Goal: Task Accomplishment & Management: Manage account settings

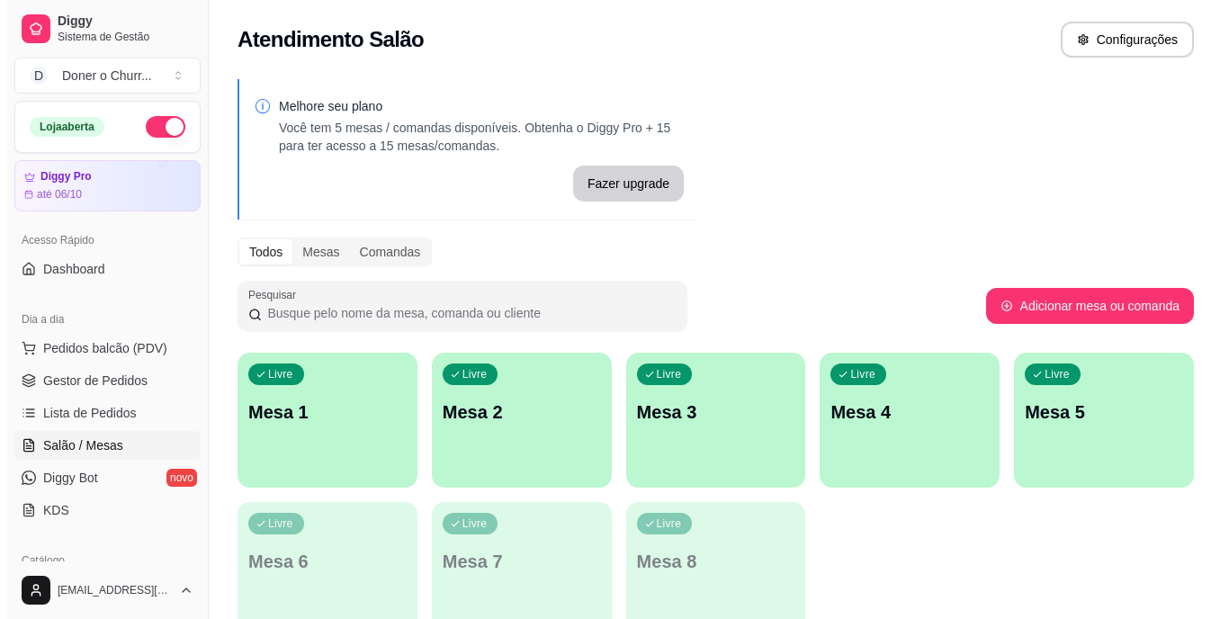
scroll to position [136, 0]
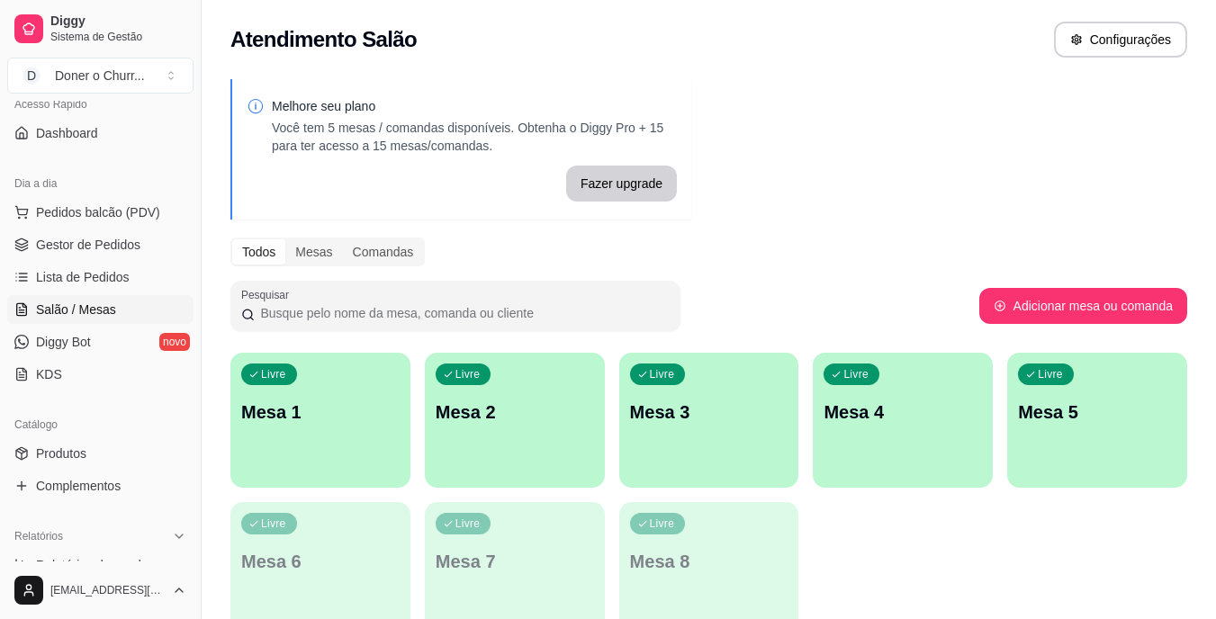
click at [186, 111] on div "Acesso Rápido Dashboard" at bounding box center [100, 119] width 201 height 72
click at [340, 401] on p "Mesa 1" at bounding box center [321, 413] width 154 height 24
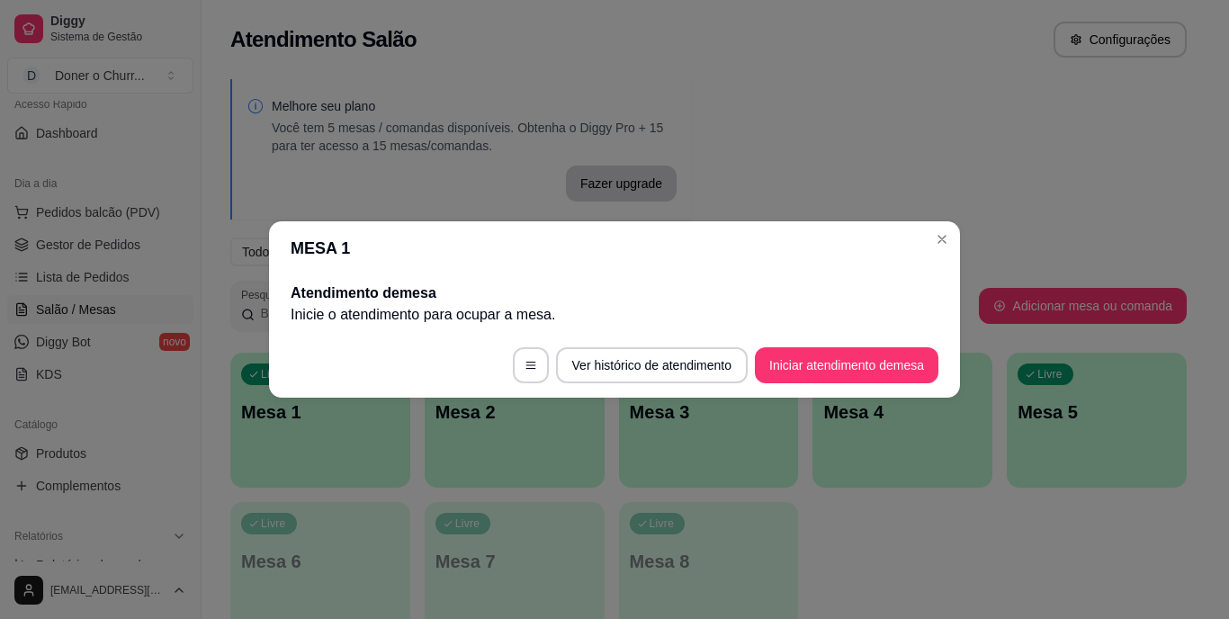
click at [832, 363] on button "Iniciar atendimento de mesa" at bounding box center [847, 365] width 184 height 36
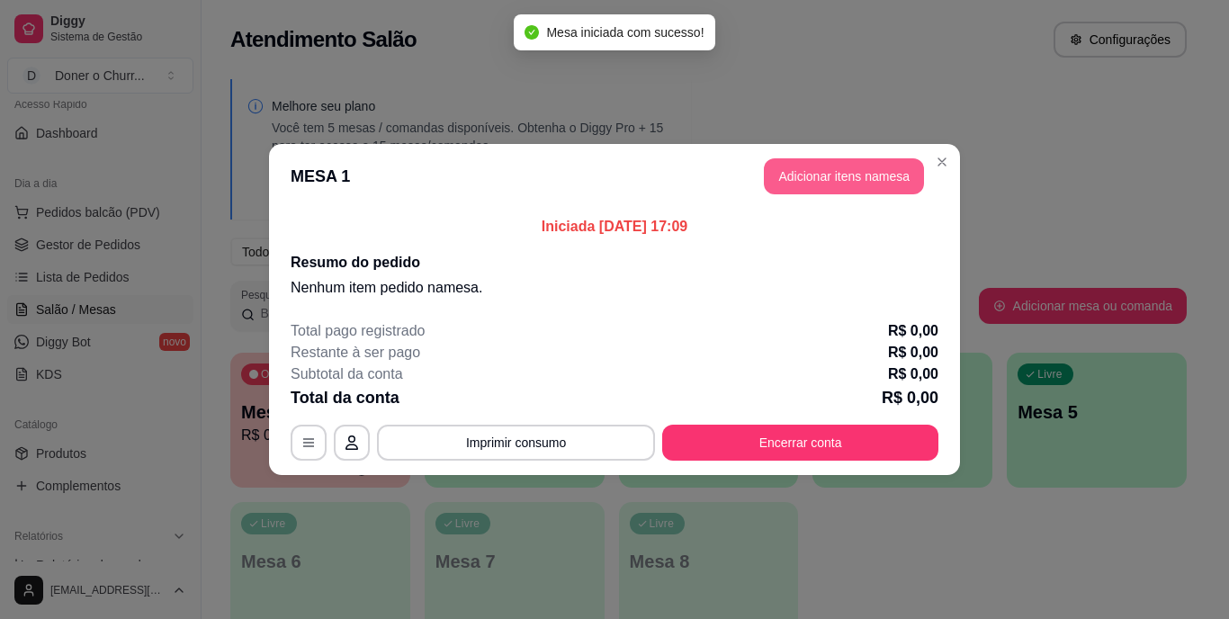
click at [837, 177] on button "Adicionar itens na mesa" at bounding box center [844, 176] width 160 height 36
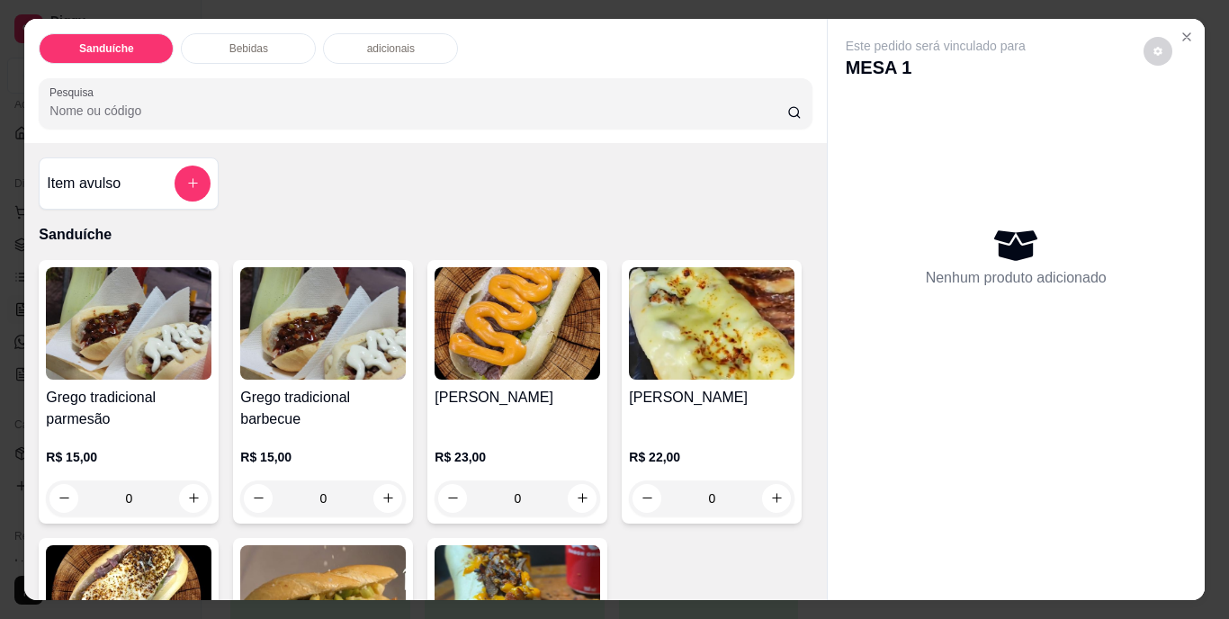
scroll to position [46, 0]
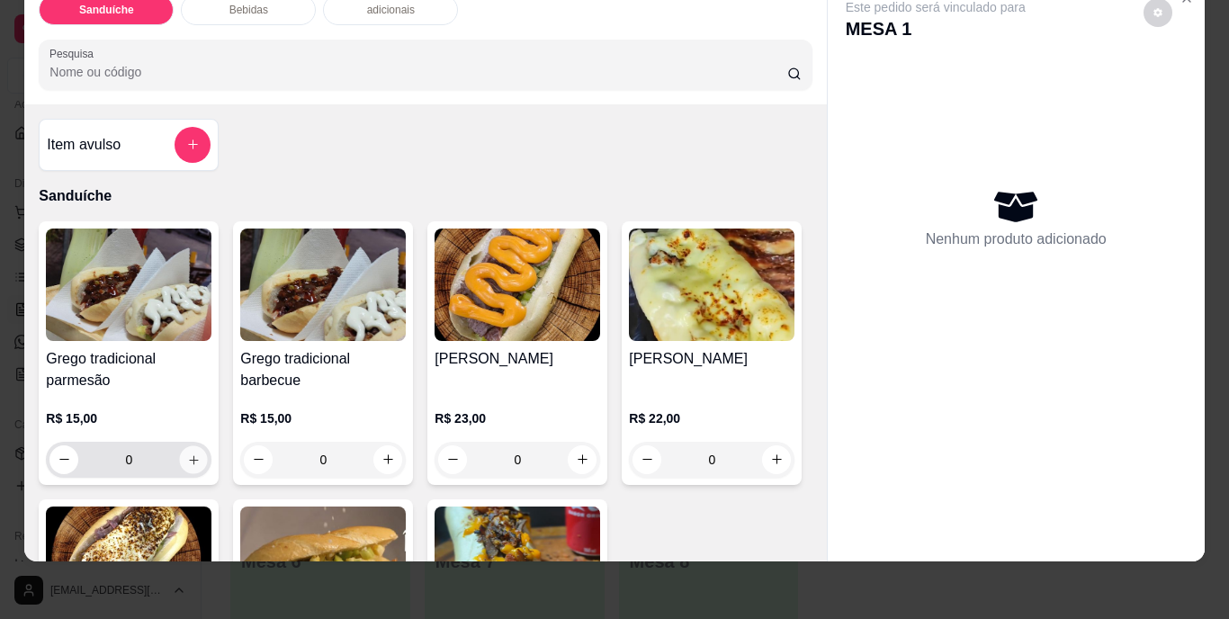
click at [189, 455] on icon "increase-product-quantity" at bounding box center [193, 459] width 9 height 9
type input "1"
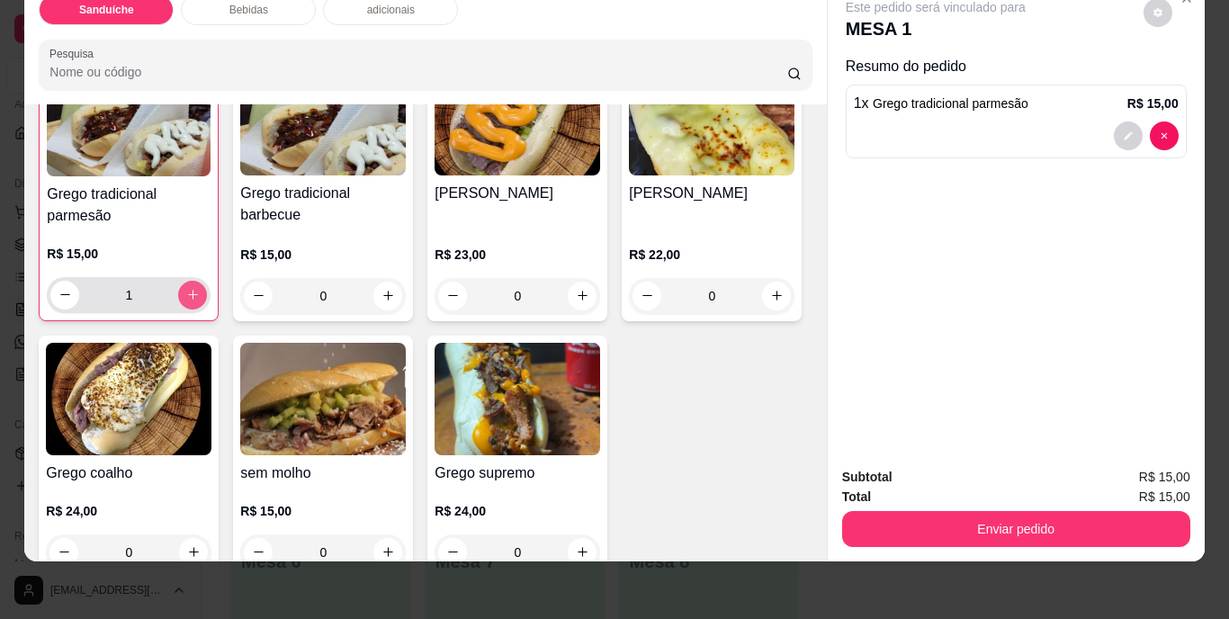
scroll to position [181, 0]
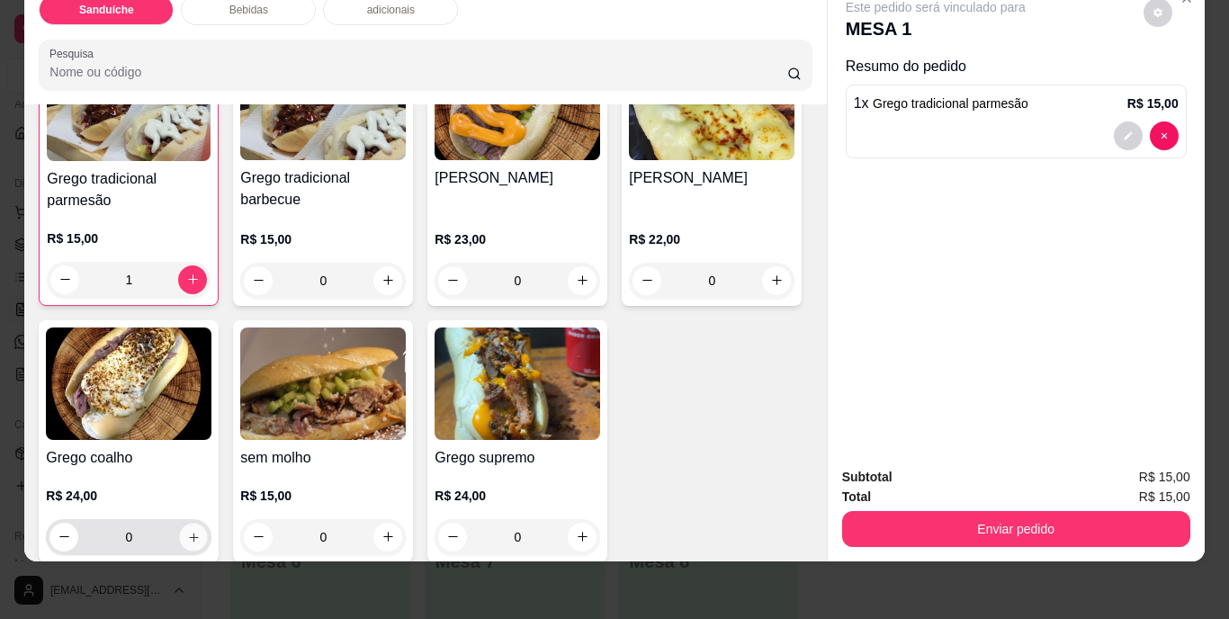
click at [198, 533] on icon "increase-product-quantity" at bounding box center [193, 537] width 9 height 9
type input "1"
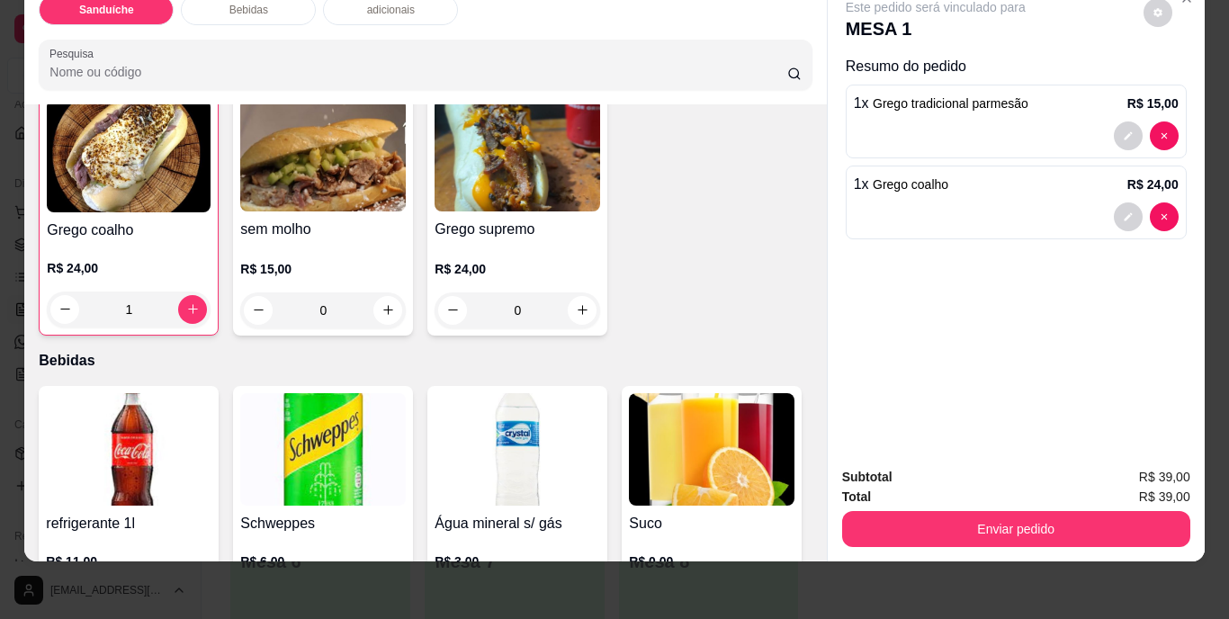
scroll to position [596, 0]
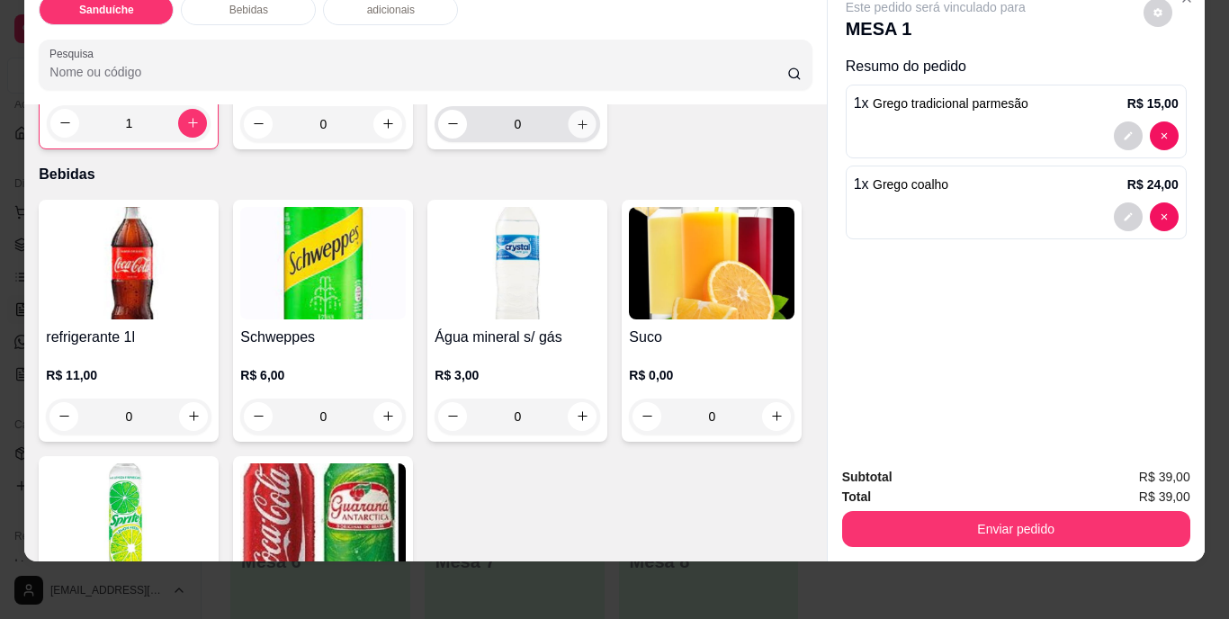
click at [576, 131] on icon "increase-product-quantity" at bounding box center [583, 124] width 14 height 14
type input "1"
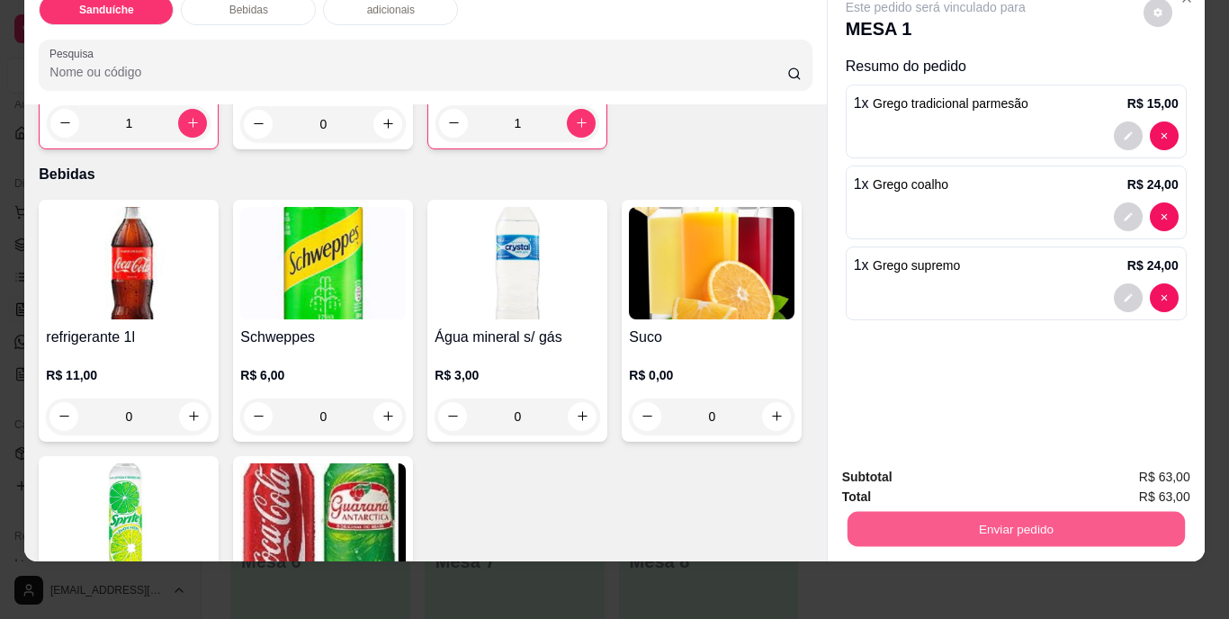
click at [1024, 518] on button "Enviar pedido" at bounding box center [1016, 529] width 338 height 35
click at [949, 466] on button "Não registrar e enviar pedido" at bounding box center [957, 471] width 182 height 33
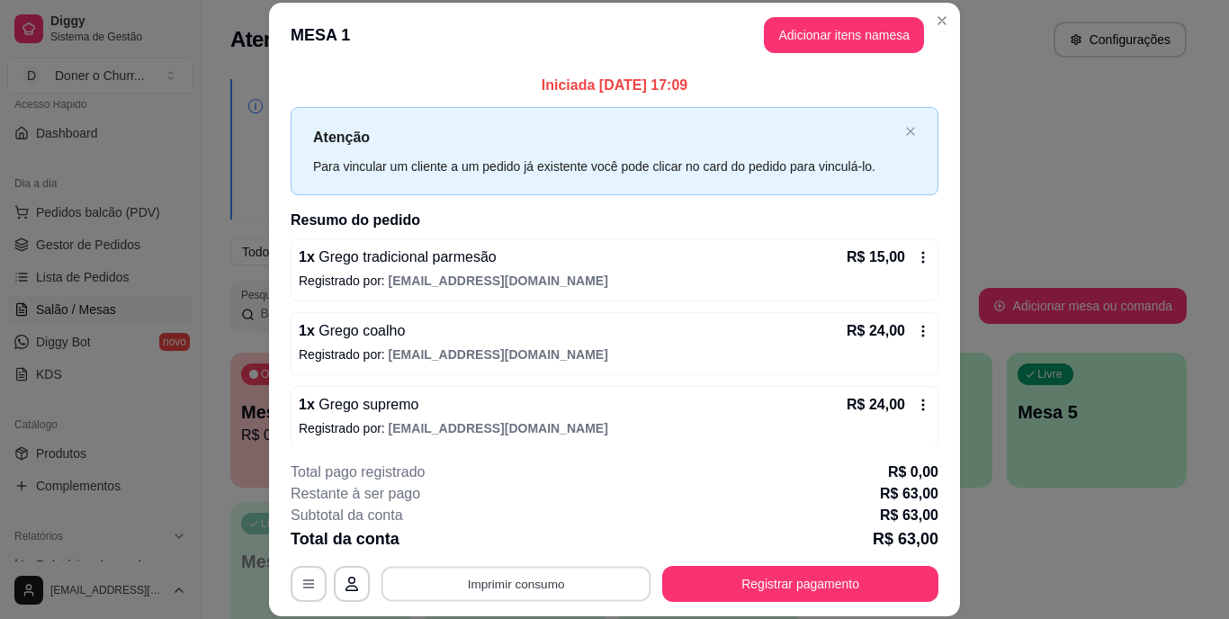
click at [496, 578] on button "Imprimir consumo" at bounding box center [517, 583] width 270 height 35
click at [507, 539] on button "IMPRESSORA" at bounding box center [515, 543] width 125 height 28
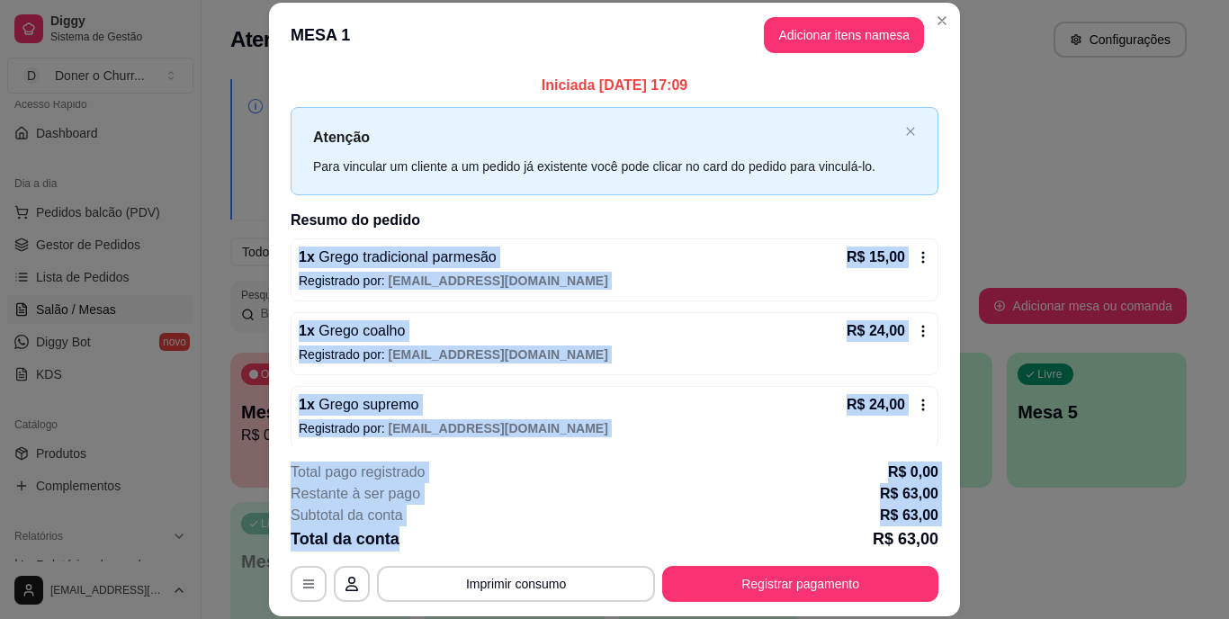
drag, startPoint x: 507, startPoint y: 539, endPoint x: 1048, endPoint y: 207, distance: 634.7
click at [1048, 207] on div "**********" at bounding box center [614, 309] width 1229 height 619
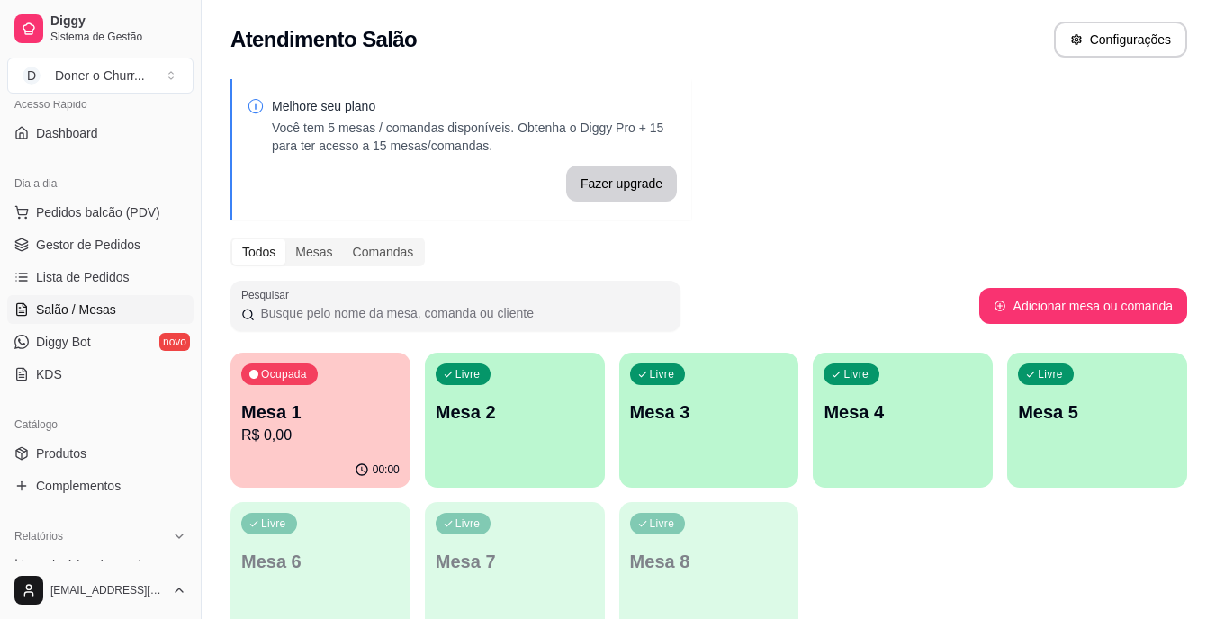
click at [367, 434] on p "R$ 0,00" at bounding box center [320, 436] width 158 height 22
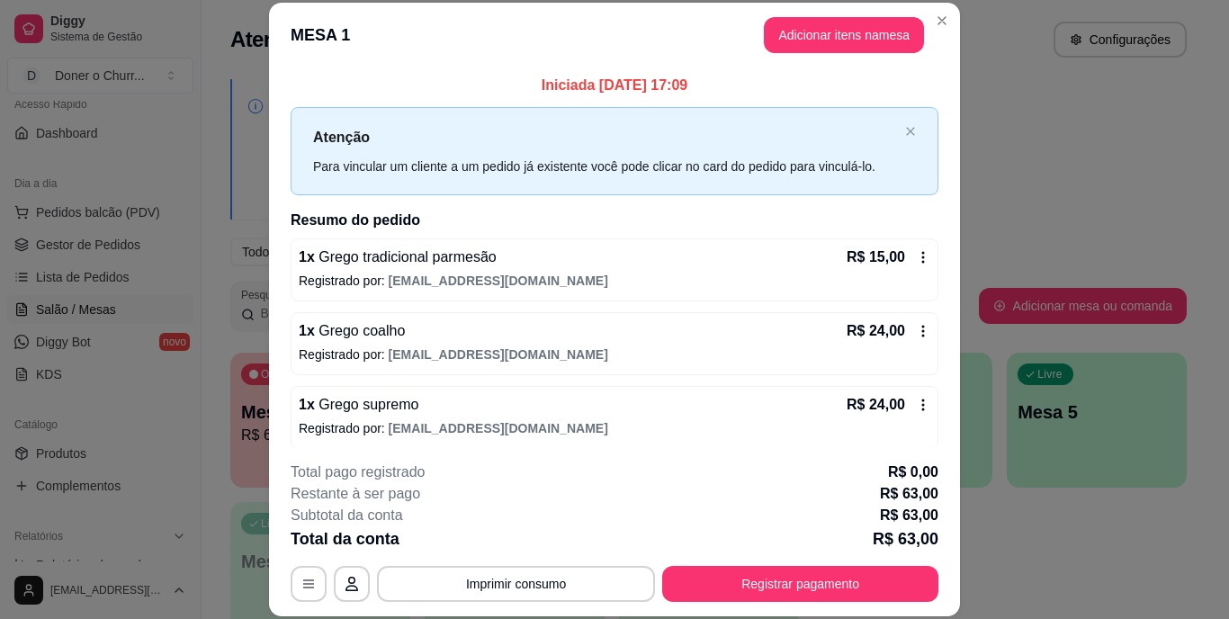
click at [845, 41] on button "Adicionar itens na mesa" at bounding box center [844, 35] width 160 height 36
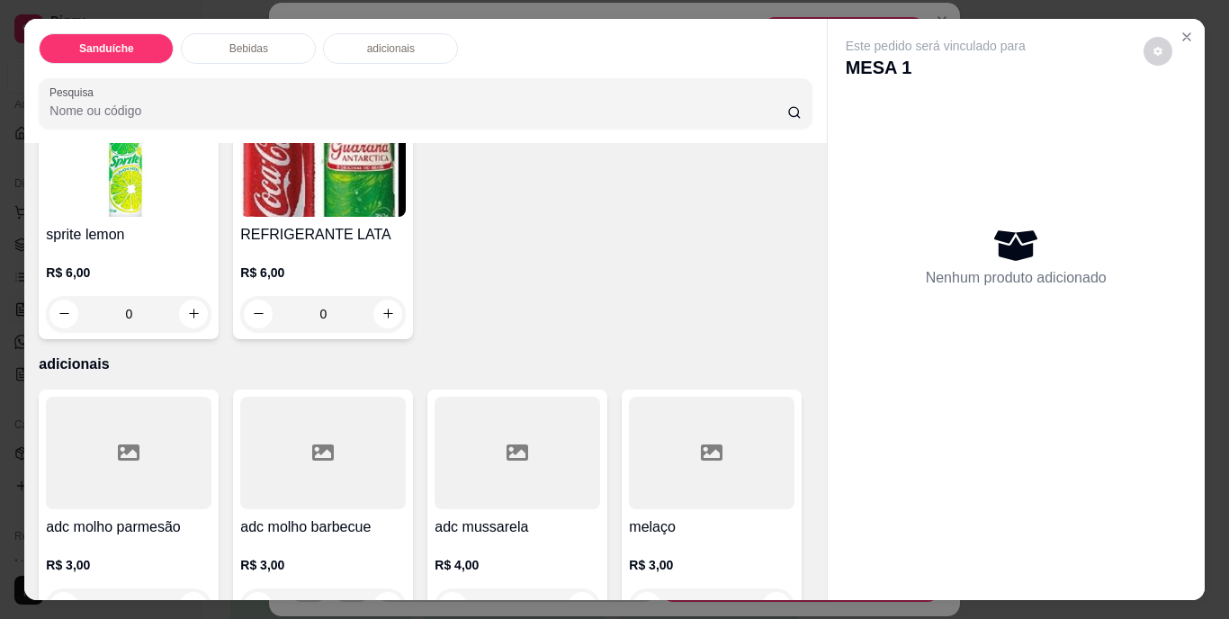
scroll to position [1170, 0]
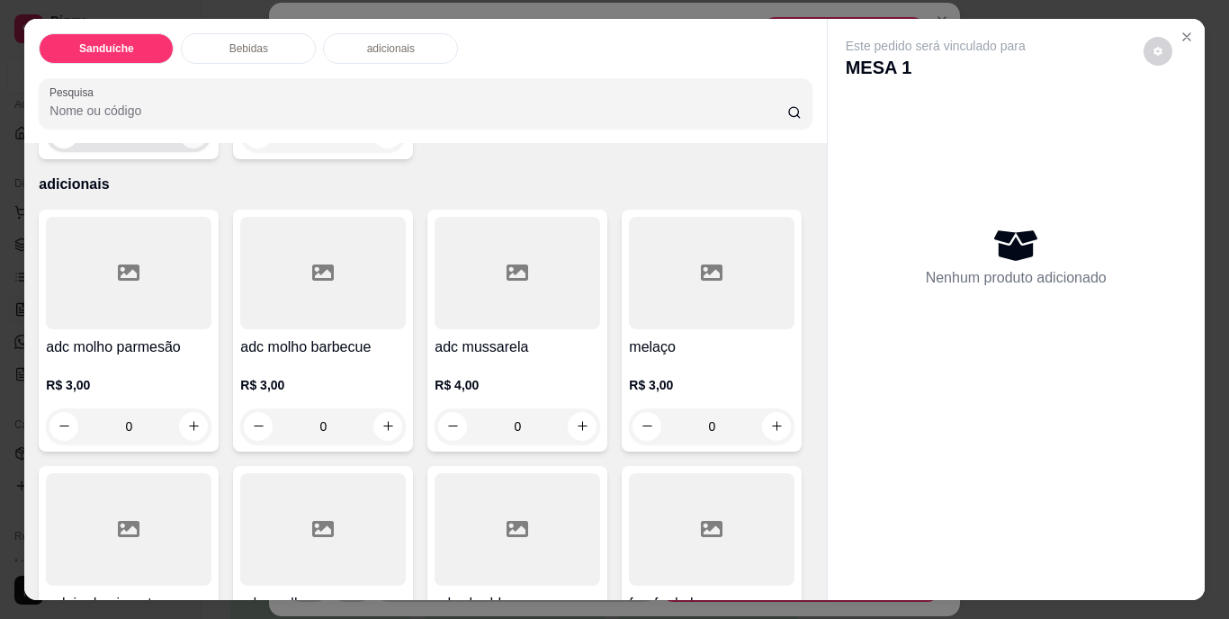
click at [201, 140] on icon "increase-product-quantity" at bounding box center [194, 134] width 14 height 14
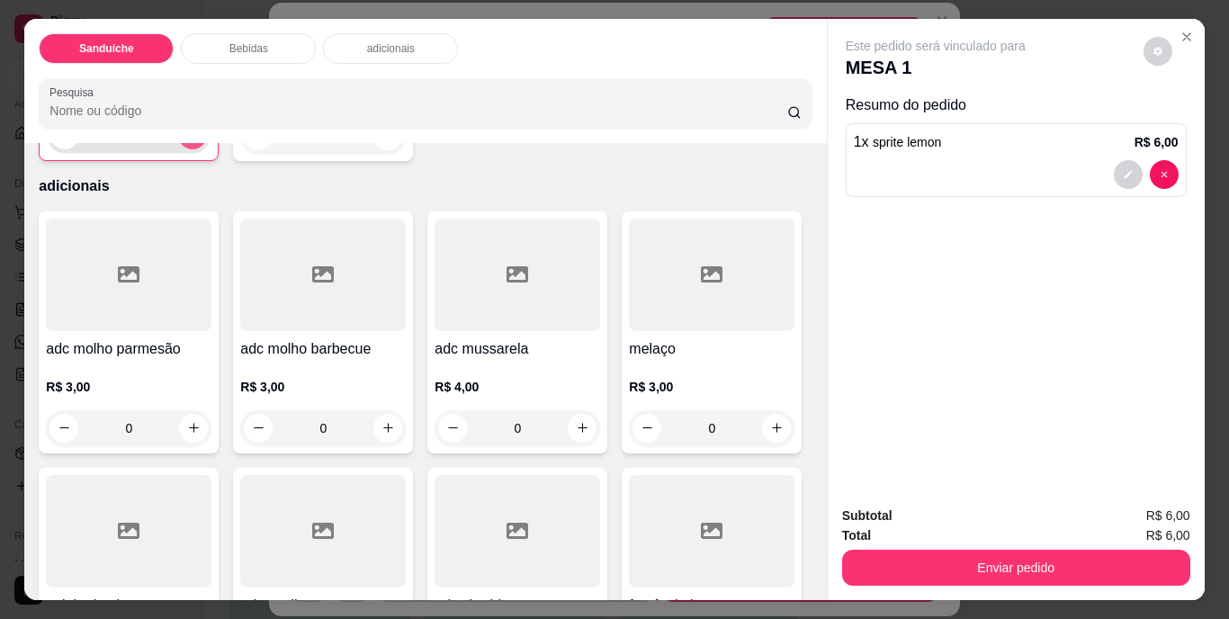
type input "1"
click at [1021, 568] on button "Enviar pedido" at bounding box center [1016, 568] width 348 height 36
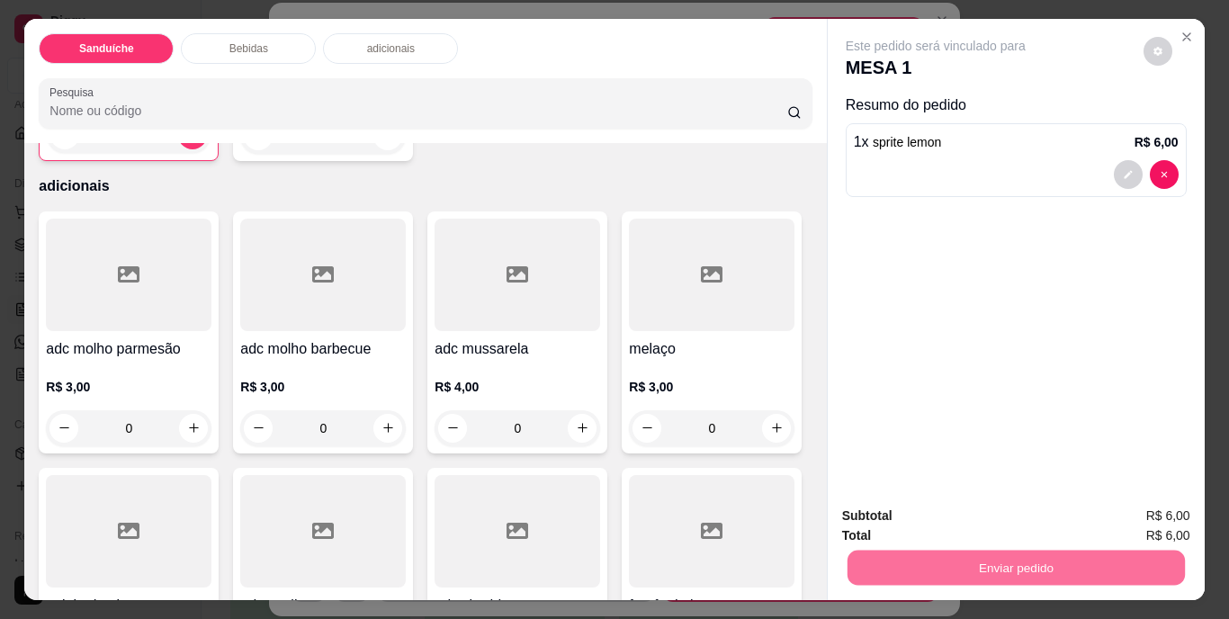
click at [971, 519] on button "Não registrar e enviar pedido" at bounding box center [957, 516] width 182 height 33
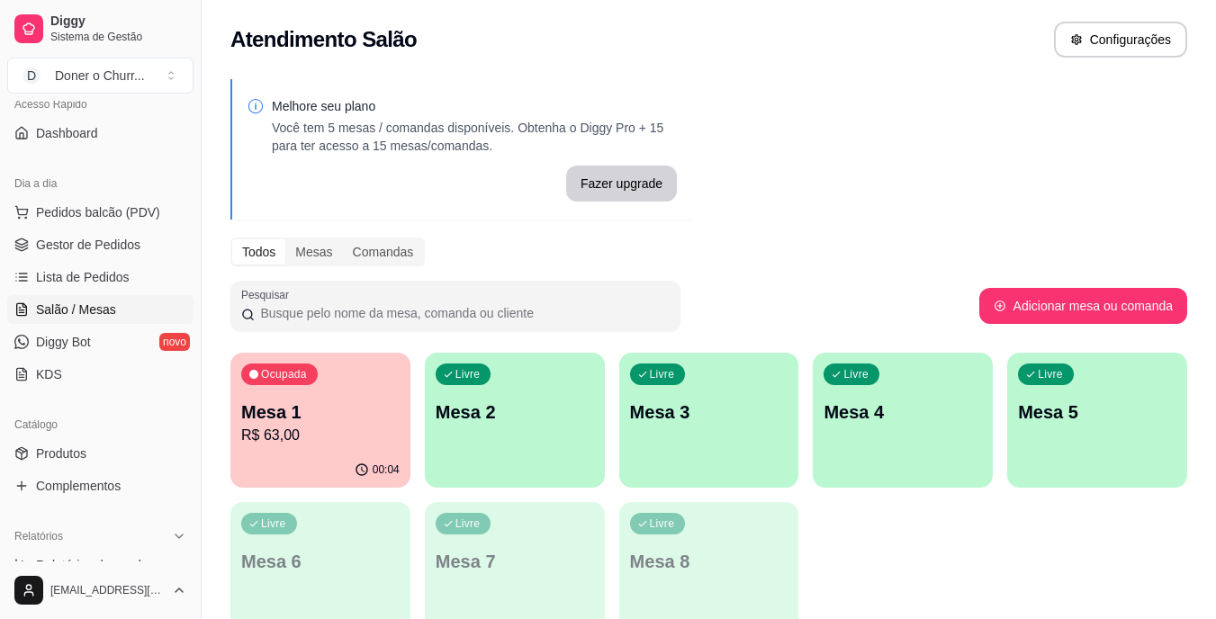
click at [557, 427] on div "Livre Mesa 2" at bounding box center [515, 409] width 180 height 113
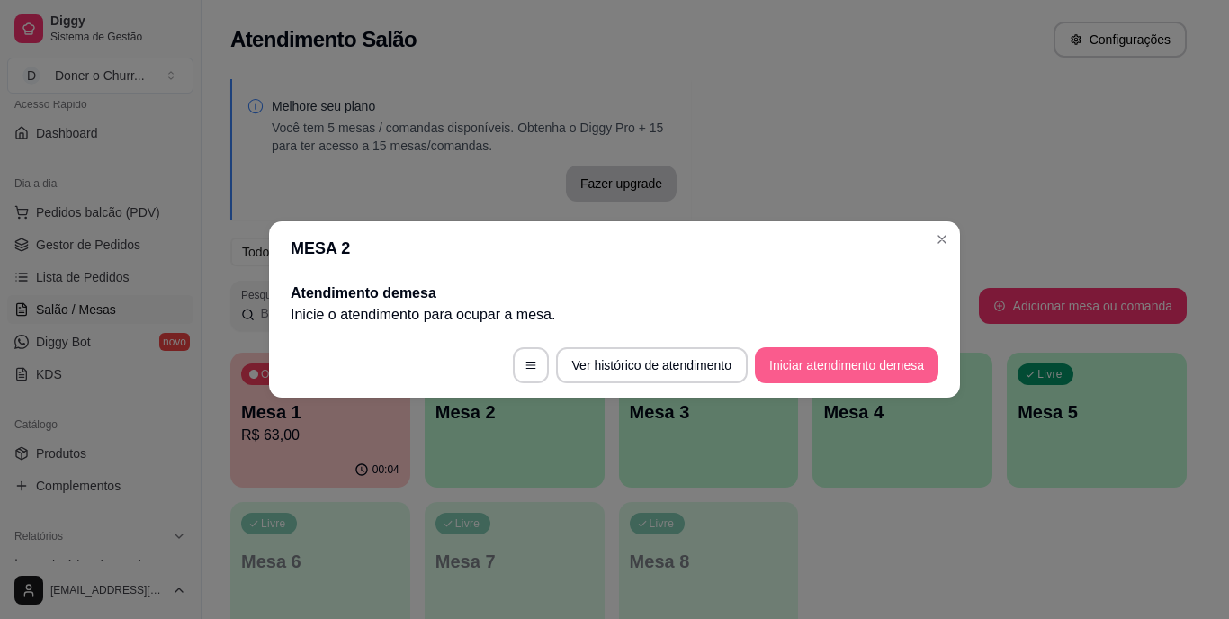
click at [870, 361] on button "Iniciar atendimento de mesa" at bounding box center [847, 365] width 184 height 36
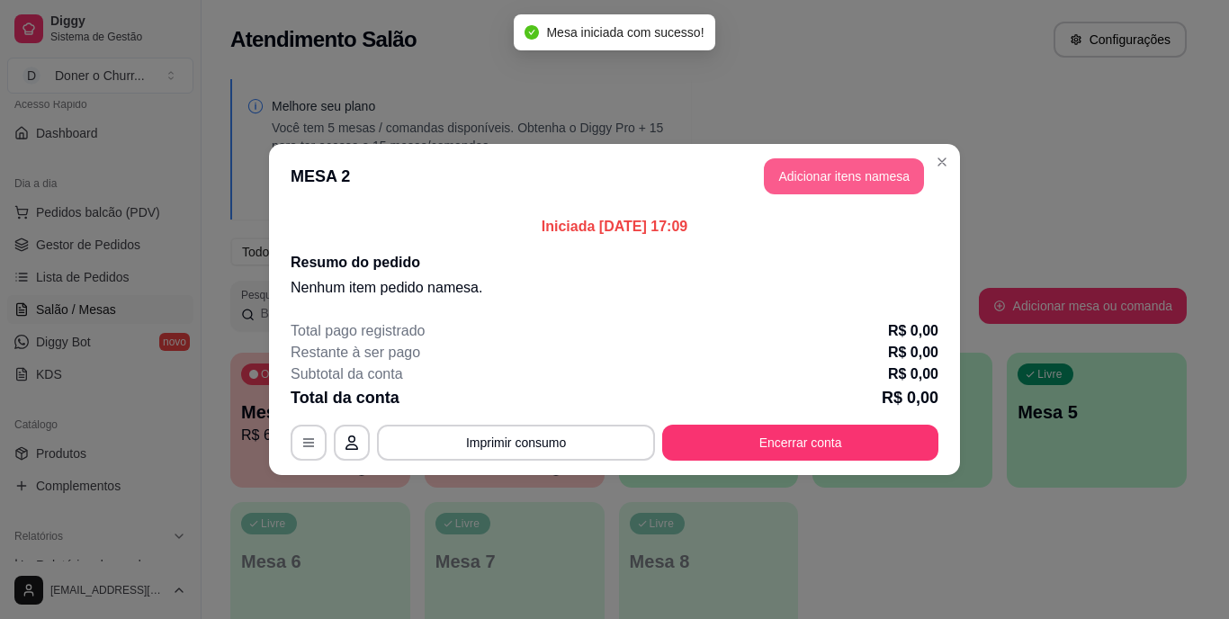
click at [828, 172] on button "Adicionar itens na mesa" at bounding box center [844, 176] width 160 height 36
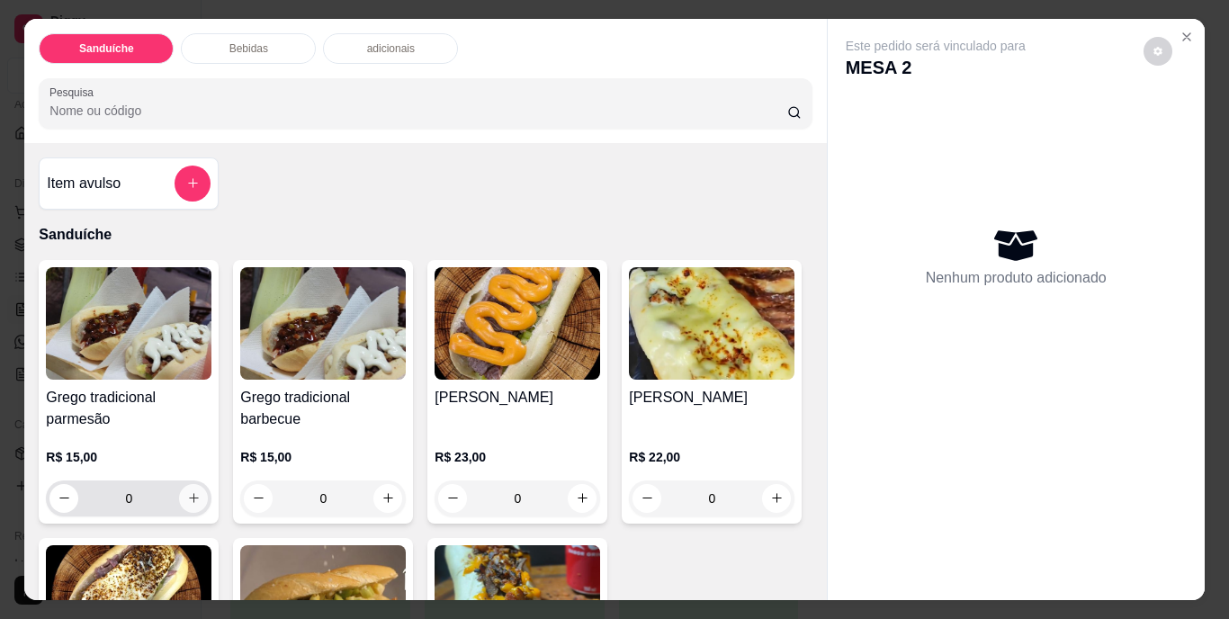
click at [188, 491] on icon "increase-product-quantity" at bounding box center [194, 498] width 14 height 14
type input "1"
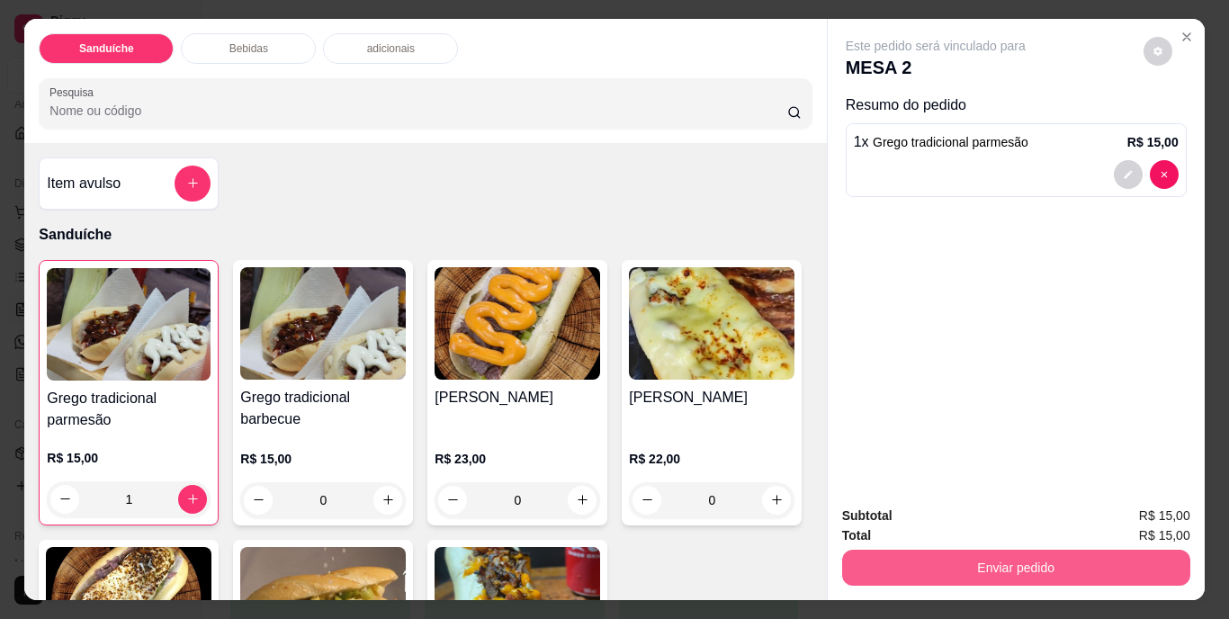
click at [989, 565] on button "Enviar pedido" at bounding box center [1016, 568] width 348 height 36
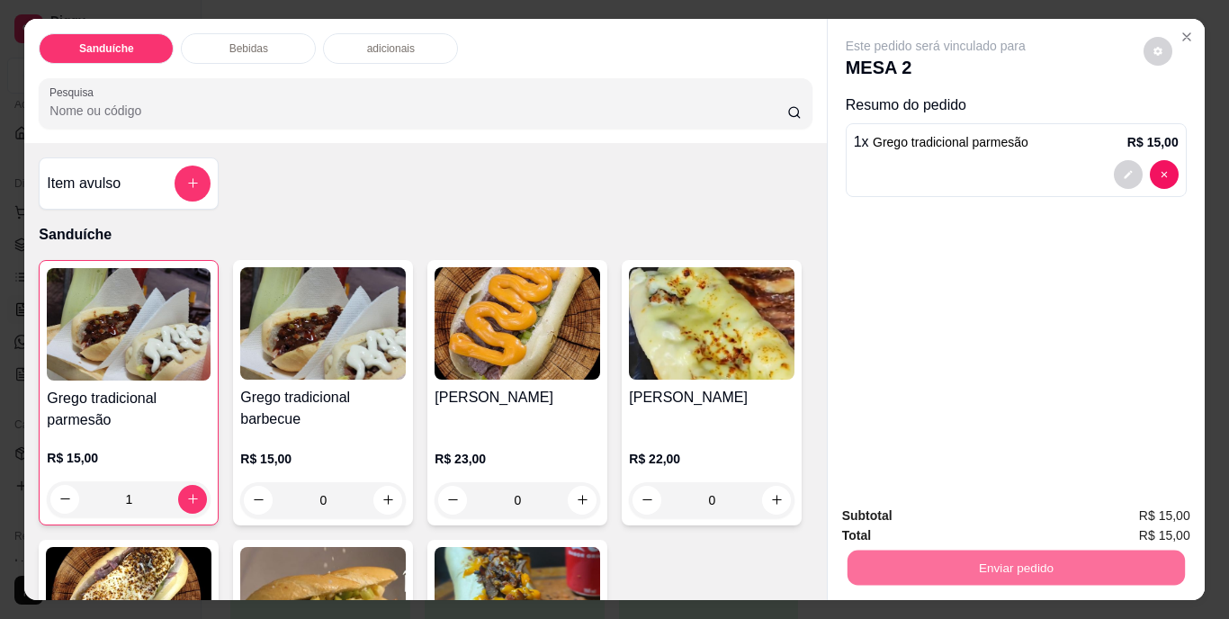
click at [994, 514] on button "Não registrar e enviar pedido" at bounding box center [957, 516] width 182 height 33
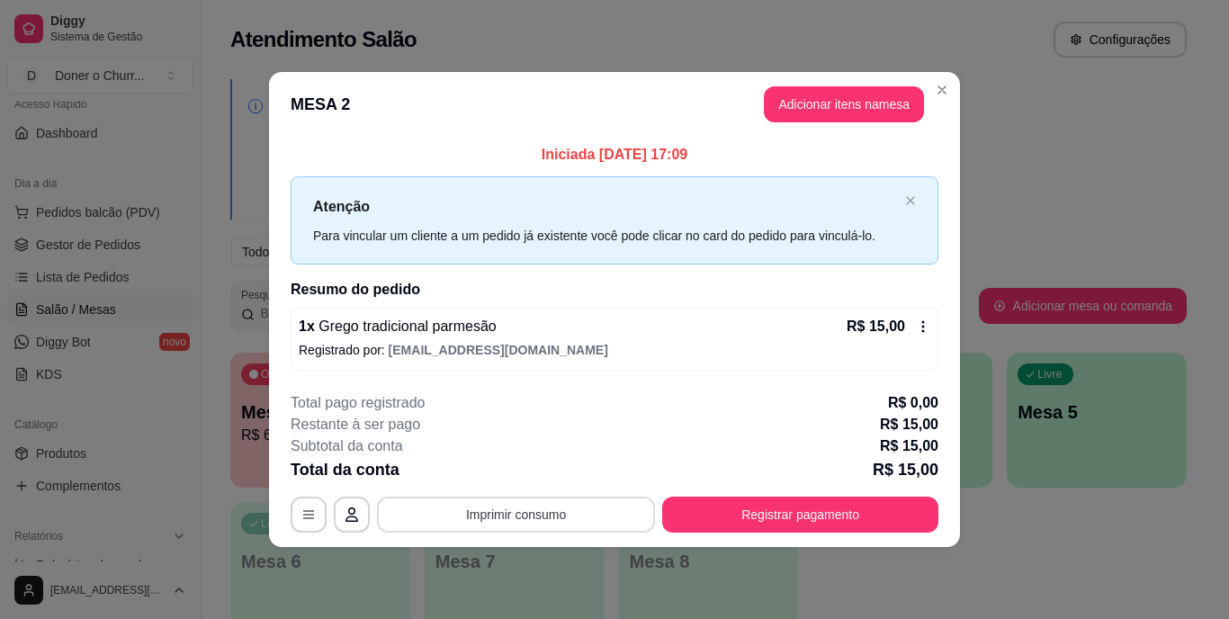
click at [536, 512] on button "Imprimir consumo" at bounding box center [516, 515] width 278 height 36
click at [540, 473] on button "IMPRESSORA" at bounding box center [521, 473] width 131 height 29
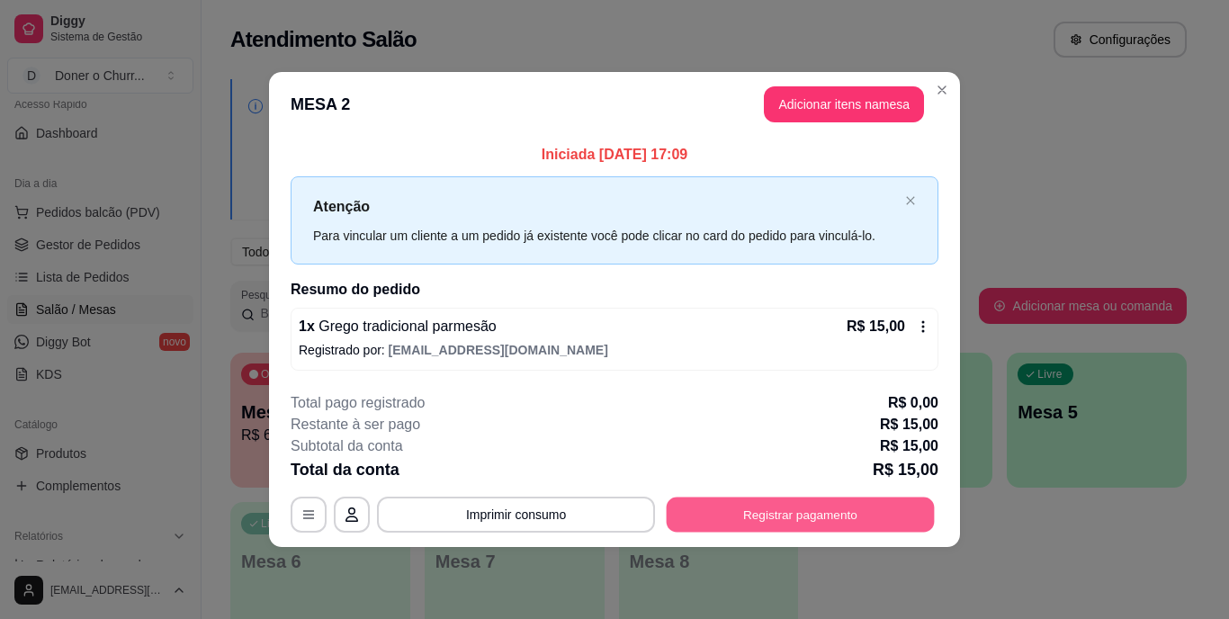
click at [764, 518] on button "Registrar pagamento" at bounding box center [801, 514] width 268 height 35
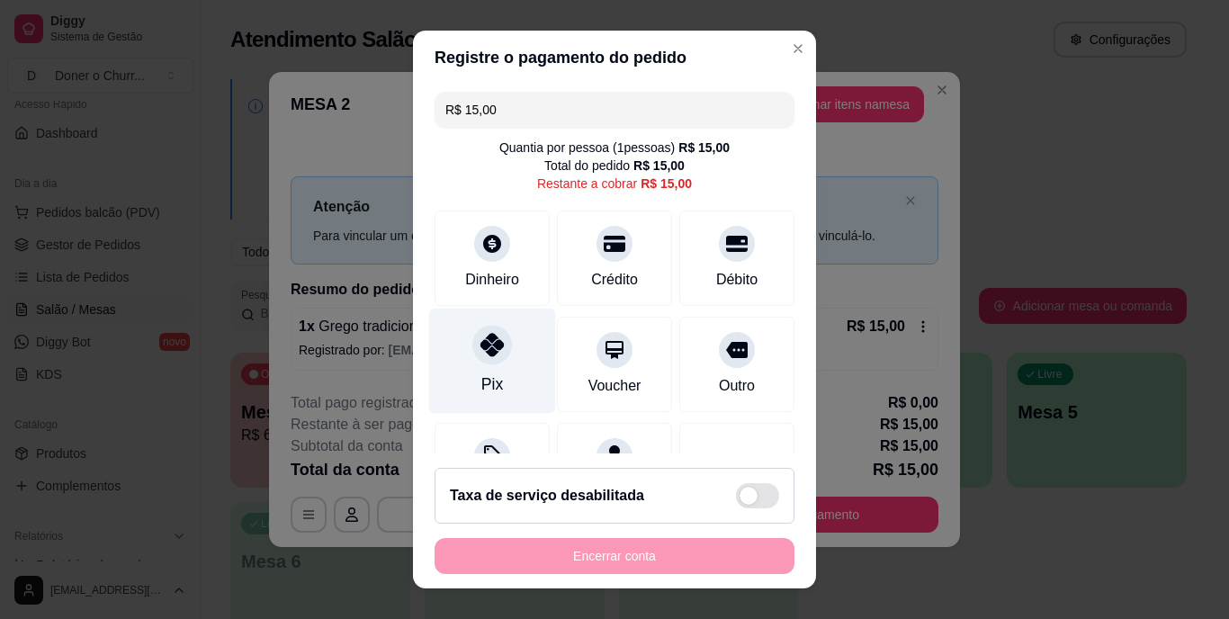
click at [482, 356] on icon at bounding box center [492, 345] width 23 height 23
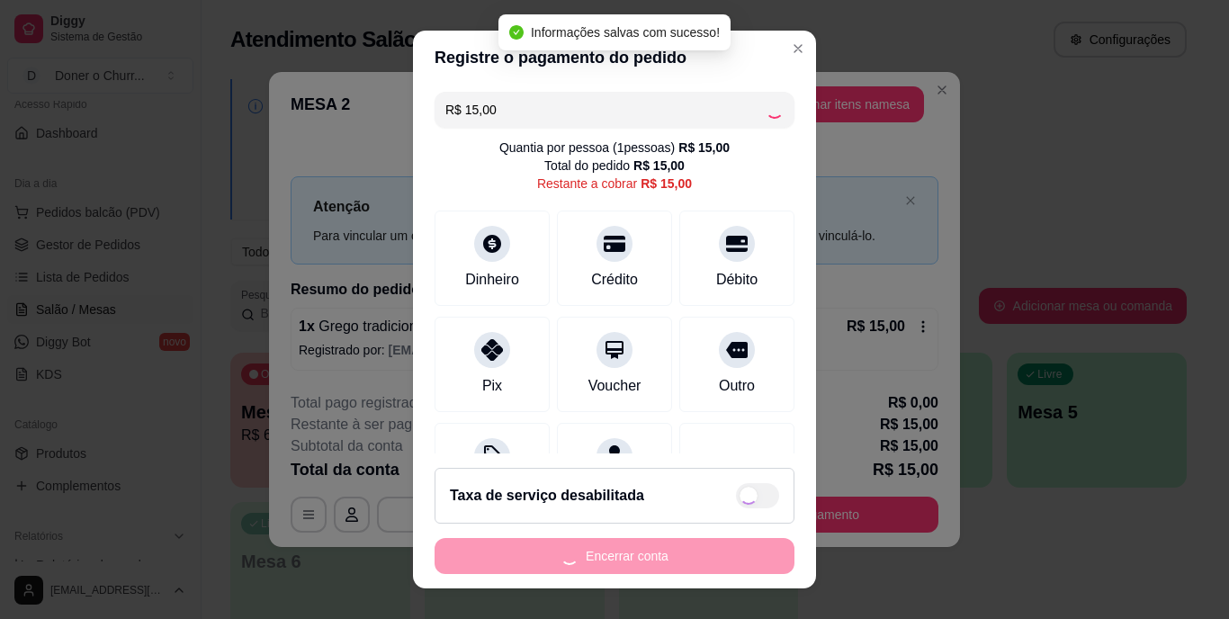
type input "R$ 0,00"
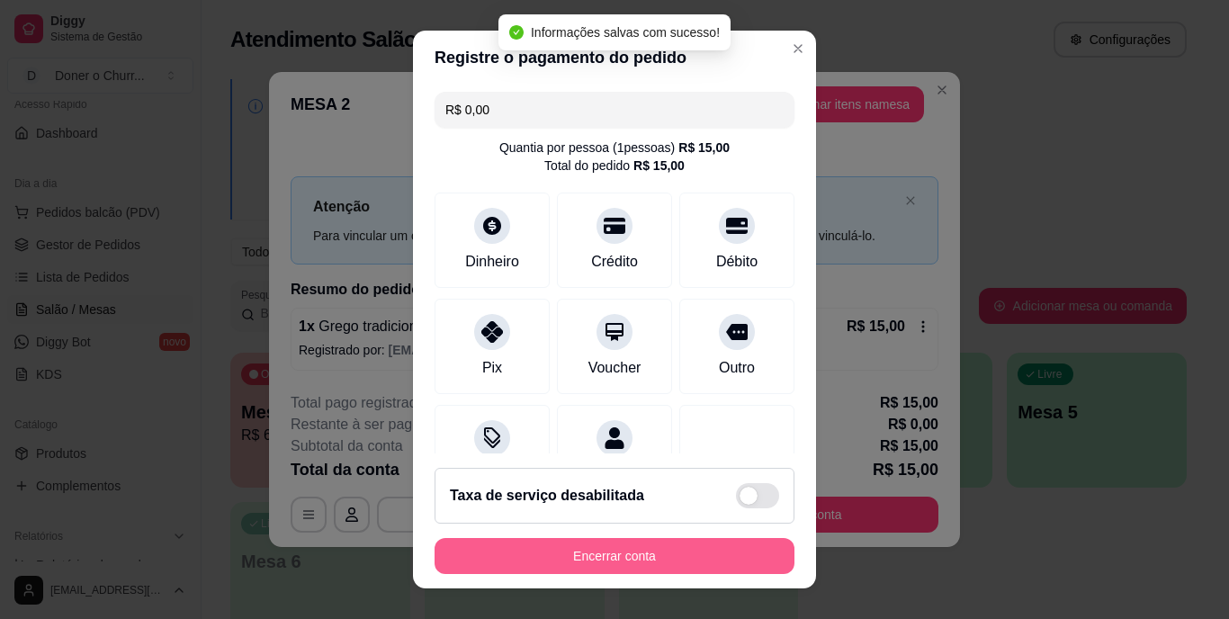
click at [606, 558] on button "Encerrar conta" at bounding box center [615, 556] width 360 height 36
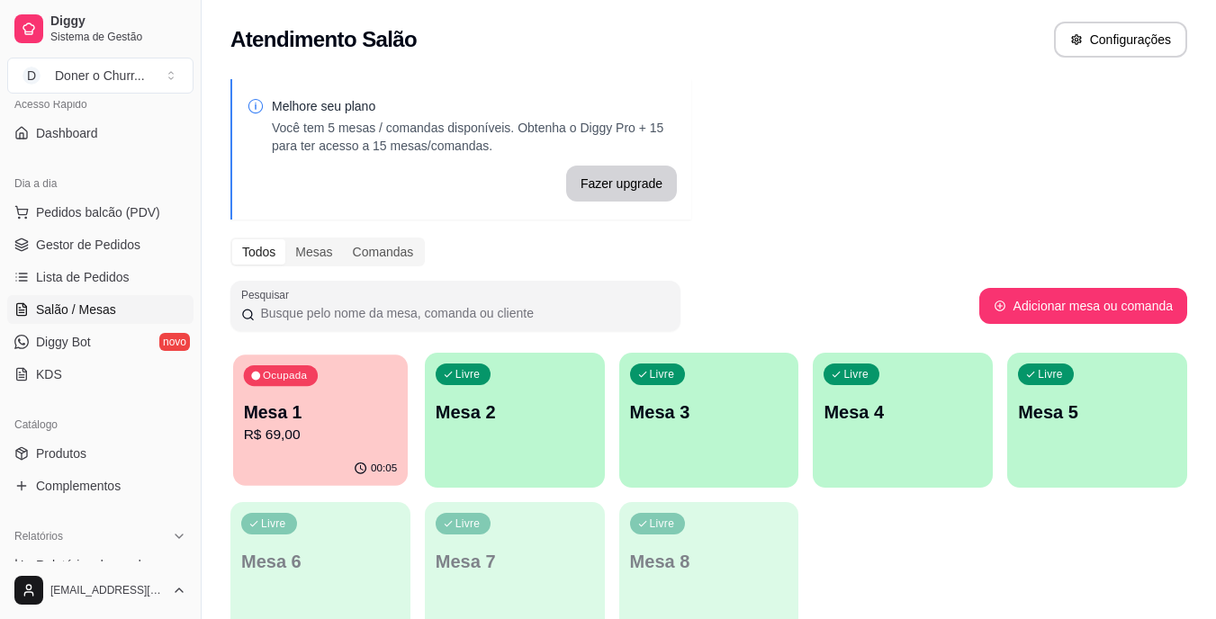
click at [318, 444] on p "R$ 69,00" at bounding box center [321, 435] width 154 height 21
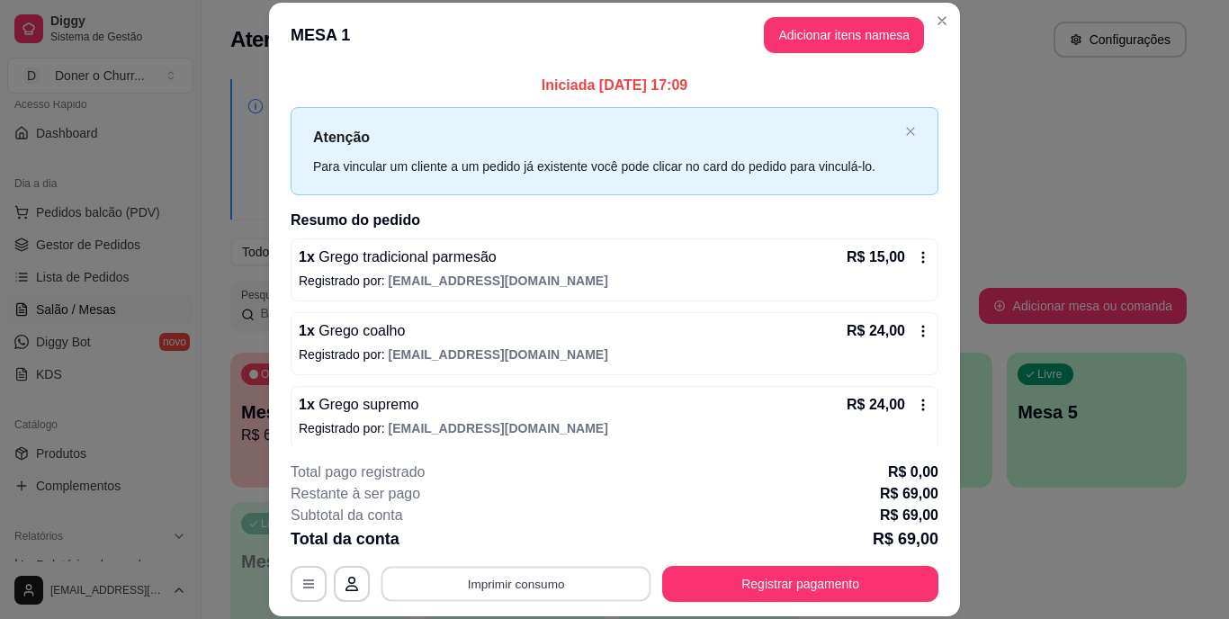
click at [536, 585] on button "Imprimir consumo" at bounding box center [517, 583] width 270 height 35
click at [509, 536] on button "IMPRESSORA" at bounding box center [515, 542] width 131 height 29
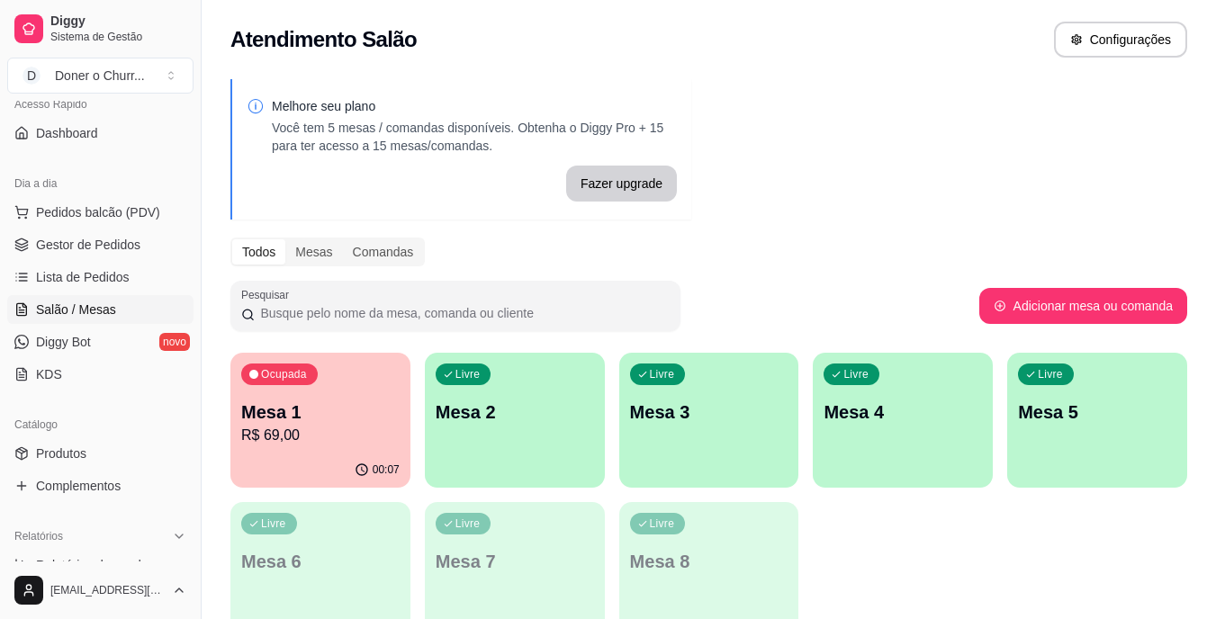
click at [1015, 578] on div "Ocupada Mesa 1 R$ 69,00 00:07 Livre Mesa 2 Livre Mesa 3 Livre Mesa 4 Livre Mesa…" at bounding box center [708, 495] width 957 height 284
click at [531, 411] on p "Mesa 2" at bounding box center [515, 412] width 158 height 25
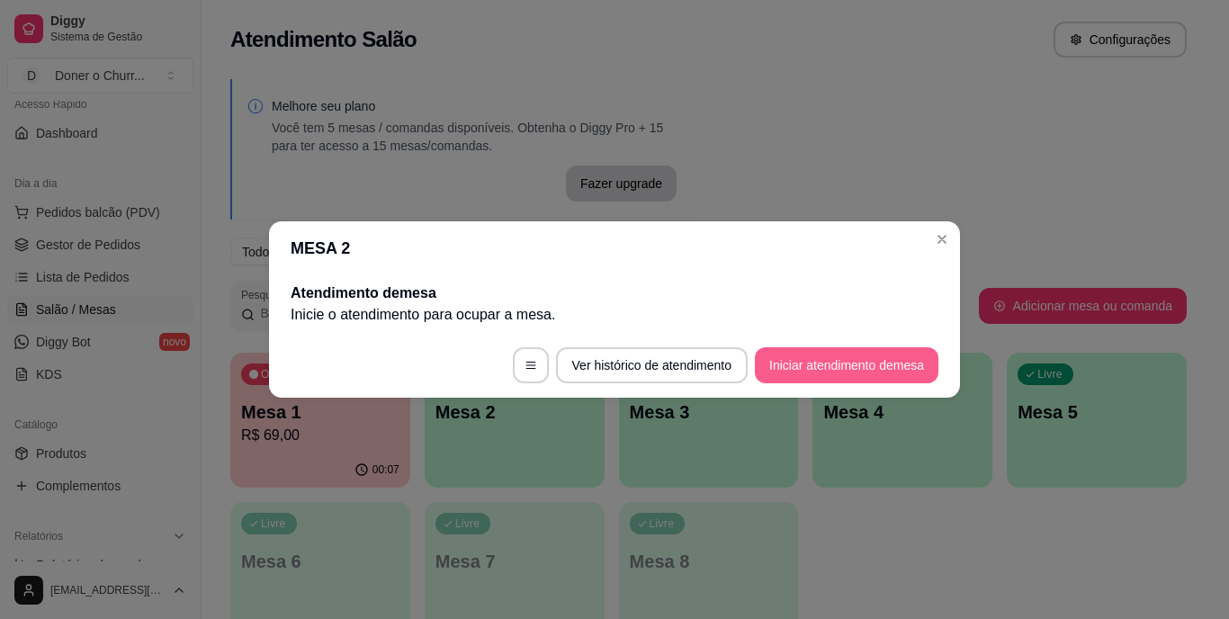
click at [835, 360] on button "Iniciar atendimento de mesa" at bounding box center [847, 365] width 184 height 36
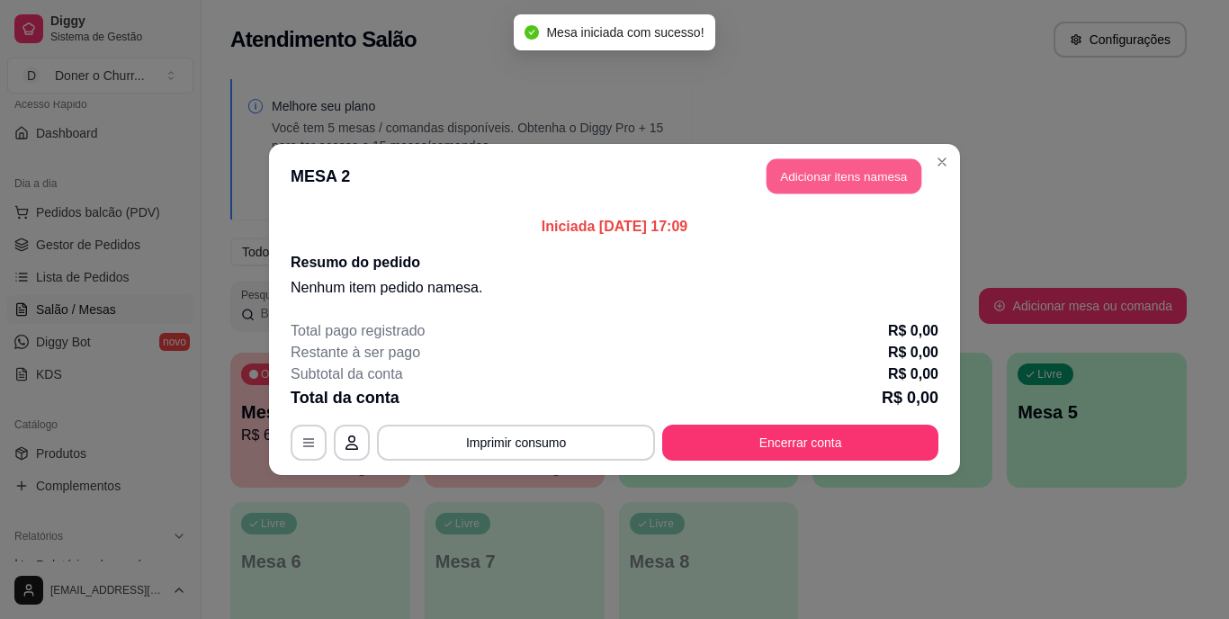
click at [856, 185] on button "Adicionar itens na mesa" at bounding box center [844, 176] width 155 height 35
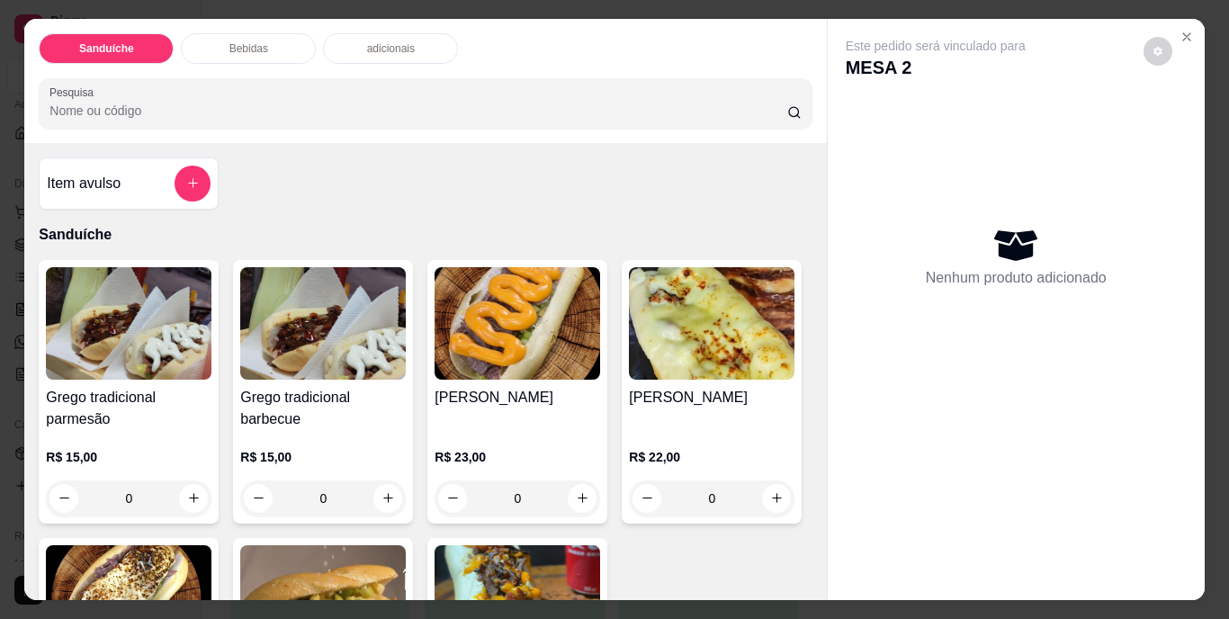
scroll to position [46, 0]
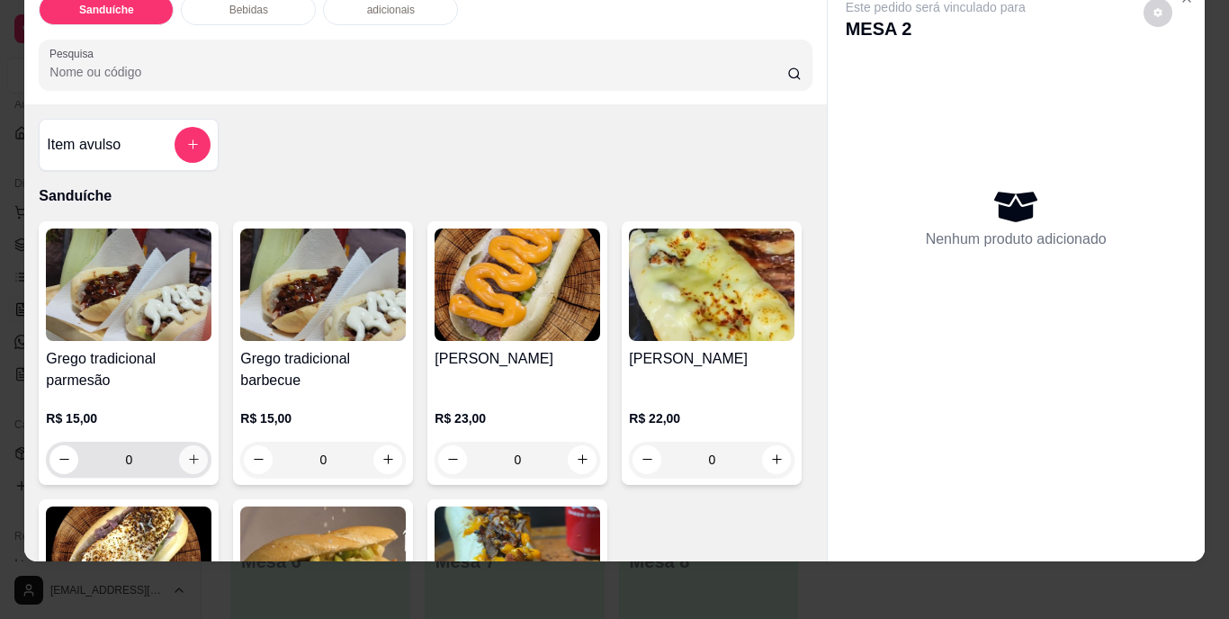
click at [187, 453] on icon "increase-product-quantity" at bounding box center [194, 460] width 14 height 14
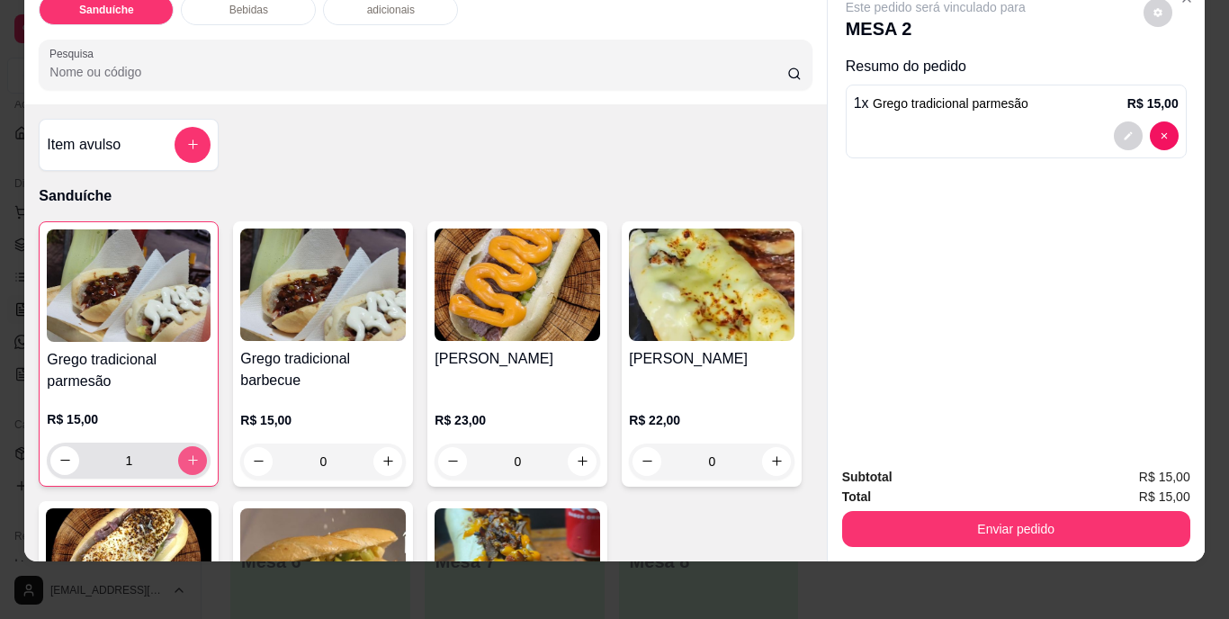
type input "1"
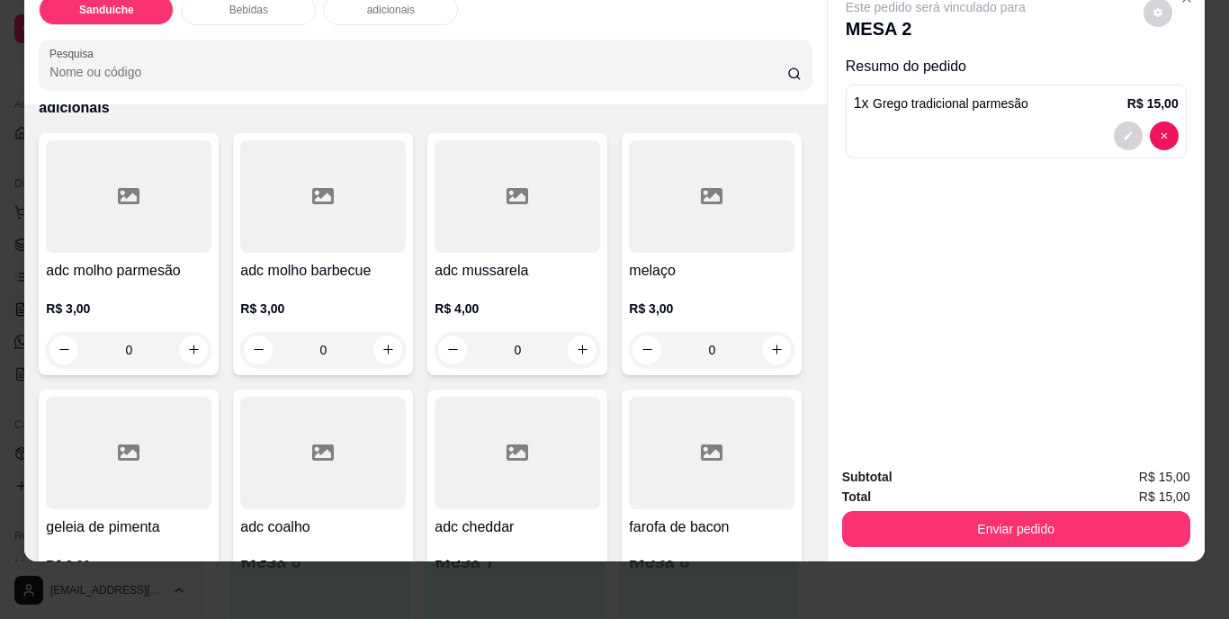
scroll to position [1260, 0]
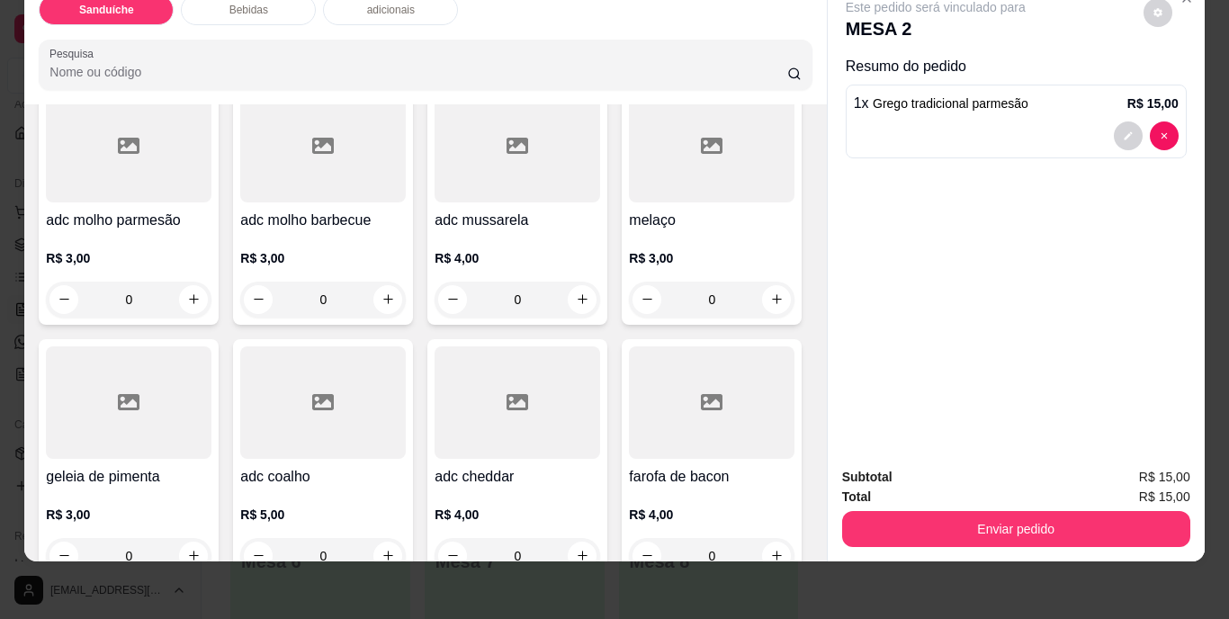
click at [201, 14] on icon "increase-product-quantity" at bounding box center [194, 7] width 14 height 14
type input "1"
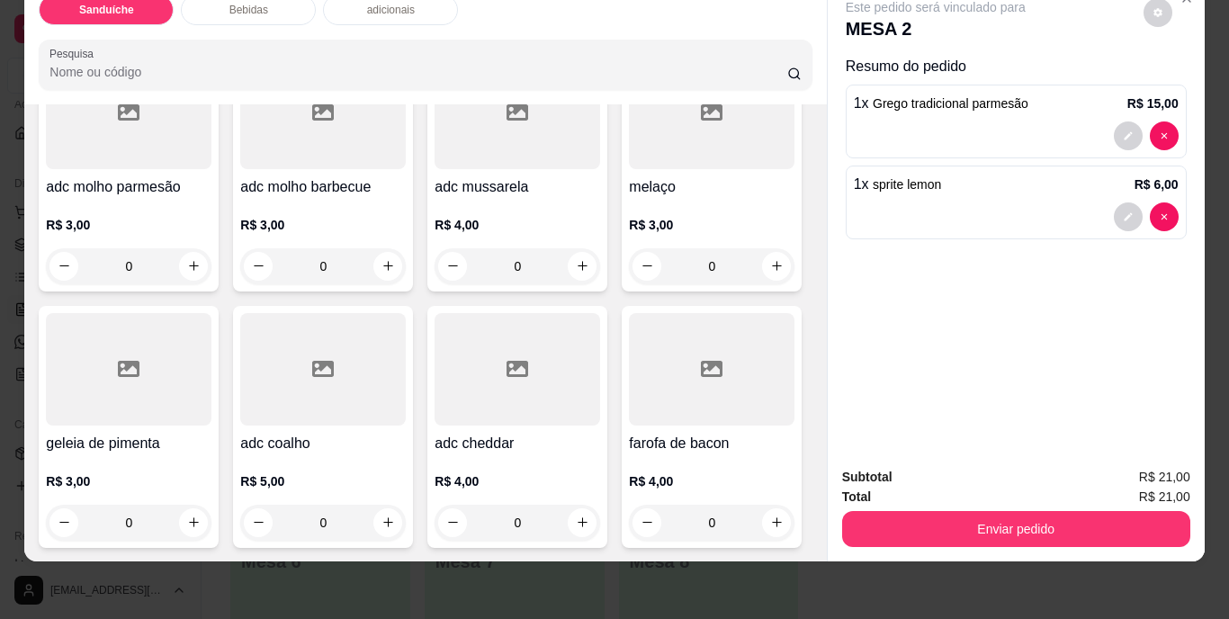
scroll to position [1710, 0]
click at [395, 516] on icon "increase-product-quantity" at bounding box center [389, 523] width 14 height 14
type input "1"
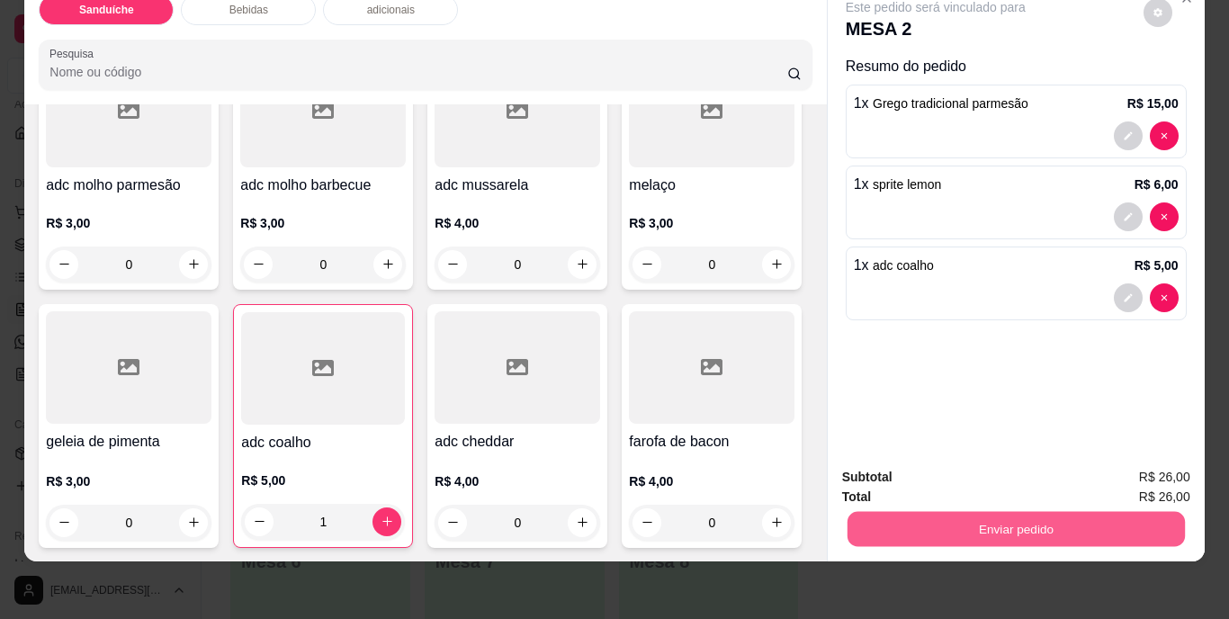
click at [959, 513] on button "Enviar pedido" at bounding box center [1016, 529] width 338 height 35
click at [975, 458] on button "Não registrar e enviar pedido" at bounding box center [957, 471] width 182 height 33
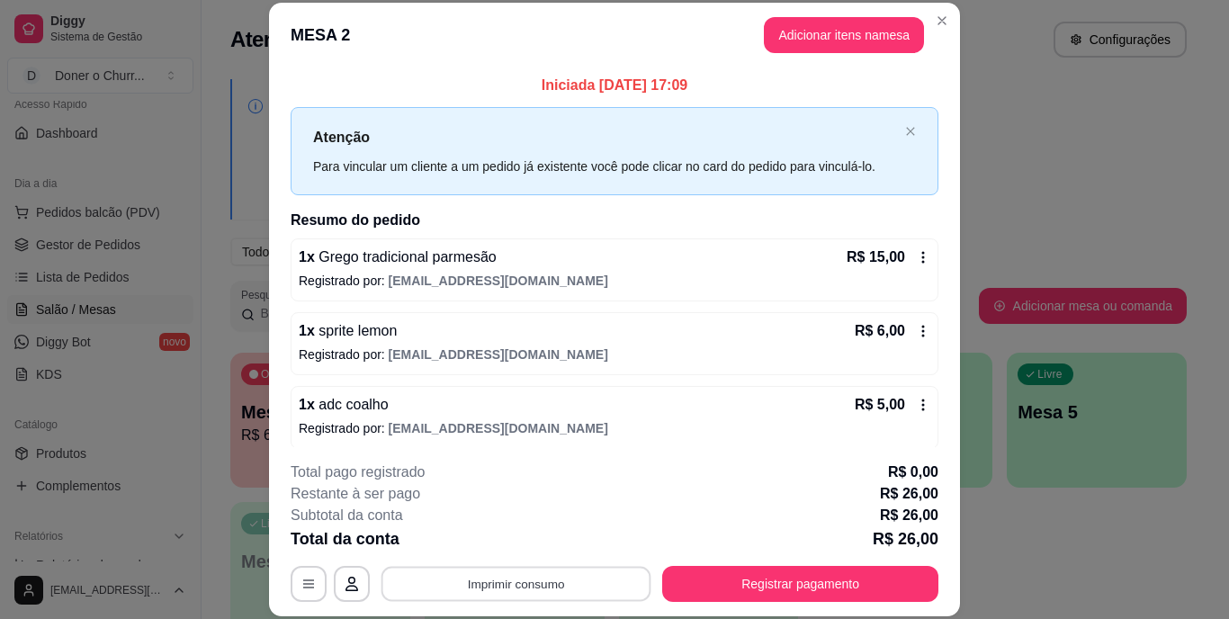
click at [486, 580] on button "Imprimir consumo" at bounding box center [517, 583] width 270 height 35
click at [519, 535] on button "IMPRESSORA" at bounding box center [515, 542] width 126 height 28
click at [1069, 539] on div "**********" at bounding box center [614, 309] width 1229 height 619
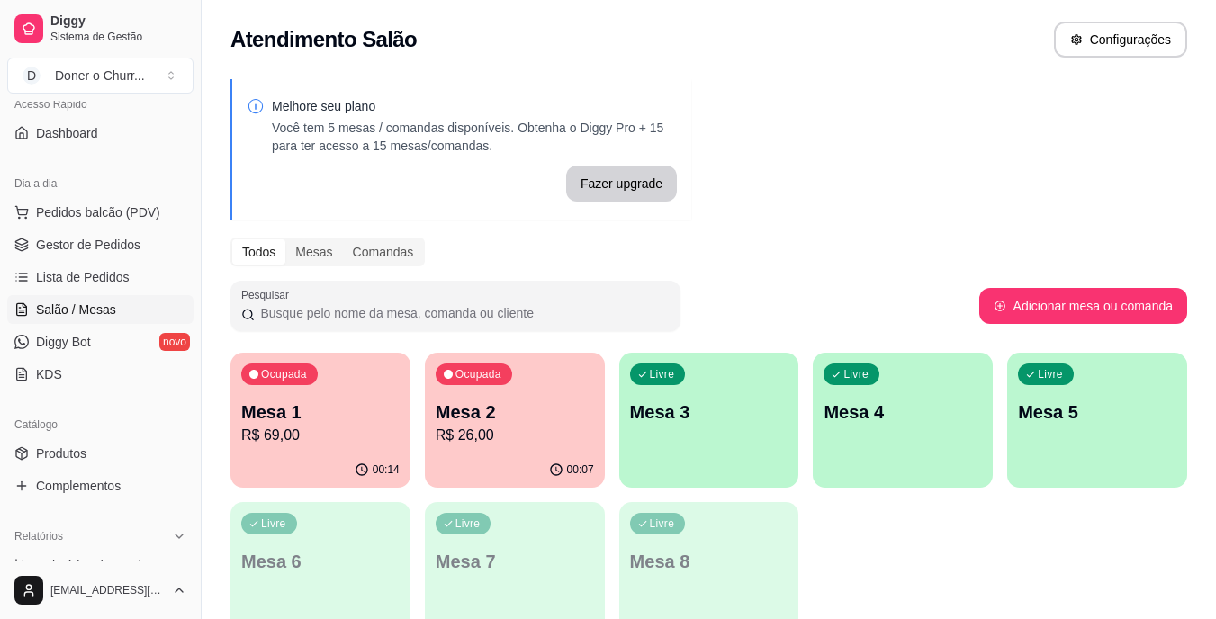
click at [313, 421] on p "Mesa 1" at bounding box center [320, 412] width 158 height 25
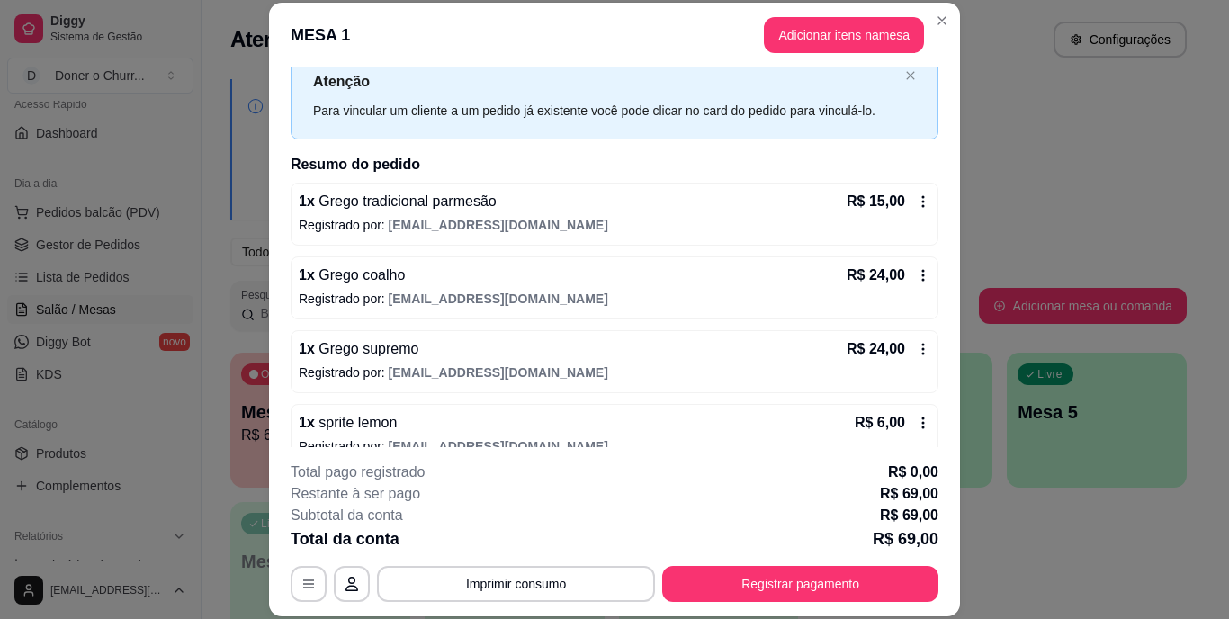
scroll to position [83, 0]
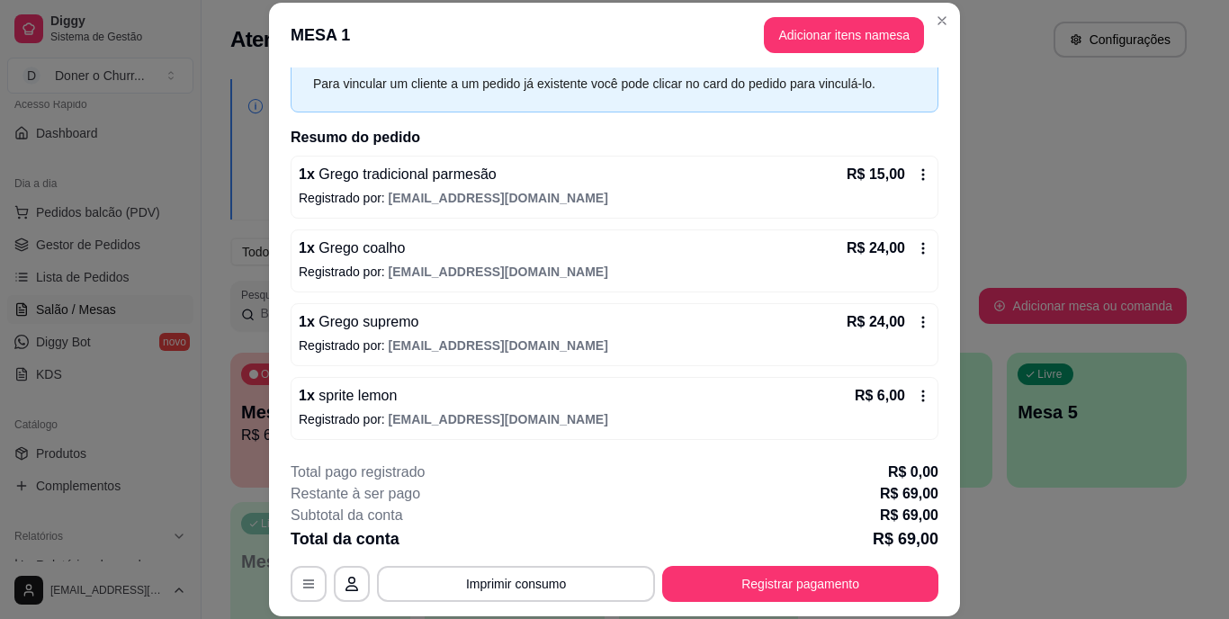
click at [1115, 554] on div "Ocupada Mesa 1 R$ 69,00 00:14 Ocupada Mesa 2 R$ 26,00 00:07 Livre Mesa 3 Livre …" at bounding box center [708, 495] width 957 height 284
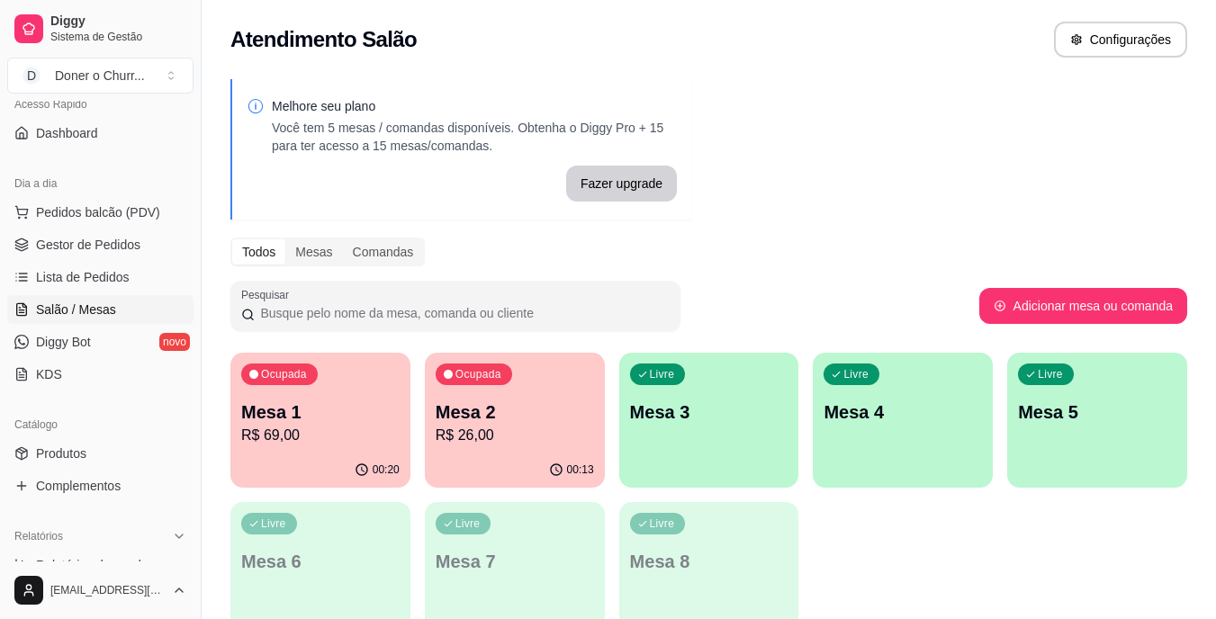
click at [733, 468] on div "button" at bounding box center [709, 477] width 180 height 22
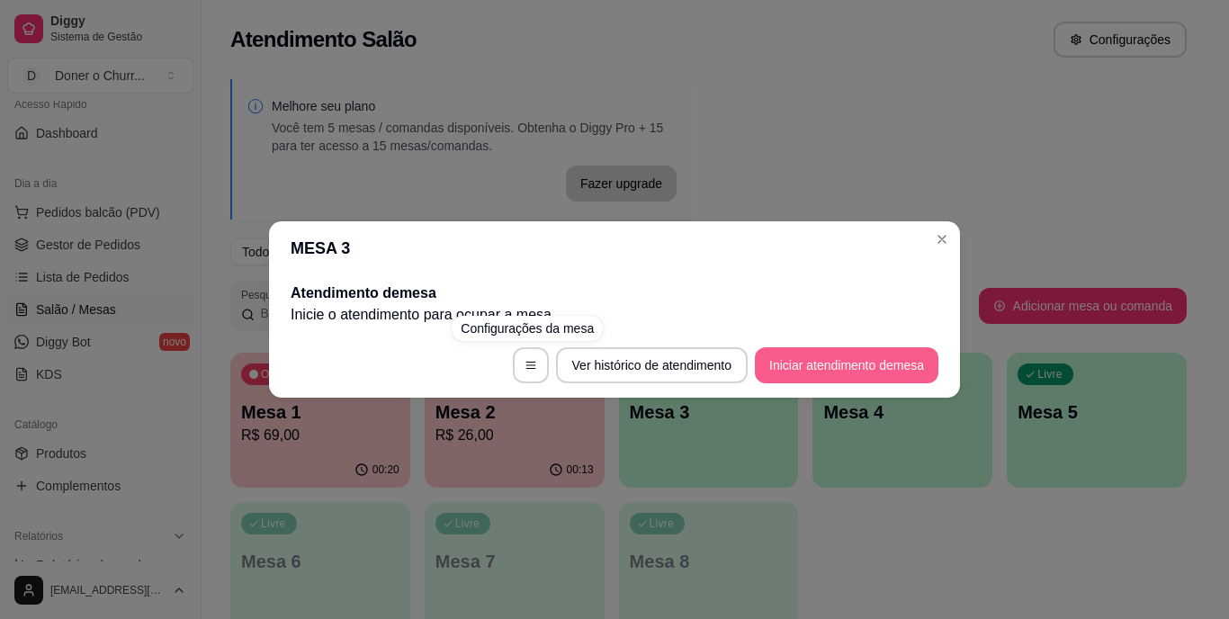
click at [809, 363] on button "Iniciar atendimento de mesa" at bounding box center [847, 365] width 184 height 36
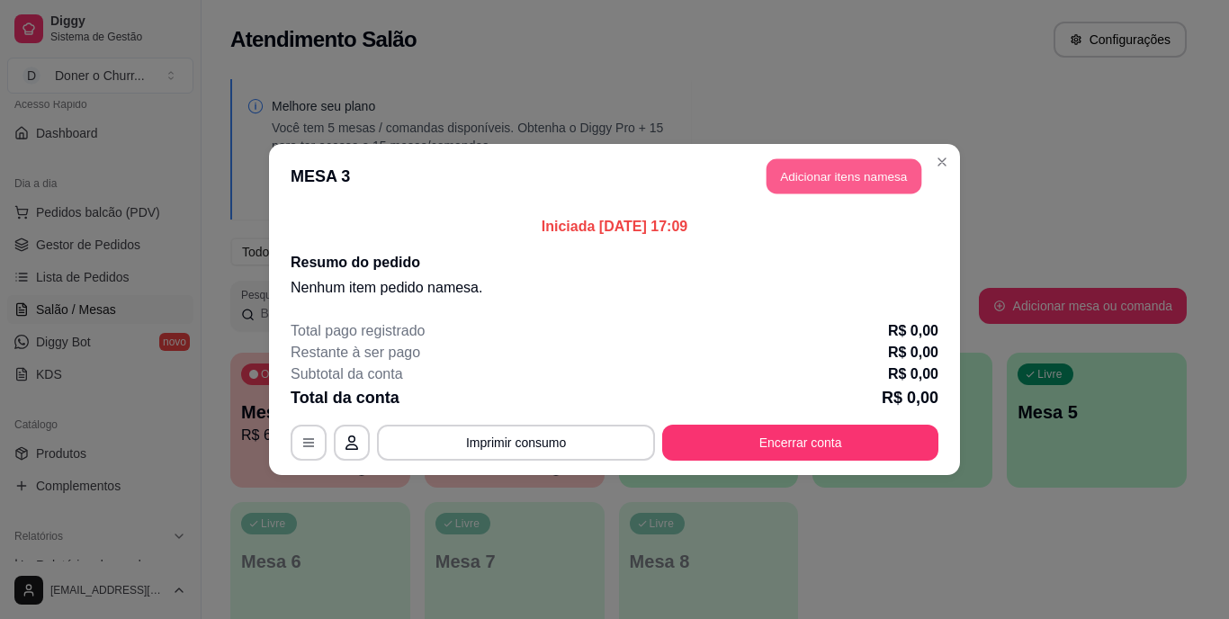
click at [857, 174] on button "Adicionar itens na mesa" at bounding box center [844, 176] width 155 height 35
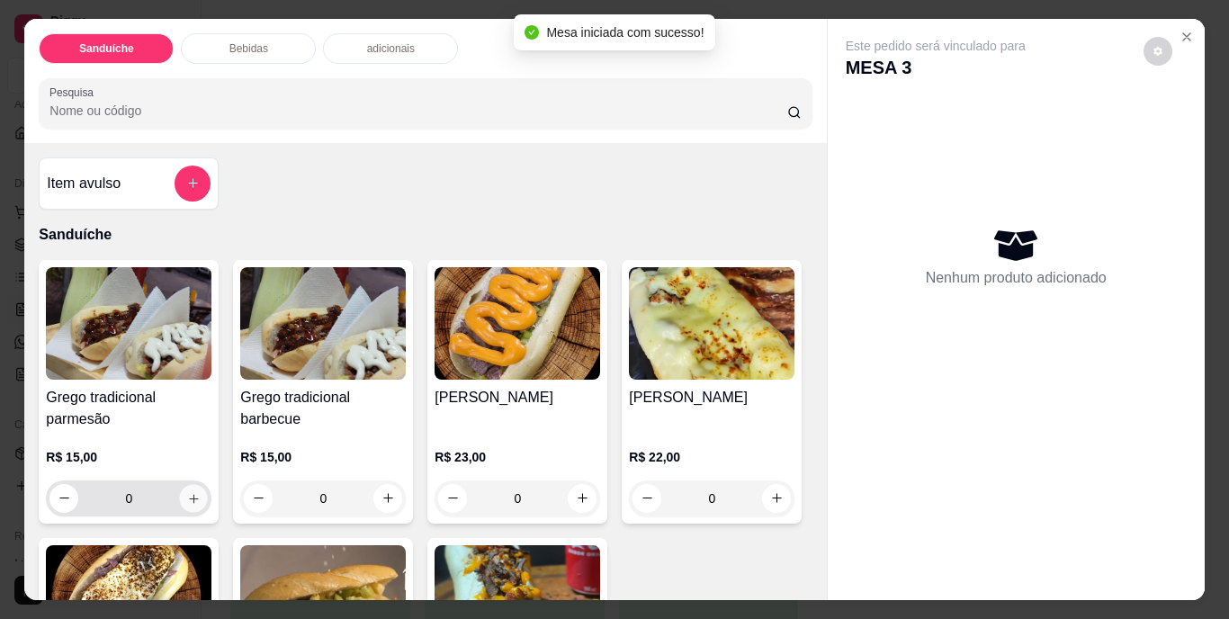
click at [187, 491] on icon "increase-product-quantity" at bounding box center [194, 498] width 14 height 14
type input "1"
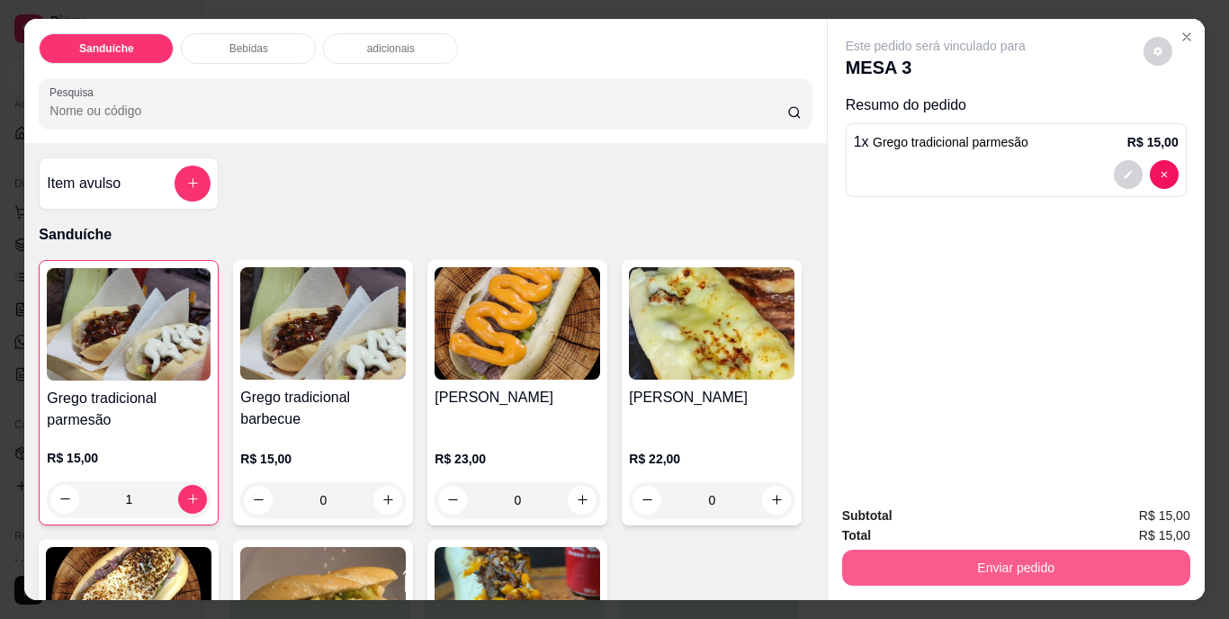
click at [997, 563] on button "Enviar pedido" at bounding box center [1016, 568] width 348 height 36
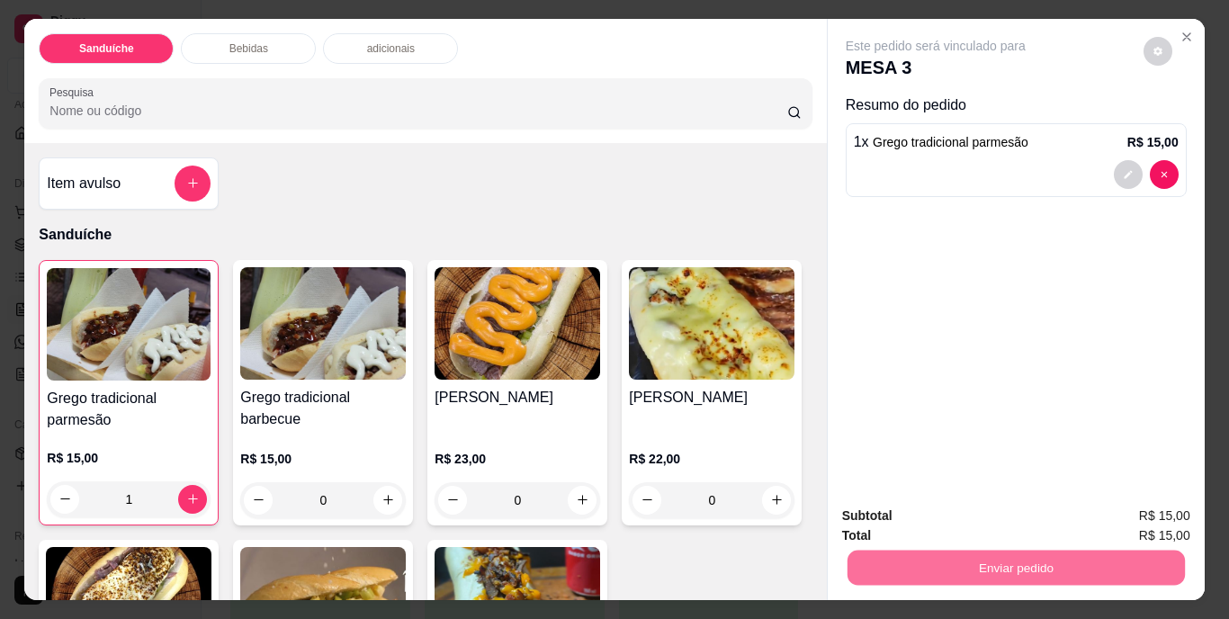
click at [950, 511] on button "Não registrar e enviar pedido" at bounding box center [957, 516] width 182 height 33
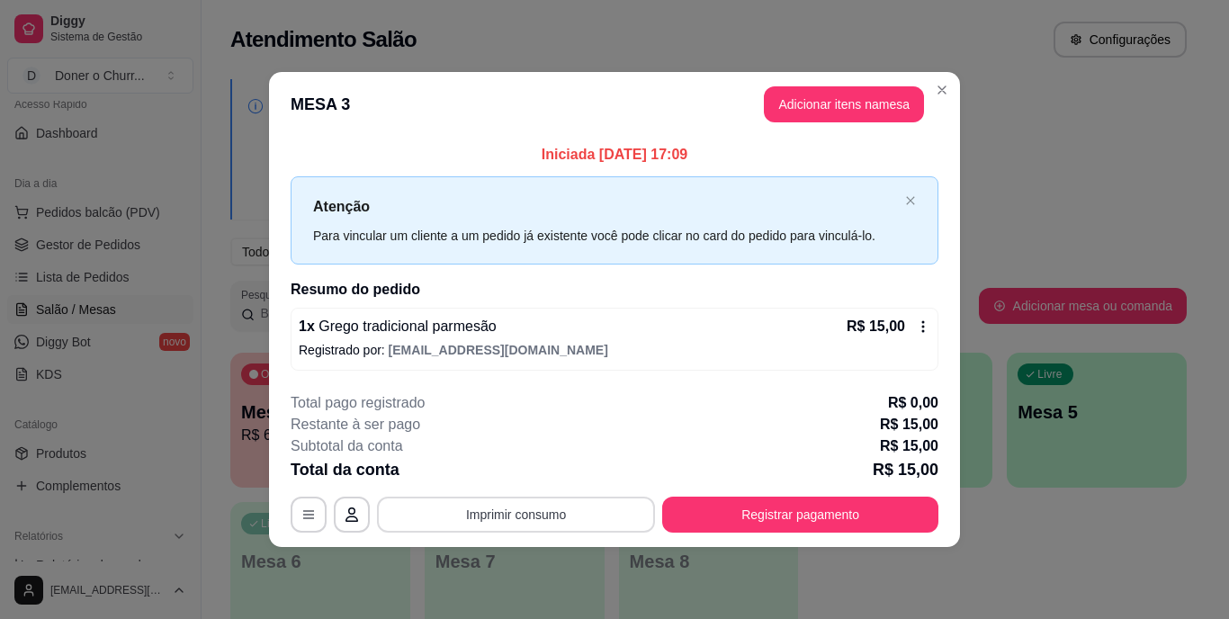
click at [520, 518] on button "Imprimir consumo" at bounding box center [516, 515] width 278 height 36
click at [522, 470] on button "IMPRESSORA" at bounding box center [522, 473] width 126 height 28
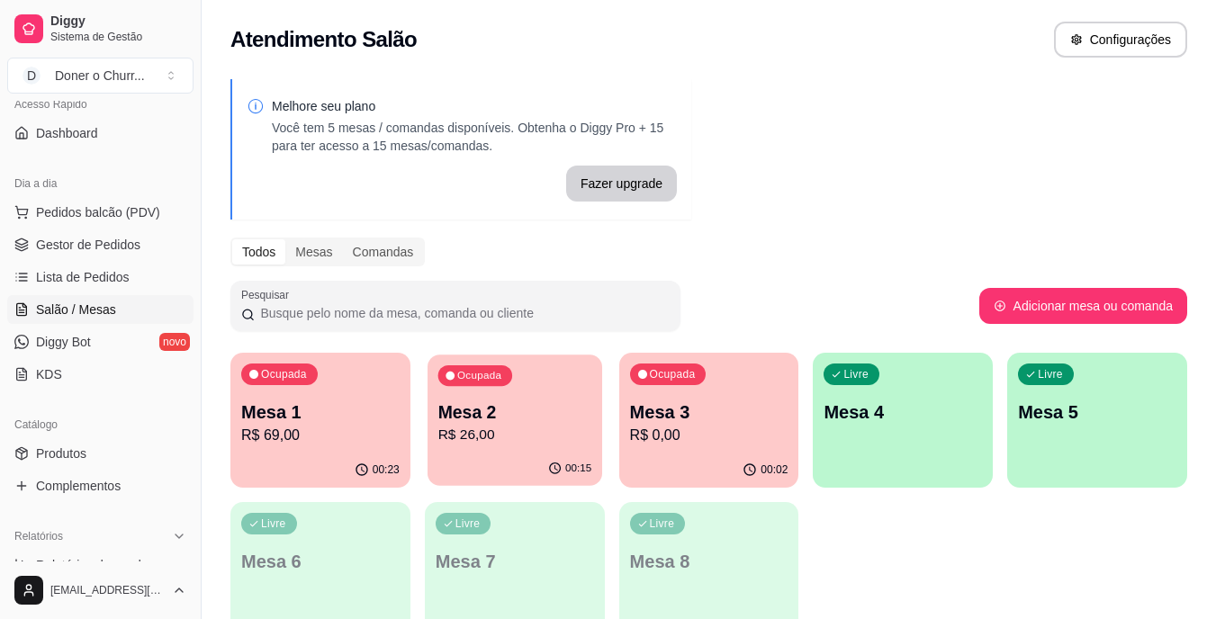
click at [512, 413] on p "Mesa 2" at bounding box center [514, 413] width 154 height 24
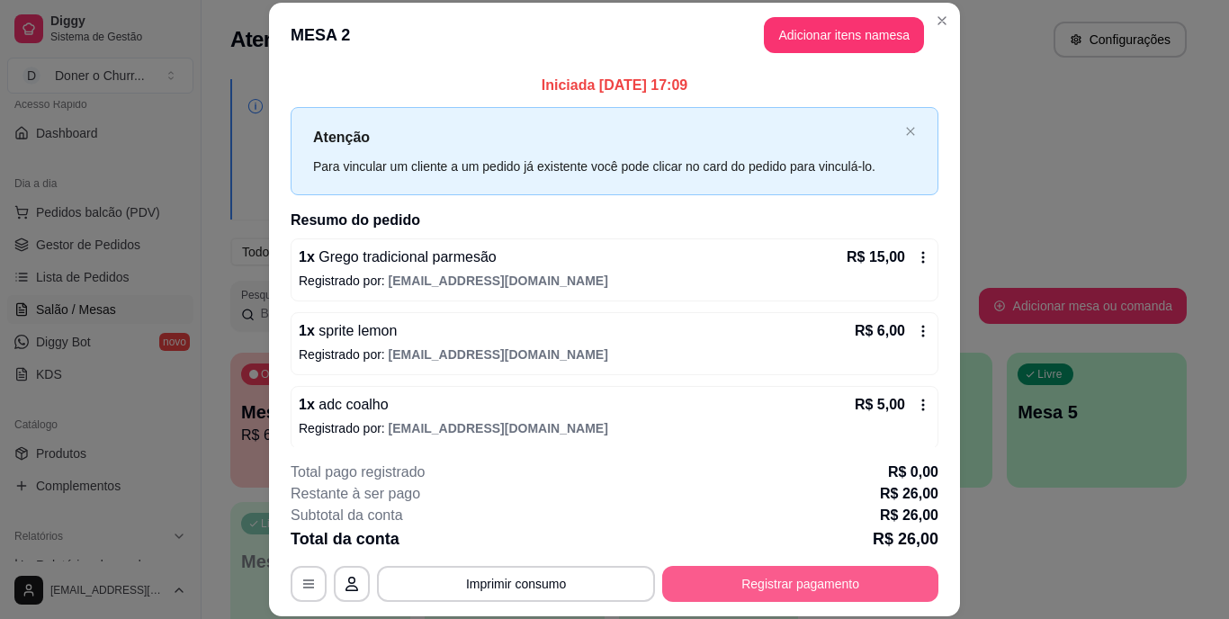
click at [812, 576] on button "Registrar pagamento" at bounding box center [800, 584] width 276 height 36
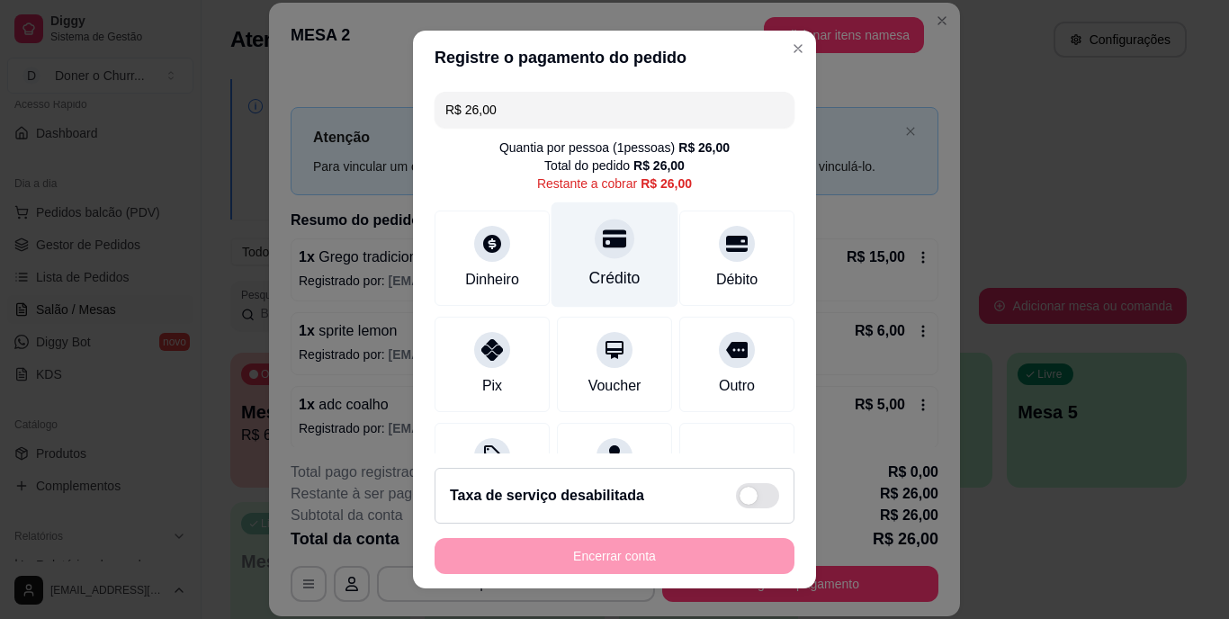
drag, startPoint x: 597, startPoint y: 259, endPoint x: 596, endPoint y: 268, distance: 9.0
click at [596, 261] on div "Crédito" at bounding box center [615, 255] width 127 height 105
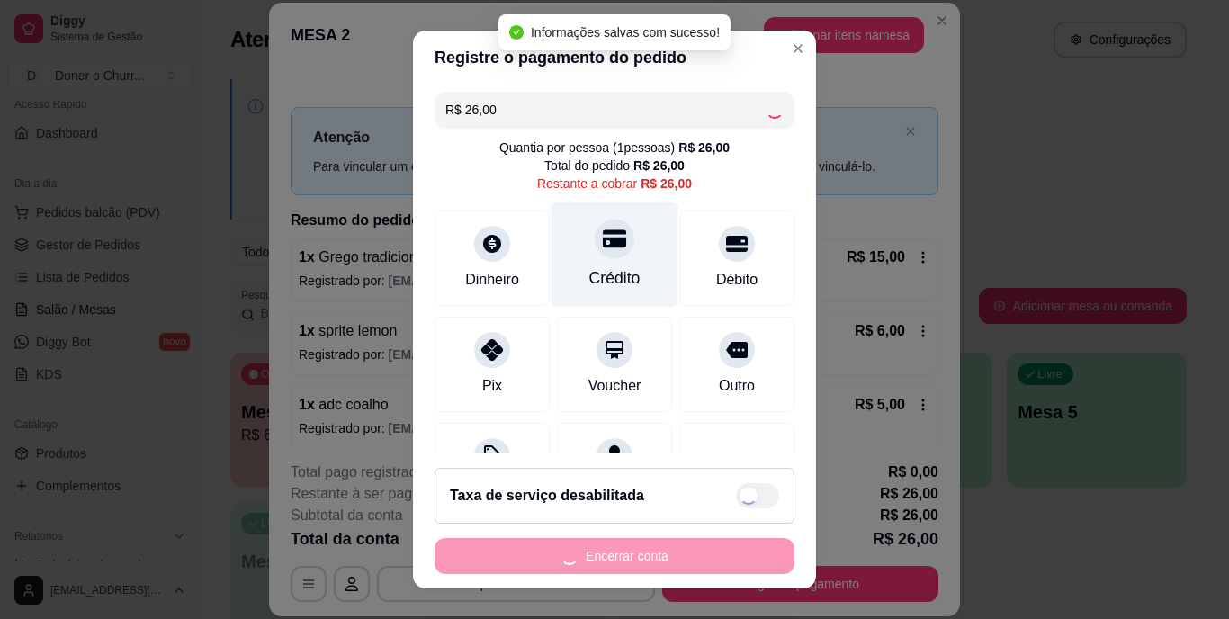
type input "R$ 0,00"
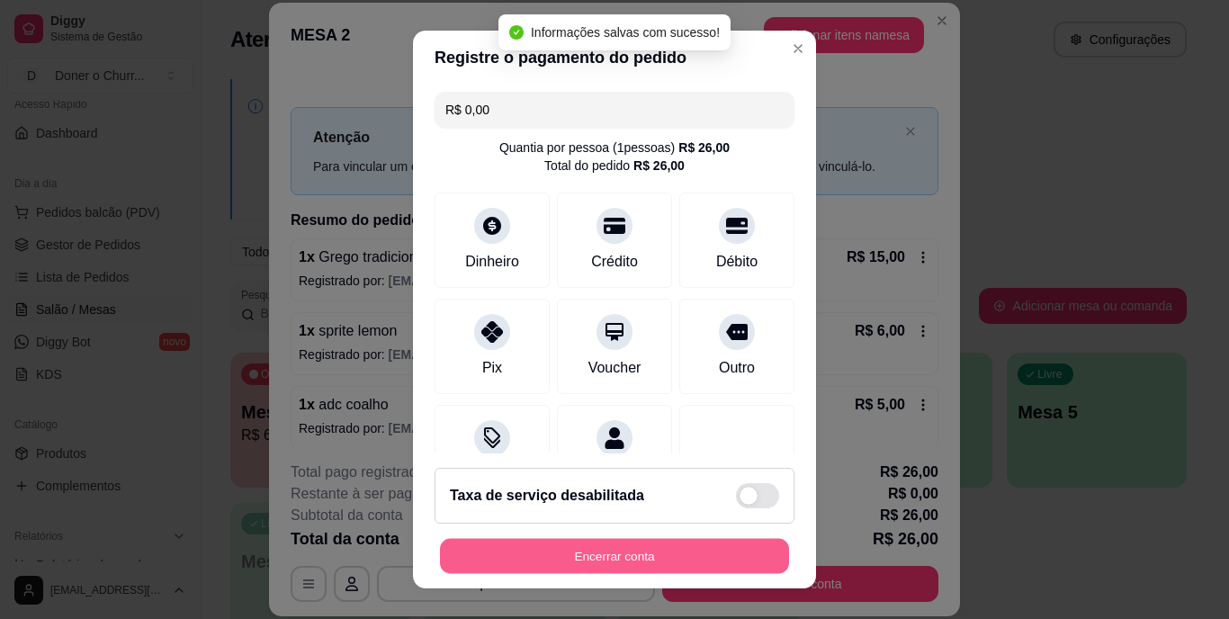
click at [571, 548] on button "Encerrar conta" at bounding box center [614, 555] width 349 height 35
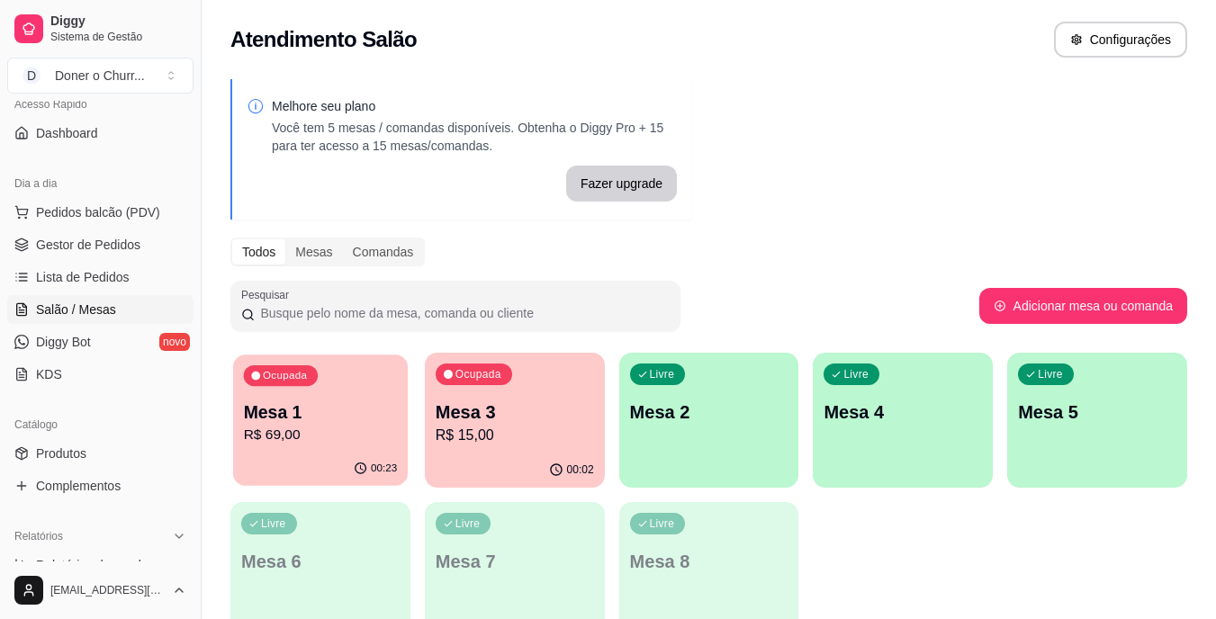
click at [294, 422] on p "Mesa 1" at bounding box center [321, 413] width 154 height 24
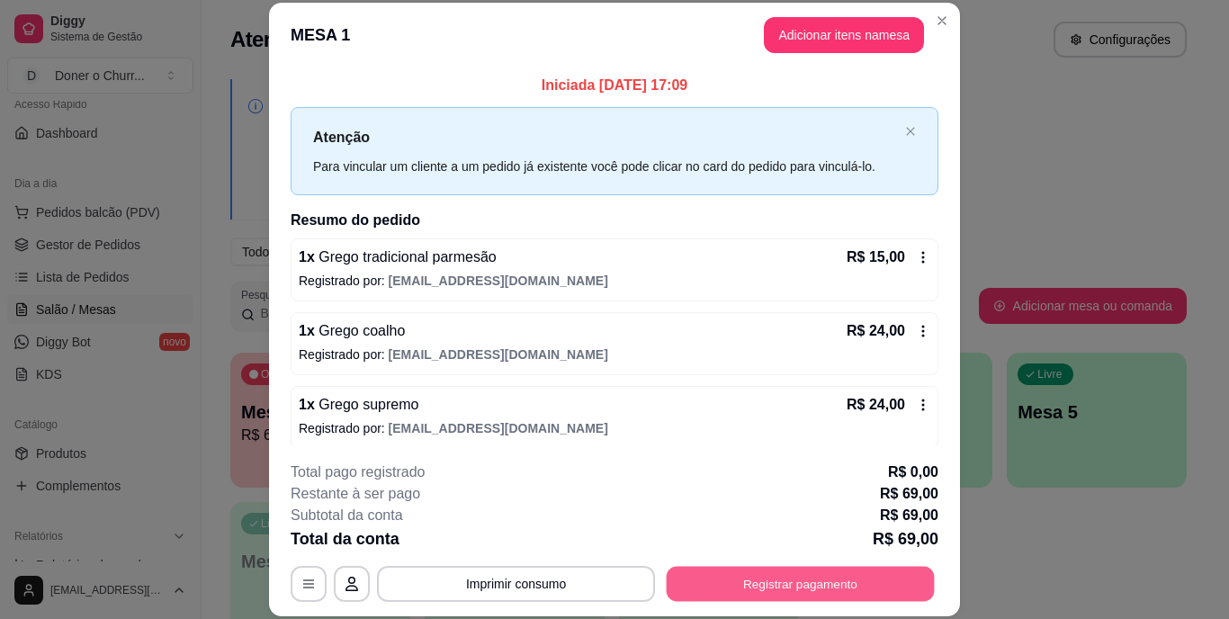
click at [765, 581] on button "Registrar pagamento" at bounding box center [801, 583] width 268 height 35
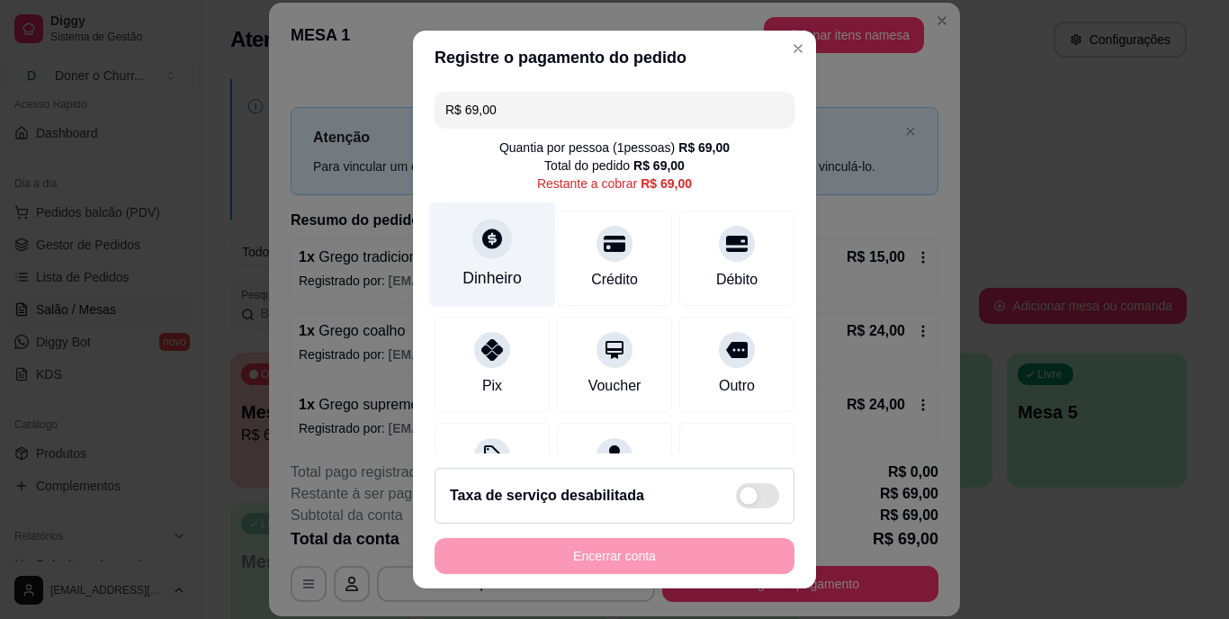
click at [462, 261] on div "Dinheiro" at bounding box center [492, 255] width 127 height 105
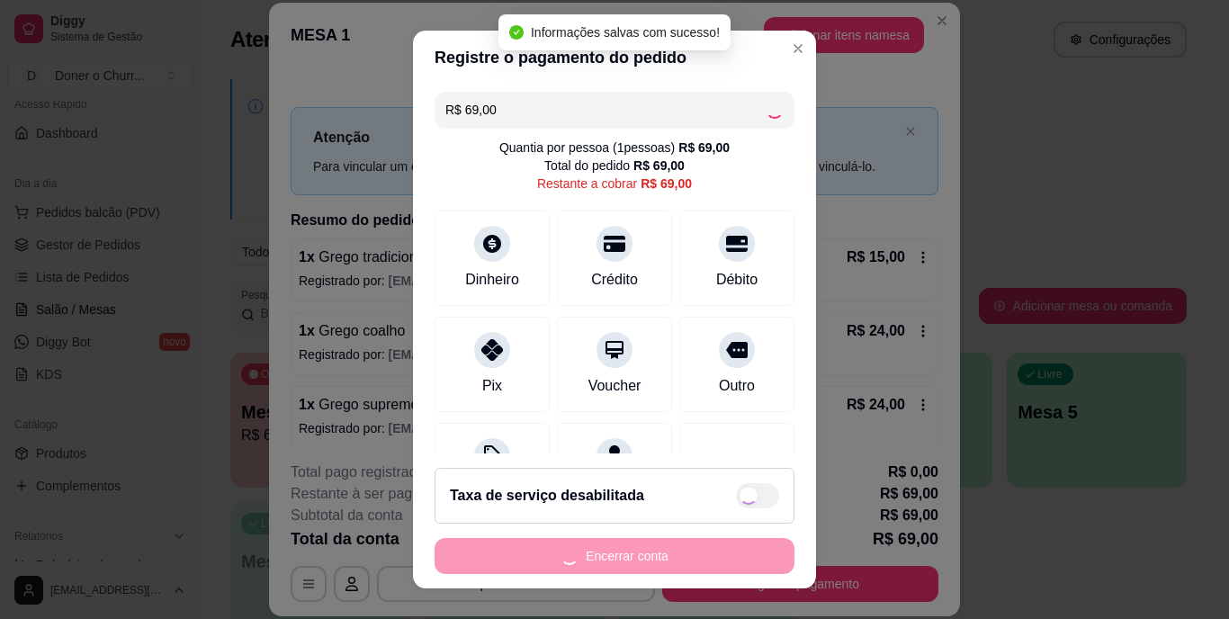
type input "R$ 0,00"
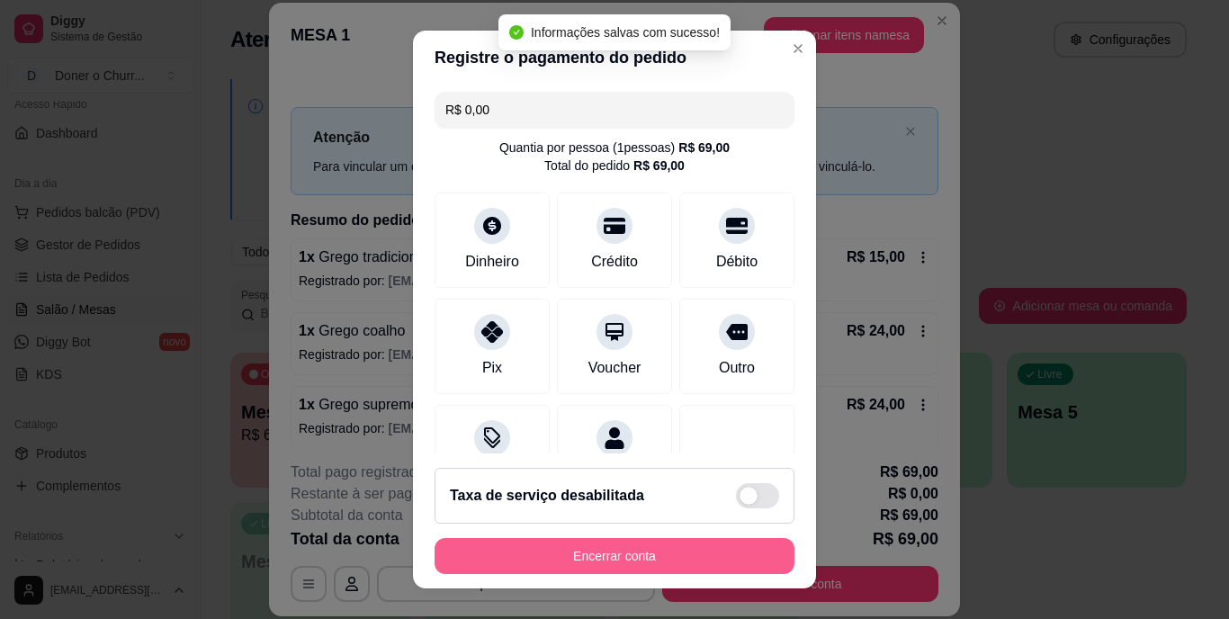
click at [578, 549] on button "Encerrar conta" at bounding box center [615, 556] width 360 height 36
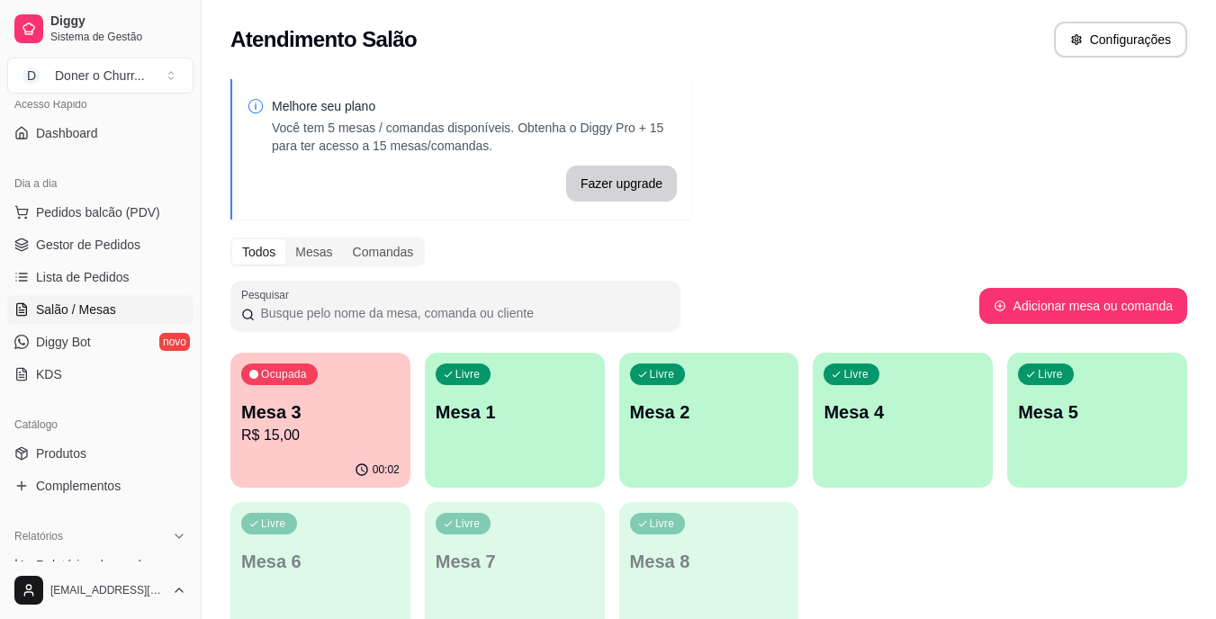
click at [533, 417] on p "Mesa 1" at bounding box center [515, 412] width 158 height 25
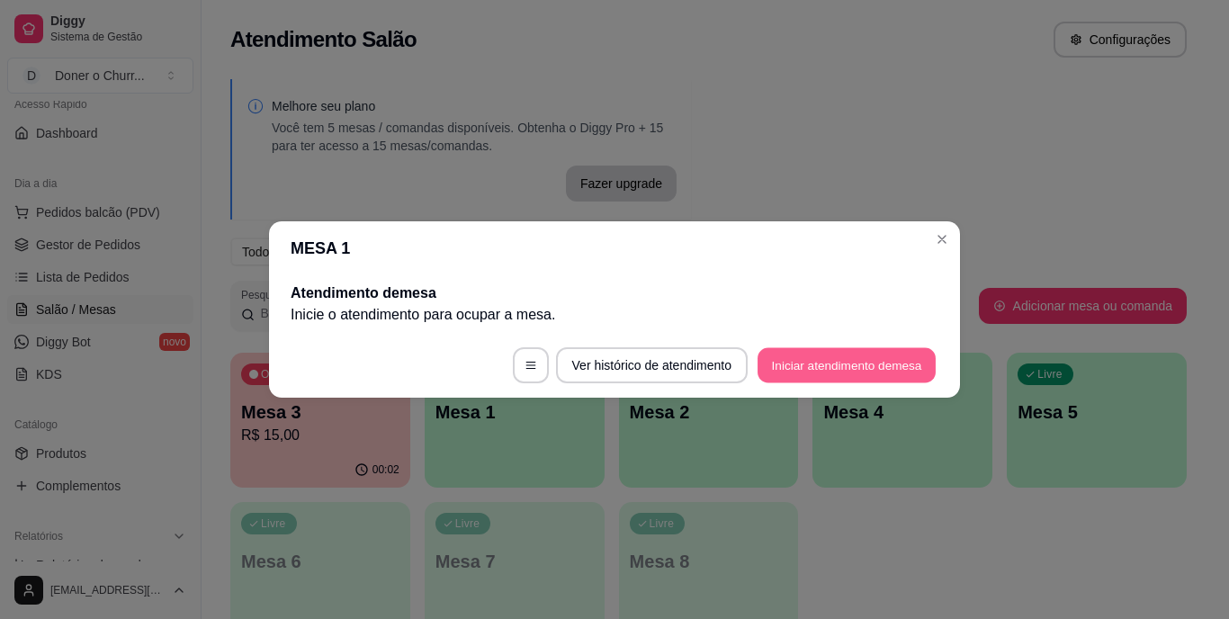
click at [849, 360] on button "Iniciar atendimento de mesa" at bounding box center [847, 365] width 178 height 35
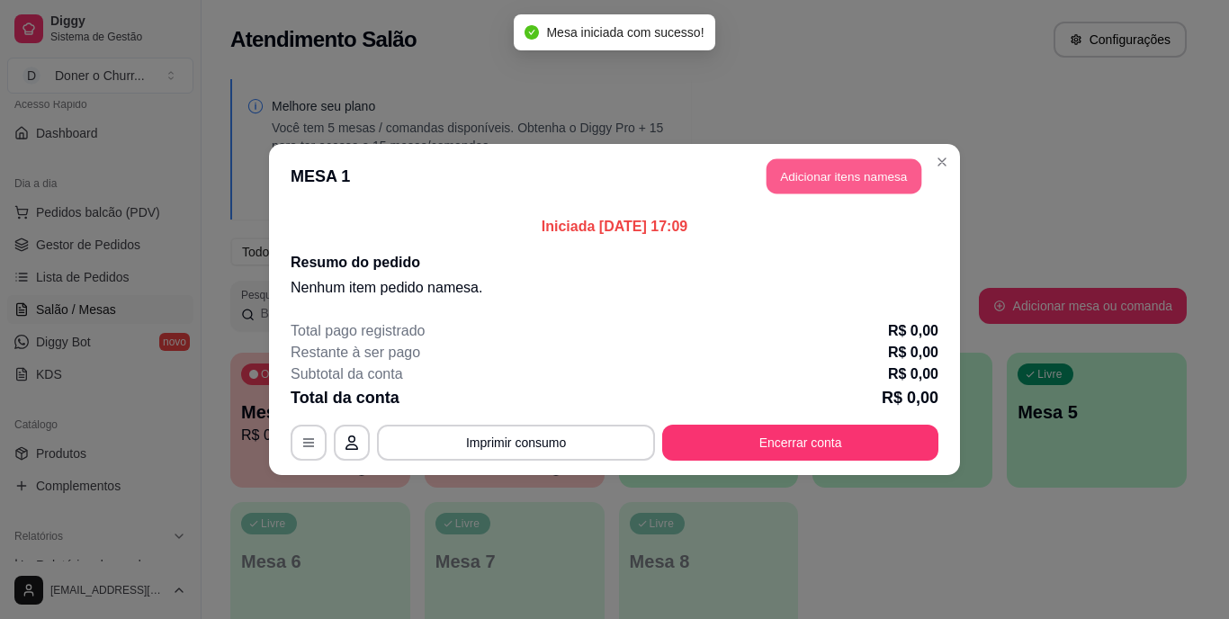
click at [842, 176] on button "Adicionar itens na mesa" at bounding box center [844, 176] width 155 height 35
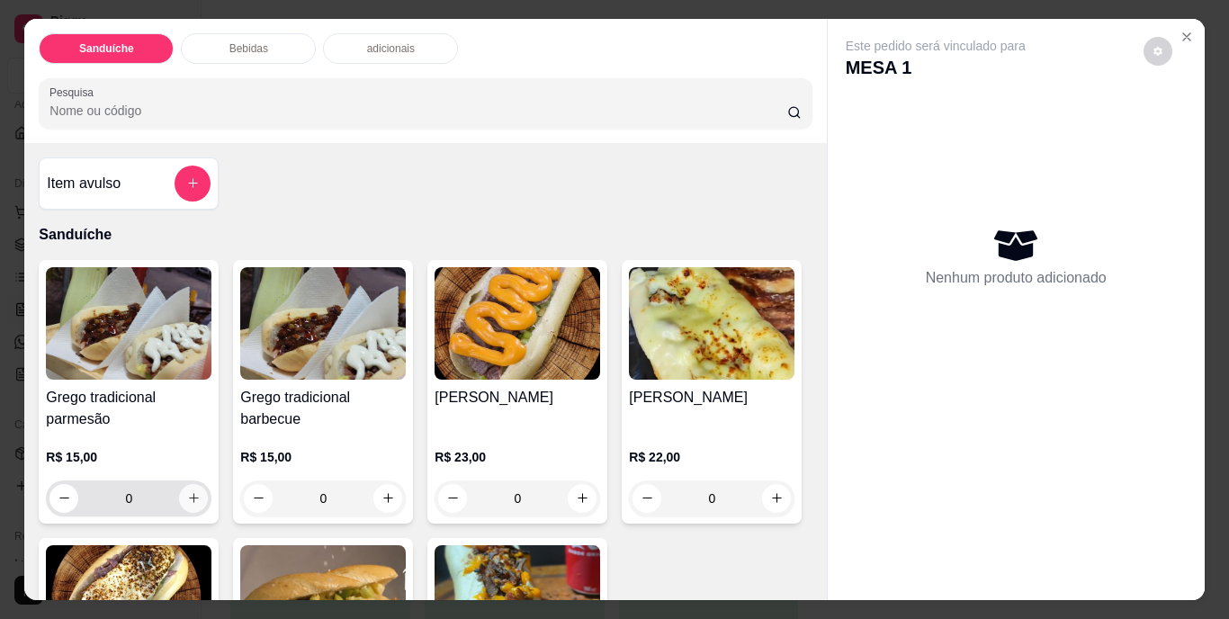
click at [187, 496] on icon "increase-product-quantity" at bounding box center [194, 498] width 14 height 14
type input "1"
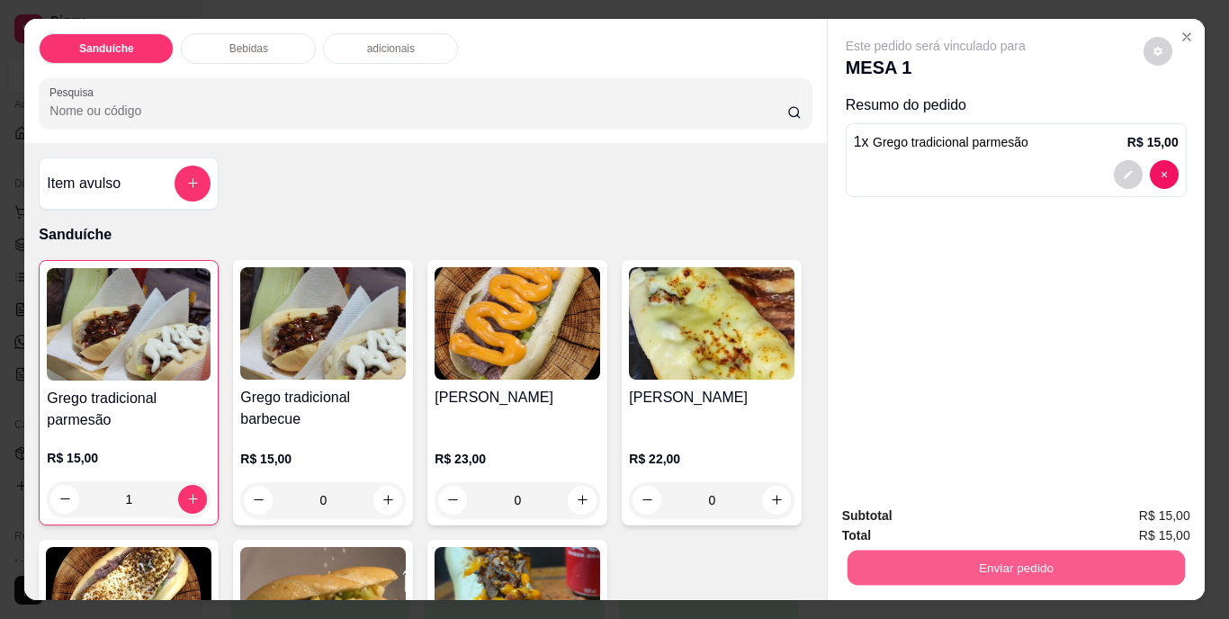
click at [986, 570] on button "Enviar pedido" at bounding box center [1016, 568] width 338 height 35
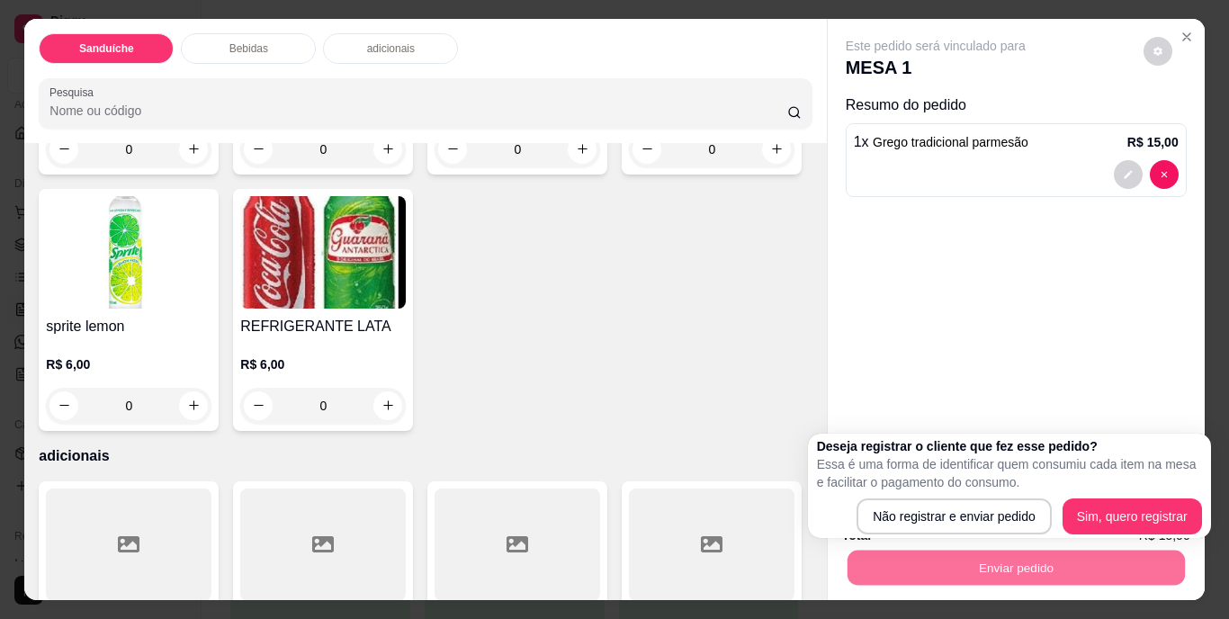
scroll to position [990, 0]
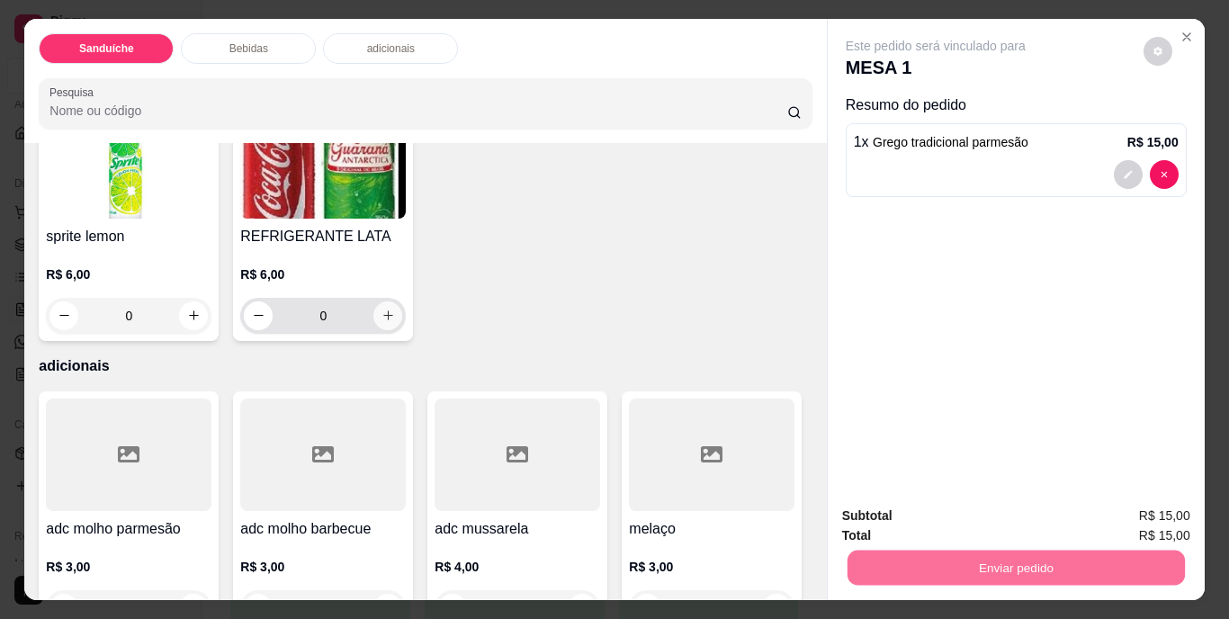
click at [395, 322] on icon "increase-product-quantity" at bounding box center [389, 316] width 14 height 14
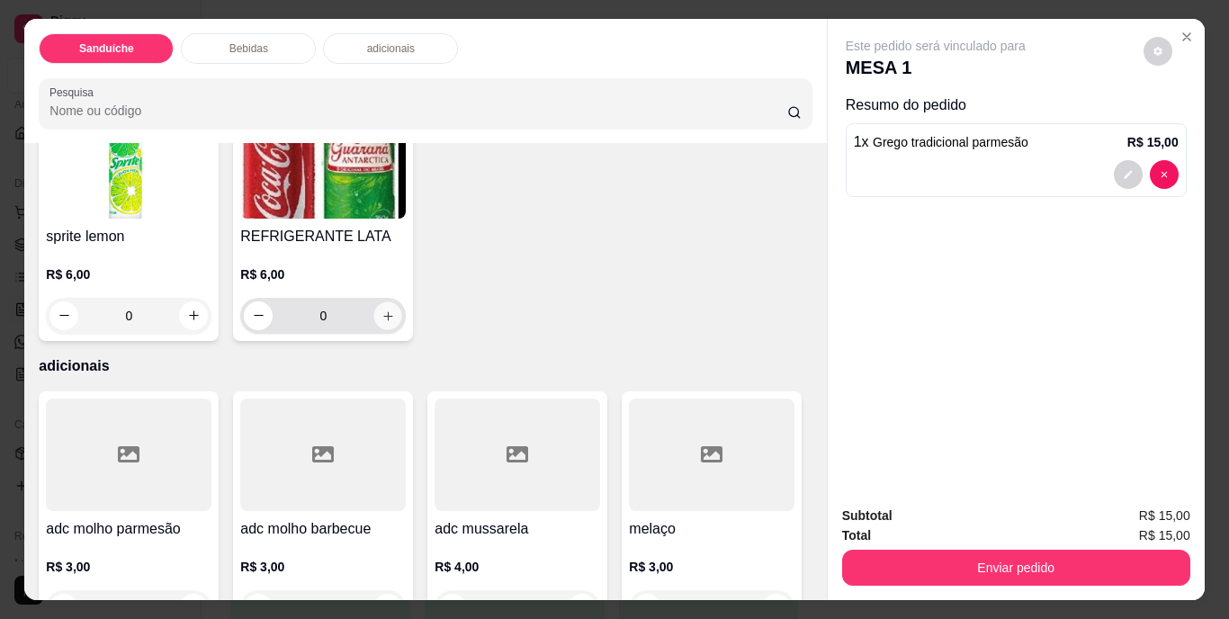
click at [395, 322] on icon "increase-product-quantity" at bounding box center [389, 316] width 14 height 14
type input "1"
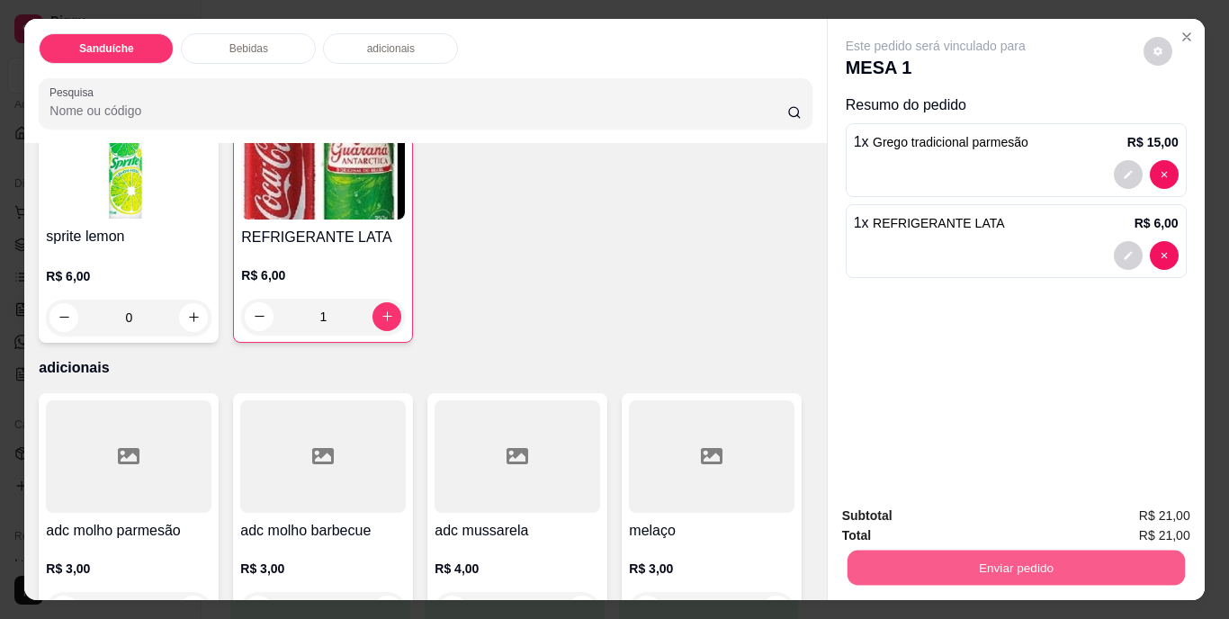
click at [980, 557] on button "Enviar pedido" at bounding box center [1016, 568] width 338 height 35
click at [983, 508] on button "Não registrar e enviar pedido" at bounding box center [956, 517] width 187 height 34
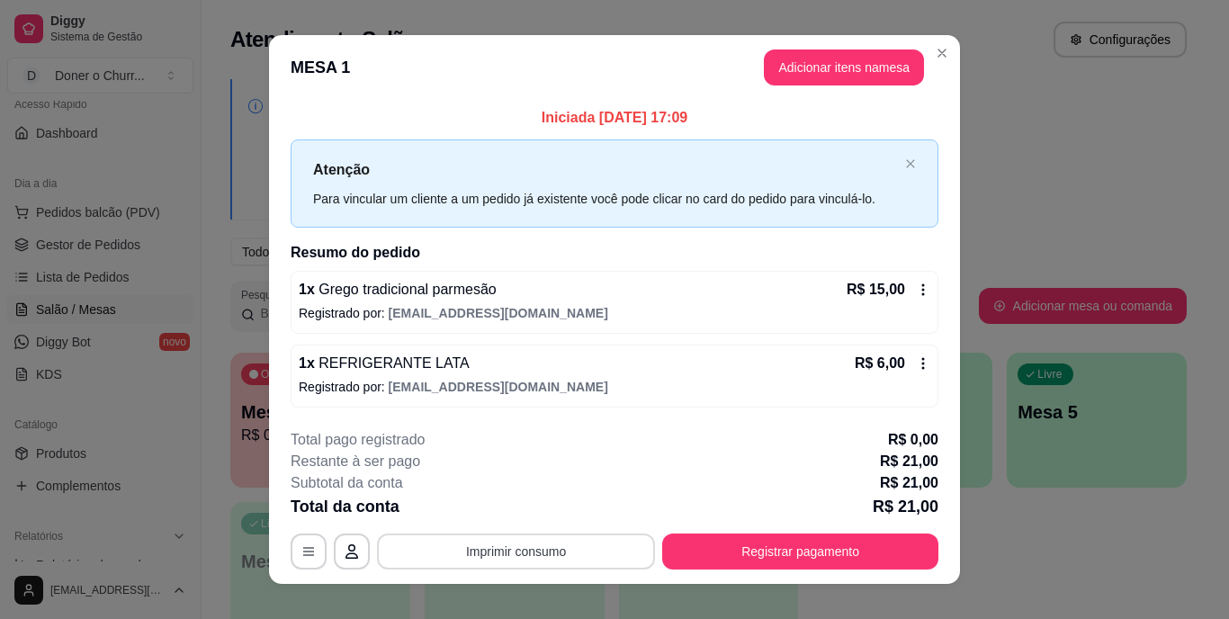
click at [545, 554] on button "Imprimir consumo" at bounding box center [516, 552] width 278 height 36
click at [559, 503] on button "IMPRESSORA" at bounding box center [515, 510] width 131 height 29
click at [584, 480] on div "Subtotal da conta R$ 21,00" at bounding box center [615, 484] width 648 height 22
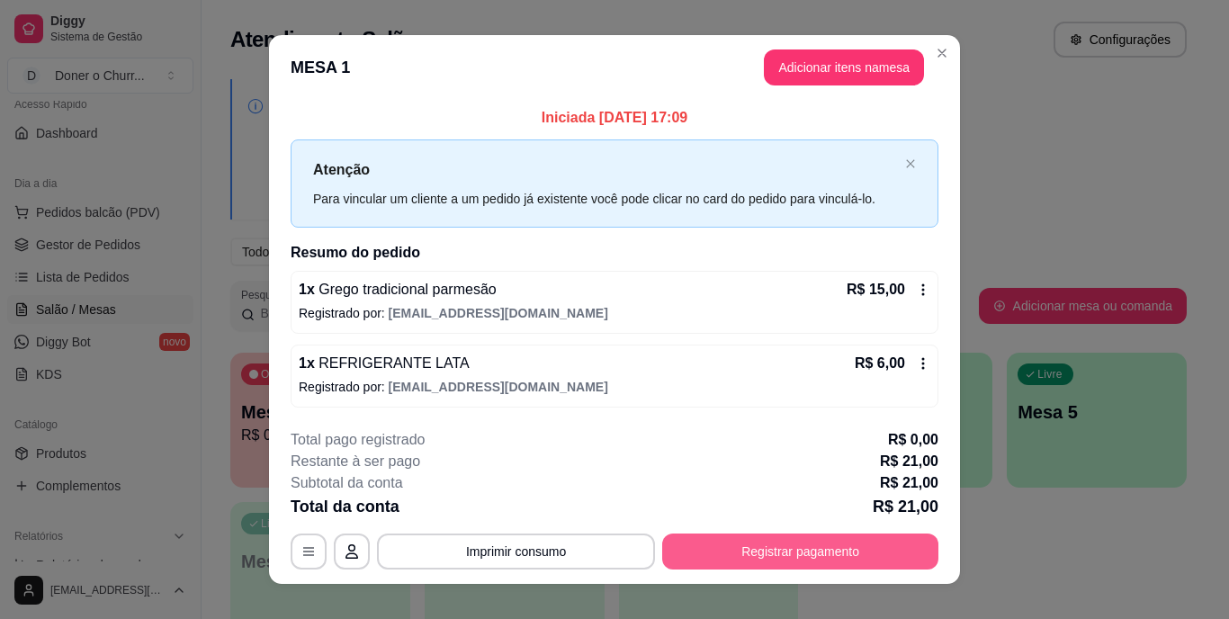
click at [809, 562] on button "Registrar pagamento" at bounding box center [800, 552] width 276 height 36
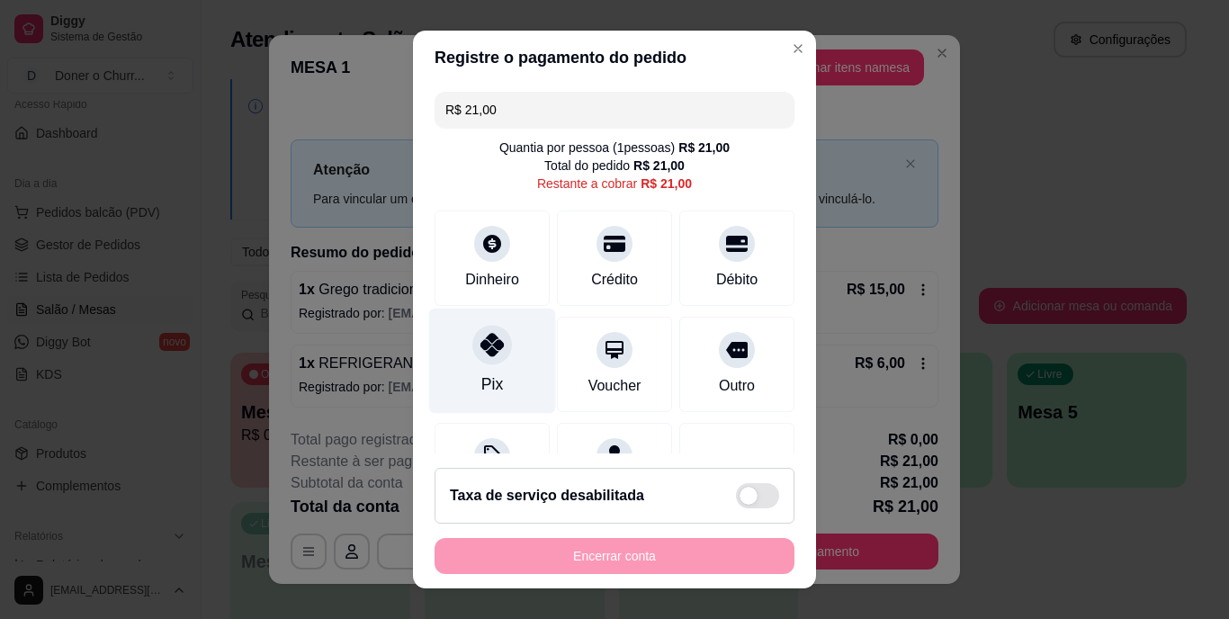
click at [499, 355] on div at bounding box center [493, 346] width 40 height 40
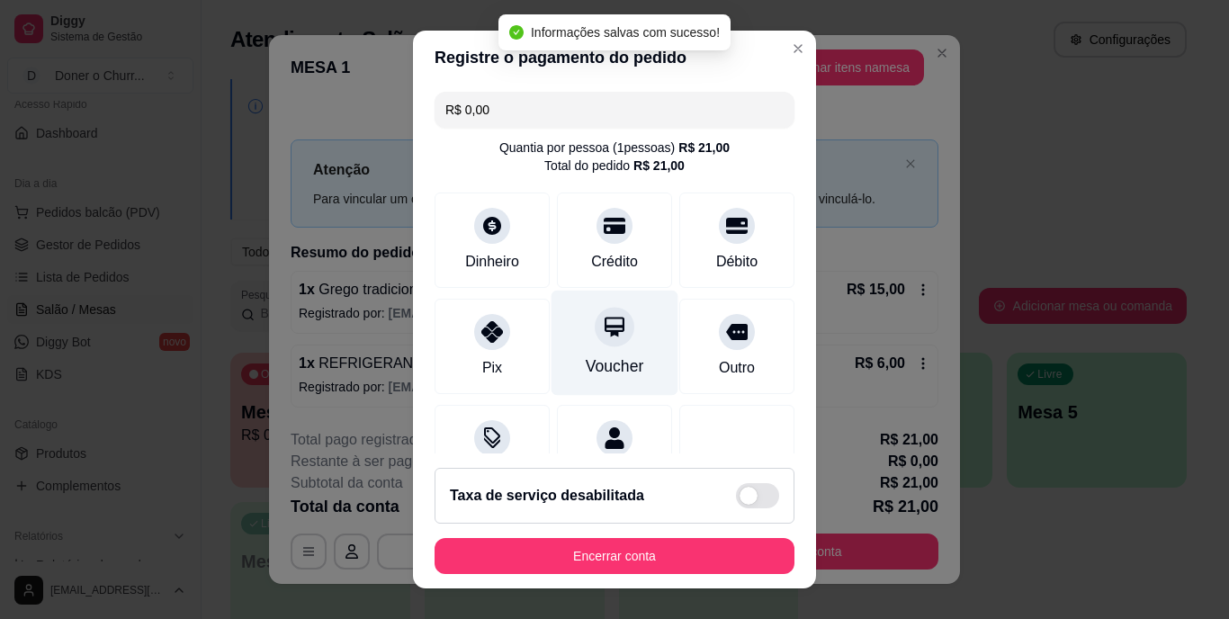
type input "R$ 0,00"
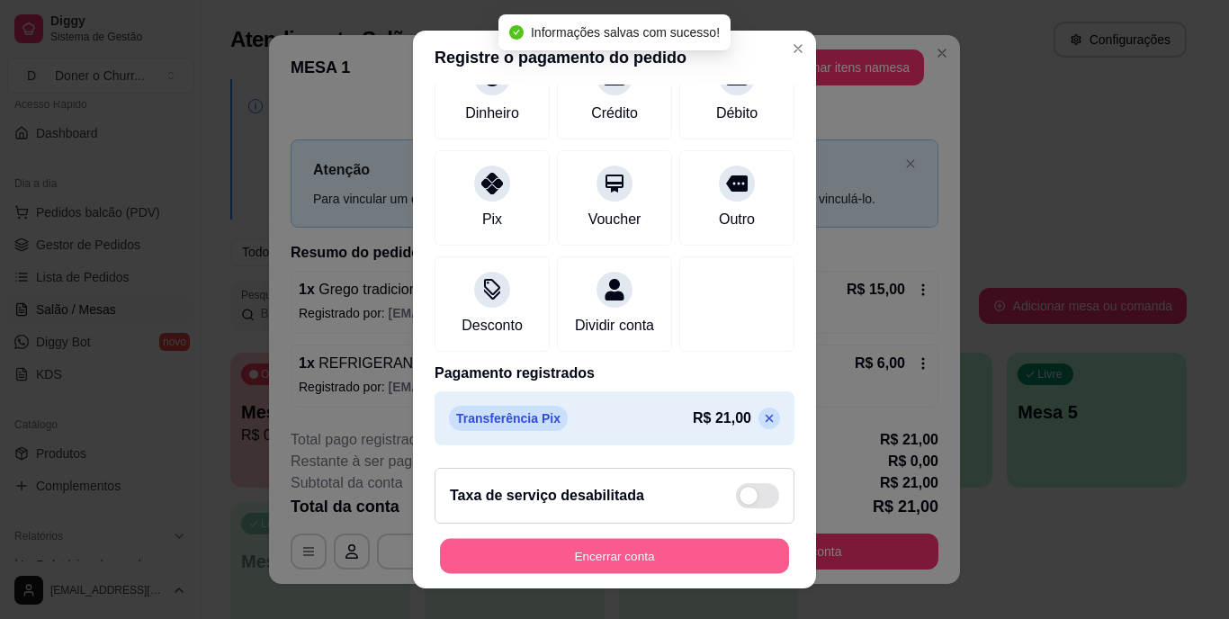
click at [584, 557] on button "Encerrar conta" at bounding box center [614, 555] width 349 height 35
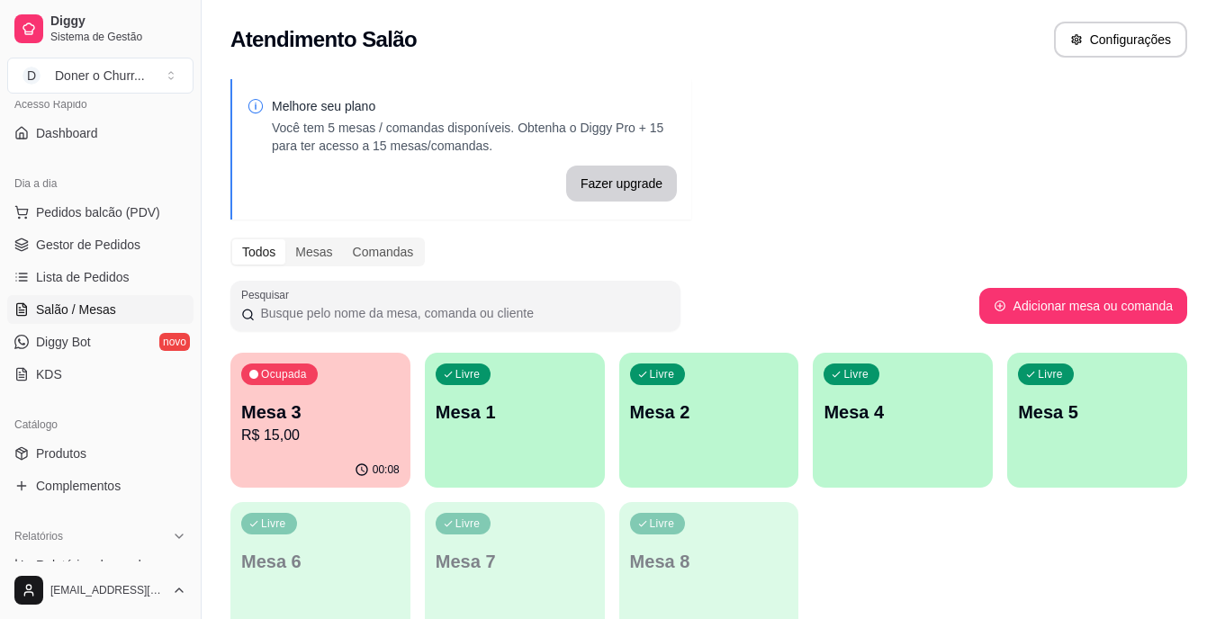
click at [346, 411] on p "Mesa 3" at bounding box center [320, 412] width 158 height 25
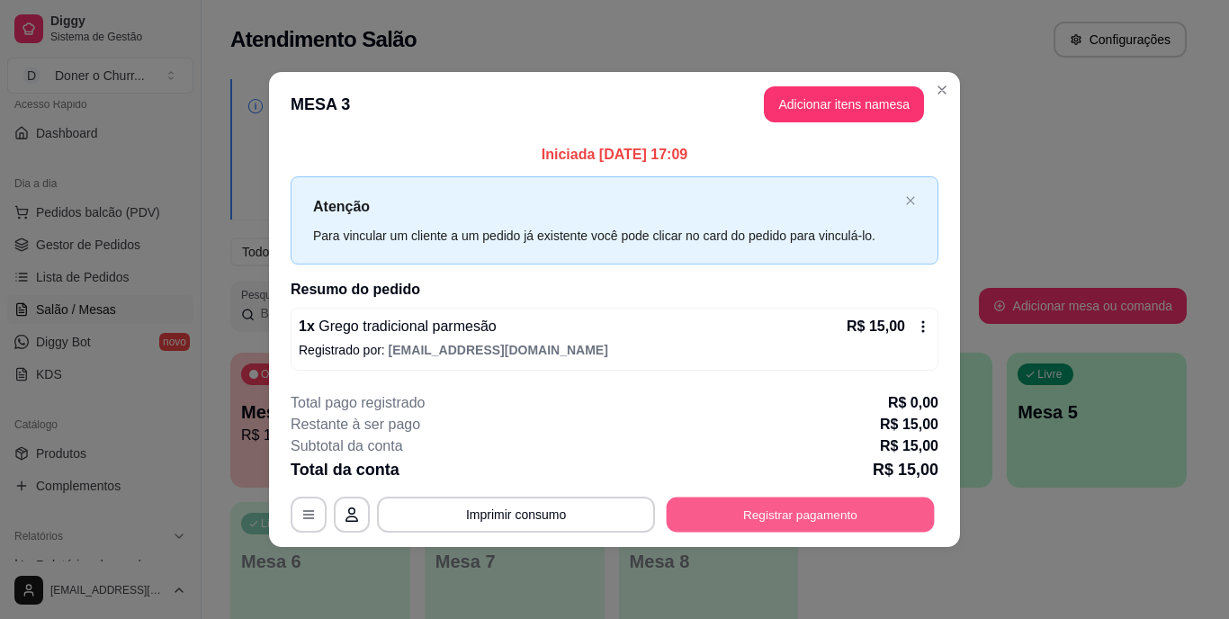
click at [773, 509] on button "Registrar pagamento" at bounding box center [801, 514] width 268 height 35
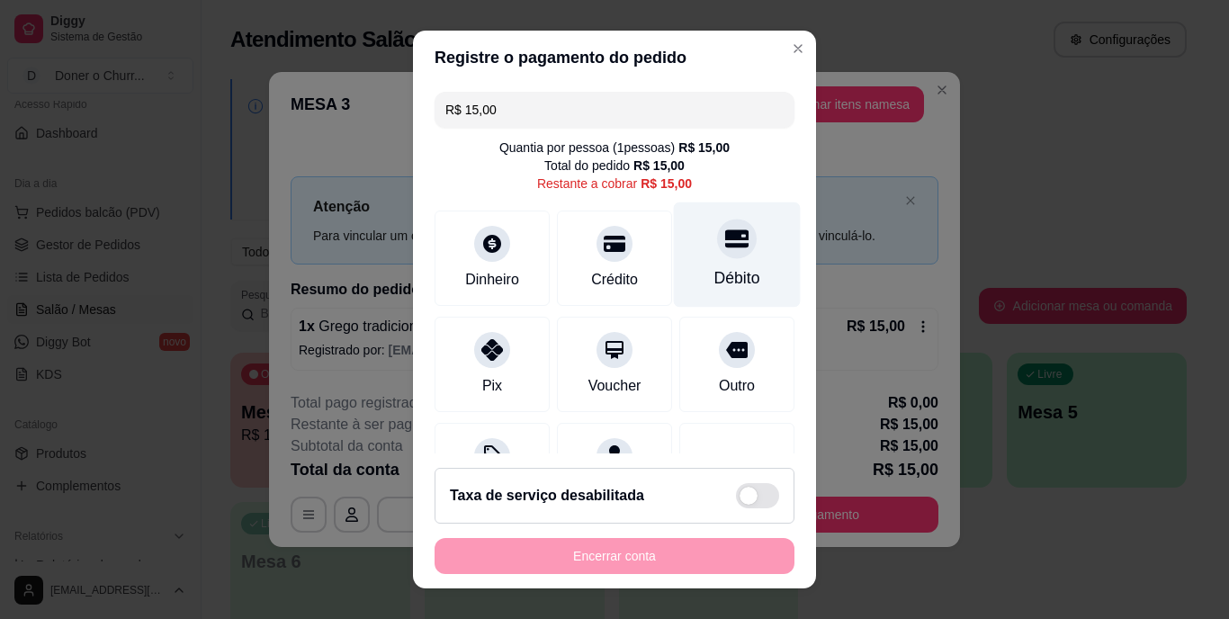
click at [725, 250] on icon at bounding box center [736, 239] width 23 height 23
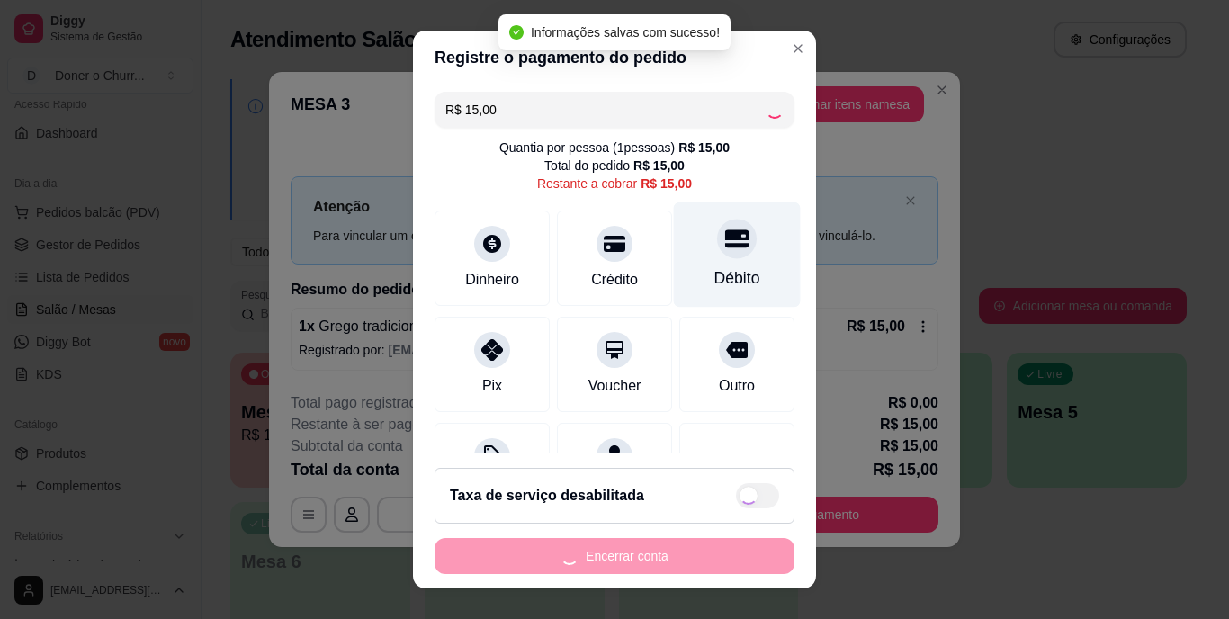
type input "R$ 0,00"
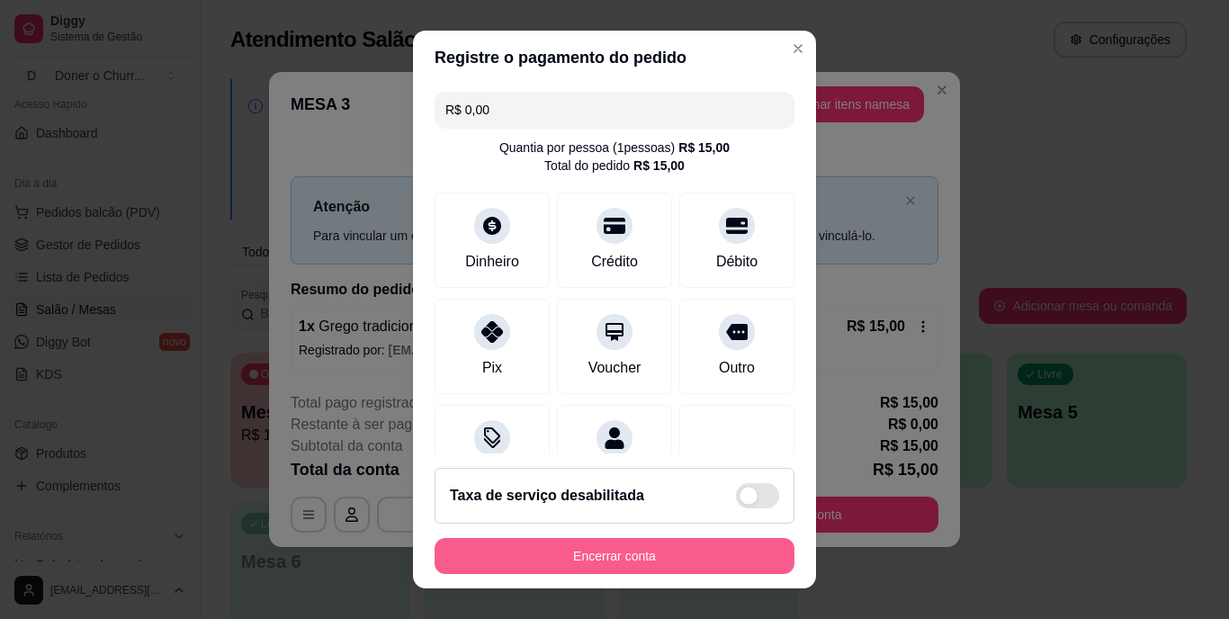
click at [620, 554] on button "Encerrar conta" at bounding box center [615, 556] width 360 height 36
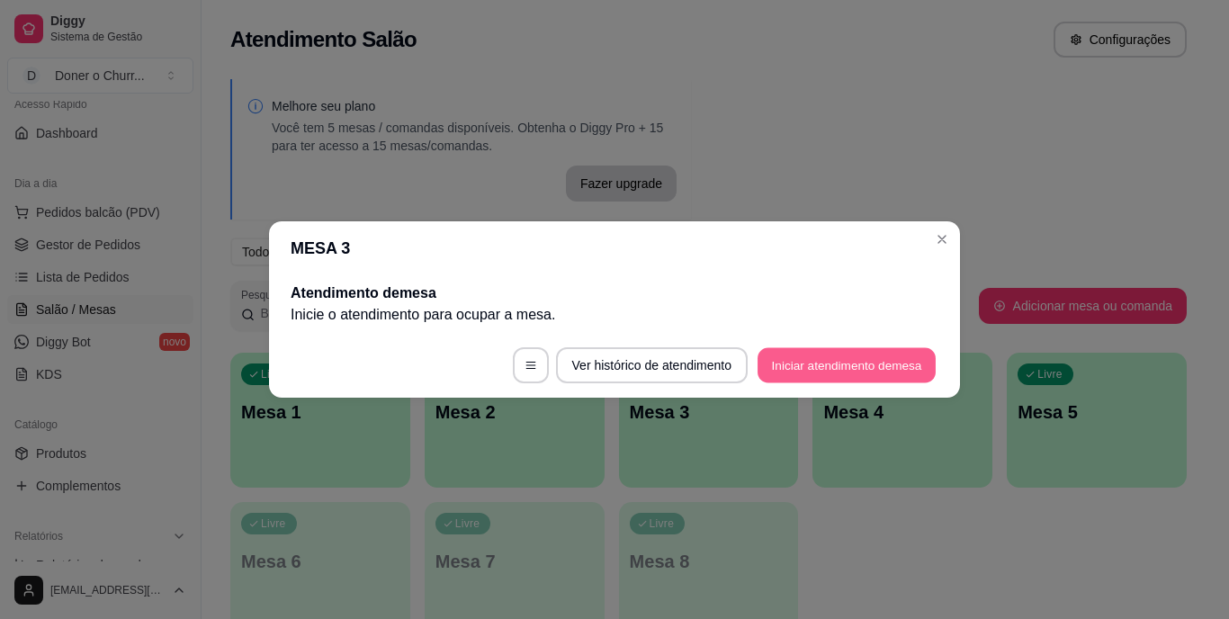
click at [822, 361] on button "Iniciar atendimento de mesa" at bounding box center [847, 365] width 178 height 35
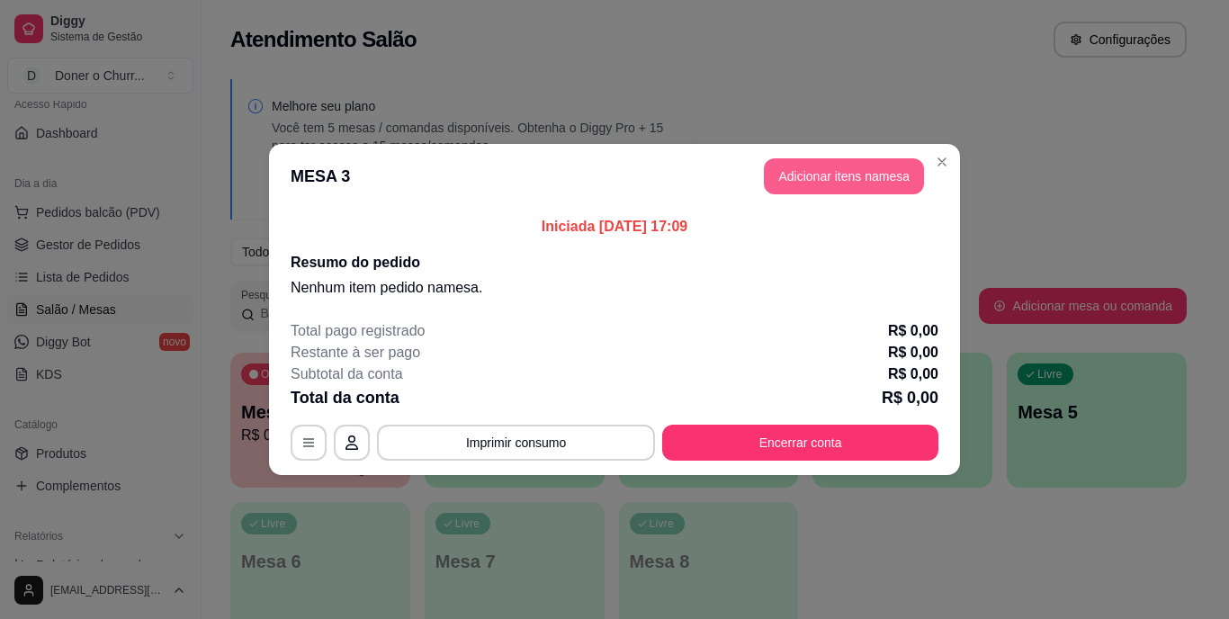
click at [818, 176] on button "Adicionar itens na mesa" at bounding box center [844, 176] width 160 height 36
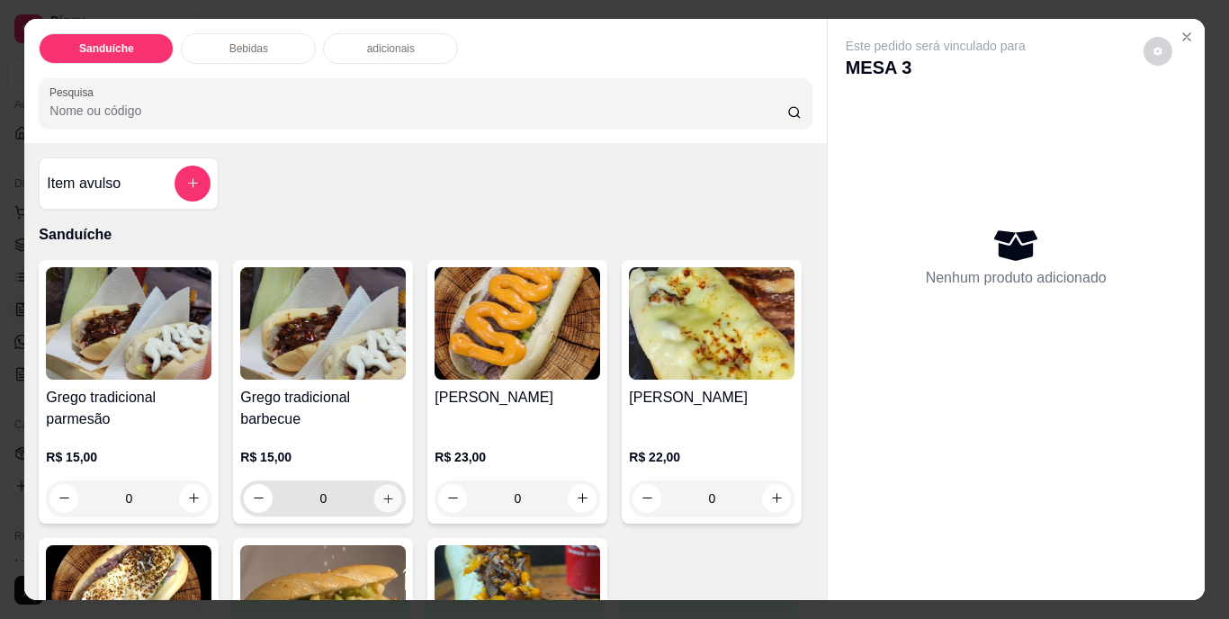
click at [375, 500] on button "increase-product-quantity" at bounding box center [388, 498] width 28 height 28
type input "1"
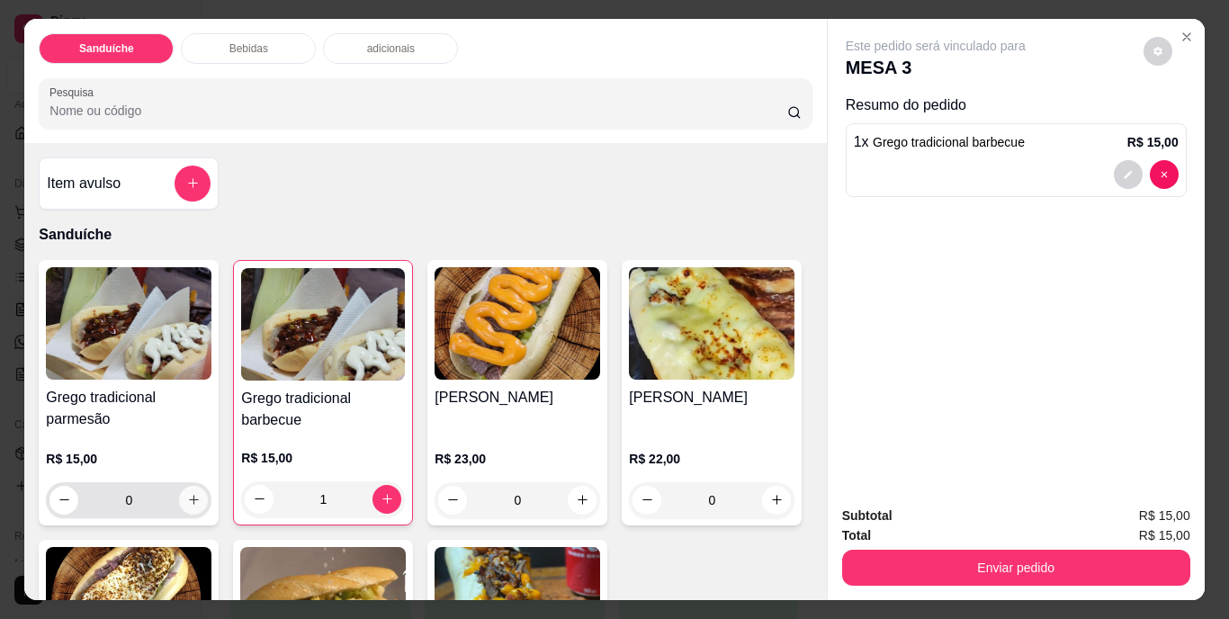
click at [188, 494] on icon "increase-product-quantity" at bounding box center [194, 500] width 14 height 14
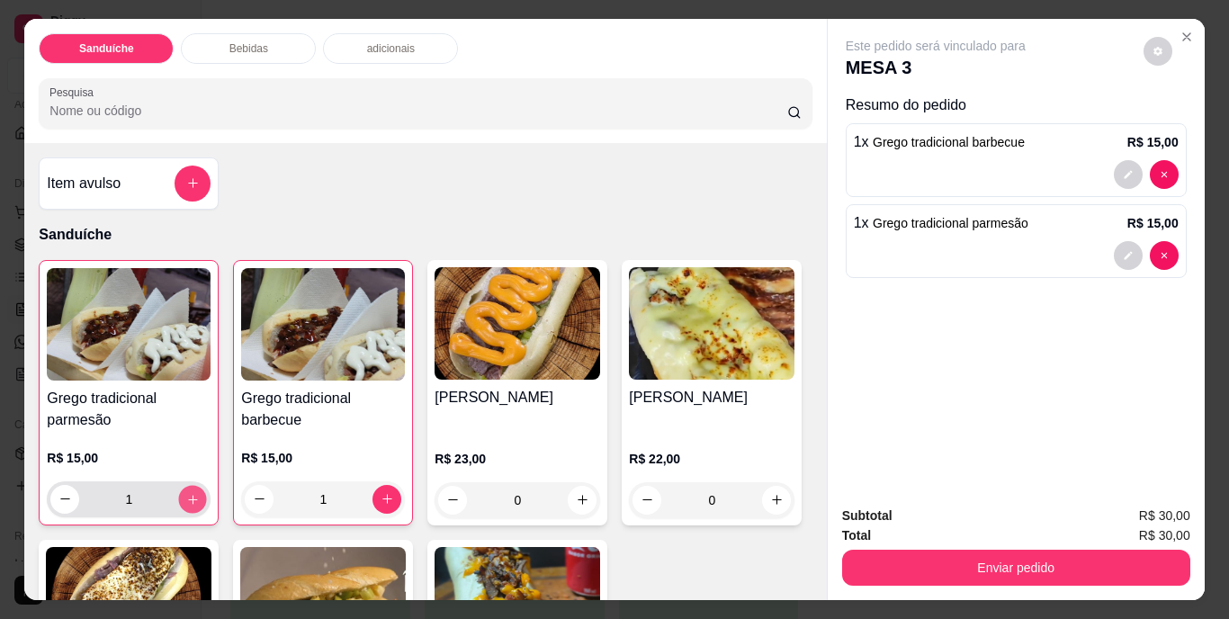
click at [189, 495] on icon "increase-product-quantity" at bounding box center [192, 499] width 9 height 9
type input "2"
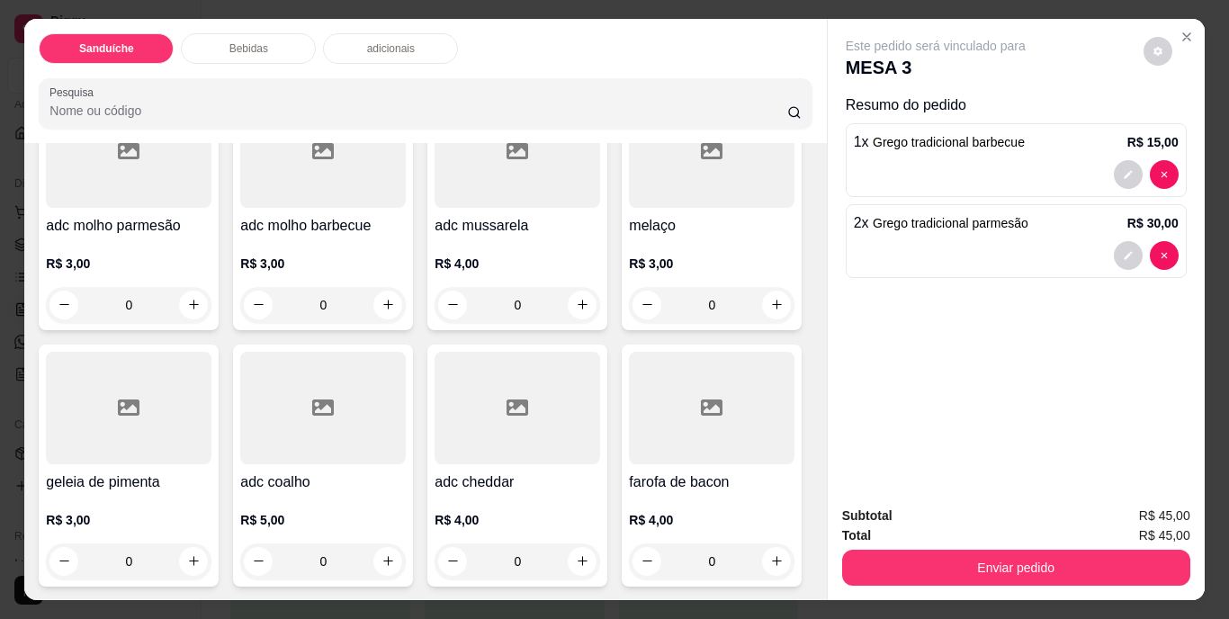
scroll to position [1710, 0]
click at [201, 554] on icon "increase-product-quantity" at bounding box center [194, 561] width 14 height 14
type input "1"
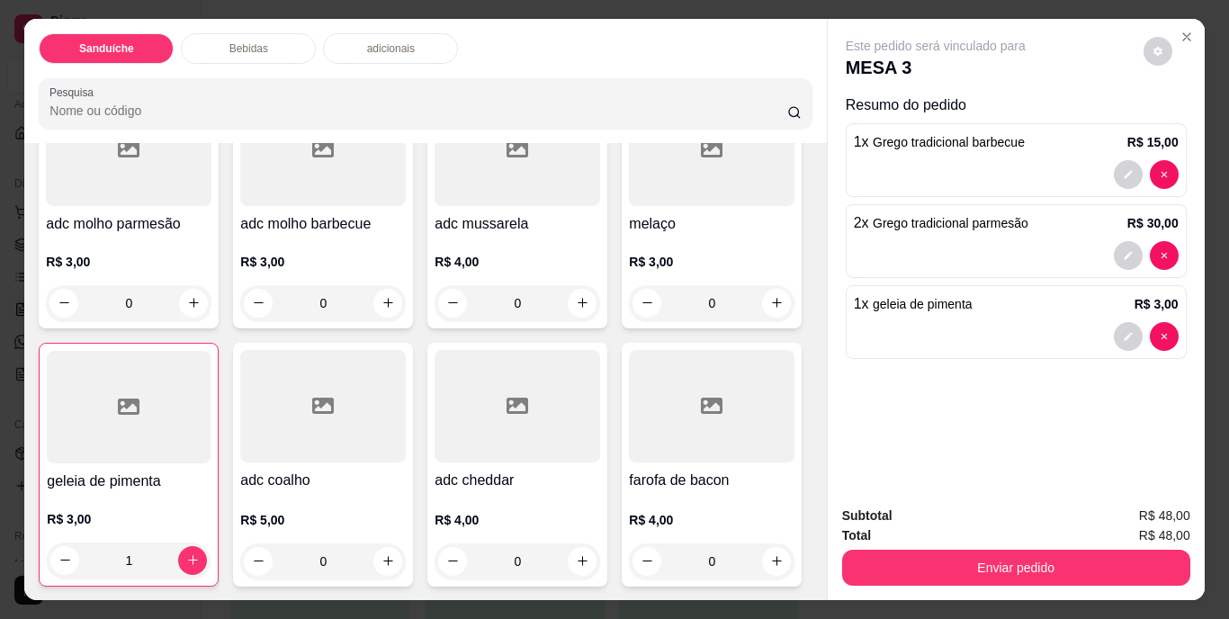
scroll to position [1808, 0]
click at [770, 554] on icon "increase-product-quantity" at bounding box center [777, 561] width 14 height 14
type input "1"
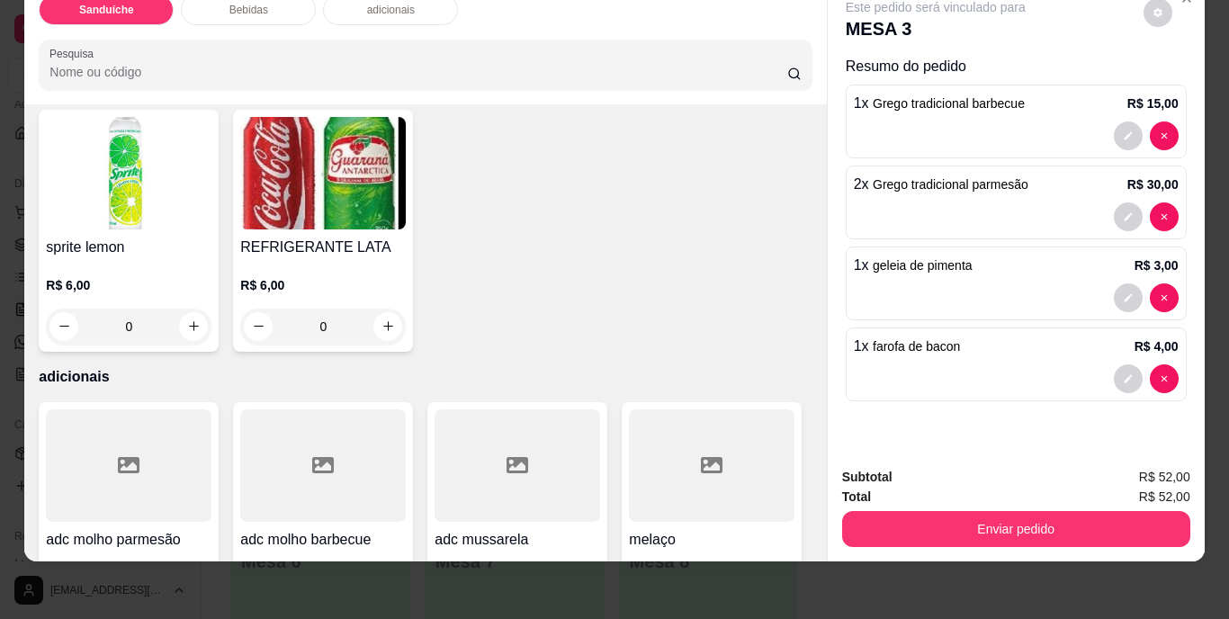
scroll to position [910, 0]
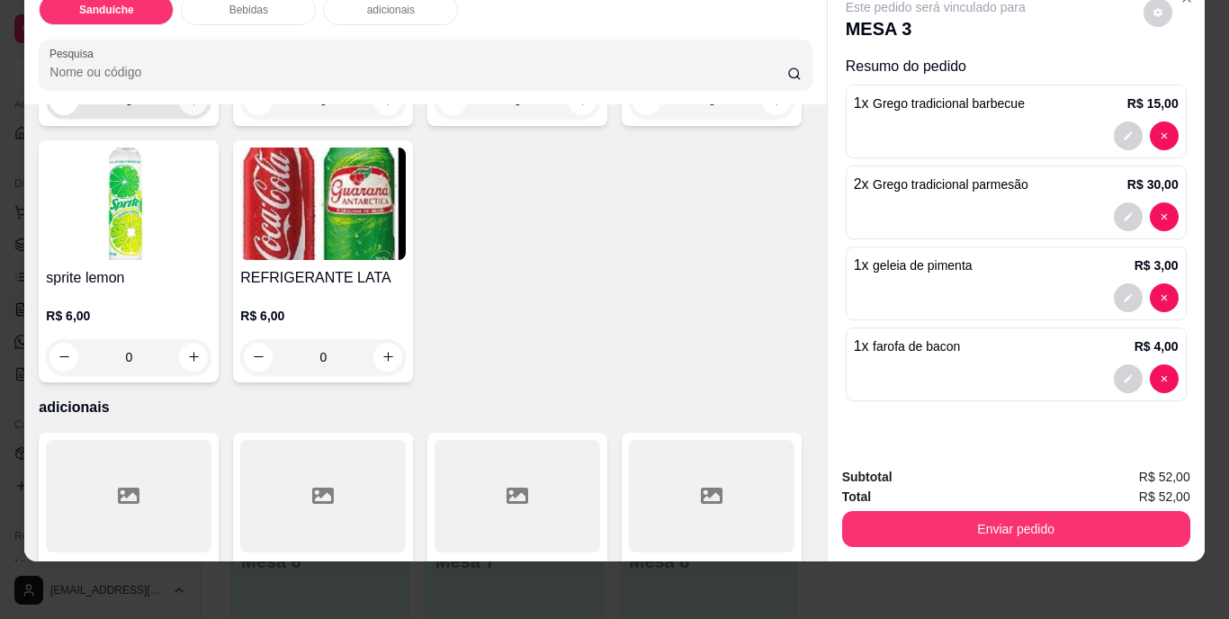
click at [191, 107] on icon "increase-product-quantity" at bounding box center [194, 101] width 14 height 14
type input "1"
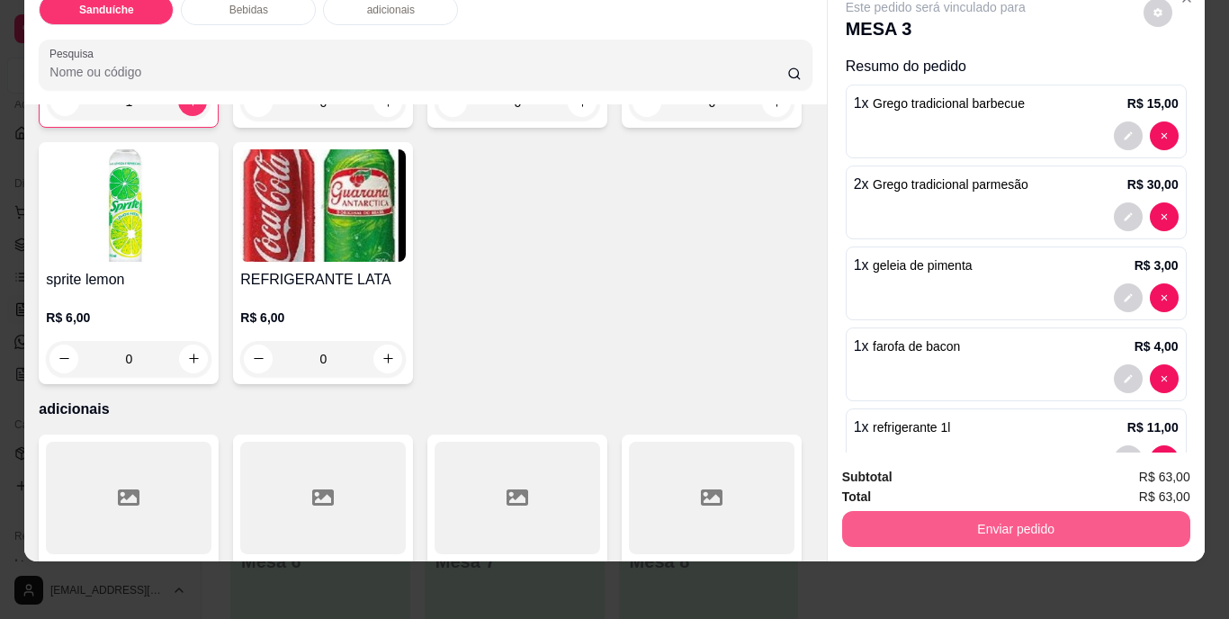
click at [1043, 511] on button "Enviar pedido" at bounding box center [1016, 529] width 348 height 36
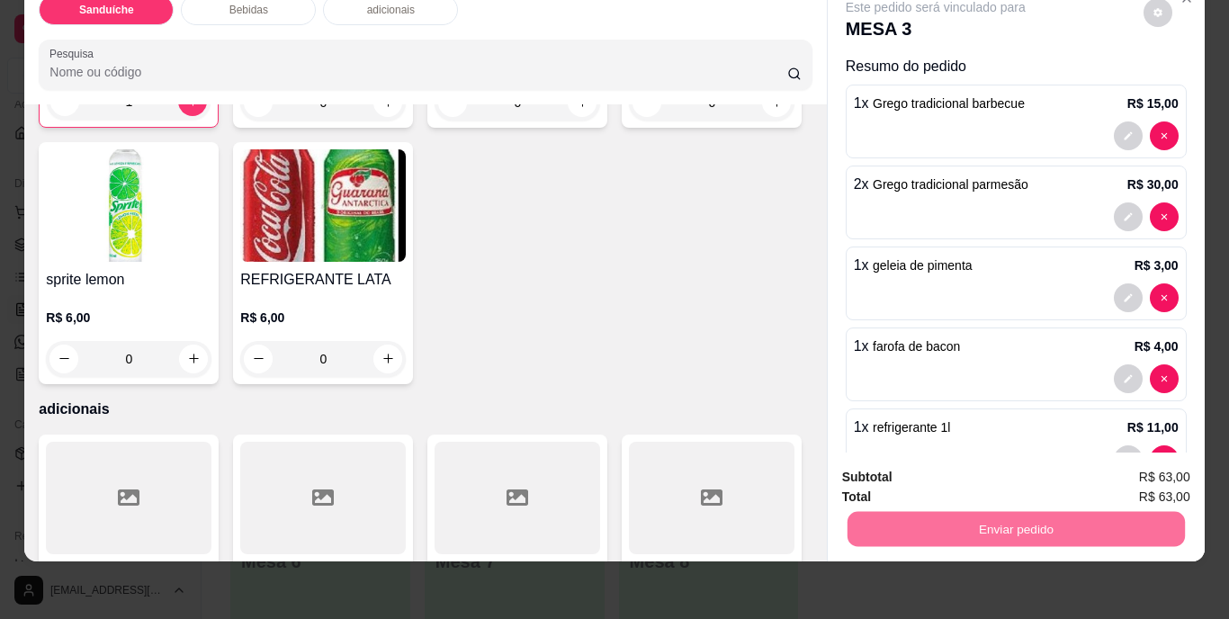
click at [955, 478] on button "Não registrar e enviar pedido" at bounding box center [956, 472] width 187 height 34
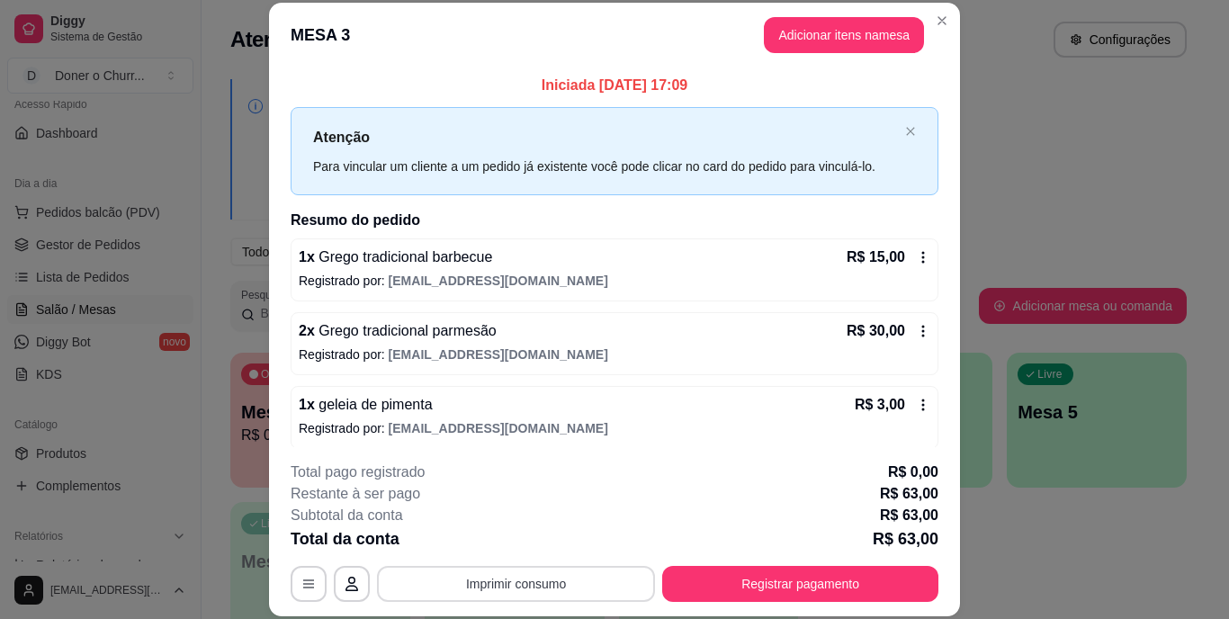
click at [535, 580] on button "Imprimir consumo" at bounding box center [516, 584] width 278 height 36
click at [530, 538] on button "IMPRESSORA" at bounding box center [515, 542] width 131 height 29
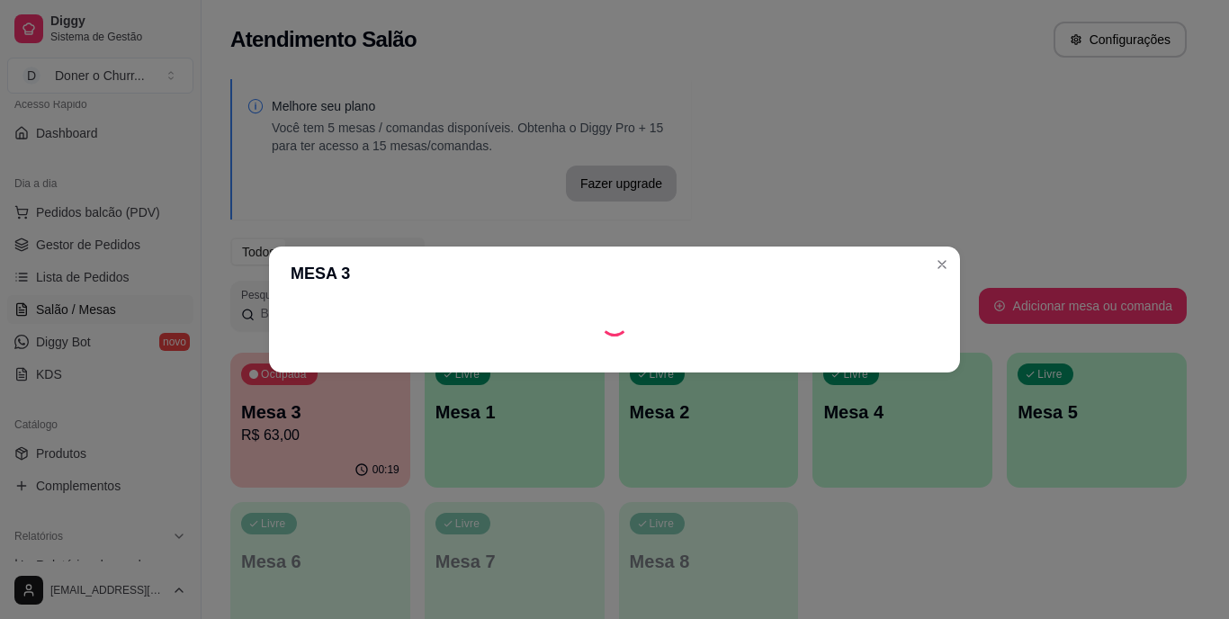
click at [833, 175] on div "Melhore seu plano Você tem 5 mesas / comandas disponíveis. Obtenha o Diggy Pro …" at bounding box center [709, 363] width 1014 height 590
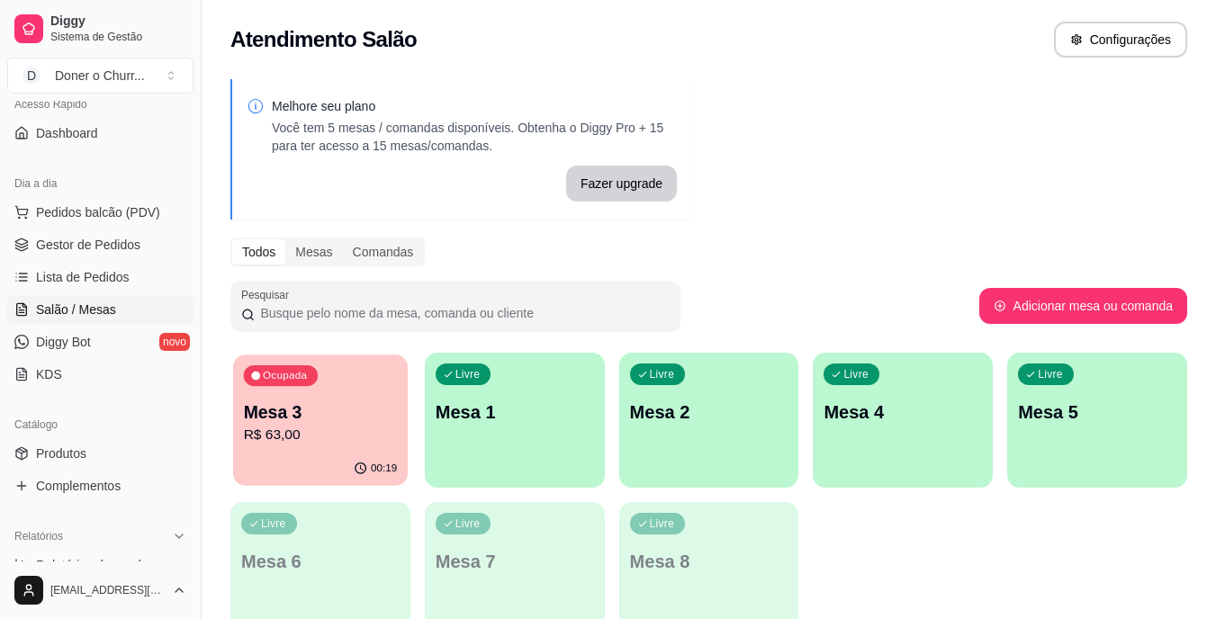
click at [347, 417] on p "Mesa 3" at bounding box center [321, 413] width 154 height 24
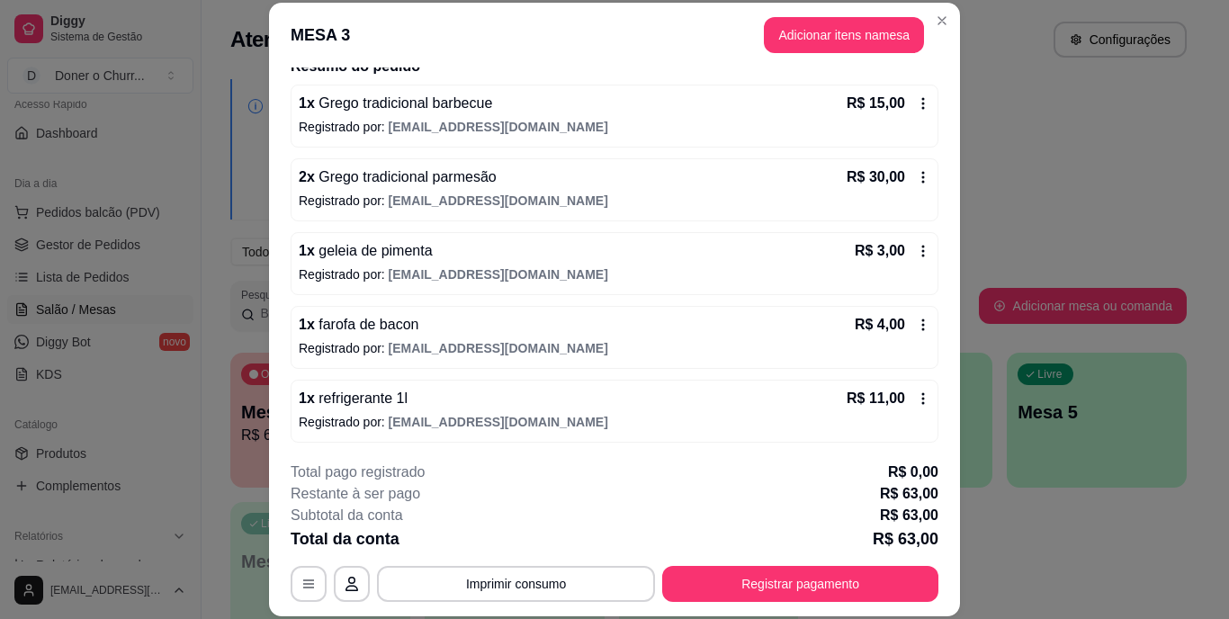
scroll to position [157, 0]
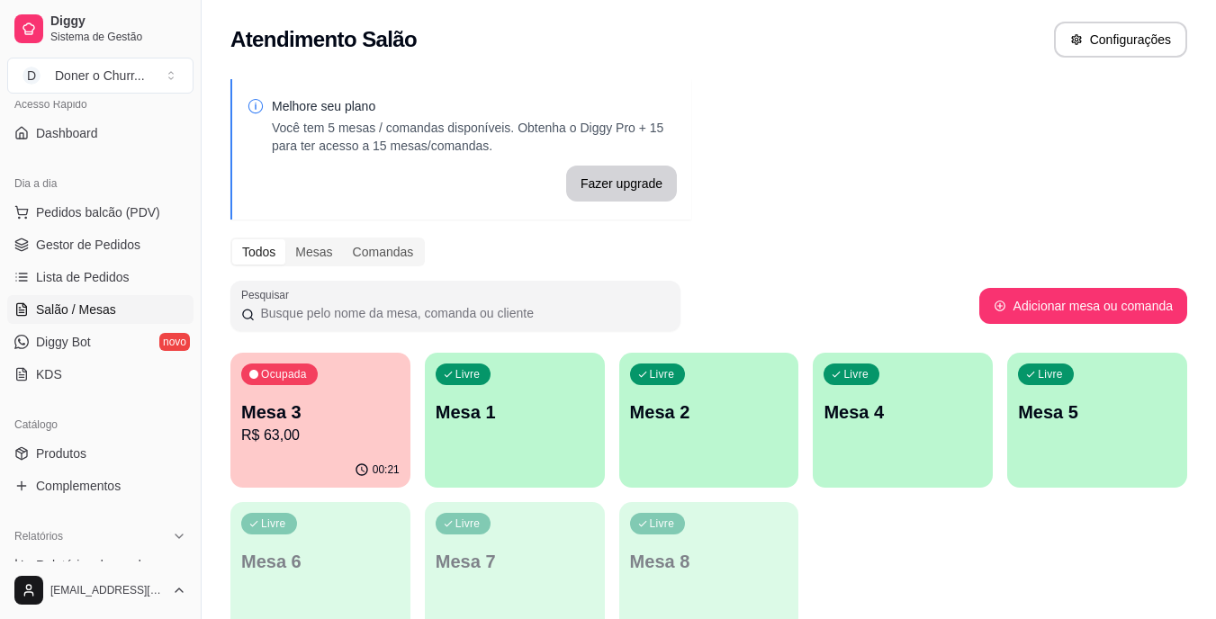
click at [508, 385] on div "Livre Mesa 1" at bounding box center [515, 409] width 180 height 113
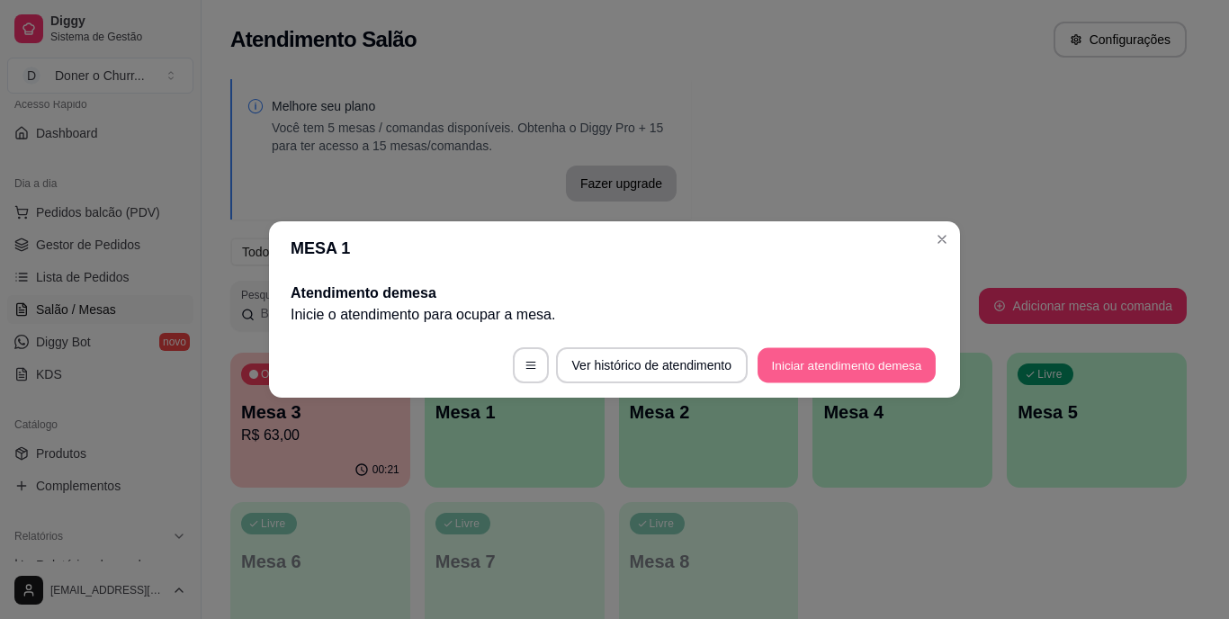
click at [878, 362] on button "Iniciar atendimento de mesa" at bounding box center [847, 365] width 178 height 35
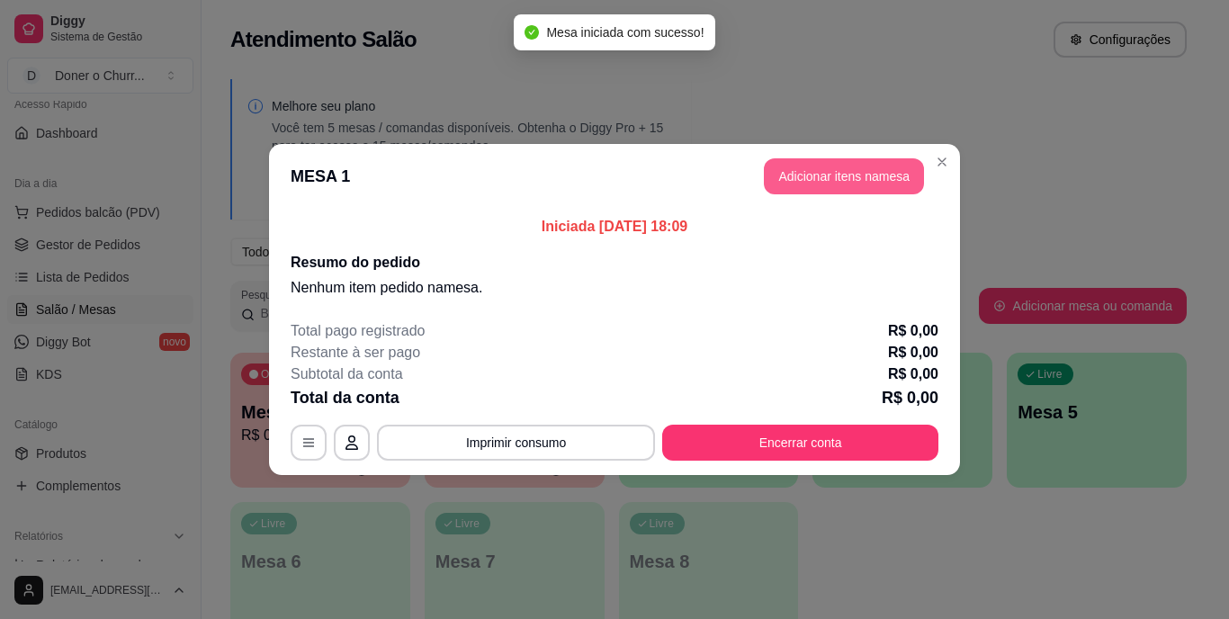
click at [860, 180] on button "Adicionar itens na mesa" at bounding box center [844, 176] width 160 height 36
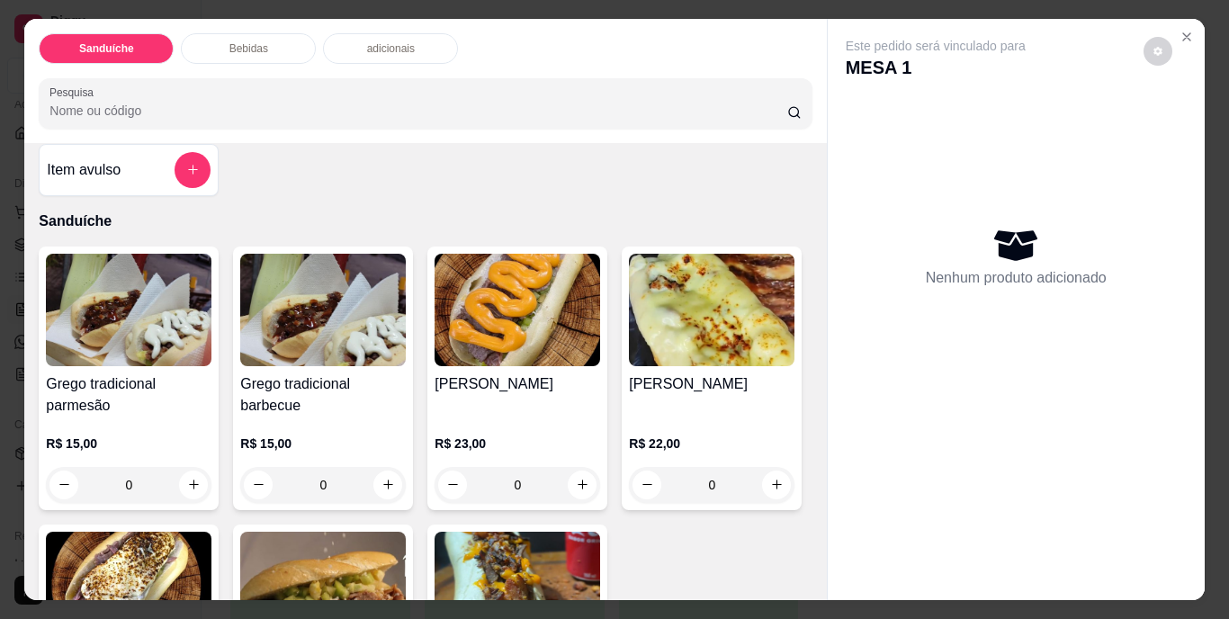
scroll to position [90, 0]
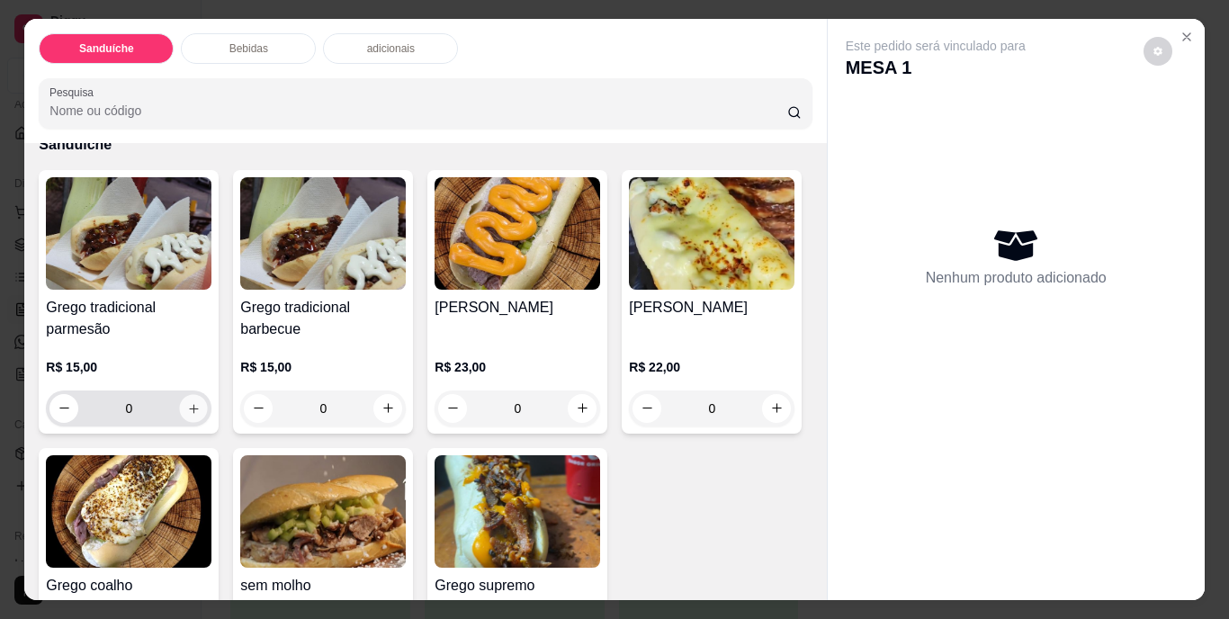
click at [187, 401] on icon "increase-product-quantity" at bounding box center [194, 408] width 14 height 14
type input "1"
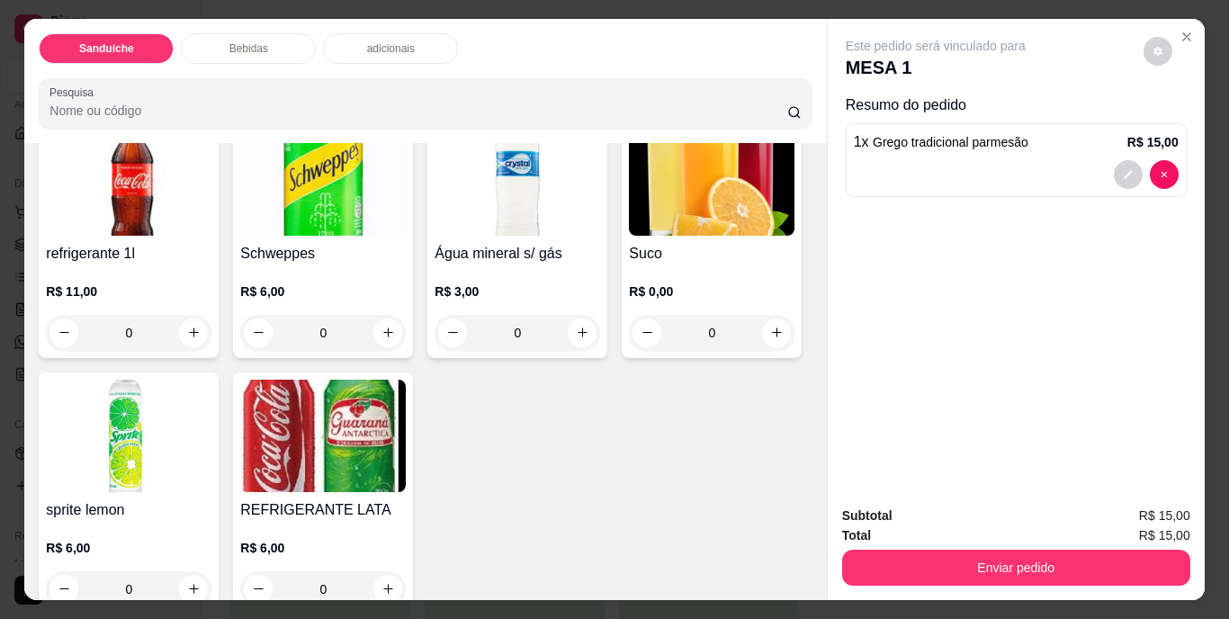
scroll to position [810, 0]
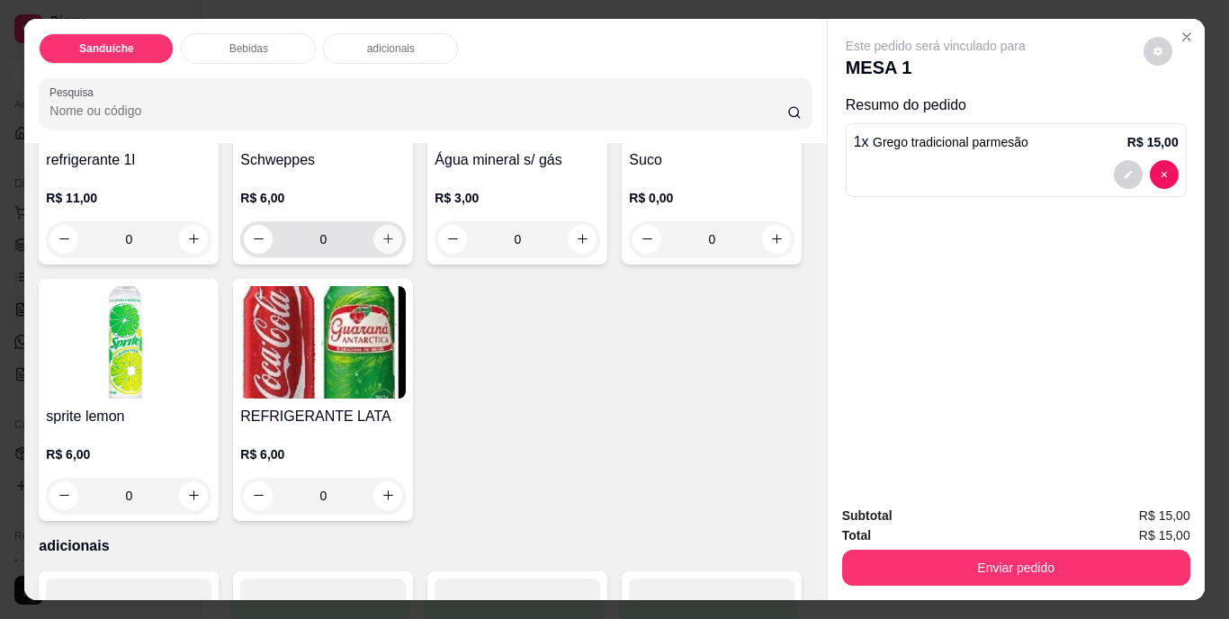
click at [382, 246] on icon "increase-product-quantity" at bounding box center [389, 239] width 14 height 14
type input "1"
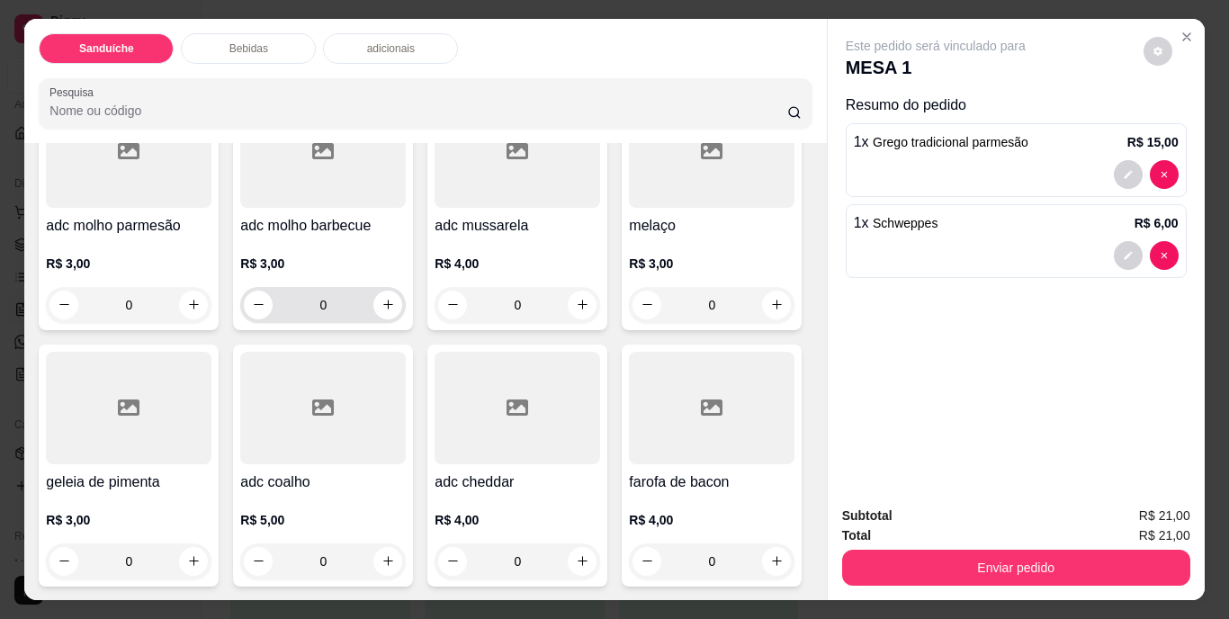
scroll to position [1808, 0]
click at [770, 554] on icon "increase-product-quantity" at bounding box center [777, 561] width 14 height 14
type input "1"
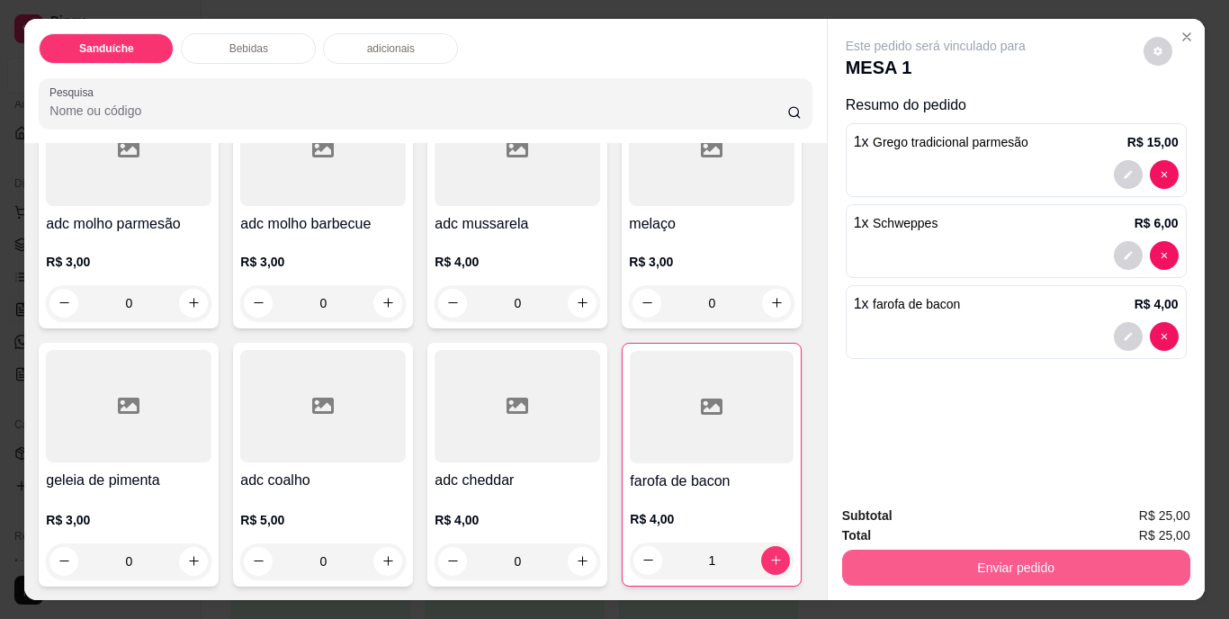
click at [1022, 559] on button "Enviar pedido" at bounding box center [1016, 568] width 348 height 36
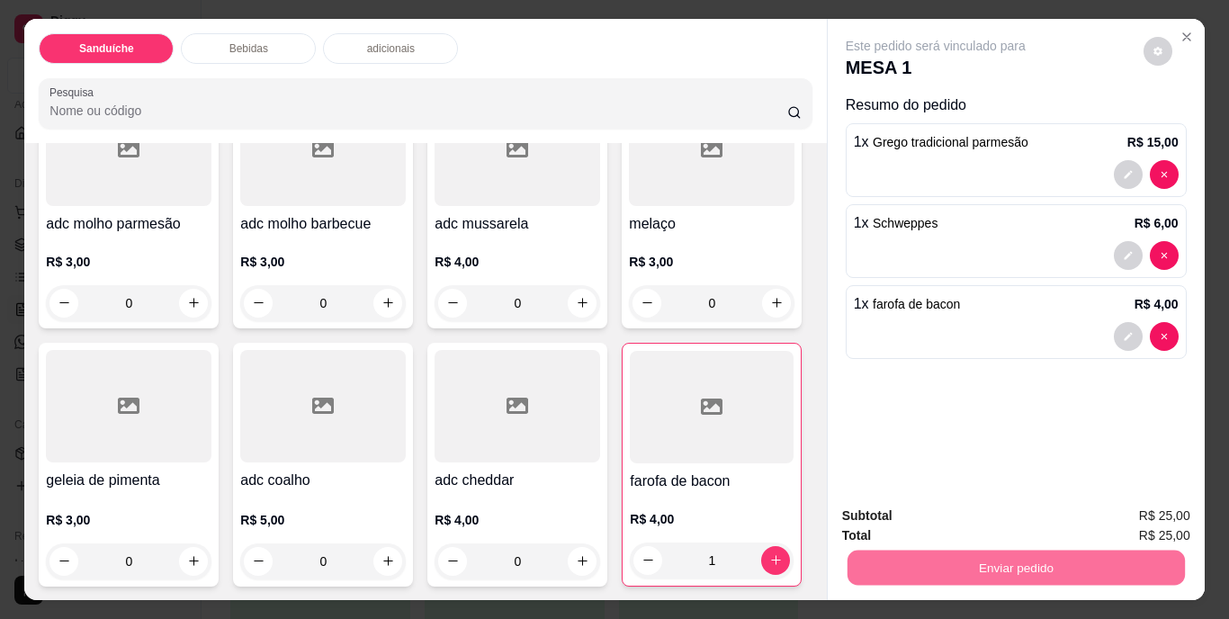
click at [961, 514] on button "Não registrar e enviar pedido" at bounding box center [957, 516] width 182 height 33
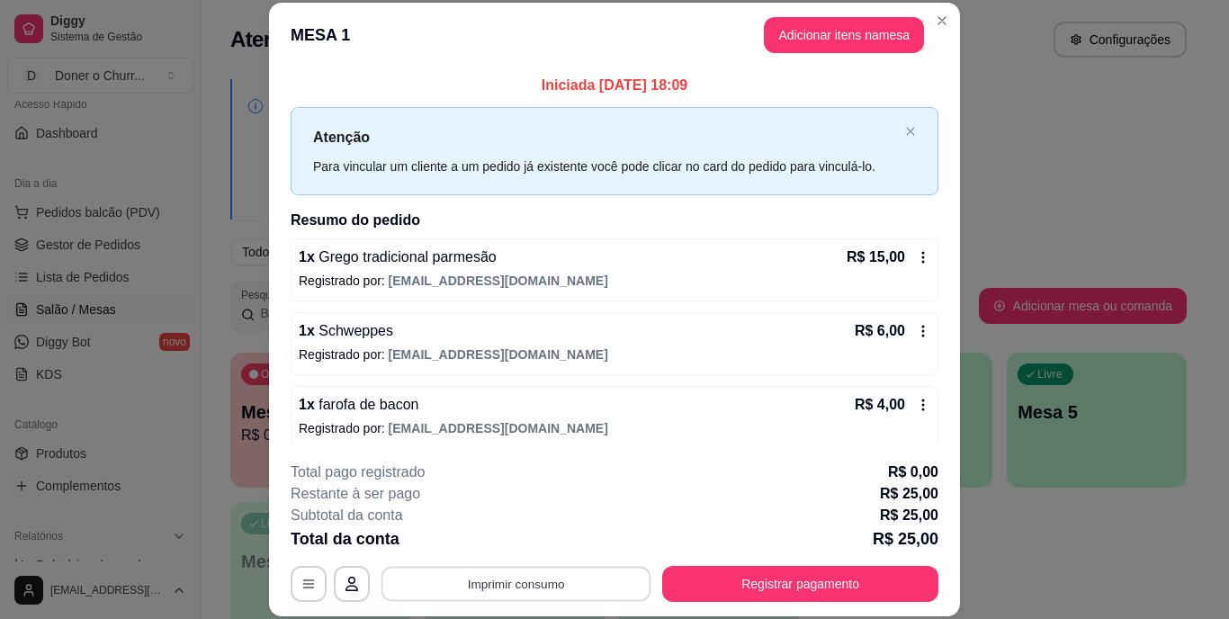
click at [542, 582] on button "Imprimir consumo" at bounding box center [517, 583] width 270 height 35
click at [521, 542] on button "IMPRESSORA" at bounding box center [515, 542] width 126 height 28
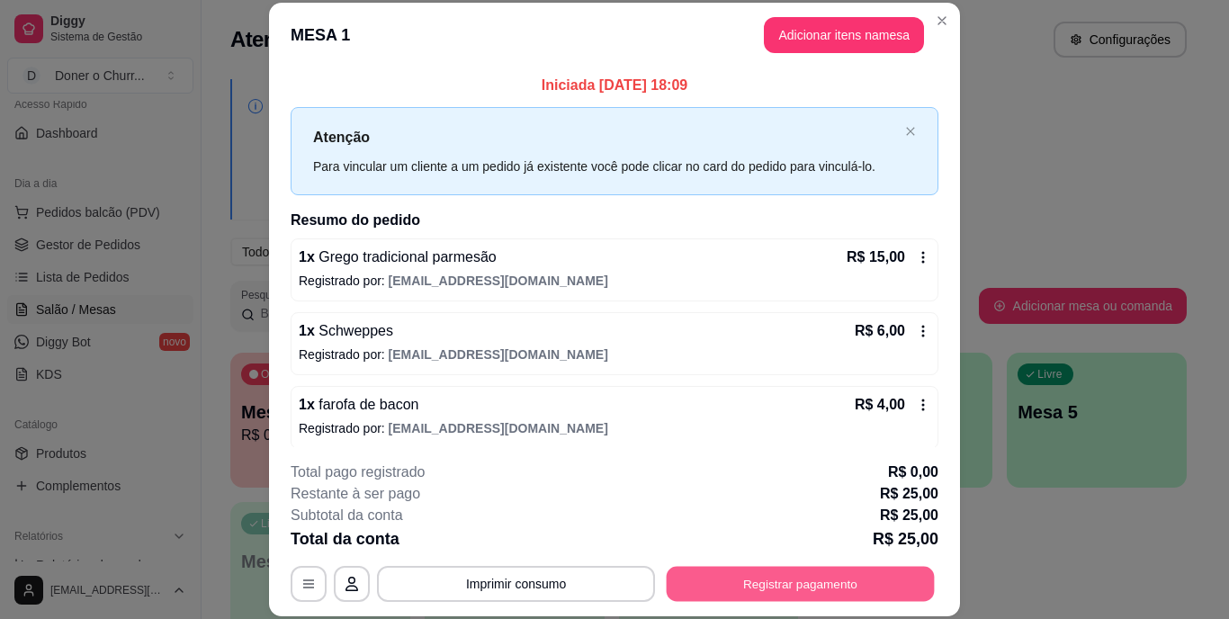
click at [793, 587] on button "Registrar pagamento" at bounding box center [801, 583] width 268 height 35
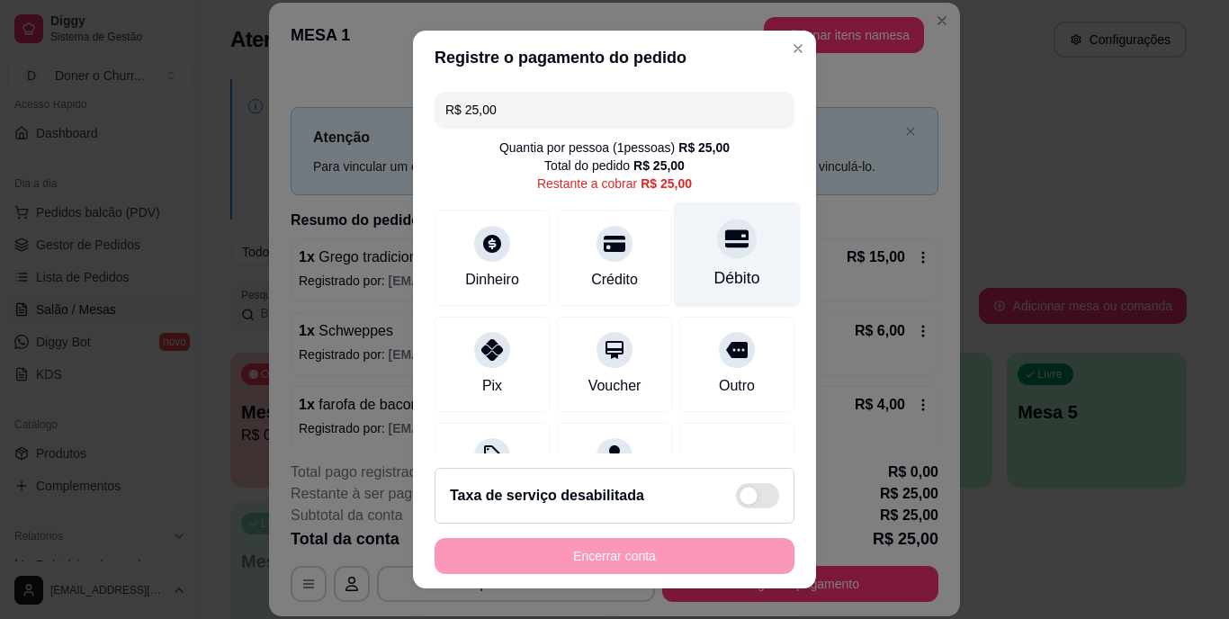
click at [716, 264] on div "Débito" at bounding box center [737, 255] width 127 height 105
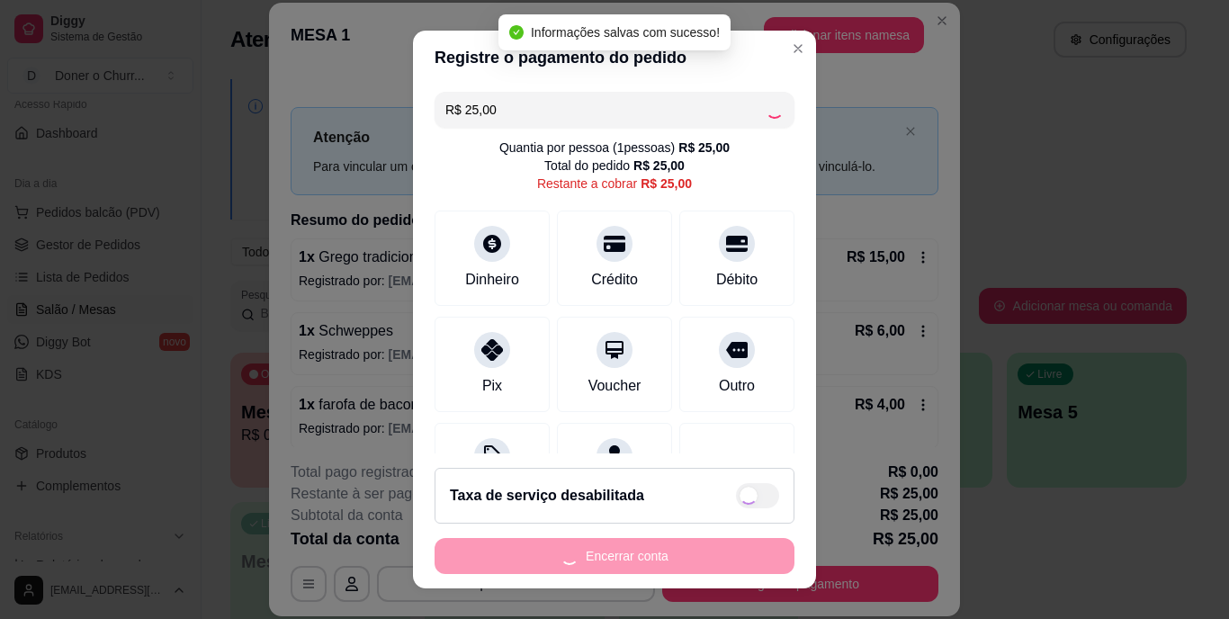
type input "R$ 0,00"
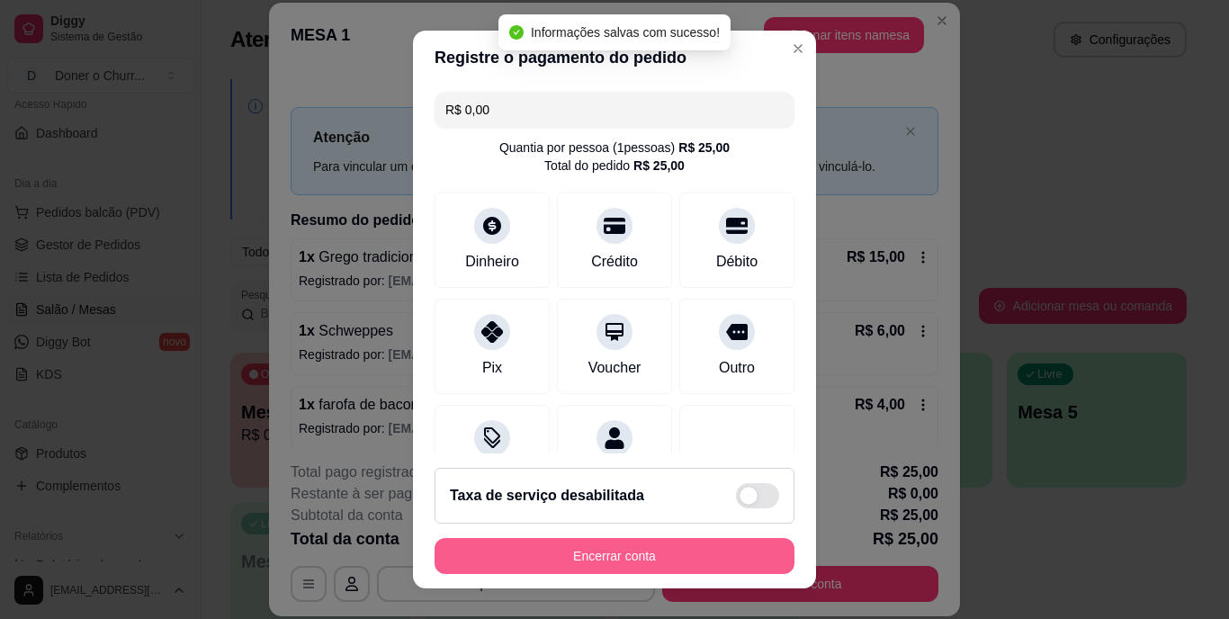
click at [607, 550] on button "Encerrar conta" at bounding box center [615, 556] width 360 height 36
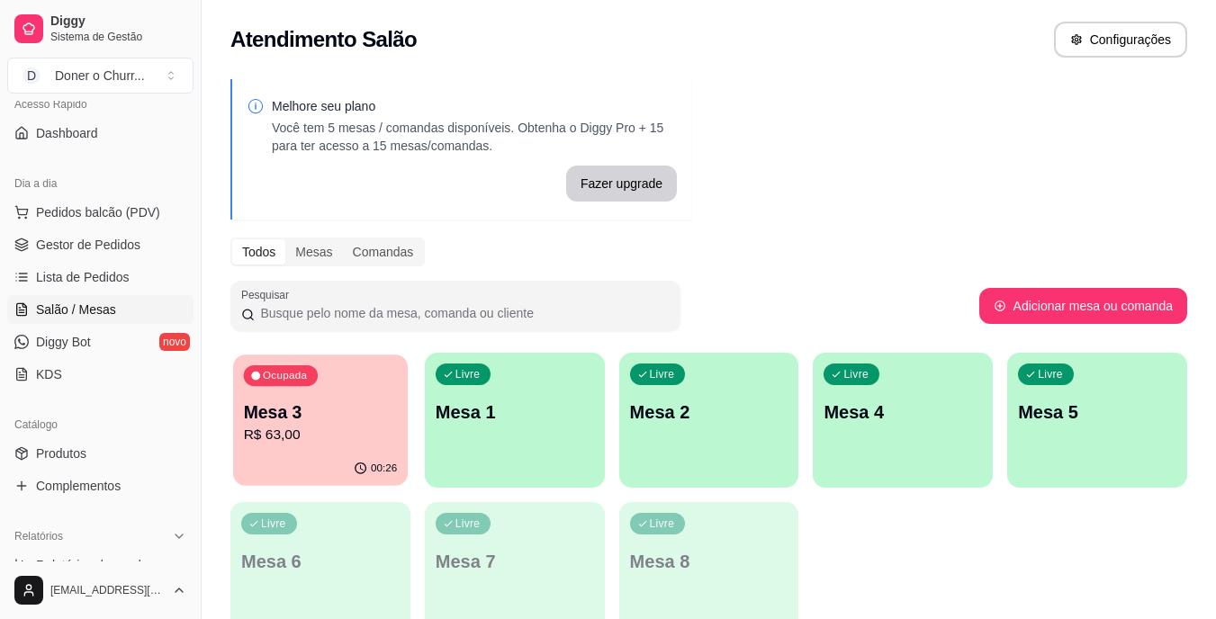
click at [356, 421] on p "Mesa 3" at bounding box center [321, 413] width 154 height 24
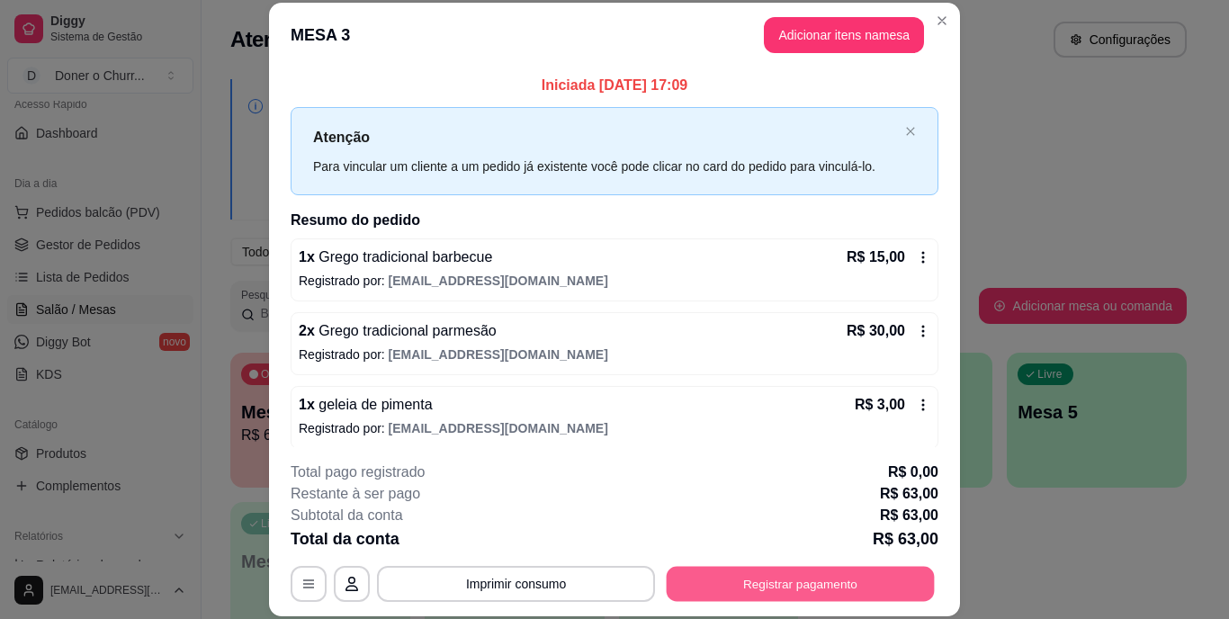
click at [806, 581] on button "Registrar pagamento" at bounding box center [801, 583] width 268 height 35
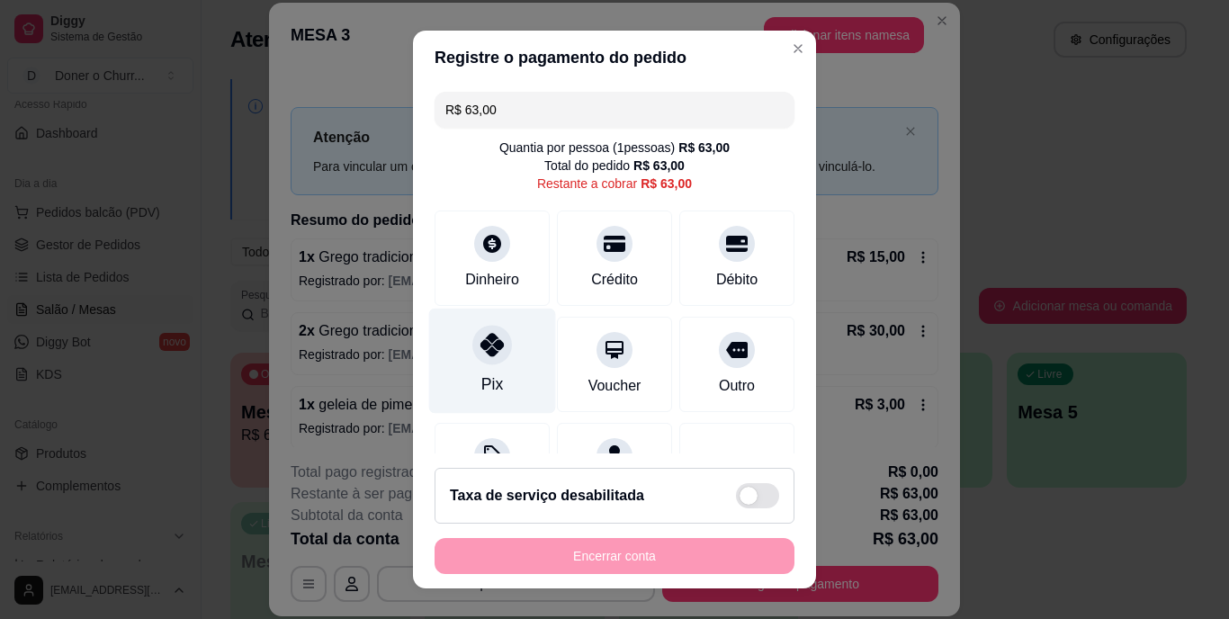
click at [473, 347] on div at bounding box center [493, 346] width 40 height 40
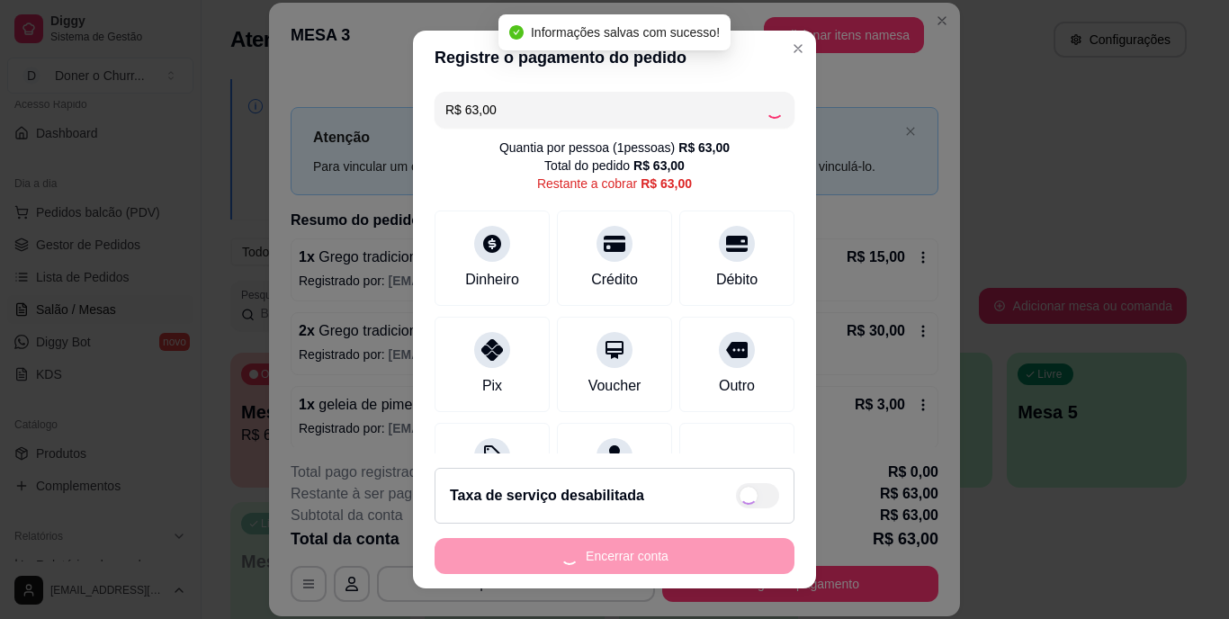
type input "R$ 0,00"
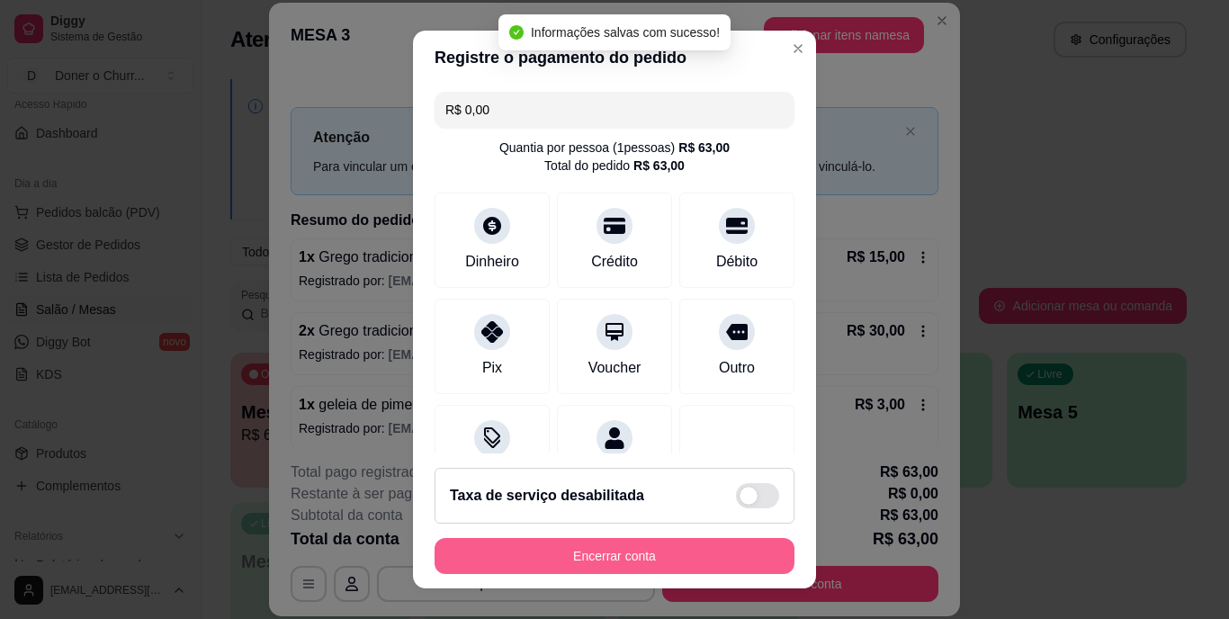
click at [641, 551] on button "Encerrar conta" at bounding box center [615, 556] width 360 height 36
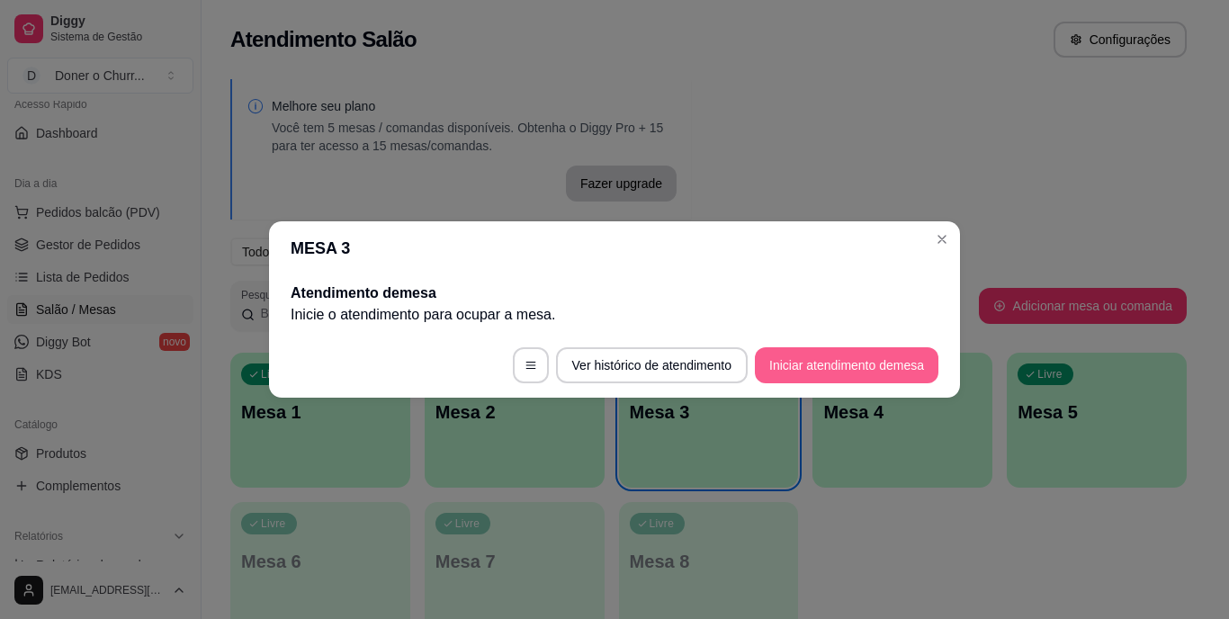
click at [860, 378] on button "Iniciar atendimento de mesa" at bounding box center [847, 365] width 184 height 36
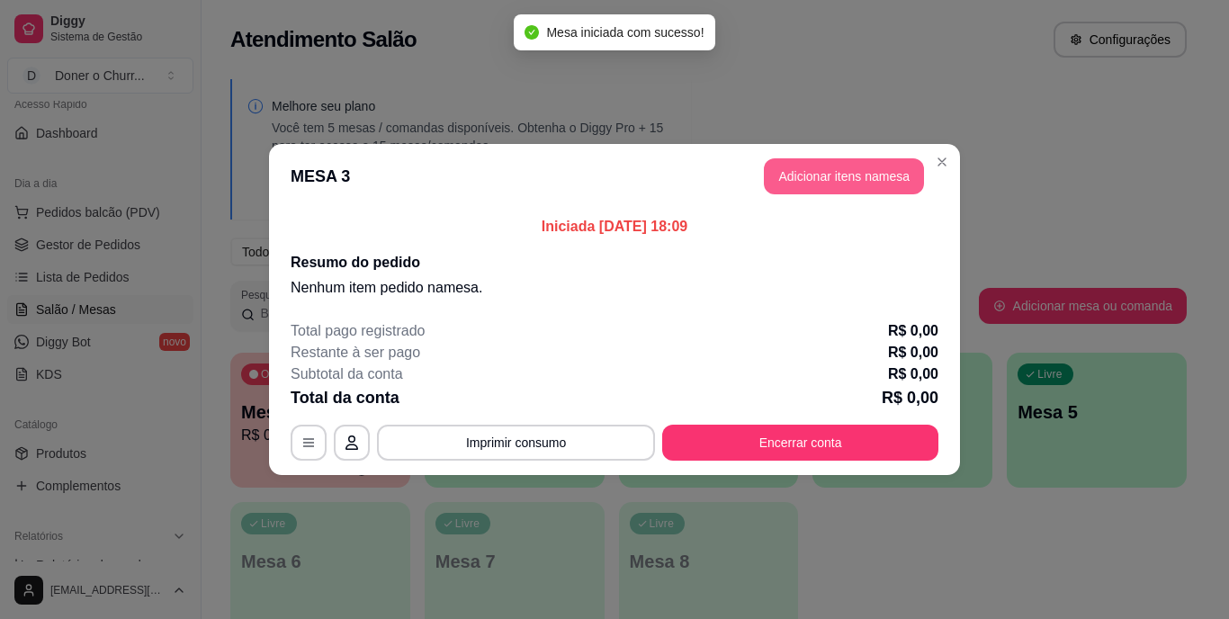
click at [860, 176] on button "Adicionar itens na mesa" at bounding box center [844, 176] width 160 height 36
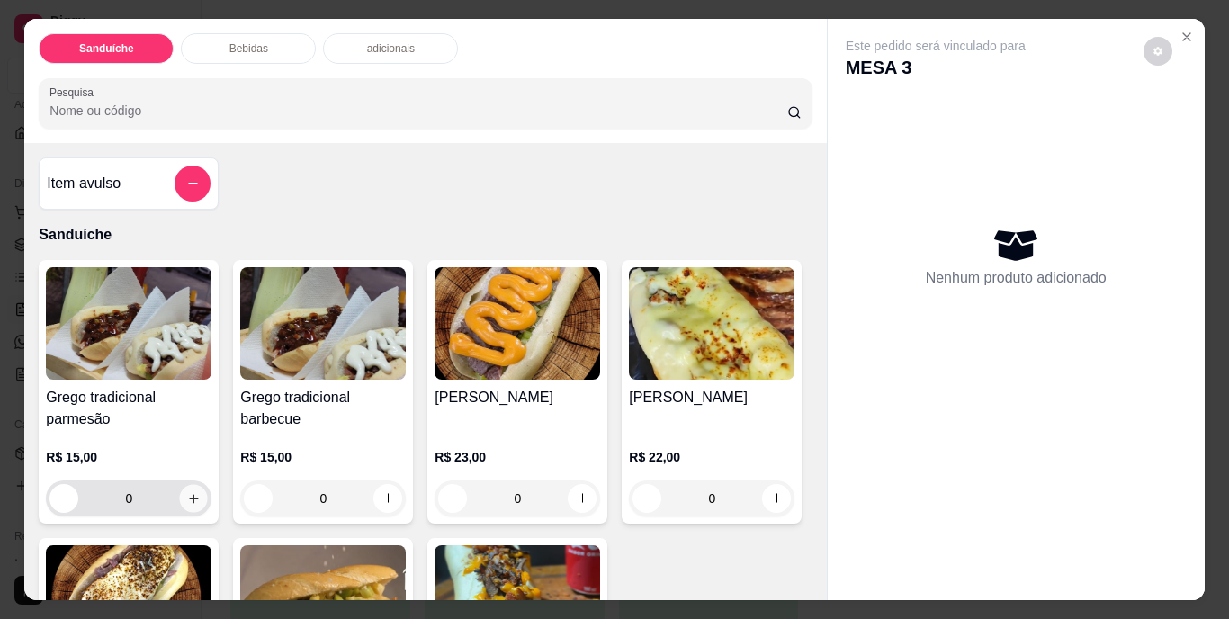
click at [189, 494] on icon "increase-product-quantity" at bounding box center [193, 498] width 9 height 9
click at [187, 491] on icon "increase-product-quantity" at bounding box center [194, 498] width 14 height 14
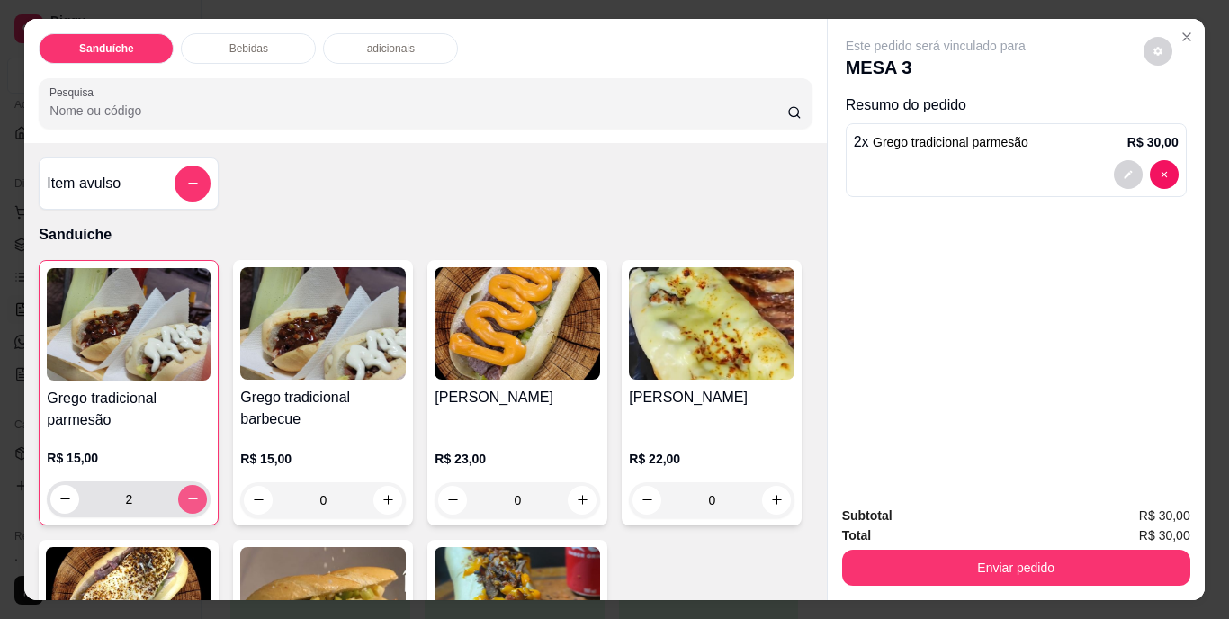
type input "2"
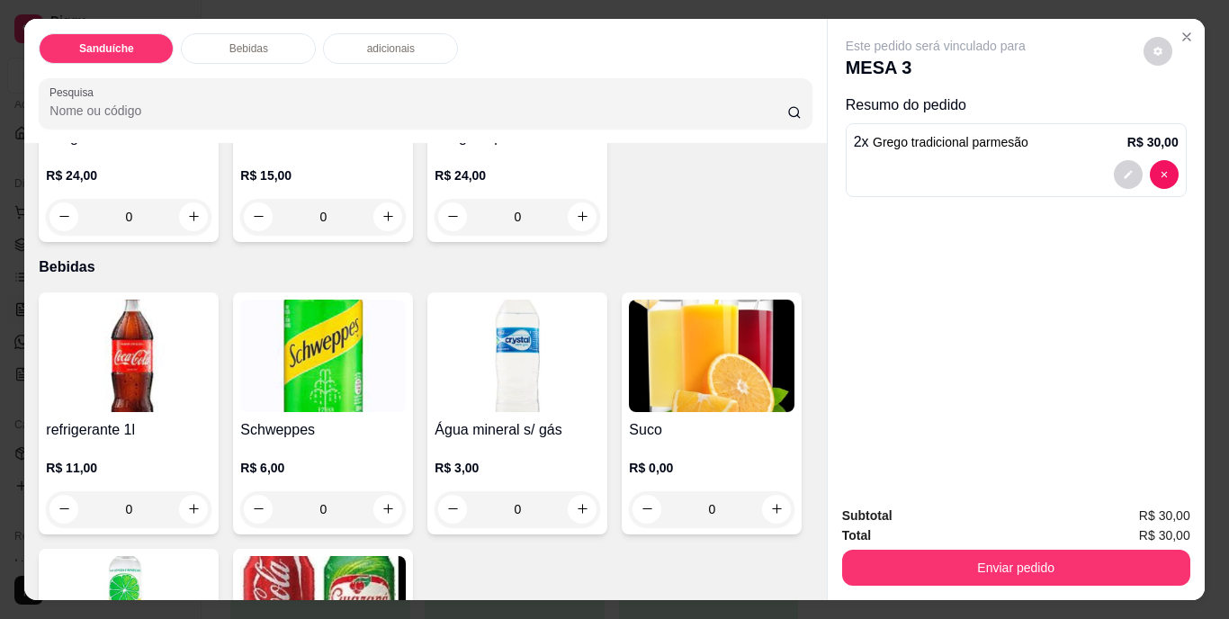
scroll to position [900, 0]
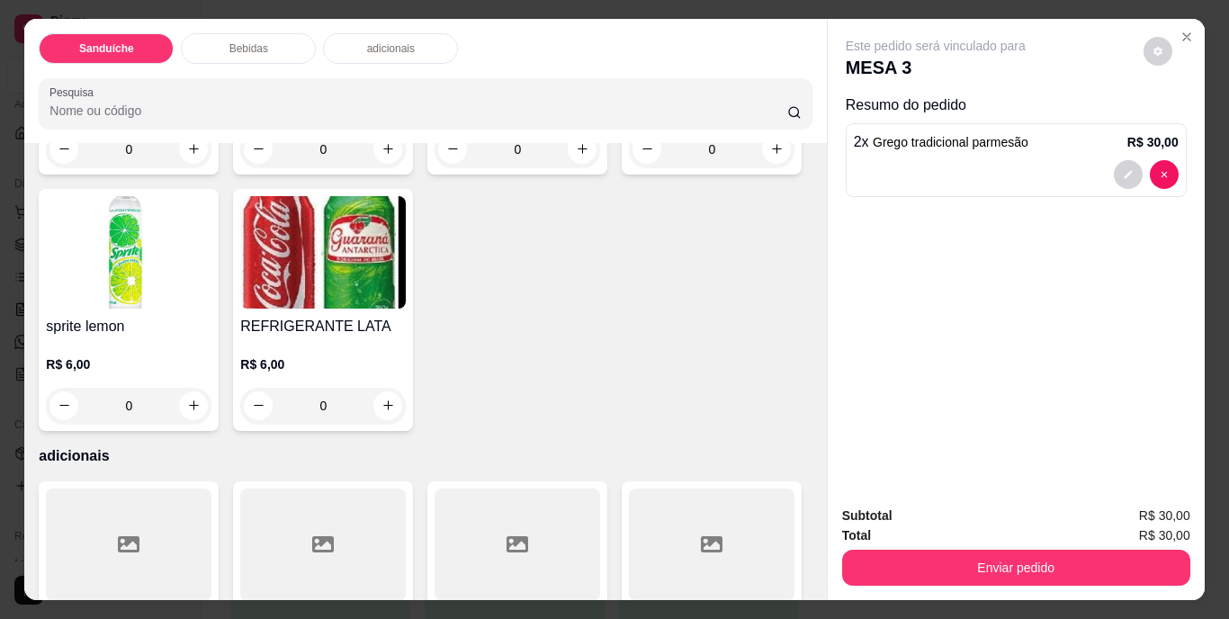
click at [192, 156] on icon "increase-product-quantity" at bounding box center [194, 149] width 14 height 14
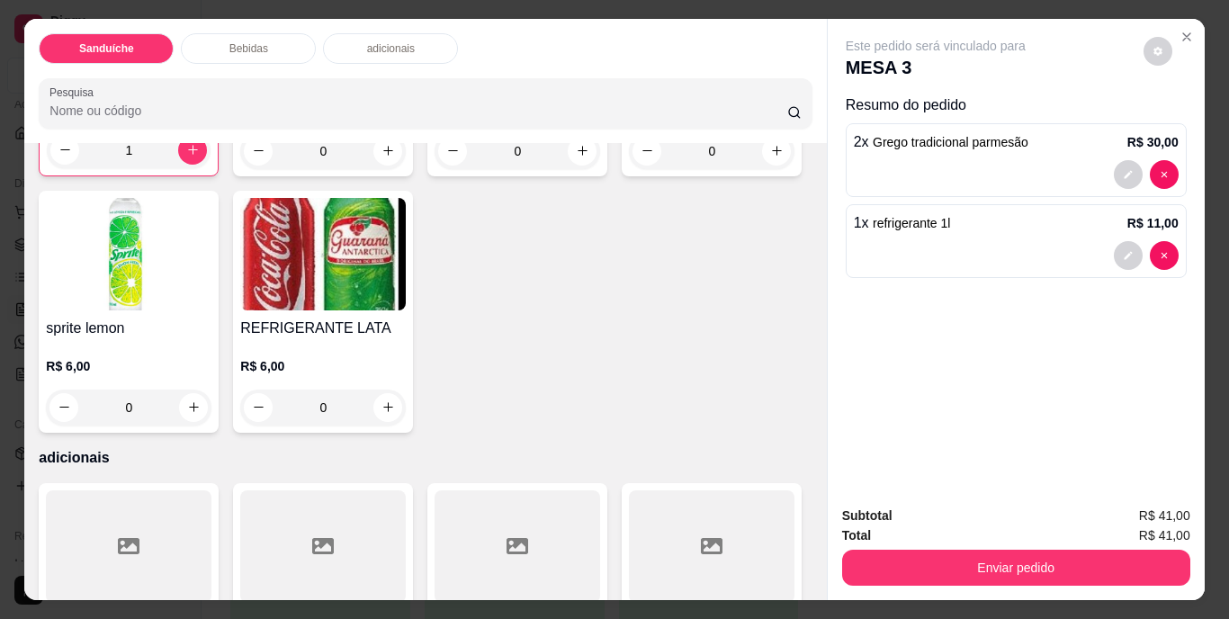
type input "1"
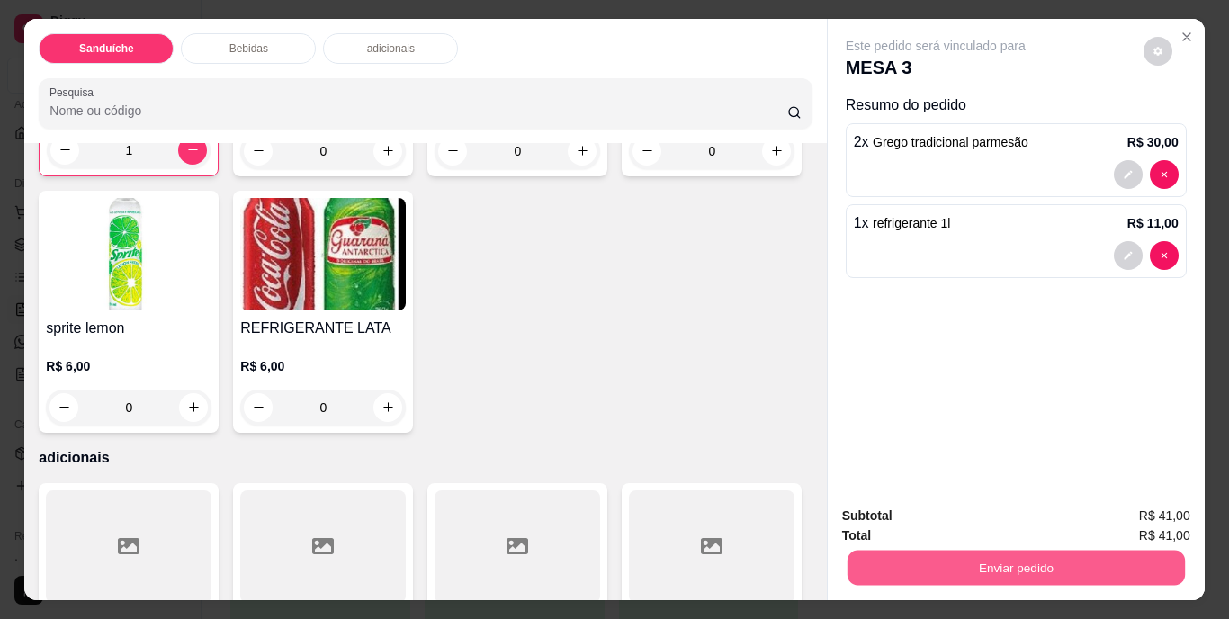
click at [1044, 554] on button "Enviar pedido" at bounding box center [1016, 568] width 338 height 35
click at [975, 515] on button "Não registrar e enviar pedido" at bounding box center [957, 516] width 182 height 33
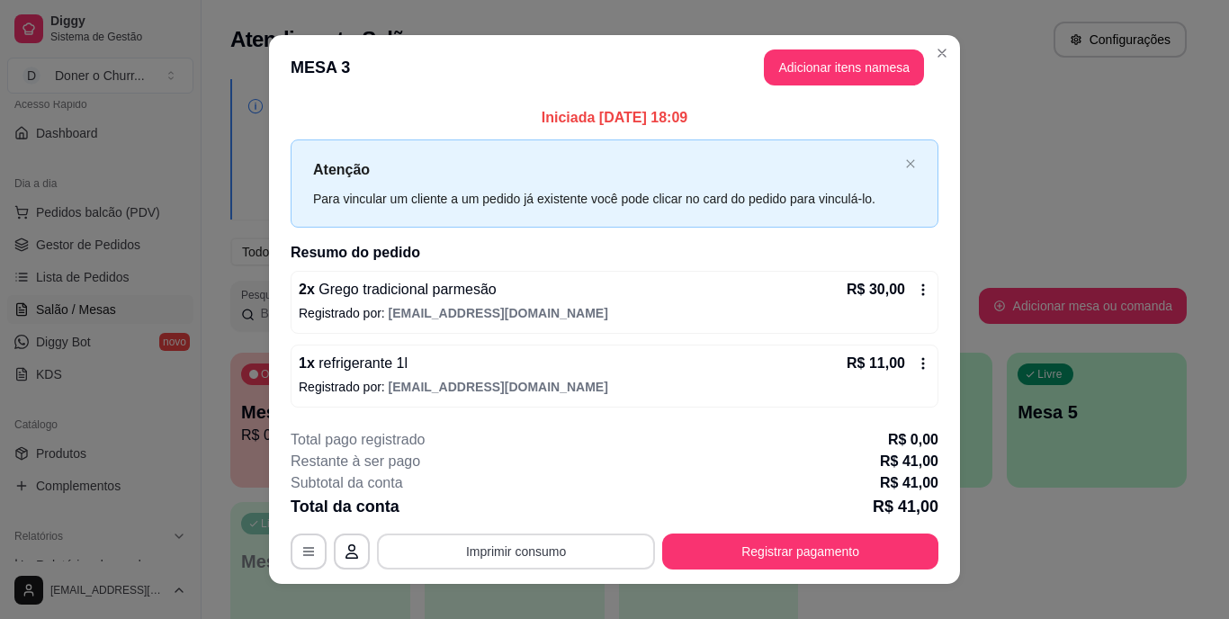
click at [505, 543] on button "Imprimir consumo" at bounding box center [516, 552] width 278 height 36
click at [503, 505] on button "IMPRESSORA" at bounding box center [515, 510] width 126 height 28
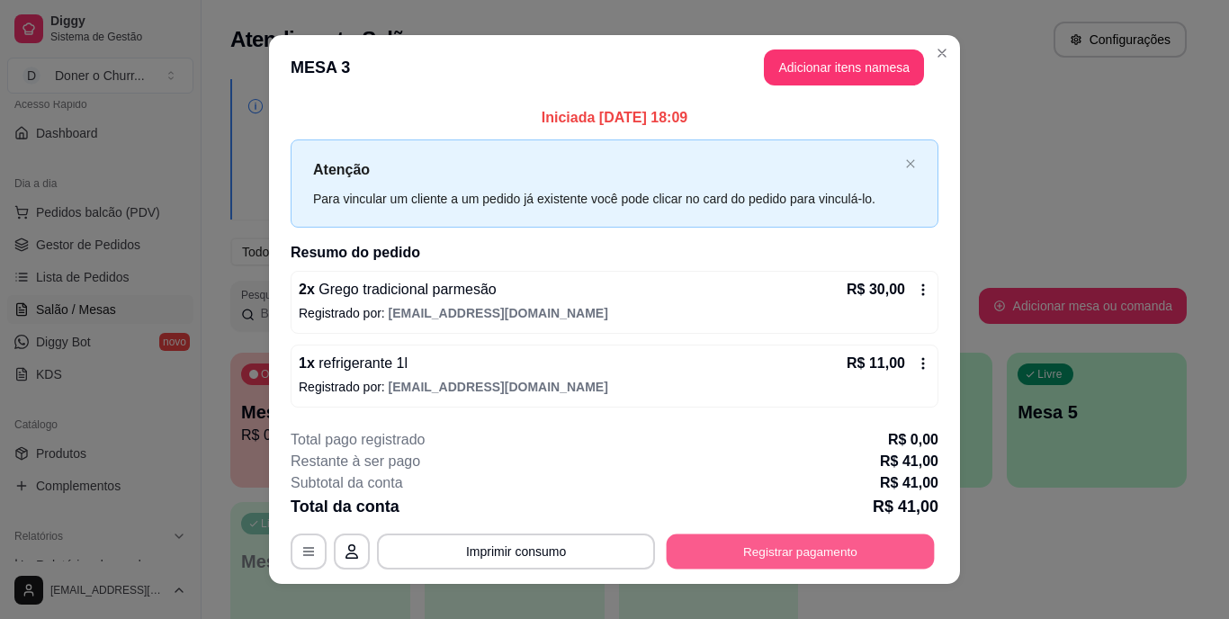
click at [802, 541] on button "Registrar pagamento" at bounding box center [801, 551] width 268 height 35
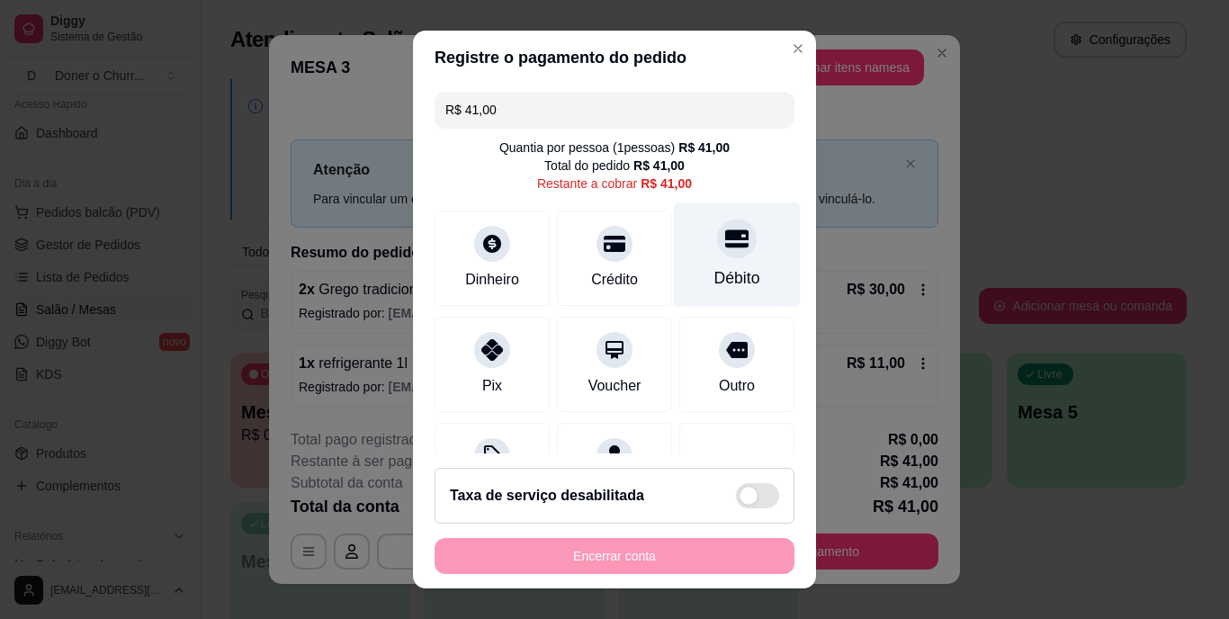
click at [725, 235] on icon at bounding box center [736, 239] width 23 height 23
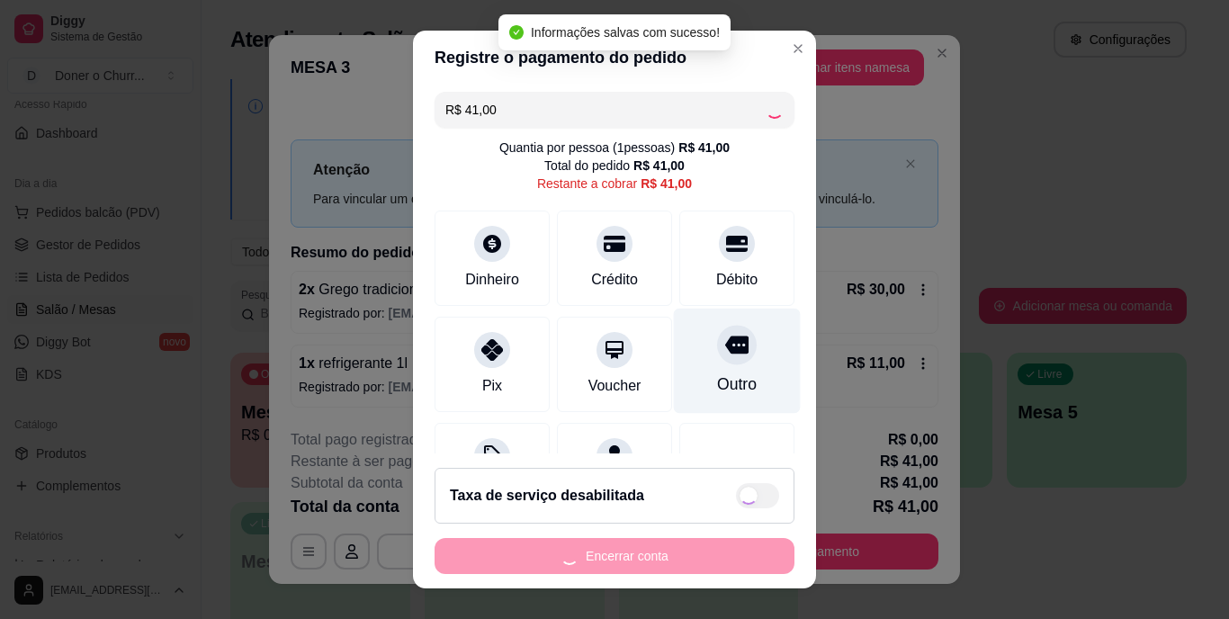
type input "R$ 0,00"
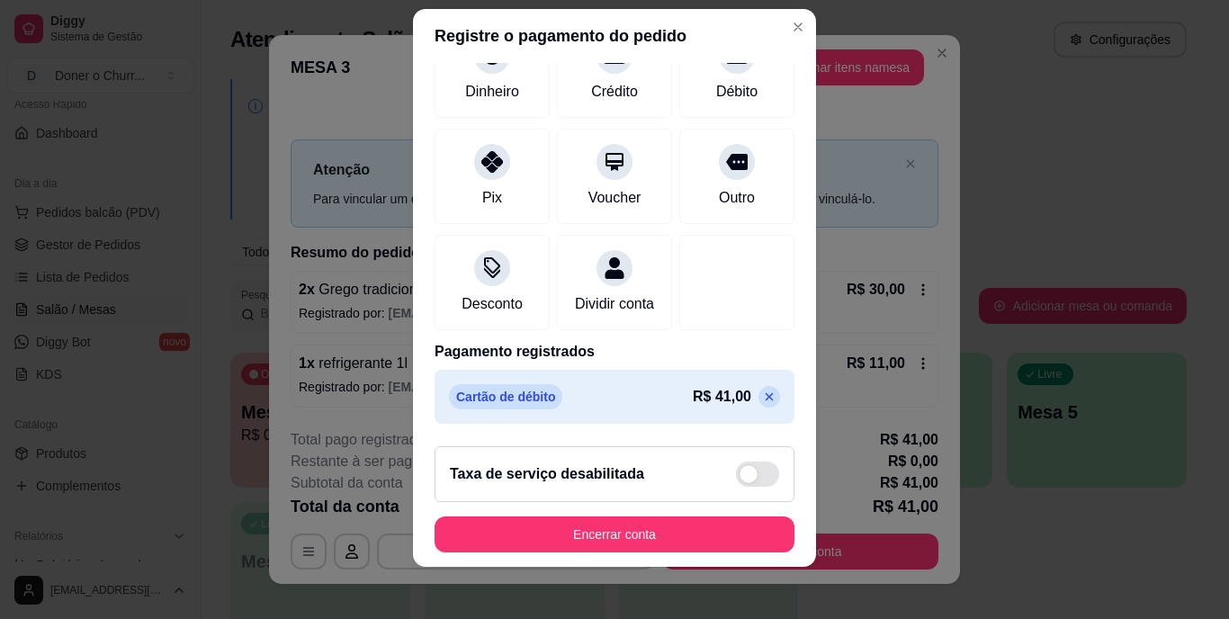
scroll to position [27, 0]
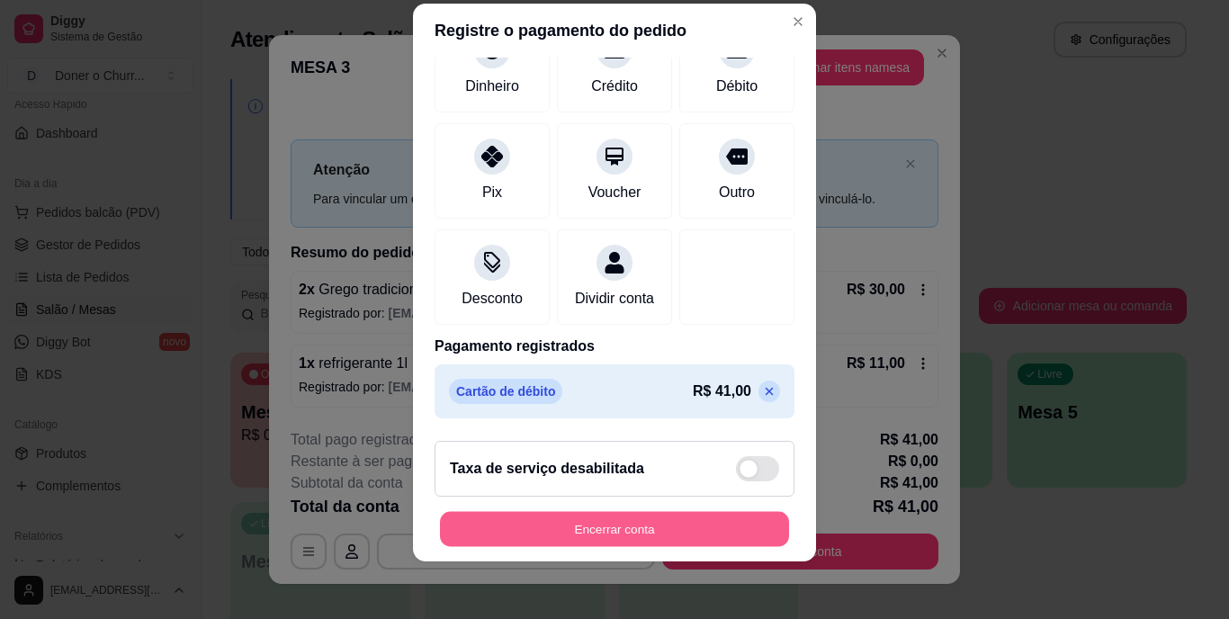
click at [644, 529] on button "Encerrar conta" at bounding box center [614, 528] width 349 height 35
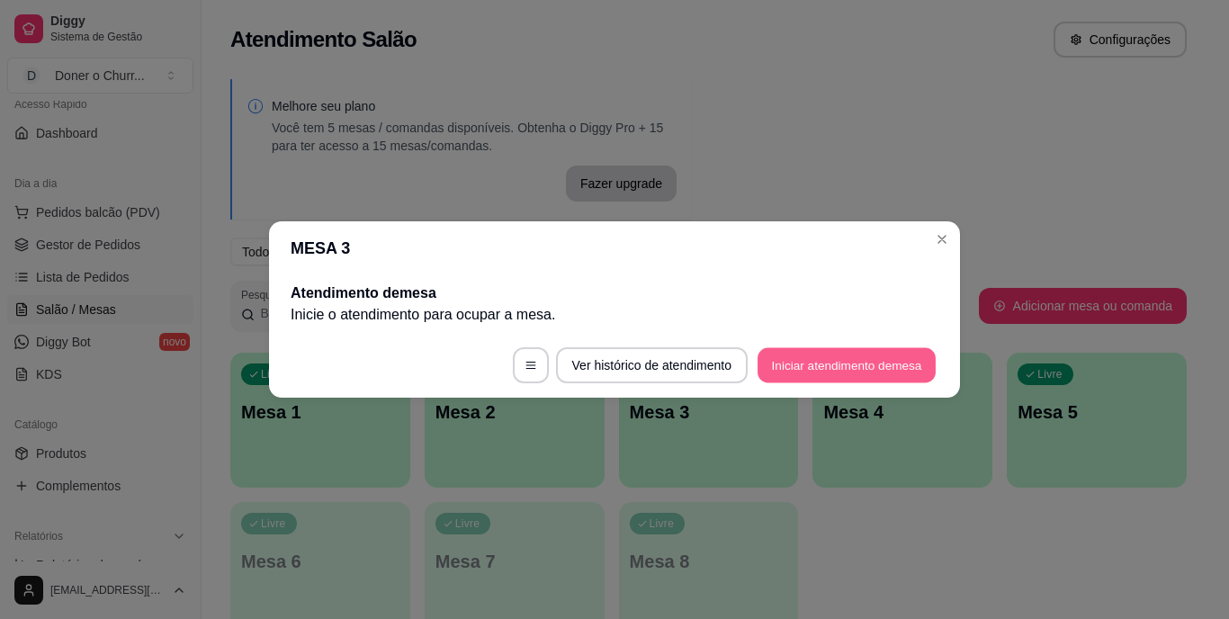
click at [867, 352] on button "Iniciar atendimento de mesa" at bounding box center [847, 365] width 178 height 35
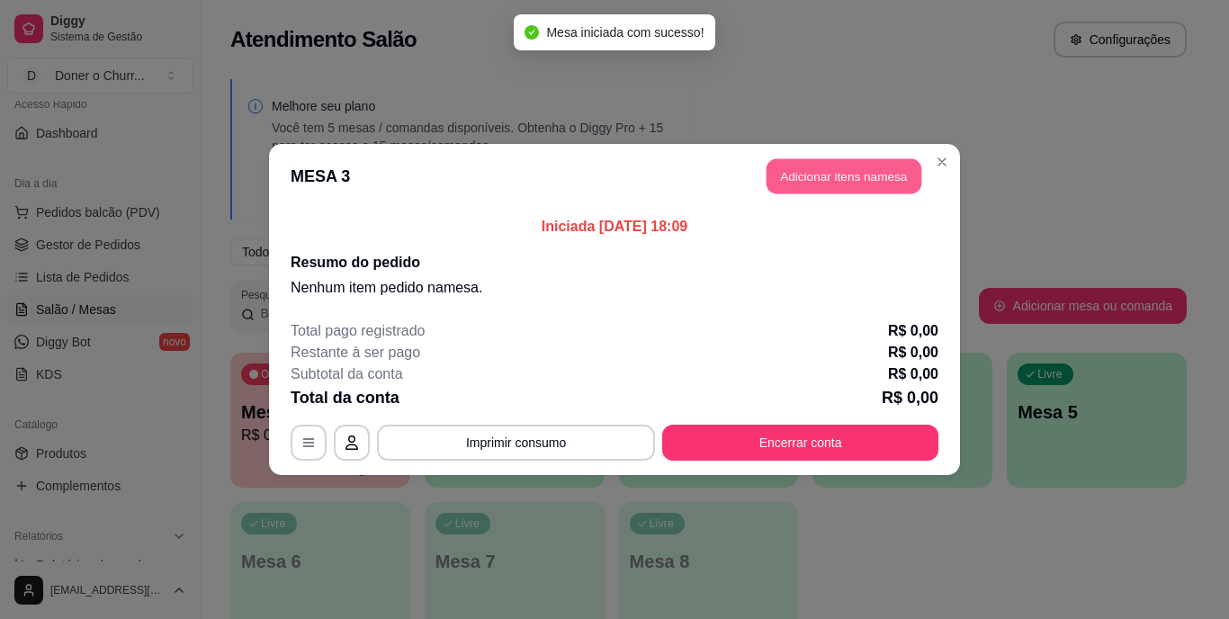
click at [860, 172] on button "Adicionar itens na mesa" at bounding box center [844, 176] width 155 height 35
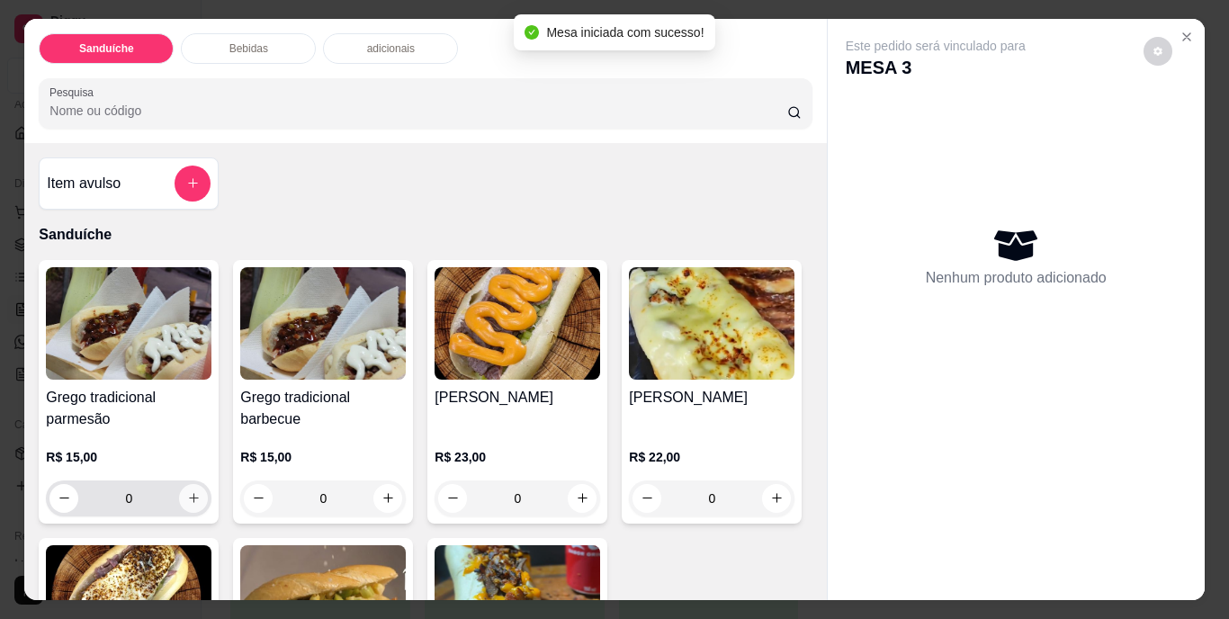
click at [187, 492] on icon "increase-product-quantity" at bounding box center [194, 498] width 14 height 14
type input "1"
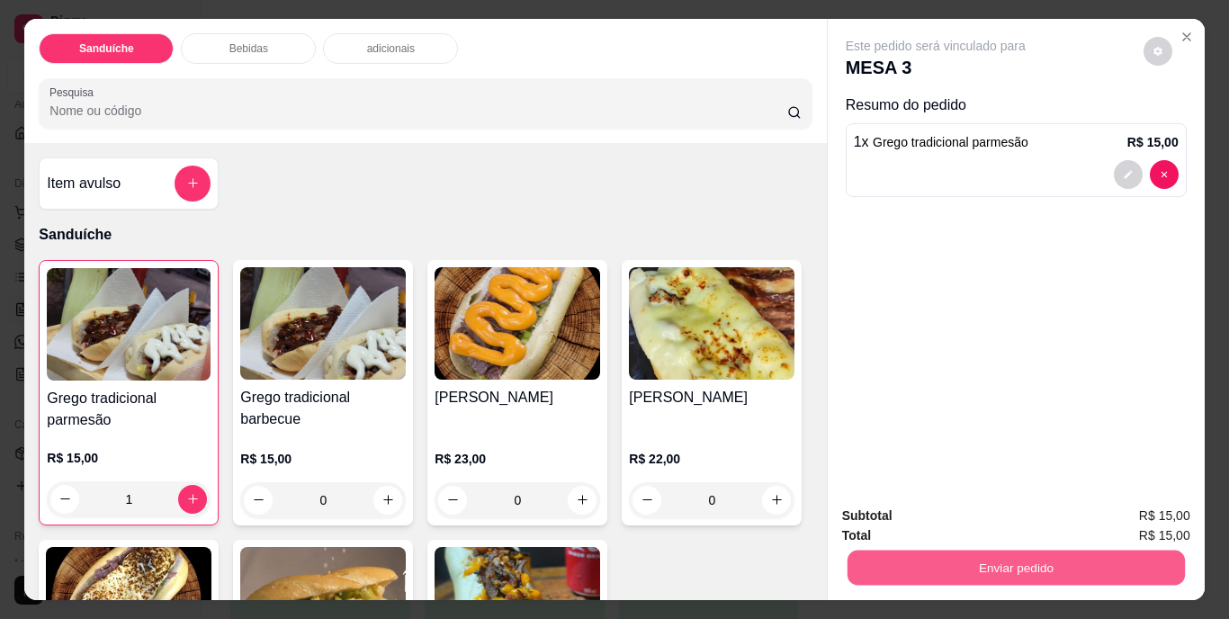
click at [991, 552] on button "Enviar pedido" at bounding box center [1016, 568] width 338 height 35
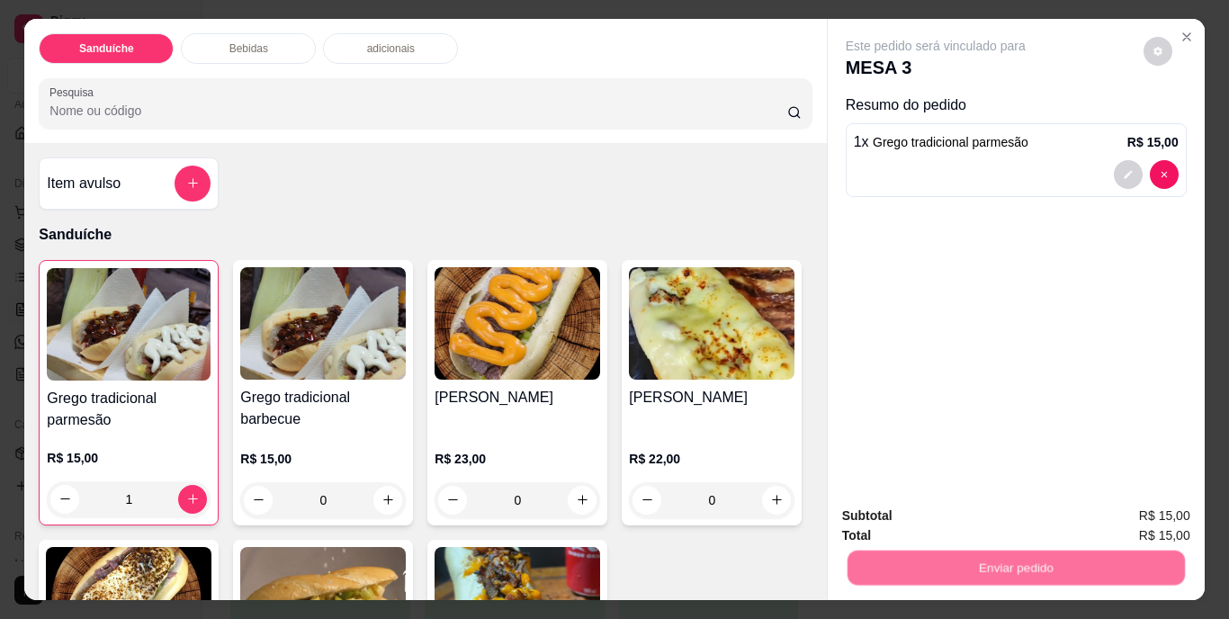
click at [965, 517] on button "Não registrar e enviar pedido" at bounding box center [957, 516] width 182 height 33
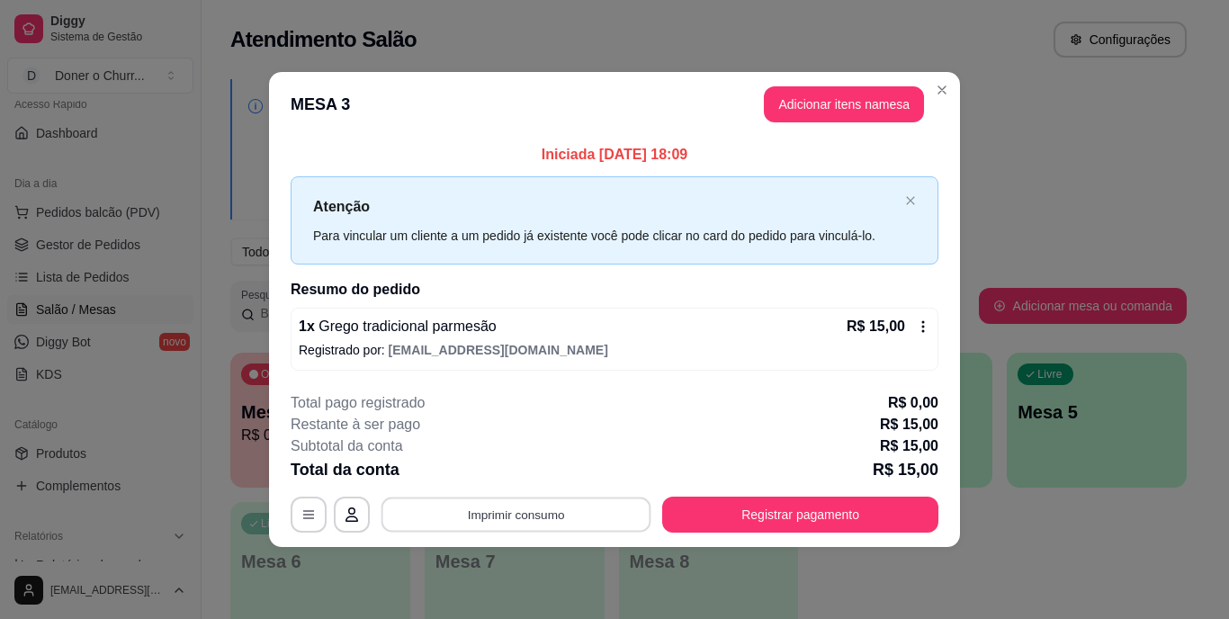
click at [497, 509] on button "Imprimir consumo" at bounding box center [517, 514] width 270 height 35
click at [536, 463] on button "IMPRESSORA" at bounding box center [522, 473] width 126 height 28
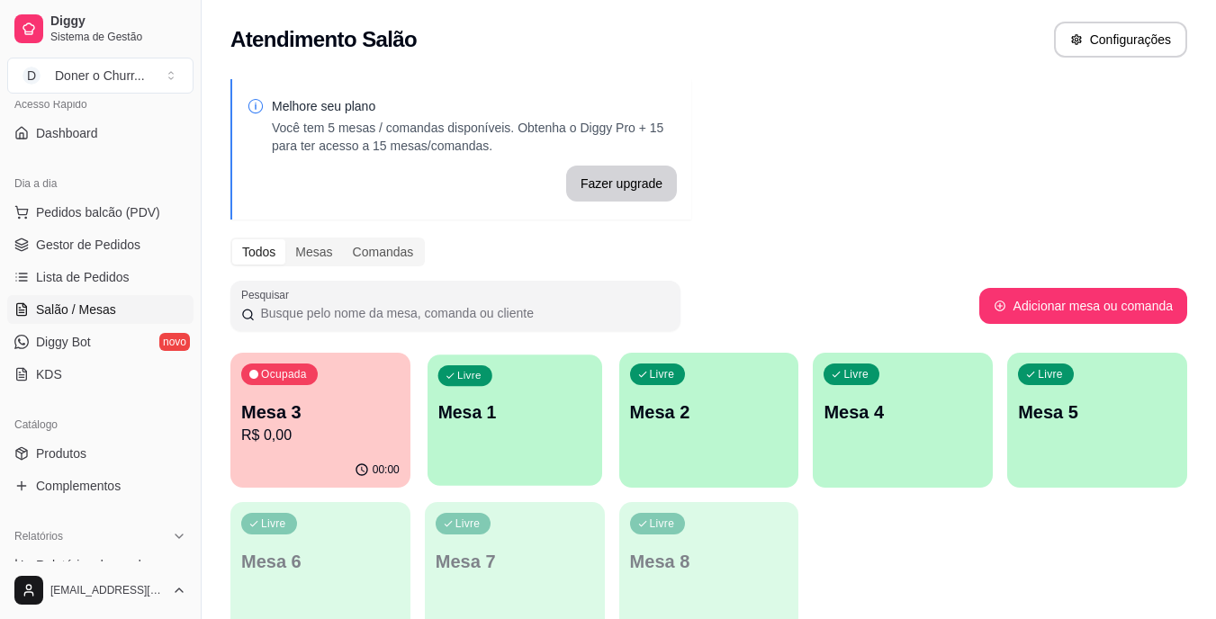
click at [545, 458] on div "Livre Mesa 1" at bounding box center [515, 410] width 175 height 110
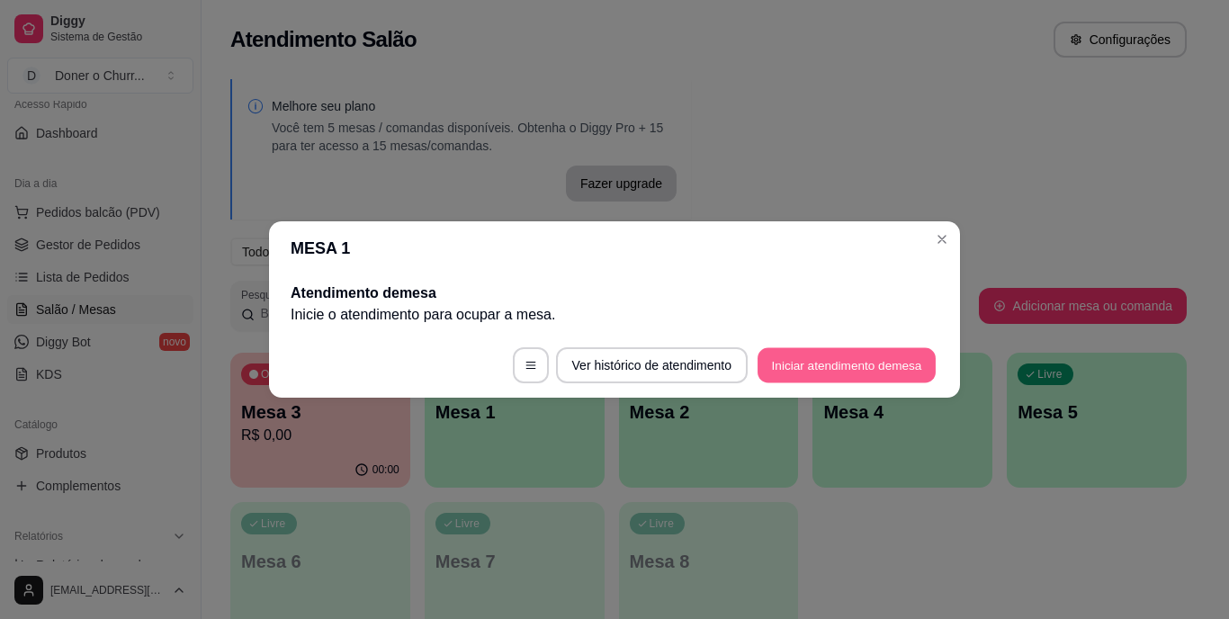
click at [830, 365] on button "Iniciar atendimento de mesa" at bounding box center [847, 365] width 178 height 35
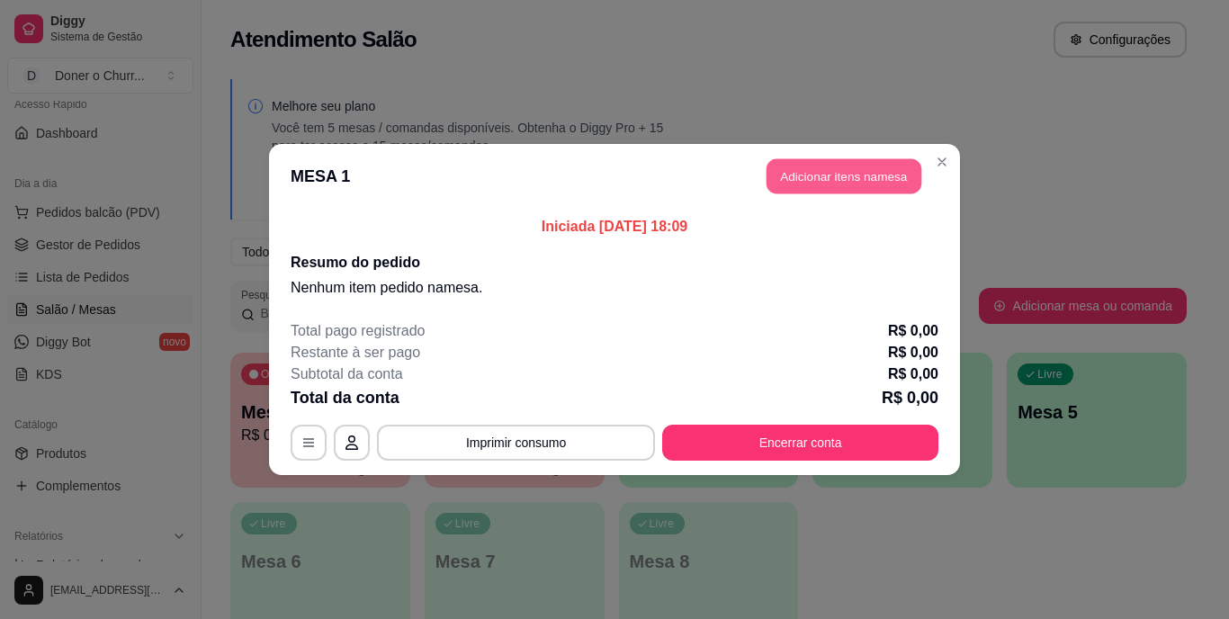
click at [864, 171] on button "Adicionar itens na mesa" at bounding box center [844, 176] width 155 height 35
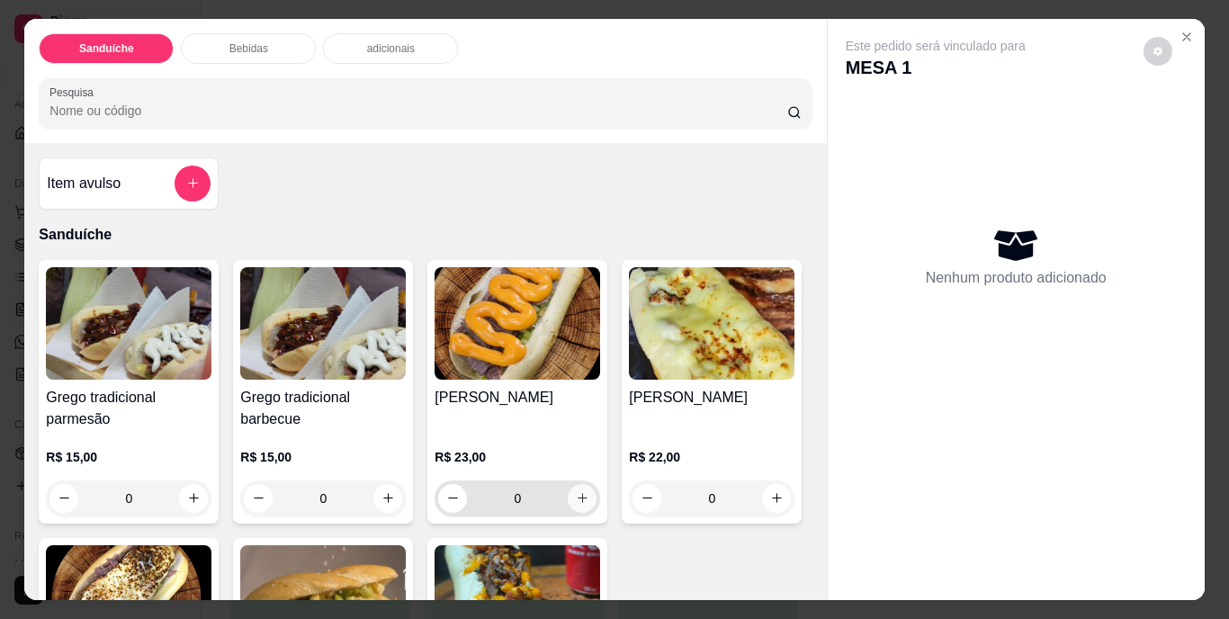
click at [576, 491] on icon "increase-product-quantity" at bounding box center [583, 498] width 14 height 14
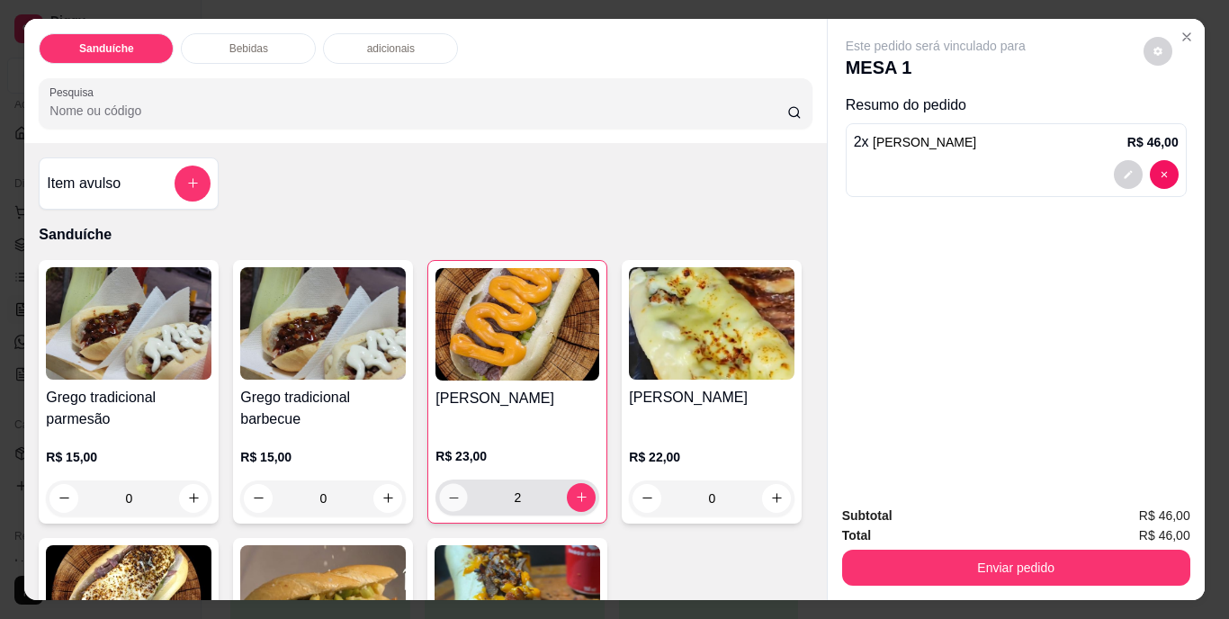
click at [449, 491] on icon "decrease-product-quantity" at bounding box center [454, 498] width 14 height 14
type input "0"
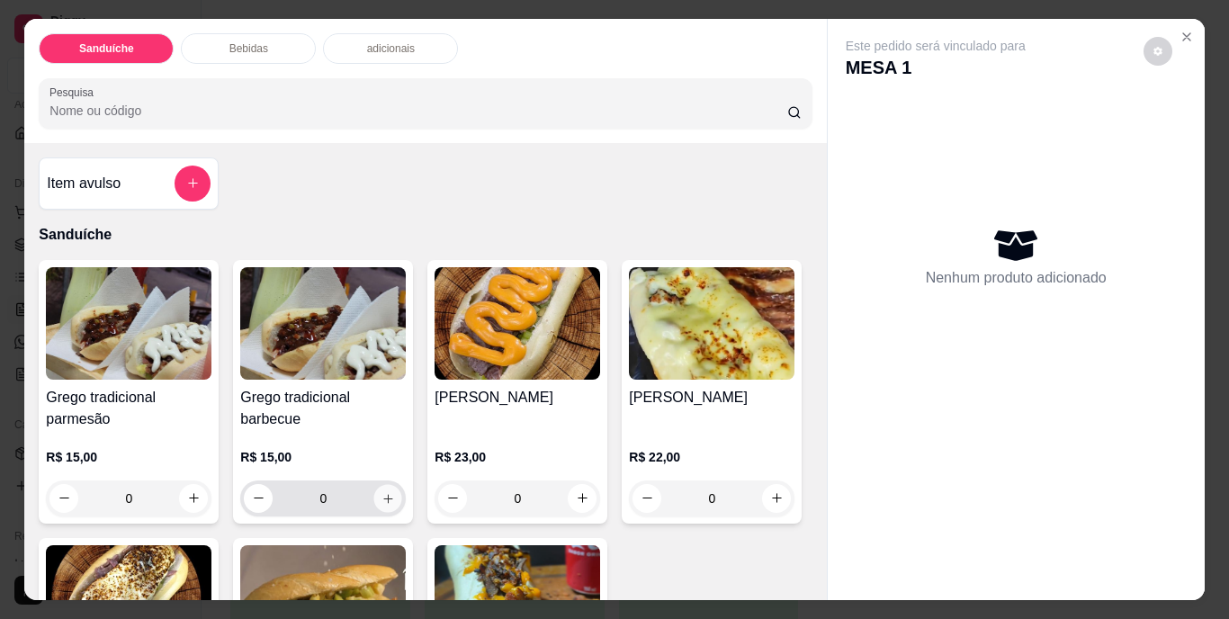
click at [382, 491] on icon "increase-product-quantity" at bounding box center [389, 498] width 14 height 14
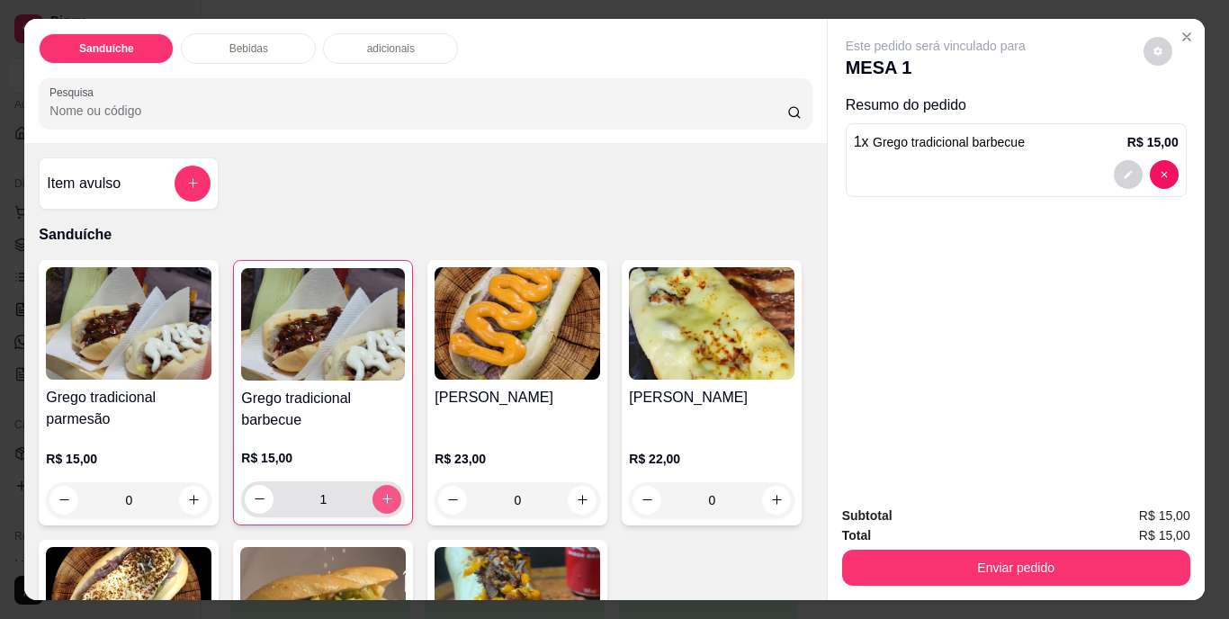
click at [381, 492] on icon "increase-product-quantity" at bounding box center [388, 499] width 14 height 14
type input "2"
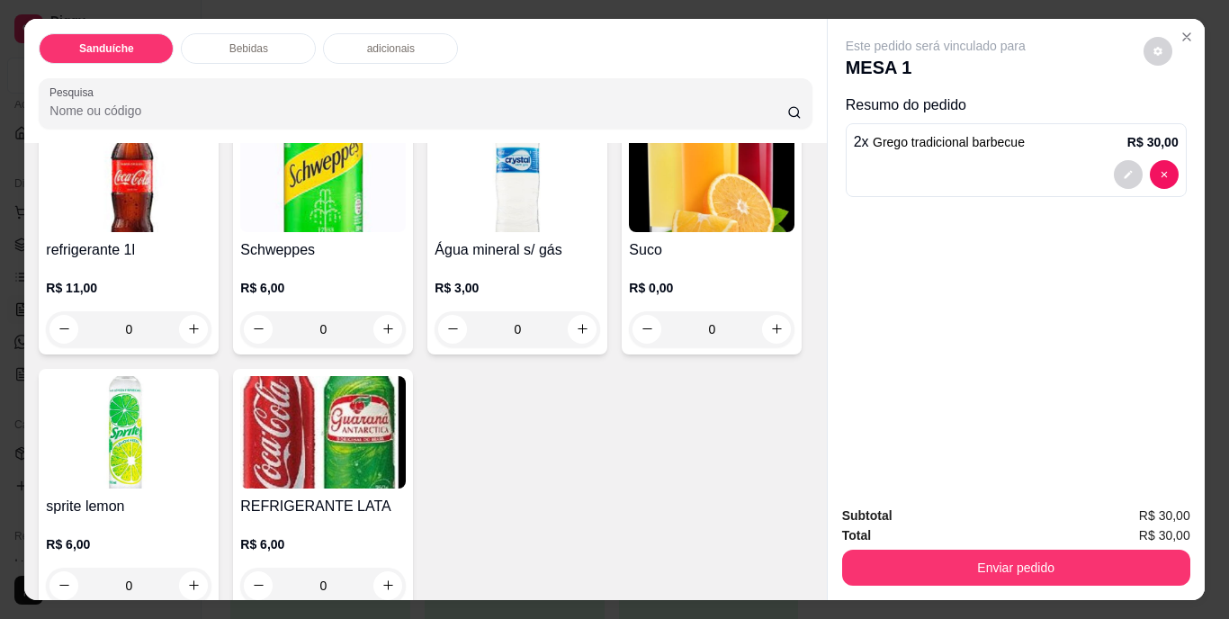
scroll to position [990, 0]
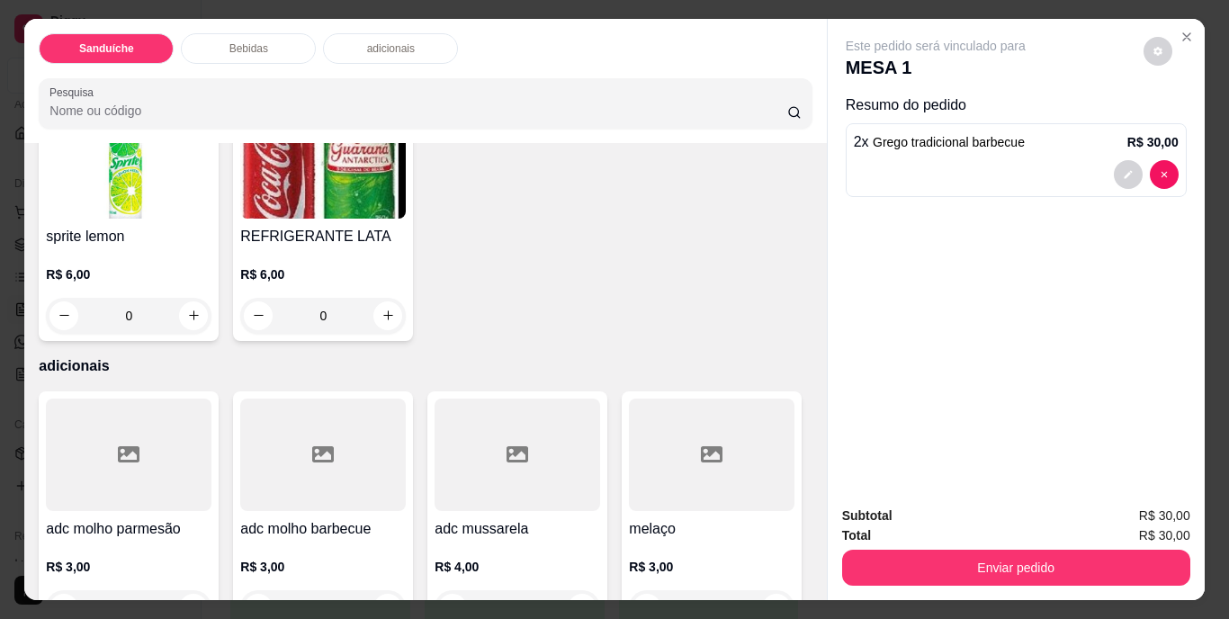
click at [193, 66] on icon "increase-product-quantity" at bounding box center [194, 59] width 14 height 14
type input "1"
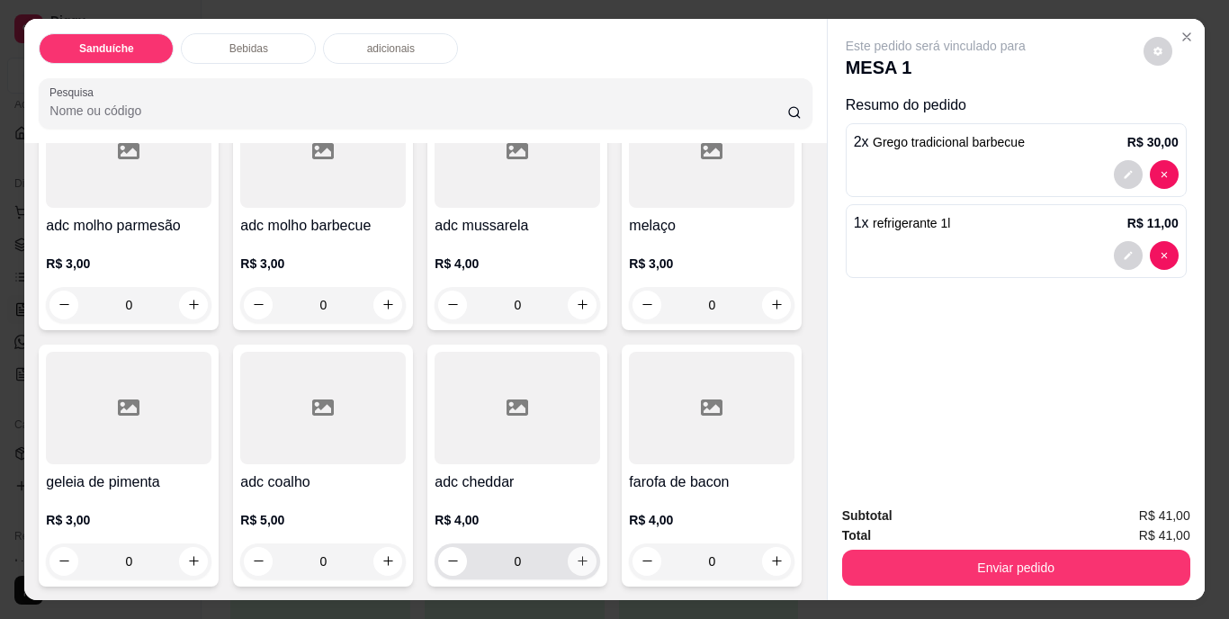
click at [576, 559] on icon "increase-product-quantity" at bounding box center [583, 561] width 14 height 14
type input "1"
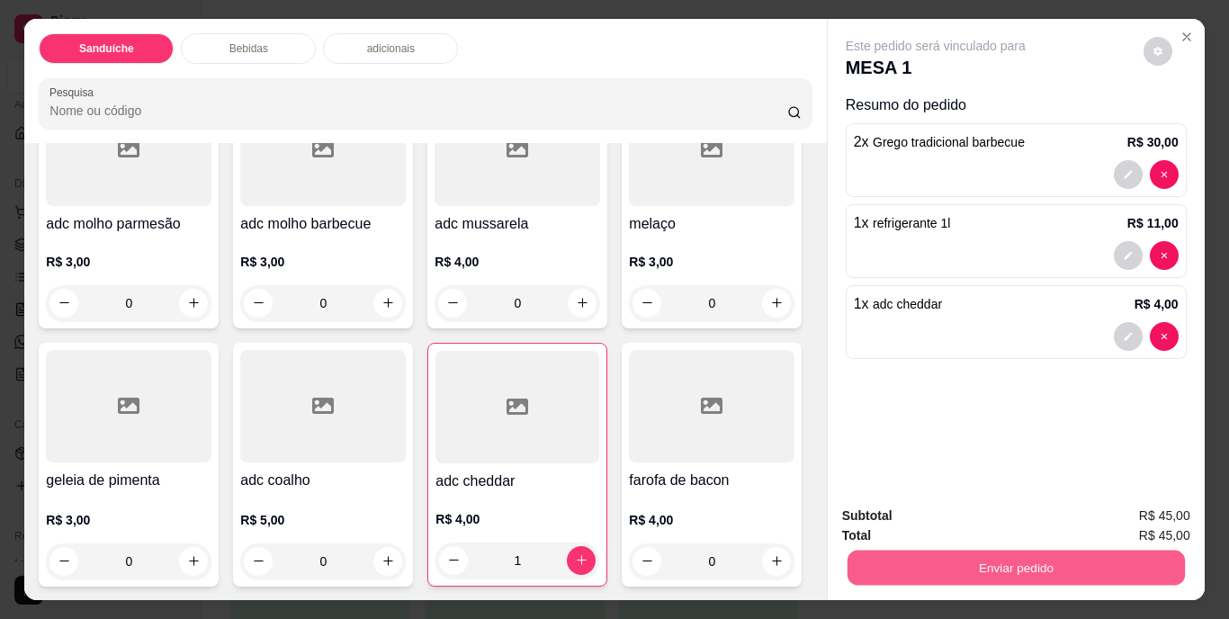
click at [1049, 562] on button "Enviar pedido" at bounding box center [1016, 568] width 338 height 35
click at [967, 513] on button "Não registrar e enviar pedido" at bounding box center [956, 517] width 187 height 34
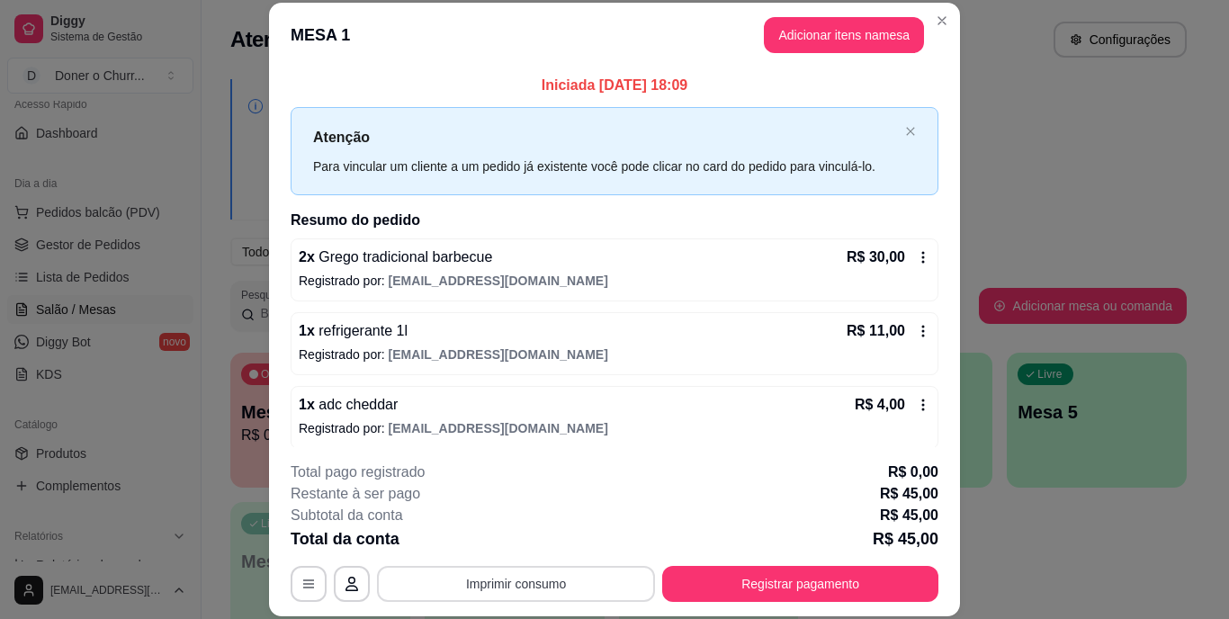
click at [500, 573] on button "Imprimir consumo" at bounding box center [516, 584] width 278 height 36
click at [511, 537] on button "IMPRESSORA" at bounding box center [515, 541] width 131 height 29
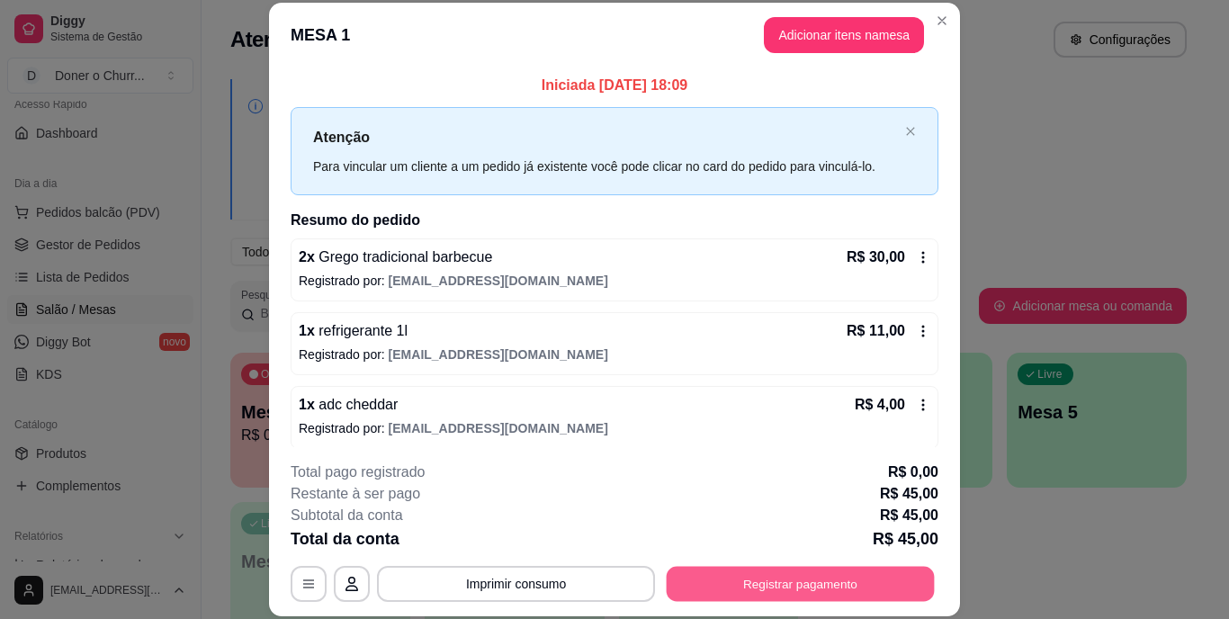
click at [802, 595] on button "Registrar pagamento" at bounding box center [801, 583] width 268 height 35
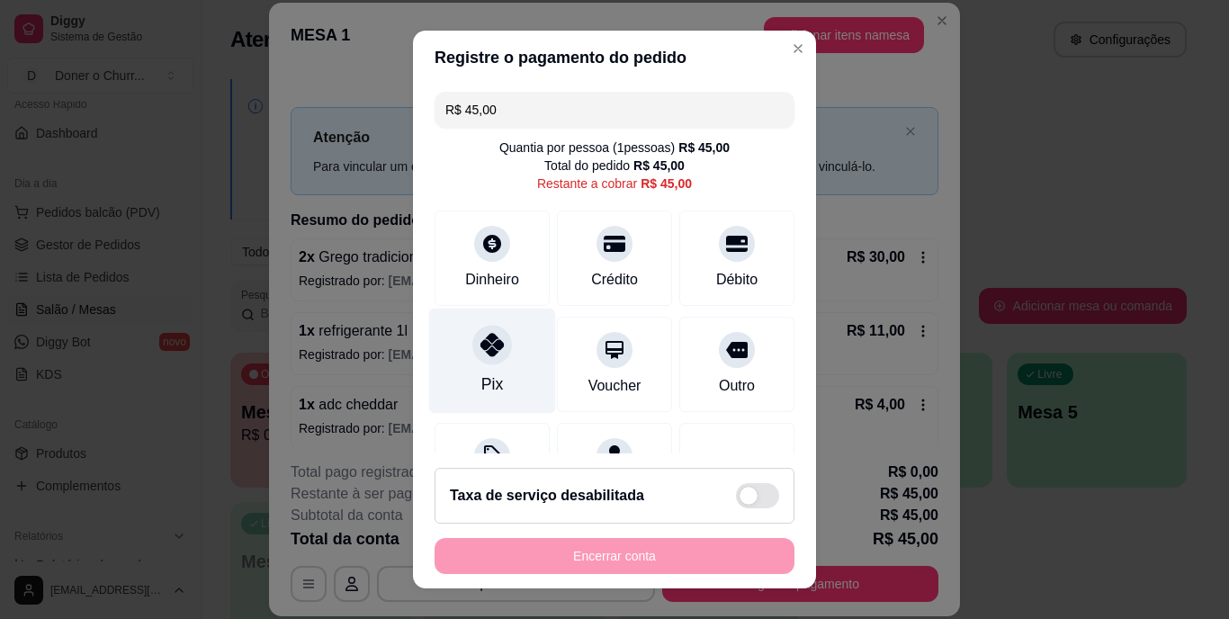
click at [477, 369] on div "Pix" at bounding box center [492, 361] width 127 height 105
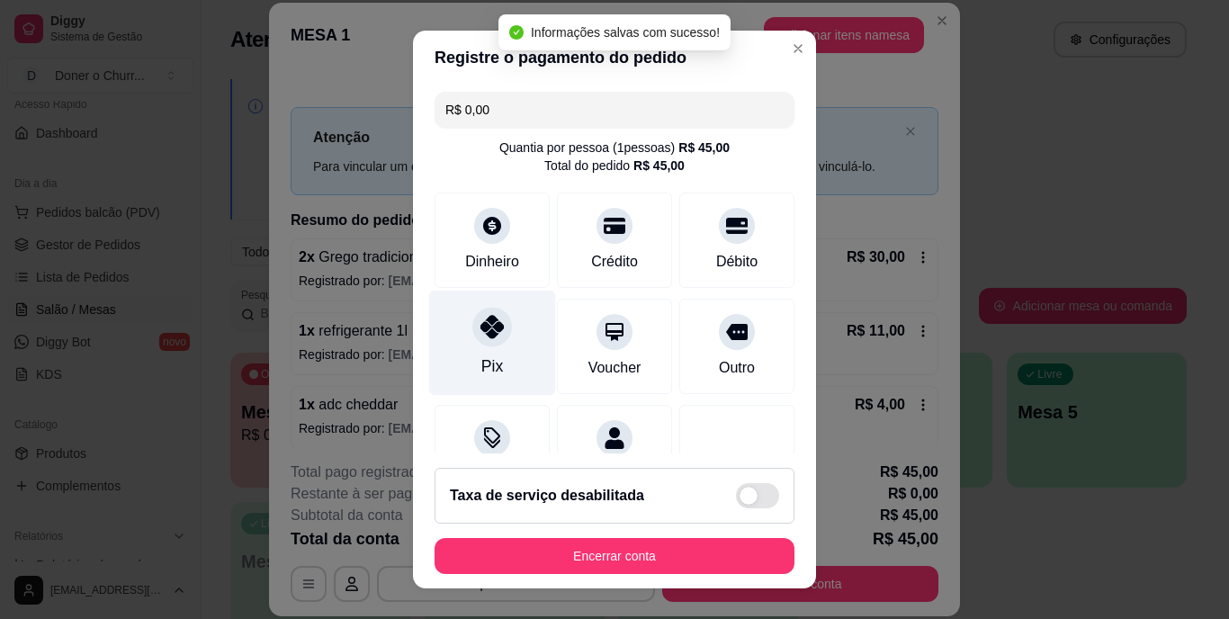
type input "R$ 0,00"
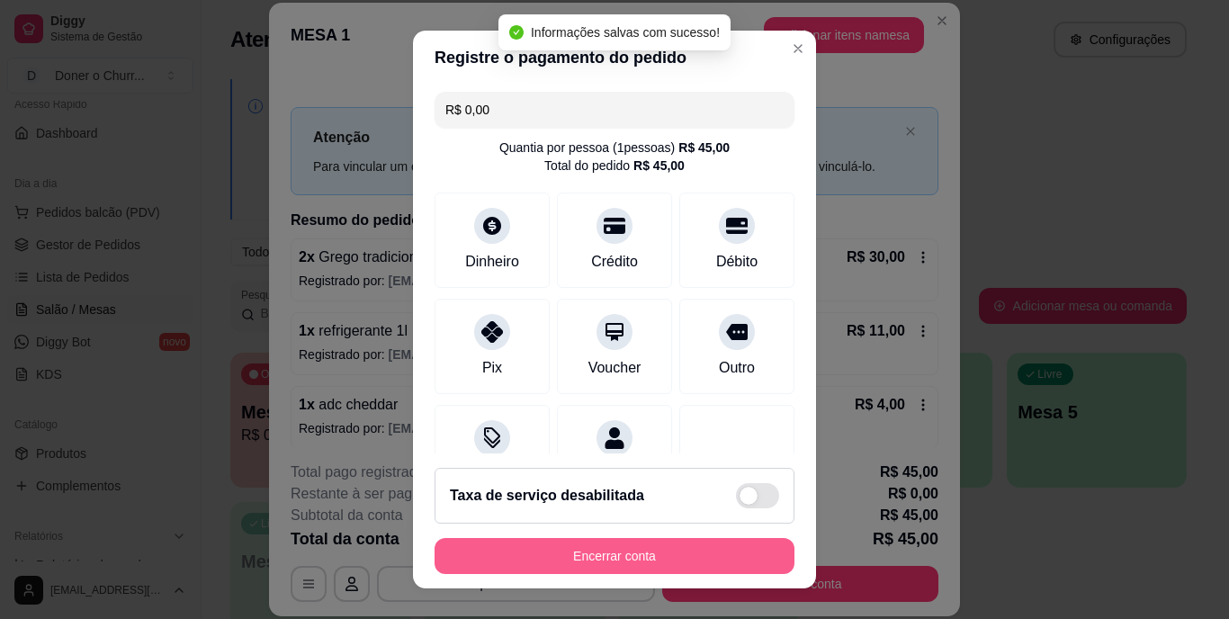
click at [581, 553] on button "Encerrar conta" at bounding box center [615, 556] width 360 height 36
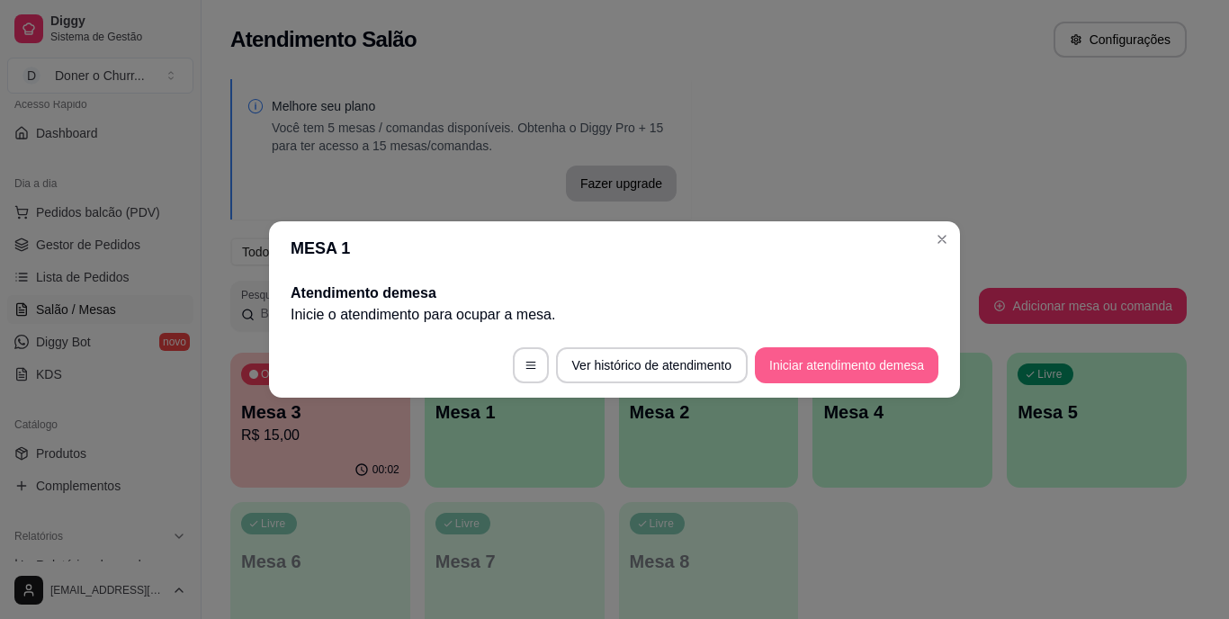
click at [857, 367] on button "Iniciar atendimento de mesa" at bounding box center [847, 365] width 184 height 36
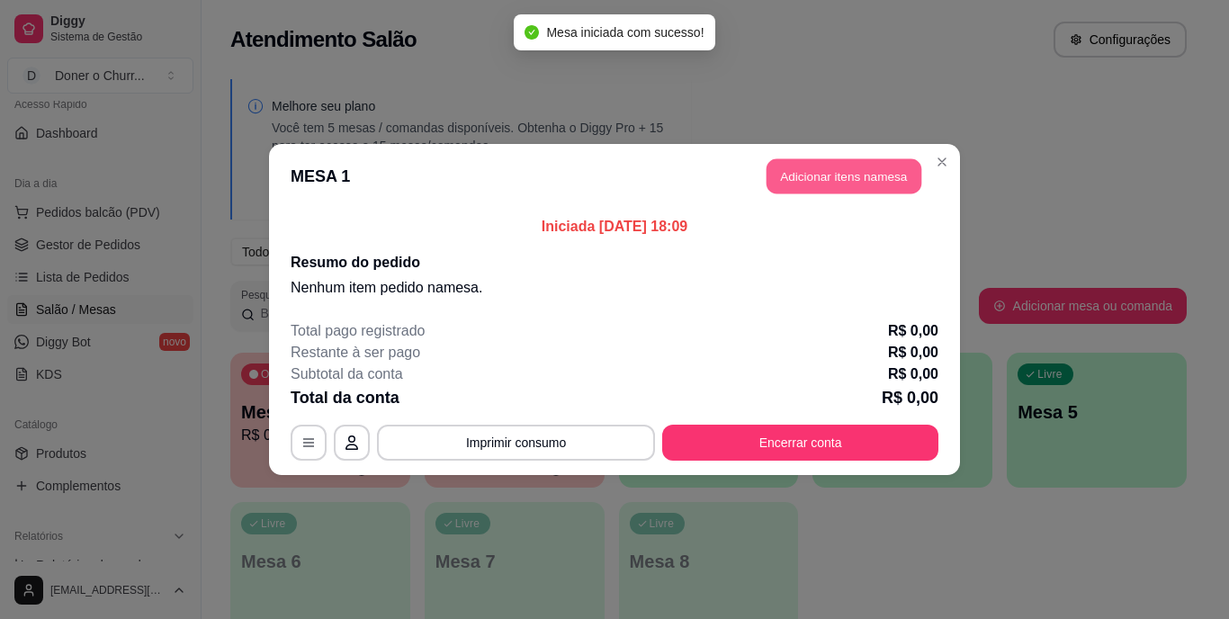
click at [849, 167] on button "Adicionar itens na mesa" at bounding box center [844, 176] width 155 height 35
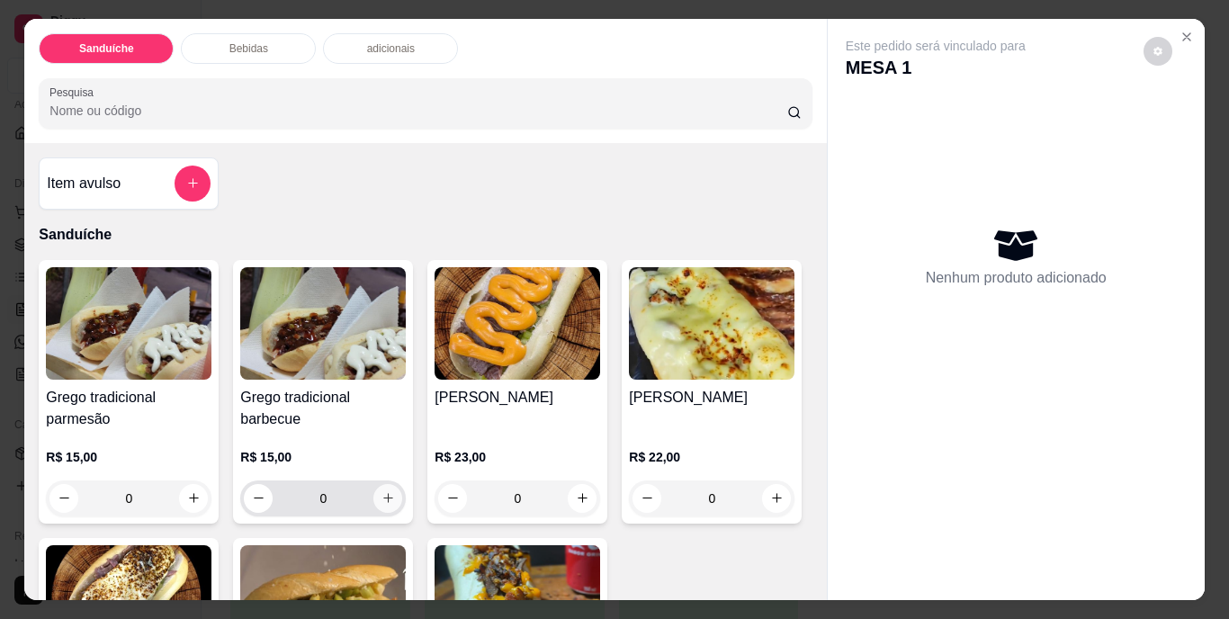
click at [387, 494] on icon "increase-product-quantity" at bounding box center [389, 498] width 14 height 14
type input "1"
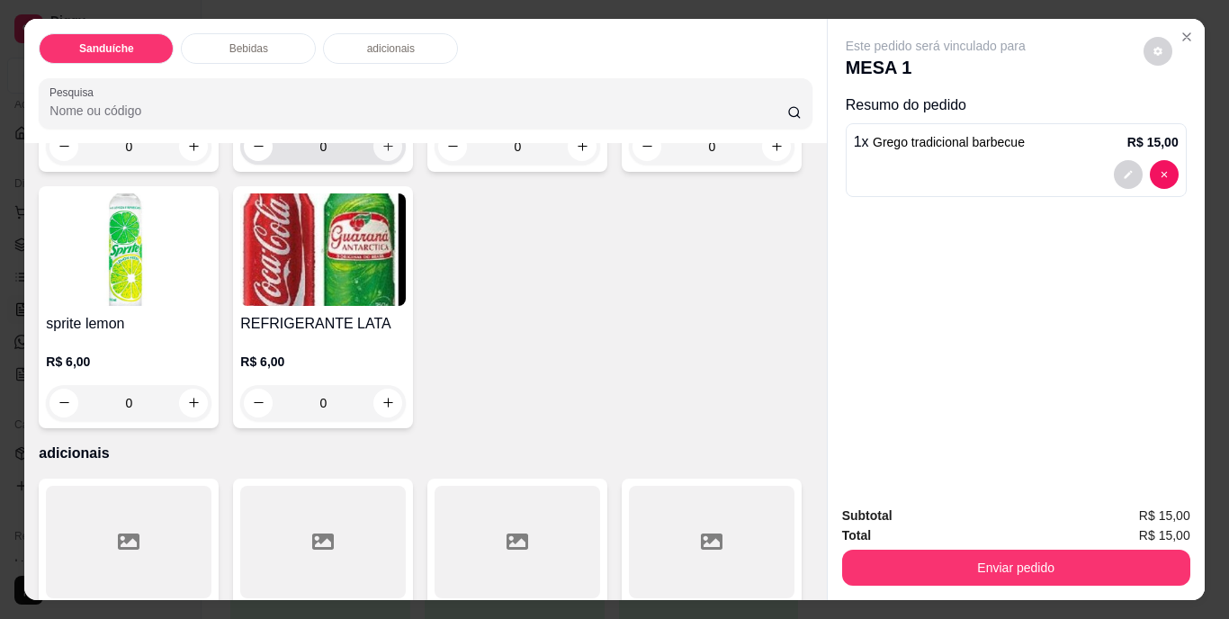
scroll to position [990, 0]
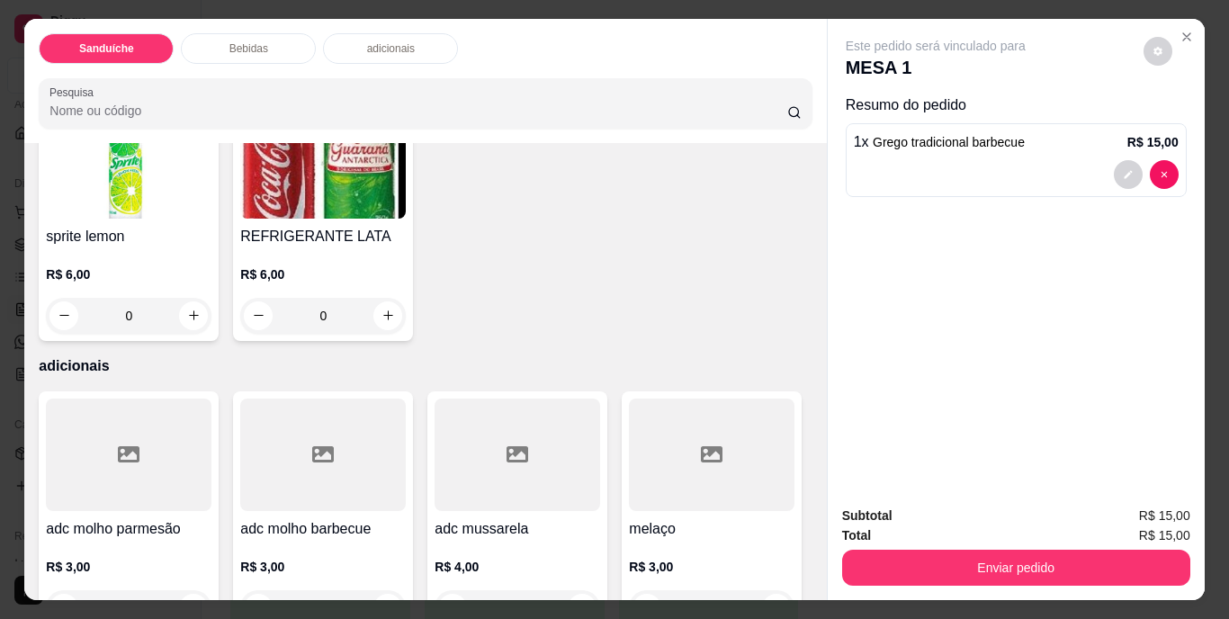
click at [402, 330] on button "increase-product-quantity" at bounding box center [388, 316] width 29 height 29
type input "1"
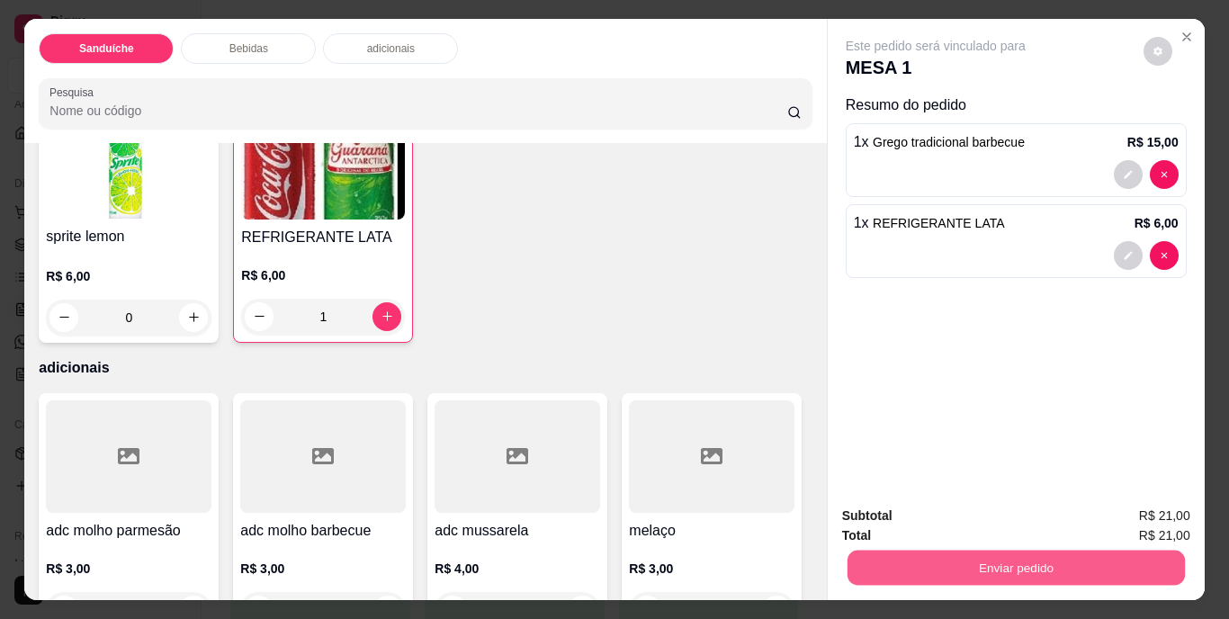
click at [929, 556] on button "Enviar pedido" at bounding box center [1016, 568] width 338 height 35
click at [970, 517] on button "Não registrar e enviar pedido" at bounding box center [956, 517] width 187 height 34
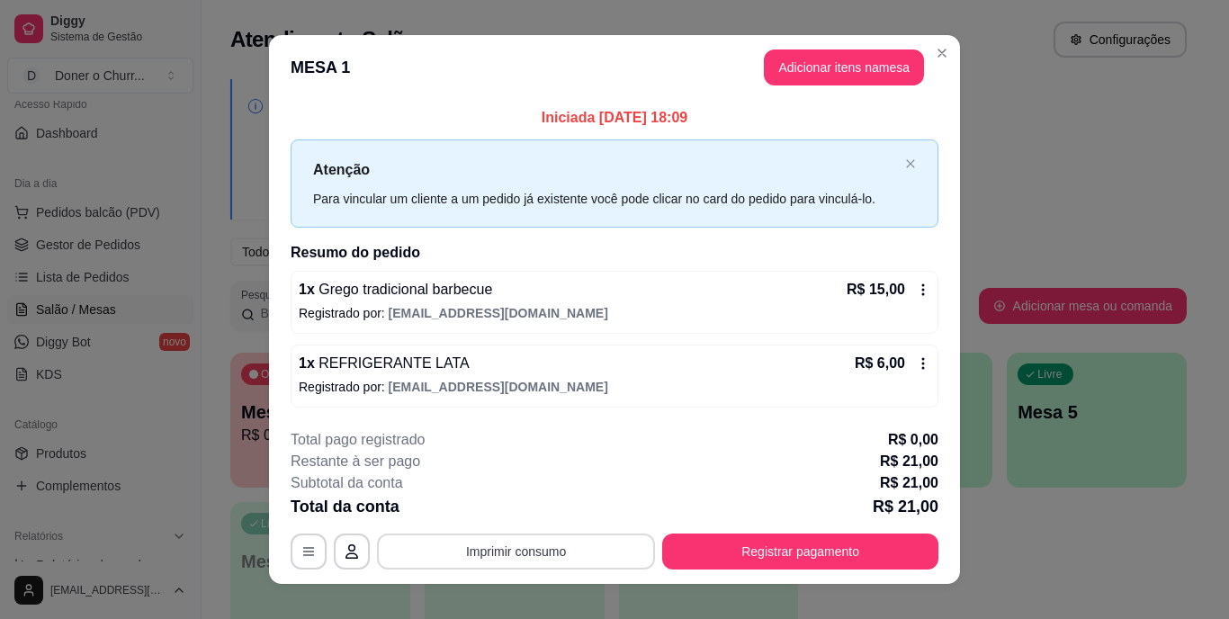
click at [480, 563] on button "Imprimir consumo" at bounding box center [516, 552] width 278 height 36
click at [532, 512] on button "IMPRESSORA" at bounding box center [515, 509] width 131 height 29
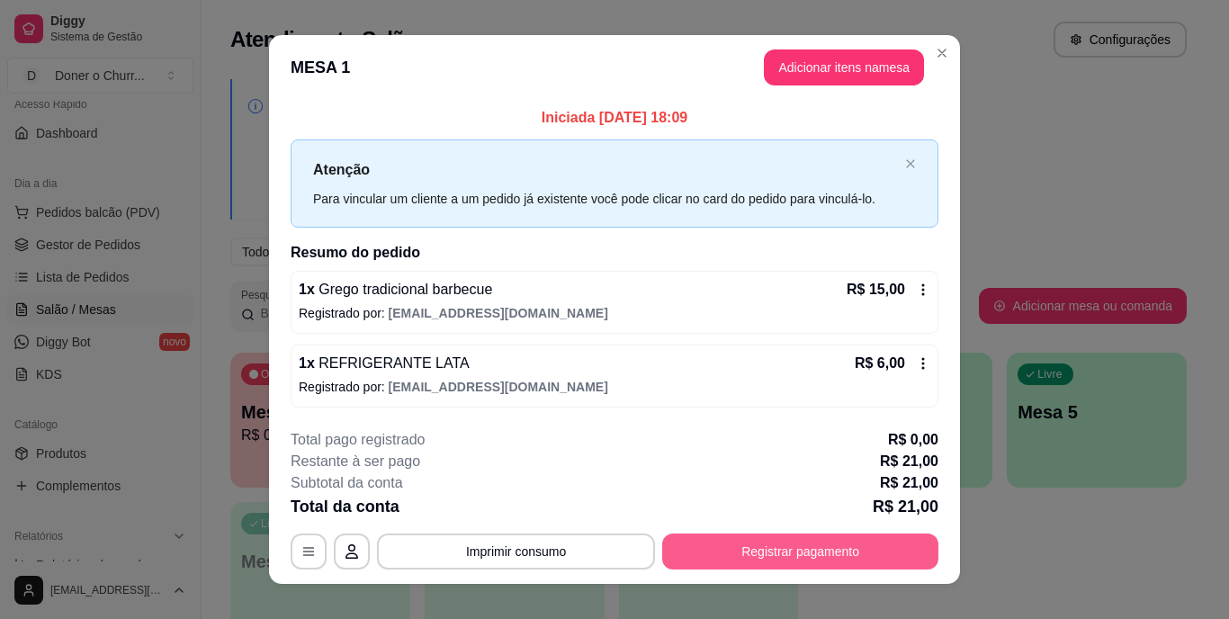
click at [758, 551] on button "Registrar pagamento" at bounding box center [800, 552] width 276 height 36
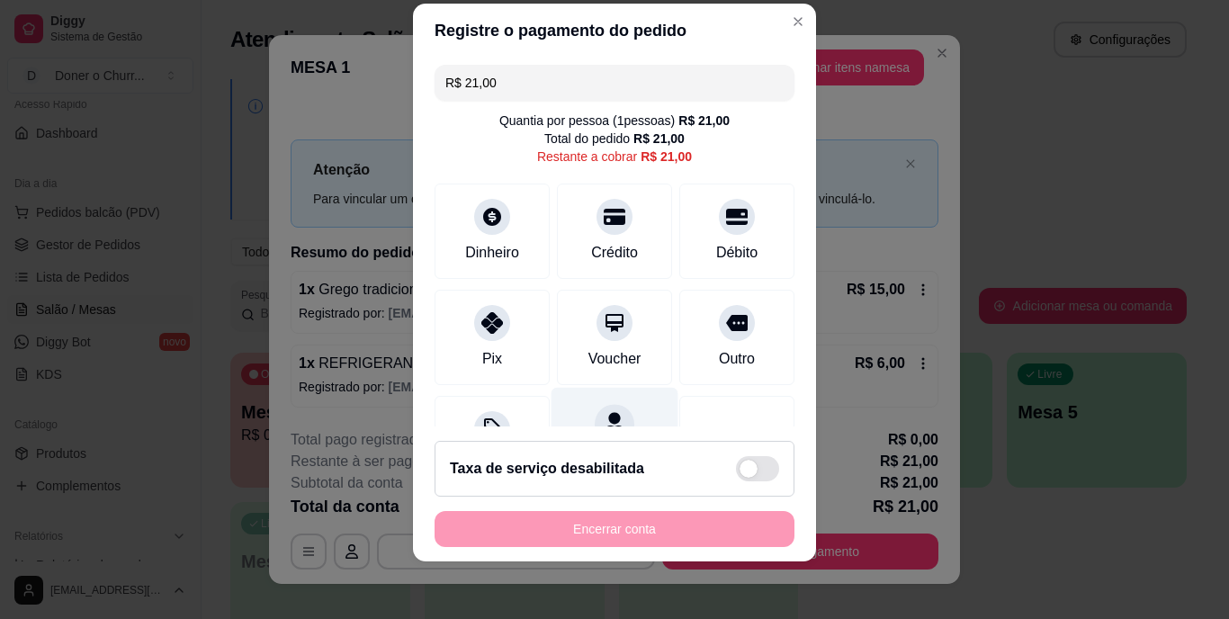
scroll to position [94, 0]
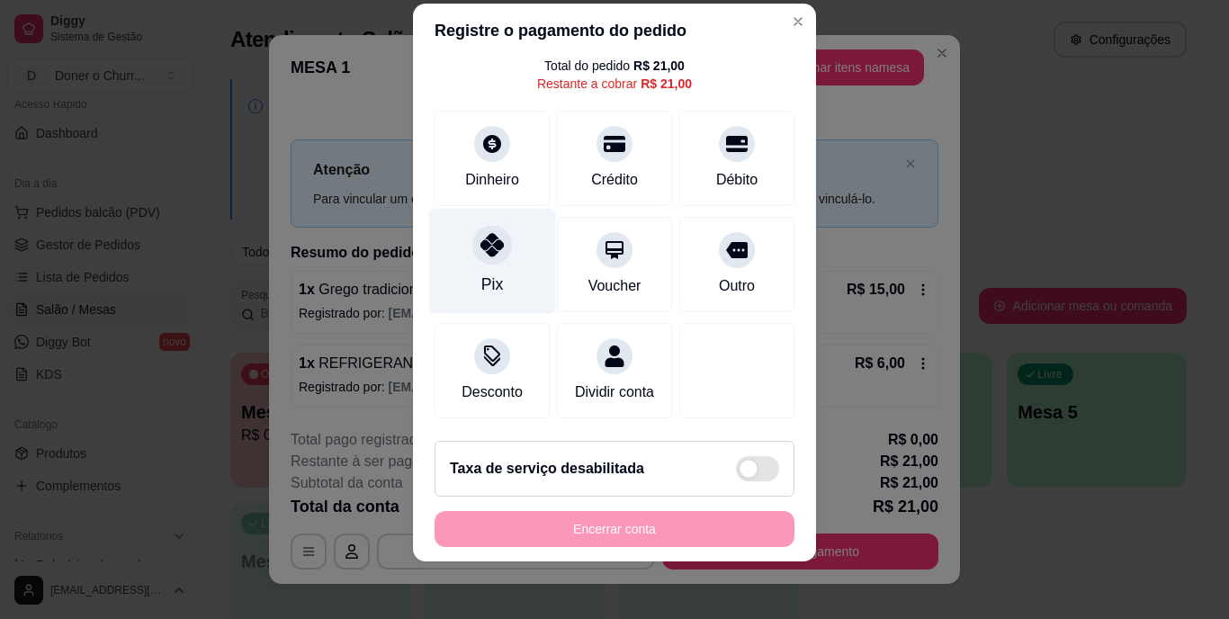
click at [481, 234] on icon at bounding box center [492, 245] width 23 height 23
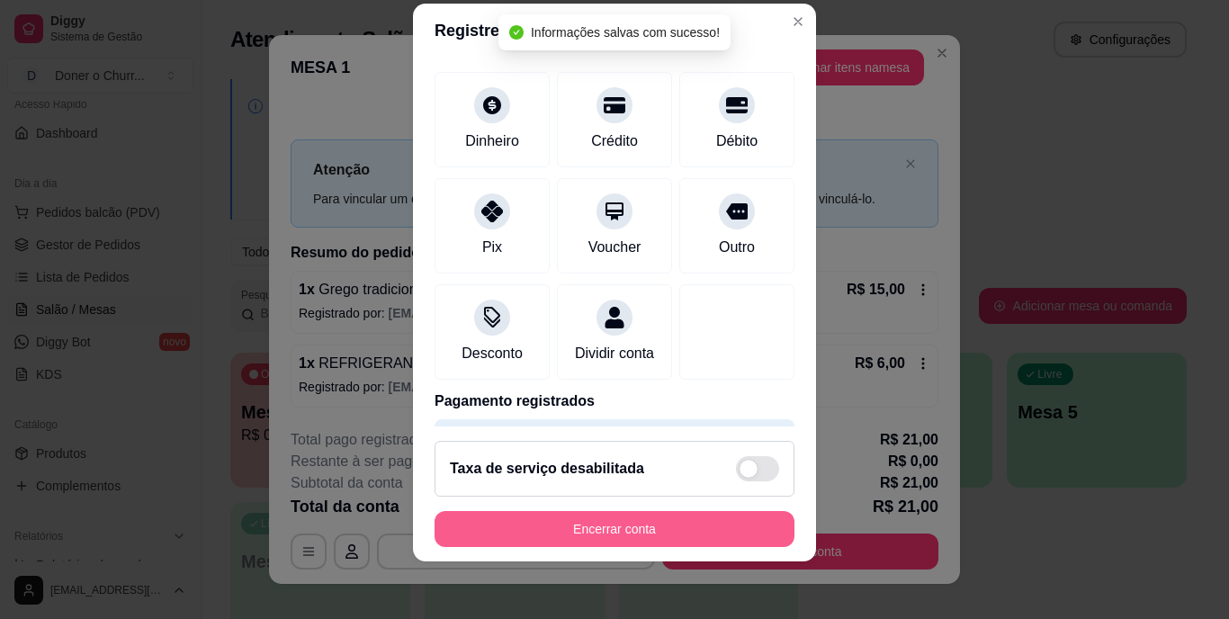
type input "R$ 0,00"
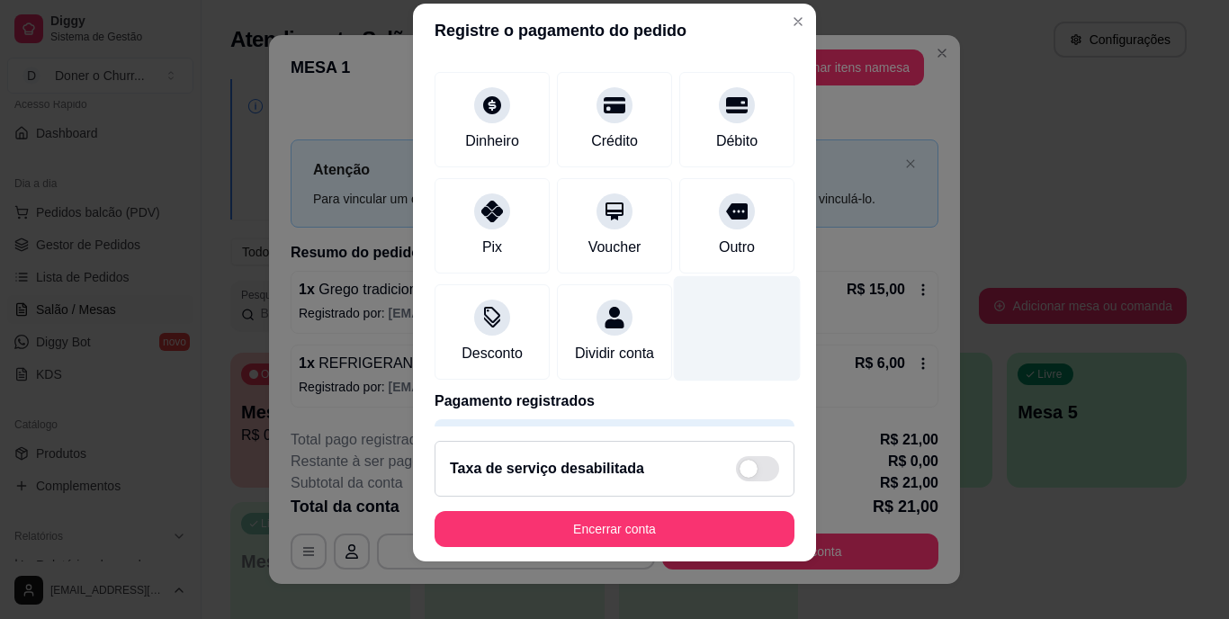
scroll to position [169, 0]
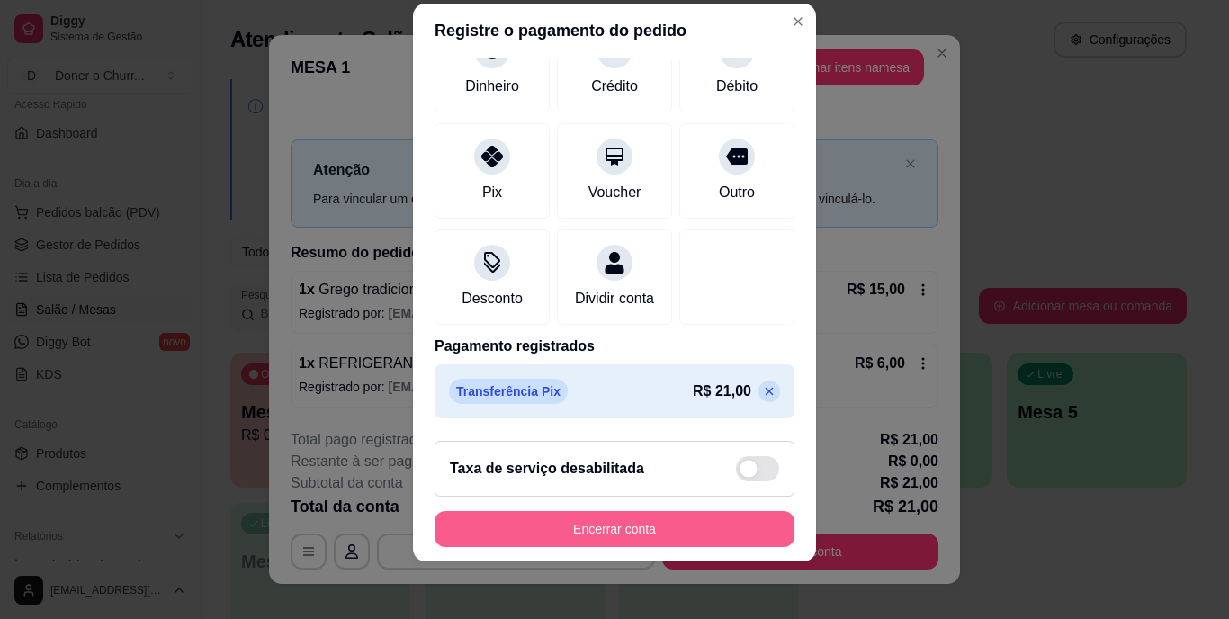
click at [617, 527] on button "Encerrar conta" at bounding box center [615, 529] width 360 height 36
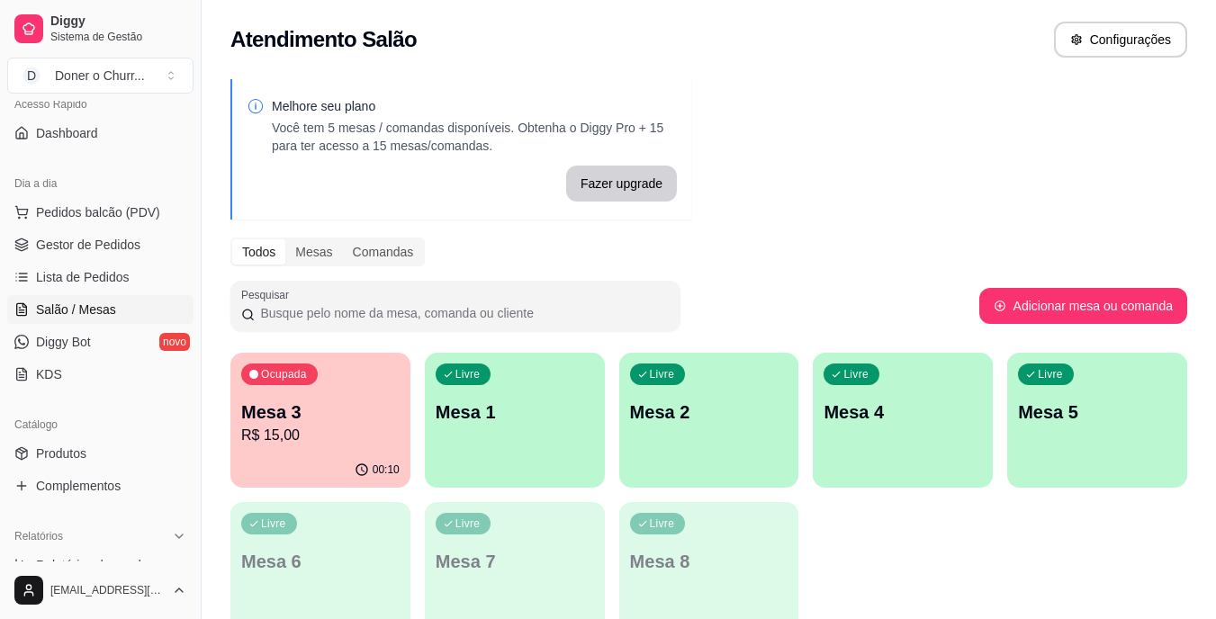
click at [503, 408] on p "Mesa 1" at bounding box center [515, 412] width 158 height 25
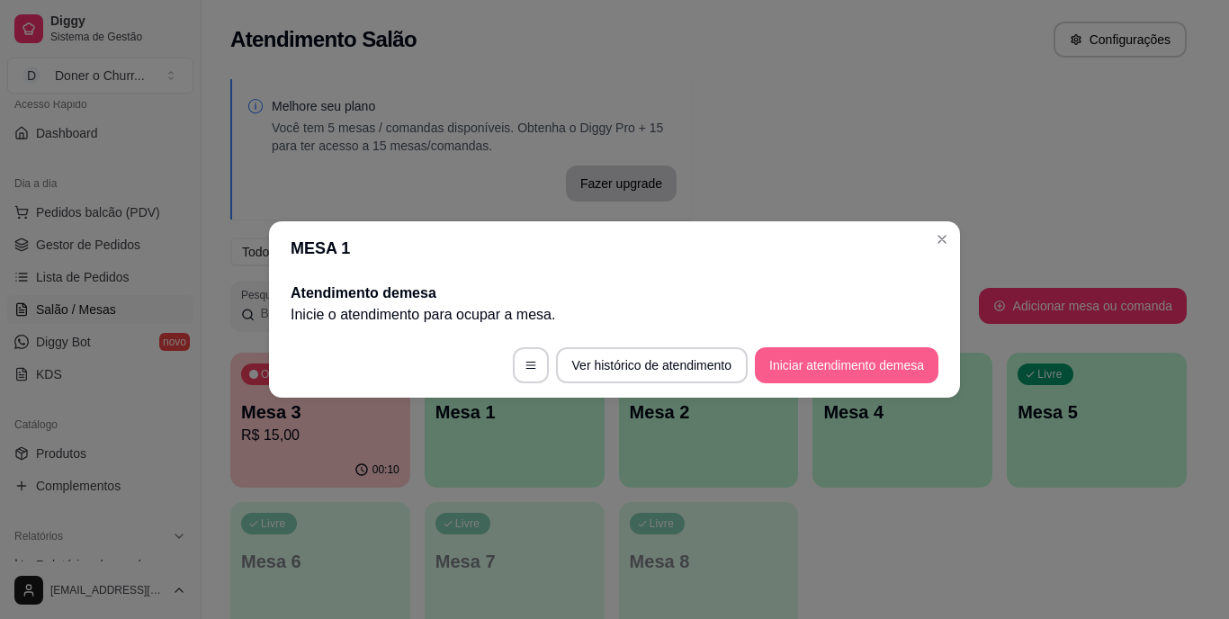
click at [852, 362] on button "Iniciar atendimento de mesa" at bounding box center [847, 365] width 184 height 36
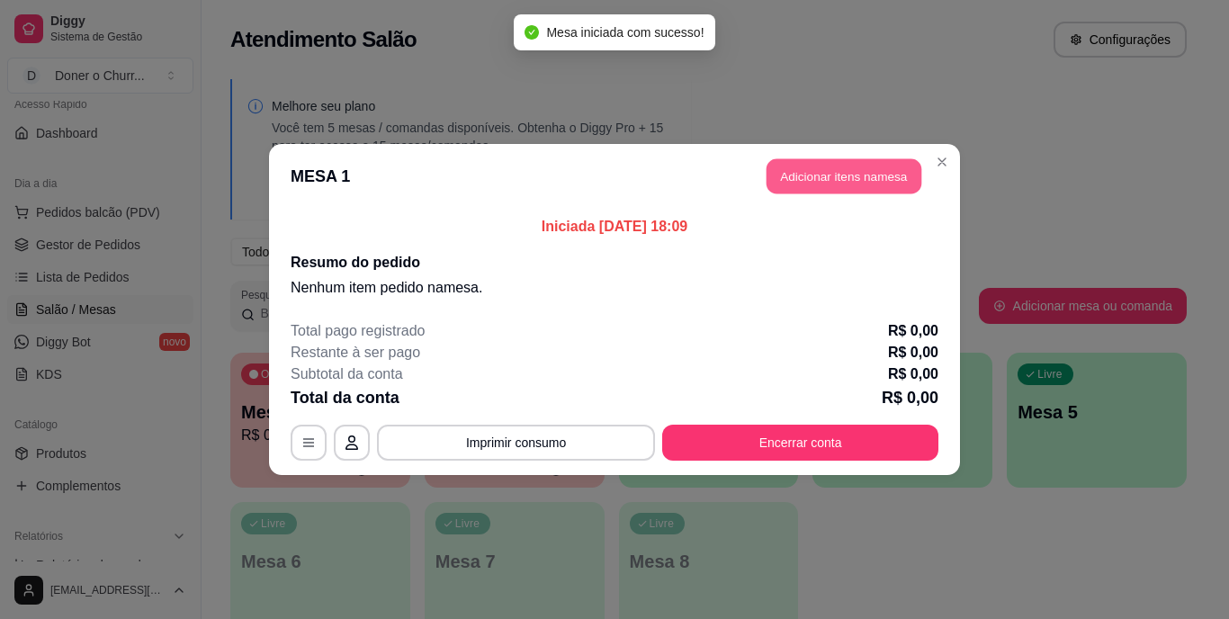
click at [895, 169] on button "Adicionar itens na mesa" at bounding box center [844, 176] width 155 height 35
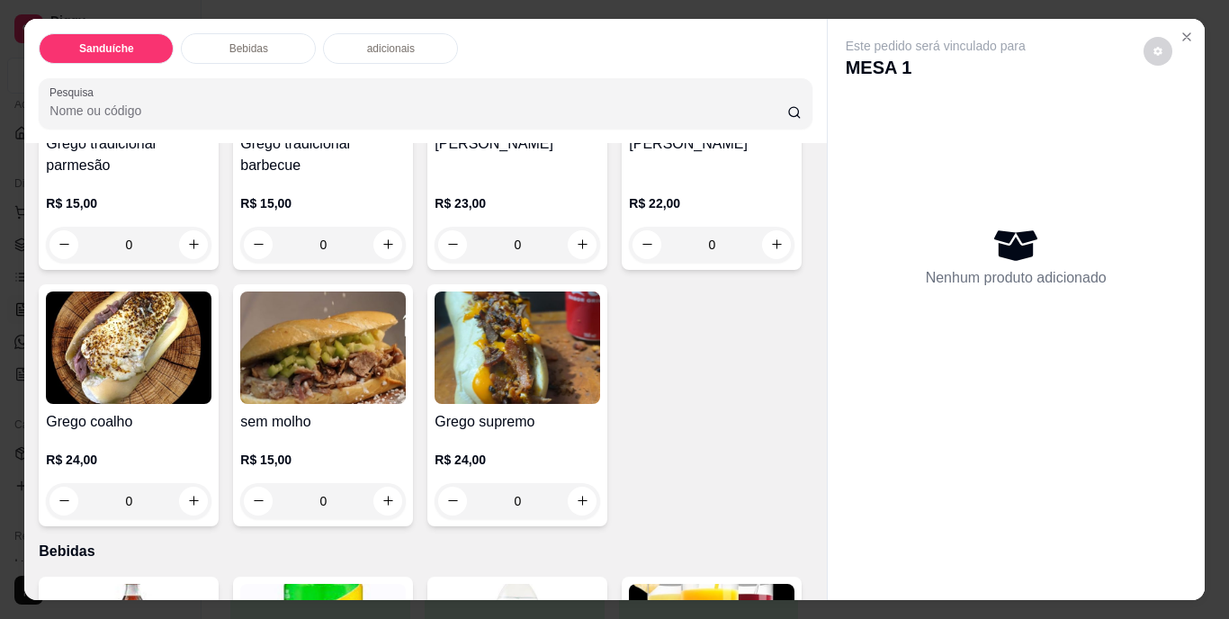
scroll to position [360, 0]
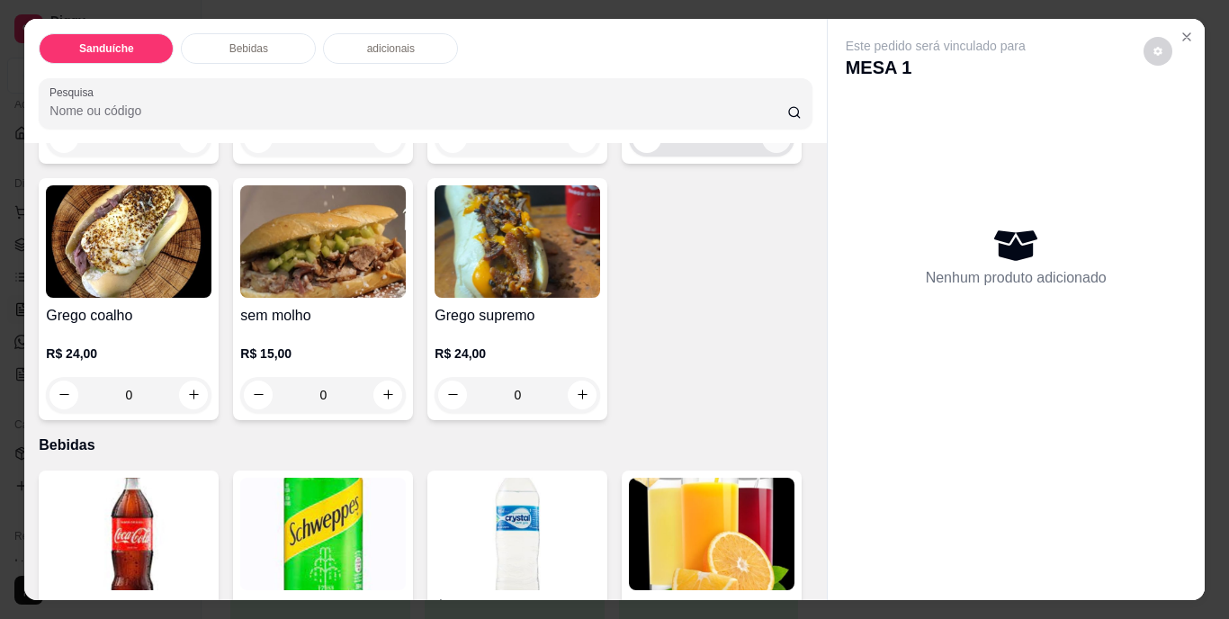
click at [762, 153] on button "increase-product-quantity" at bounding box center [776, 138] width 29 height 29
type input "1"
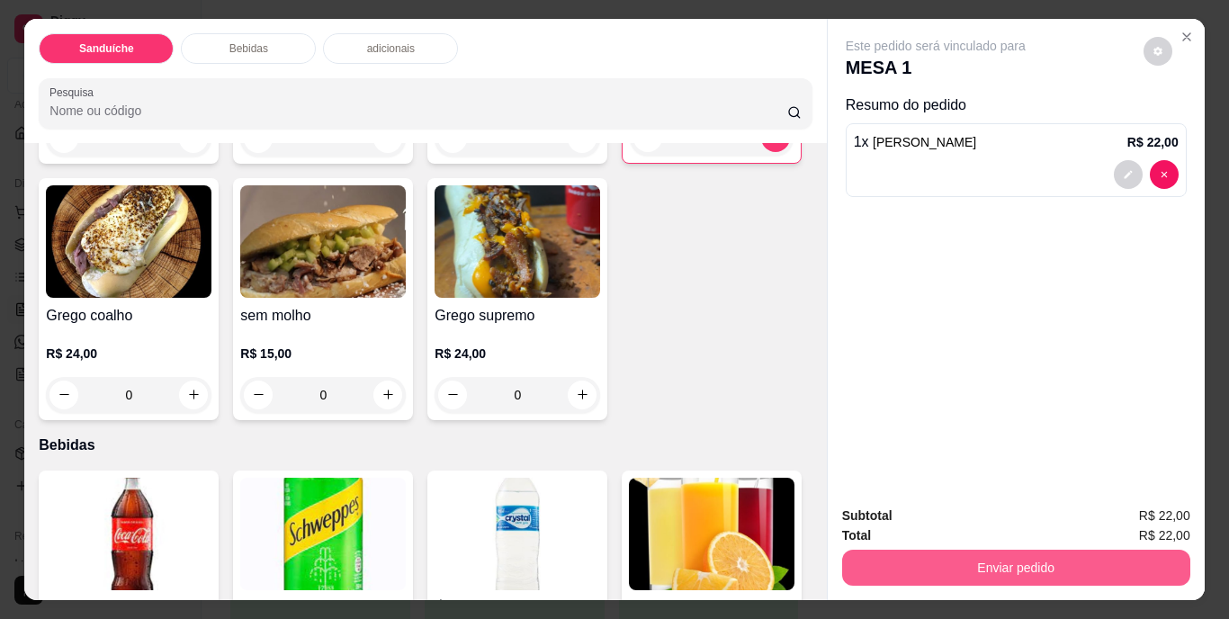
click at [1004, 555] on button "Enviar pedido" at bounding box center [1016, 568] width 348 height 36
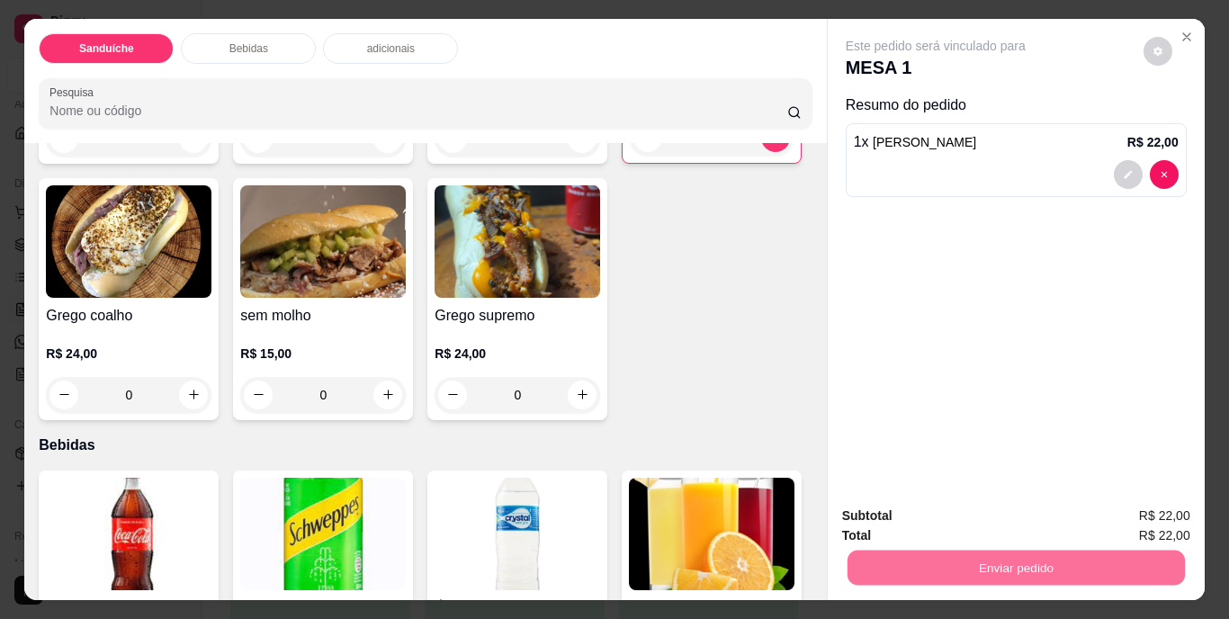
click at [998, 524] on button "Não registrar e enviar pedido" at bounding box center [957, 516] width 182 height 33
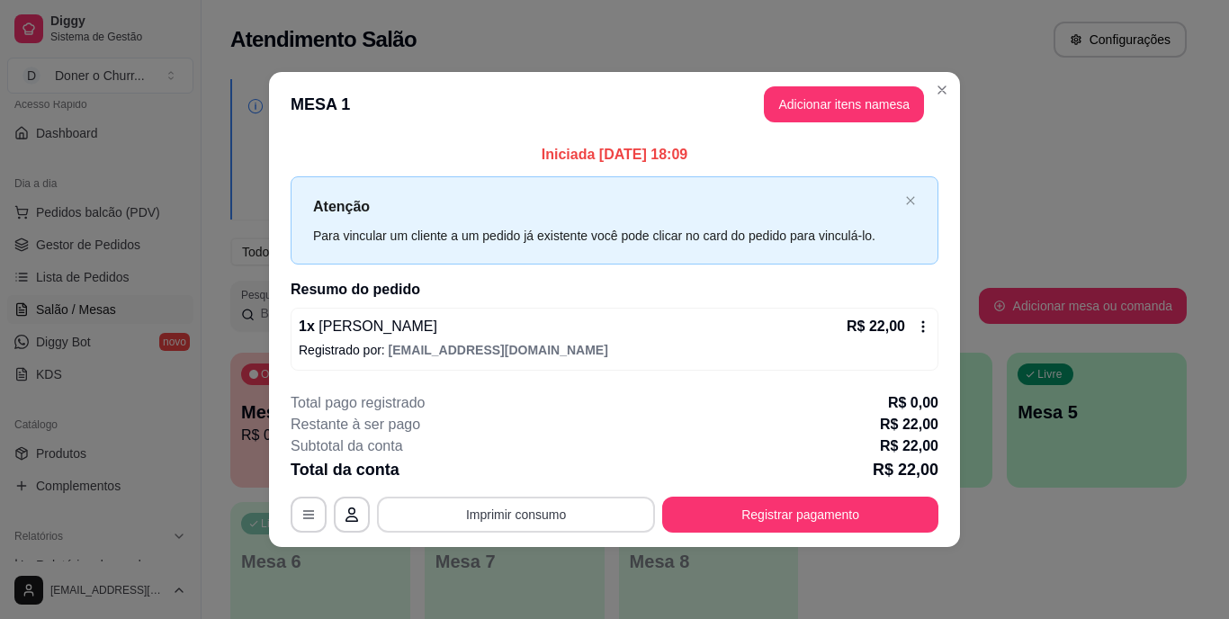
click at [504, 509] on button "Imprimir consumo" at bounding box center [516, 515] width 278 height 36
click at [527, 470] on button "IMPRESSORA" at bounding box center [522, 476] width 104 height 23
drag, startPoint x: 527, startPoint y: 470, endPoint x: 537, endPoint y: 453, distance: 19.8
click at [537, 453] on div "**********" at bounding box center [615, 462] width 648 height 140
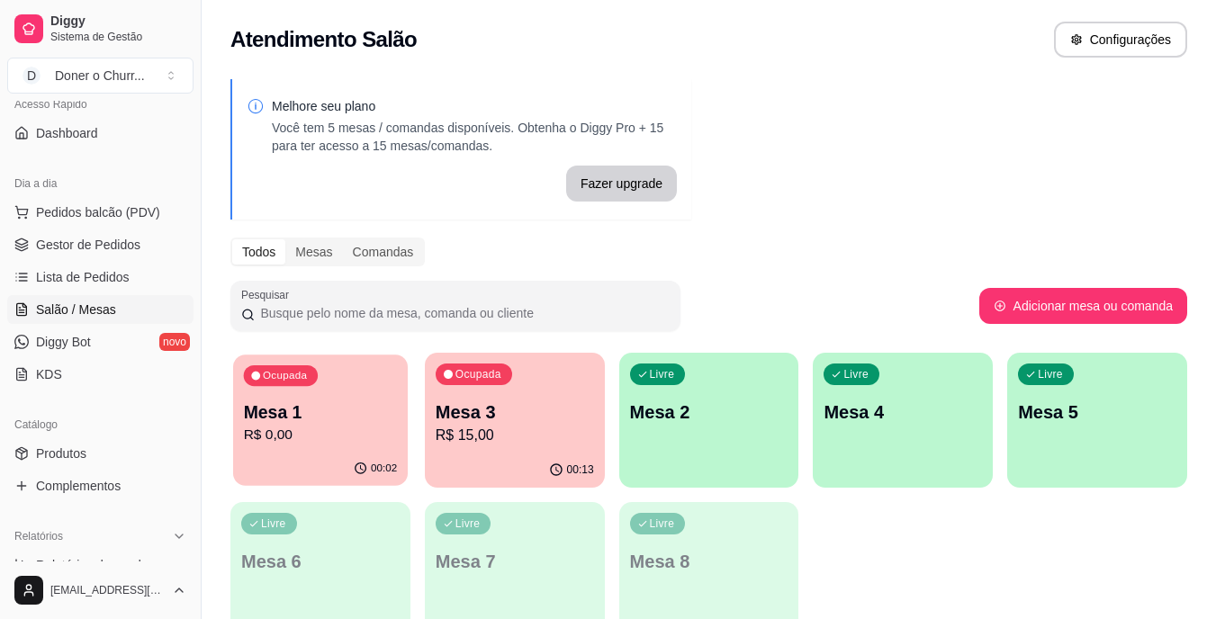
click at [329, 409] on p "Mesa 1" at bounding box center [321, 413] width 154 height 24
click at [517, 408] on p "Mesa 3" at bounding box center [514, 413] width 154 height 24
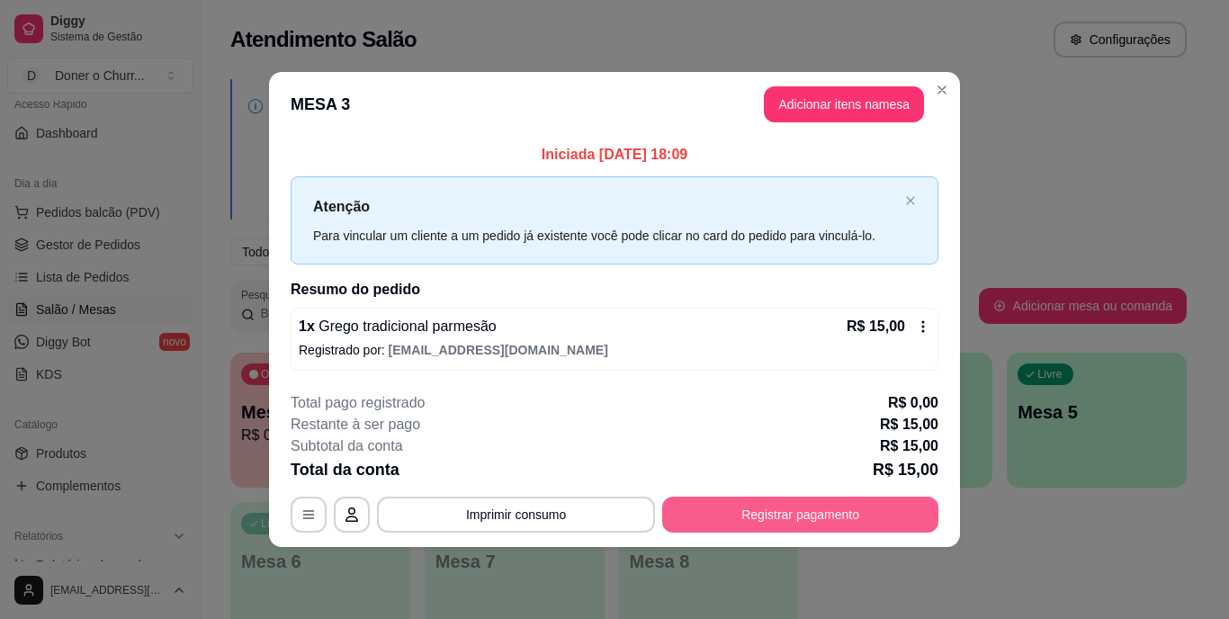
click at [790, 518] on button "Registrar pagamento" at bounding box center [800, 515] width 276 height 36
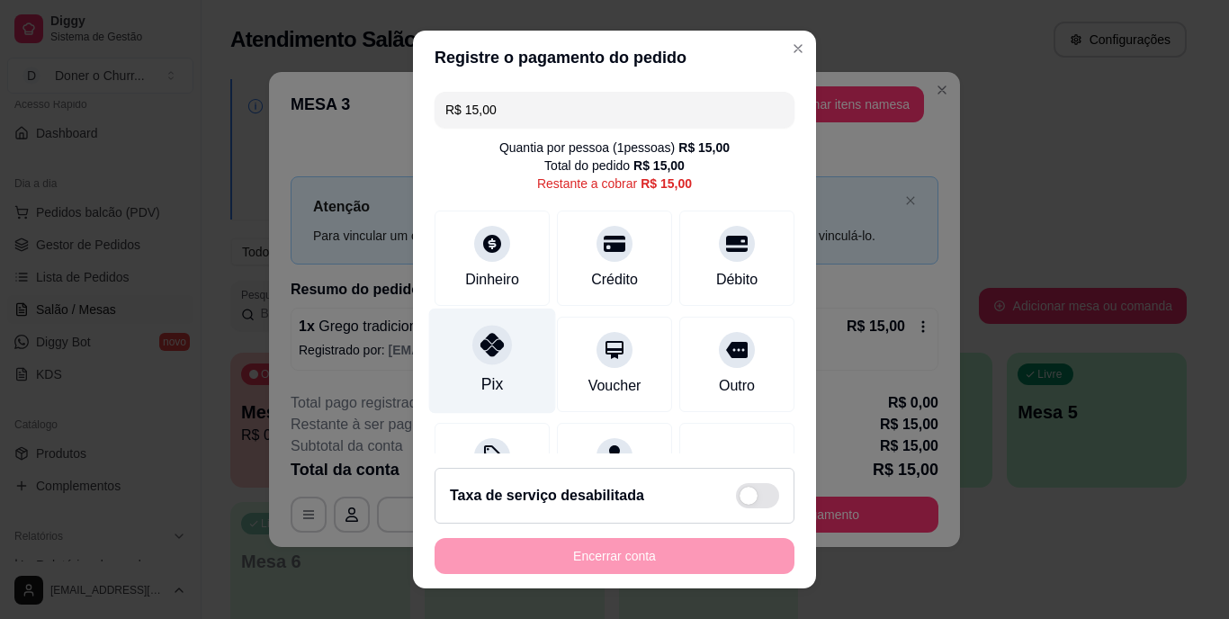
click at [484, 378] on div "Pix" at bounding box center [493, 385] width 22 height 23
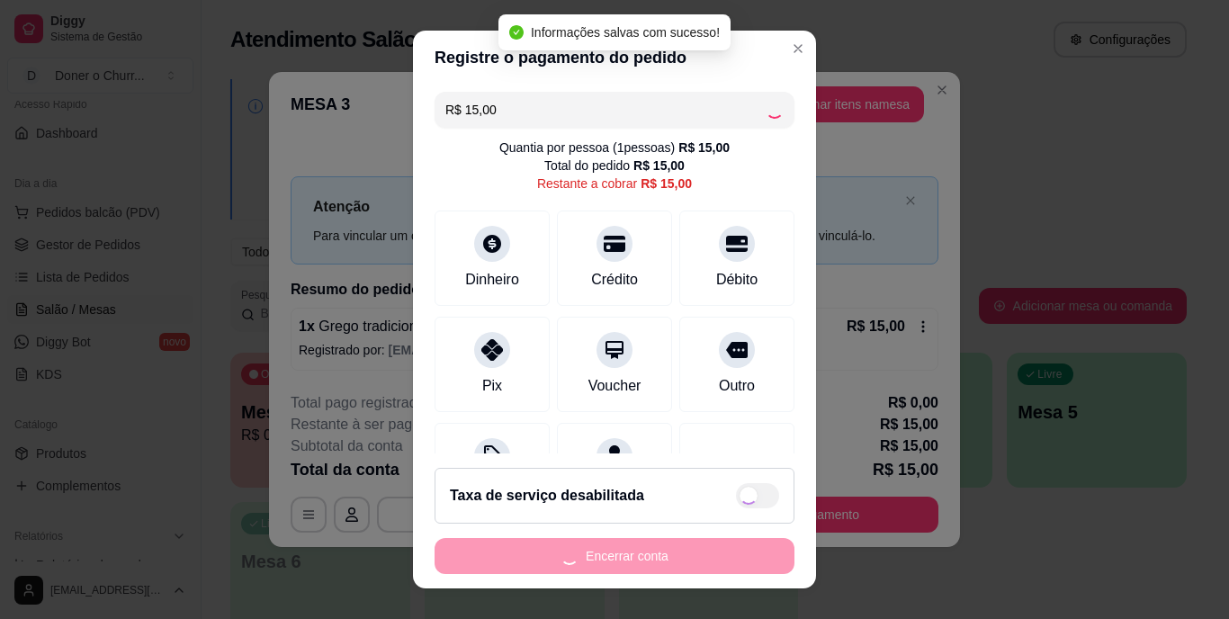
type input "R$ 0,00"
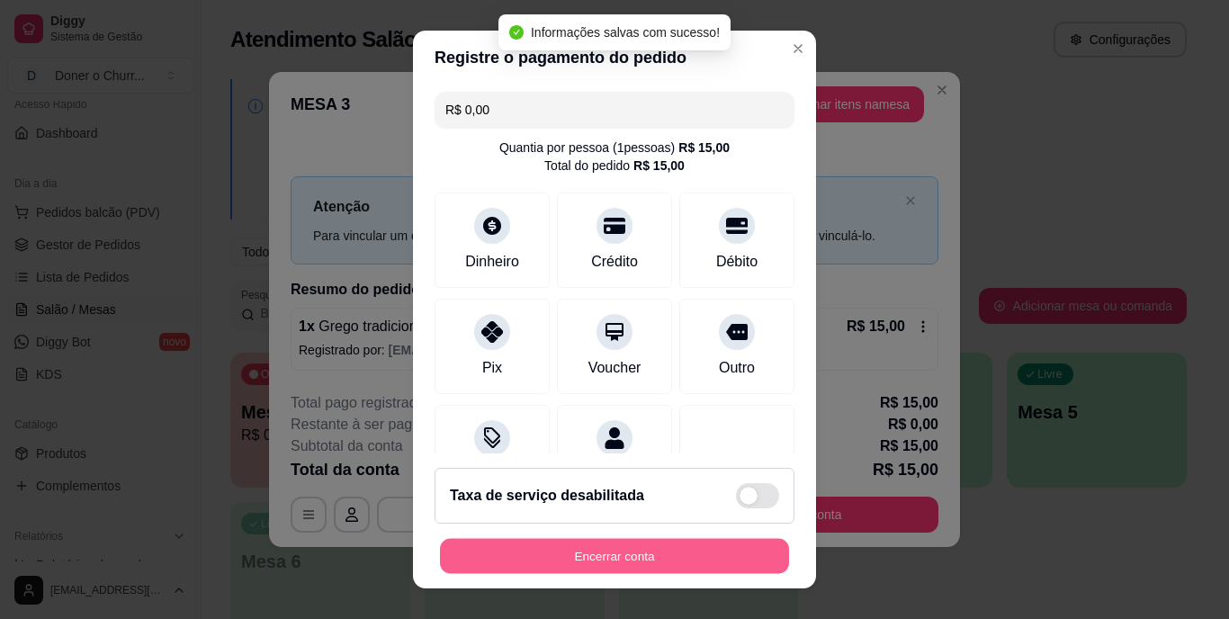
click at [667, 561] on button "Encerrar conta" at bounding box center [614, 555] width 349 height 35
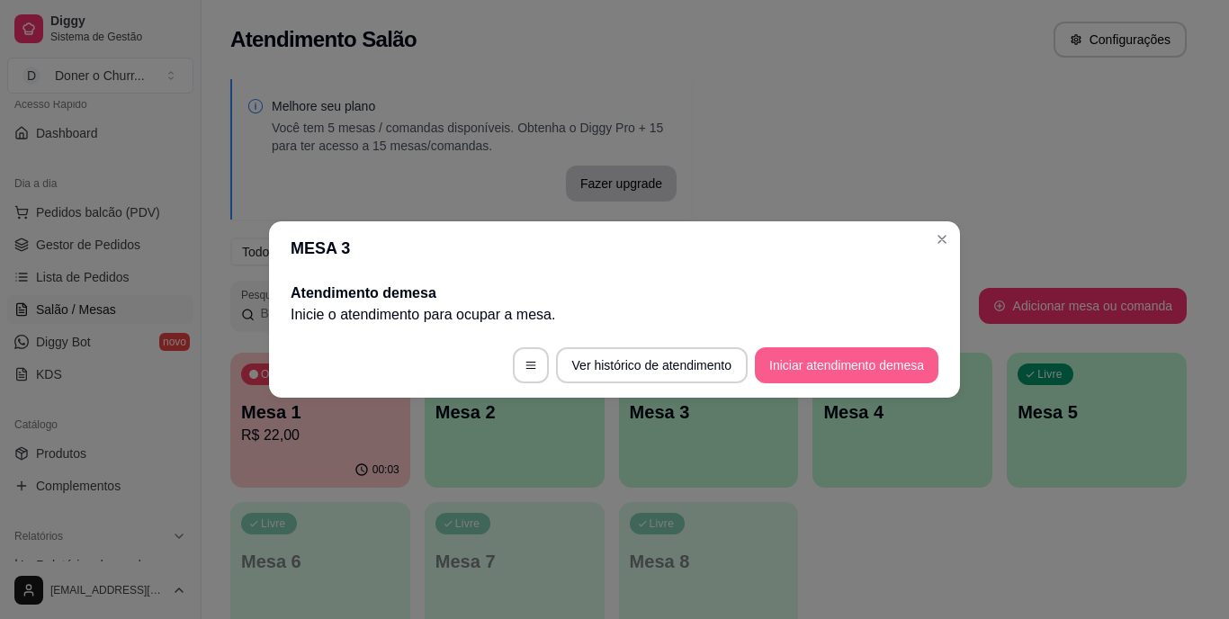
click at [864, 366] on button "Iniciar atendimento de mesa" at bounding box center [847, 365] width 184 height 36
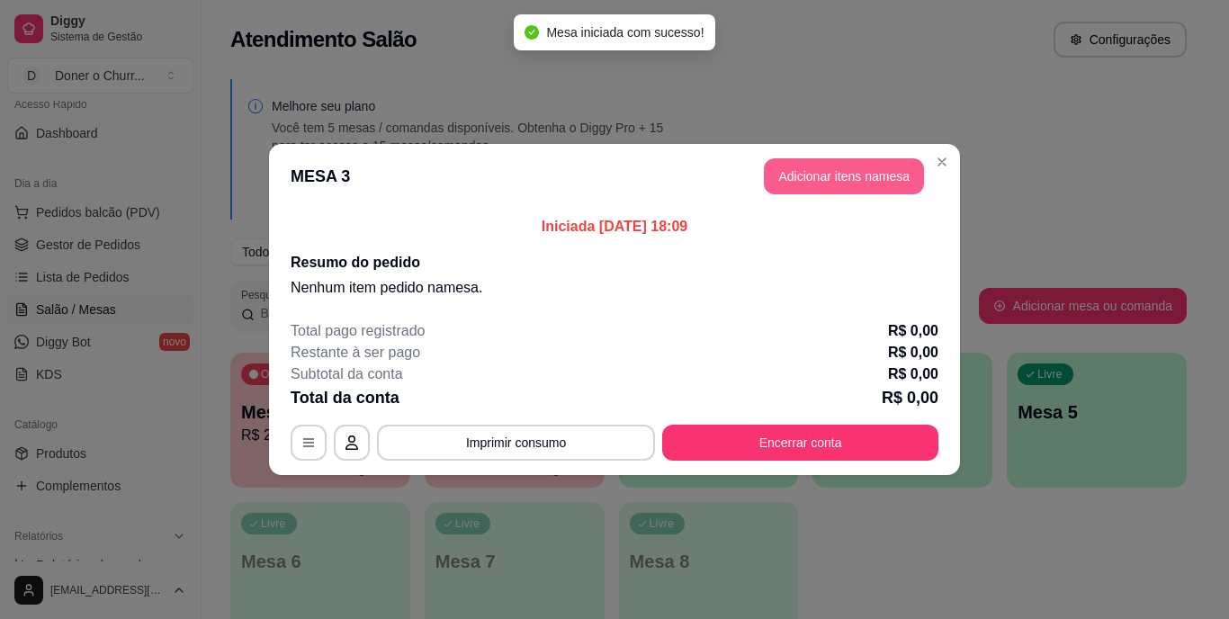
click at [865, 181] on button "Adicionar itens na mesa" at bounding box center [844, 176] width 160 height 36
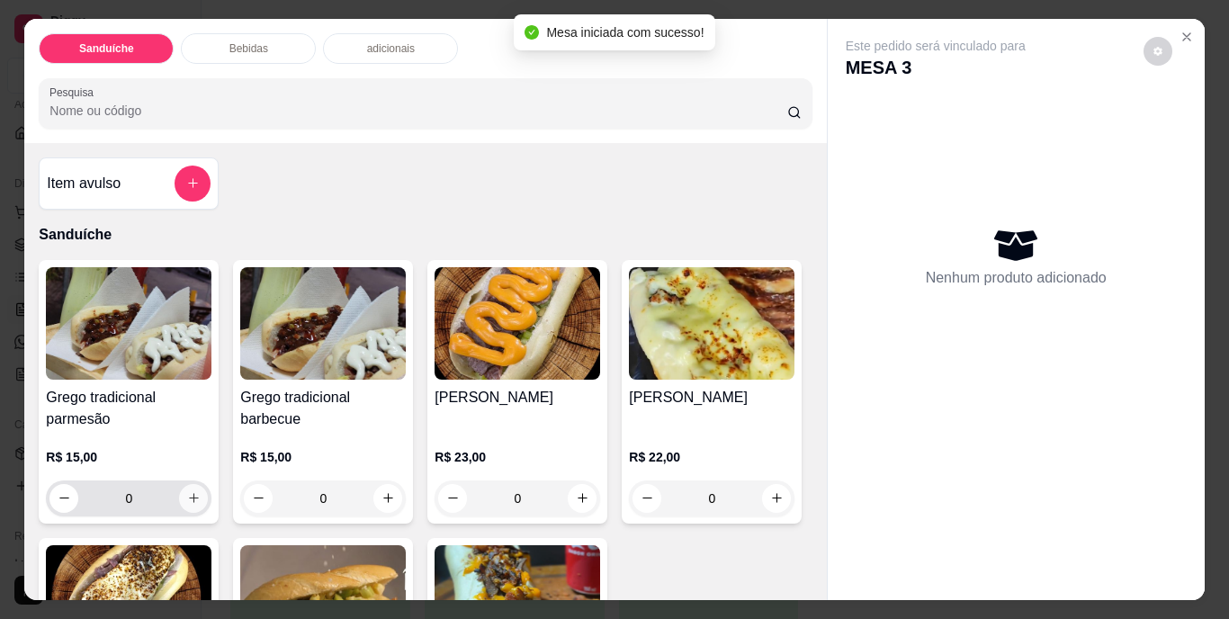
click at [187, 491] on icon "increase-product-quantity" at bounding box center [194, 498] width 14 height 14
type input "1"
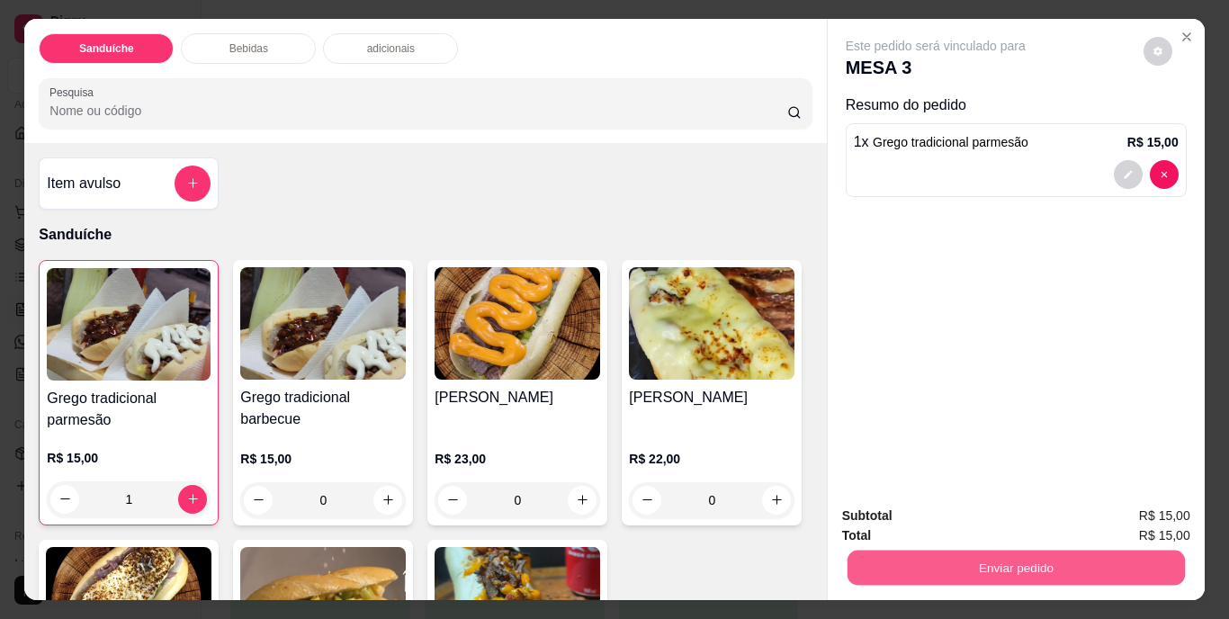
click at [990, 551] on button "Enviar pedido" at bounding box center [1016, 568] width 338 height 35
click at [981, 517] on button "Não registrar e enviar pedido" at bounding box center [956, 517] width 187 height 34
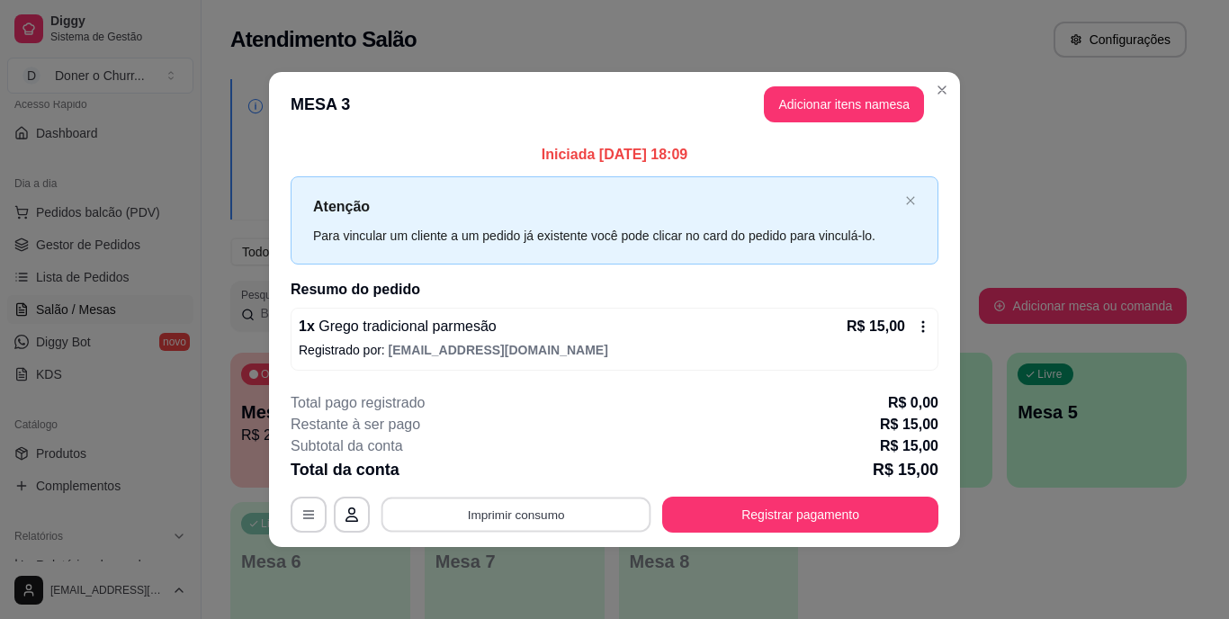
click at [523, 509] on button "Imprimir consumo" at bounding box center [517, 514] width 270 height 35
click at [513, 470] on button "IMPRESSORA" at bounding box center [521, 473] width 131 height 29
click at [796, 106] on button "Adicionar itens na mesa" at bounding box center [844, 104] width 155 height 35
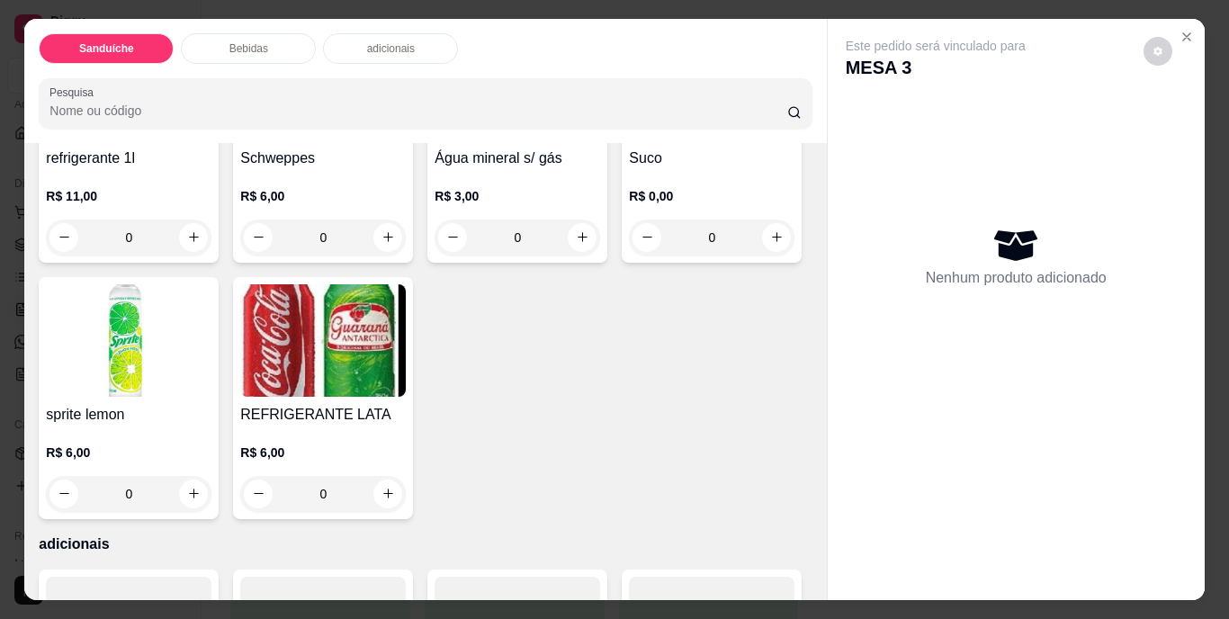
scroll to position [1170, 0]
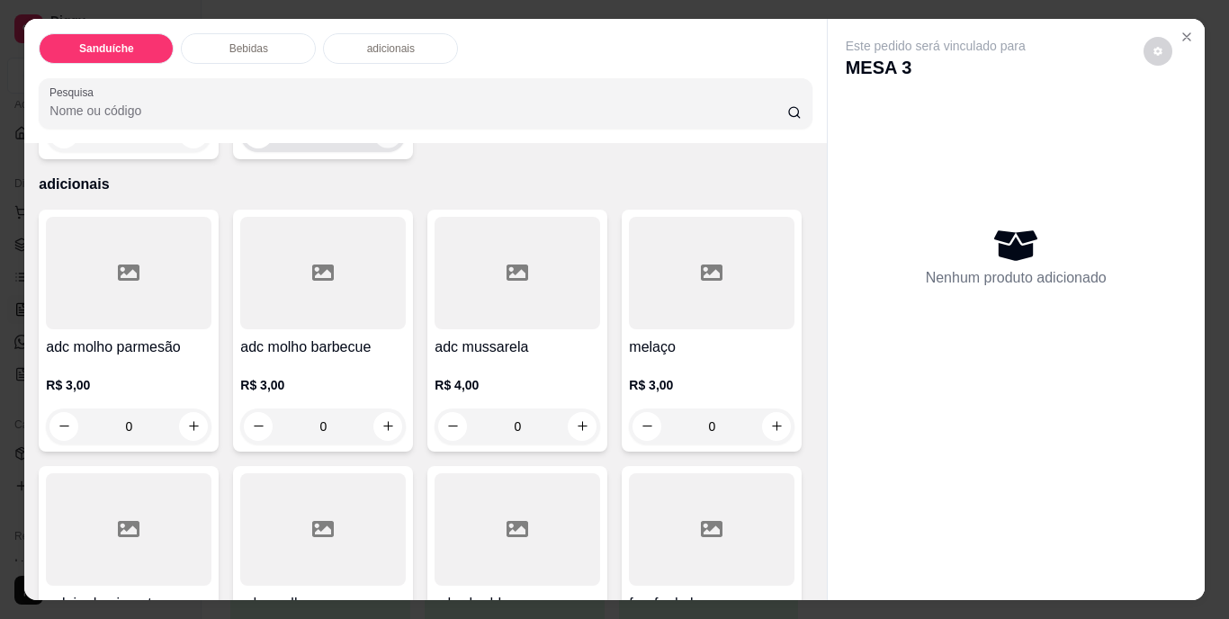
click at [395, 140] on icon "increase-product-quantity" at bounding box center [389, 134] width 14 height 14
type input "1"
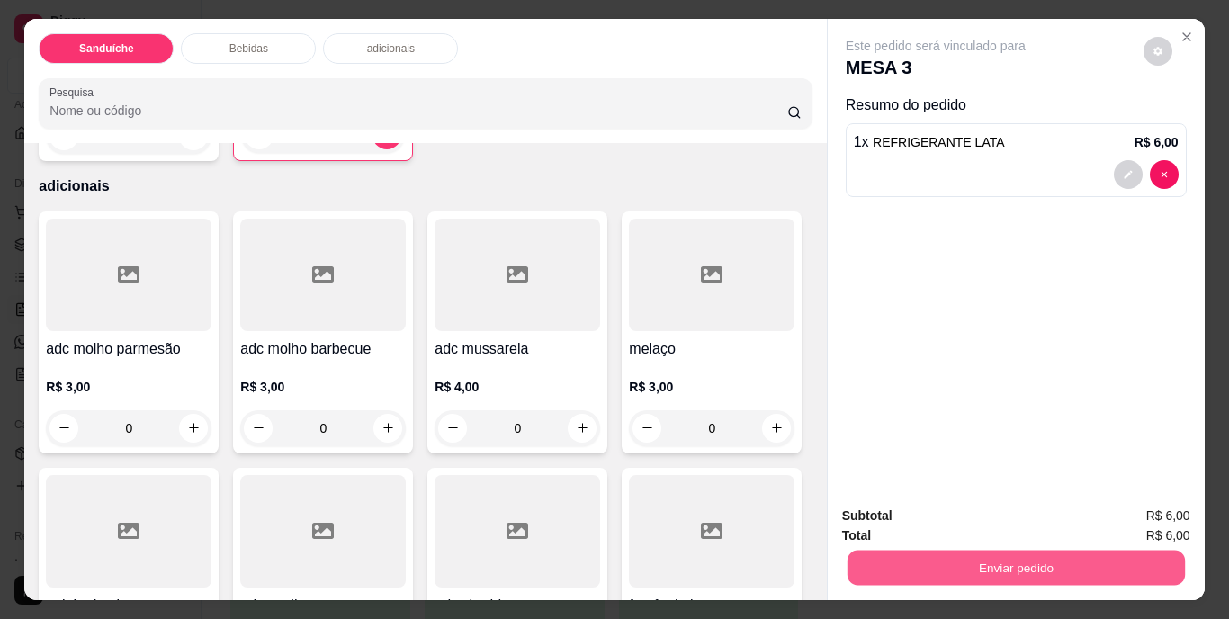
click at [992, 564] on button "Enviar pedido" at bounding box center [1016, 568] width 338 height 35
click at [958, 514] on button "Não registrar e enviar pedido" at bounding box center [956, 517] width 187 height 34
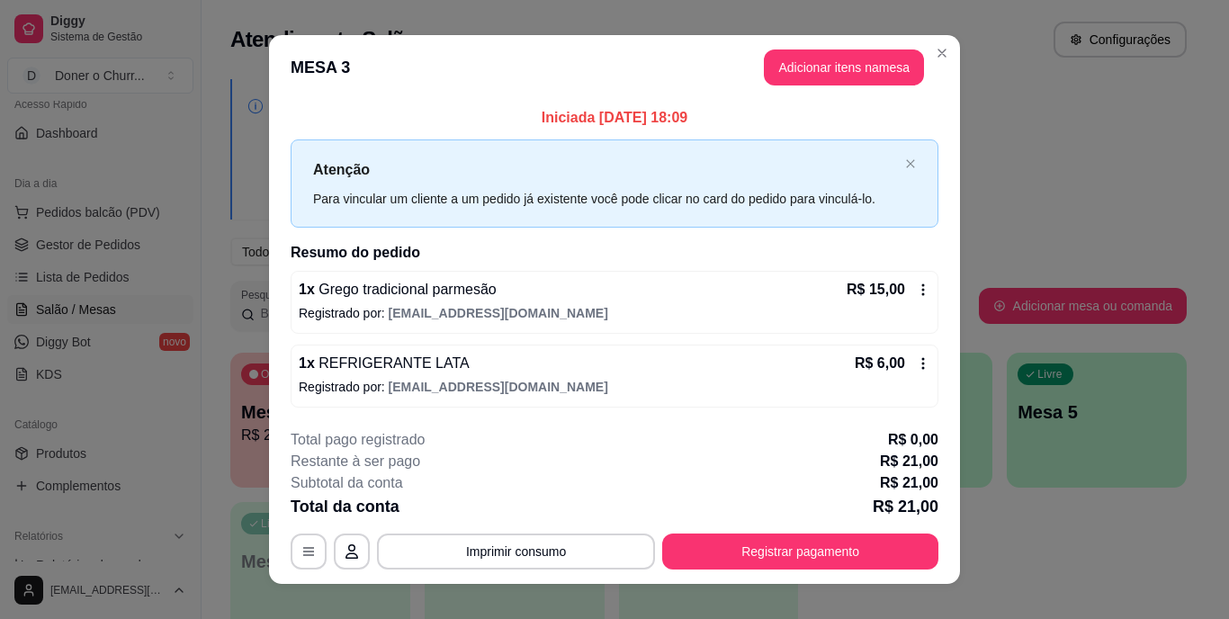
scroll to position [23, 0]
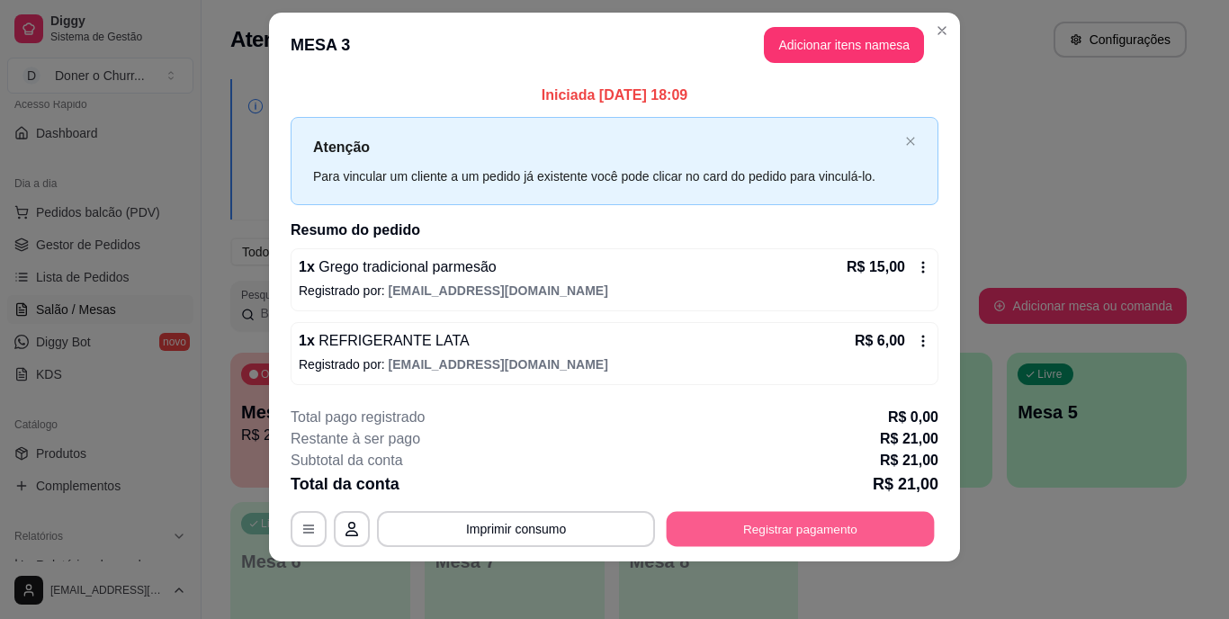
click at [761, 520] on button "Registrar pagamento" at bounding box center [801, 528] width 268 height 35
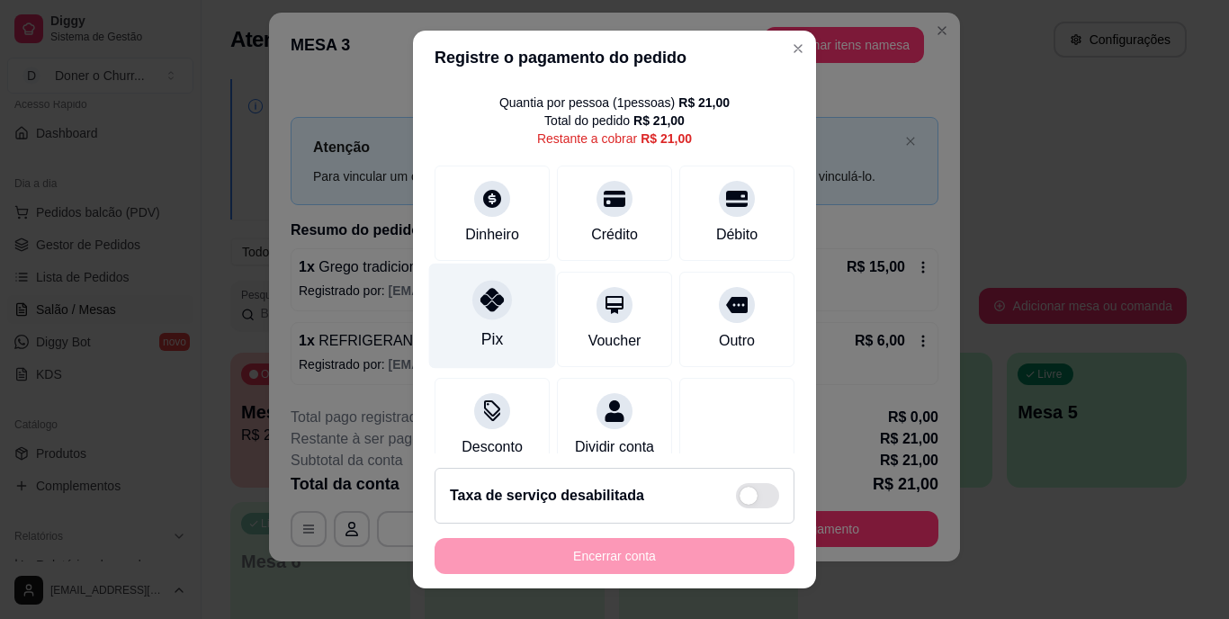
scroll to position [90, 0]
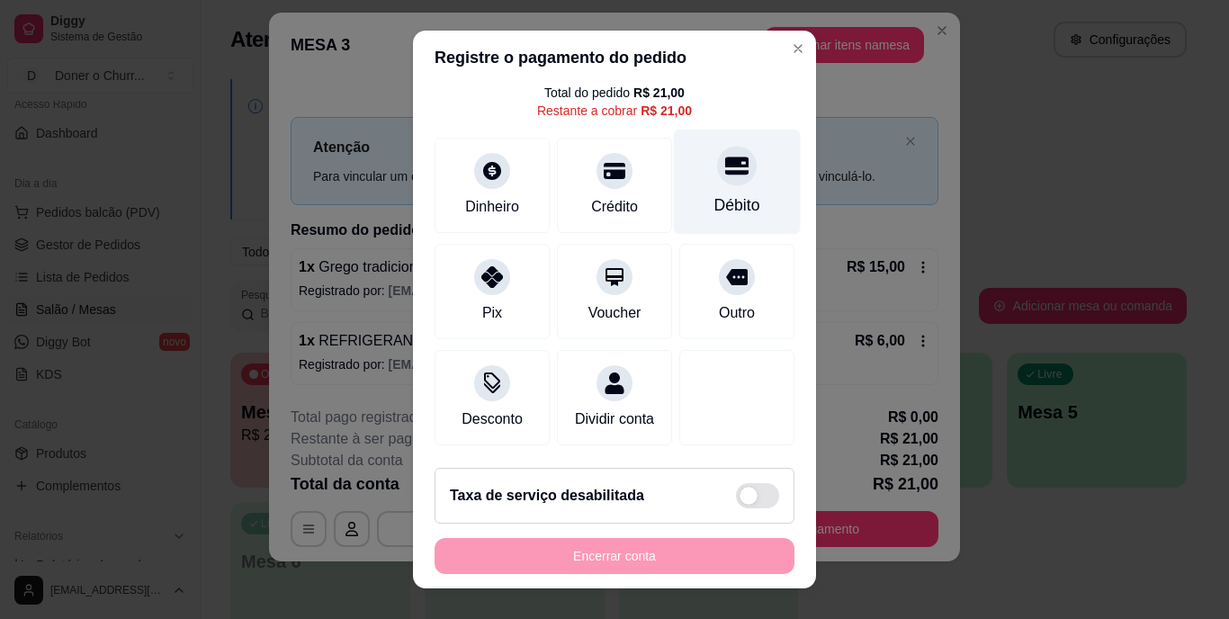
click at [728, 150] on div "Débito" at bounding box center [737, 182] width 127 height 105
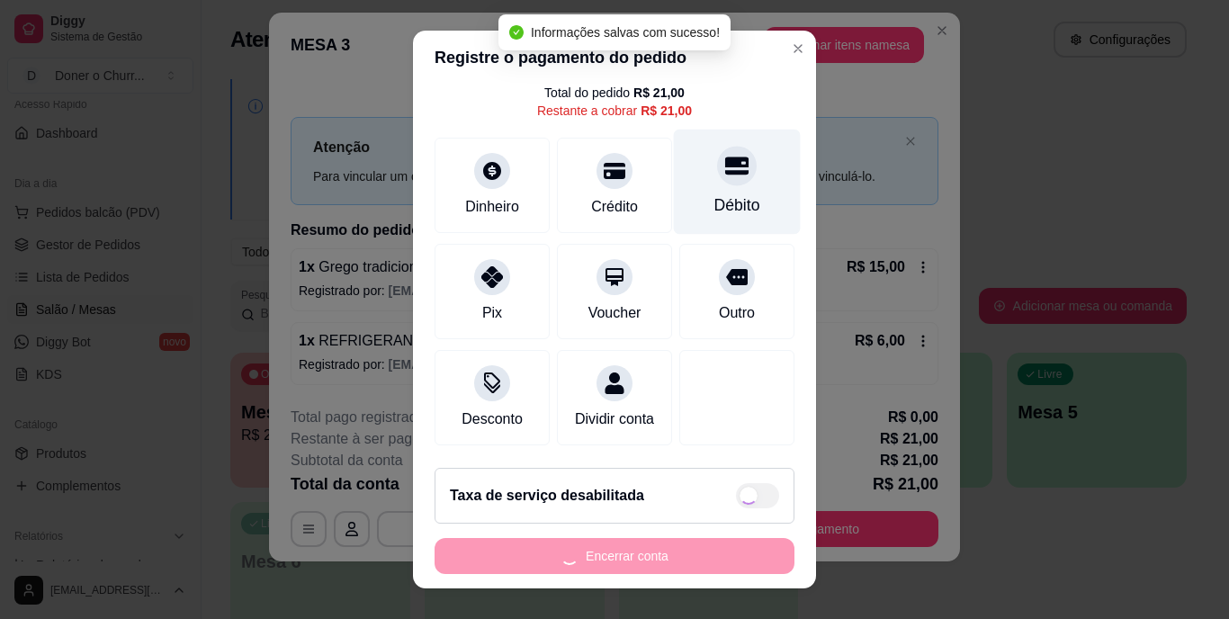
type input "R$ 0,00"
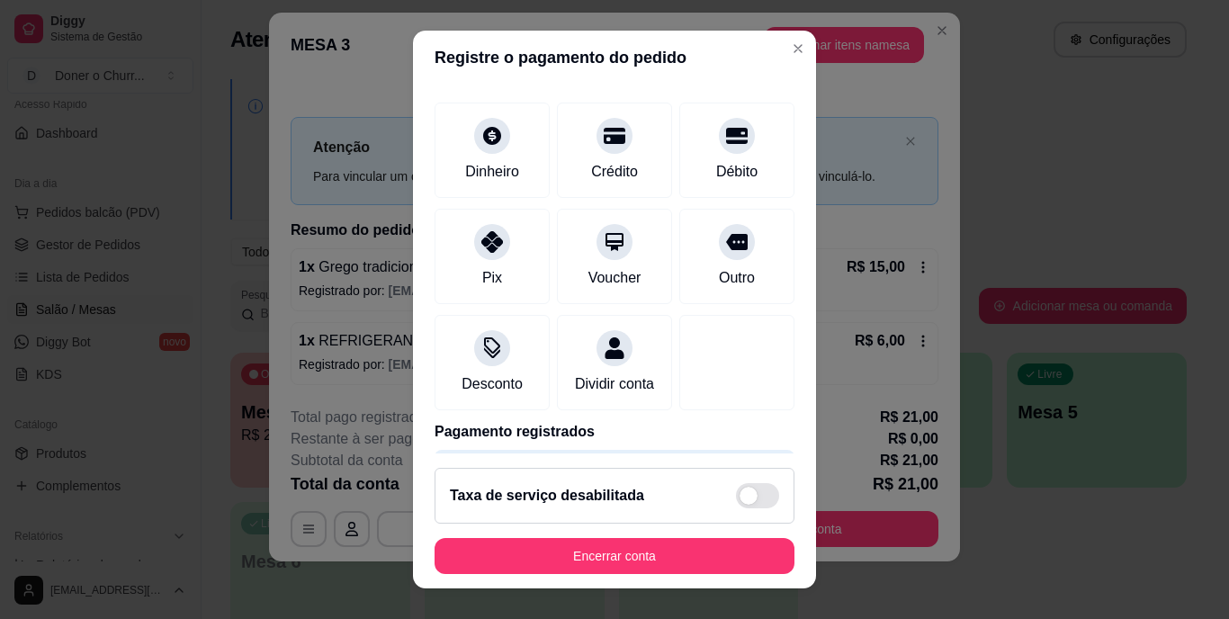
scroll to position [169, 0]
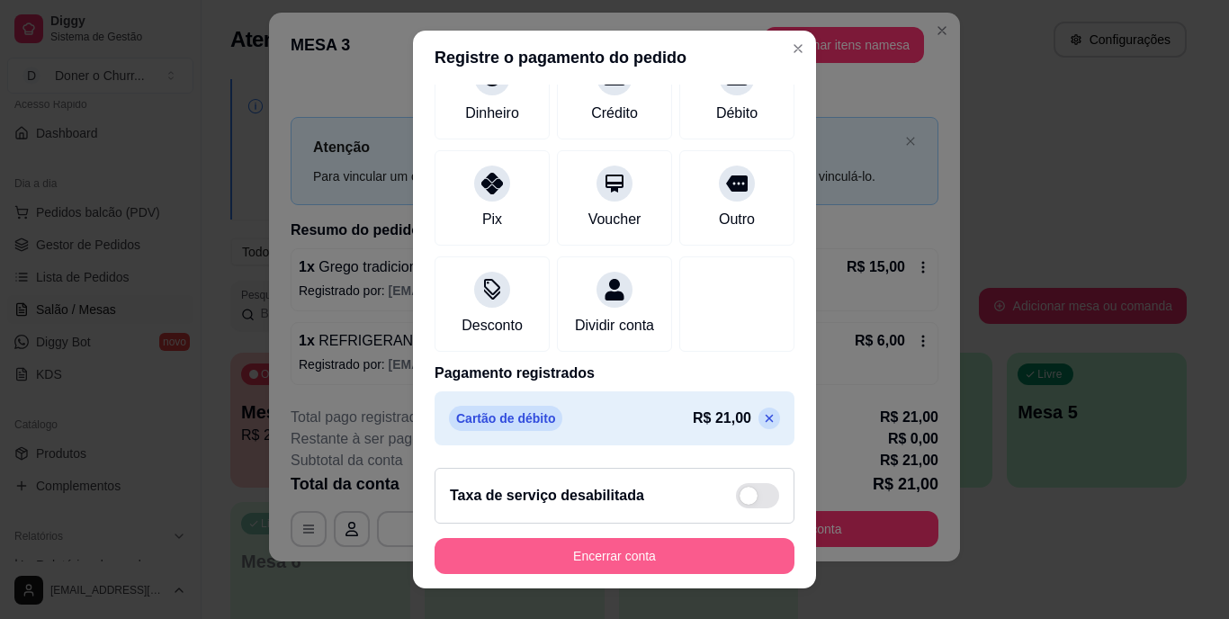
click at [636, 556] on button "Encerrar conta" at bounding box center [615, 556] width 360 height 36
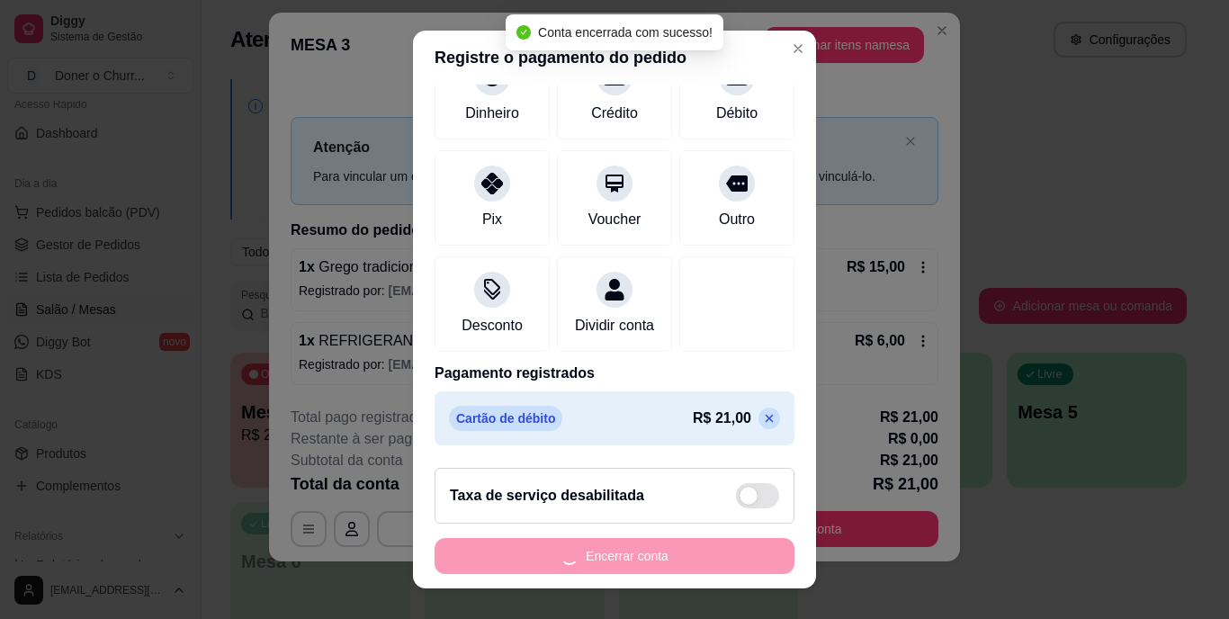
scroll to position [0, 0]
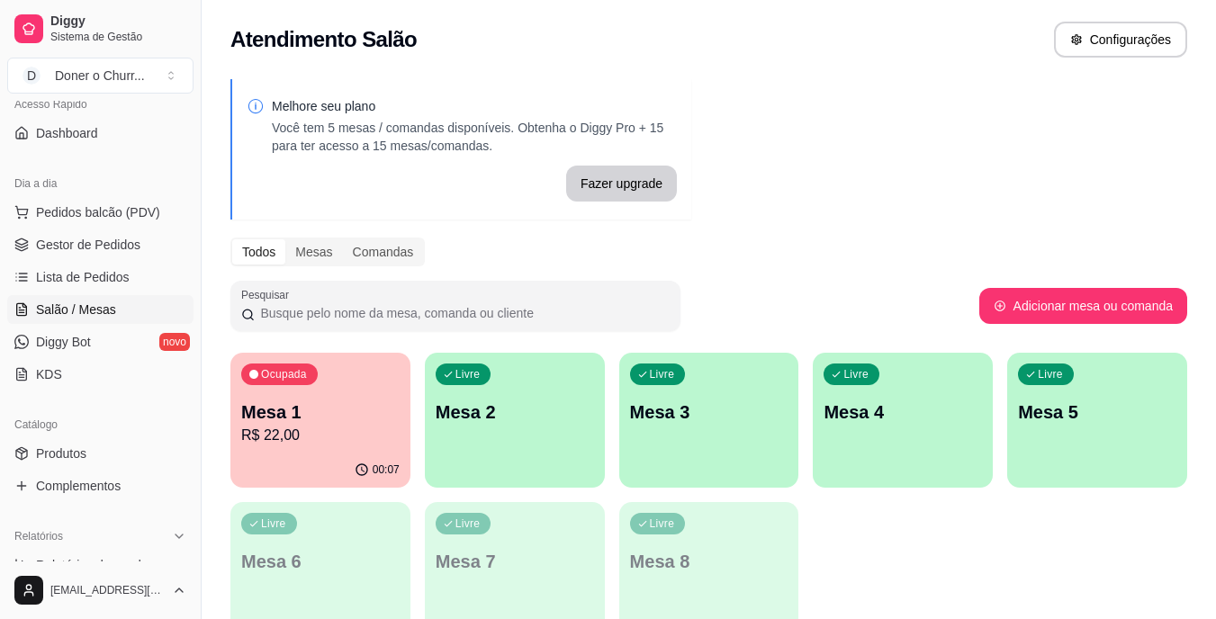
click at [320, 395] on div "Ocupada Mesa 1 R$ 22,00" at bounding box center [320, 403] width 180 height 100
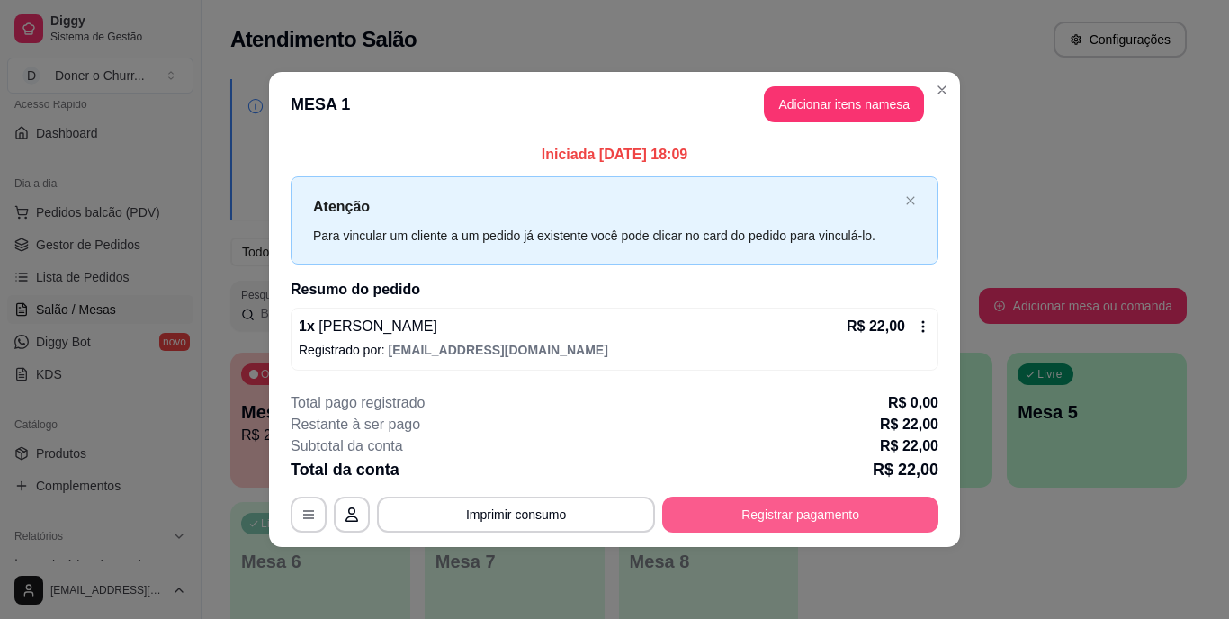
click at [743, 526] on button "Registrar pagamento" at bounding box center [800, 515] width 276 height 36
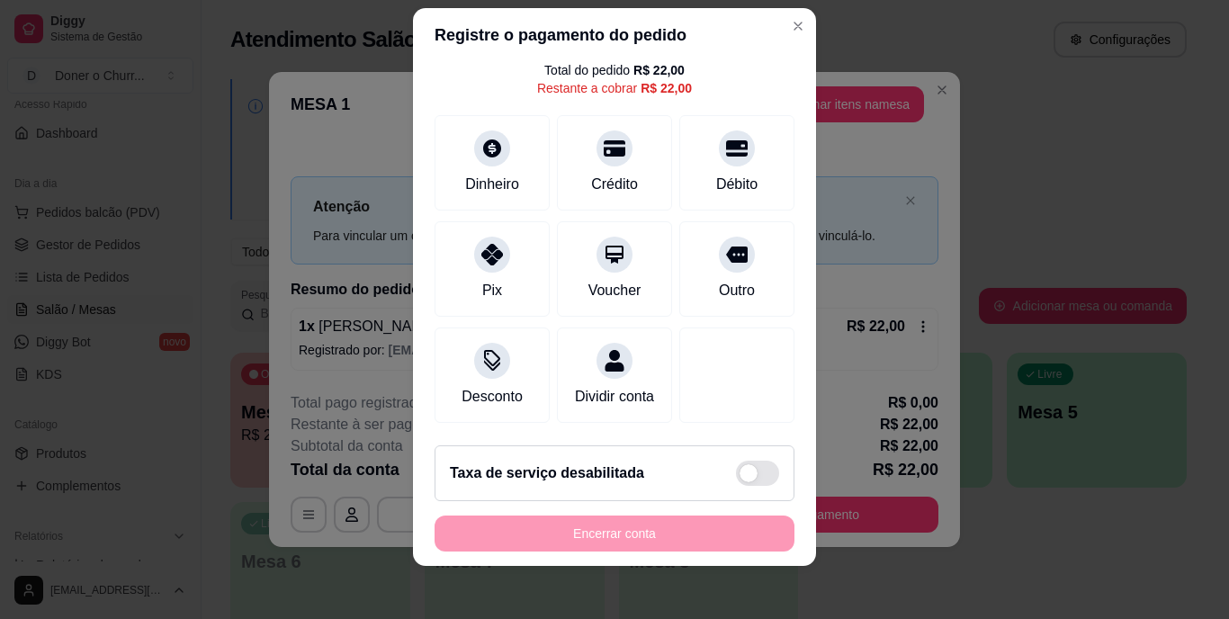
scroll to position [27, 0]
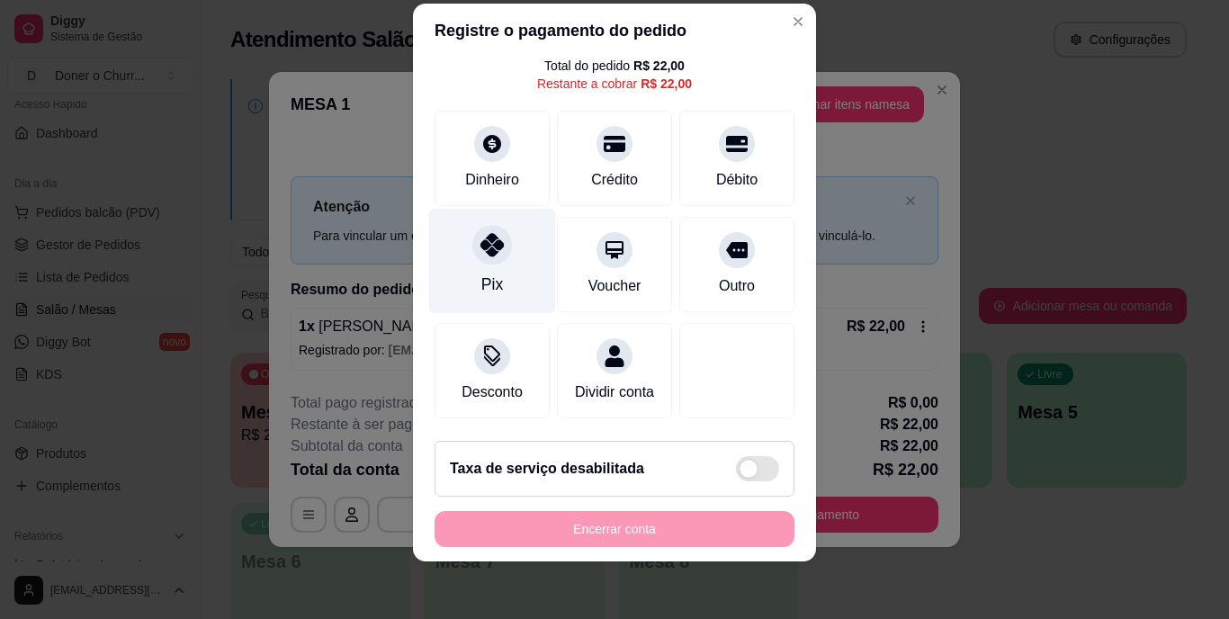
click at [490, 234] on icon at bounding box center [492, 245] width 23 height 23
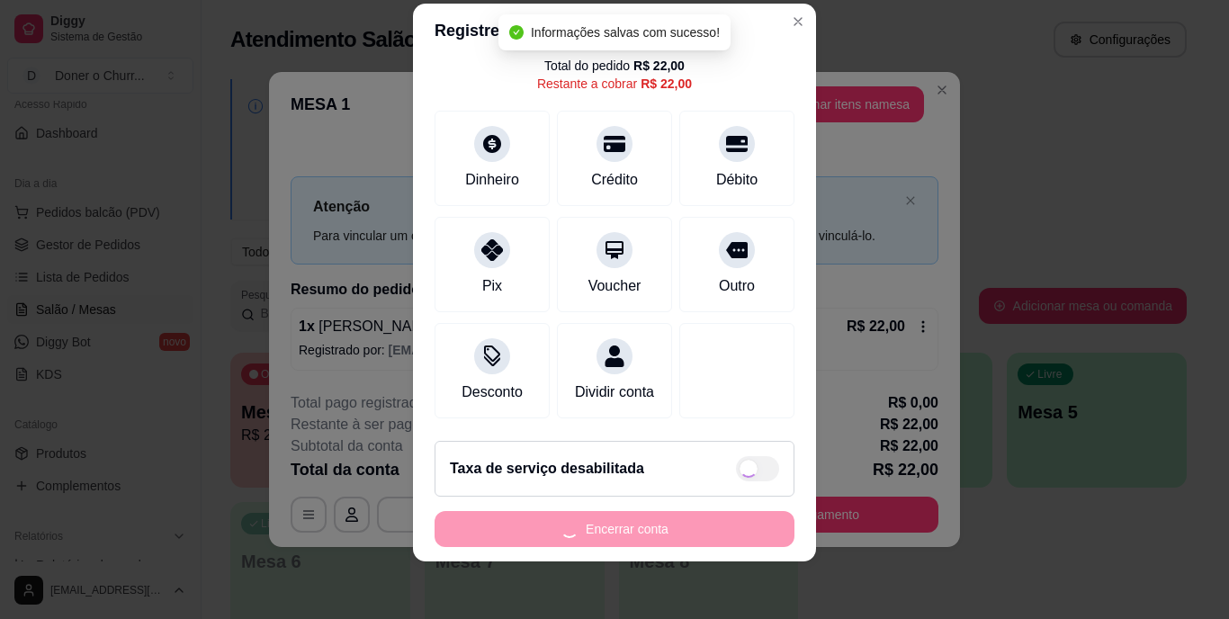
type input "R$ 0,00"
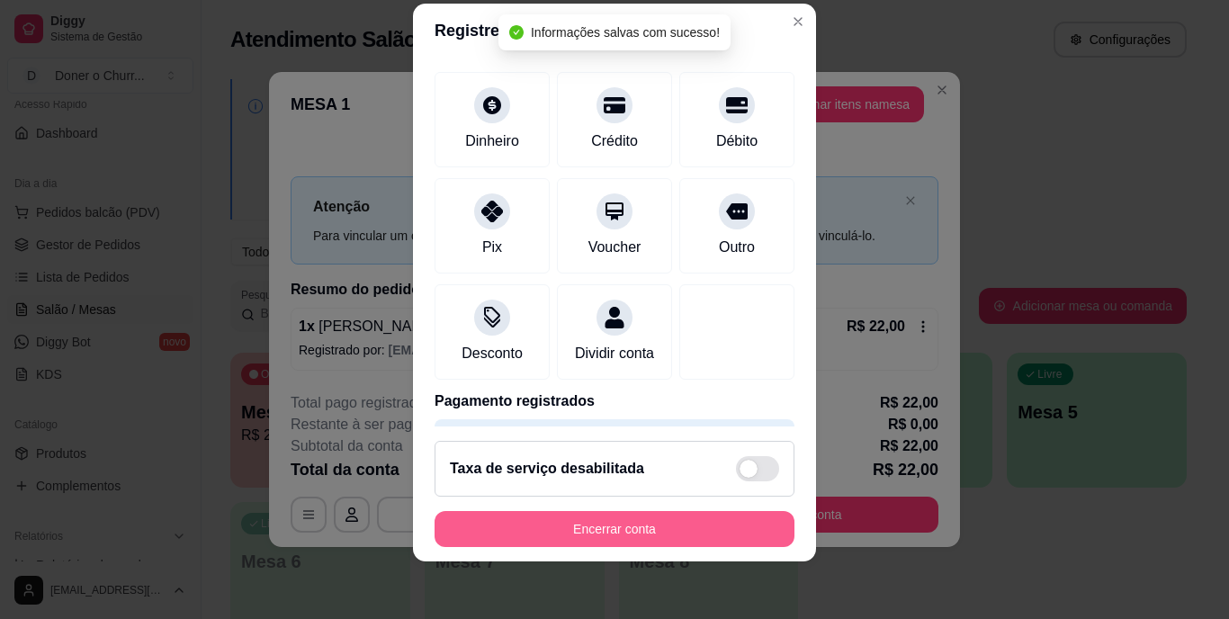
click at [664, 523] on button "Encerrar conta" at bounding box center [615, 529] width 360 height 36
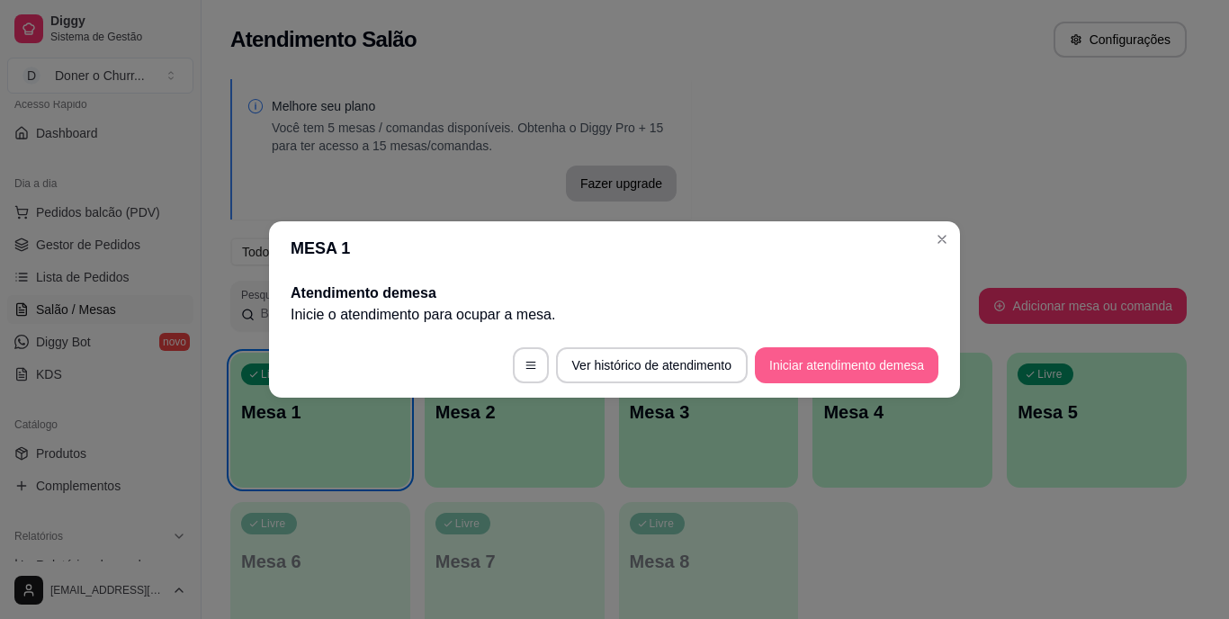
click at [861, 365] on button "Iniciar atendimento de mesa" at bounding box center [847, 365] width 184 height 36
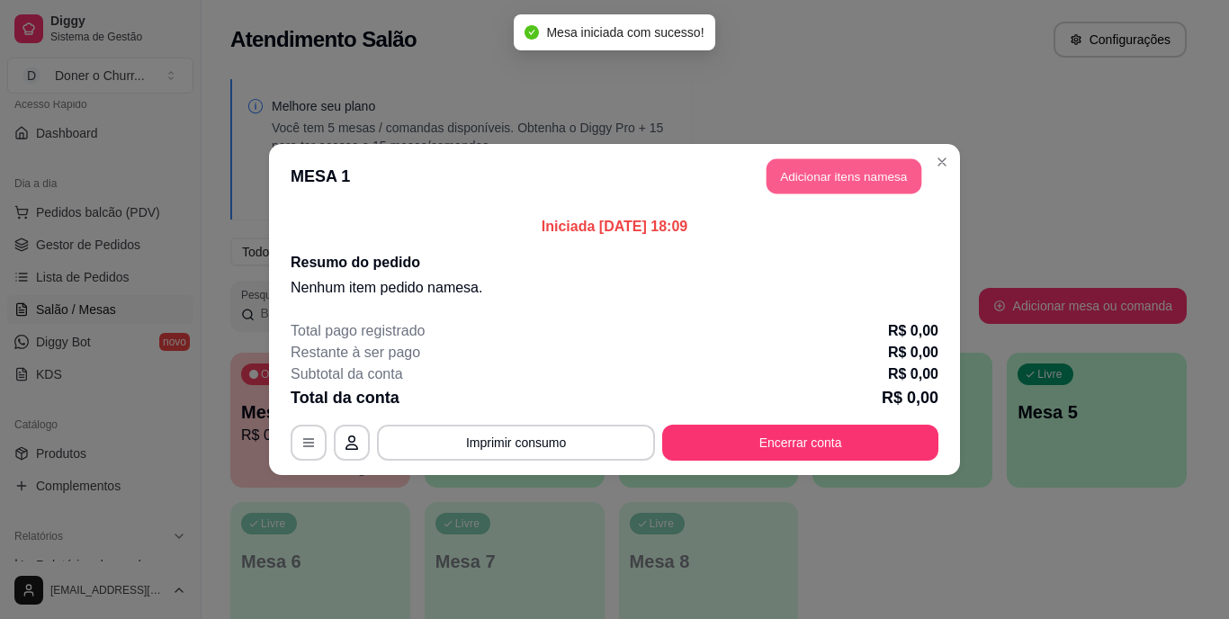
click at [841, 168] on button "Adicionar itens na mesa" at bounding box center [844, 176] width 155 height 35
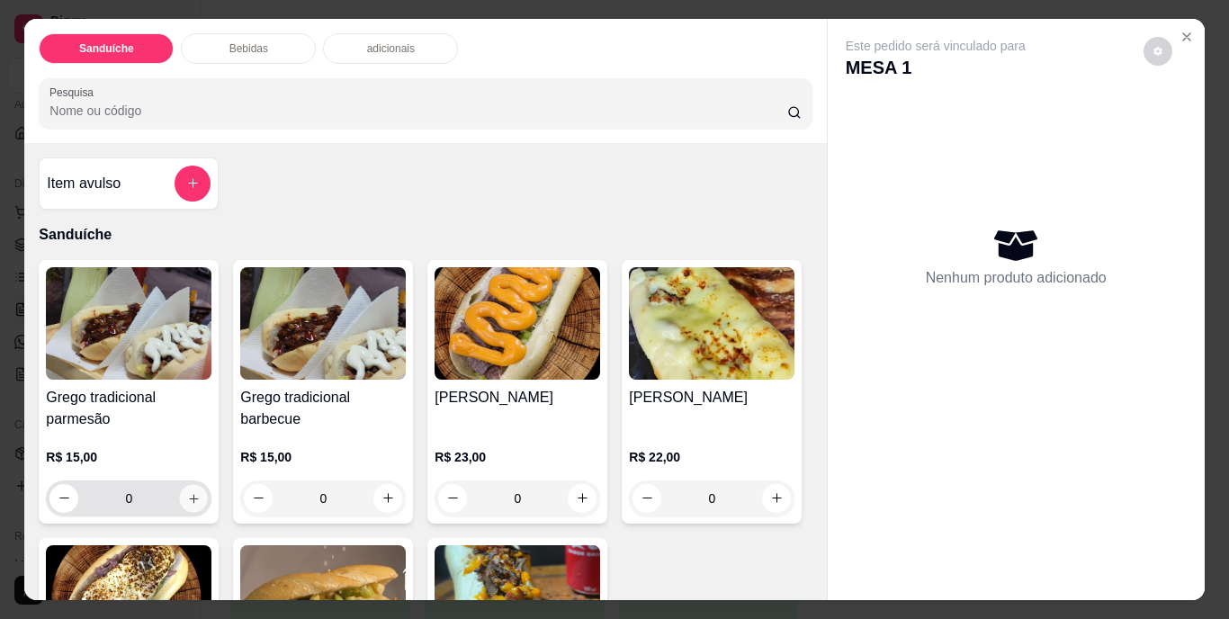
click at [187, 491] on icon "increase-product-quantity" at bounding box center [194, 498] width 14 height 14
type input "1"
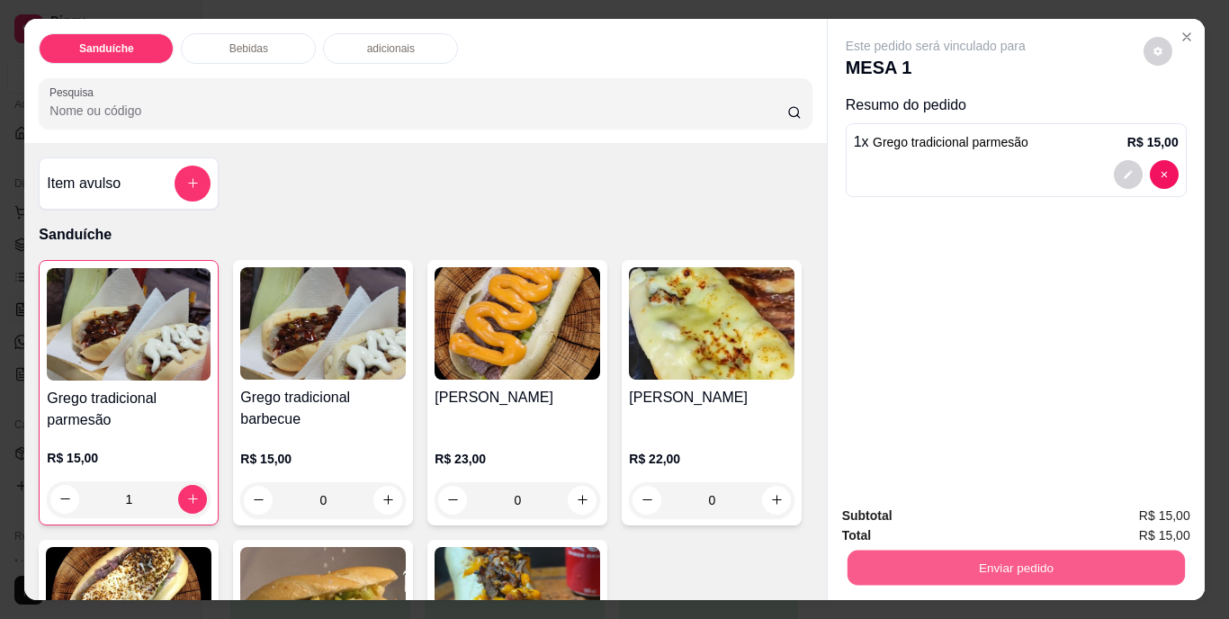
click at [1012, 551] on button "Enviar pedido" at bounding box center [1016, 568] width 338 height 35
click at [1004, 511] on button "Não registrar e enviar pedido" at bounding box center [957, 516] width 182 height 33
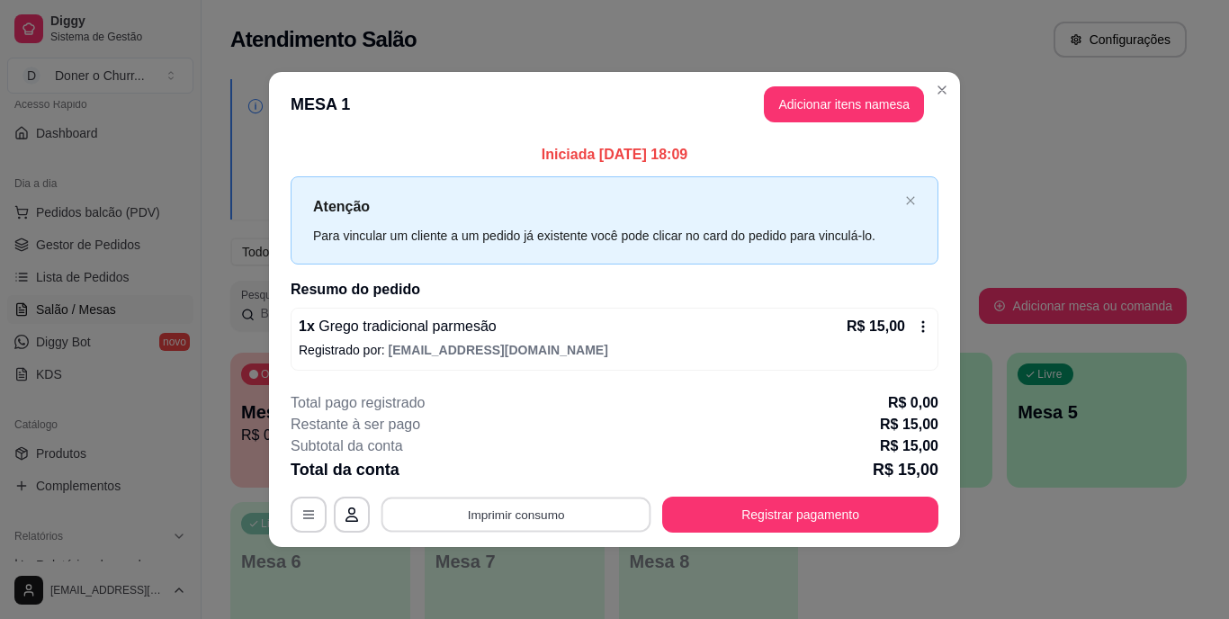
click at [532, 502] on button "Imprimir consumo" at bounding box center [517, 514] width 270 height 35
click at [528, 476] on button "IMPRESSORA" at bounding box center [521, 473] width 131 height 29
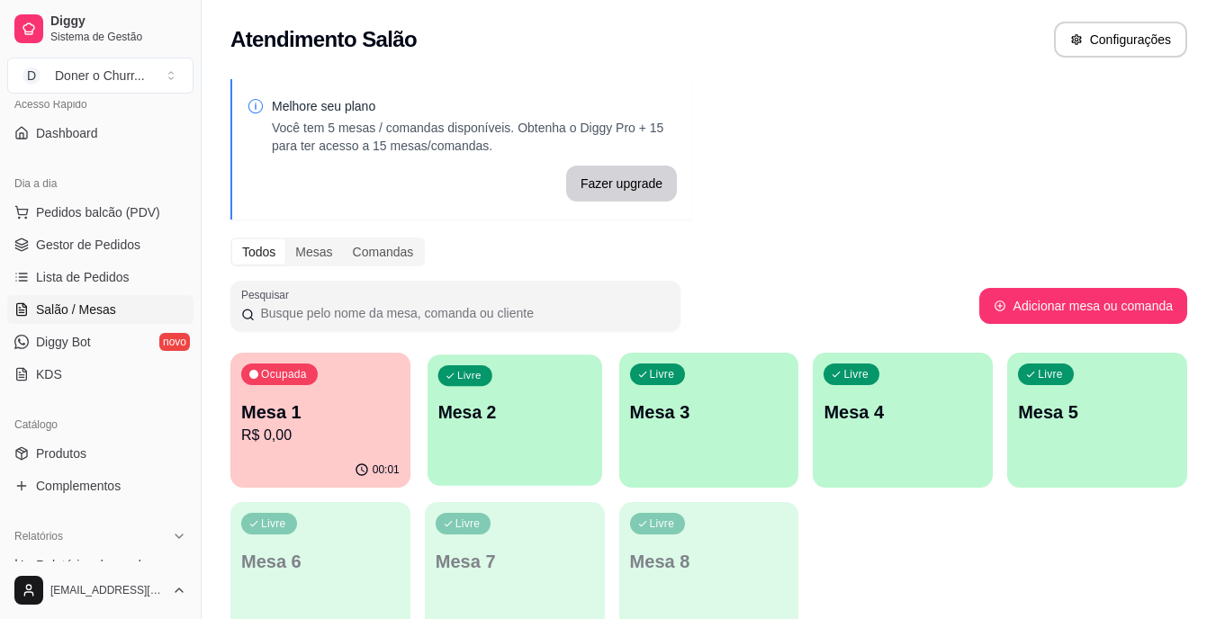
click at [508, 442] on div "Livre Mesa 2" at bounding box center [515, 410] width 175 height 110
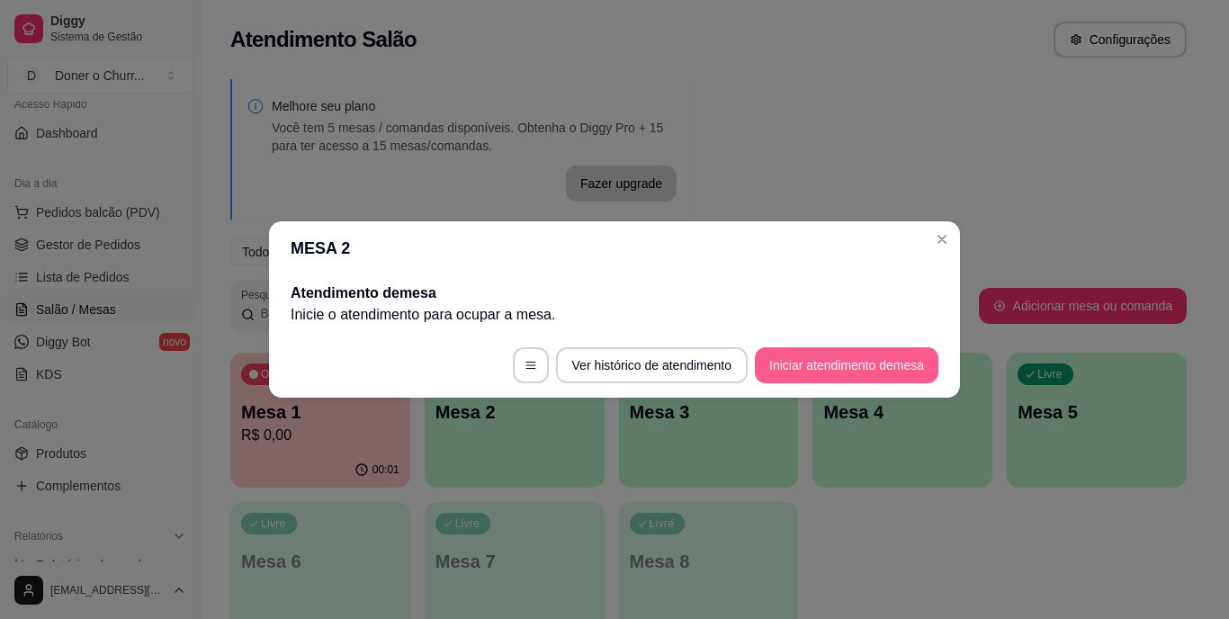
click at [850, 358] on button "Iniciar atendimento de mesa" at bounding box center [847, 365] width 184 height 36
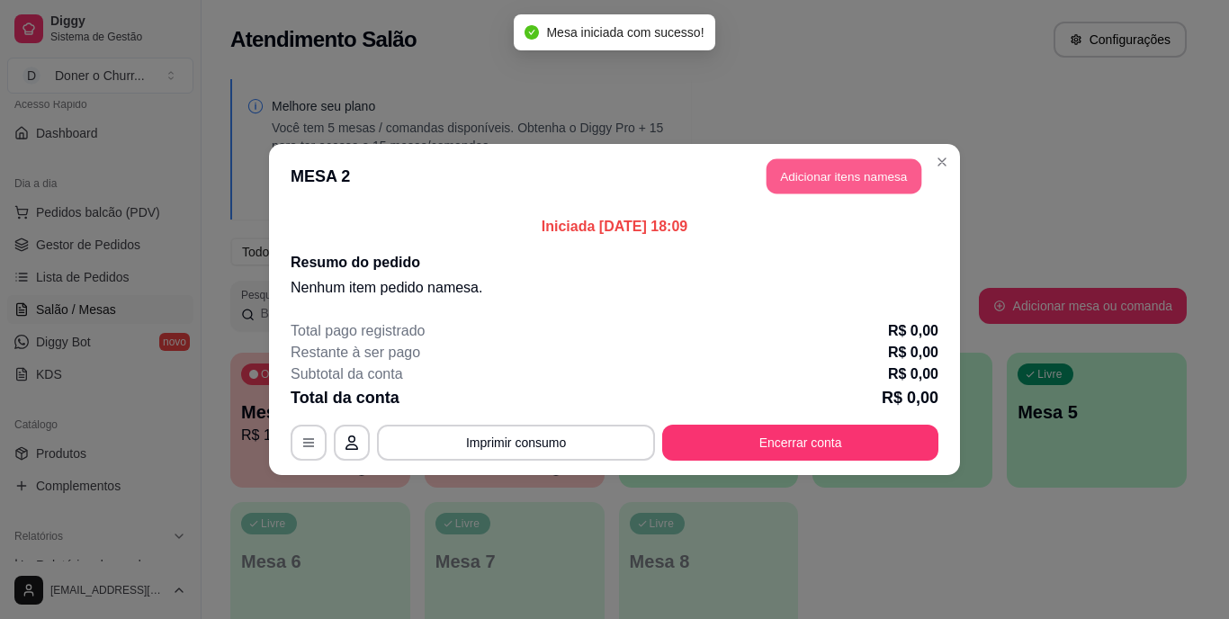
click at [832, 167] on button "Adicionar itens na mesa" at bounding box center [844, 176] width 155 height 35
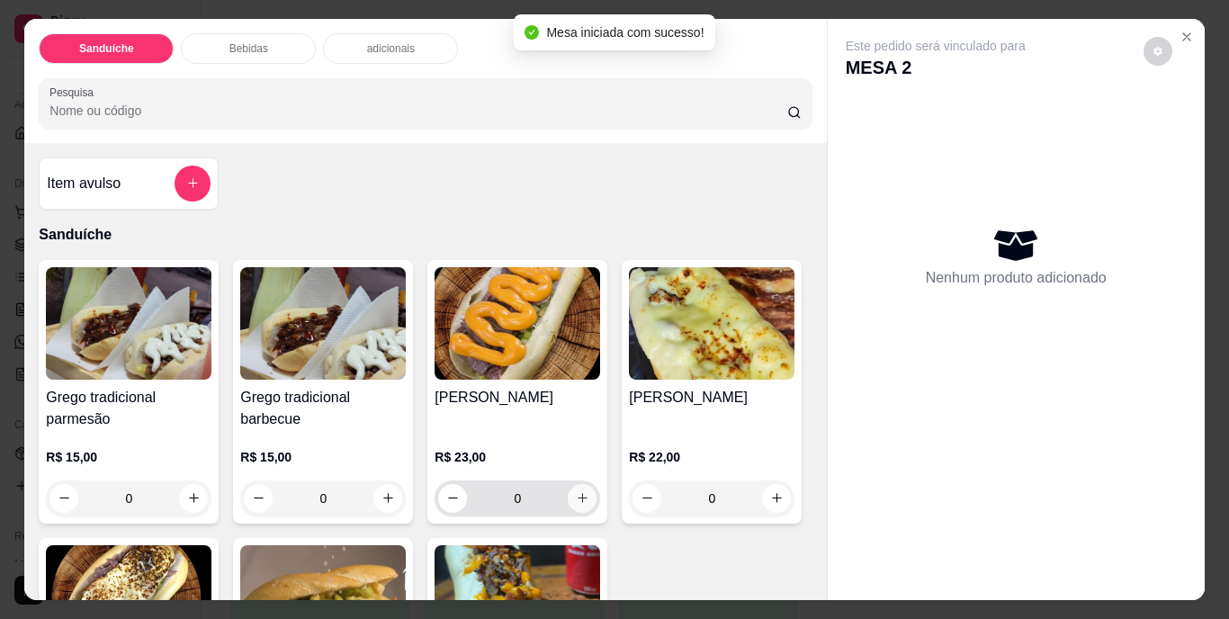
click at [577, 491] on icon "increase-product-quantity" at bounding box center [583, 498] width 14 height 14
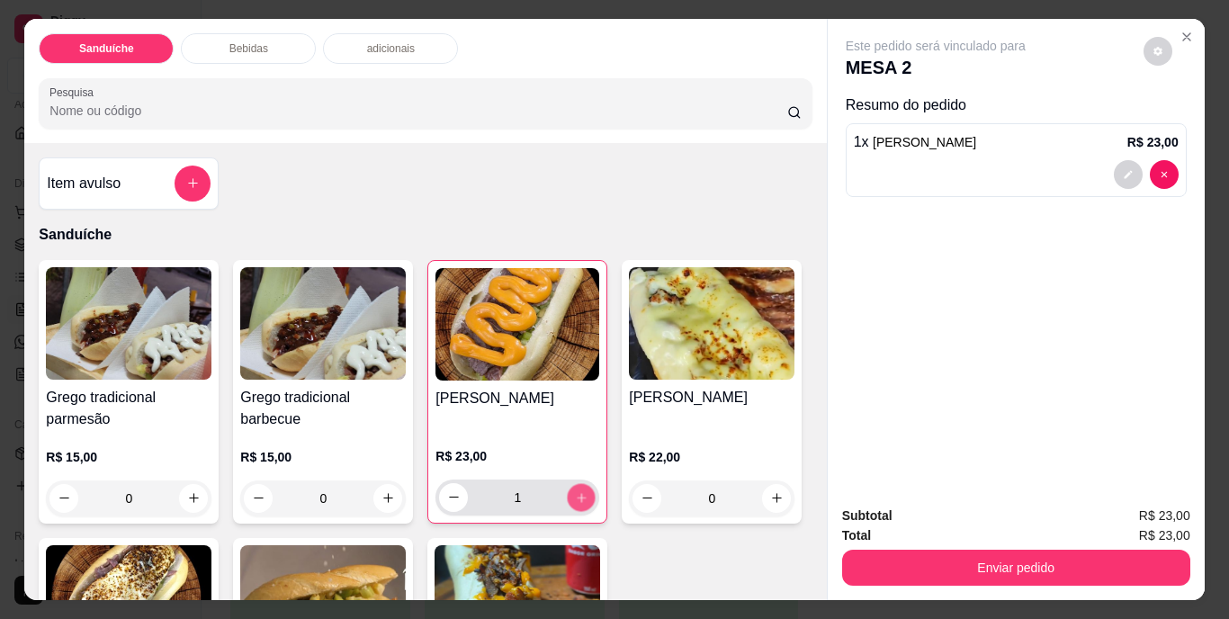
click at [577, 491] on icon "increase-product-quantity" at bounding box center [582, 498] width 14 height 14
type input "2"
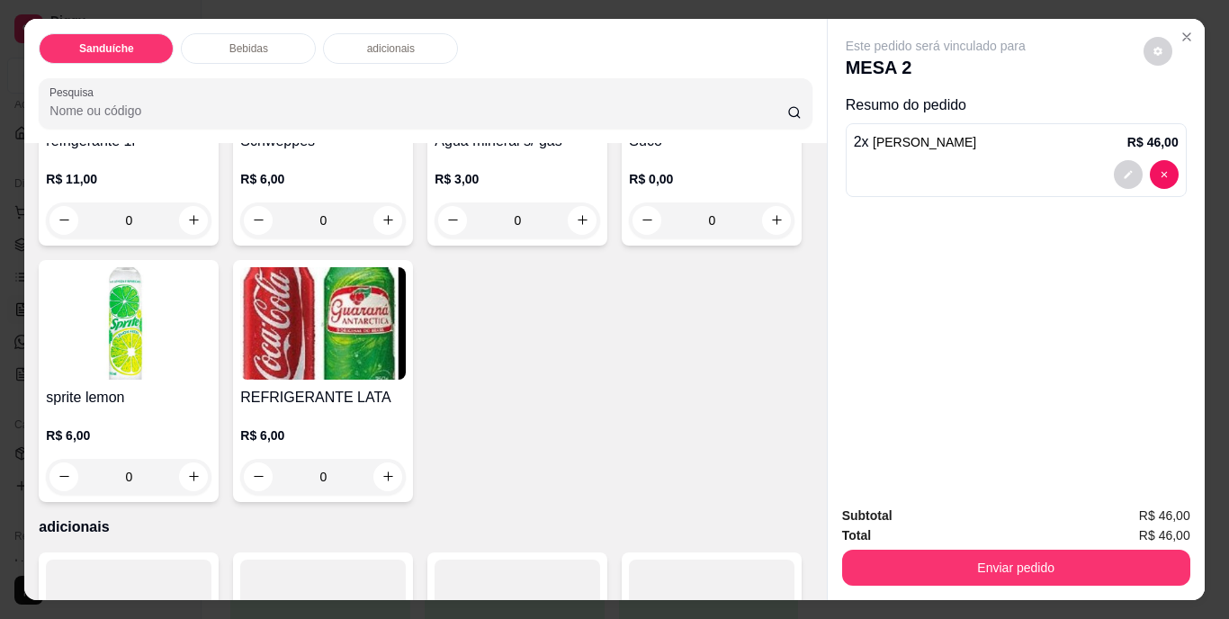
scroll to position [990, 0]
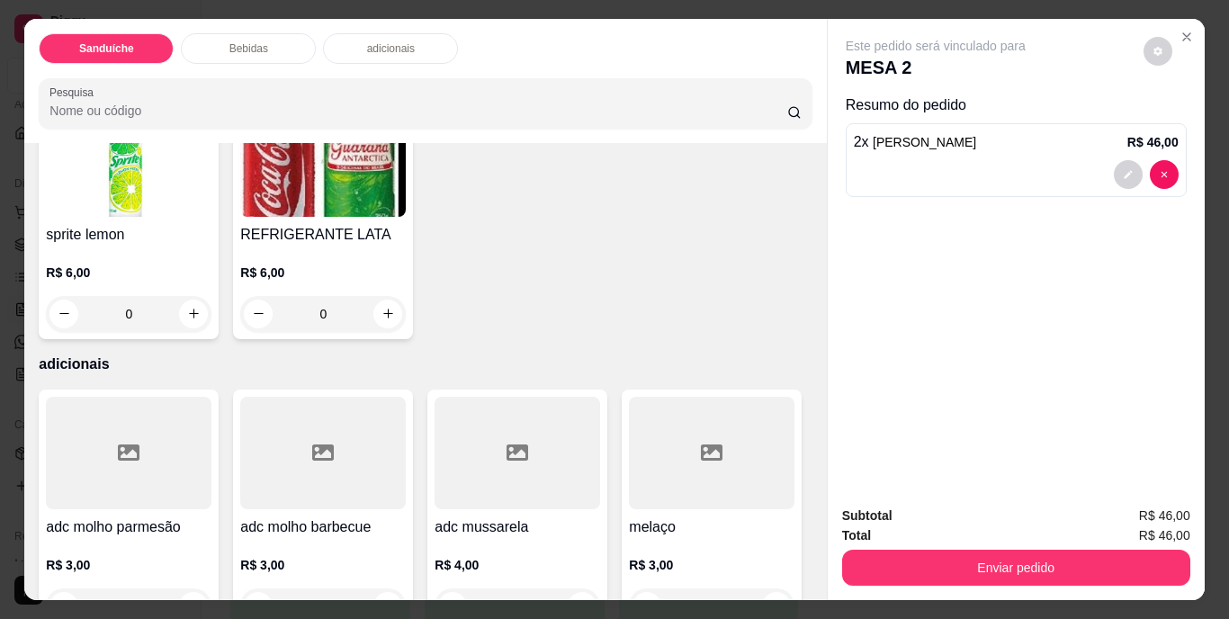
click at [187, 64] on icon "increase-product-quantity" at bounding box center [194, 57] width 14 height 14
type input "1"
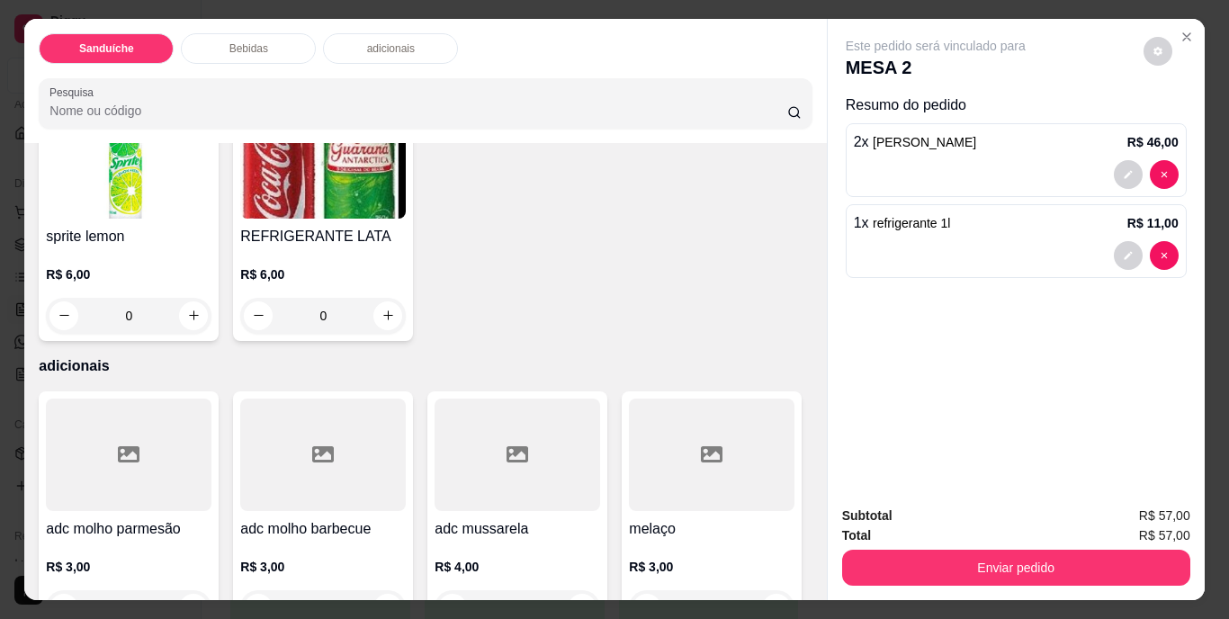
scroll to position [991, 0]
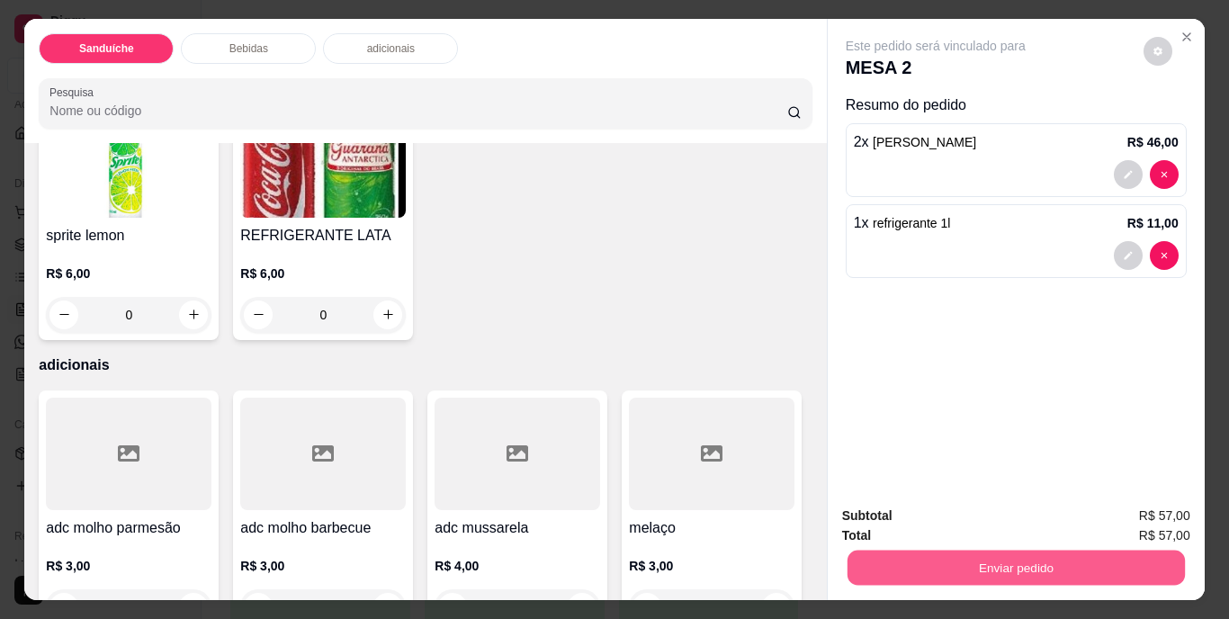
click at [1014, 554] on button "Enviar pedido" at bounding box center [1016, 568] width 338 height 35
click at [980, 516] on button "Não registrar e enviar pedido" at bounding box center [956, 517] width 187 height 34
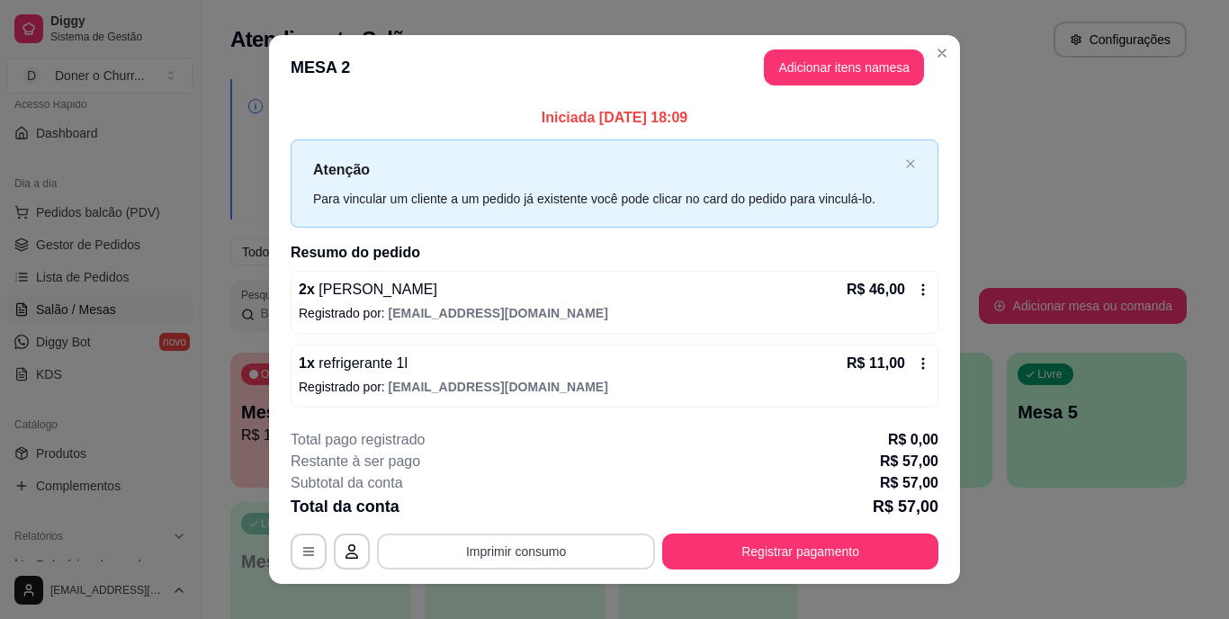
click at [539, 553] on button "Imprimir consumo" at bounding box center [516, 552] width 278 height 36
click at [510, 517] on button "IMPRESSORA" at bounding box center [515, 509] width 131 height 29
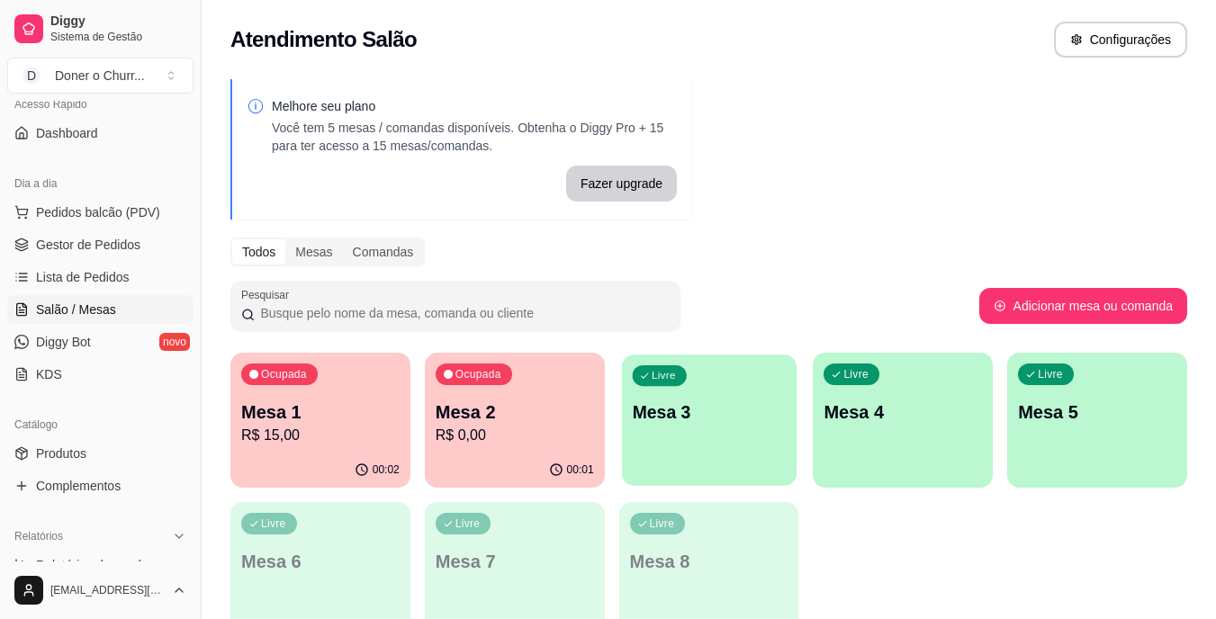
click at [760, 401] on p "Mesa 3" at bounding box center [709, 413] width 154 height 24
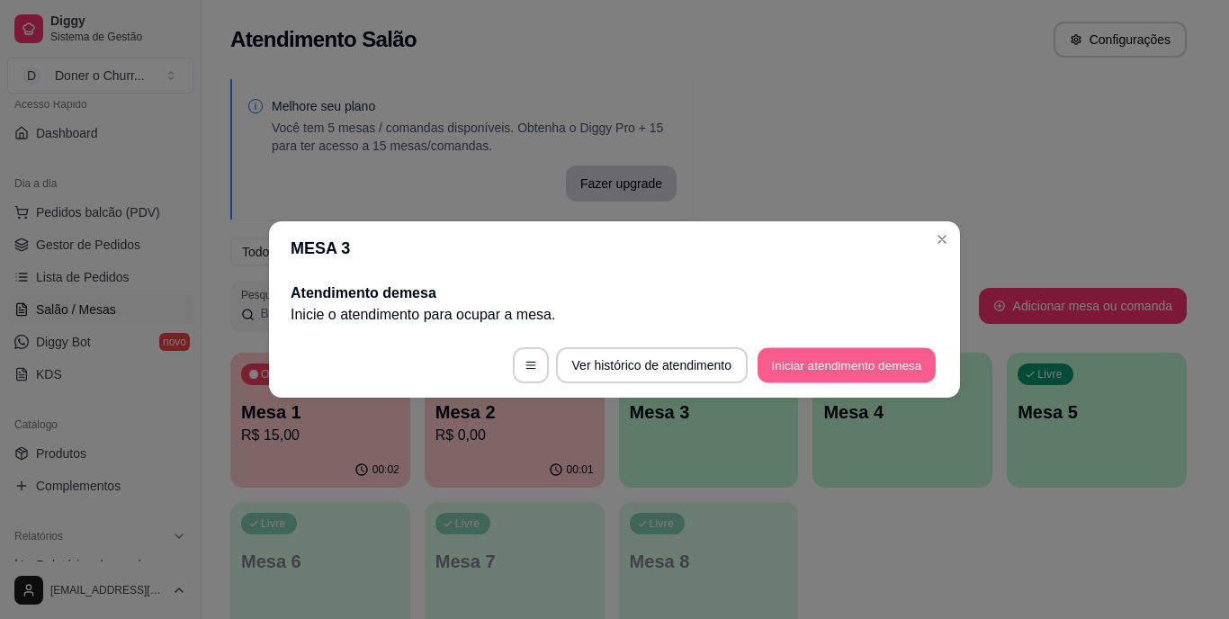
click at [883, 358] on button "Iniciar atendimento de mesa" at bounding box center [847, 365] width 178 height 35
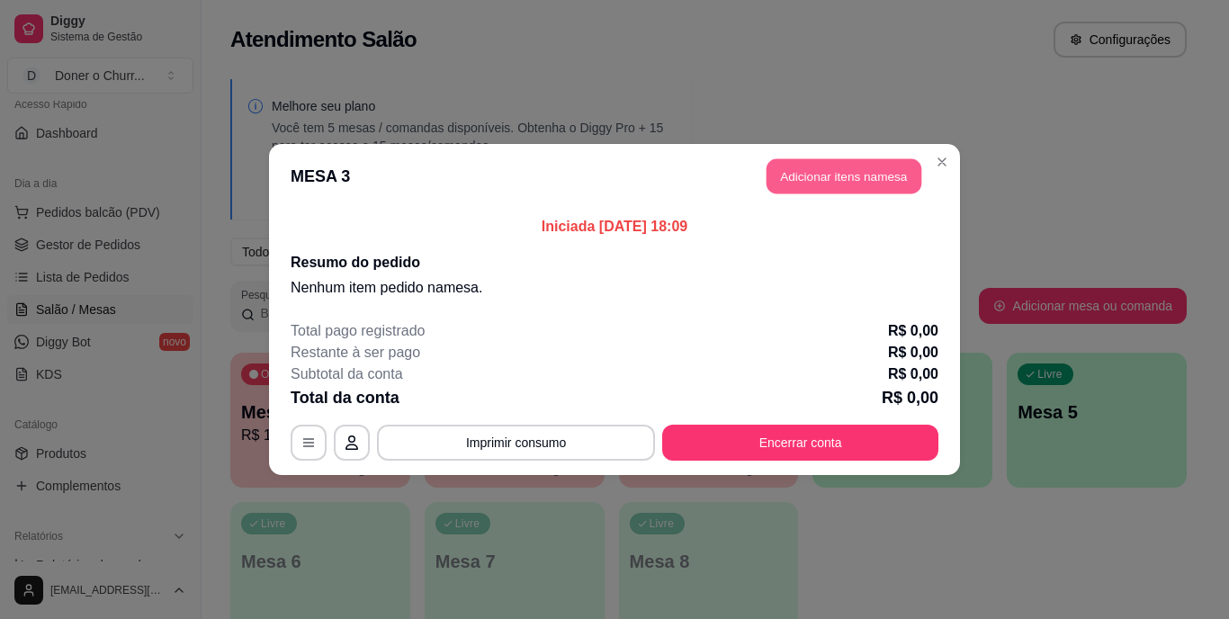
click at [849, 168] on button "Adicionar itens na mesa" at bounding box center [844, 176] width 155 height 35
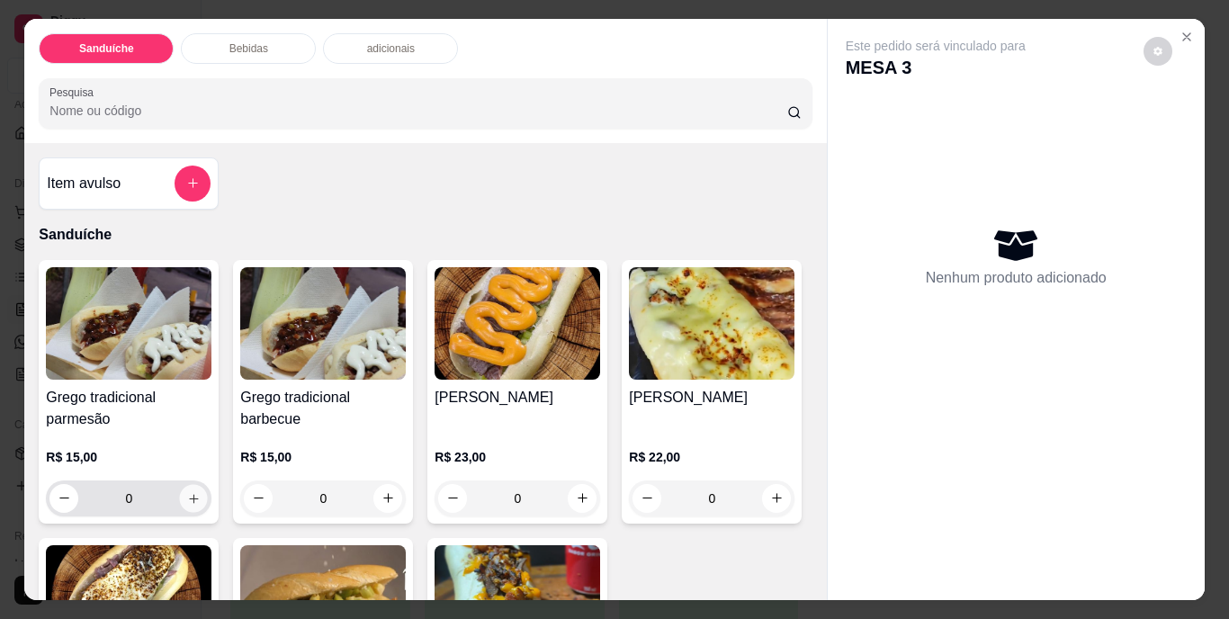
click at [186, 484] on button "increase-product-quantity" at bounding box center [194, 498] width 28 height 28
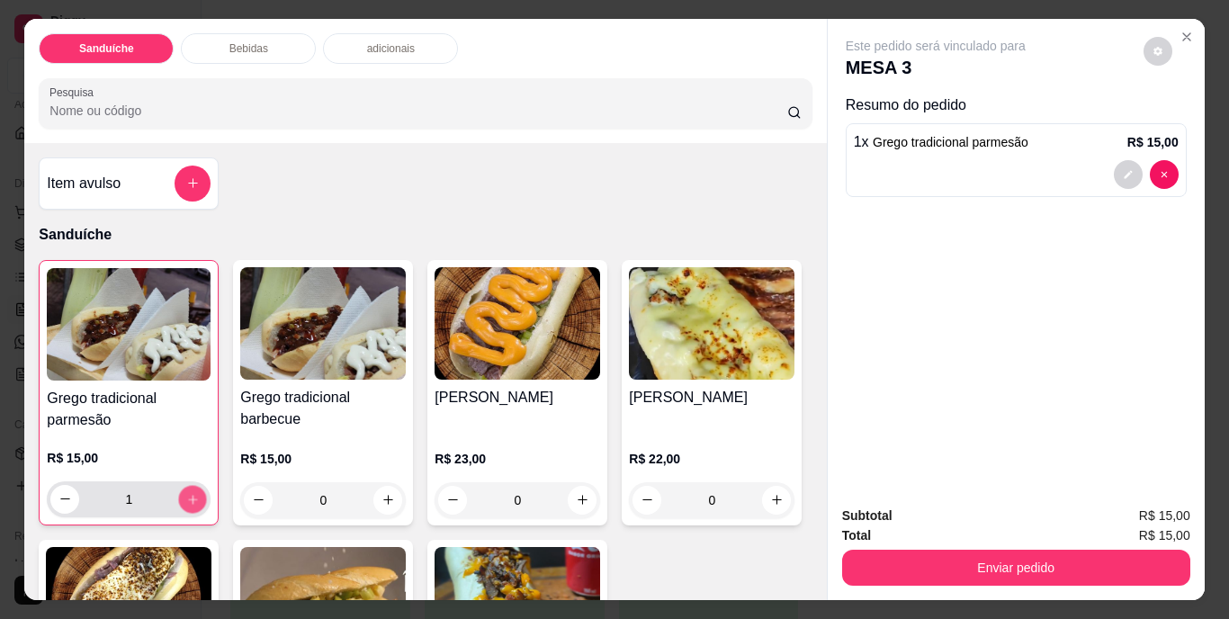
click at [186, 485] on button "increase-product-quantity" at bounding box center [193, 499] width 28 height 28
type input "3"
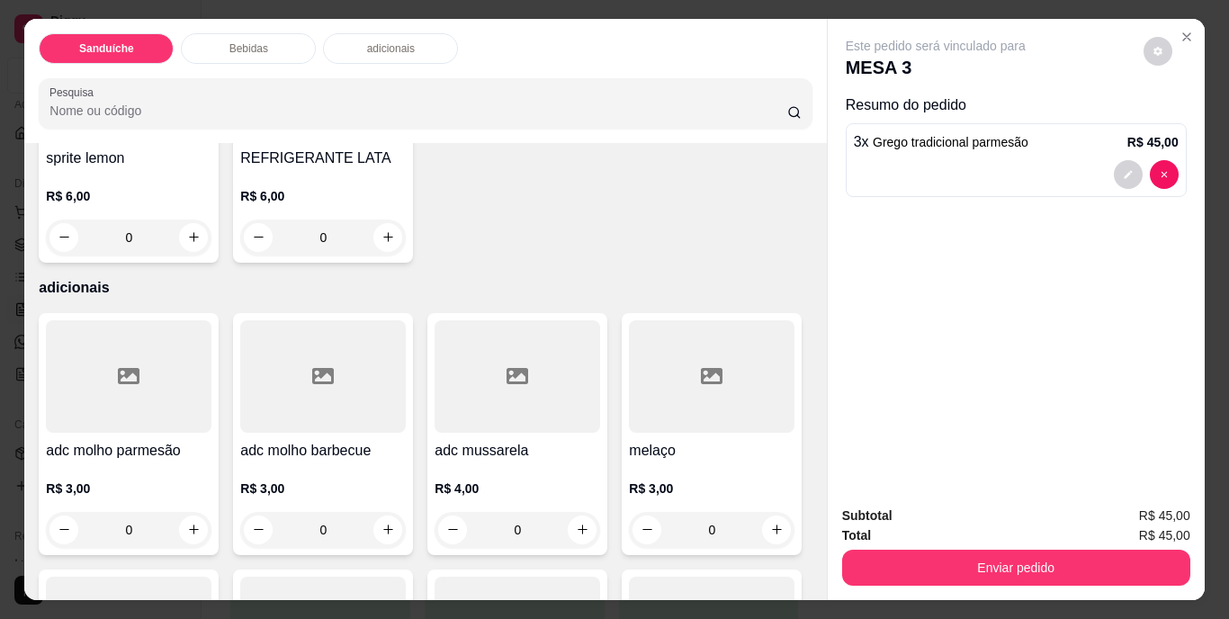
scroll to position [1080, 0]
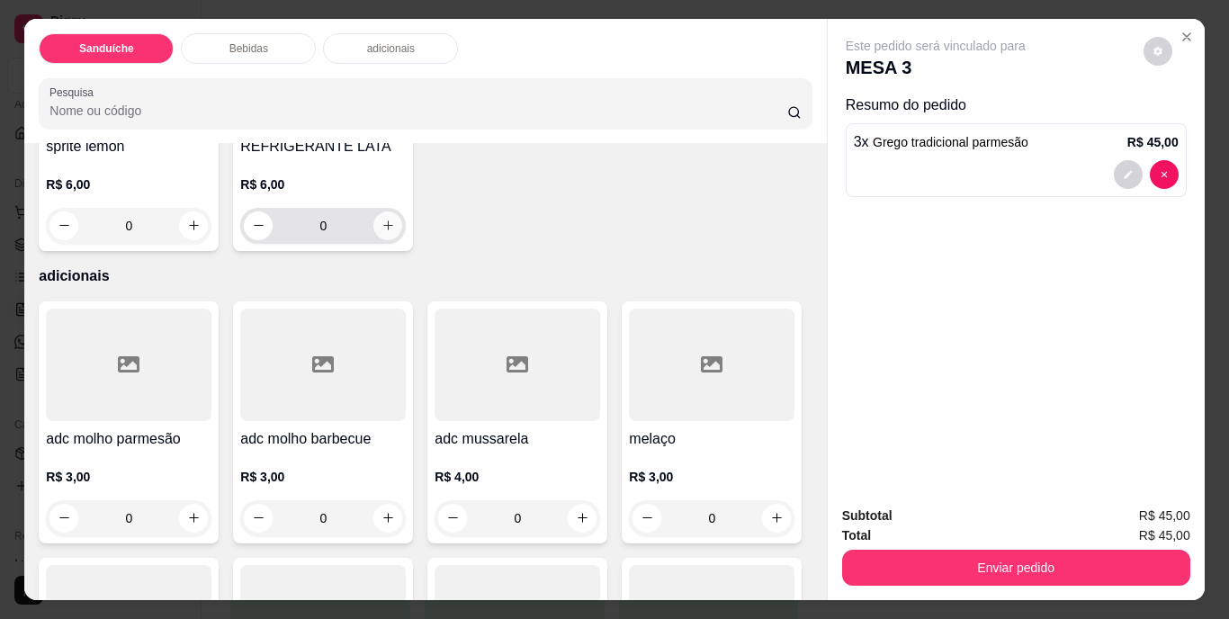
click at [395, 232] on icon "increase-product-quantity" at bounding box center [389, 226] width 14 height 14
type input "1"
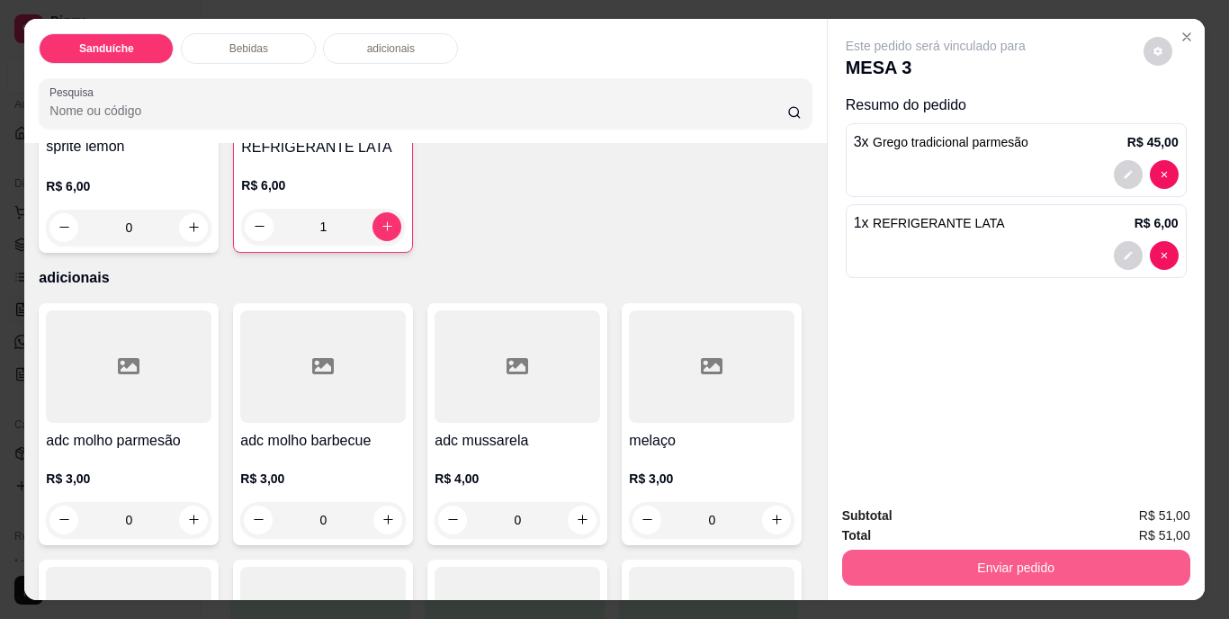
click at [998, 555] on button "Enviar pedido" at bounding box center [1016, 568] width 348 height 36
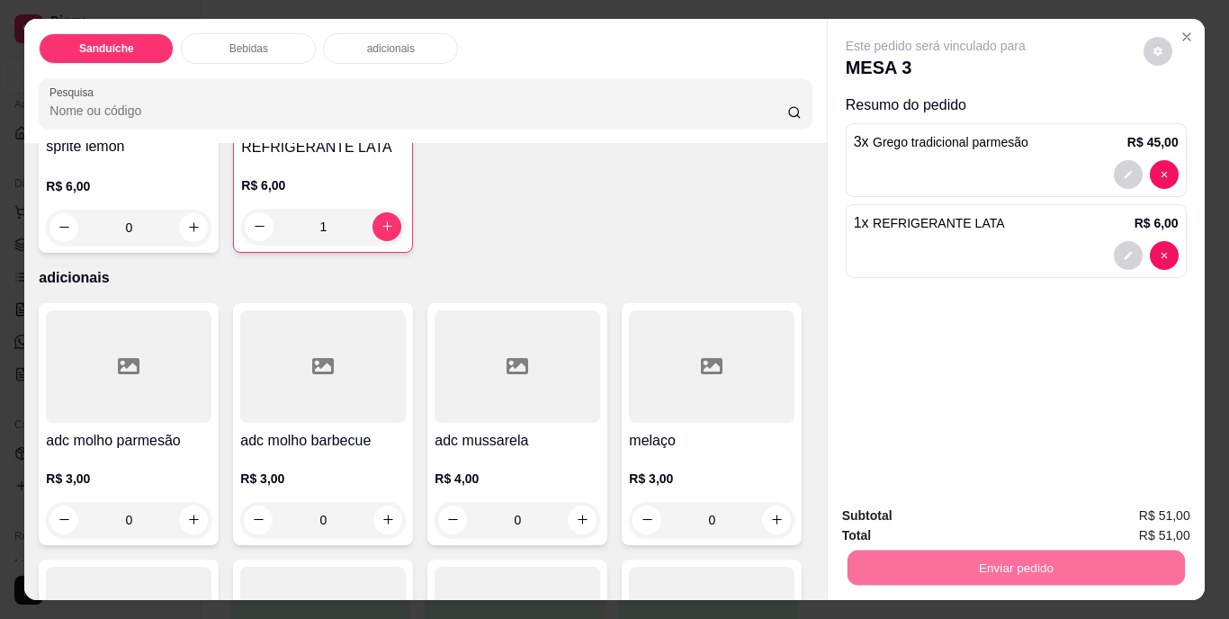
click at [994, 518] on button "Não registrar e enviar pedido" at bounding box center [957, 516] width 182 height 33
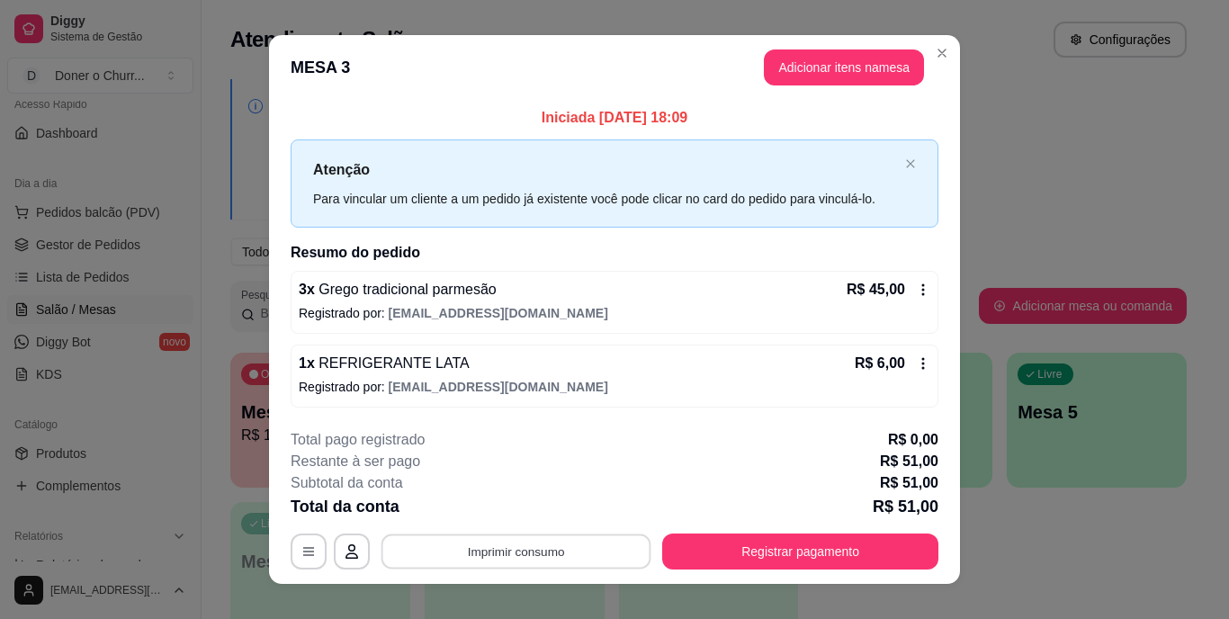
click at [531, 553] on button "Imprimir consumo" at bounding box center [517, 551] width 270 height 35
click at [528, 498] on button "IMPRESSORA" at bounding box center [515, 510] width 126 height 28
click at [921, 362] on icon at bounding box center [923, 363] width 14 height 14
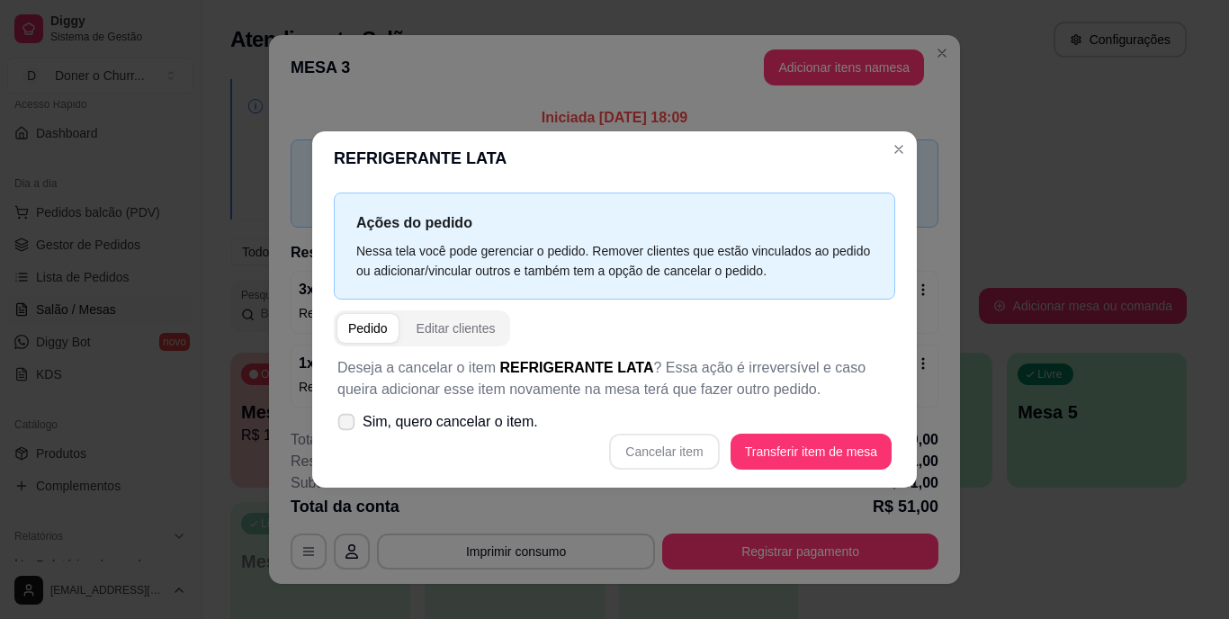
click at [351, 421] on icon at bounding box center [346, 422] width 14 height 10
click at [348, 426] on input "Sim, quero cancelar o item." at bounding box center [343, 432] width 12 height 12
checkbox input "true"
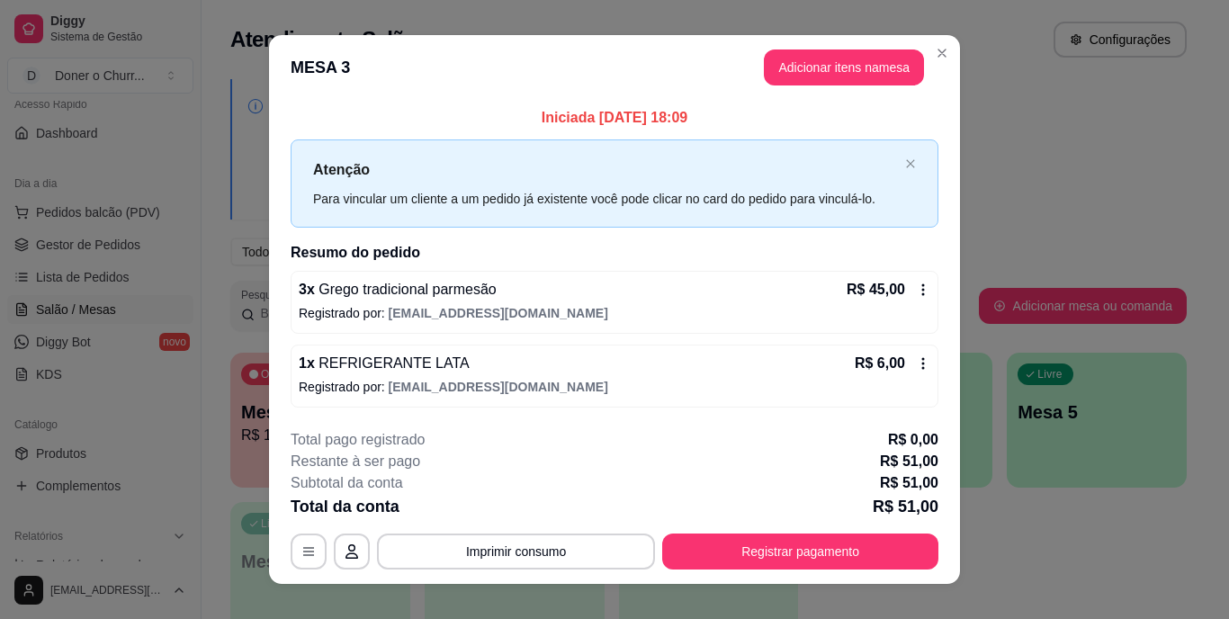
click at [923, 367] on icon at bounding box center [924, 363] width 3 height 12
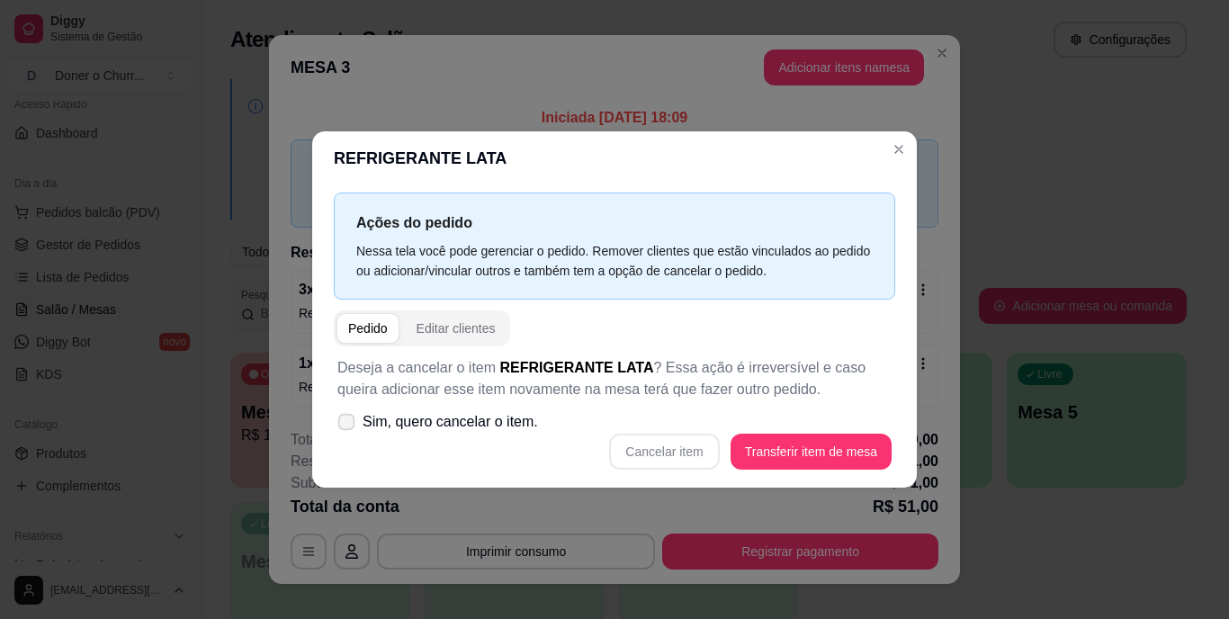
click at [349, 424] on icon at bounding box center [346, 422] width 14 height 10
click at [348, 426] on input "Sim, quero cancelar o item." at bounding box center [343, 432] width 12 height 12
checkbox input "true"
click at [697, 451] on button "Cancelar item" at bounding box center [664, 452] width 107 height 35
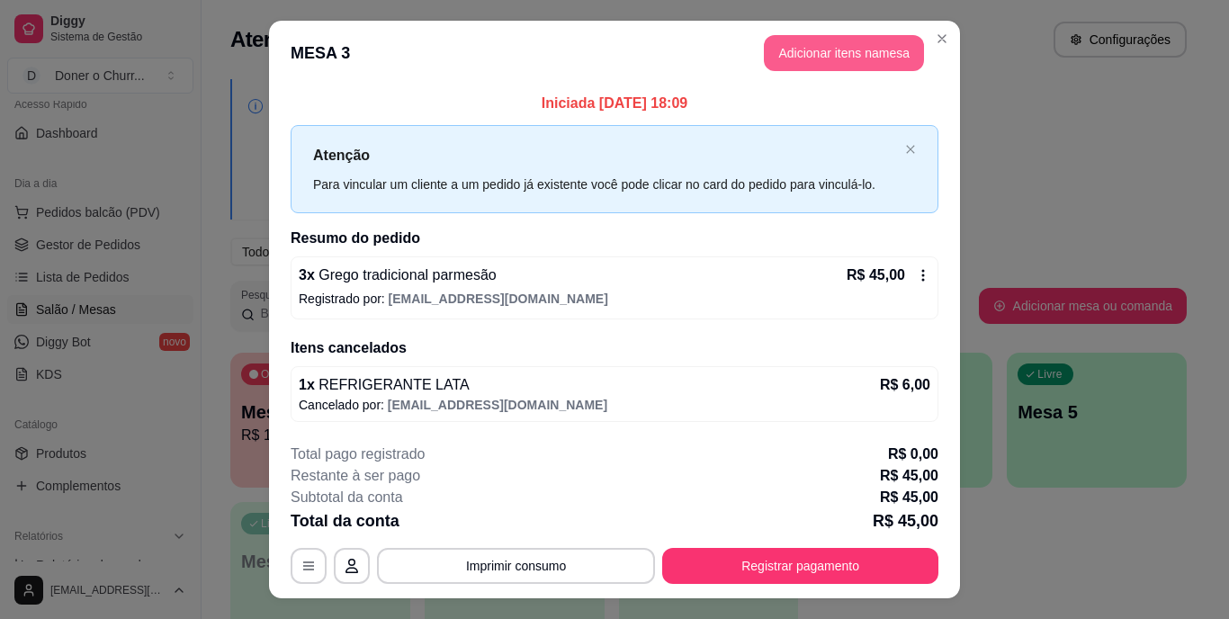
click at [830, 46] on button "Adicionar itens na mesa" at bounding box center [844, 53] width 160 height 36
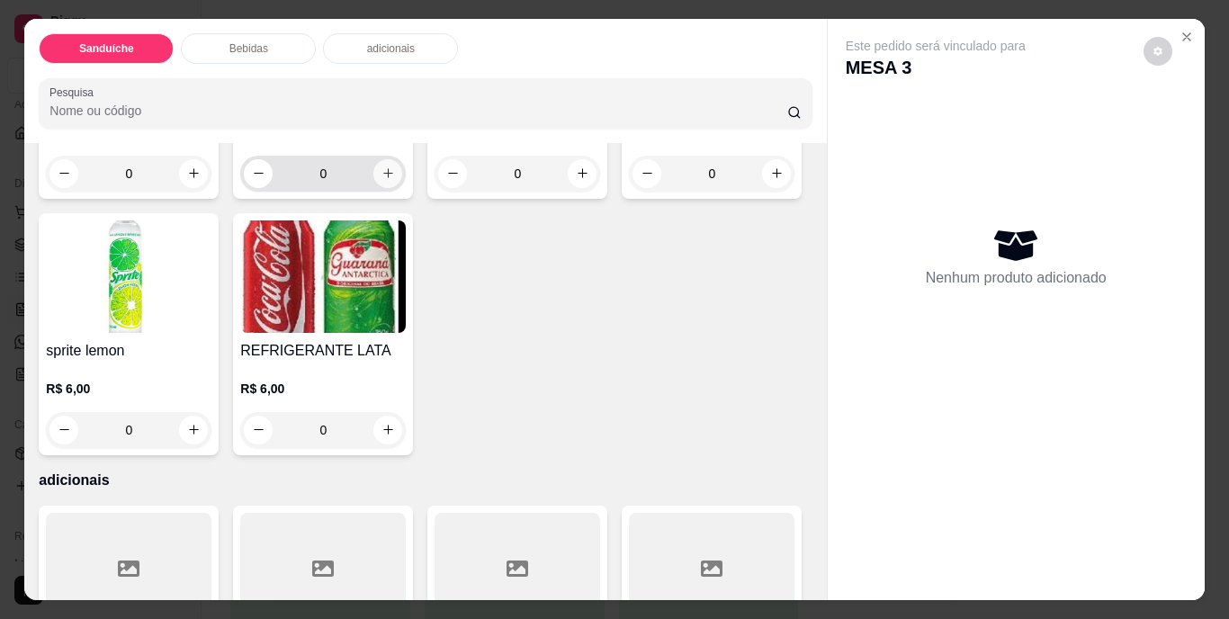
scroll to position [900, 0]
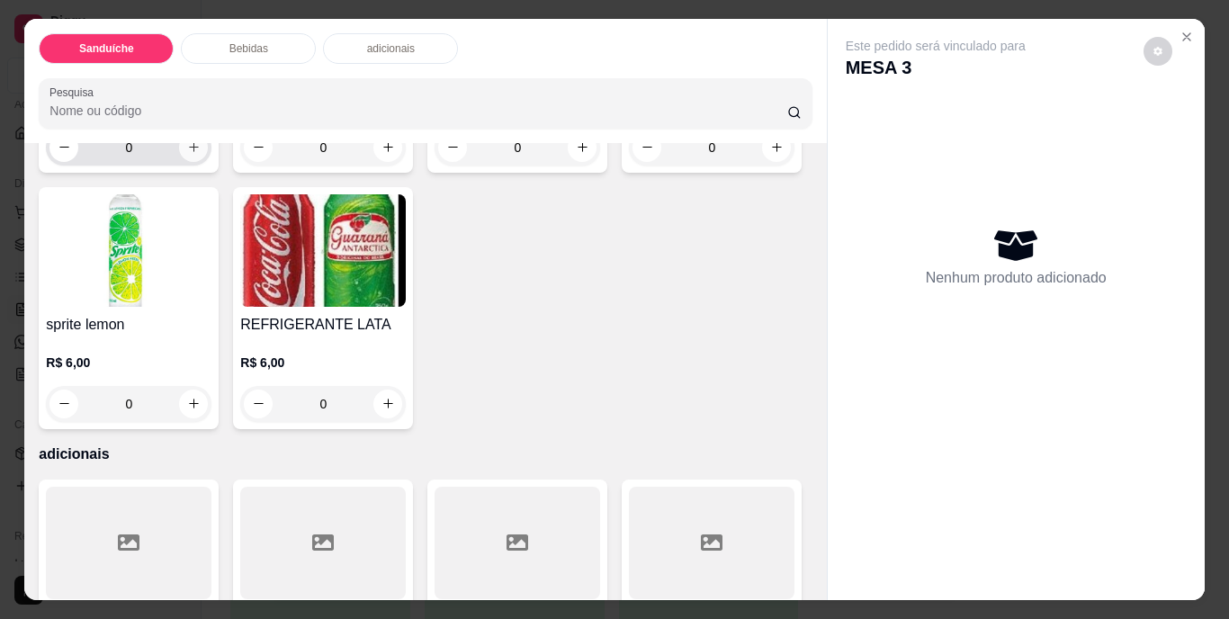
click at [185, 162] on button "increase-product-quantity" at bounding box center [193, 147] width 29 height 29
type input "1"
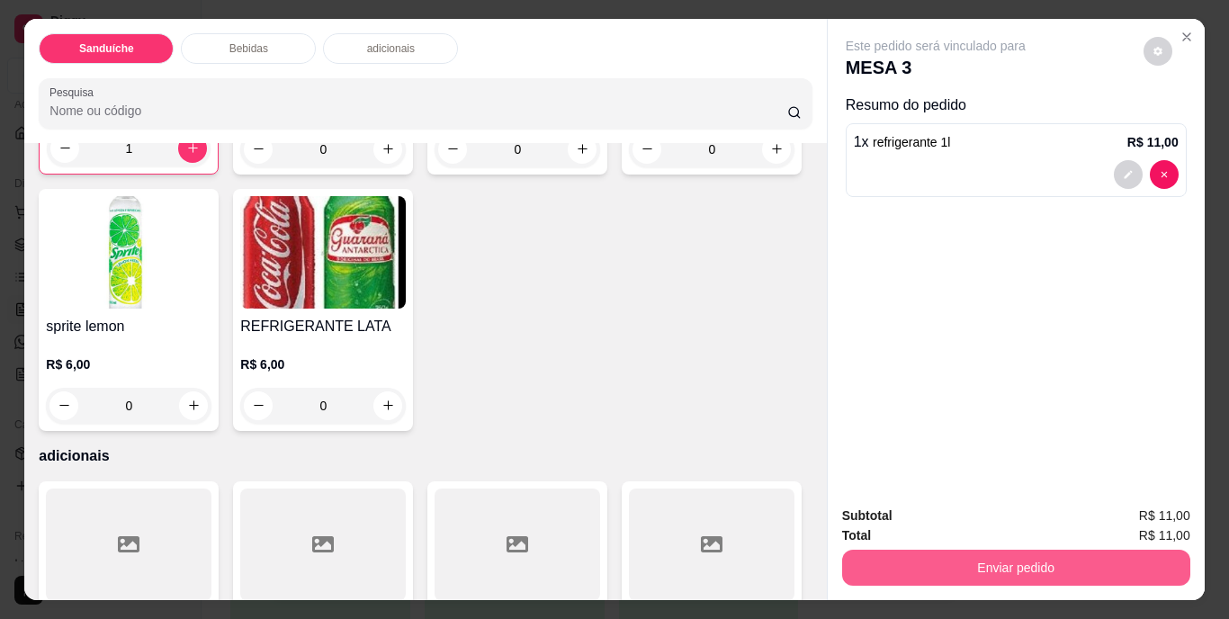
click at [967, 567] on button "Enviar pedido" at bounding box center [1016, 568] width 348 height 36
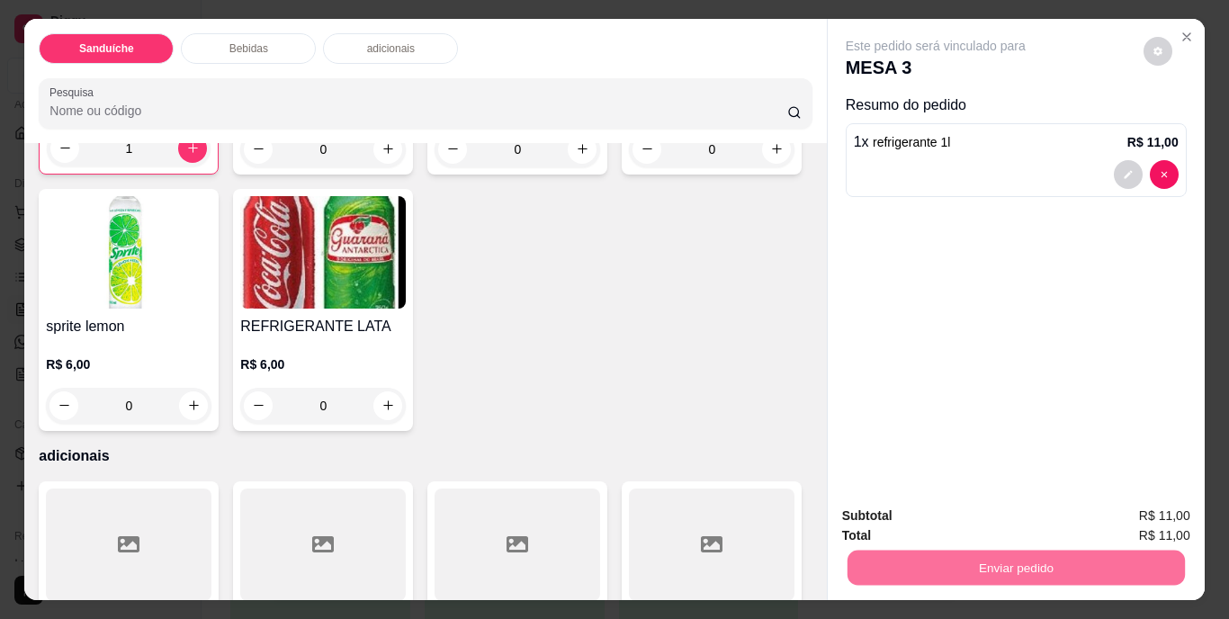
click at [990, 512] on button "Não registrar e enviar pedido" at bounding box center [956, 517] width 187 height 34
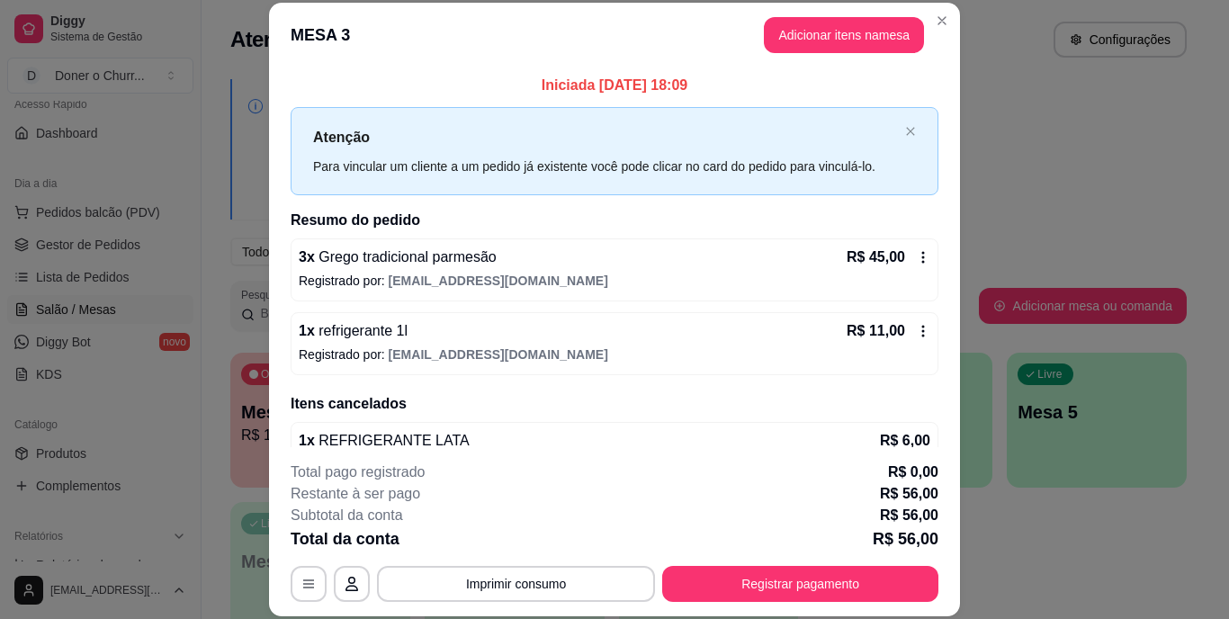
click at [507, 563] on div "**********" at bounding box center [615, 532] width 648 height 140
click at [475, 577] on button "Imprimir consumo" at bounding box center [517, 583] width 270 height 35
click at [492, 547] on button "IMPRESSORA" at bounding box center [515, 542] width 131 height 29
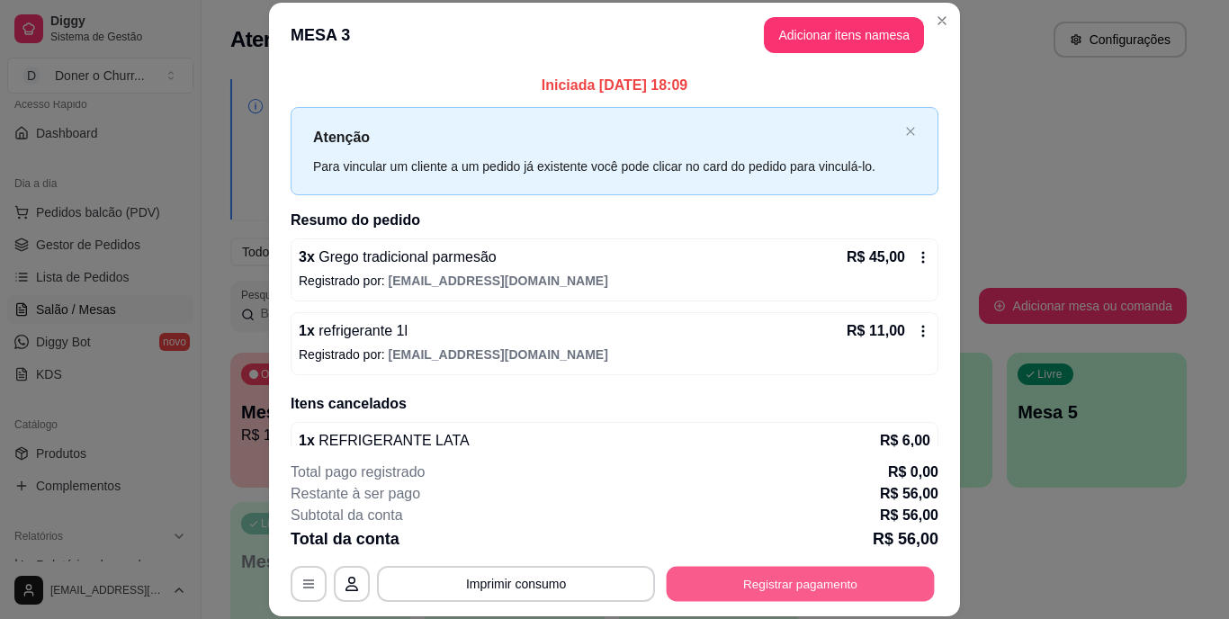
click at [760, 580] on button "Registrar pagamento" at bounding box center [801, 583] width 268 height 35
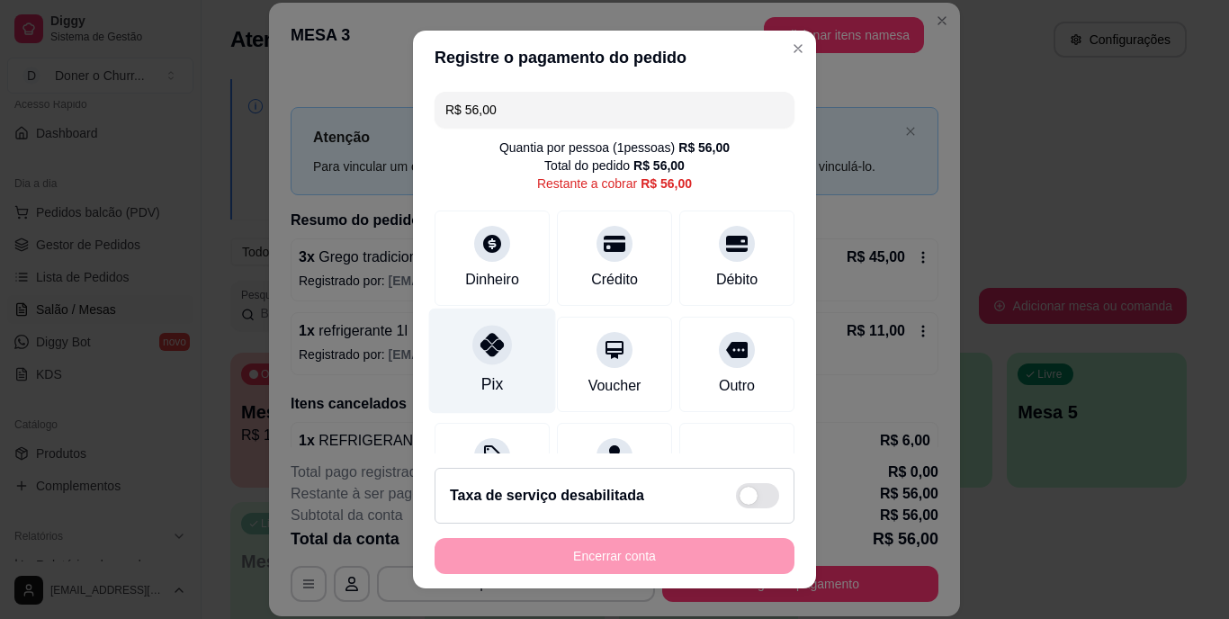
click at [483, 366] on div "Pix" at bounding box center [492, 361] width 127 height 105
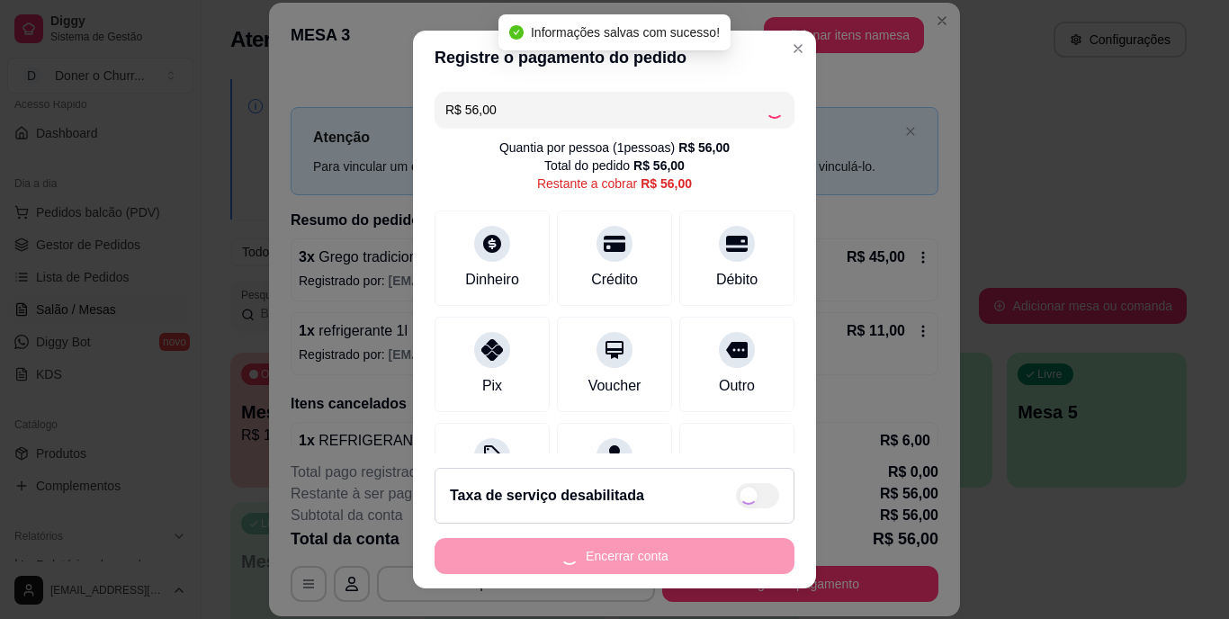
type input "R$ 0,00"
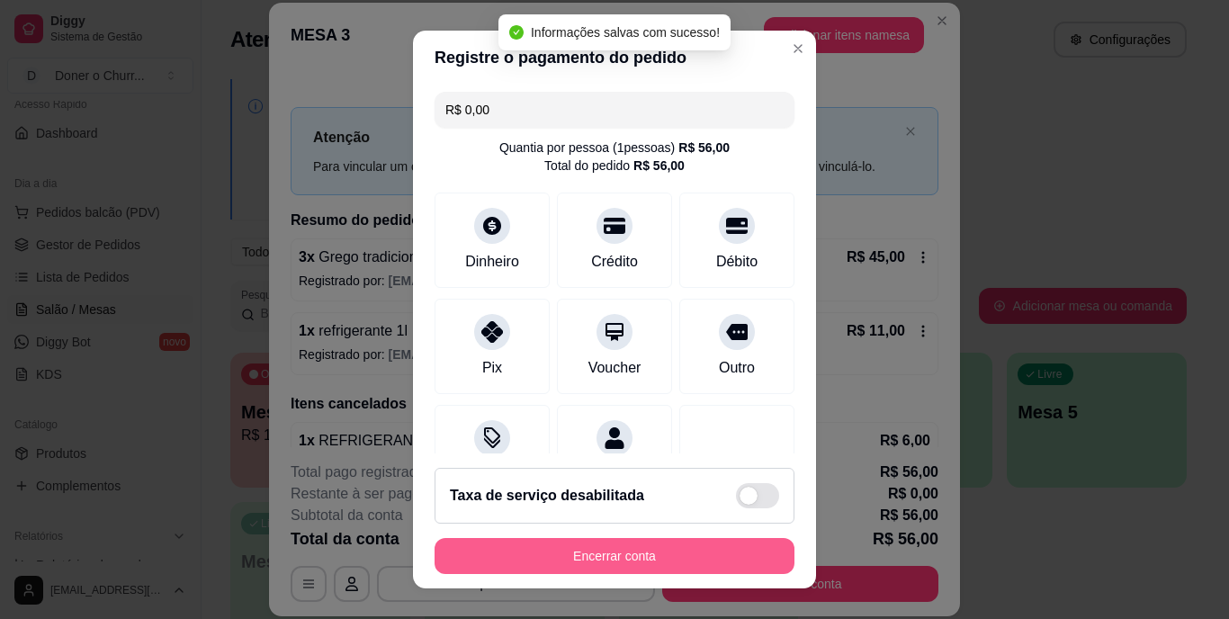
click at [608, 560] on button "Encerrar conta" at bounding box center [615, 556] width 360 height 36
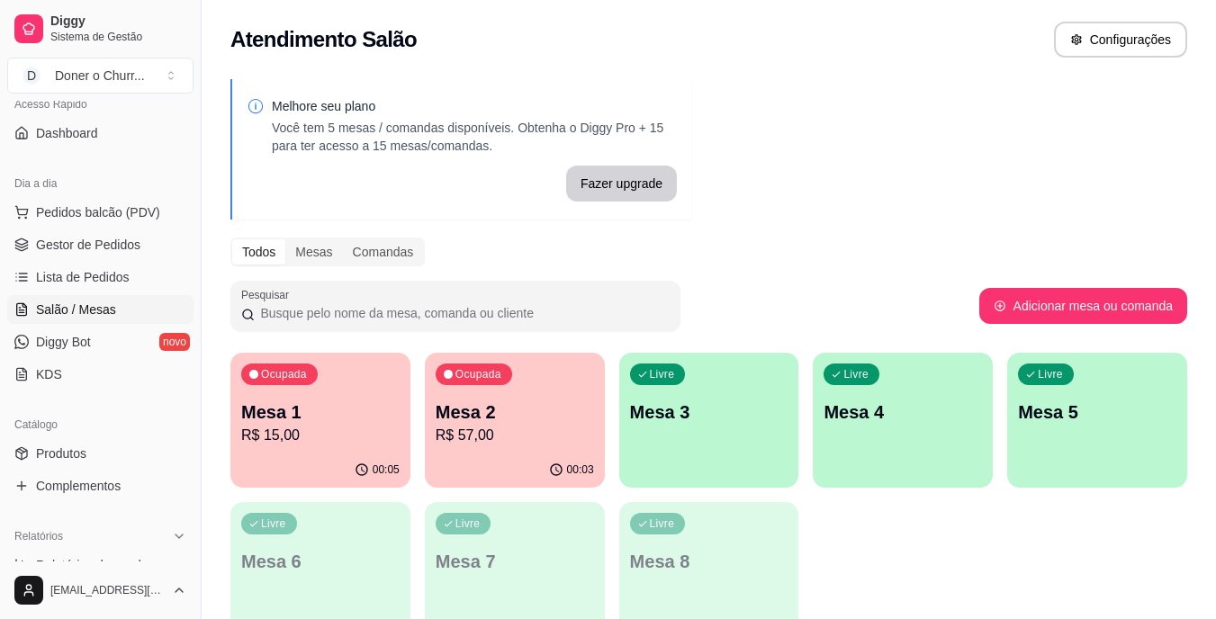
click at [655, 428] on div "Livre Mesa 3" at bounding box center [709, 409] width 180 height 113
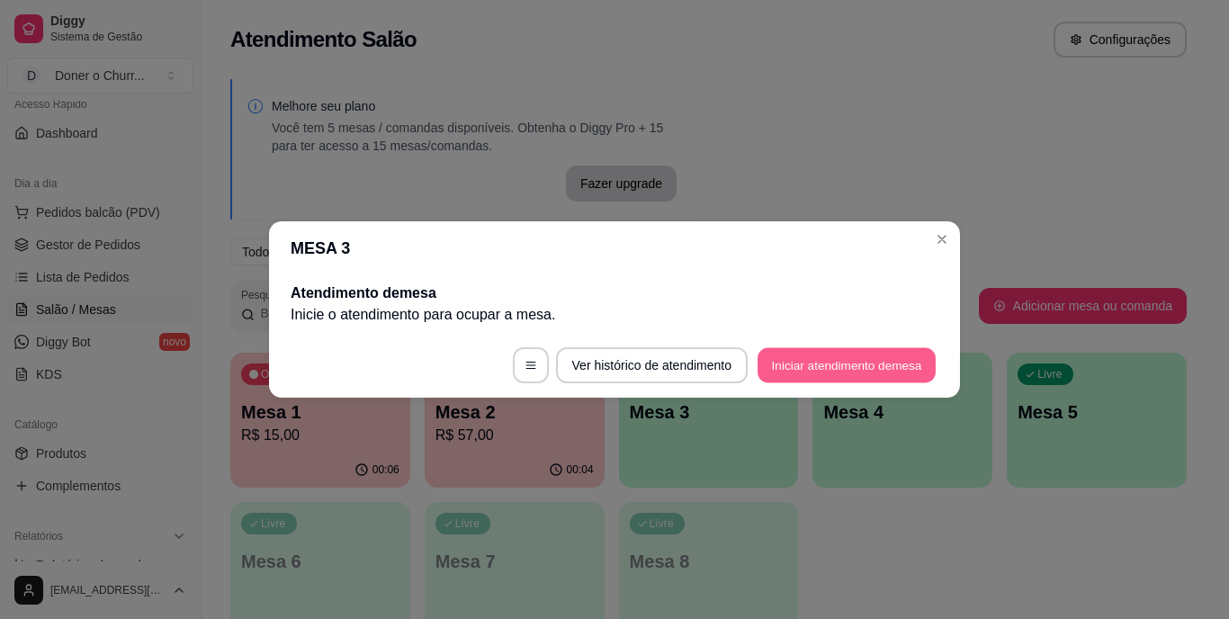
click at [844, 362] on button "Iniciar atendimento de mesa" at bounding box center [847, 365] width 178 height 35
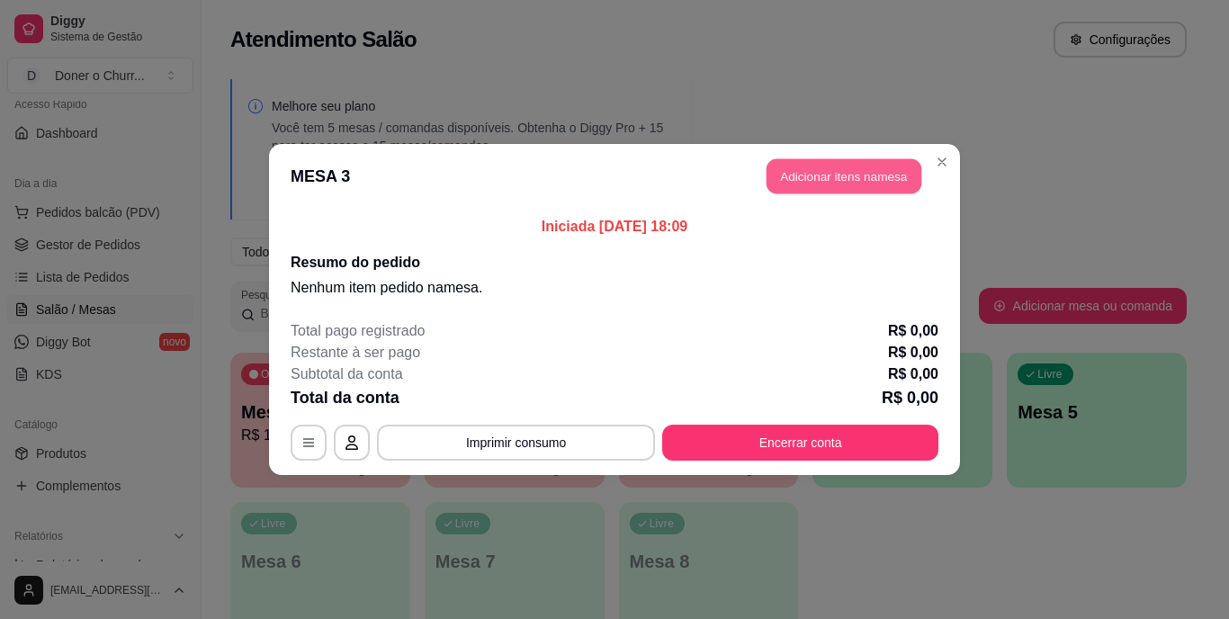
click at [808, 173] on button "Adicionar itens na mesa" at bounding box center [844, 176] width 155 height 35
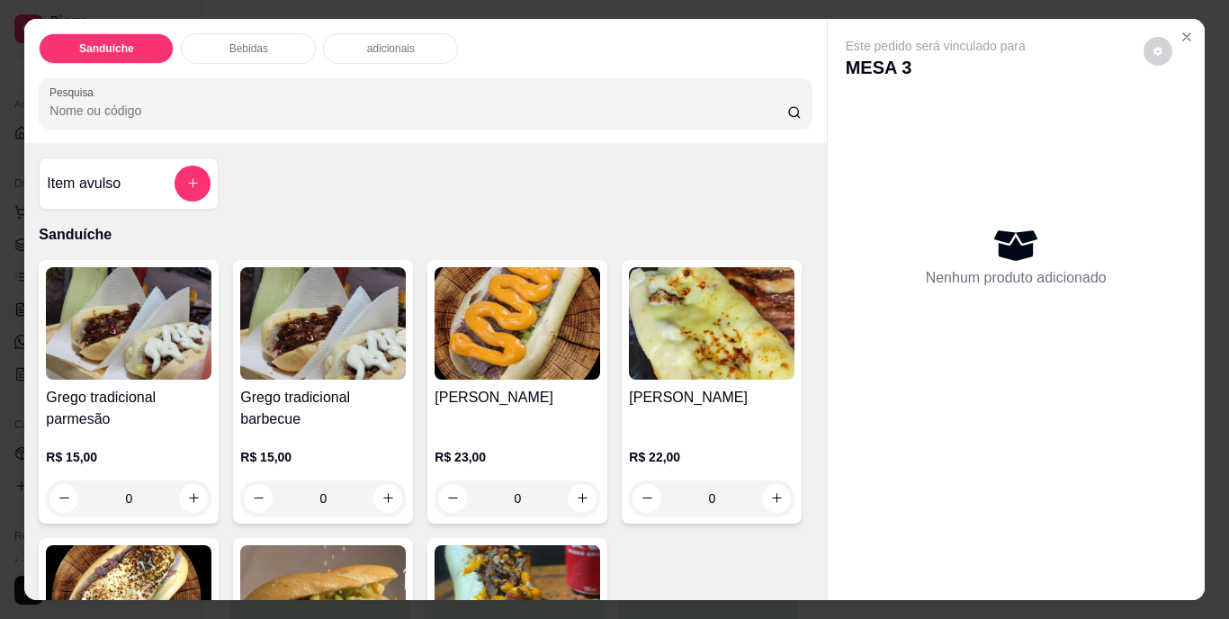
scroll to position [270, 0]
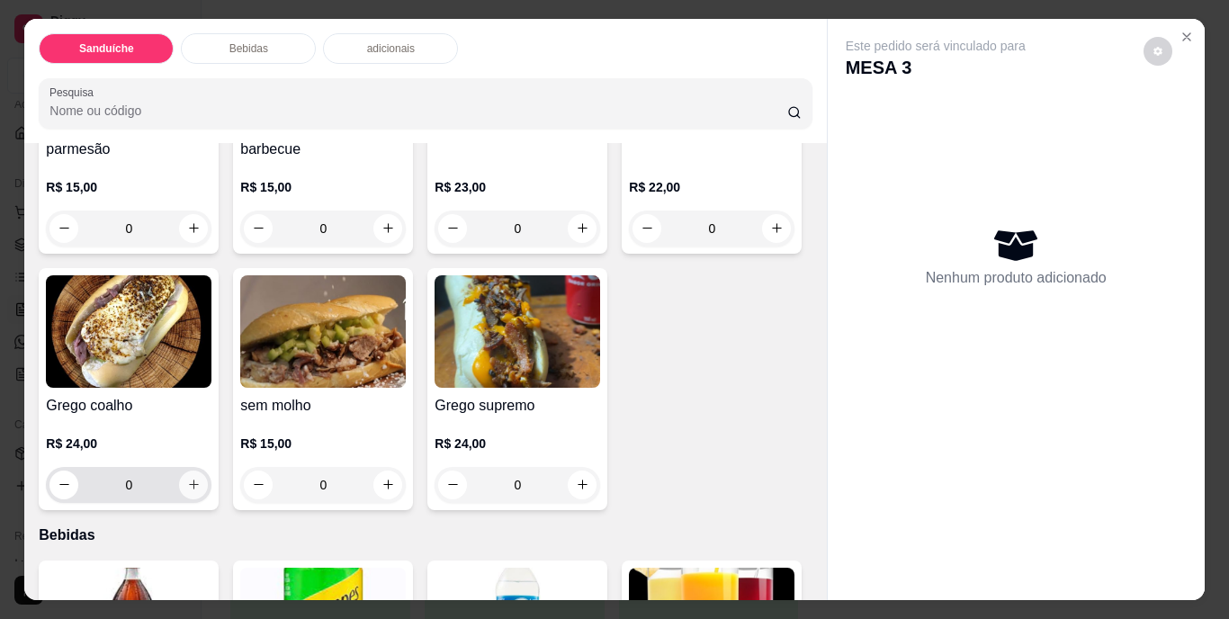
click at [201, 482] on icon "increase-product-quantity" at bounding box center [194, 485] width 14 height 14
type input "1"
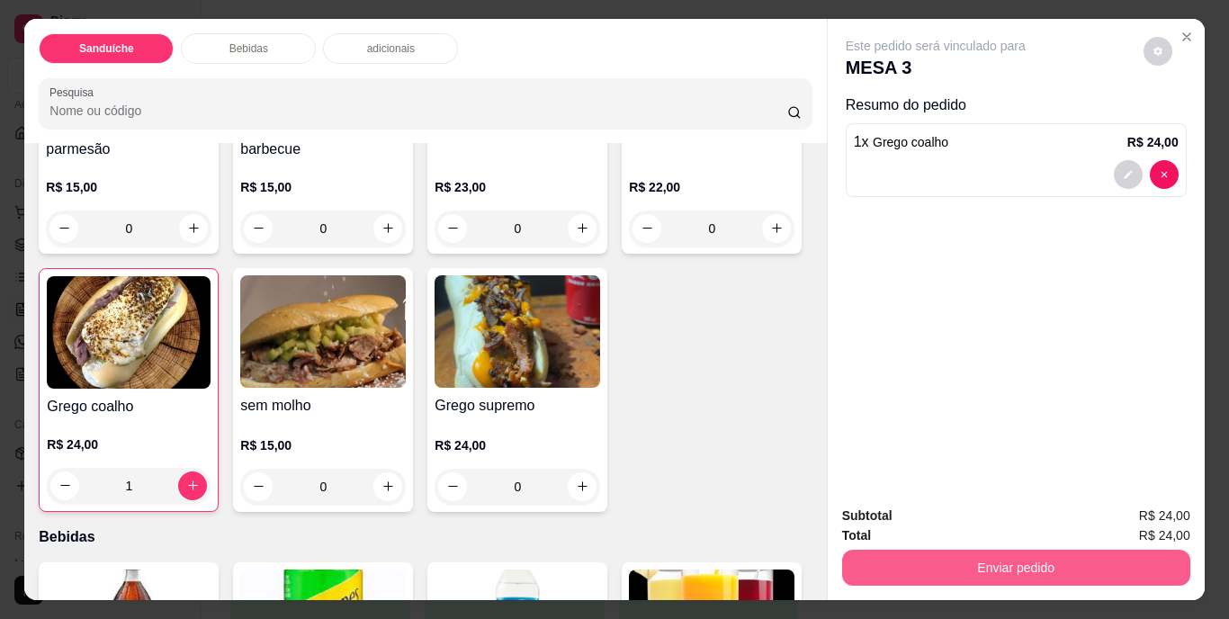
click at [952, 563] on button "Enviar pedido" at bounding box center [1016, 568] width 348 height 36
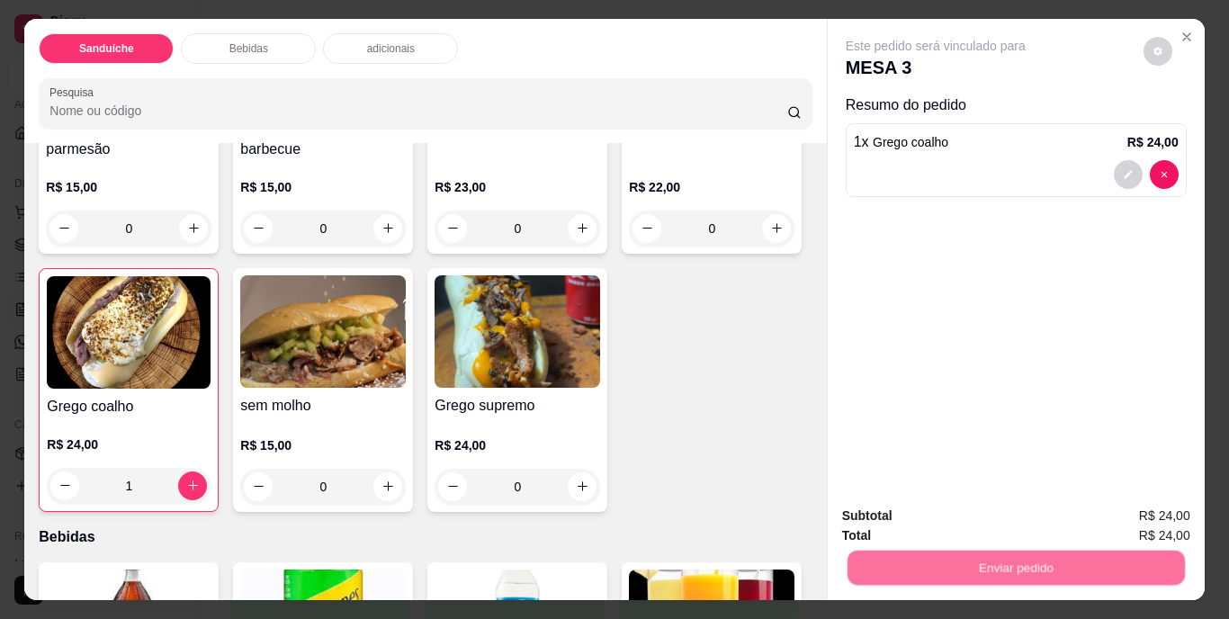
click at [973, 505] on button "Não registrar e enviar pedido" at bounding box center [956, 517] width 187 height 34
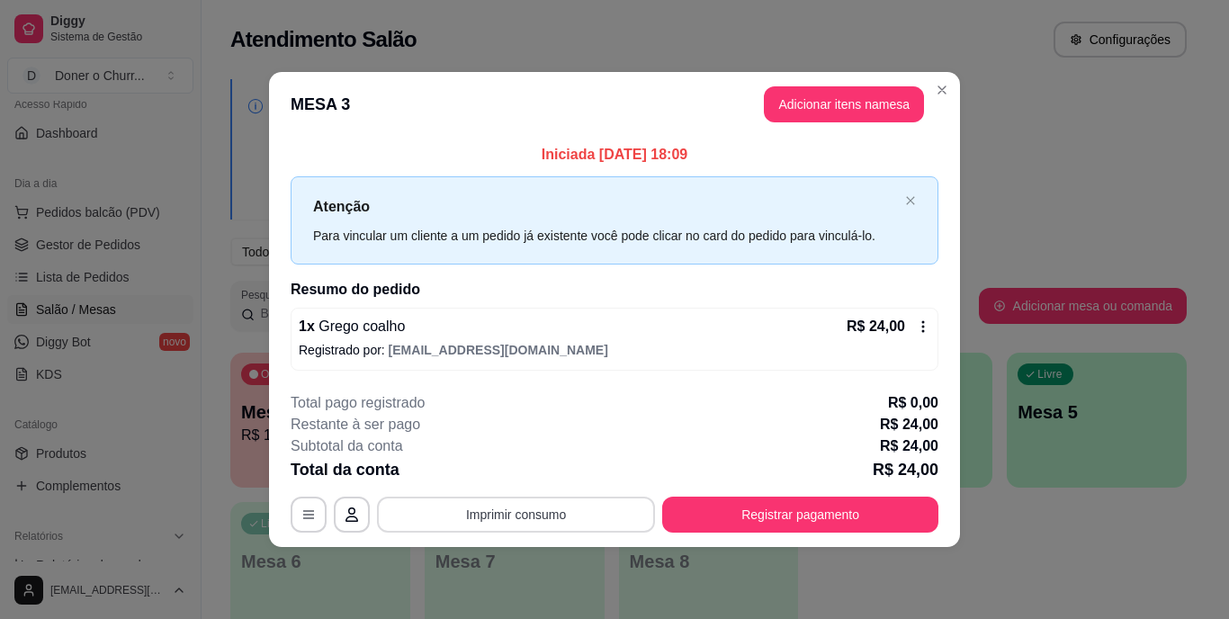
click at [483, 530] on button "Imprimir consumo" at bounding box center [516, 515] width 278 height 36
click at [496, 467] on button "IMPRESSORA" at bounding box center [521, 473] width 131 height 29
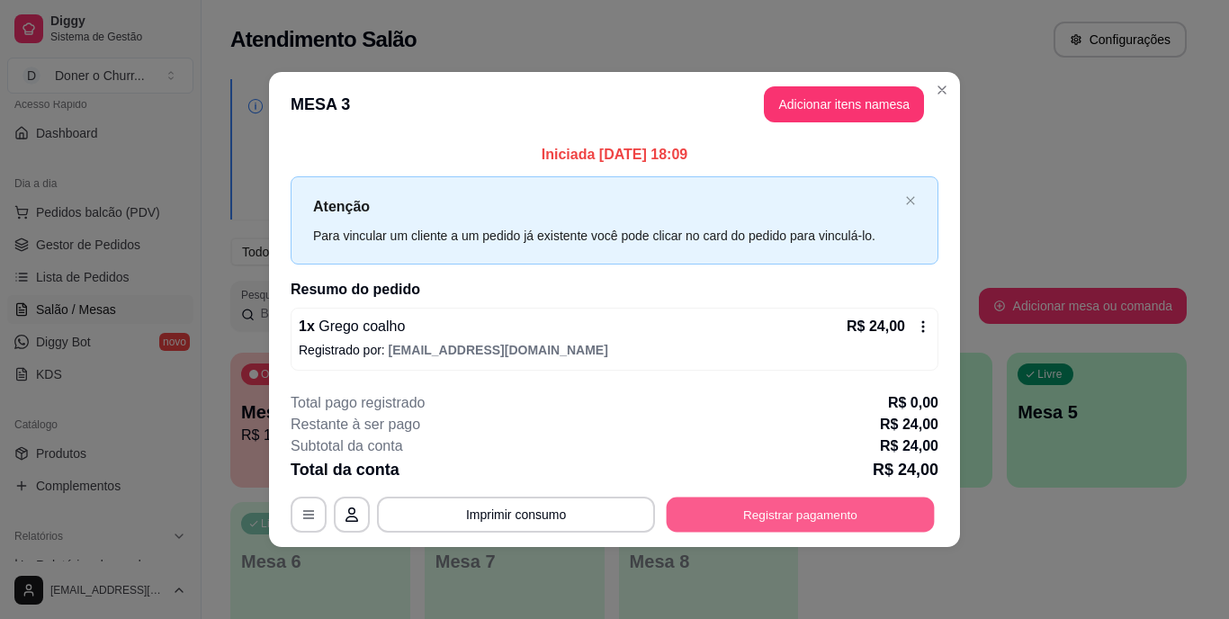
click at [797, 531] on button "Registrar pagamento" at bounding box center [801, 514] width 268 height 35
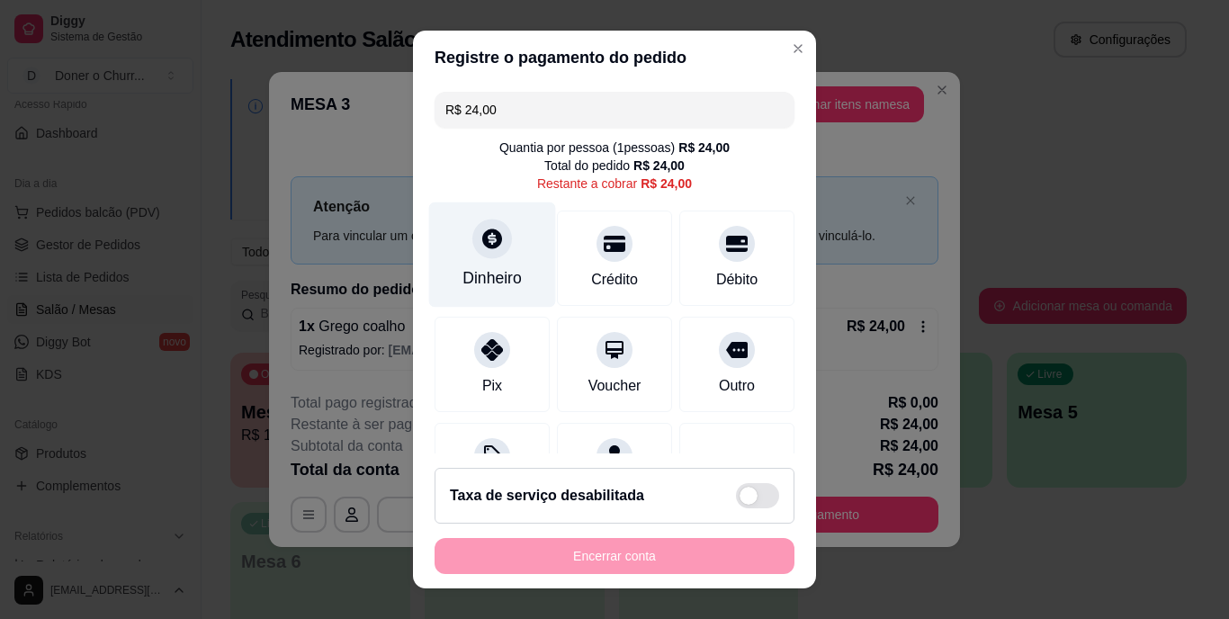
click at [497, 243] on div at bounding box center [493, 240] width 40 height 40
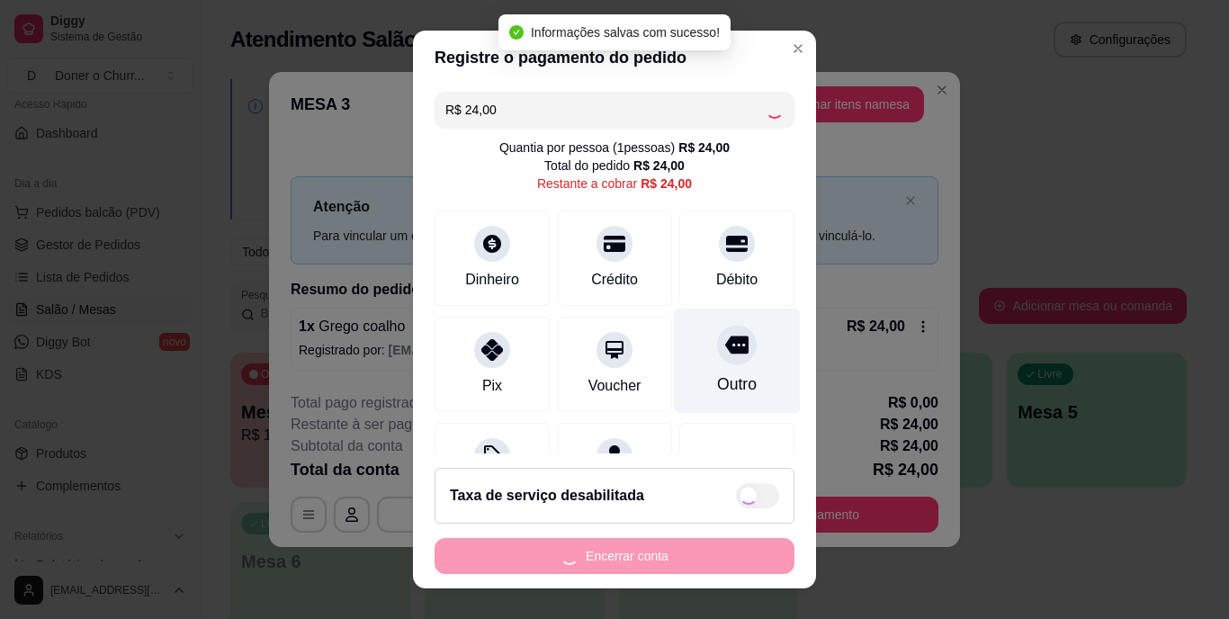
type input "R$ 0,00"
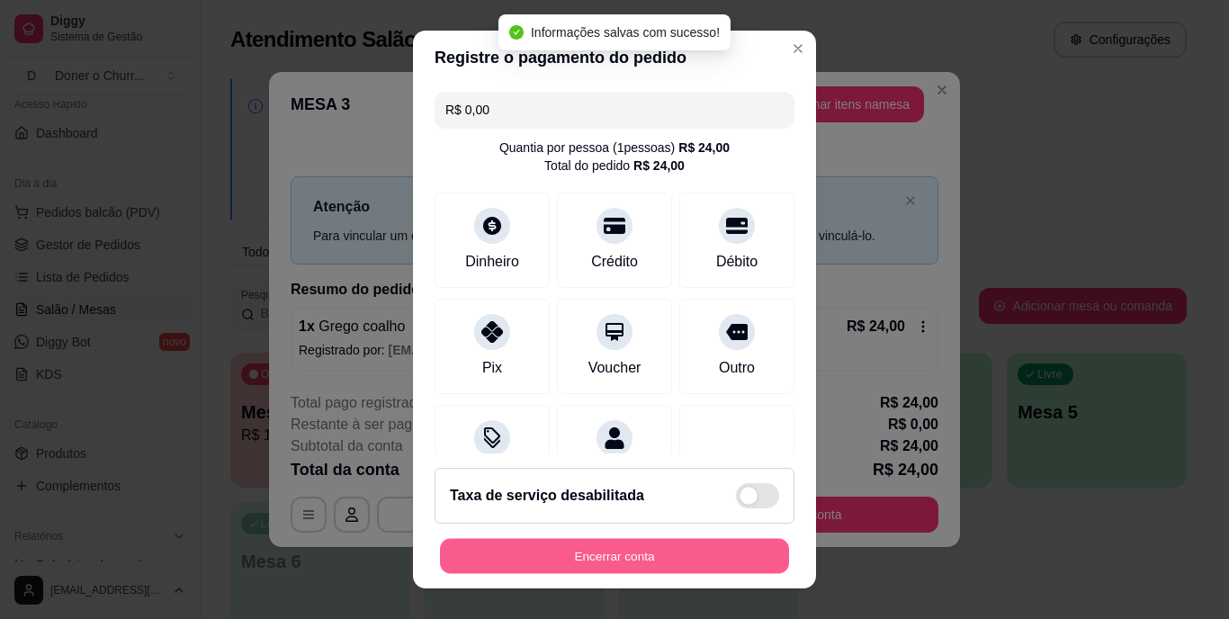
click at [592, 547] on button "Encerrar conta" at bounding box center [614, 555] width 349 height 35
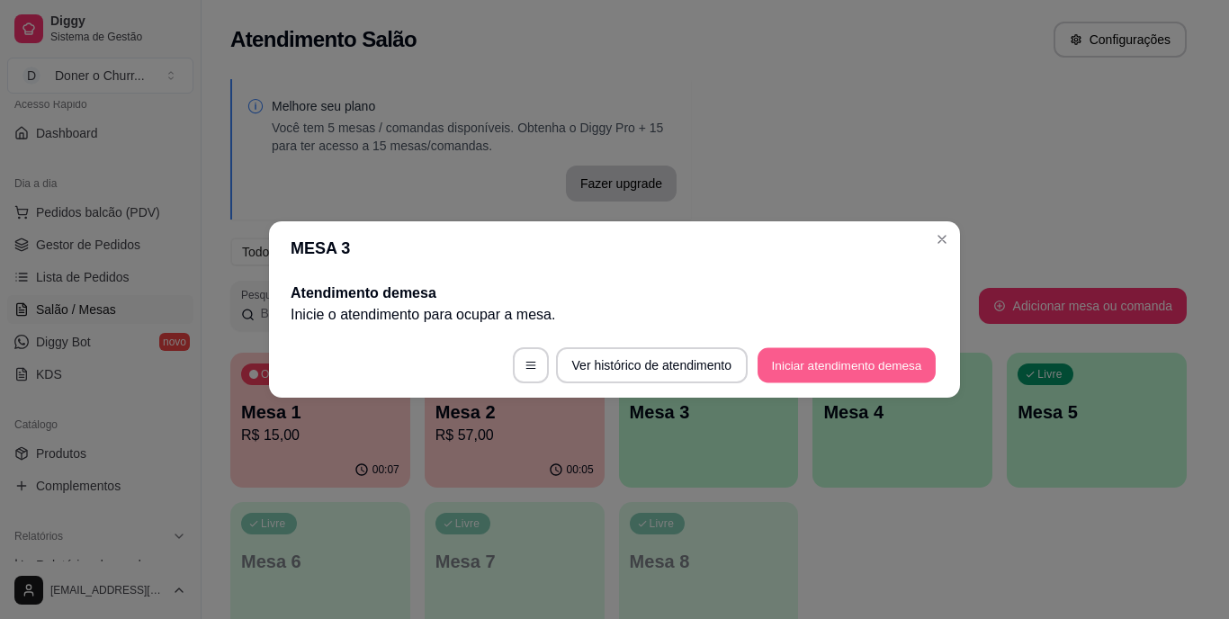
click at [856, 368] on button "Iniciar atendimento de mesa" at bounding box center [847, 365] width 178 height 35
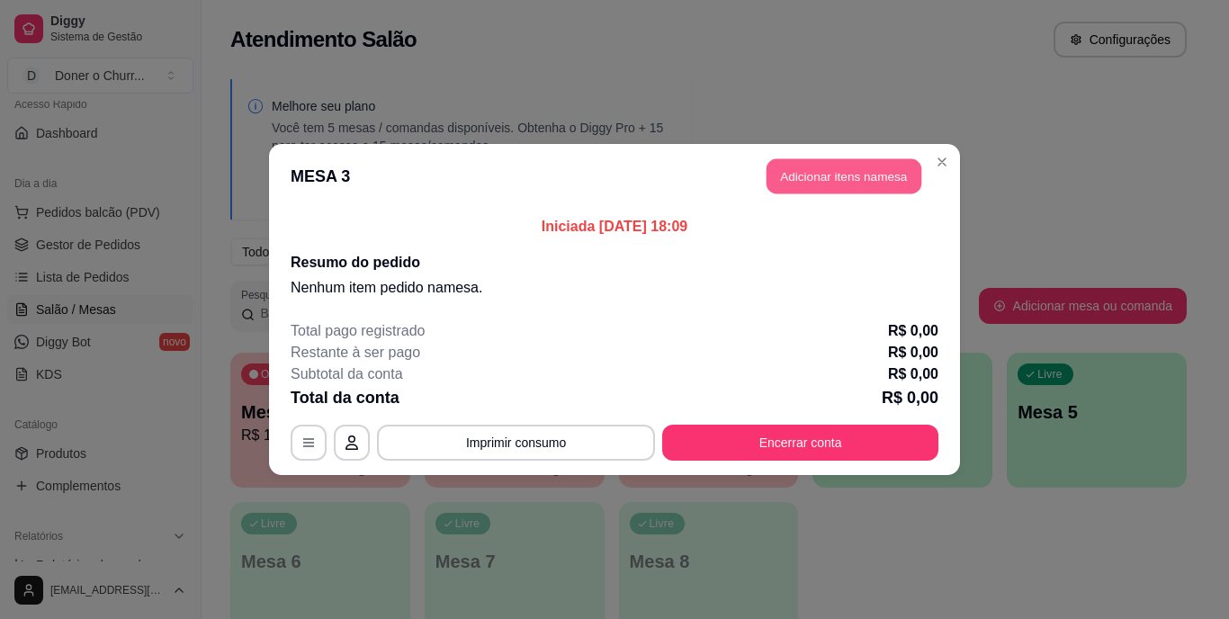
click at [843, 181] on button "Adicionar itens na mesa" at bounding box center [844, 176] width 155 height 35
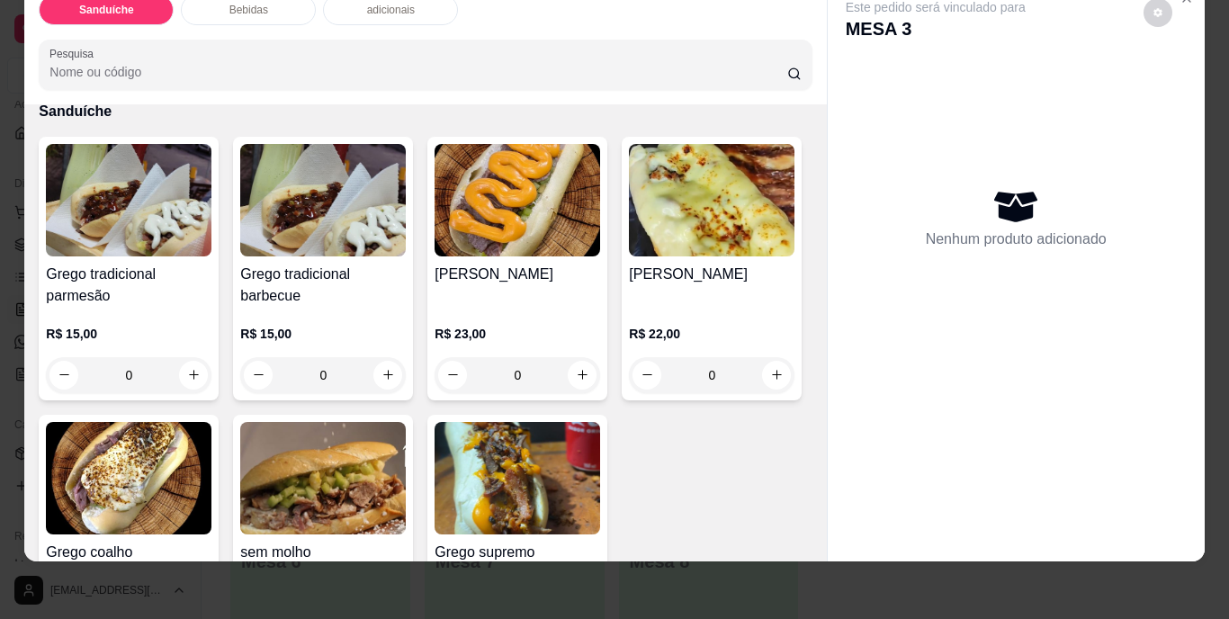
scroll to position [180, 0]
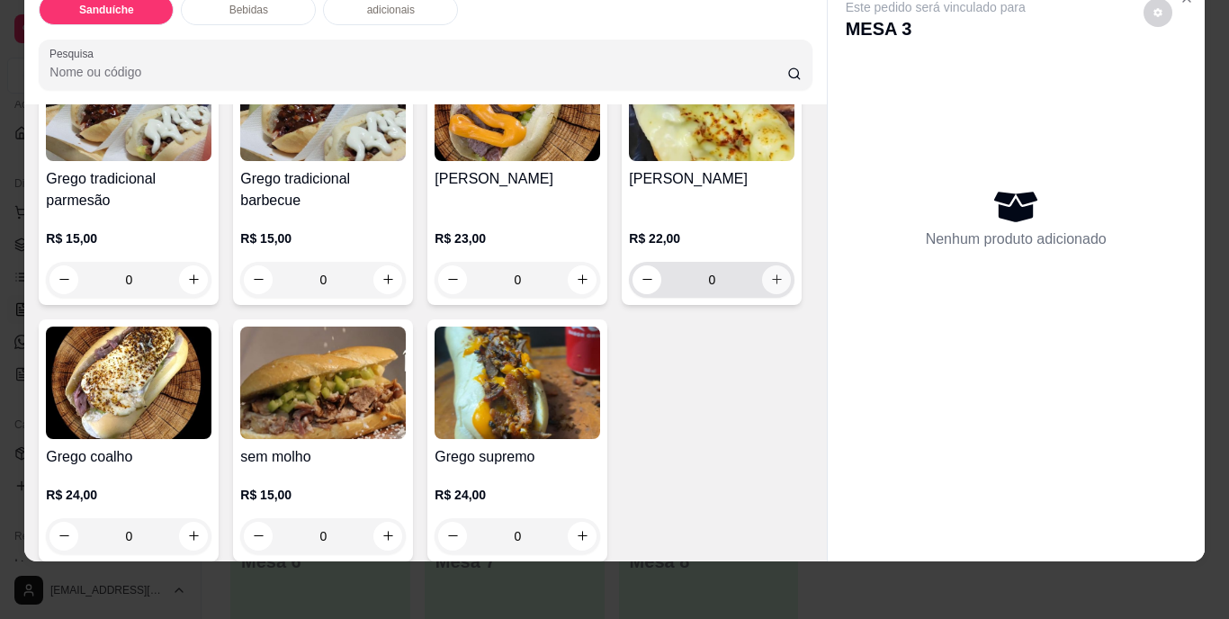
click at [762, 294] on button "increase-product-quantity" at bounding box center [776, 280] width 29 height 29
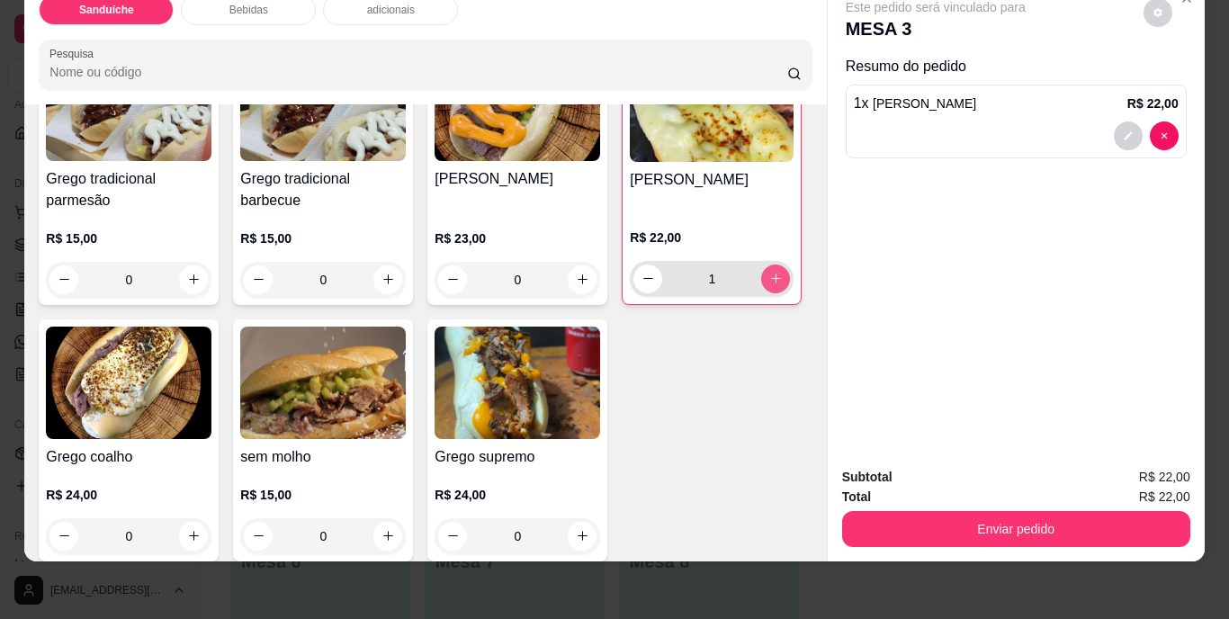
click at [770, 285] on icon "increase-product-quantity" at bounding box center [777, 279] width 14 height 14
type input "2"
click at [201, 529] on icon "increase-product-quantity" at bounding box center [194, 536] width 14 height 14
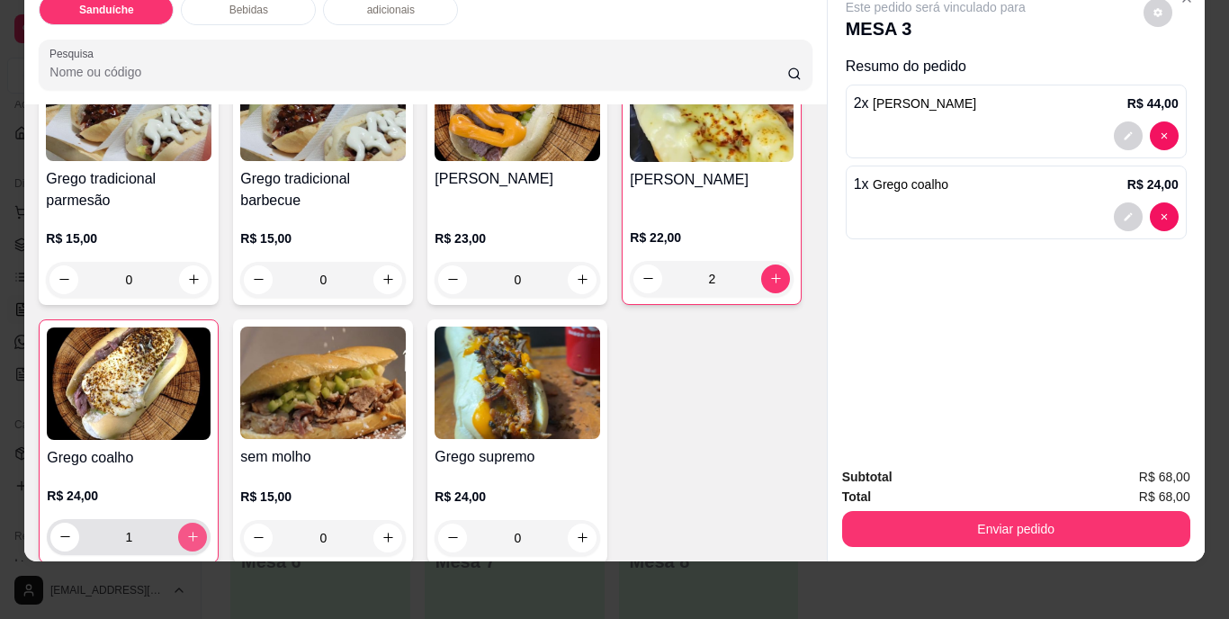
type input "1"
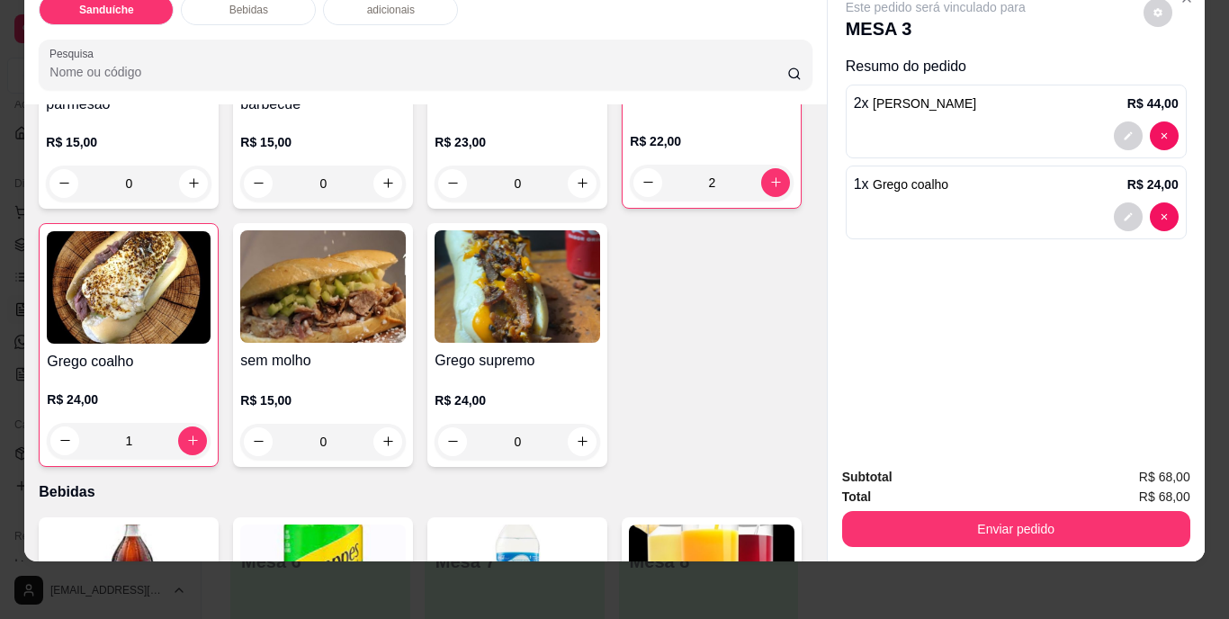
scroll to position [360, 0]
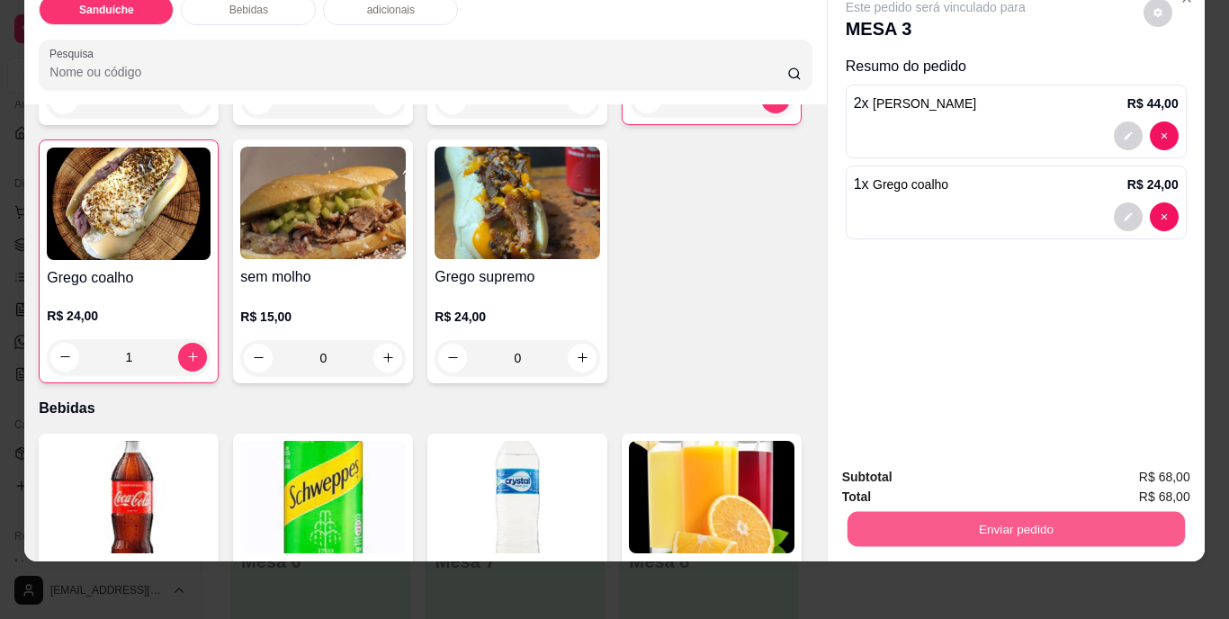
click at [923, 514] on button "Enviar pedido" at bounding box center [1016, 529] width 338 height 35
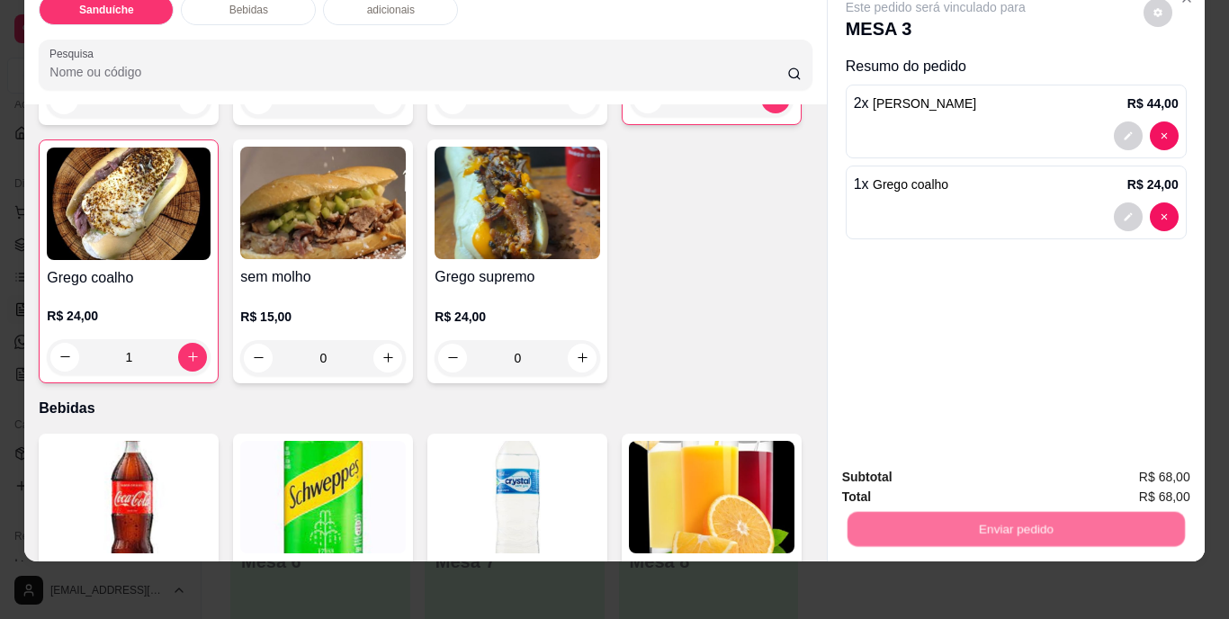
click at [949, 473] on button "Não registrar e enviar pedido" at bounding box center [956, 472] width 187 height 34
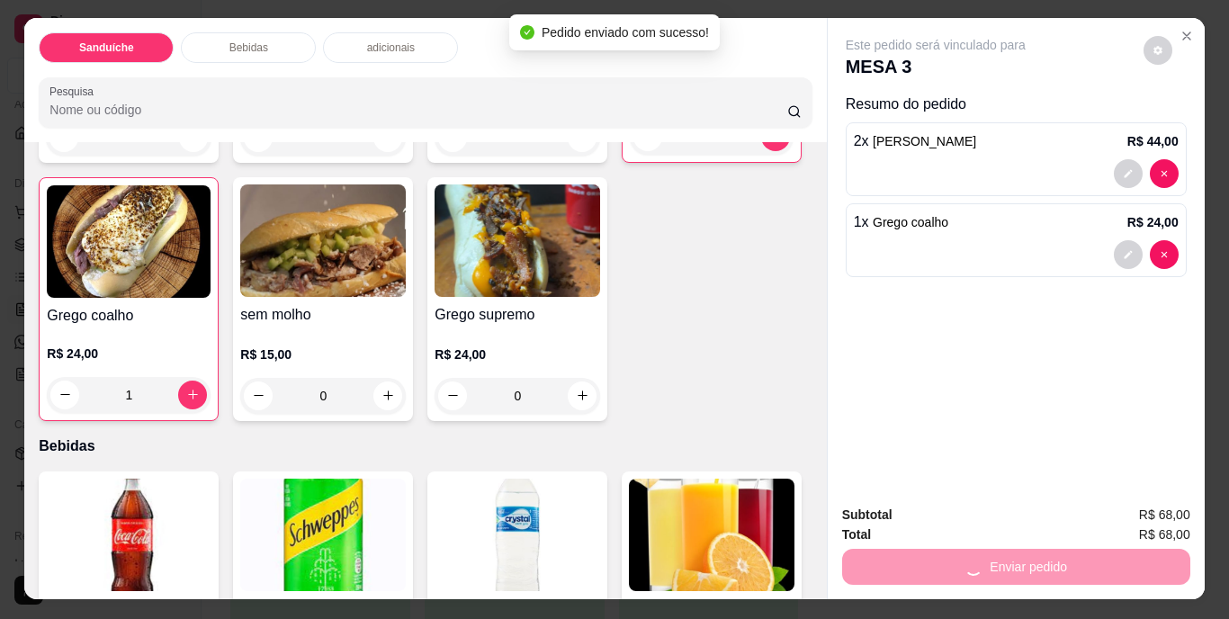
scroll to position [0, 0]
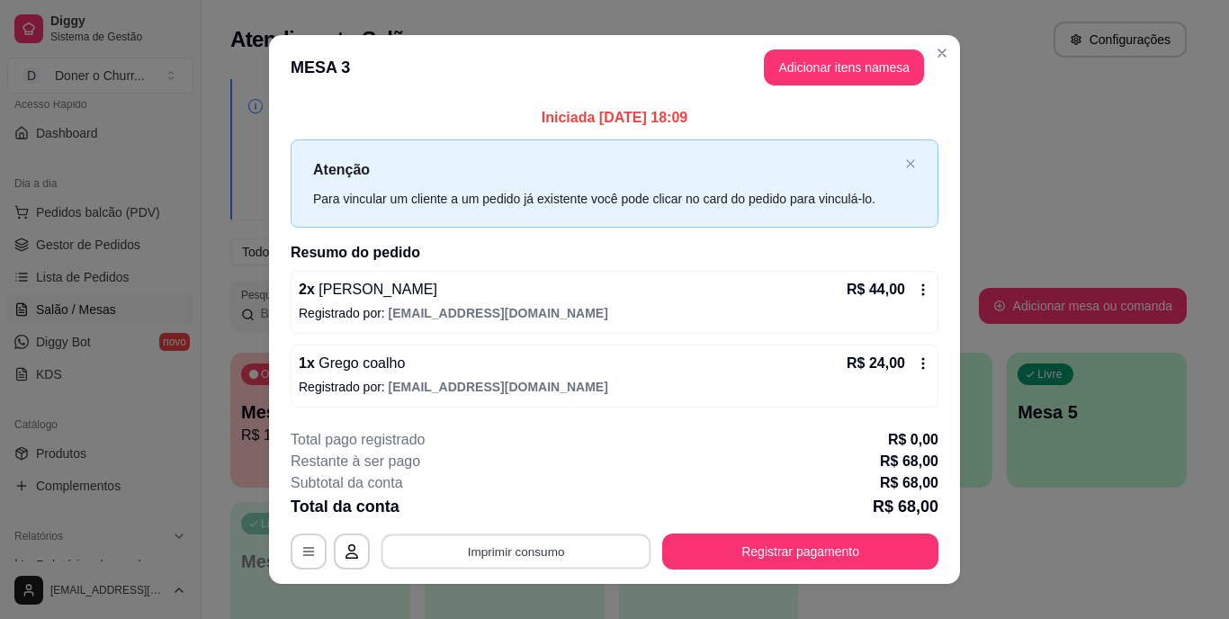
click at [530, 550] on button "Imprimir consumo" at bounding box center [517, 551] width 270 height 35
click at [527, 509] on button "IMPRESSORA" at bounding box center [515, 510] width 126 height 28
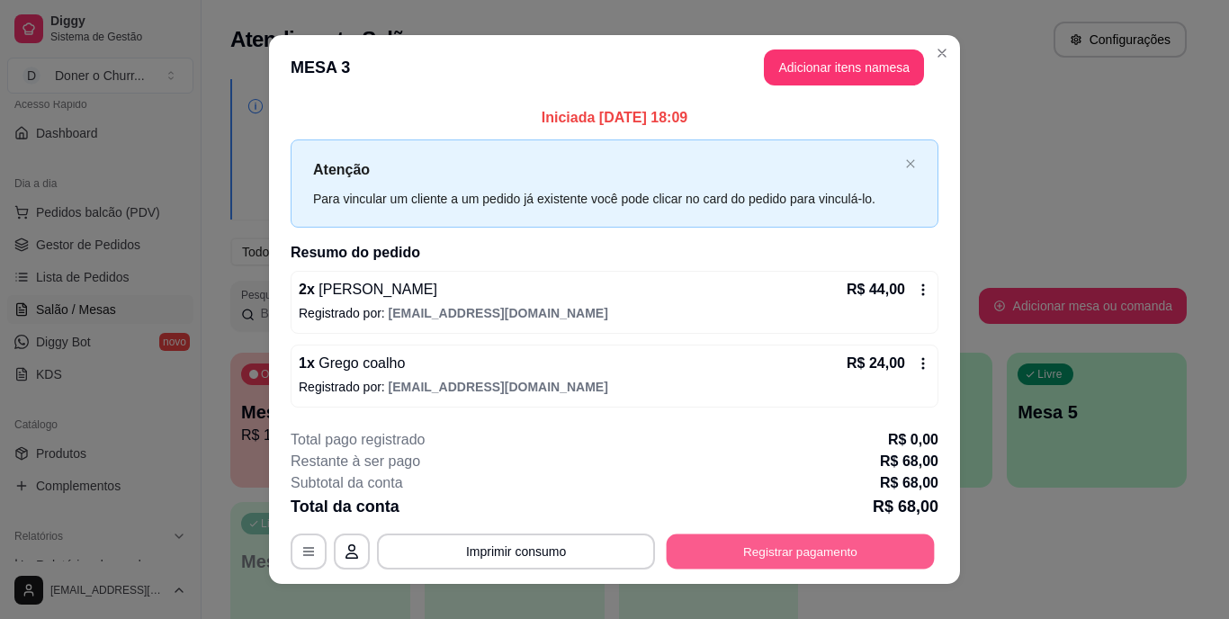
click at [804, 553] on button "Registrar pagamento" at bounding box center [801, 551] width 268 height 35
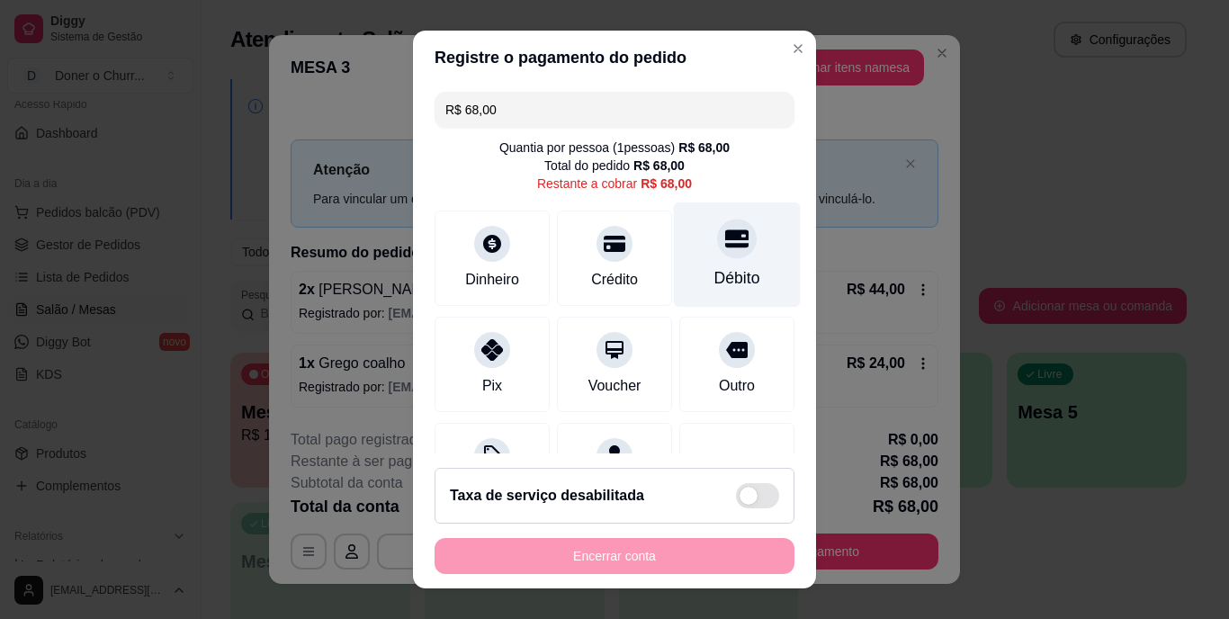
click at [716, 280] on div "Débito" at bounding box center [738, 278] width 46 height 23
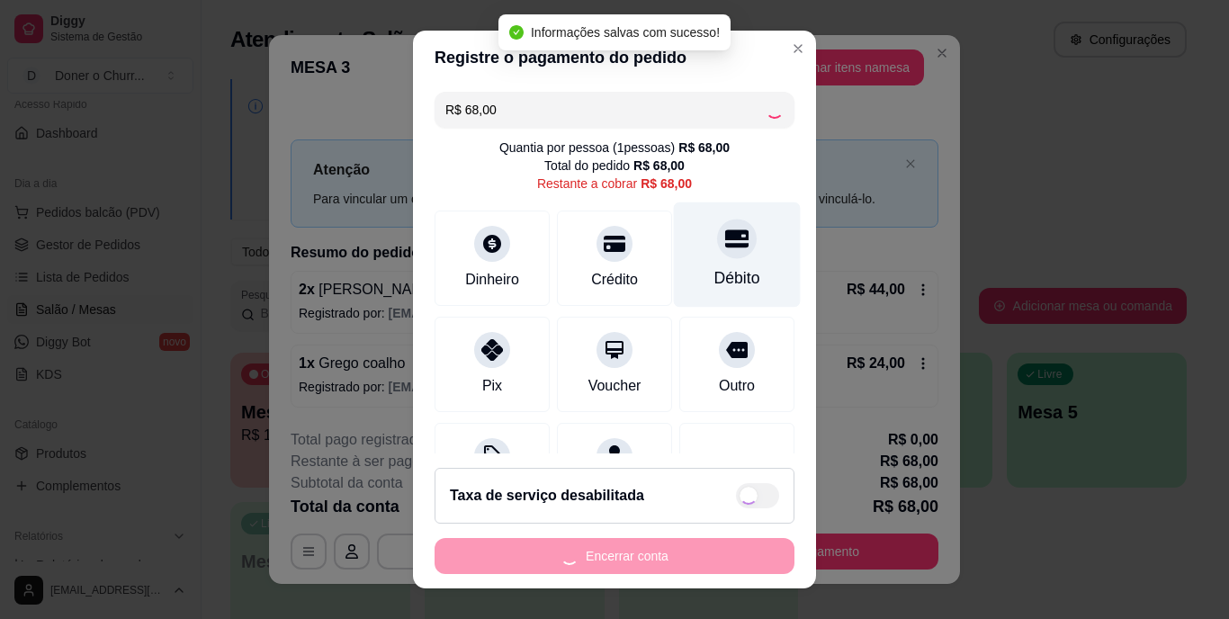
type input "R$ 0,00"
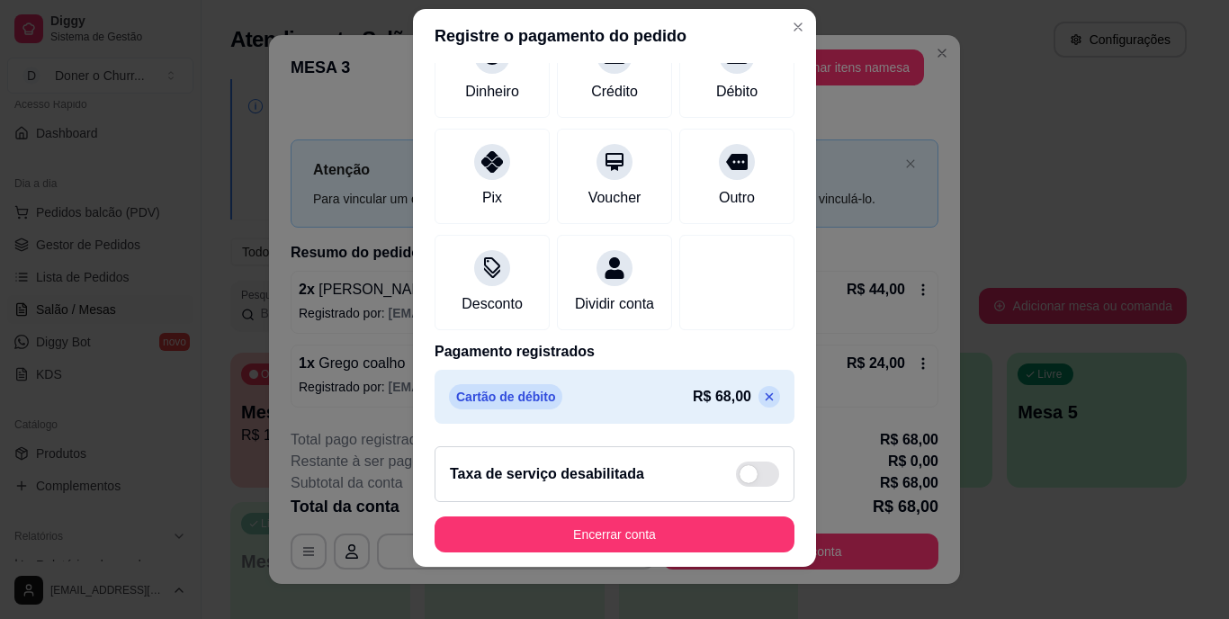
scroll to position [27, 0]
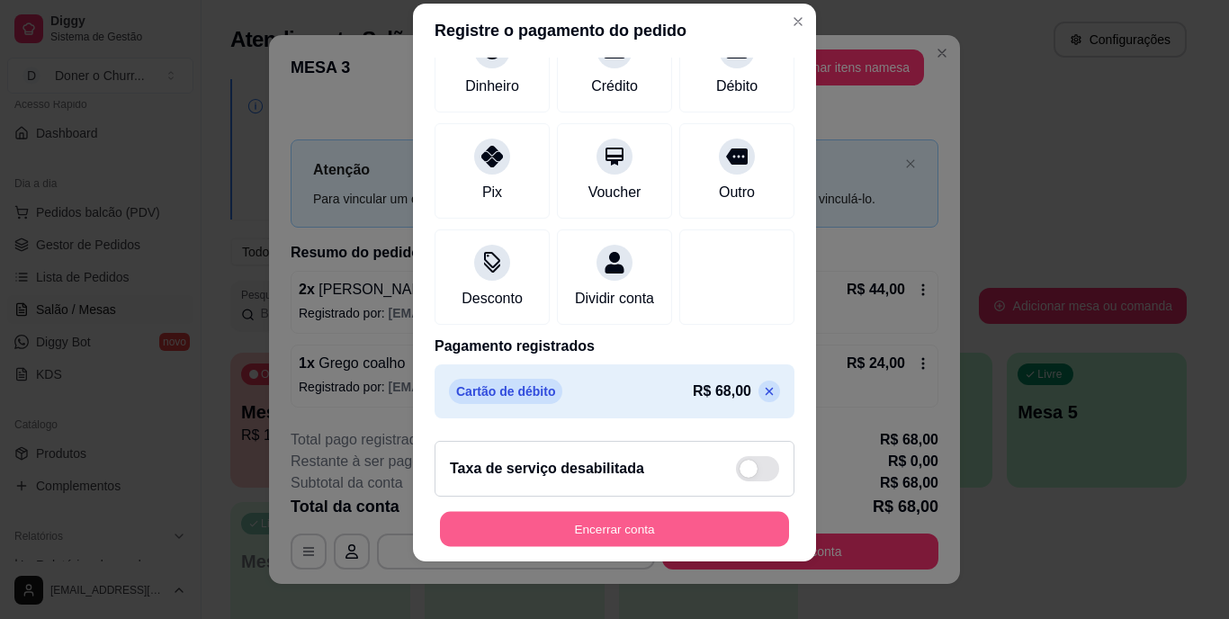
click at [588, 531] on button "Encerrar conta" at bounding box center [614, 528] width 349 height 35
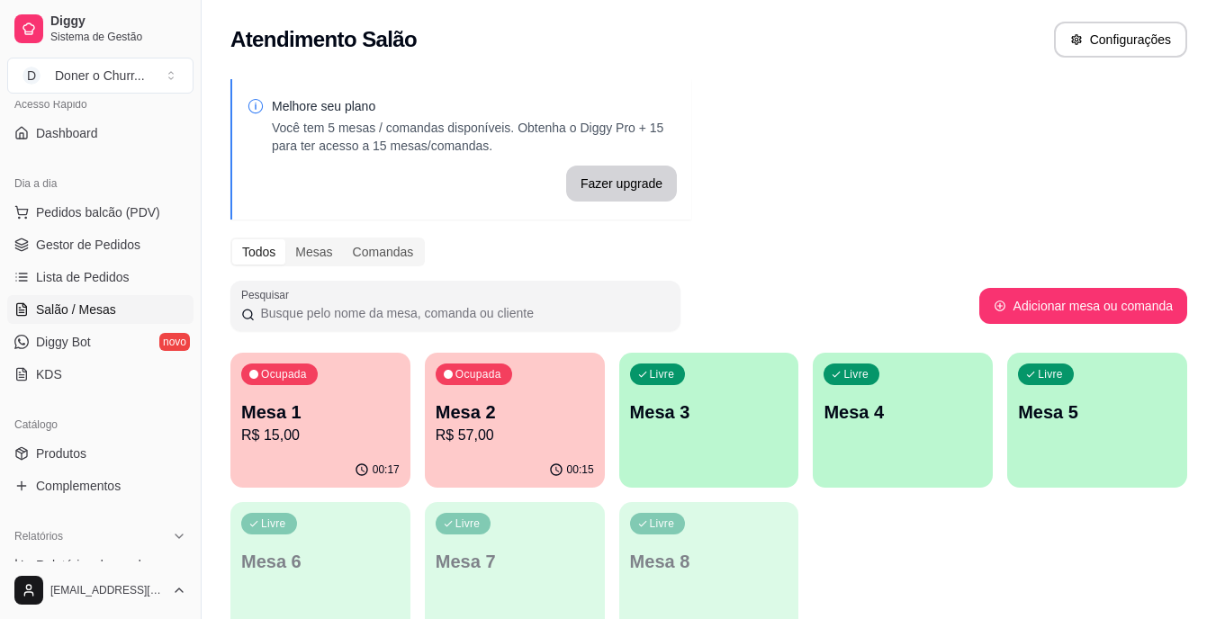
click at [496, 425] on p "R$ 57,00" at bounding box center [515, 436] width 158 height 22
click at [288, 401] on p "Mesa 1" at bounding box center [321, 413] width 154 height 24
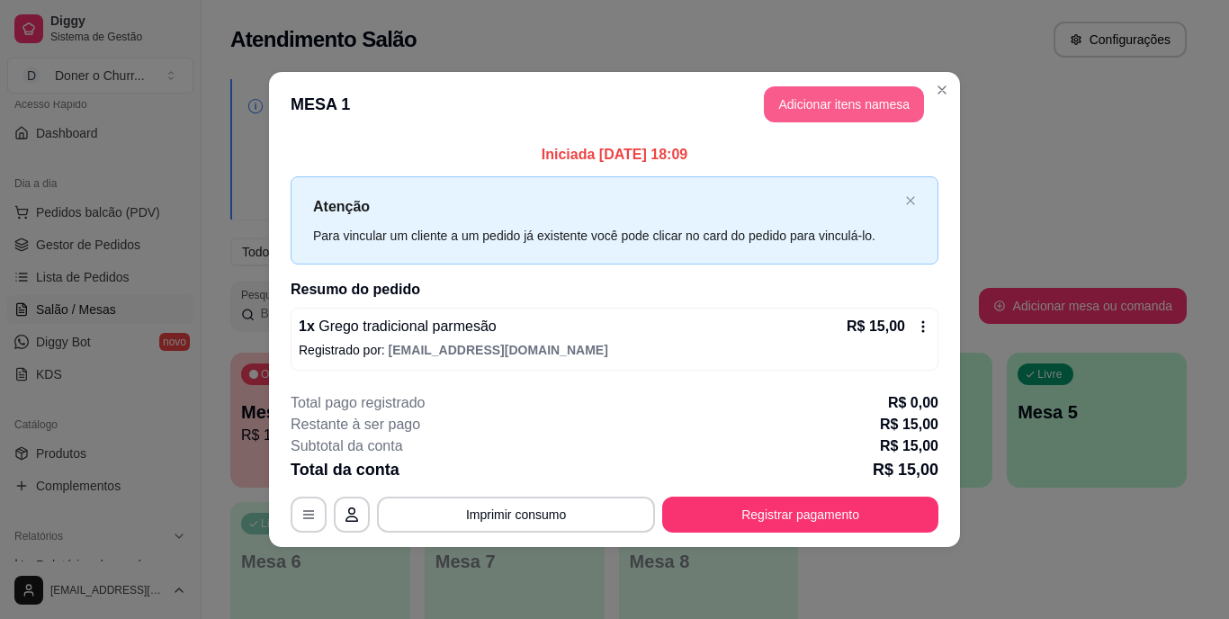
click at [858, 103] on button "Adicionar itens na mesa" at bounding box center [844, 104] width 160 height 36
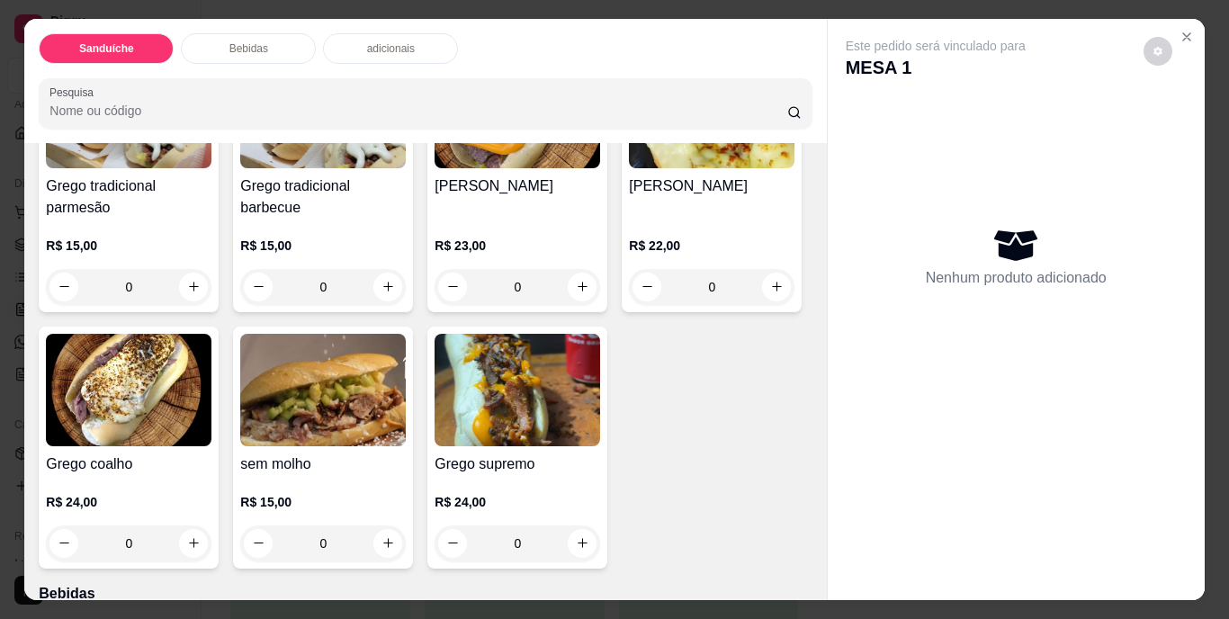
scroll to position [180, 0]
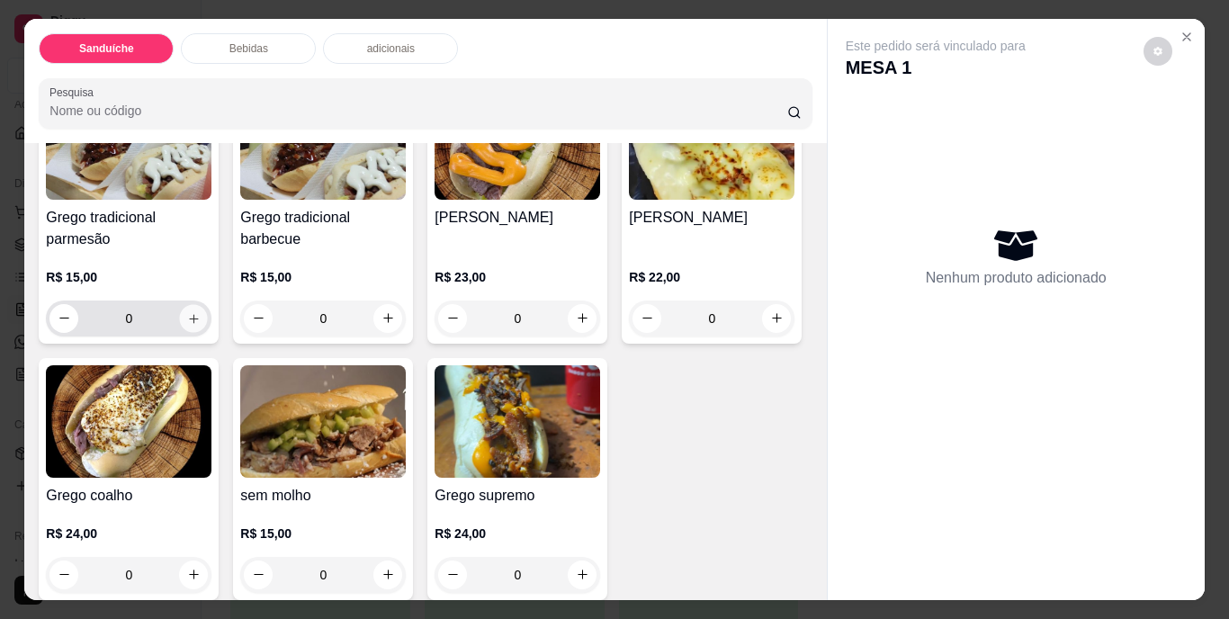
click at [187, 311] on icon "increase-product-quantity" at bounding box center [194, 318] width 14 height 14
type input "1"
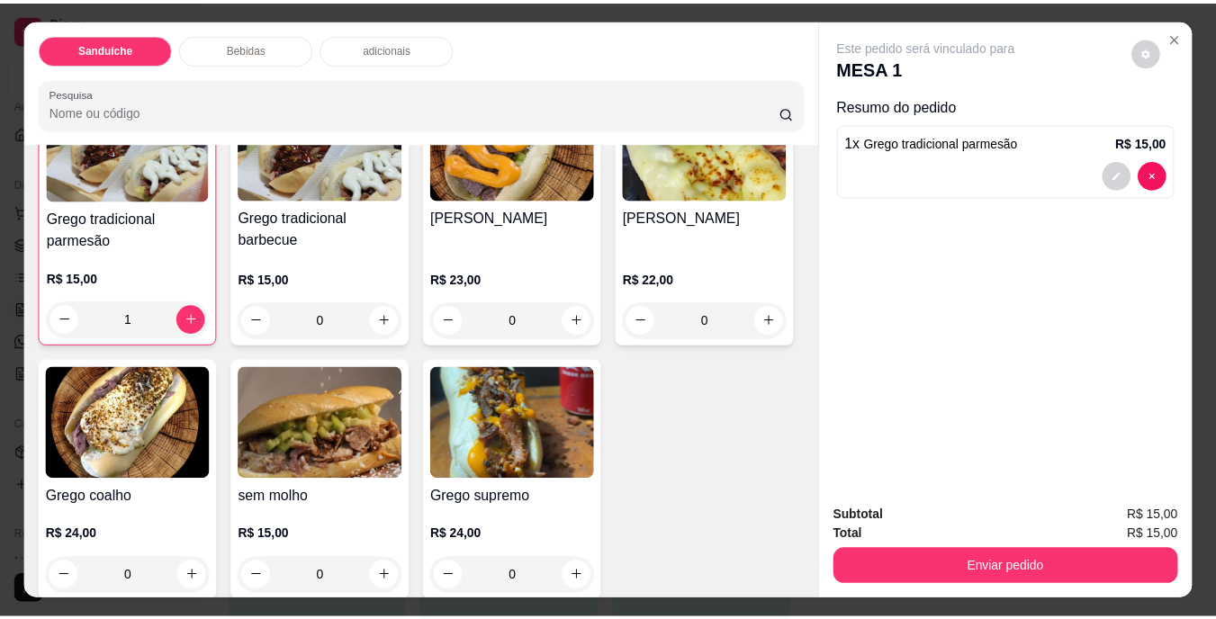
scroll to position [181, 0]
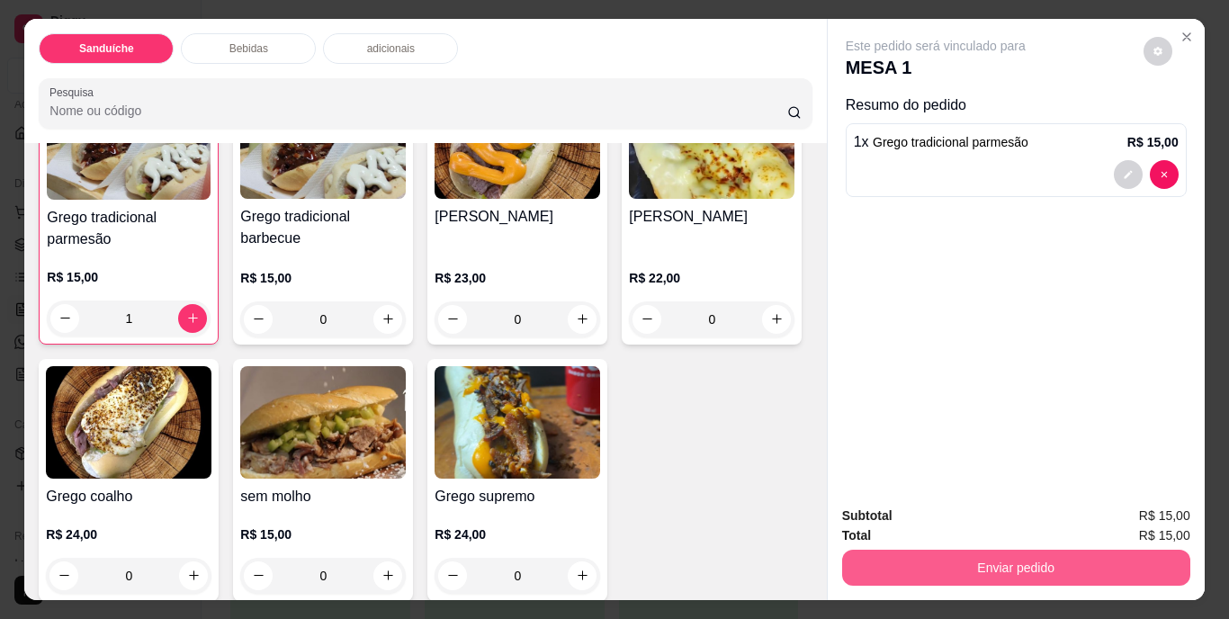
click at [959, 551] on button "Enviar pedido" at bounding box center [1016, 568] width 348 height 36
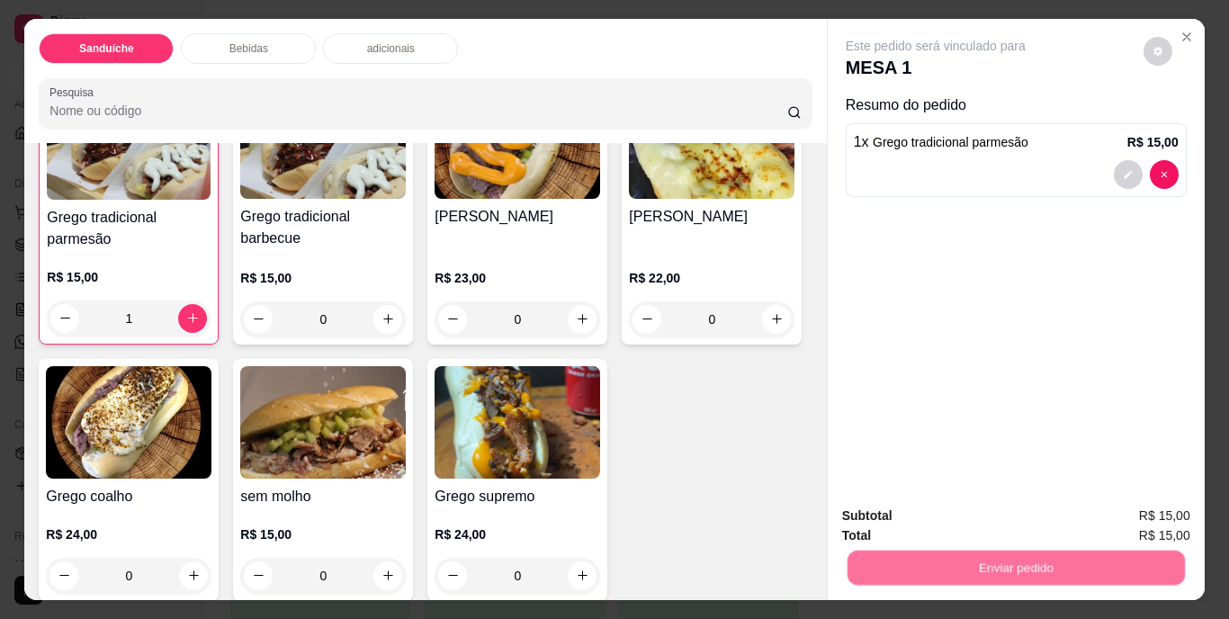
click at [940, 509] on button "Não registrar e enviar pedido" at bounding box center [957, 516] width 182 height 33
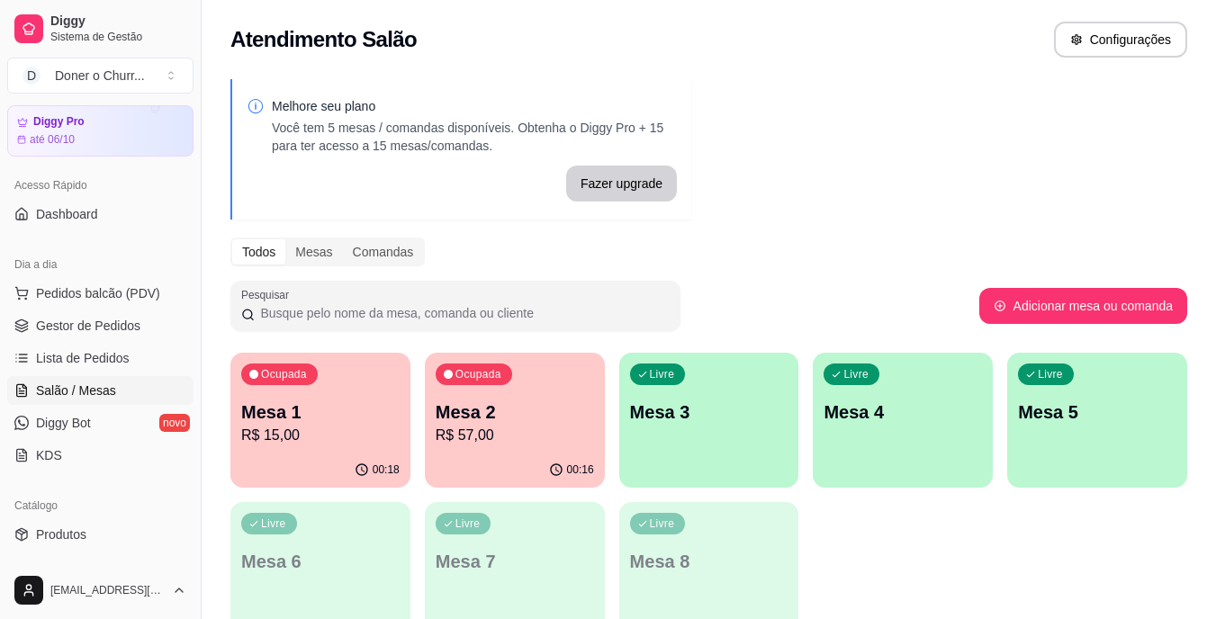
scroll to position [0, 0]
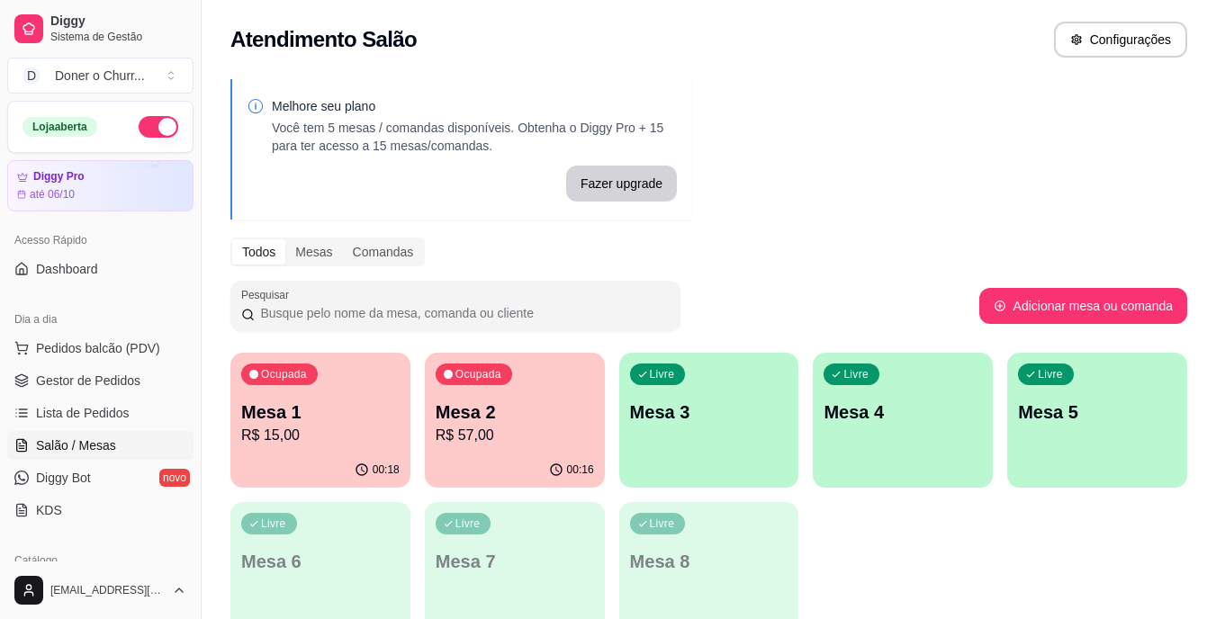
click at [140, 126] on button "button" at bounding box center [159, 127] width 40 height 22
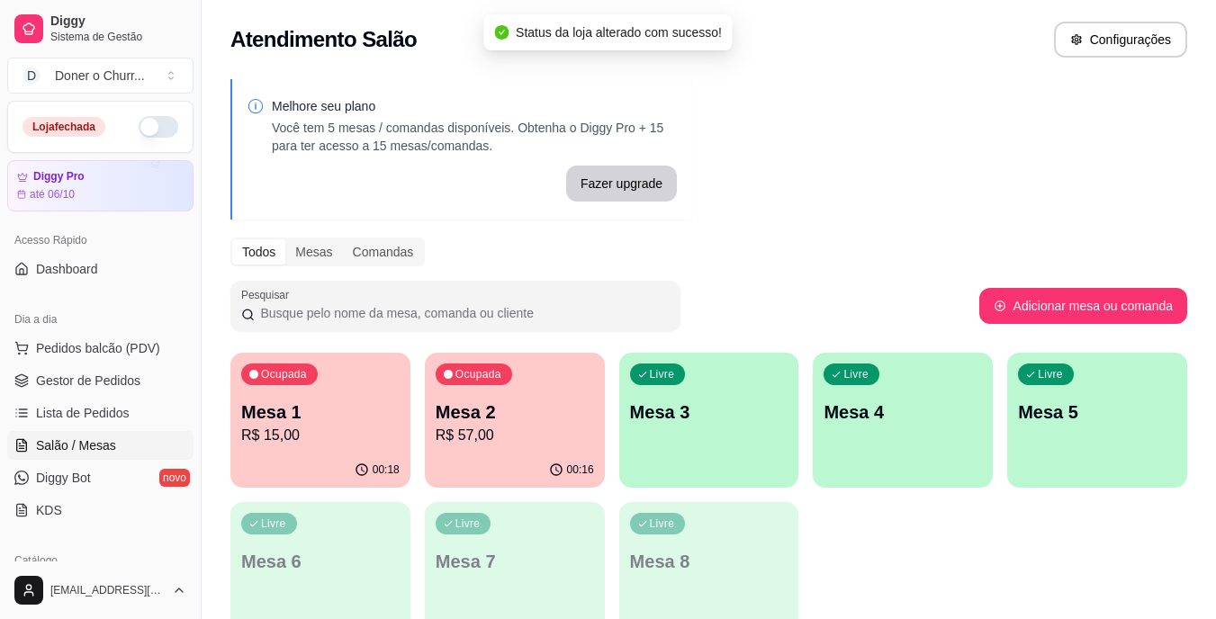
click at [144, 130] on button "button" at bounding box center [159, 127] width 40 height 22
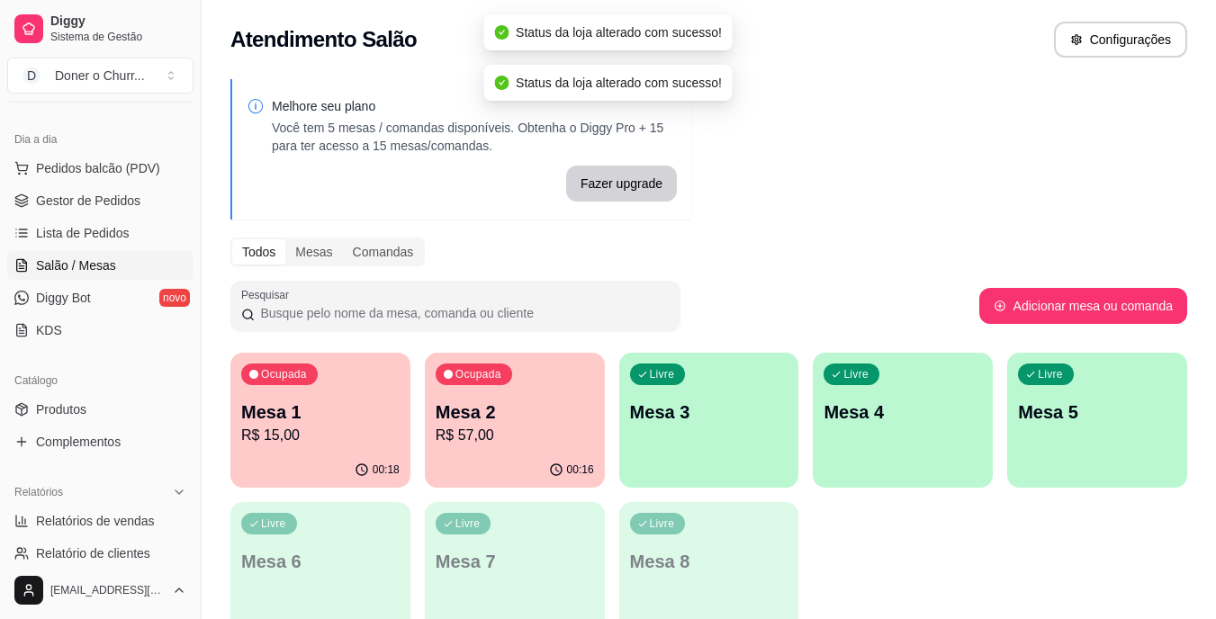
scroll to position [270, 0]
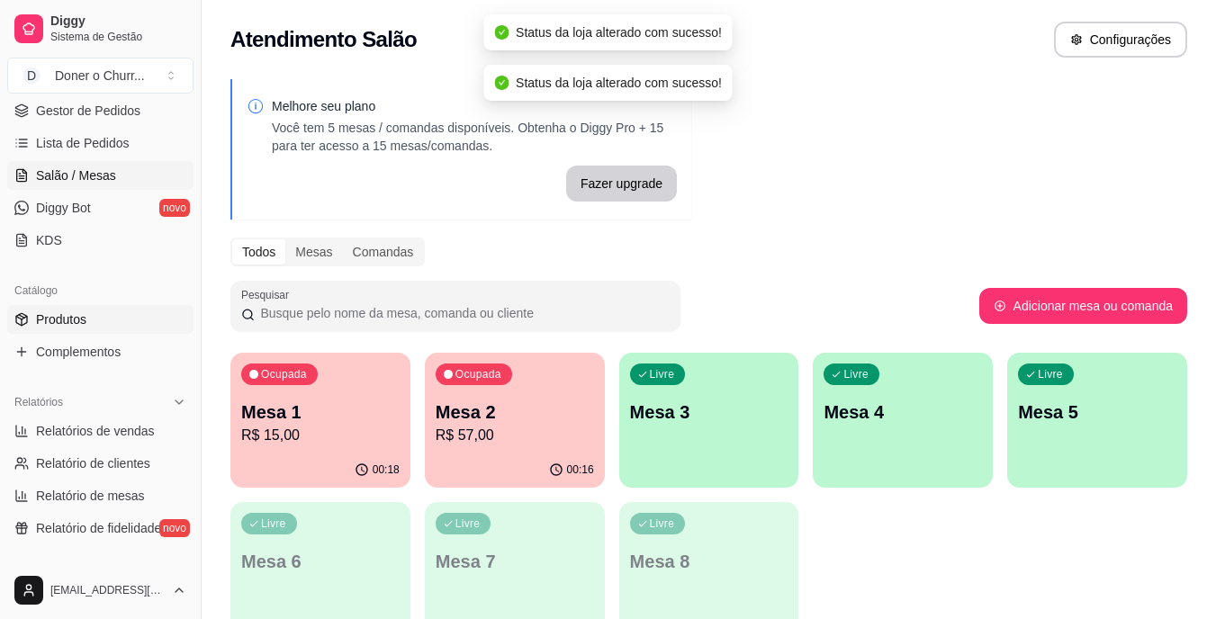
click at [40, 320] on span "Produtos" at bounding box center [61, 320] width 50 height 18
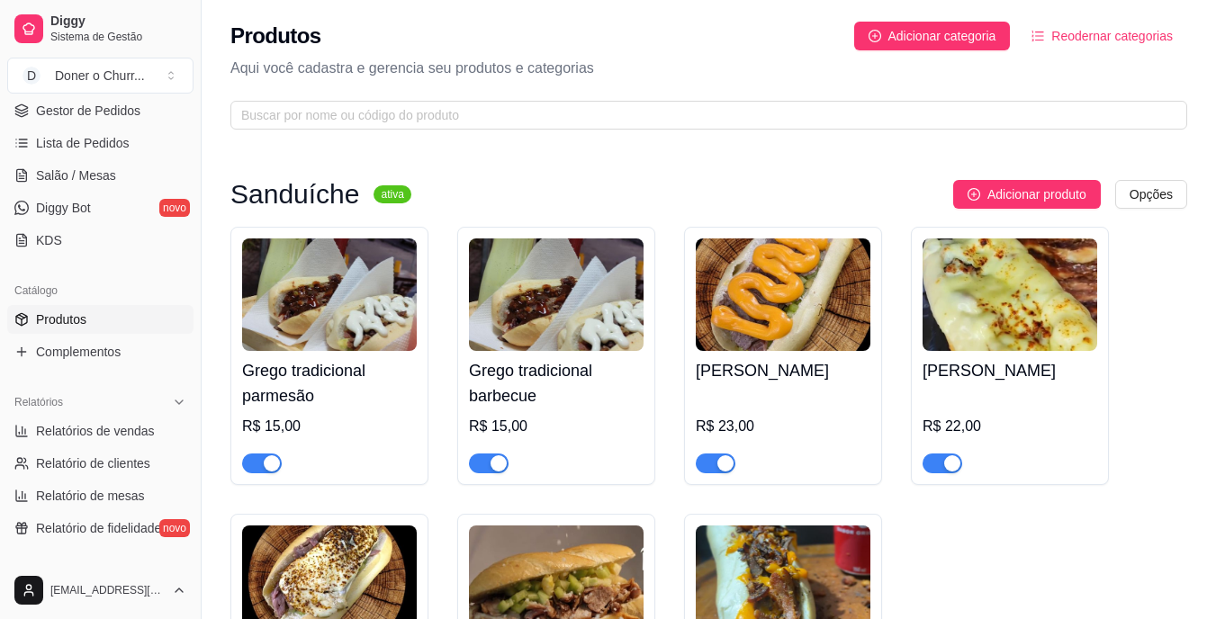
click at [946, 465] on div "button" at bounding box center [952, 463] width 16 height 16
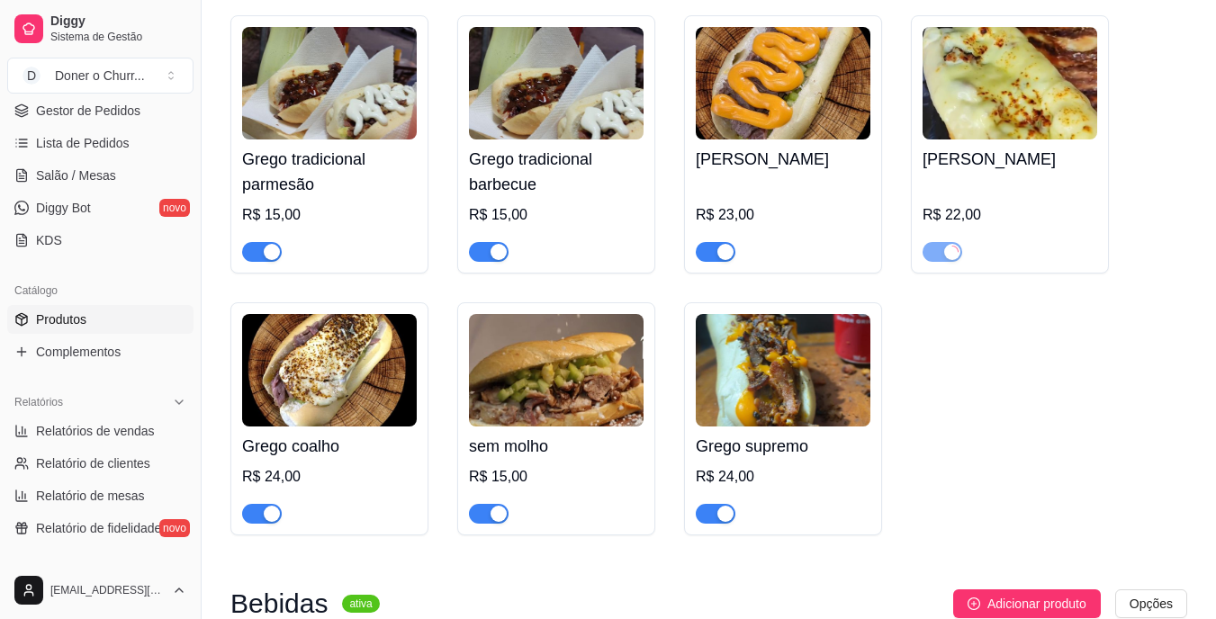
scroll to position [270, 0]
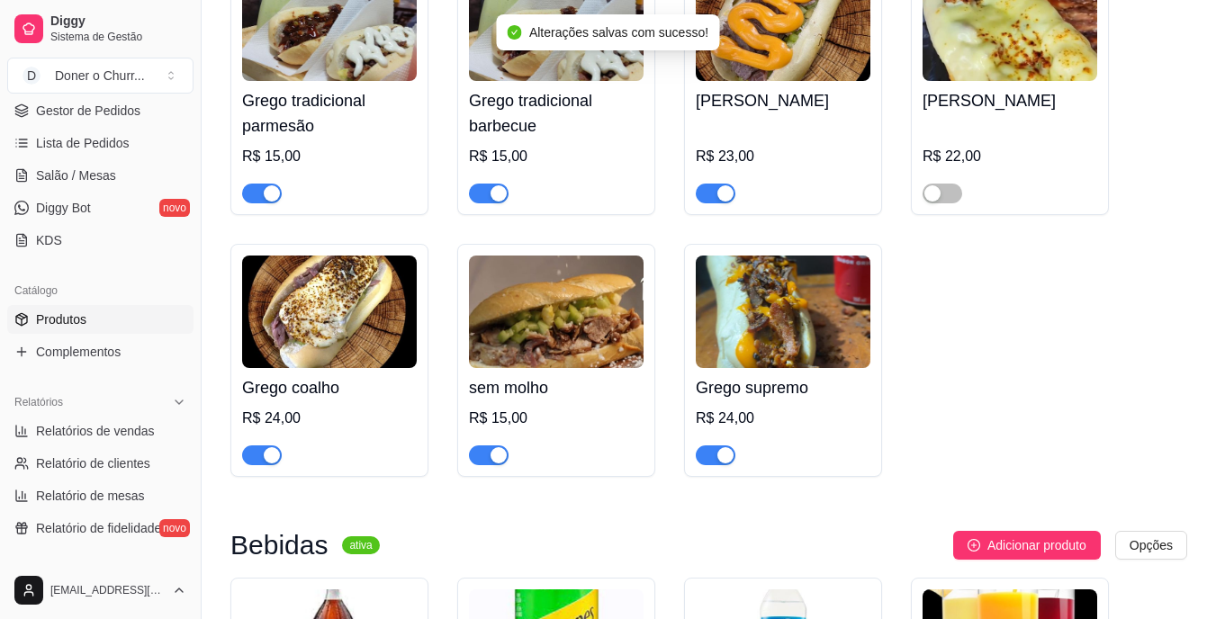
click at [252, 454] on span "button" at bounding box center [262, 456] width 40 height 20
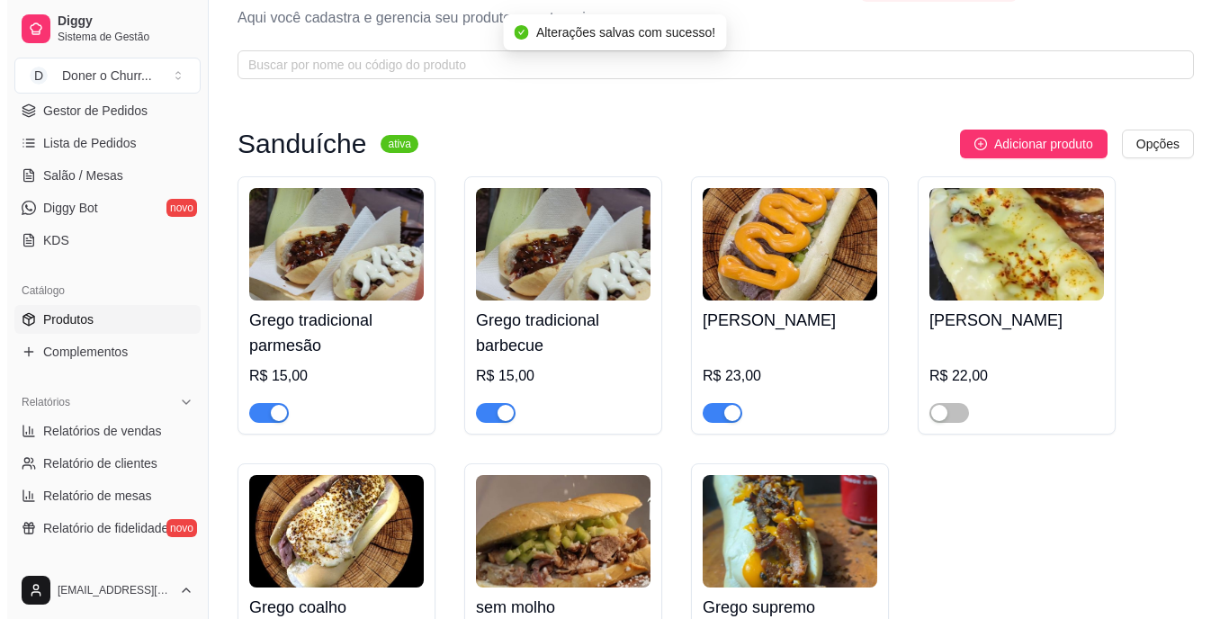
scroll to position [0, 0]
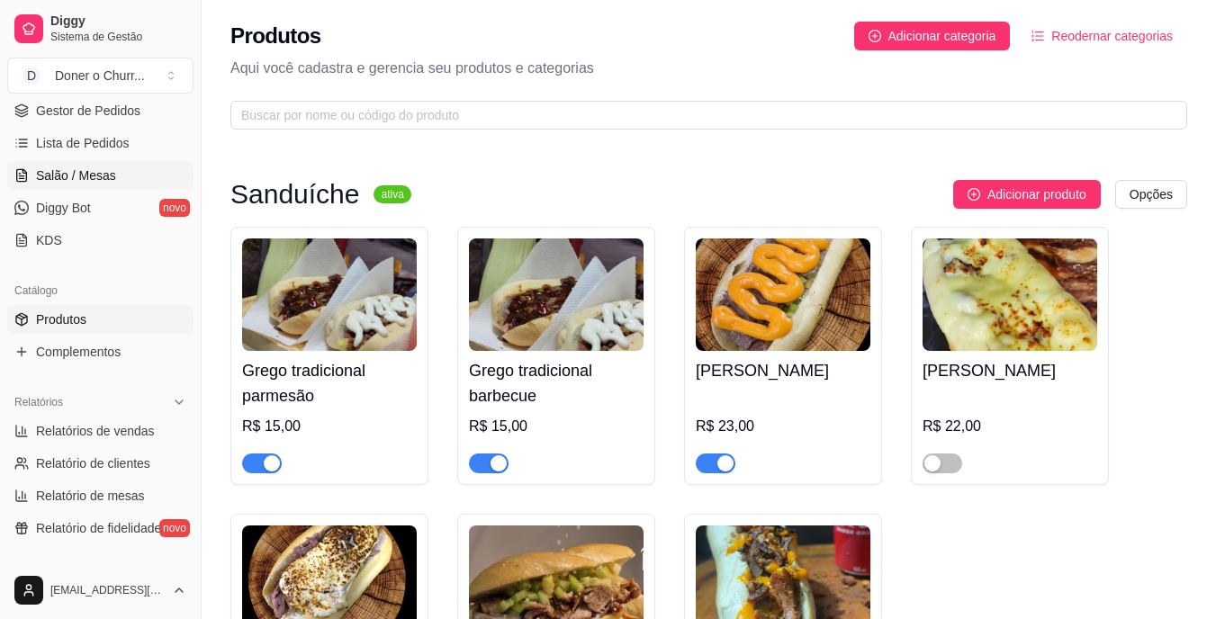
click at [87, 185] on link "Salão / Mesas" at bounding box center [100, 175] width 186 height 29
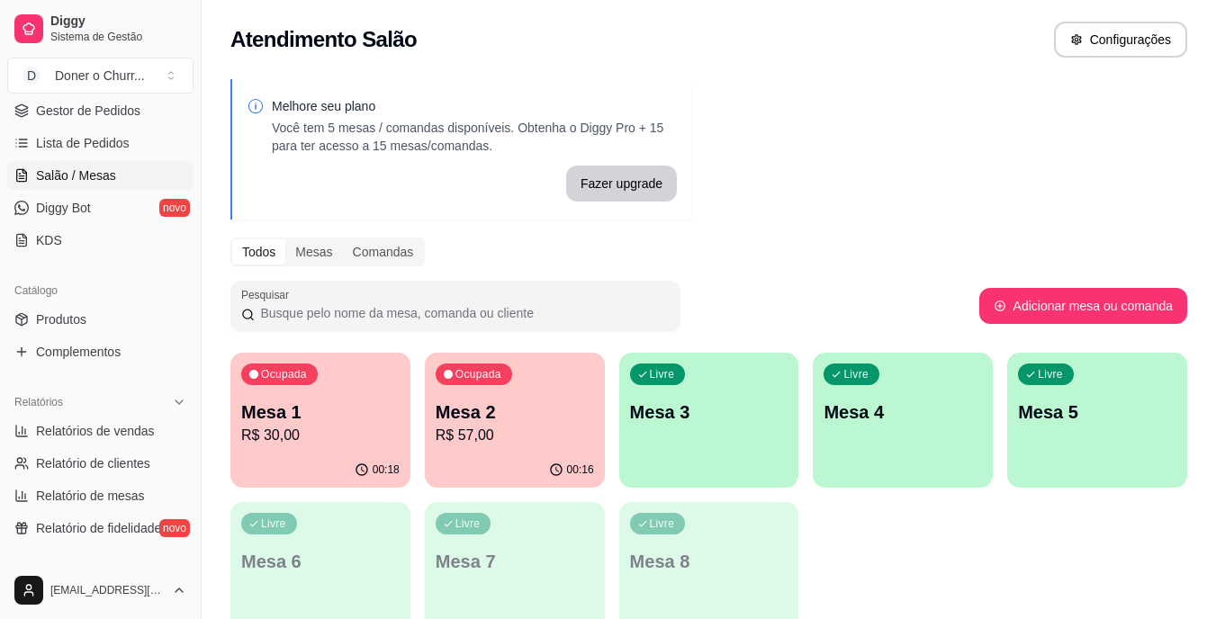
click at [523, 410] on p "Mesa 2" at bounding box center [515, 412] width 158 height 25
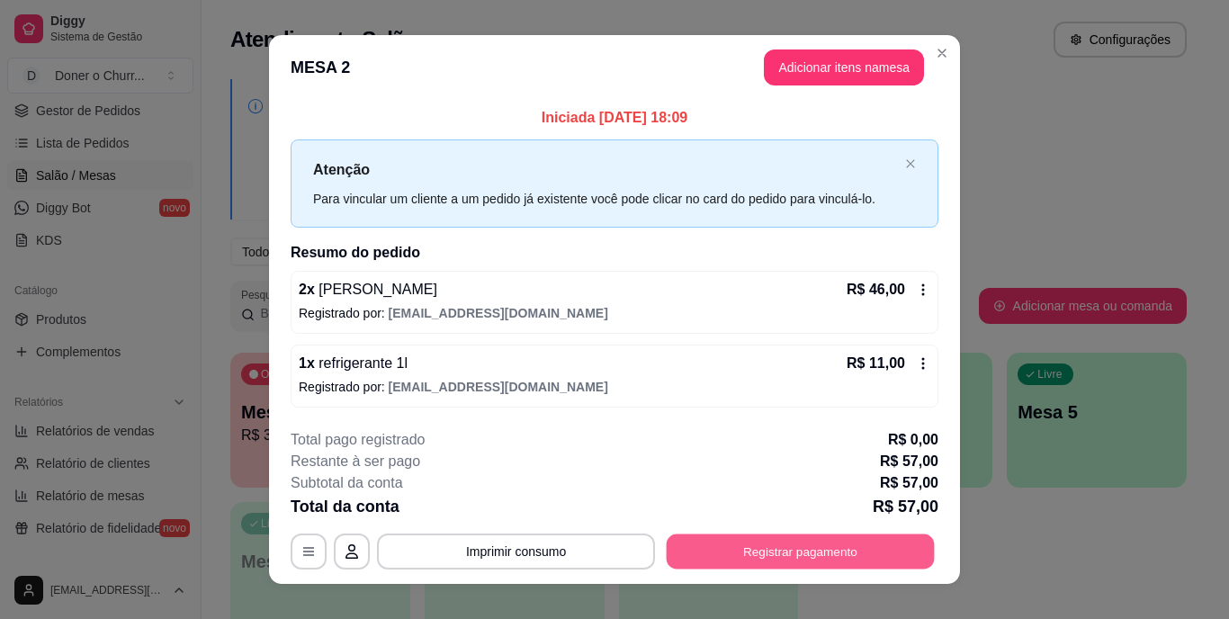
click at [794, 547] on button "Registrar pagamento" at bounding box center [801, 551] width 268 height 35
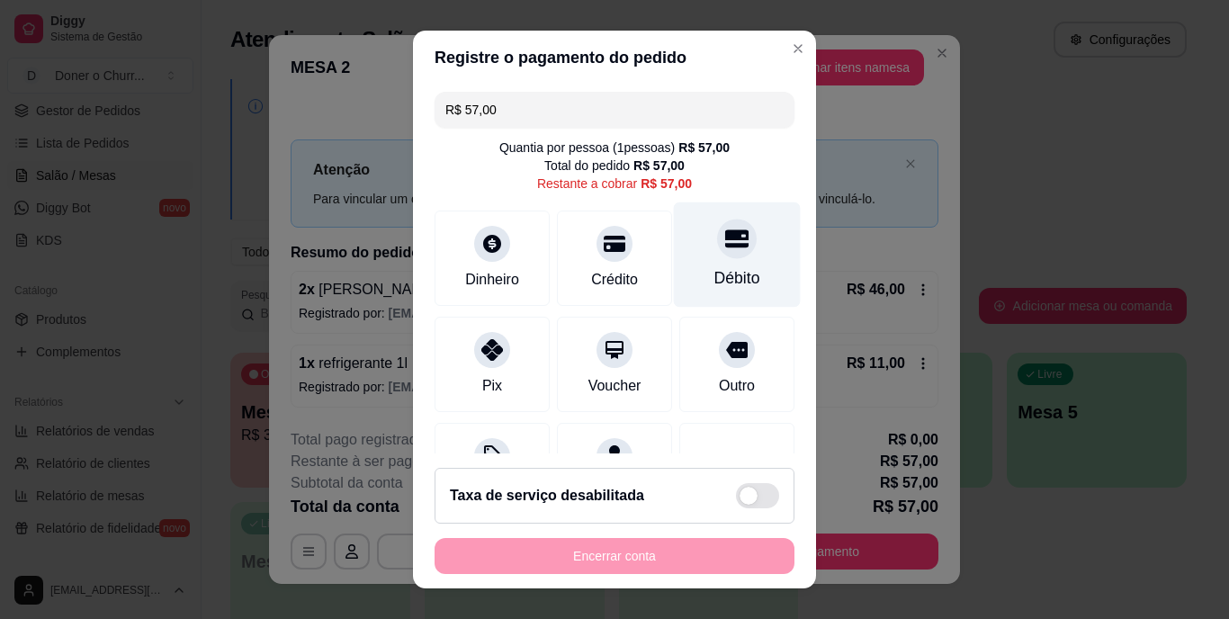
click at [716, 280] on div "Débito" at bounding box center [738, 278] width 46 height 23
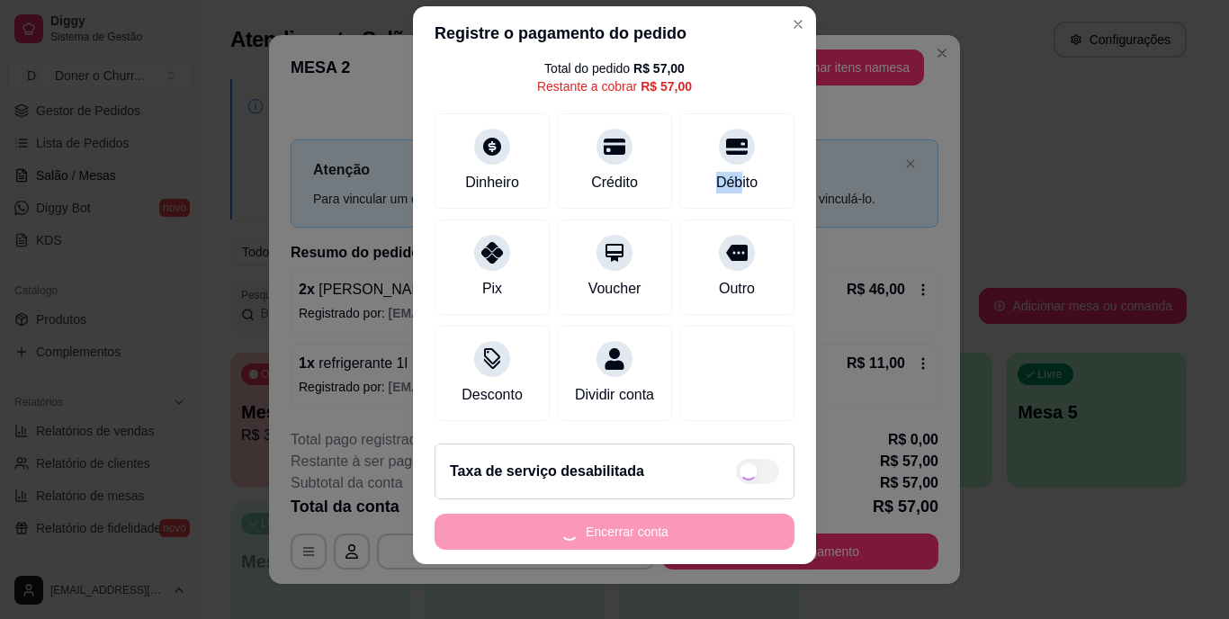
scroll to position [27, 0]
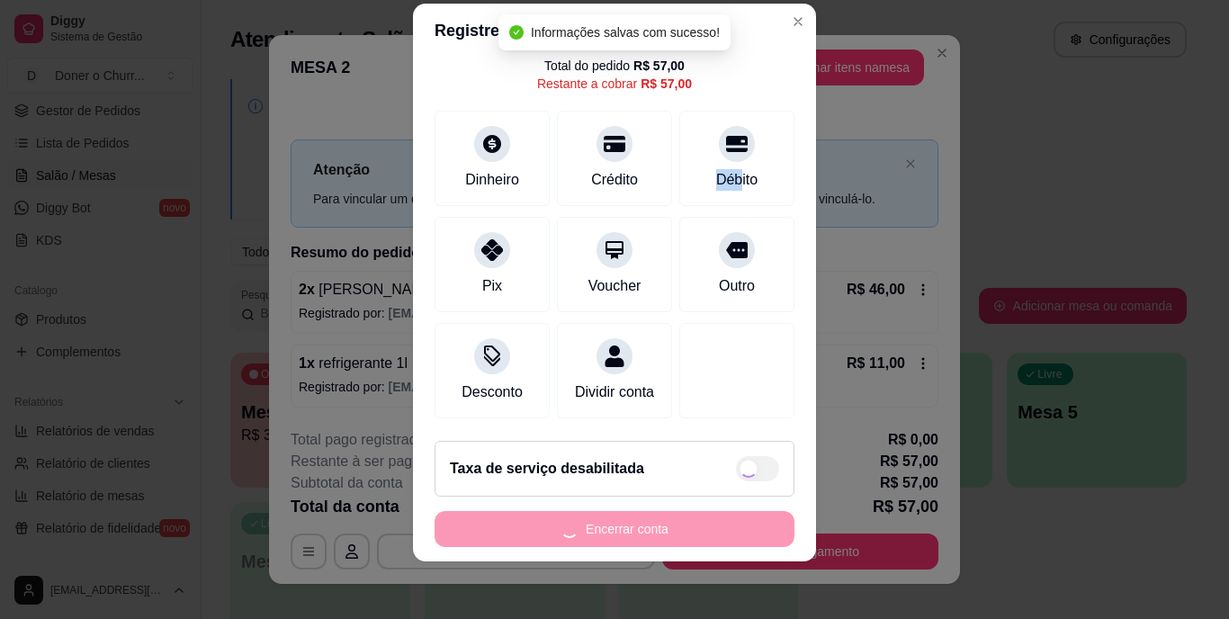
type input "R$ 0,00"
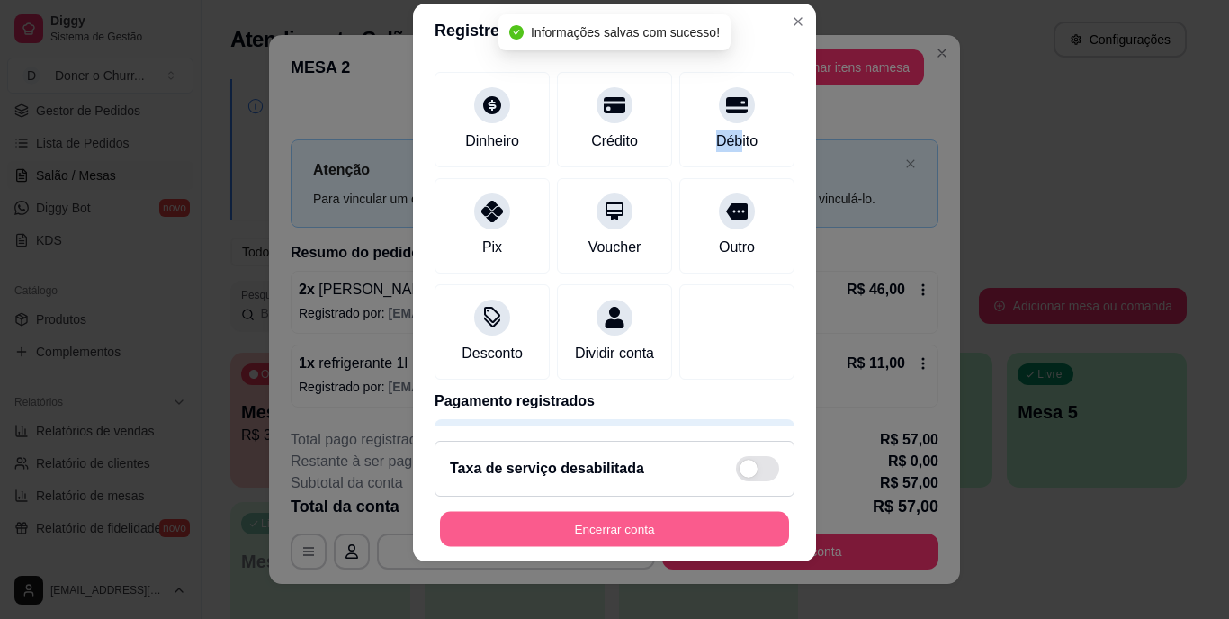
click at [626, 527] on button "Encerrar conta" at bounding box center [614, 528] width 349 height 35
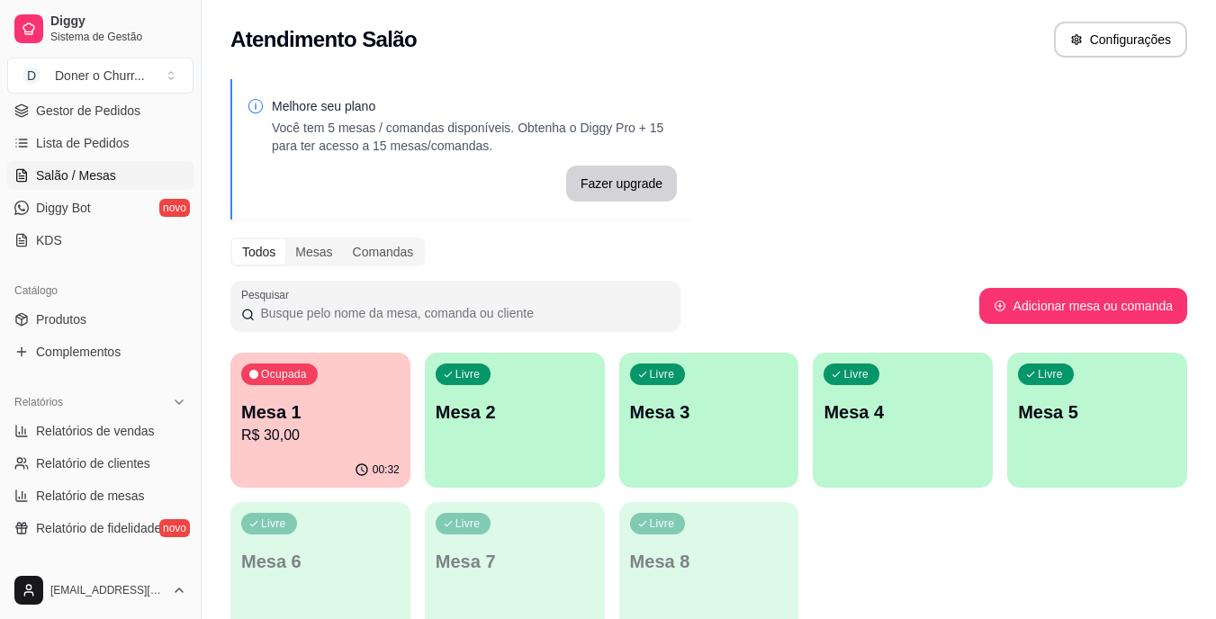
click at [585, 430] on div "Livre Mesa 2" at bounding box center [515, 409] width 180 height 113
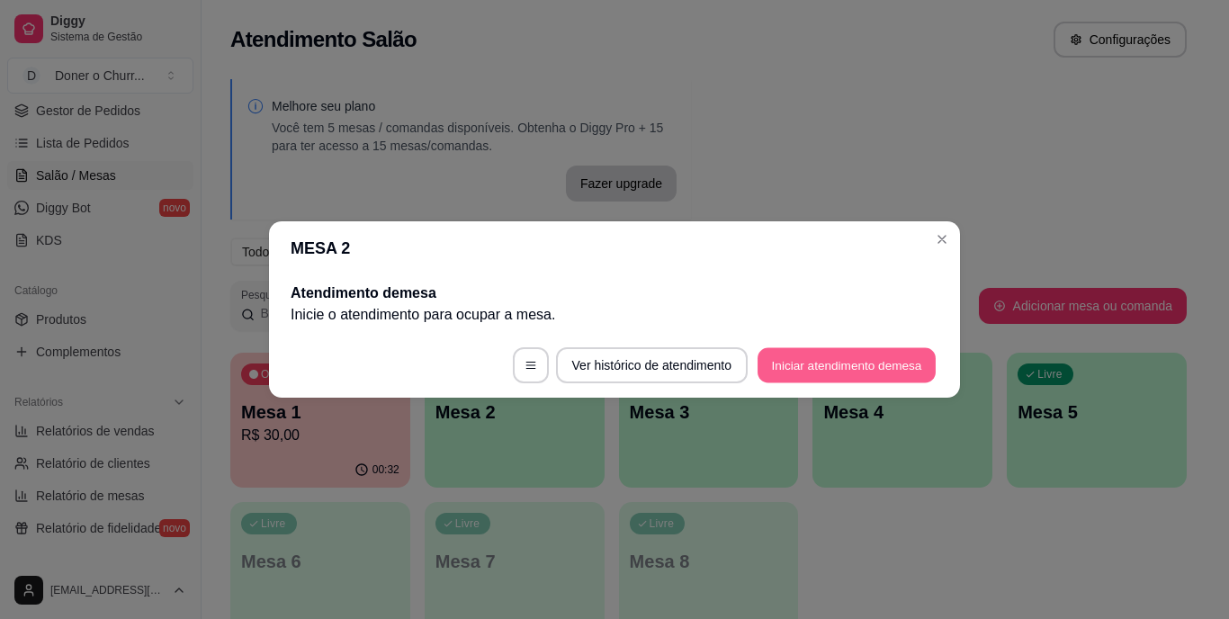
click at [829, 357] on button "Iniciar atendimento de mesa" at bounding box center [847, 365] width 178 height 35
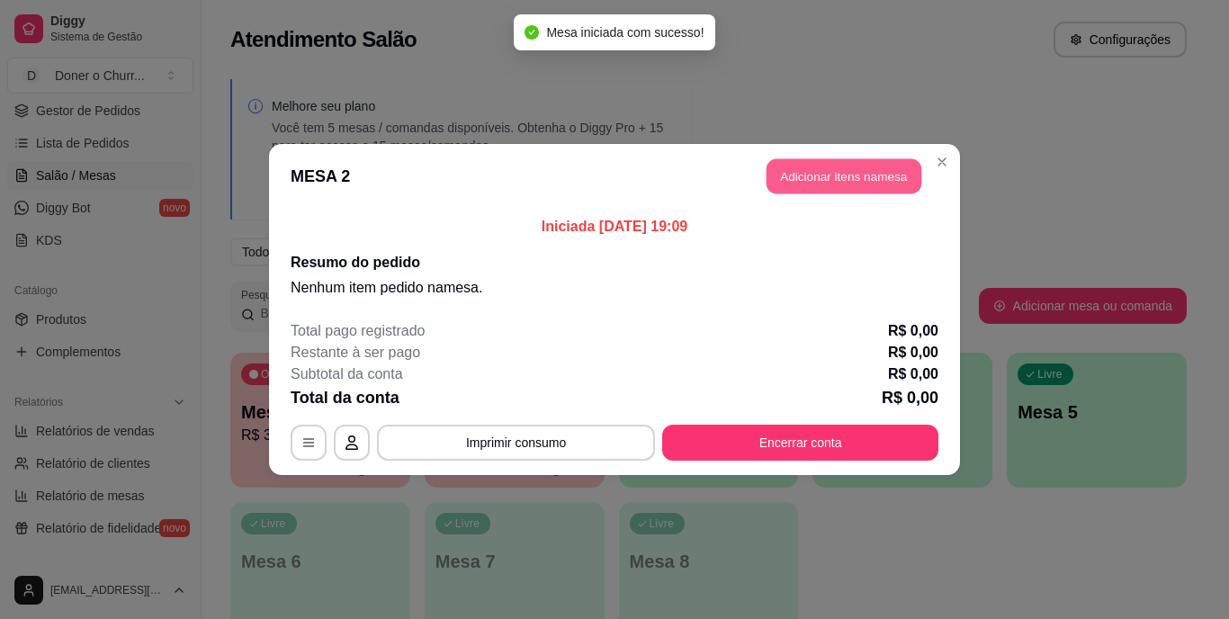
click at [870, 171] on button "Adicionar itens na mesa" at bounding box center [844, 176] width 155 height 35
click at [194, 491] on icon "increase-product-quantity" at bounding box center [194, 498] width 14 height 14
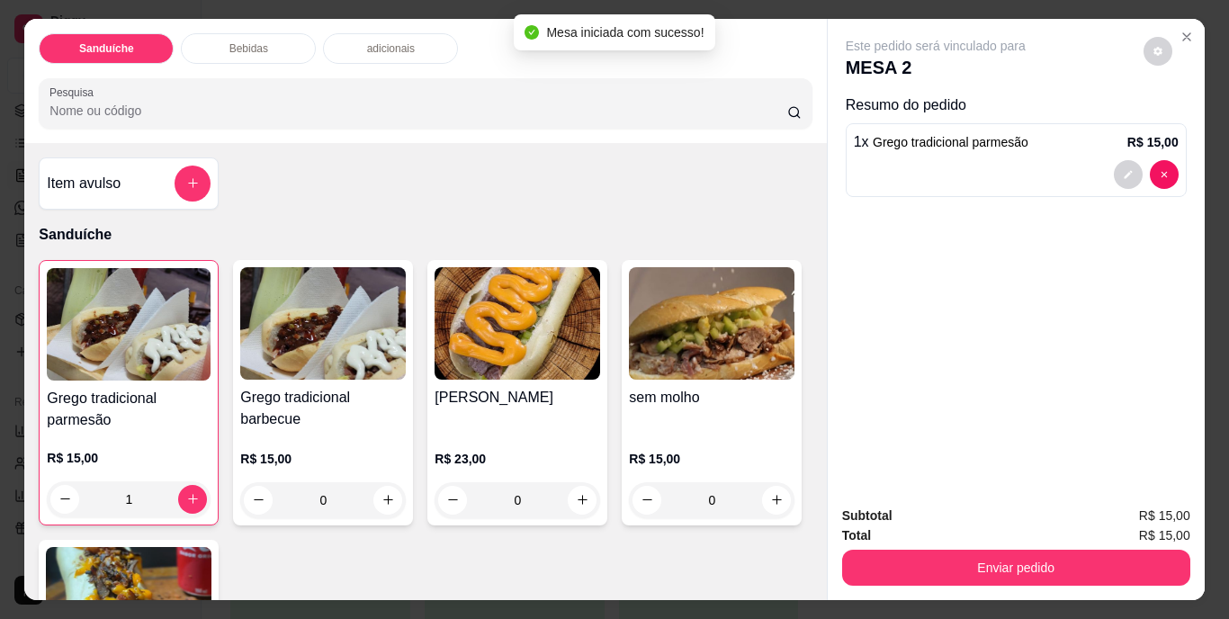
type input "1"
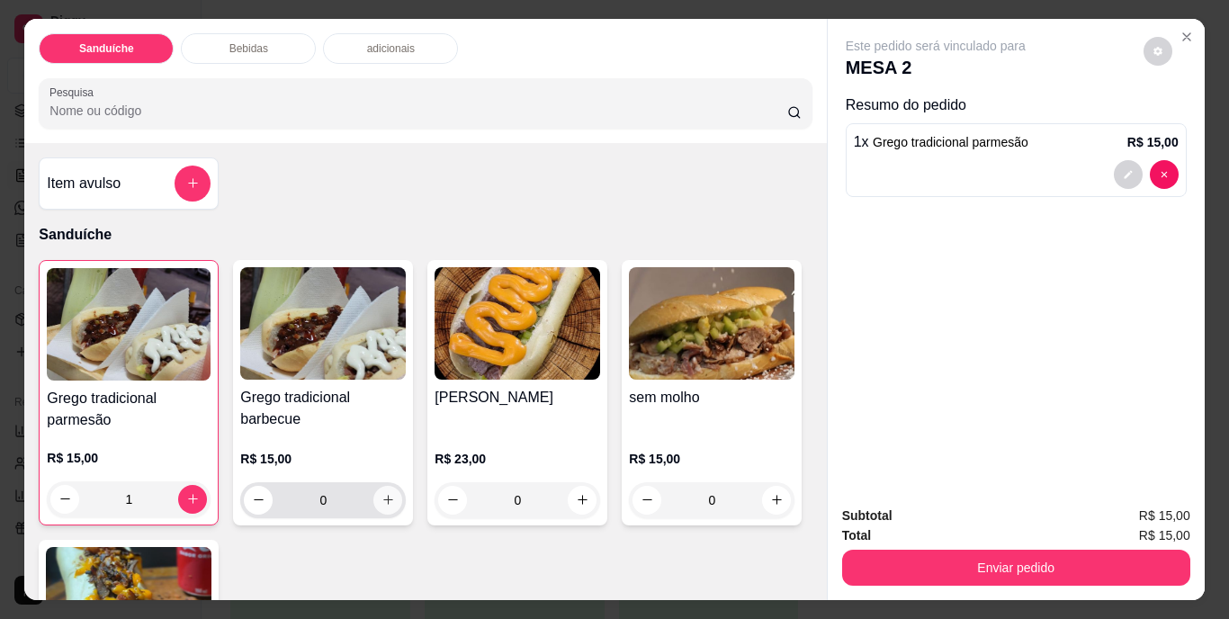
click at [382, 494] on icon "increase-product-quantity" at bounding box center [389, 500] width 14 height 14
type input "1"
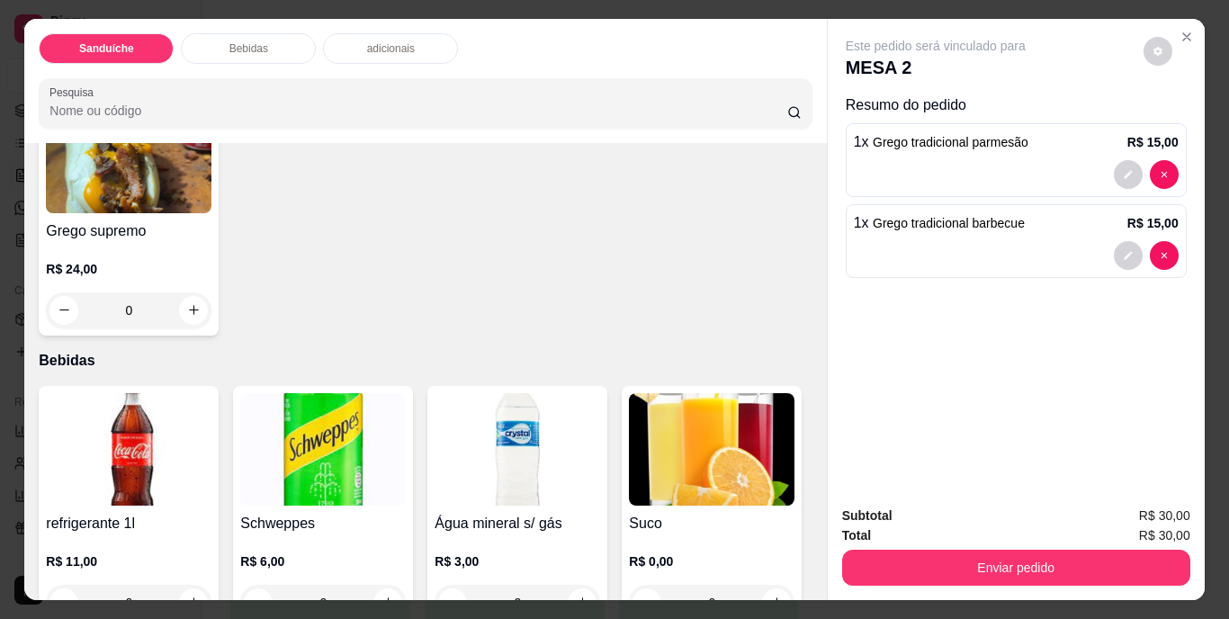
scroll to position [630, 0]
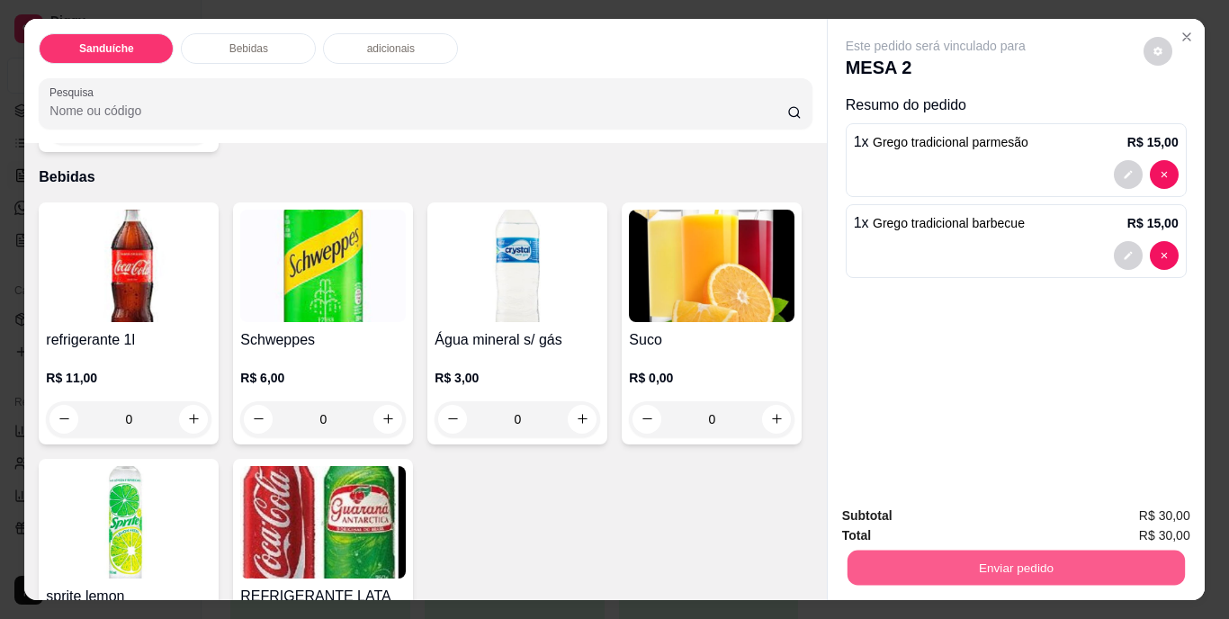
click at [999, 555] on button "Enviar pedido" at bounding box center [1016, 568] width 338 height 35
click at [981, 510] on button "Não registrar e enviar pedido" at bounding box center [956, 517] width 187 height 34
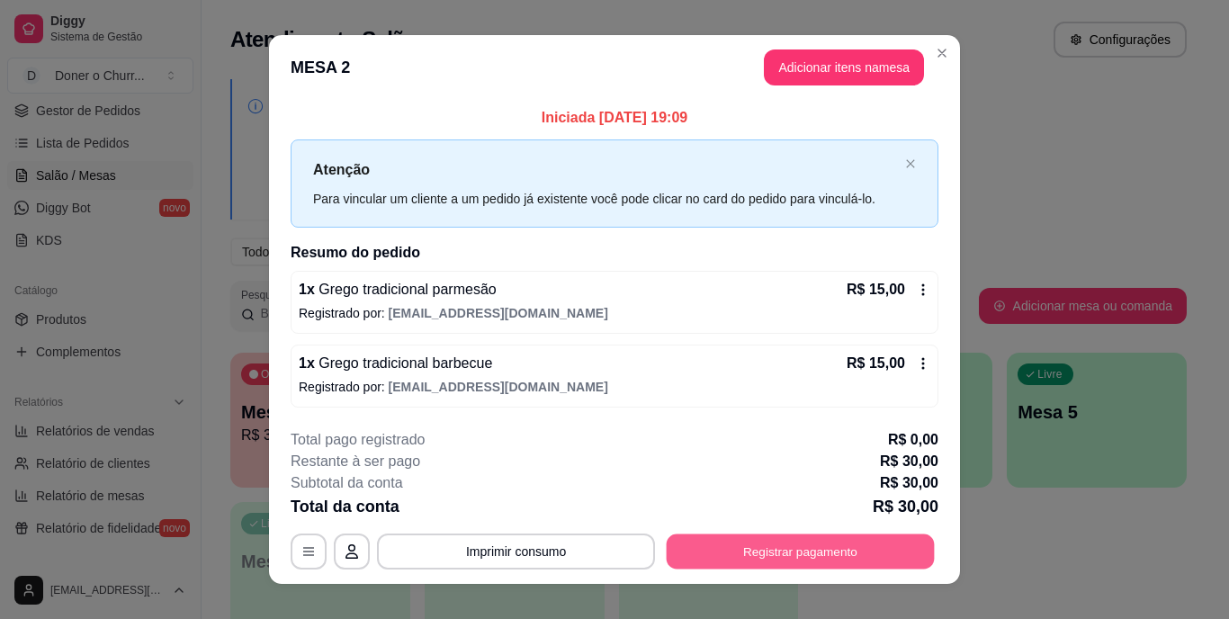
click at [752, 540] on button "Registrar pagamento" at bounding box center [801, 551] width 268 height 35
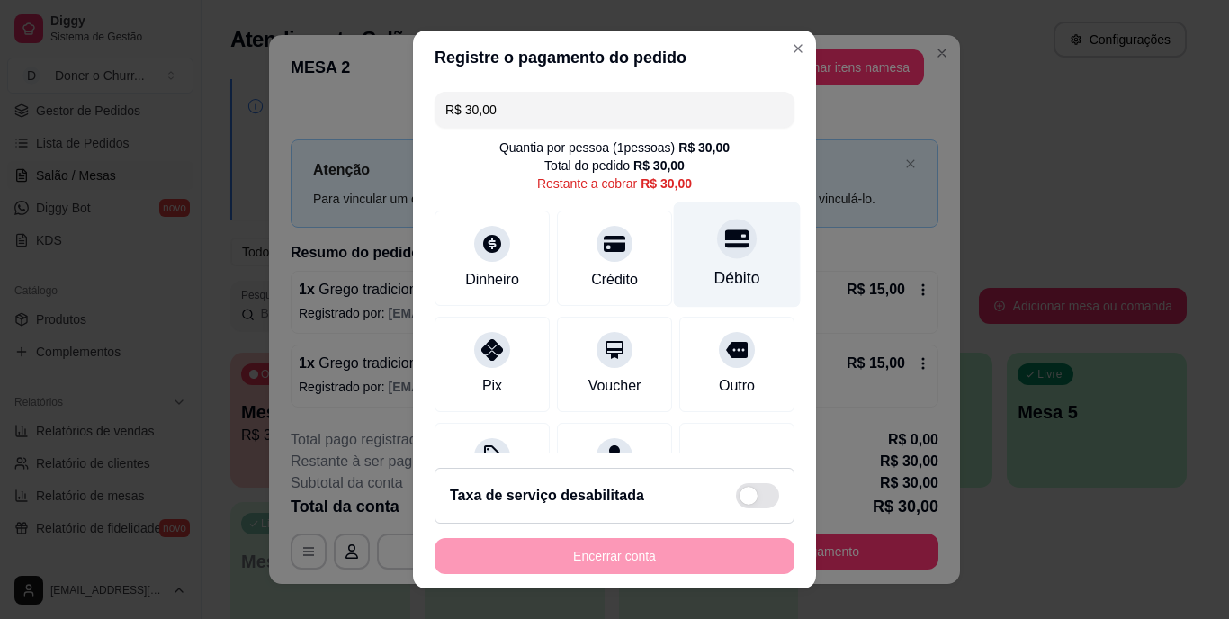
click at [725, 249] on icon at bounding box center [736, 239] width 23 height 23
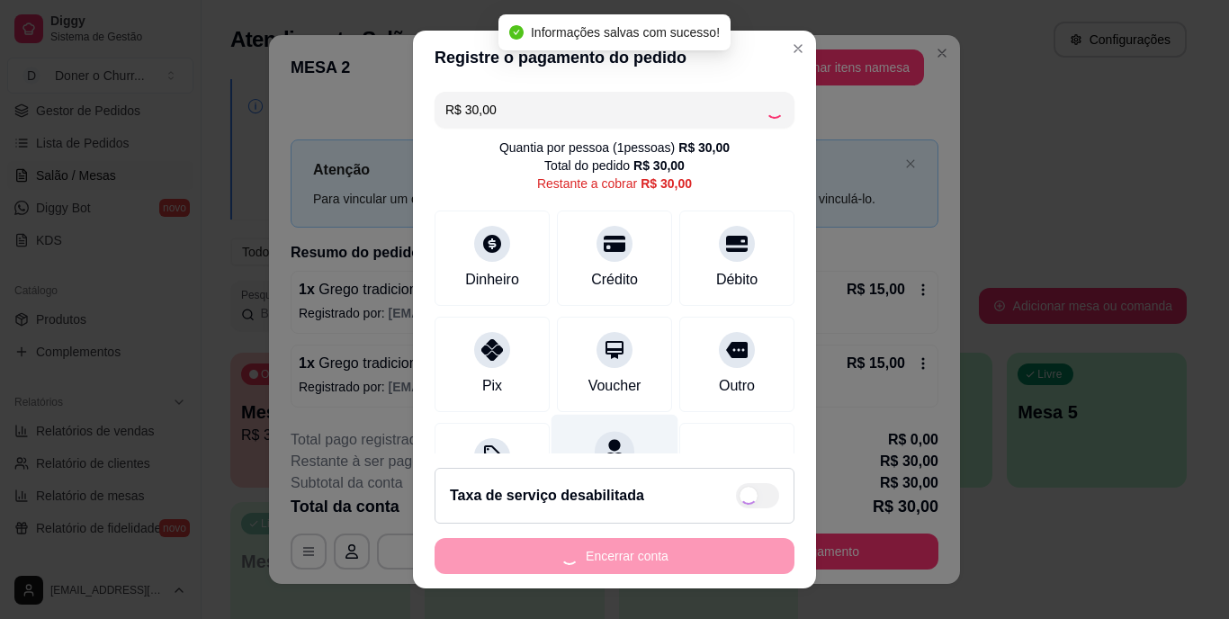
type input "R$ 0,00"
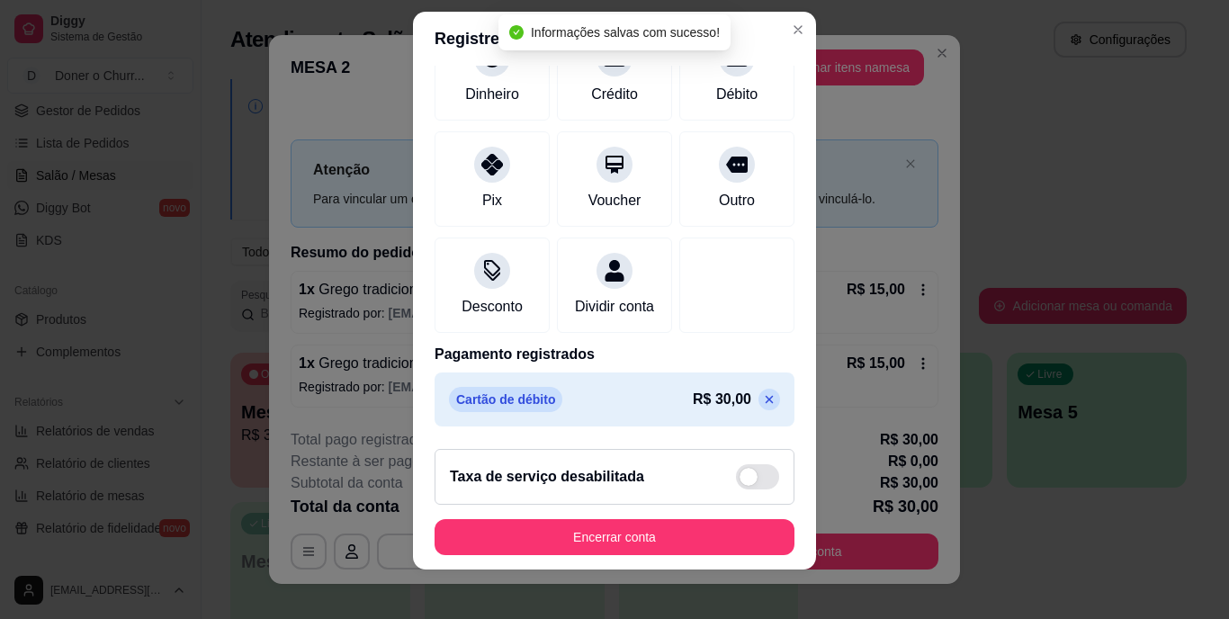
scroll to position [27, 0]
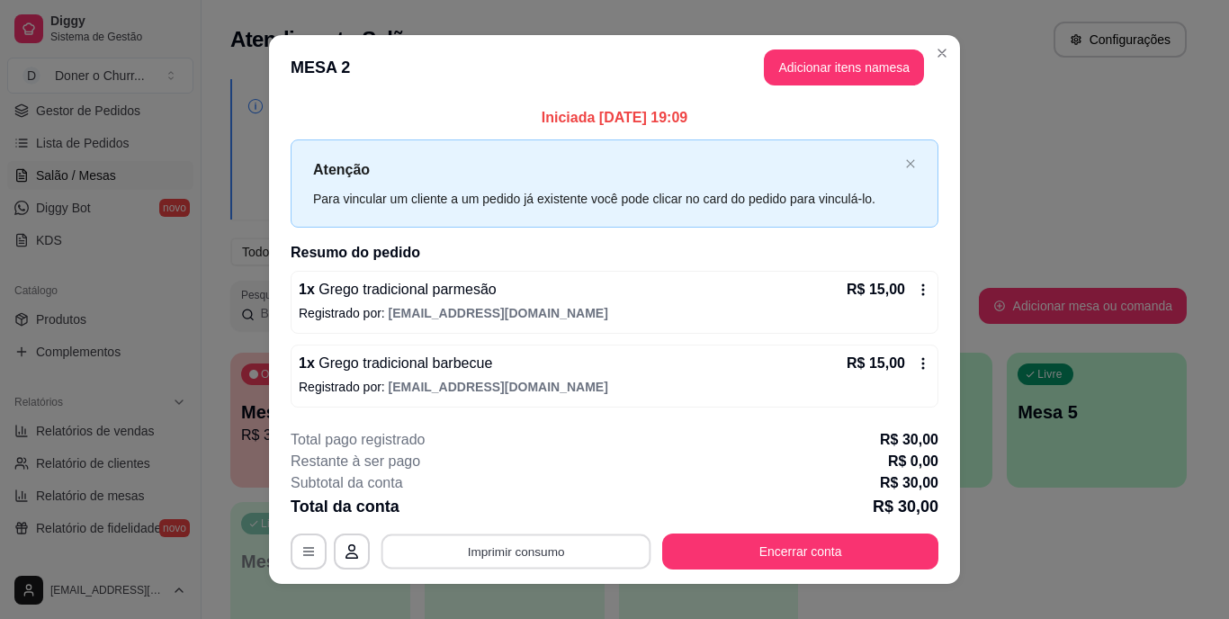
click at [473, 552] on button "Imprimir consumo" at bounding box center [517, 551] width 270 height 35
click at [512, 519] on button "IMPRESSORA" at bounding box center [515, 510] width 131 height 29
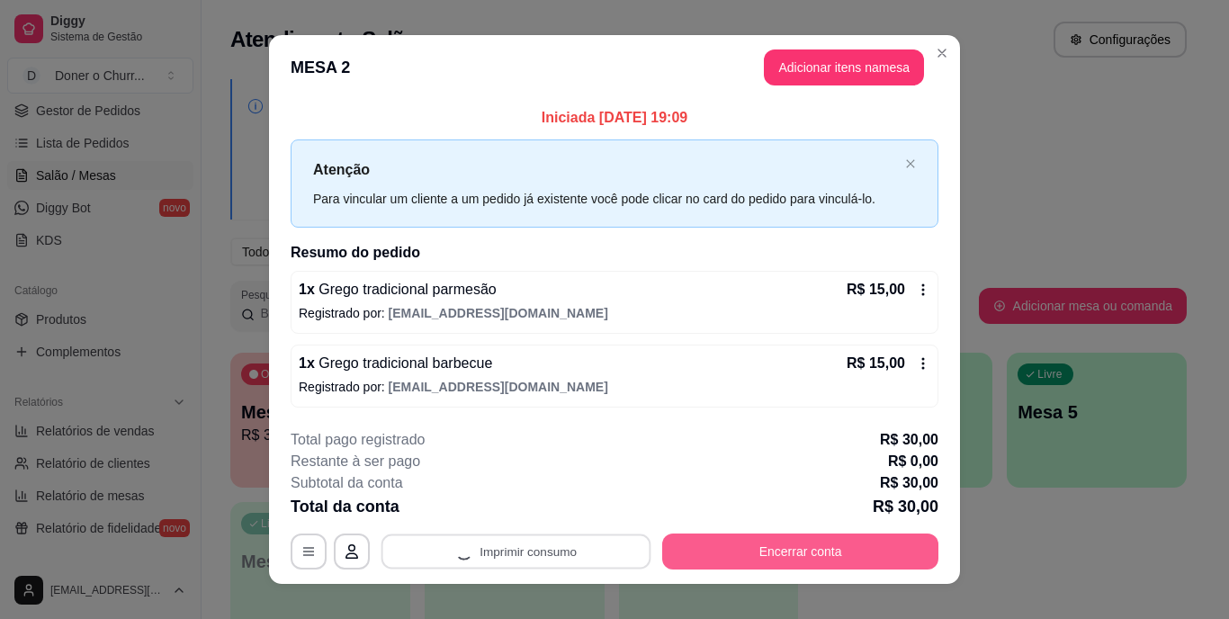
click at [797, 553] on button "Encerrar conta" at bounding box center [800, 552] width 276 height 36
click at [779, 543] on button "Encerrar conta" at bounding box center [800, 552] width 276 height 36
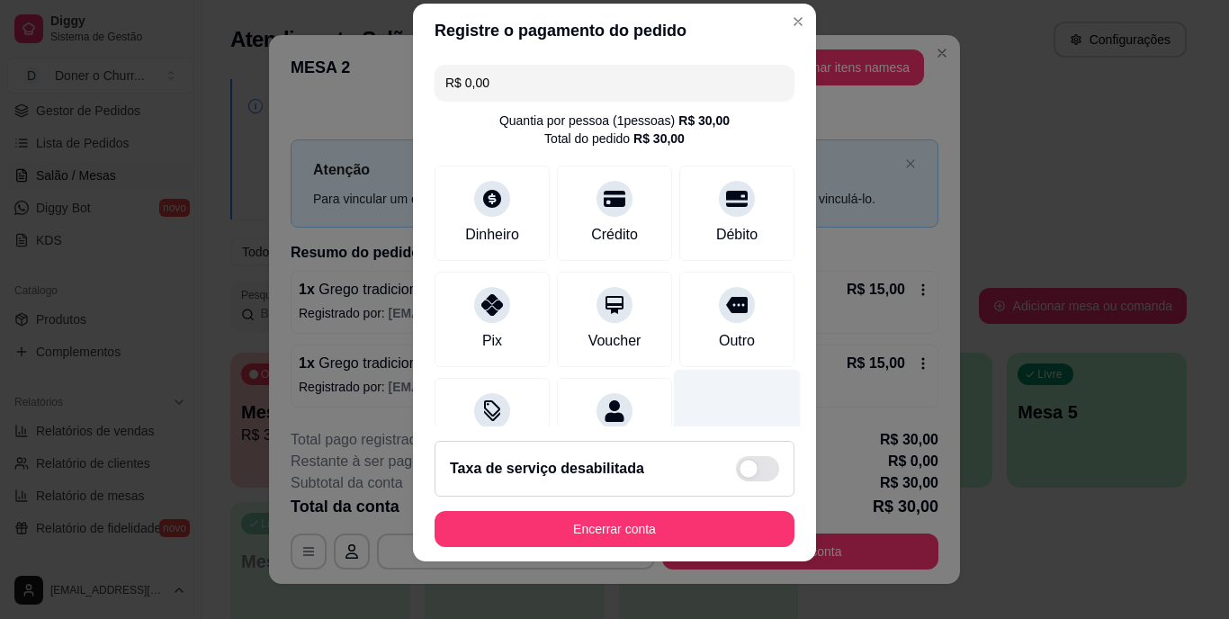
scroll to position [169, 0]
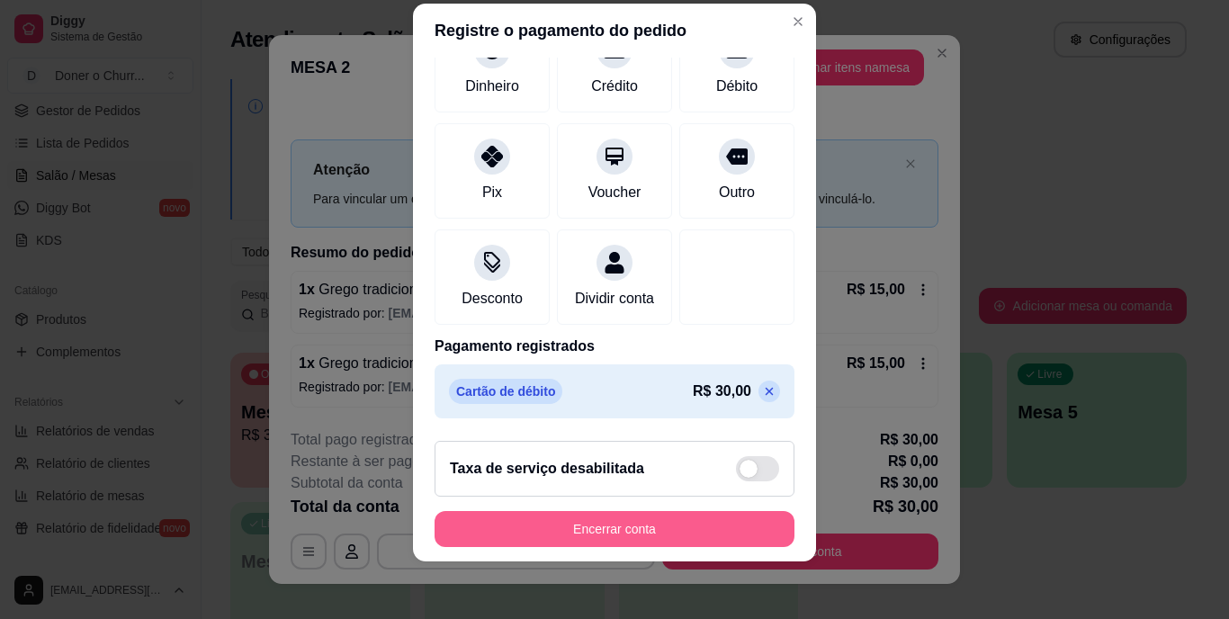
click at [614, 528] on button "Encerrar conta" at bounding box center [615, 529] width 360 height 36
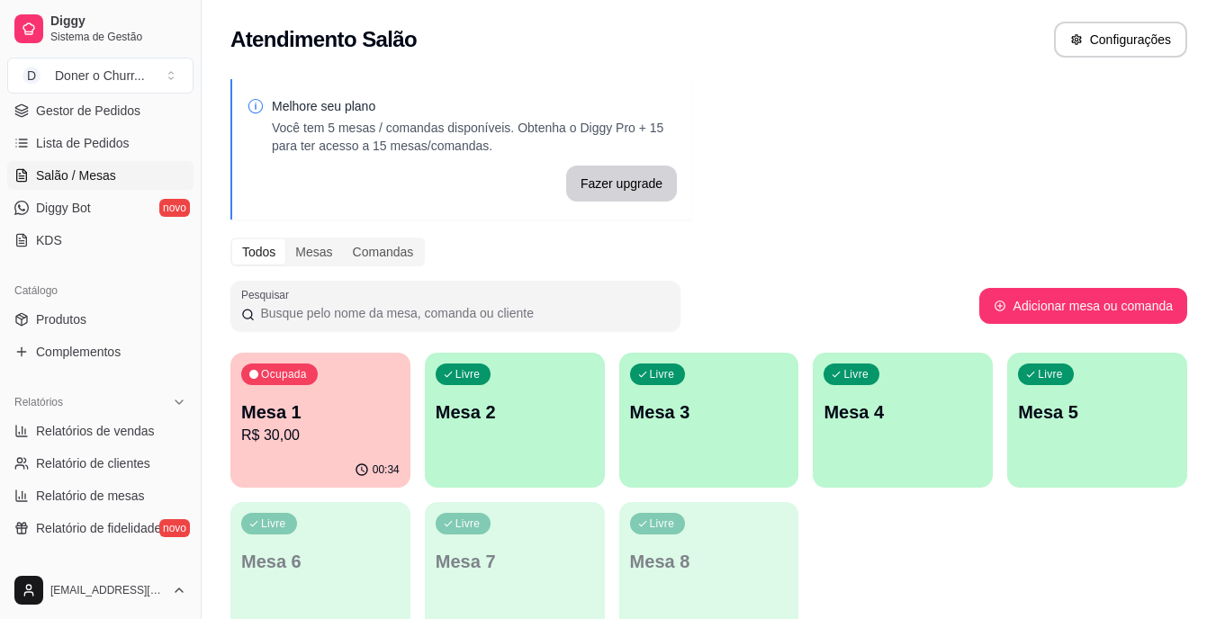
click at [384, 401] on p "Mesa 1" at bounding box center [320, 412] width 158 height 25
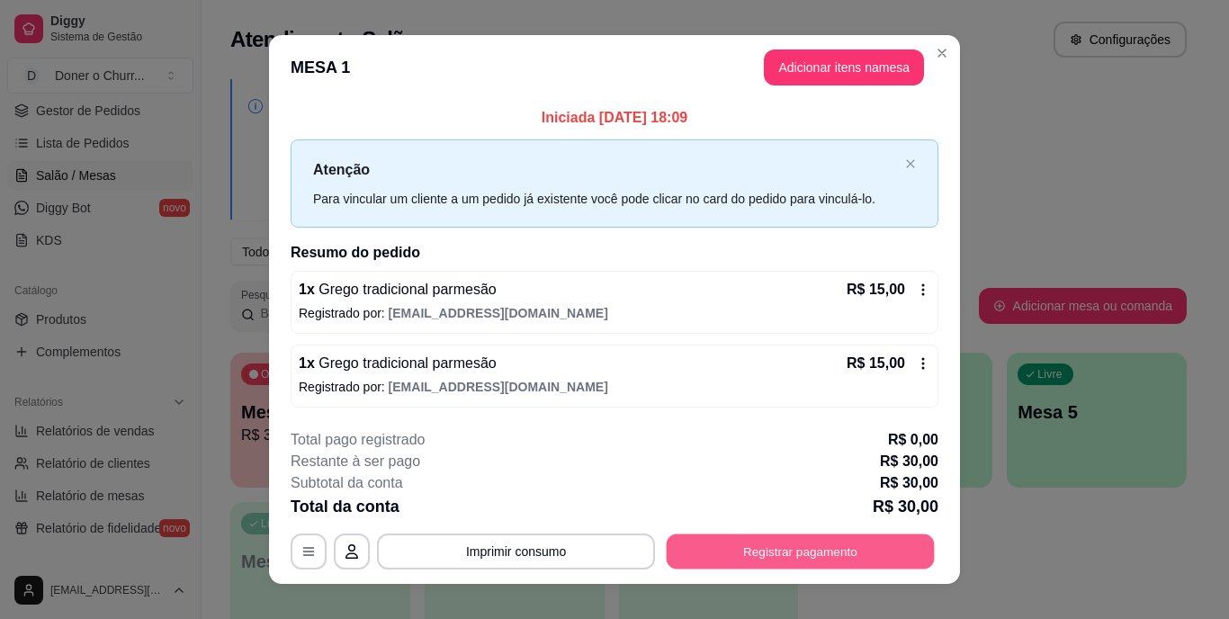
click at [806, 547] on button "Registrar pagamento" at bounding box center [801, 551] width 268 height 35
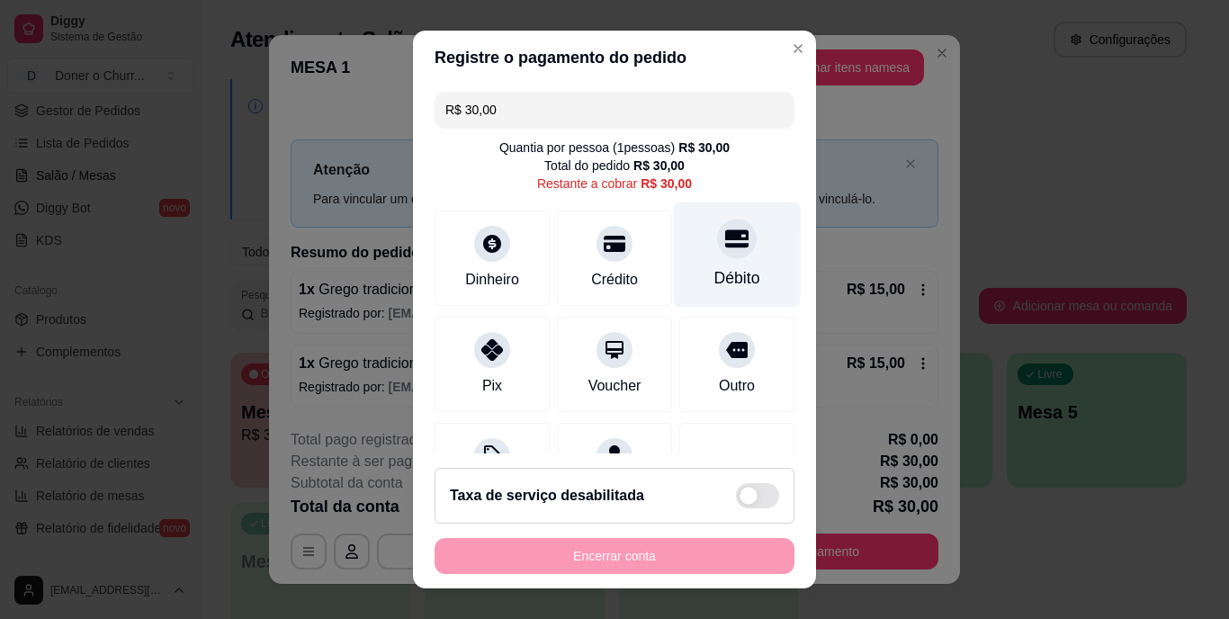
click at [718, 255] on div at bounding box center [737, 240] width 40 height 40
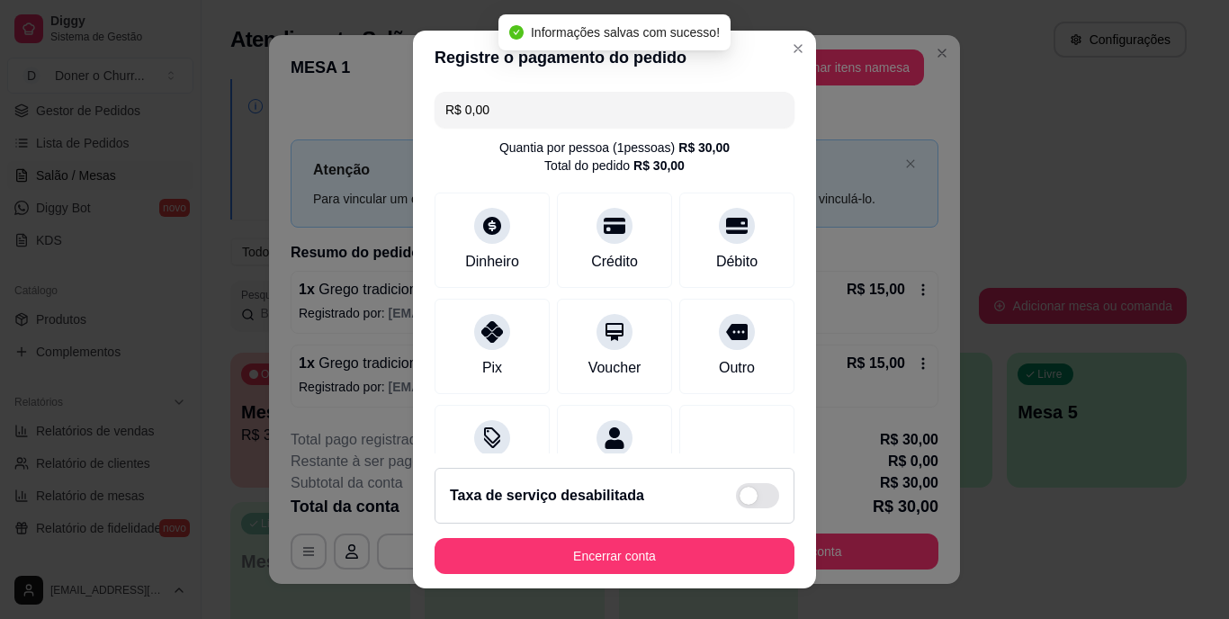
type input "R$ 0,00"
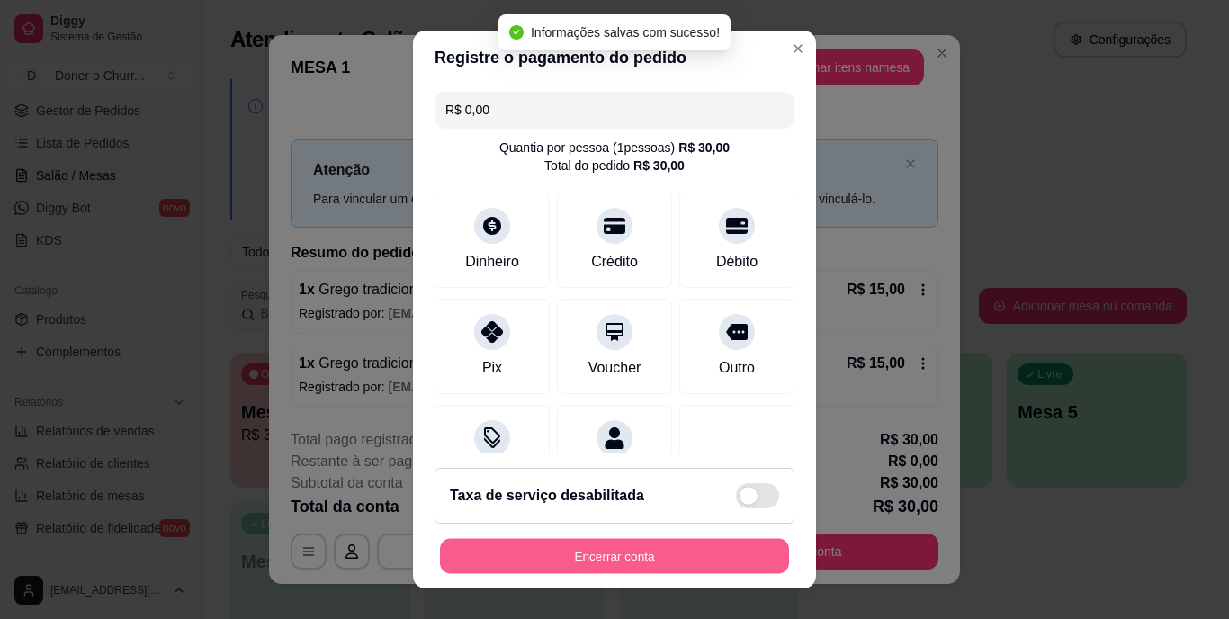
click at [635, 547] on button "Encerrar conta" at bounding box center [614, 555] width 349 height 35
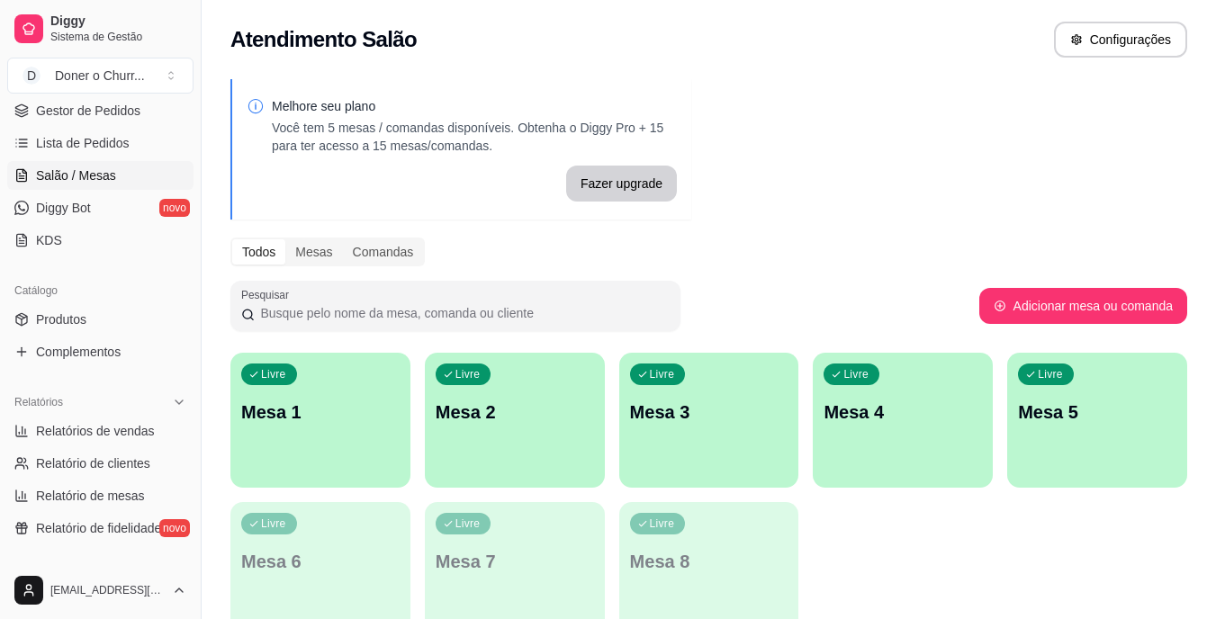
drag, startPoint x: 812, startPoint y: 536, endPoint x: 906, endPoint y: 603, distance: 116.1
click at [813, 536] on div "Livre Mesa 1 Livre Mesa 2 Livre Mesa 3 Livre Mesa 4 Livre Mesa 5 Livre Mesa 6 L…" at bounding box center [708, 495] width 957 height 284
click at [283, 443] on div "Livre Mesa 1" at bounding box center [320, 409] width 180 height 113
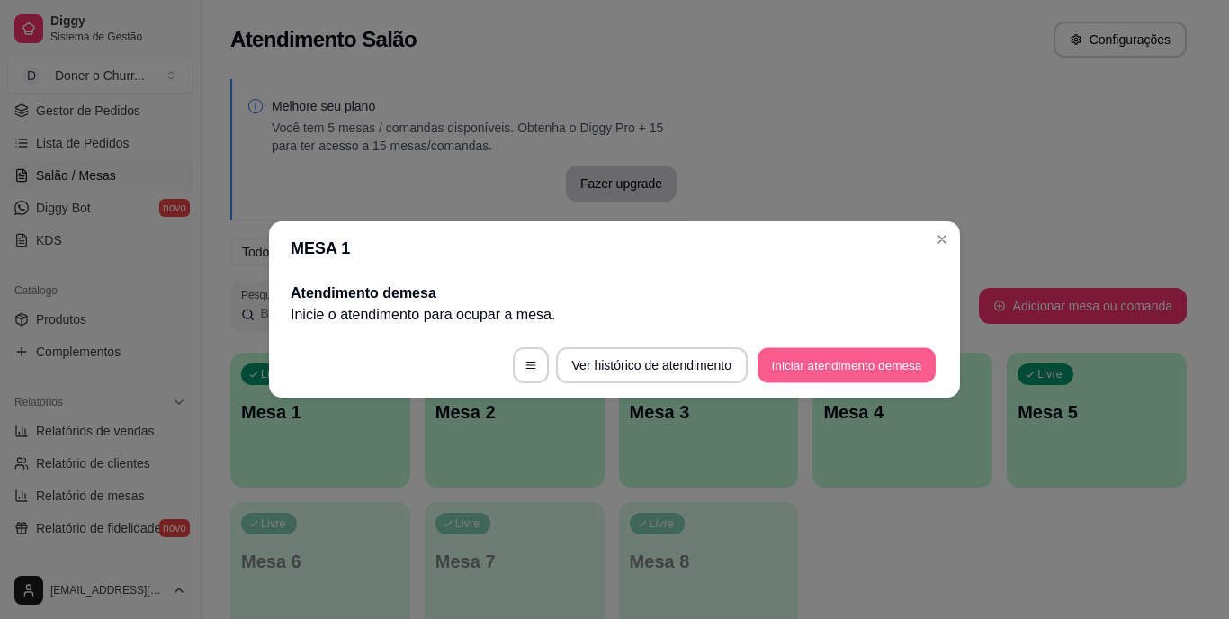
click at [827, 367] on button "Iniciar atendimento de mesa" at bounding box center [847, 365] width 178 height 35
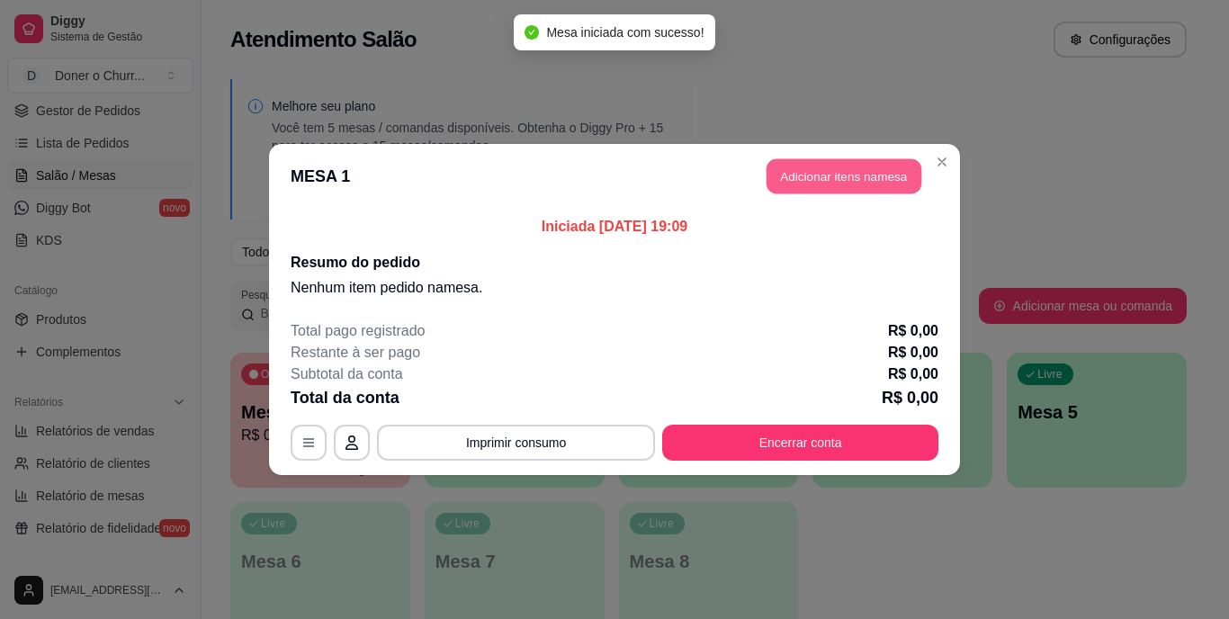
click at [848, 185] on button "Adicionar itens na mesa" at bounding box center [844, 176] width 155 height 35
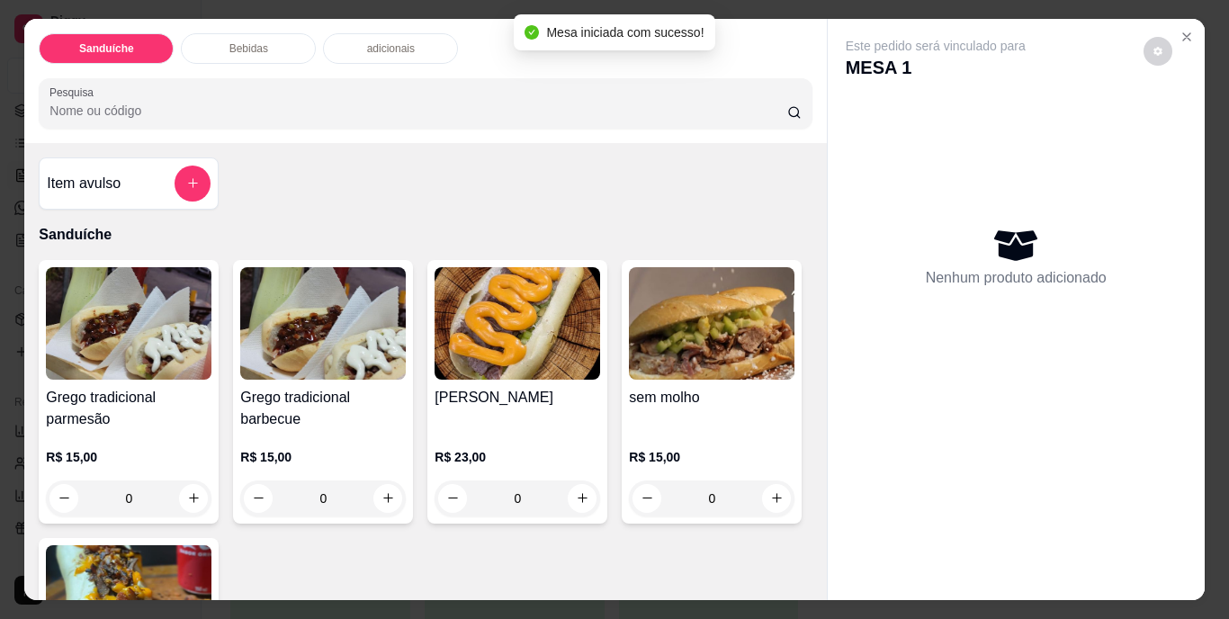
click at [194, 489] on button "increase-product-quantity" at bounding box center [193, 498] width 29 height 29
click at [196, 490] on button "increase-product-quantity" at bounding box center [193, 498] width 29 height 29
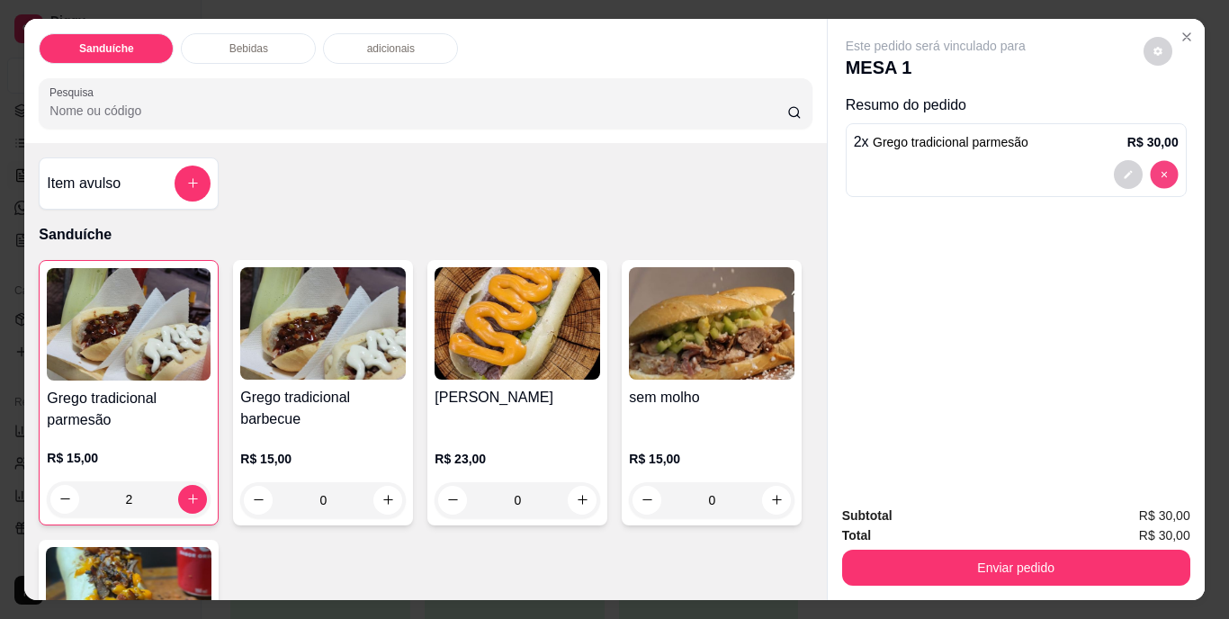
type input "0"
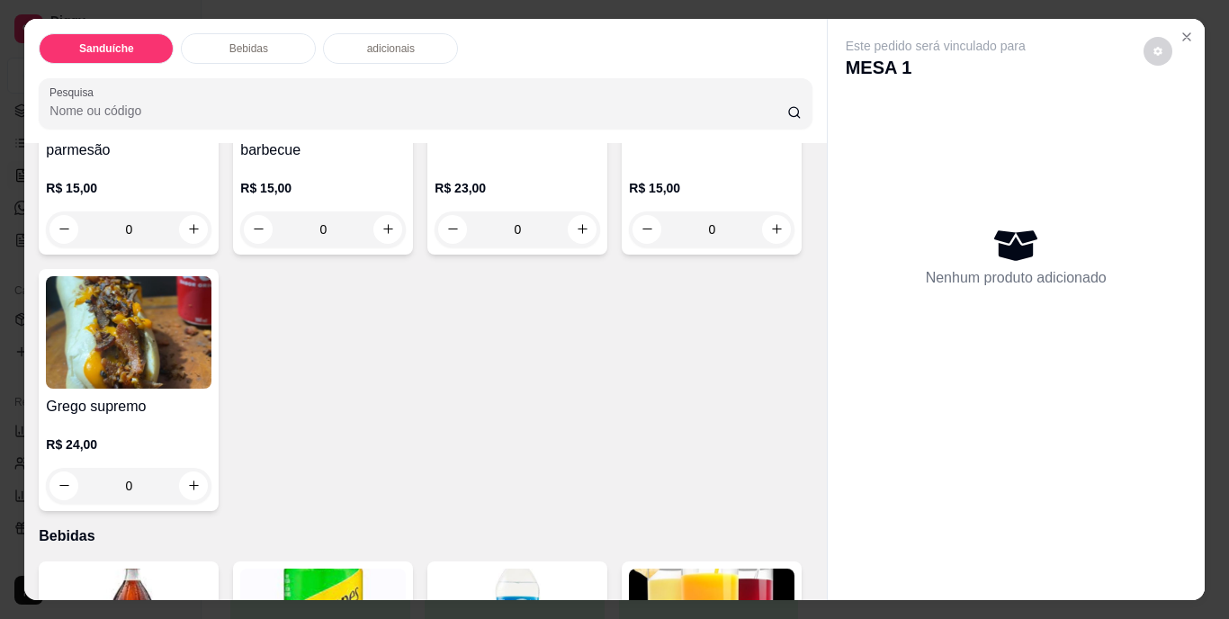
scroll to position [270, 0]
click at [201, 478] on icon "increase-product-quantity" at bounding box center [194, 485] width 14 height 14
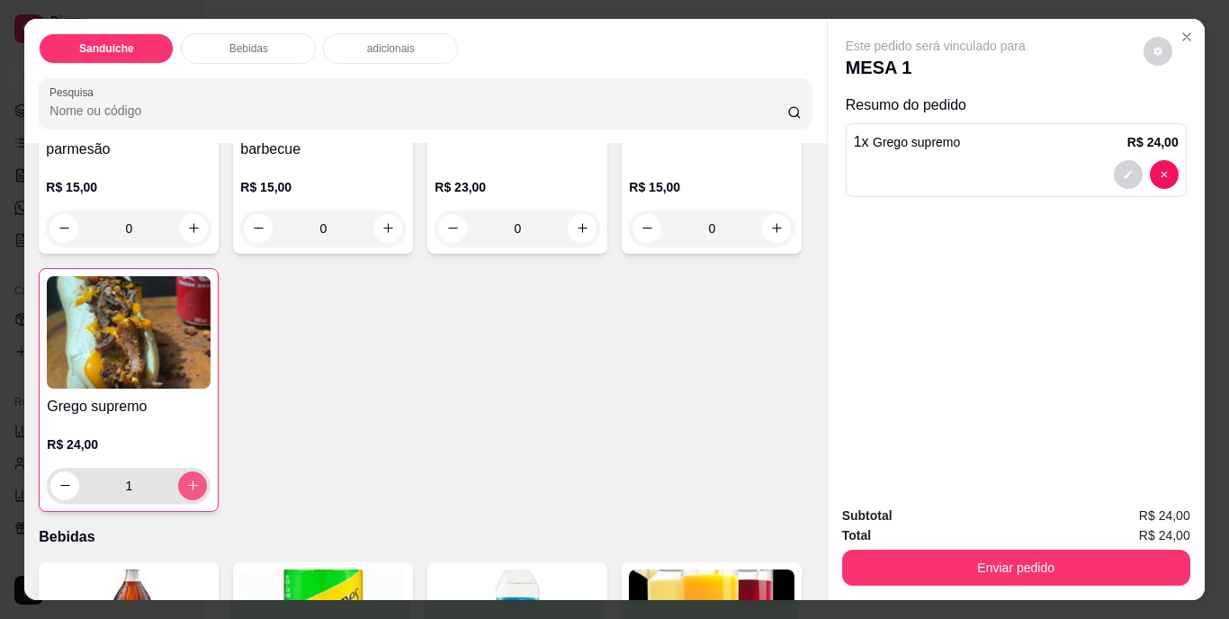
click at [200, 479] on icon "increase-product-quantity" at bounding box center [193, 486] width 14 height 14
type input "2"
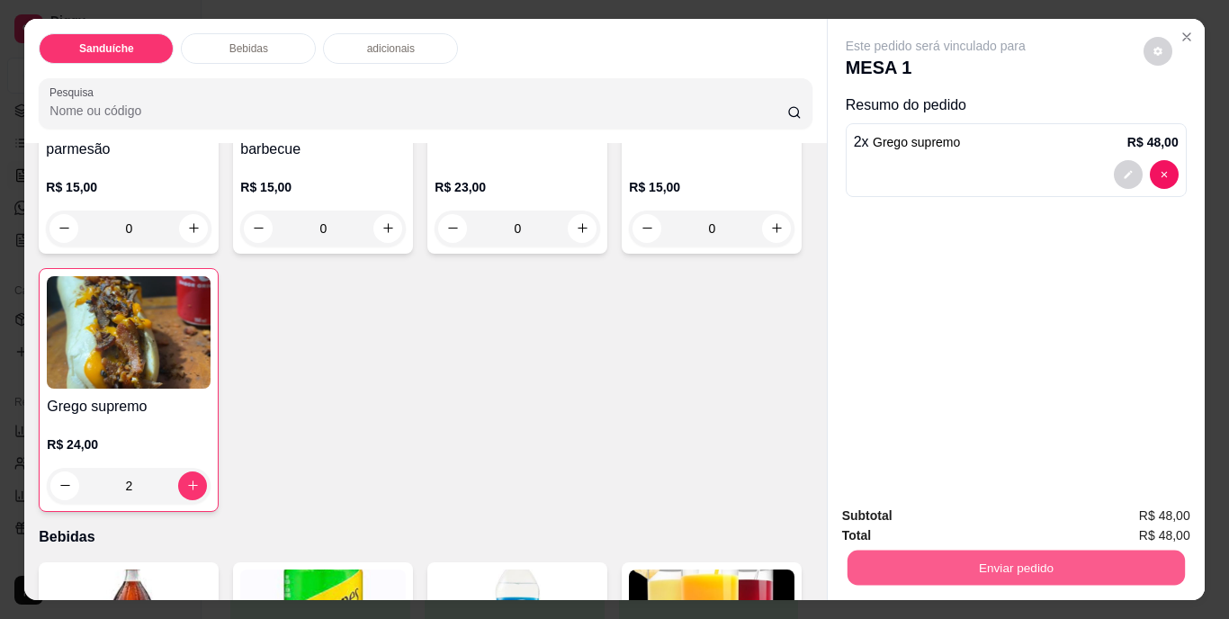
click at [996, 559] on button "Enviar pedido" at bounding box center [1016, 568] width 338 height 35
click at [935, 512] on button "Não registrar e enviar pedido" at bounding box center [956, 517] width 187 height 34
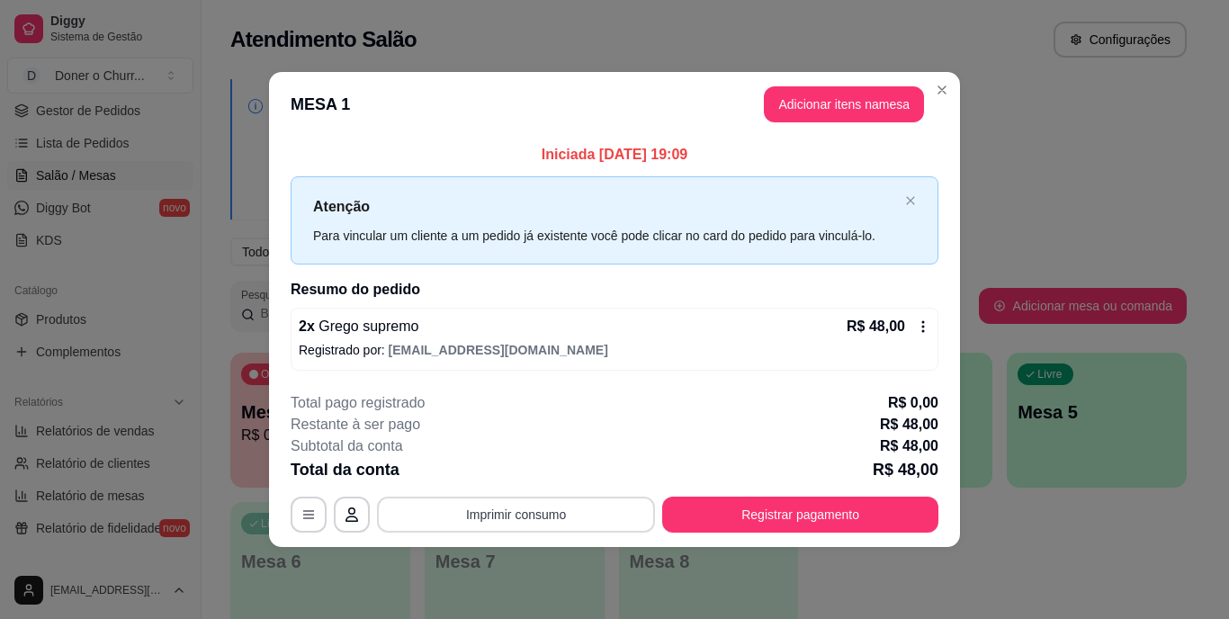
click at [512, 508] on button "Imprimir consumo" at bounding box center [516, 515] width 278 height 36
click at [496, 471] on button "IMPRESSORA" at bounding box center [522, 473] width 126 height 28
click at [528, 507] on button "Imprimir consumo" at bounding box center [517, 514] width 270 height 35
click at [530, 472] on button "IMPRESSORA" at bounding box center [521, 473] width 131 height 29
click at [827, 99] on button "Adicionar itens na mesa" at bounding box center [844, 104] width 155 height 35
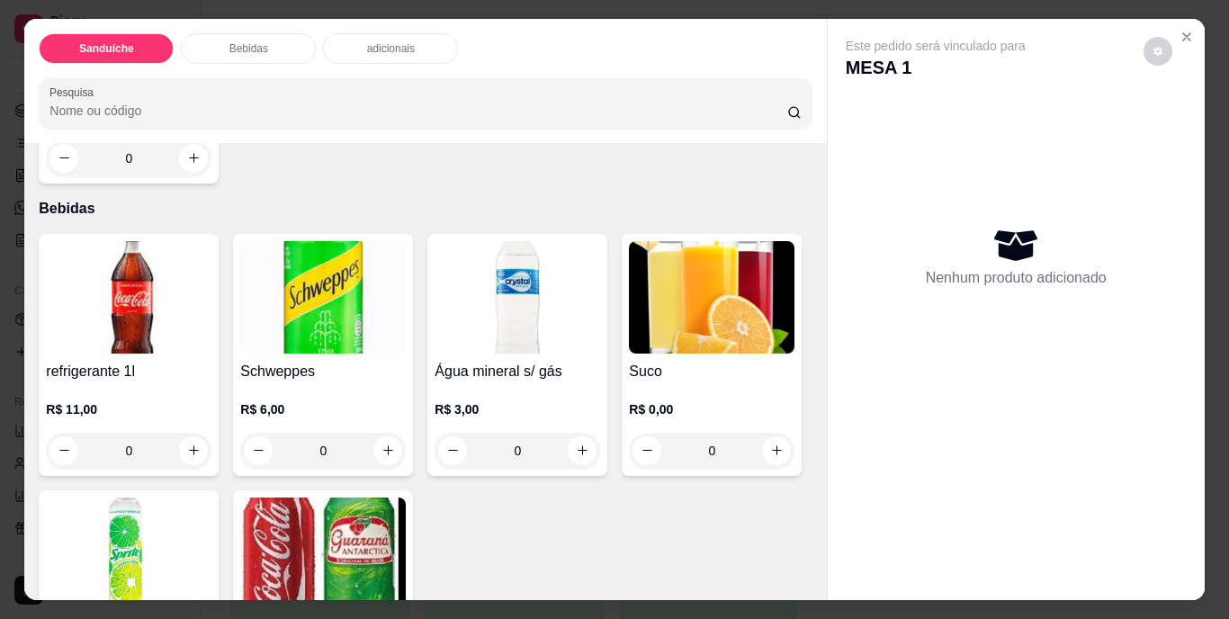
scroll to position [630, 0]
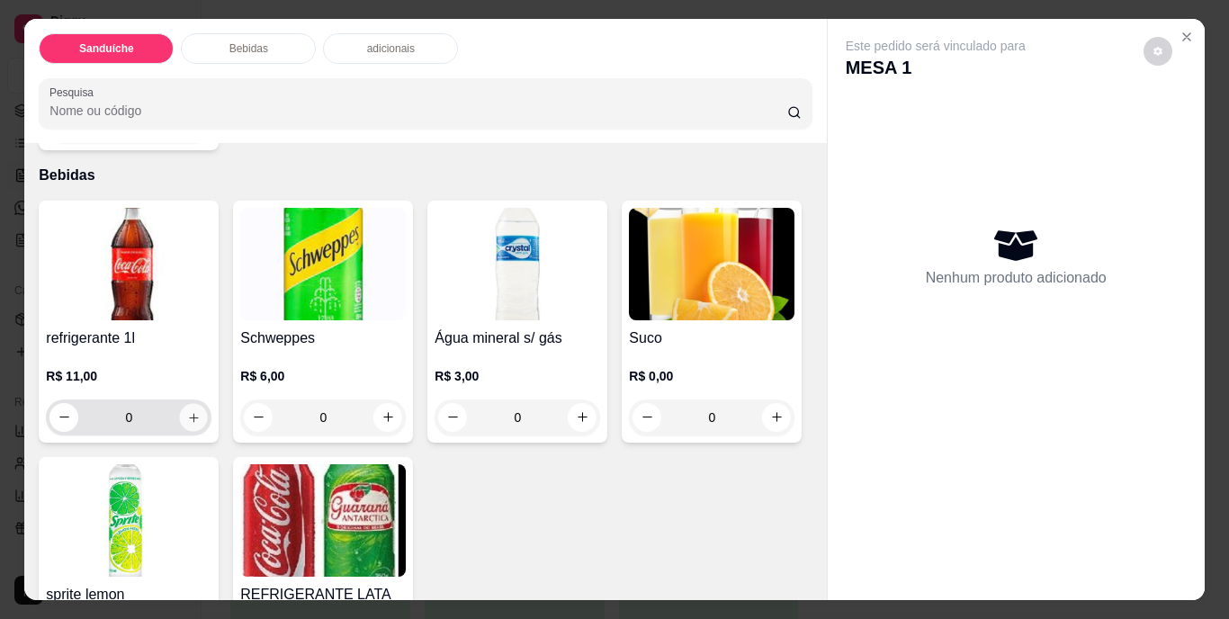
click at [187, 414] on icon "increase-product-quantity" at bounding box center [194, 417] width 14 height 14
type input "1"
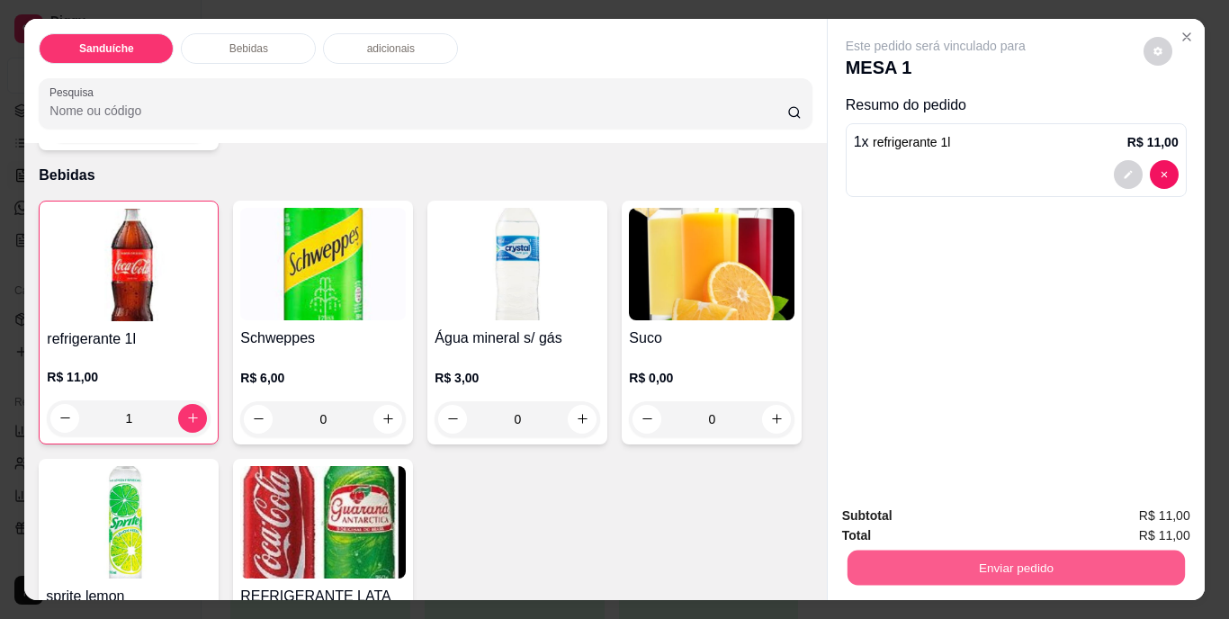
click at [1031, 557] on button "Enviar pedido" at bounding box center [1016, 568] width 338 height 35
click at [1004, 514] on button "Não registrar e enviar pedido" at bounding box center [957, 516] width 182 height 33
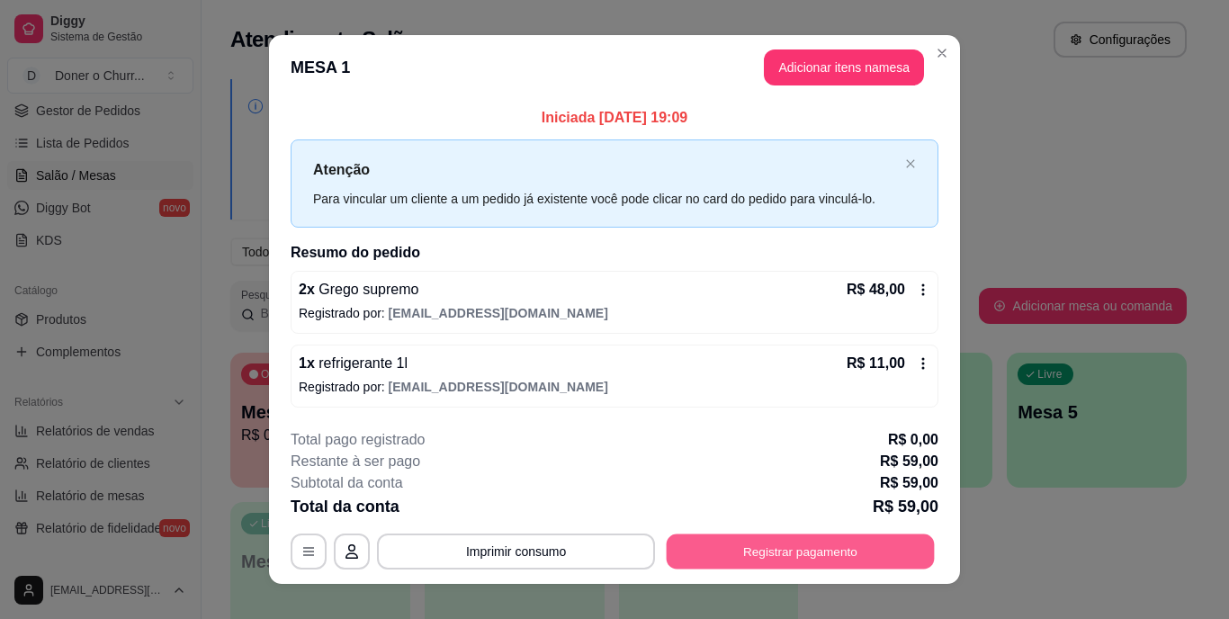
click at [796, 548] on button "Registrar pagamento" at bounding box center [801, 551] width 268 height 35
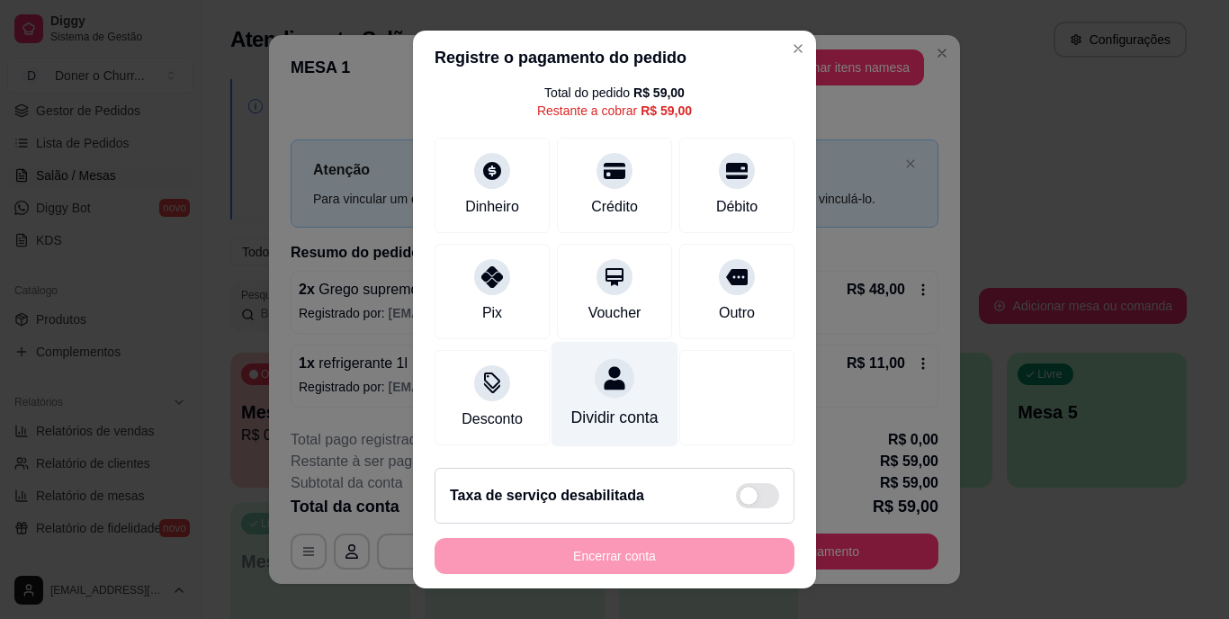
scroll to position [4, 0]
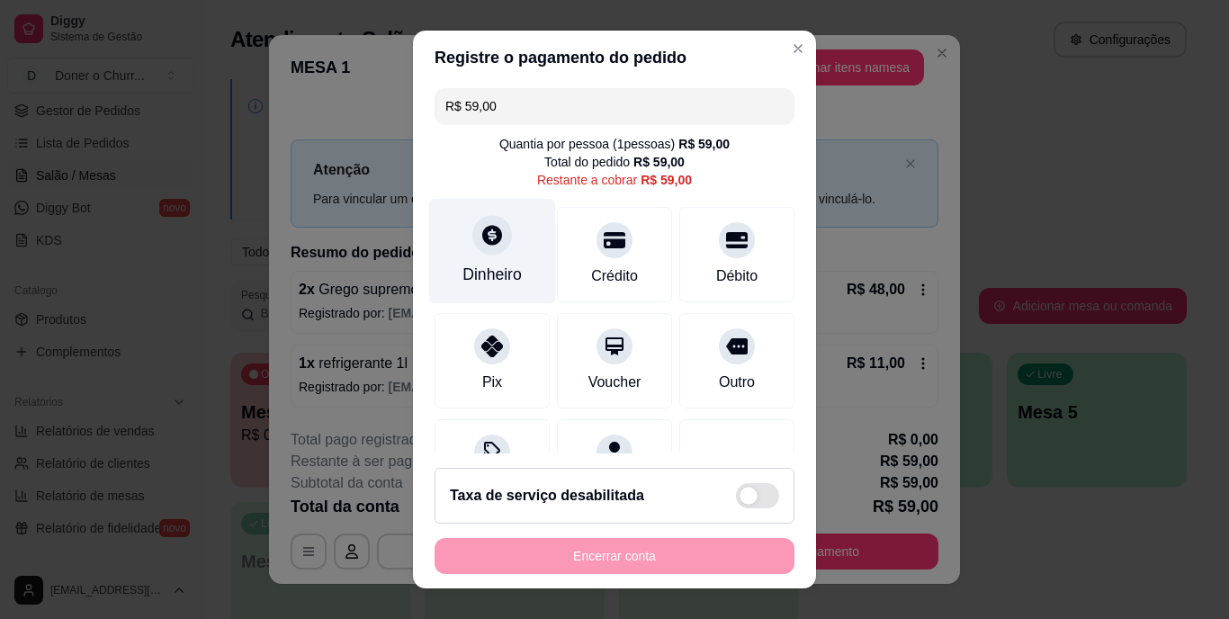
click at [491, 243] on icon at bounding box center [492, 235] width 23 height 23
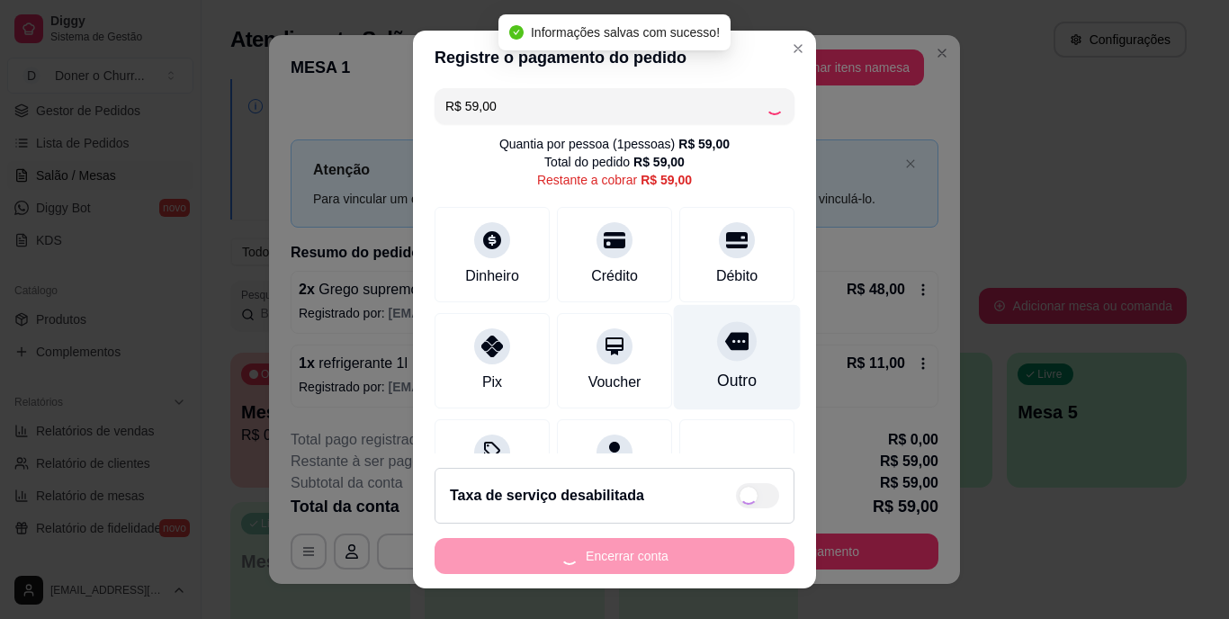
type input "R$ 0,00"
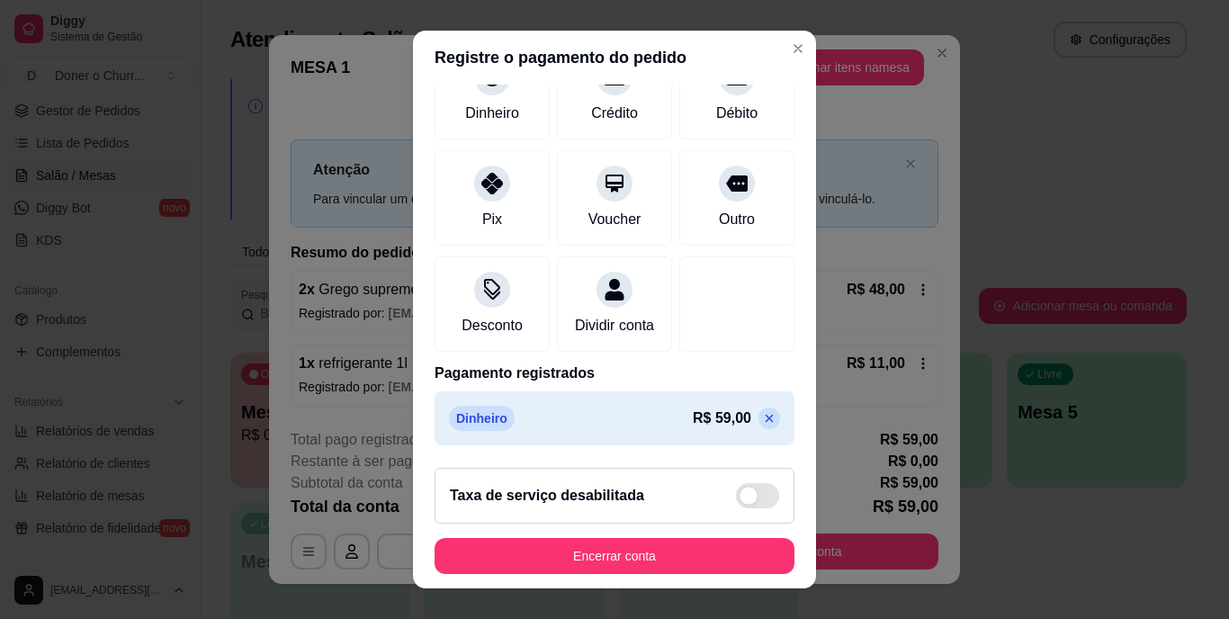
scroll to position [169, 0]
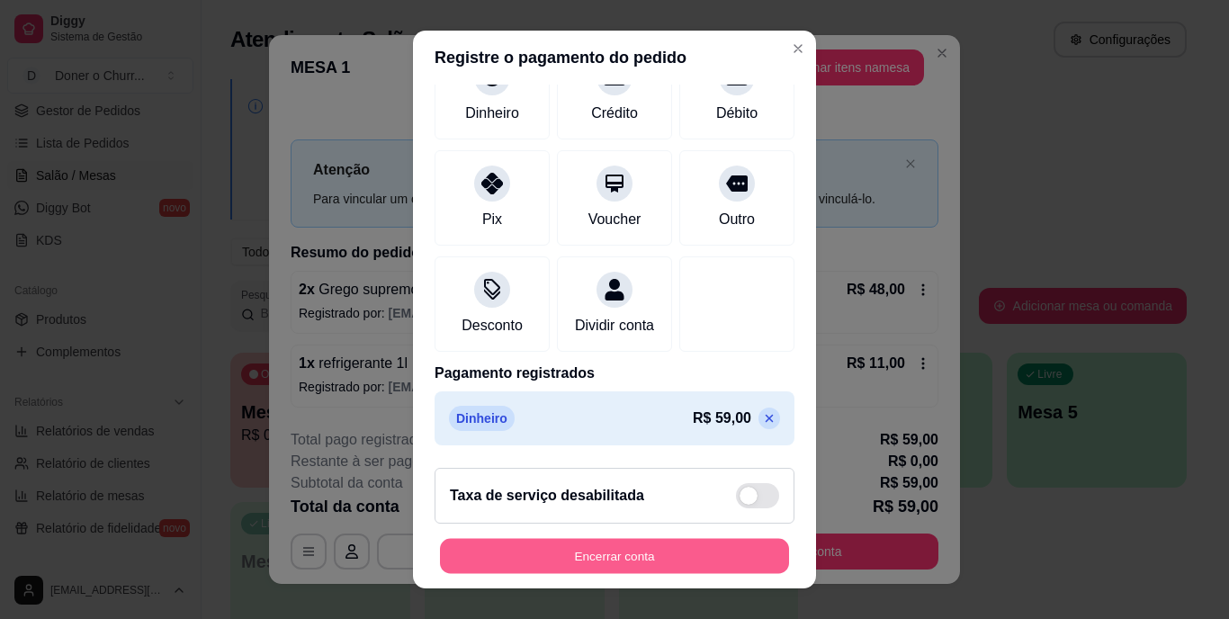
click at [584, 551] on button "Encerrar conta" at bounding box center [614, 555] width 349 height 35
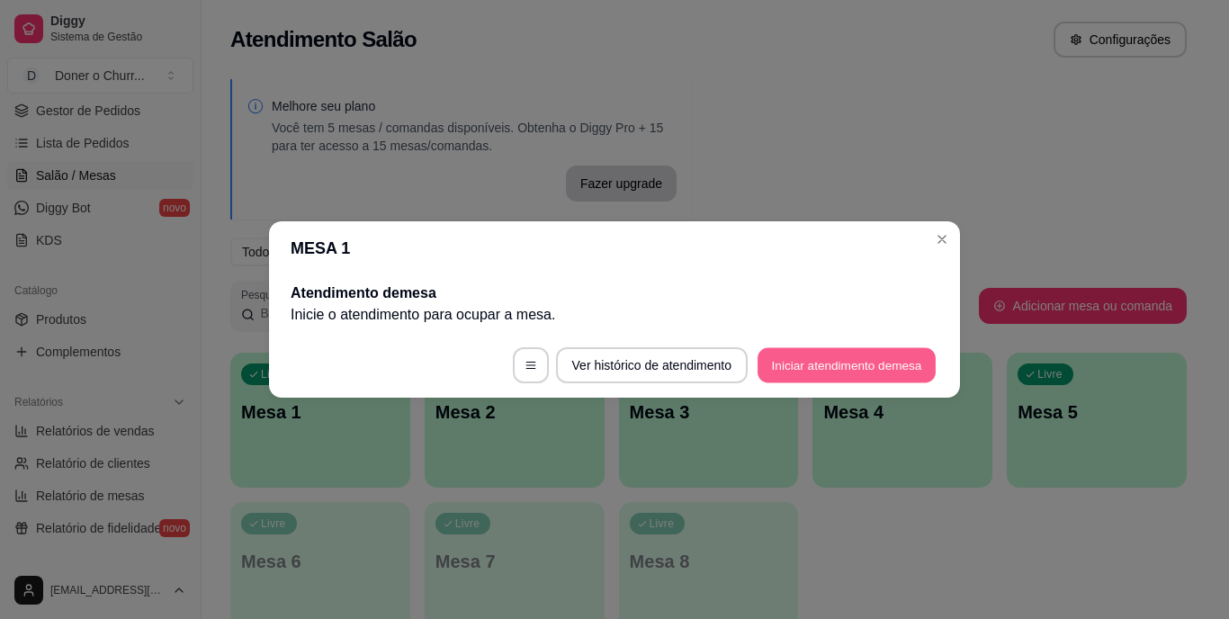
click at [849, 364] on button "Iniciar atendimento de mesa" at bounding box center [847, 365] width 178 height 35
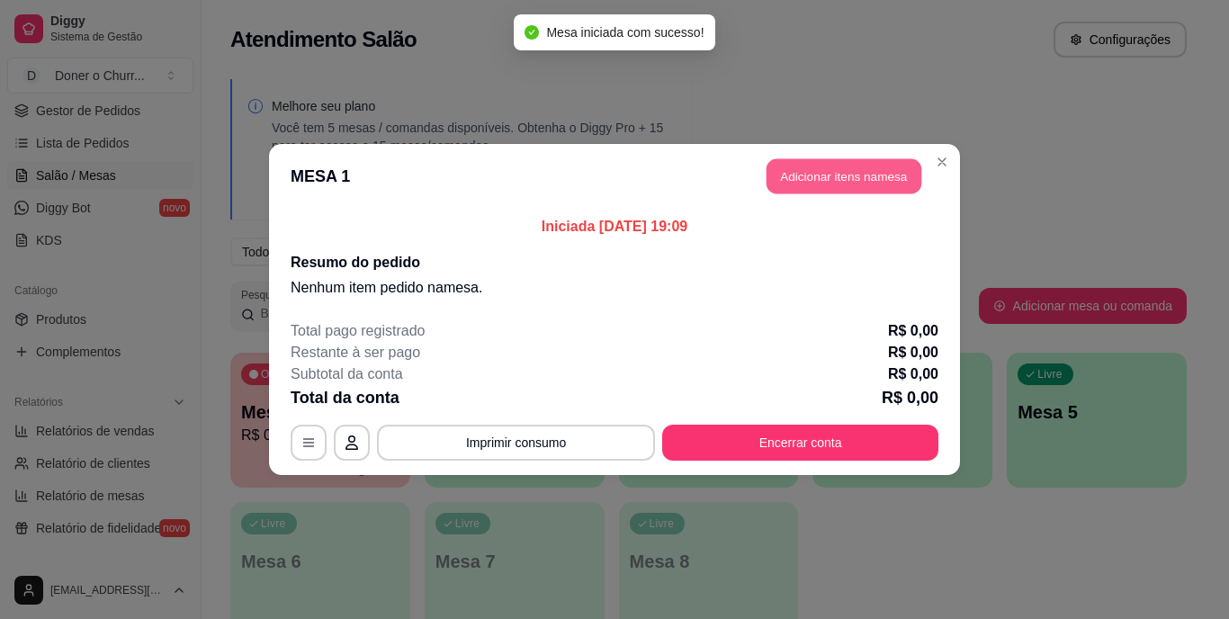
click at [854, 179] on button "Adicionar itens na mesa" at bounding box center [844, 176] width 155 height 35
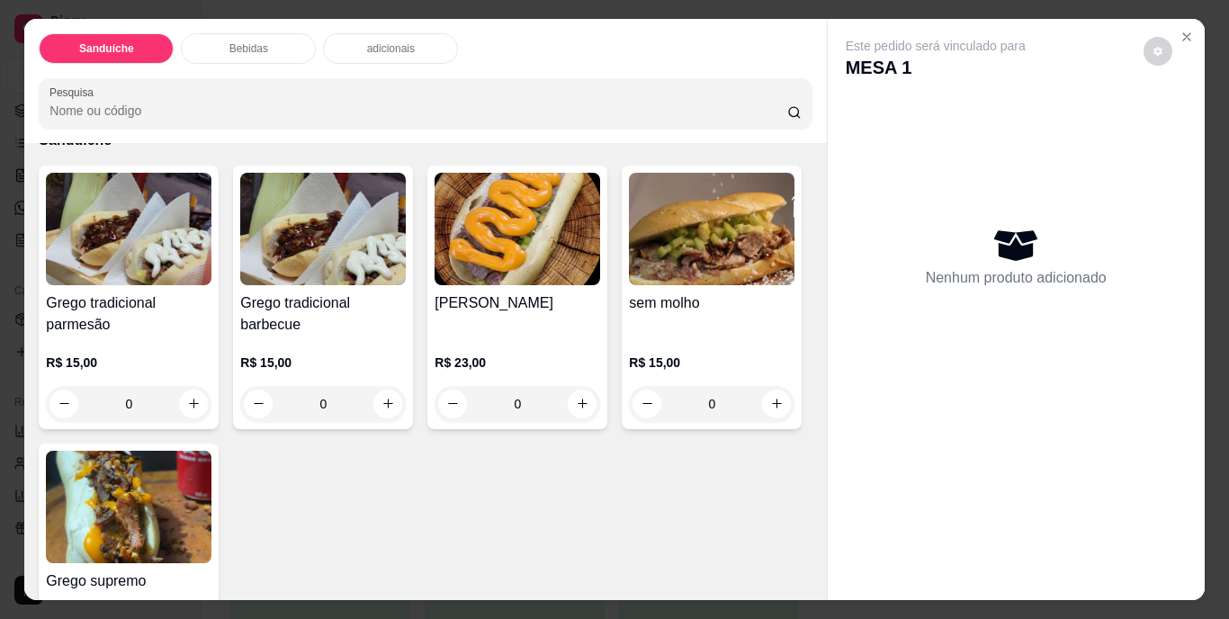
scroll to position [0, 0]
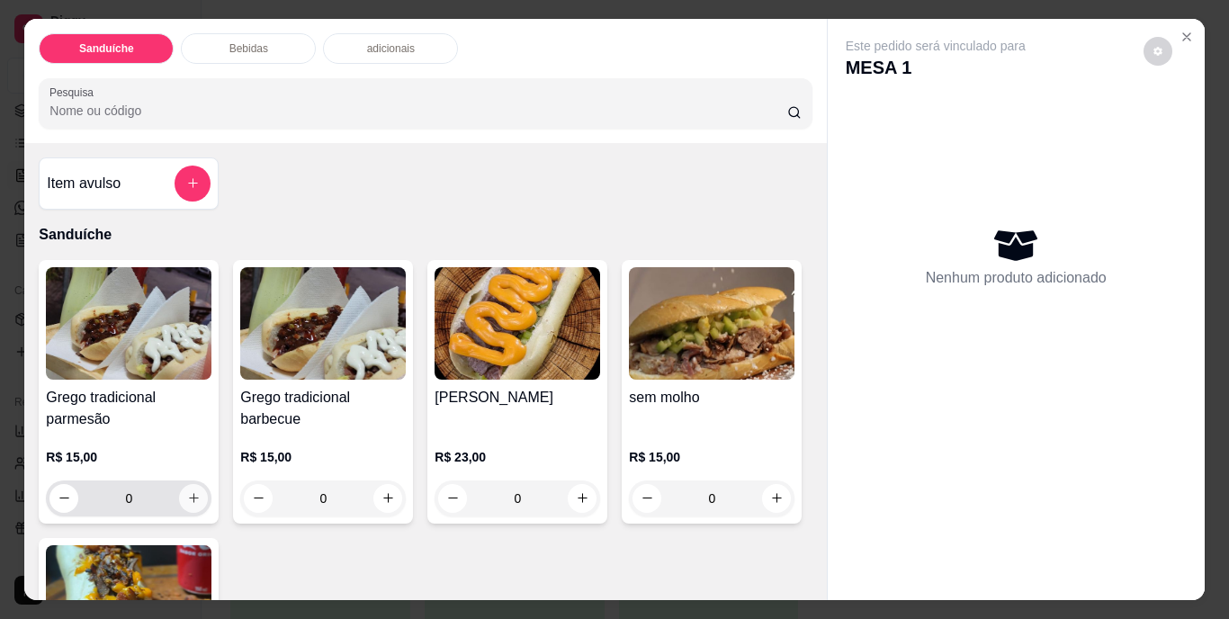
click at [189, 493] on icon "increase-product-quantity" at bounding box center [194, 498] width 14 height 14
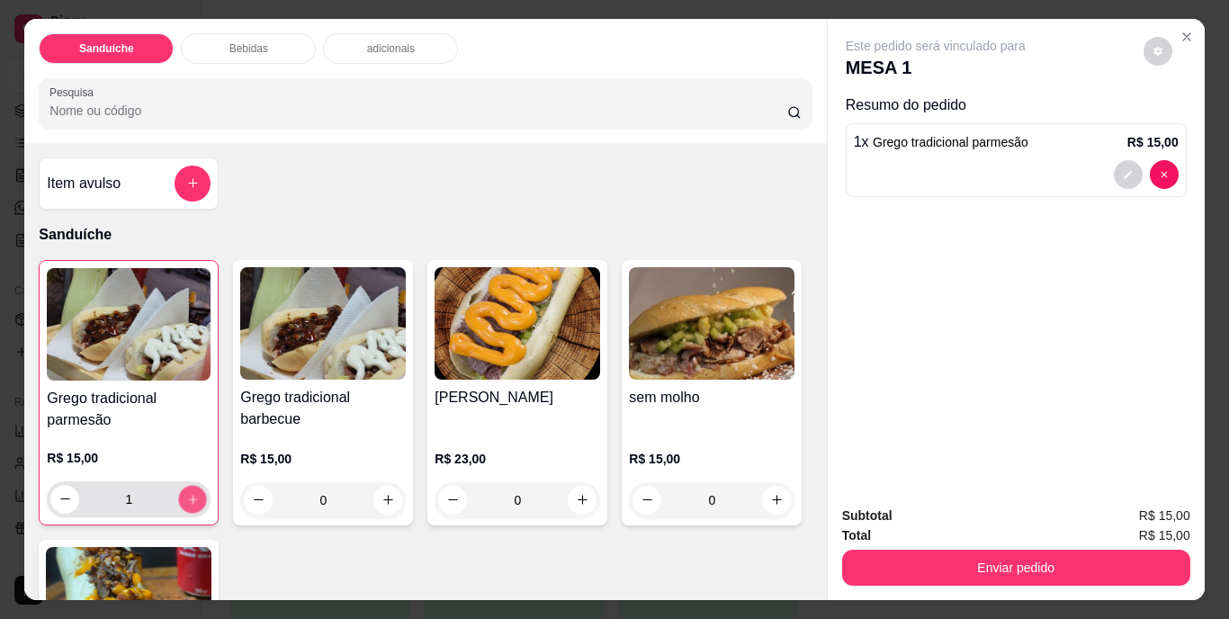
click at [189, 493] on icon "increase-product-quantity" at bounding box center [193, 499] width 14 height 14
type input "2"
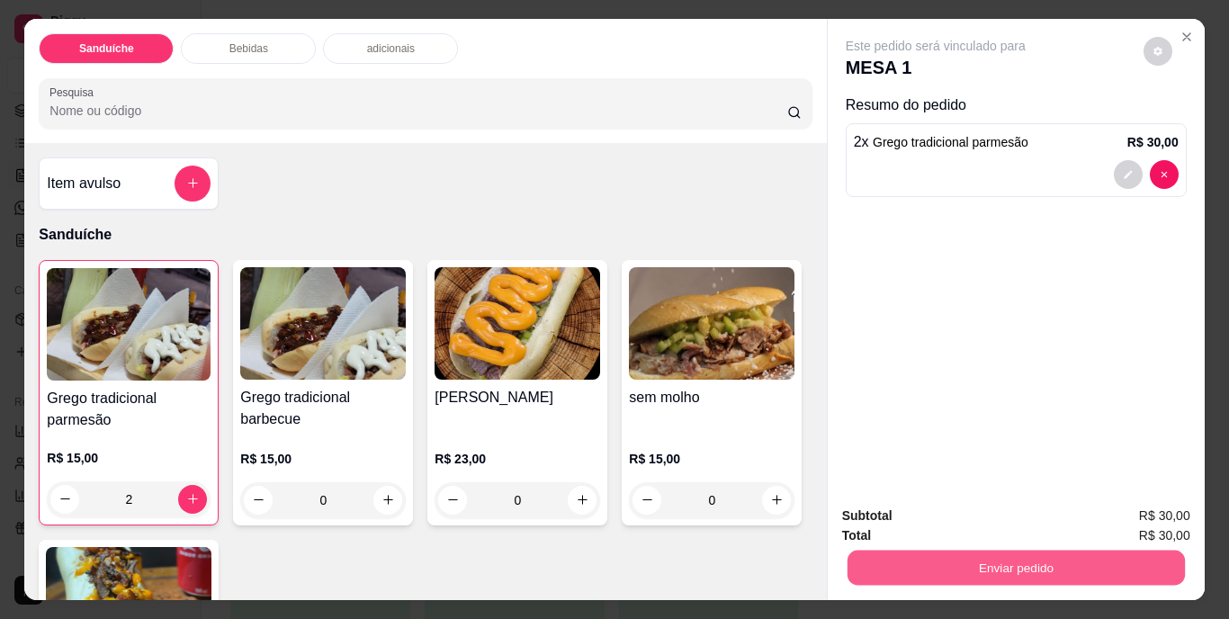
click at [963, 560] on button "Enviar pedido" at bounding box center [1016, 568] width 338 height 35
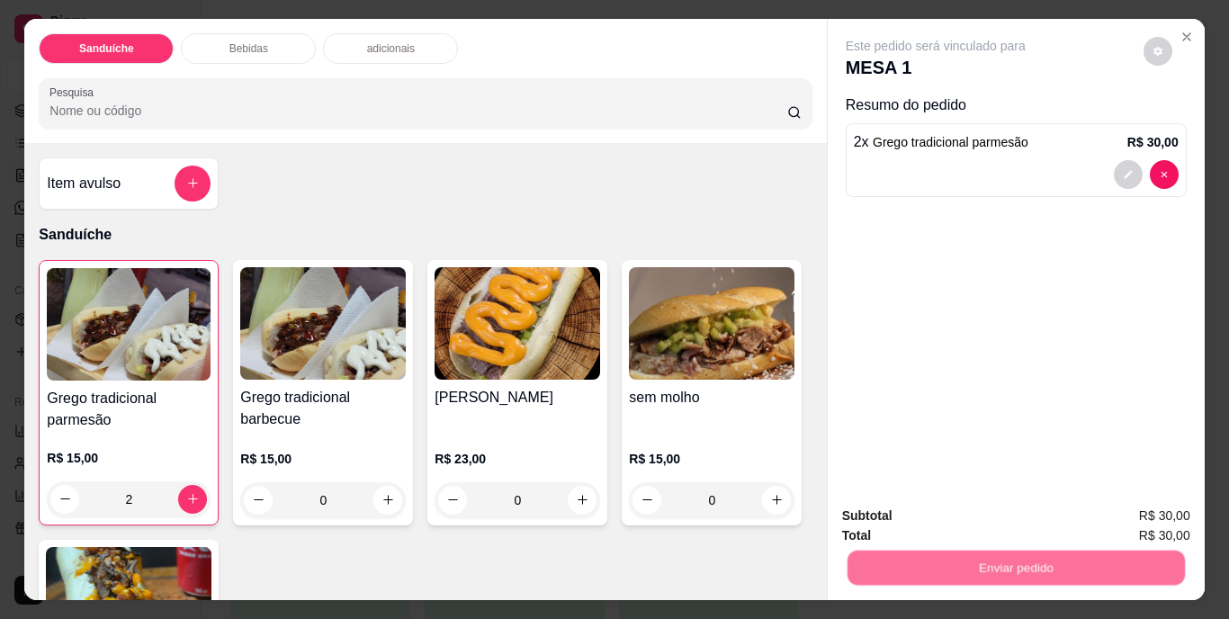
click at [970, 515] on button "Não registrar e enviar pedido" at bounding box center [957, 516] width 182 height 33
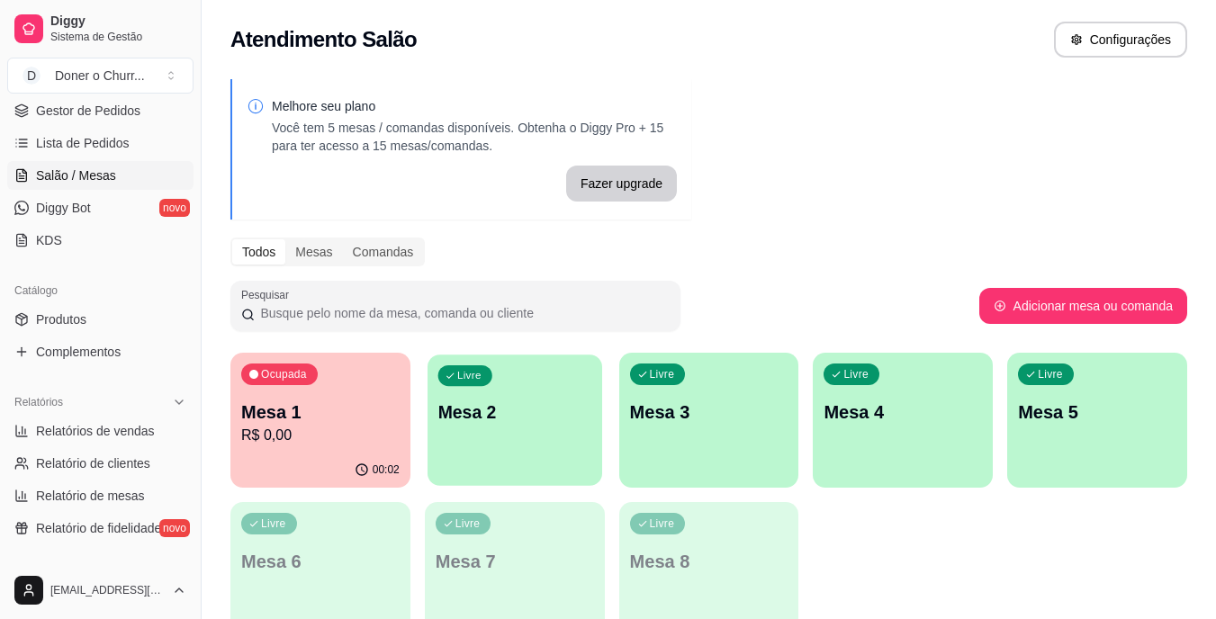
click at [558, 405] on p "Mesa 2" at bounding box center [514, 413] width 154 height 24
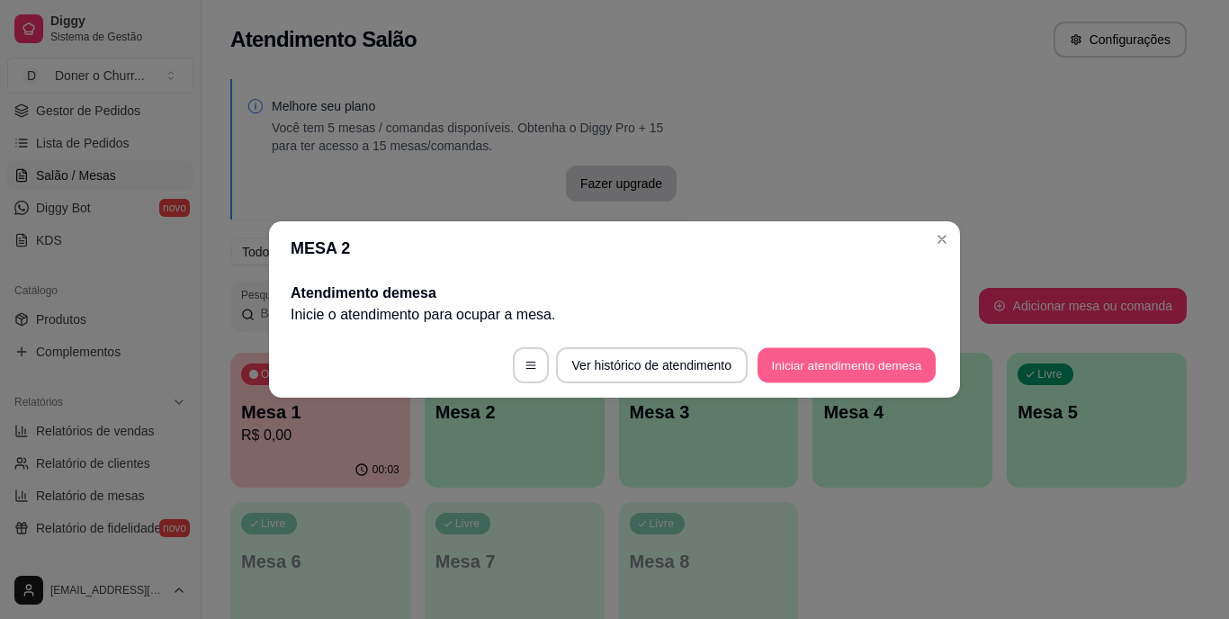
click at [790, 359] on button "Iniciar atendimento de mesa" at bounding box center [847, 365] width 178 height 35
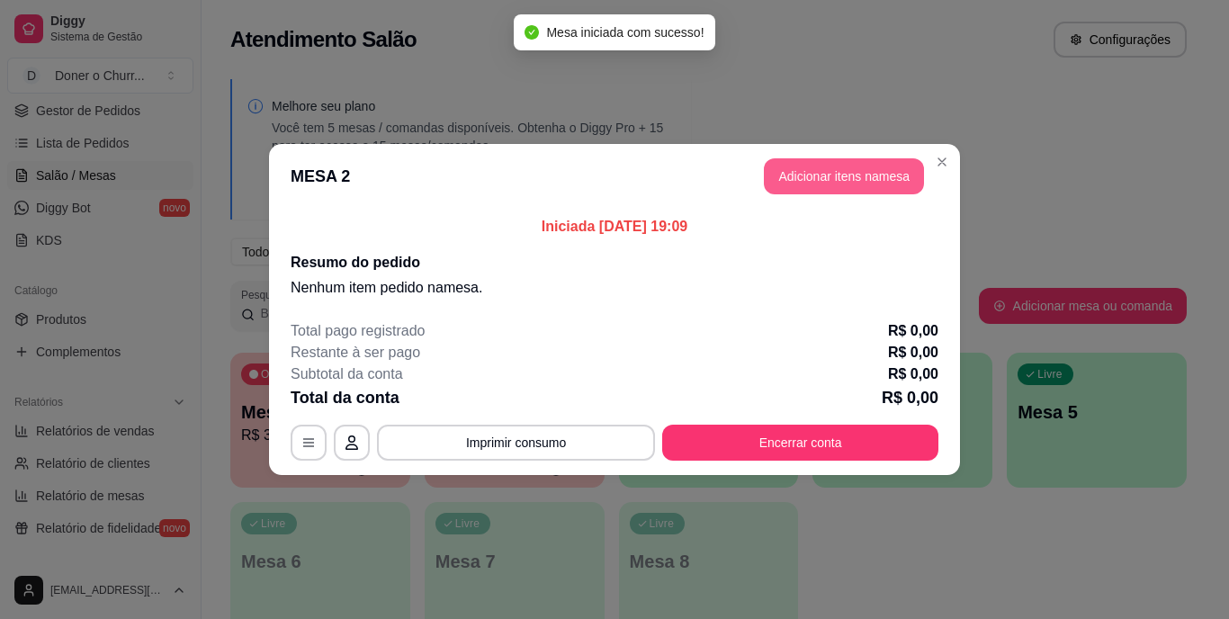
click at [833, 191] on button "Adicionar itens na mesa" at bounding box center [844, 176] width 160 height 36
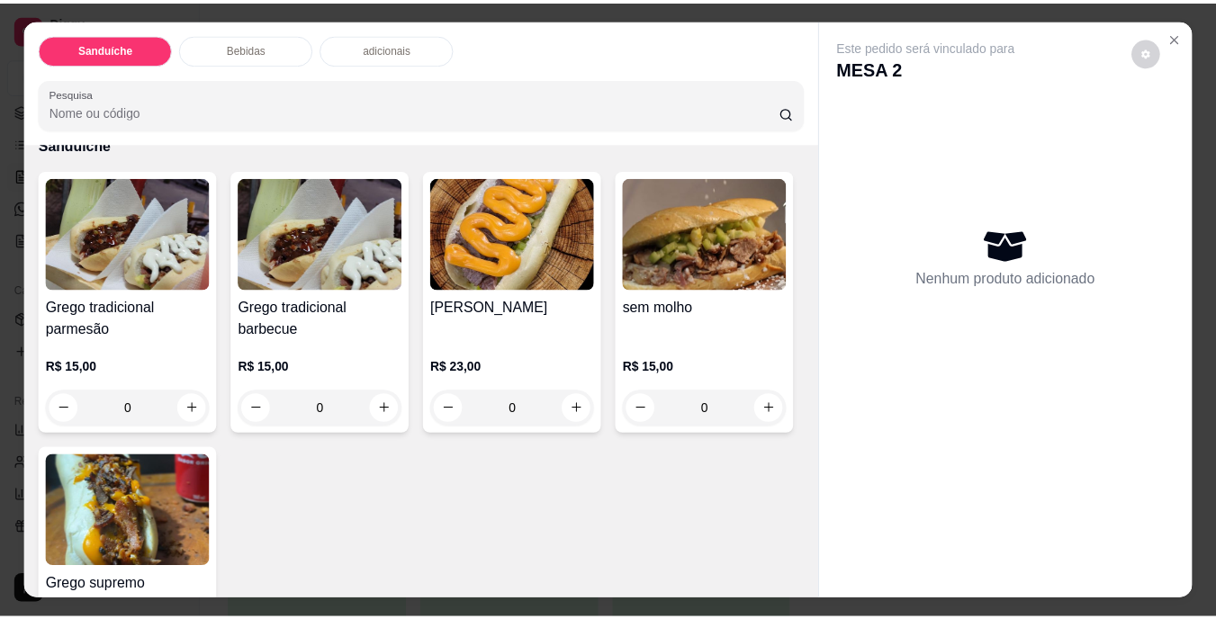
scroll to position [180, 0]
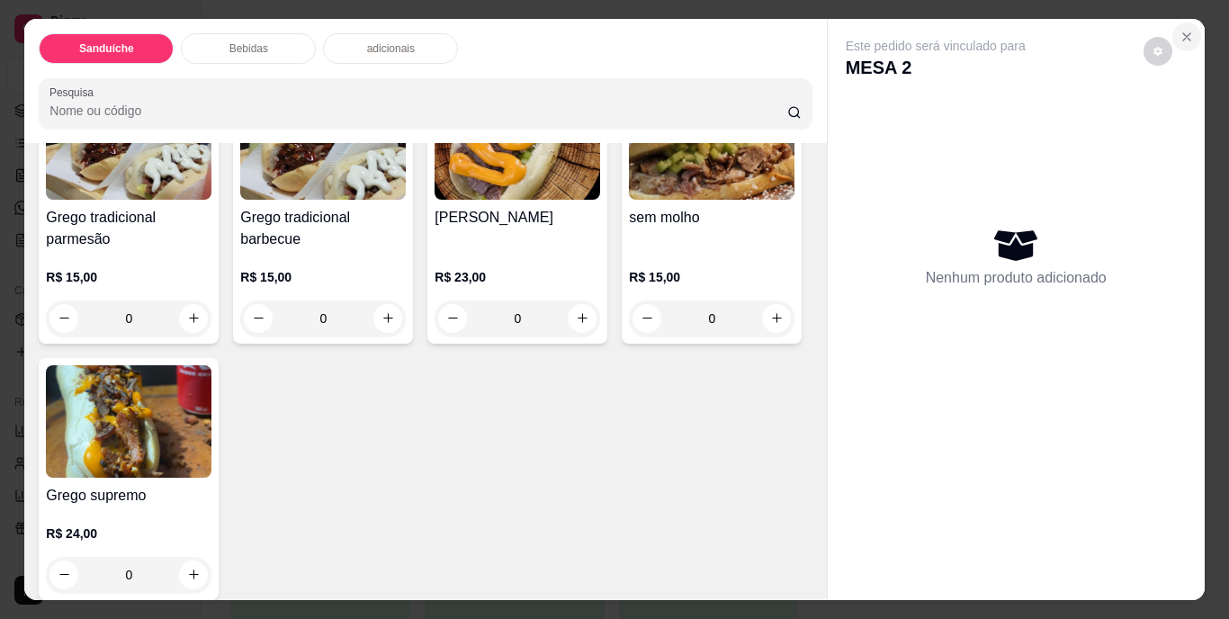
click at [1180, 23] on button "Close" at bounding box center [1187, 37] width 29 height 29
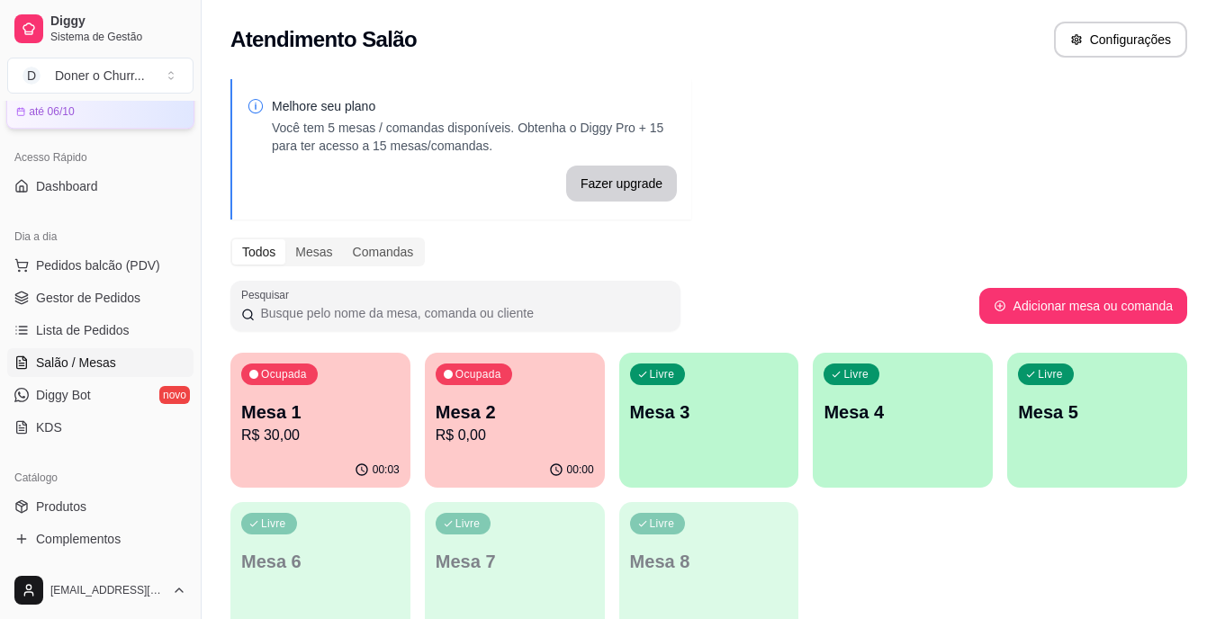
scroll to position [0, 0]
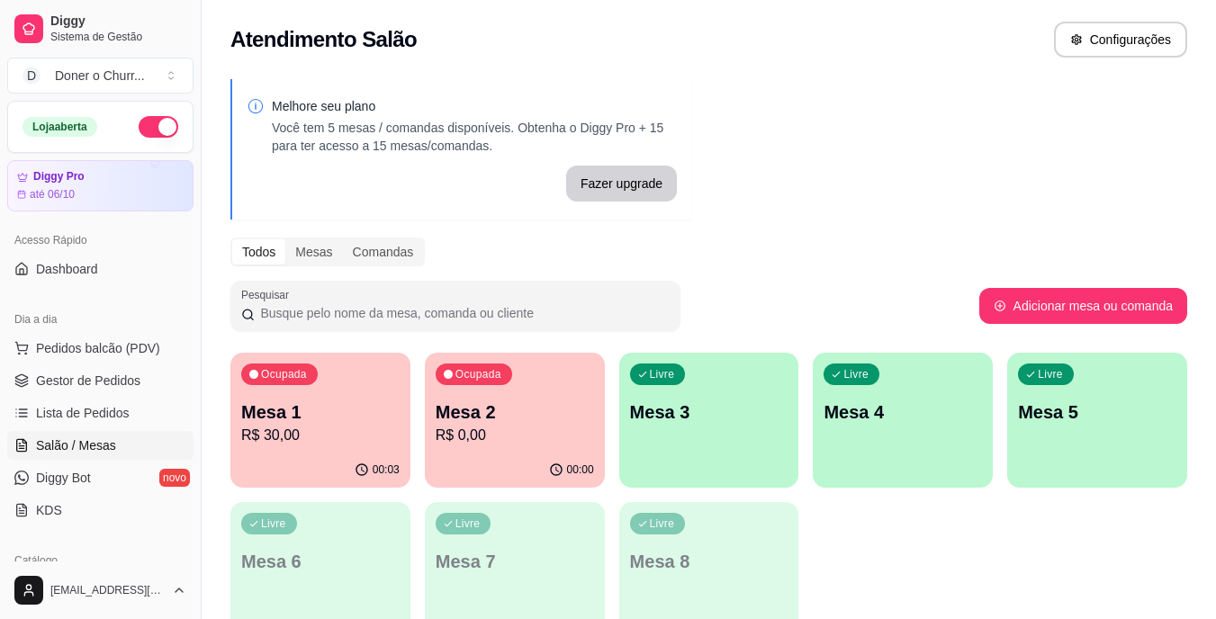
click at [139, 131] on button "button" at bounding box center [159, 127] width 40 height 22
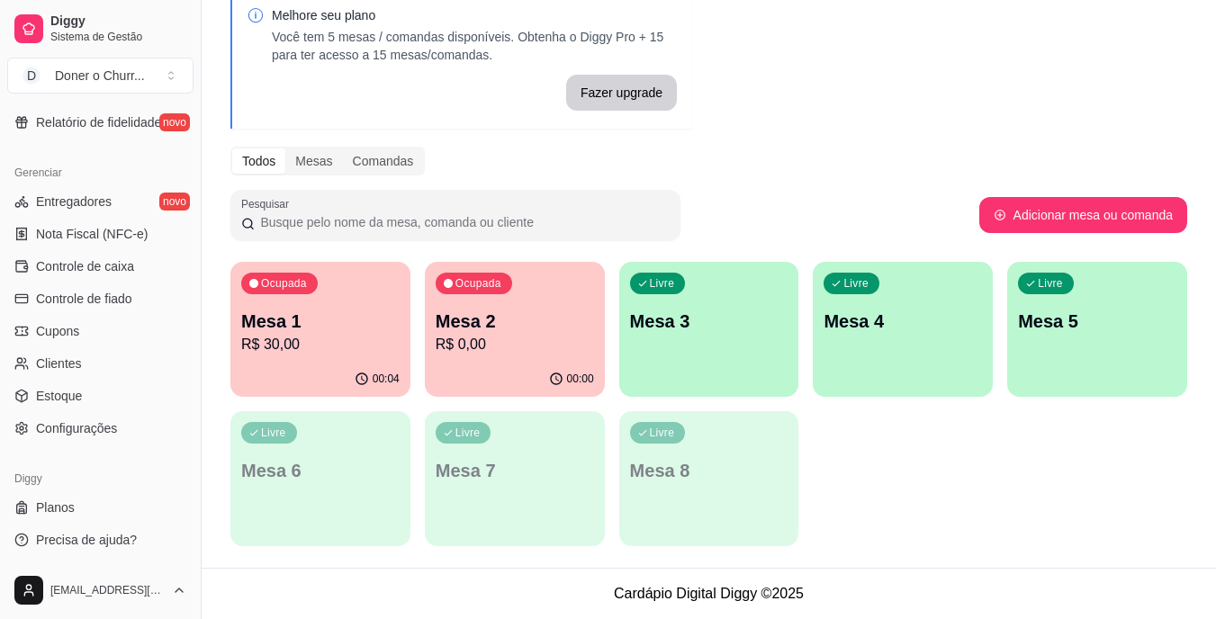
scroll to position [226, 0]
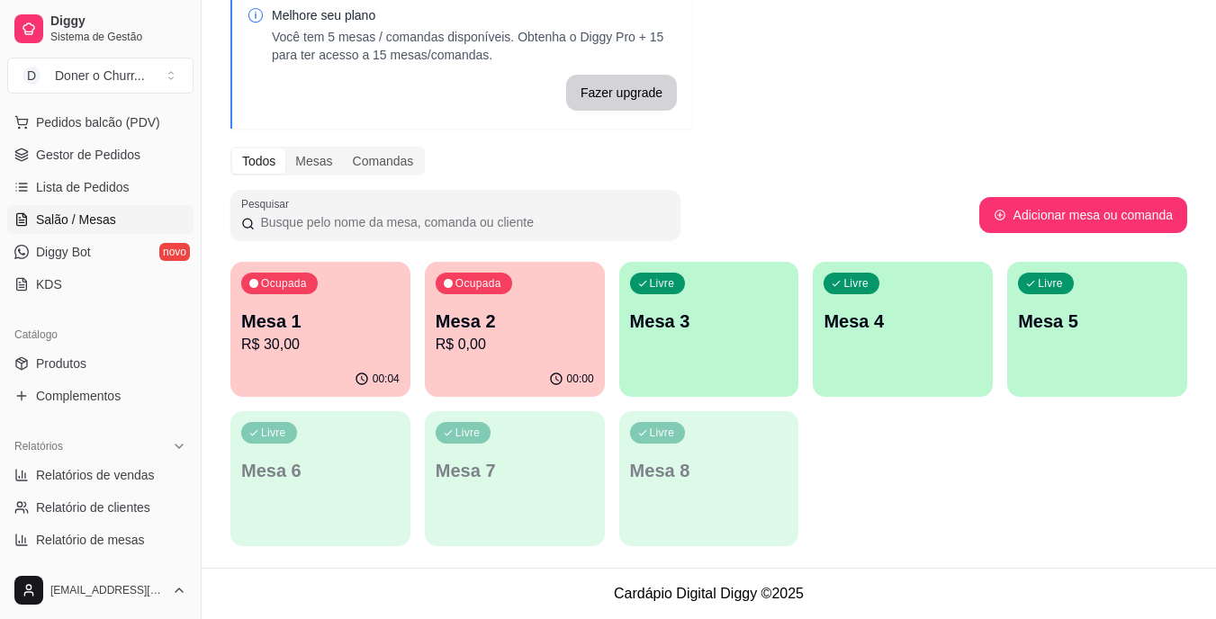
click at [503, 364] on div "00:00" at bounding box center [515, 379] width 180 height 35
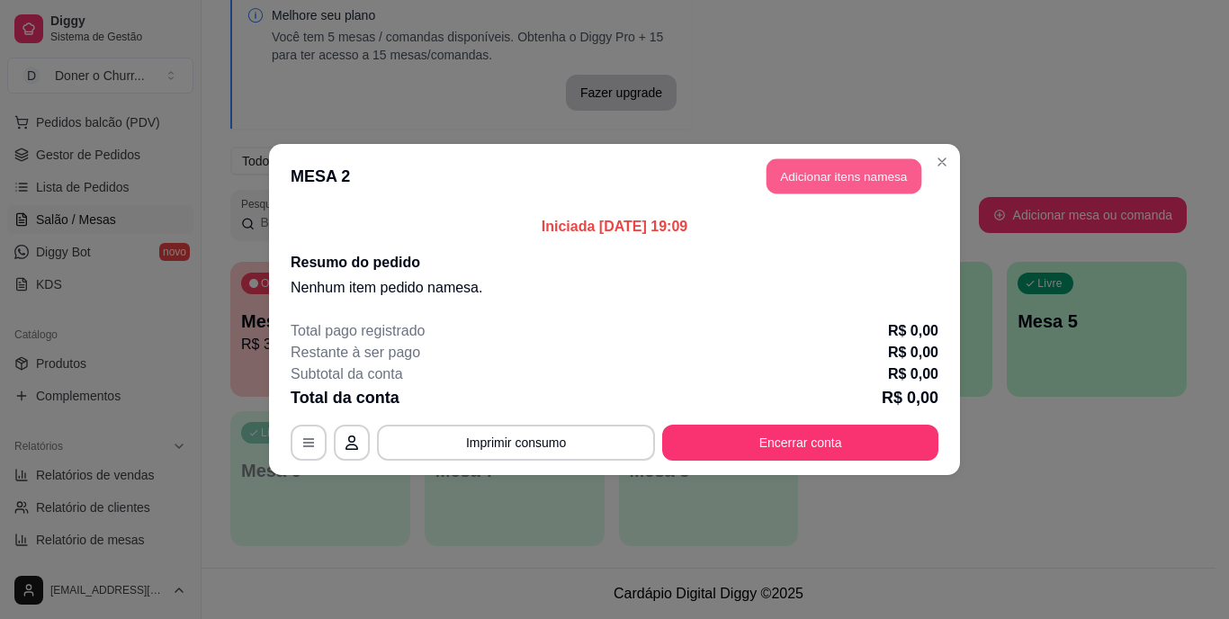
click at [852, 181] on button "Adicionar itens na mesa" at bounding box center [844, 176] width 155 height 35
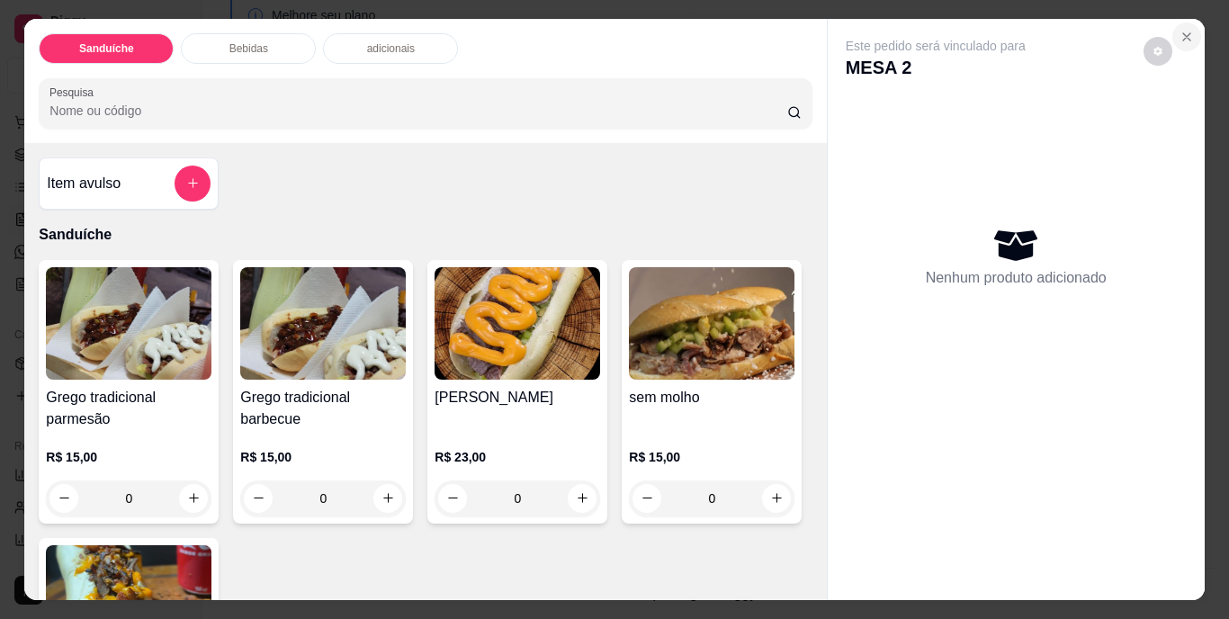
click at [1183, 30] on icon "Close" at bounding box center [1187, 37] width 14 height 14
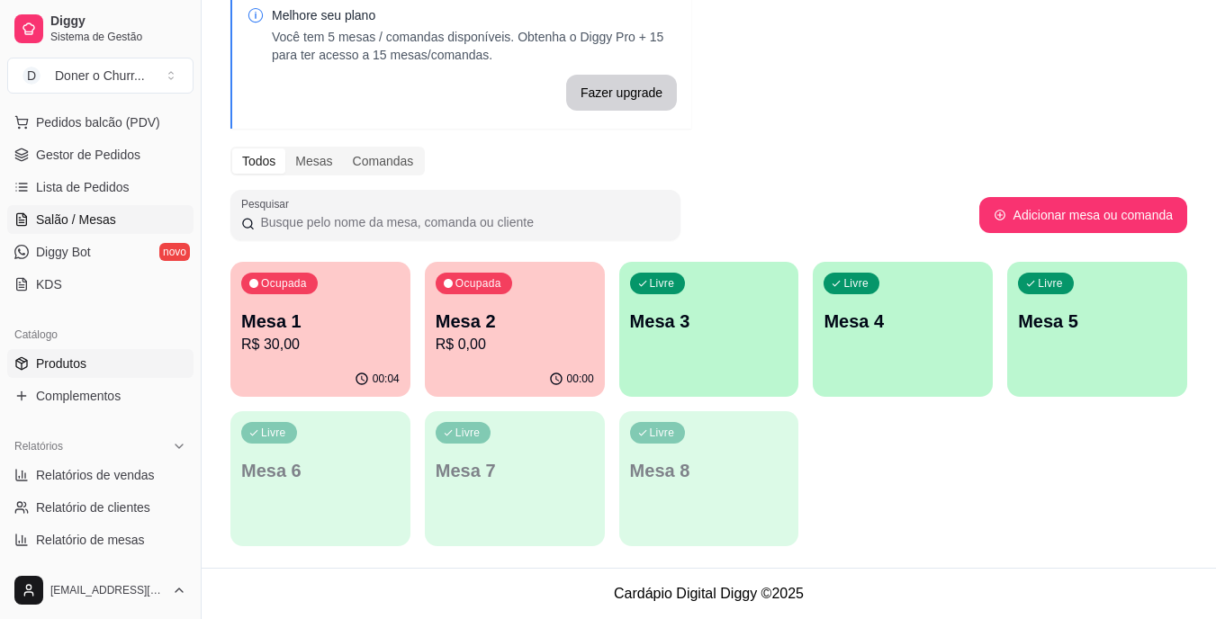
click at [76, 350] on link "Produtos" at bounding box center [100, 363] width 186 height 29
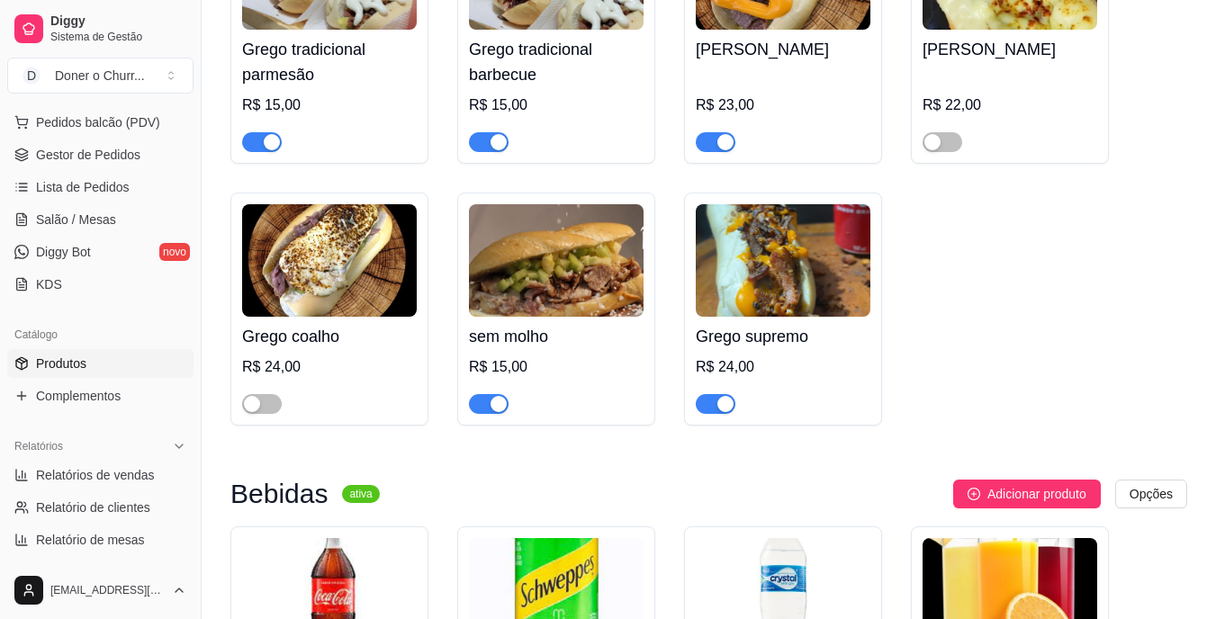
scroll to position [450, 0]
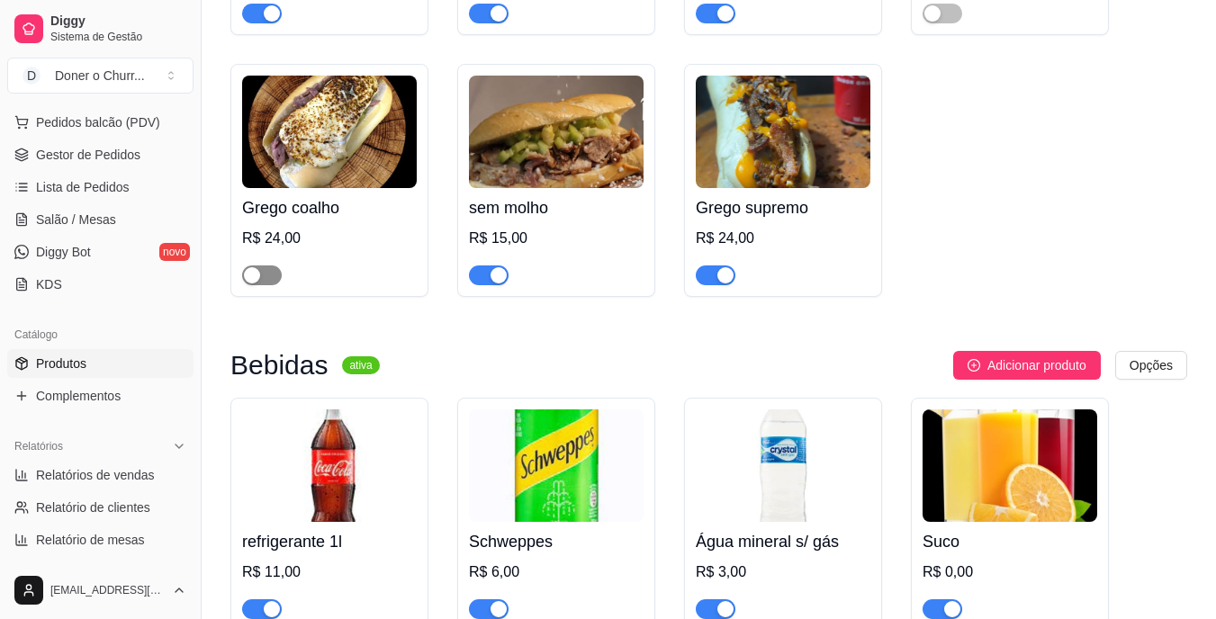
click at [265, 275] on span "button" at bounding box center [262, 276] width 40 height 20
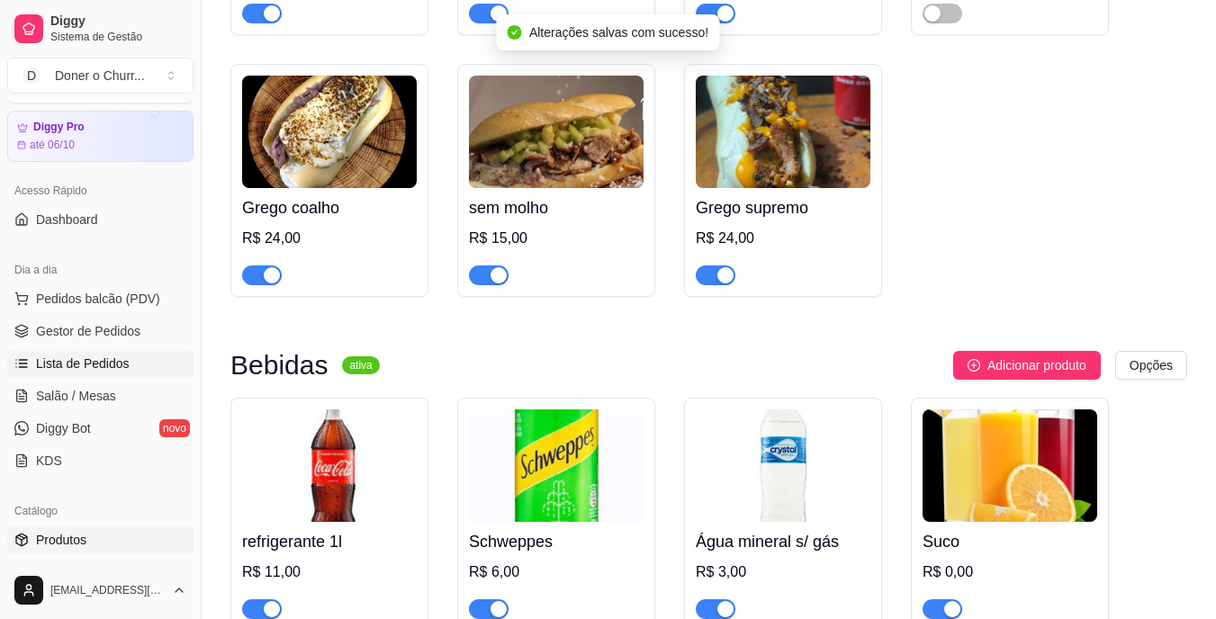
scroll to position [46, 0]
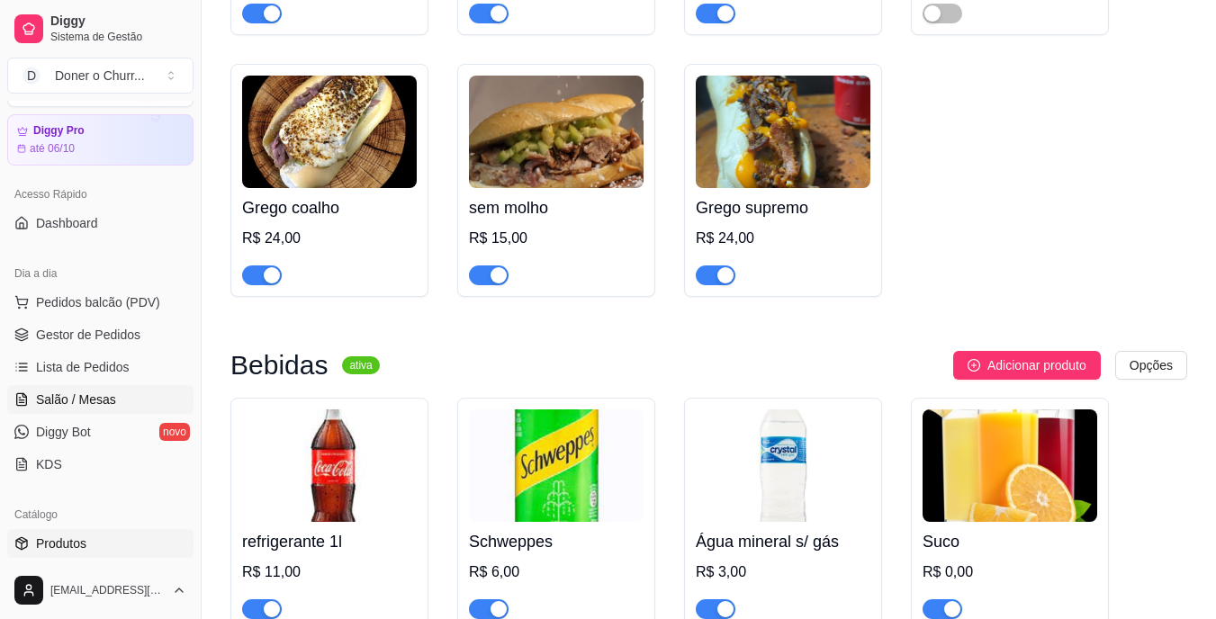
click at [58, 407] on span "Salão / Mesas" at bounding box center [76, 400] width 80 height 18
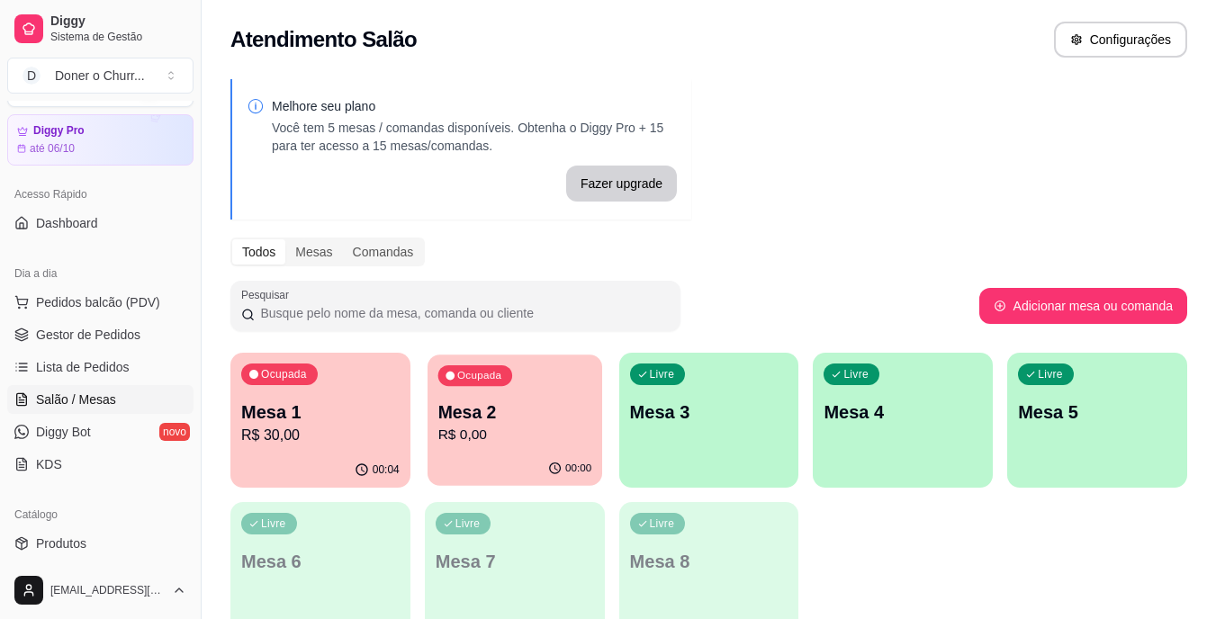
click at [516, 447] on div "Ocupada Mesa 2 R$ 0,00" at bounding box center [515, 403] width 175 height 97
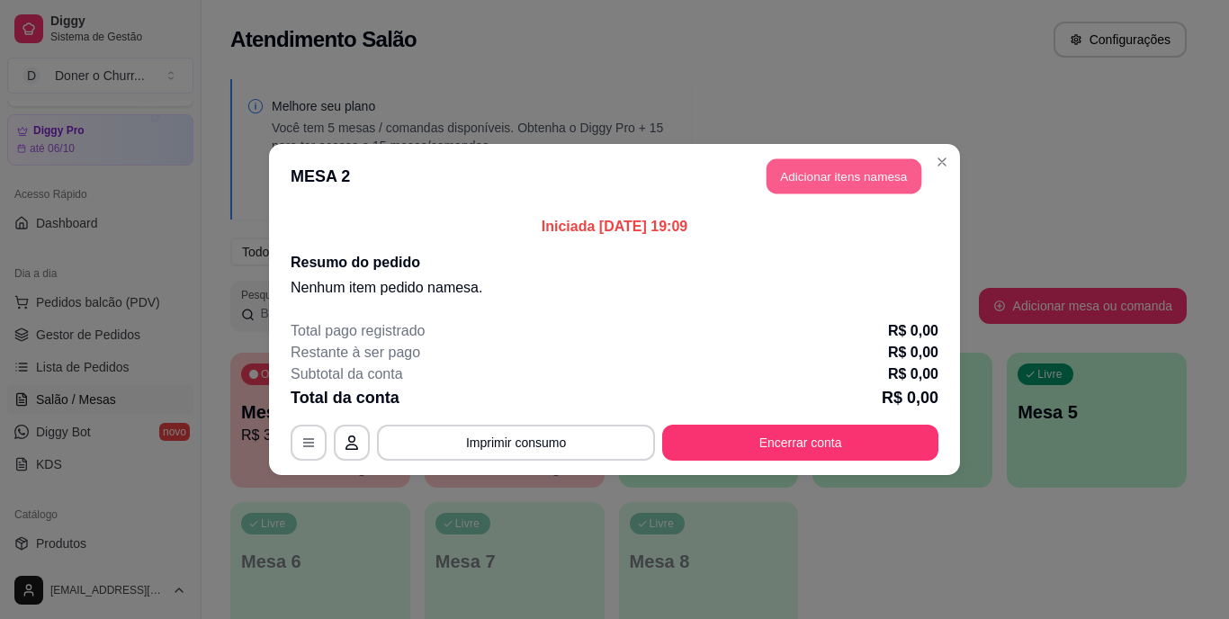
click at [843, 170] on button "Adicionar itens na mesa" at bounding box center [844, 176] width 155 height 35
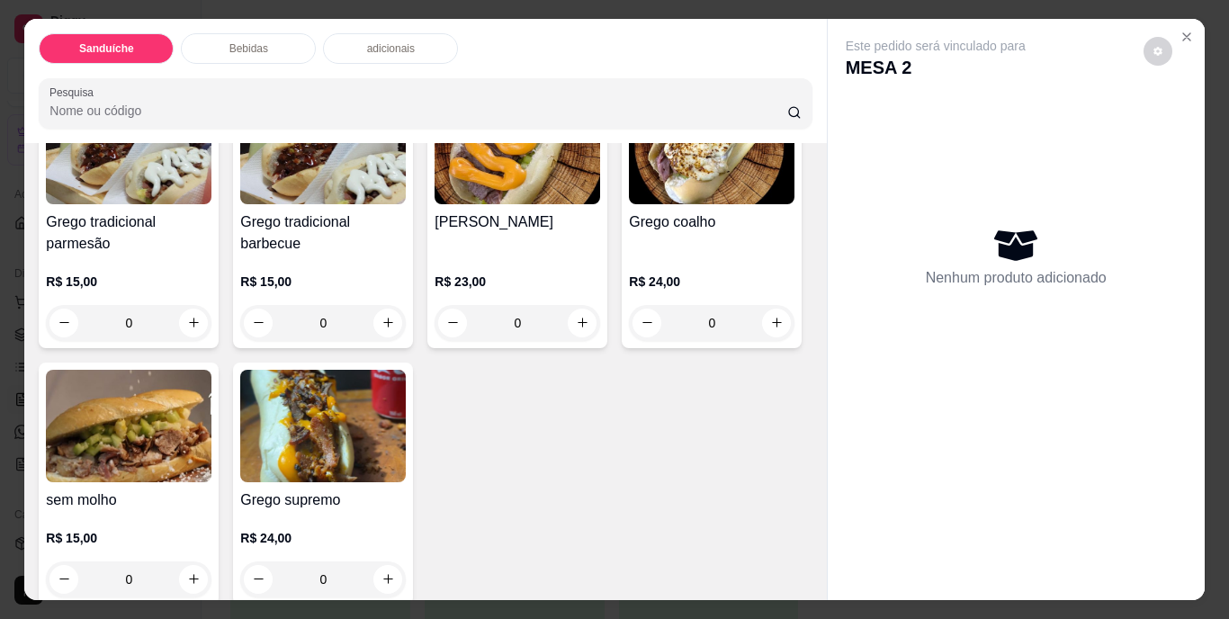
scroll to position [180, 0]
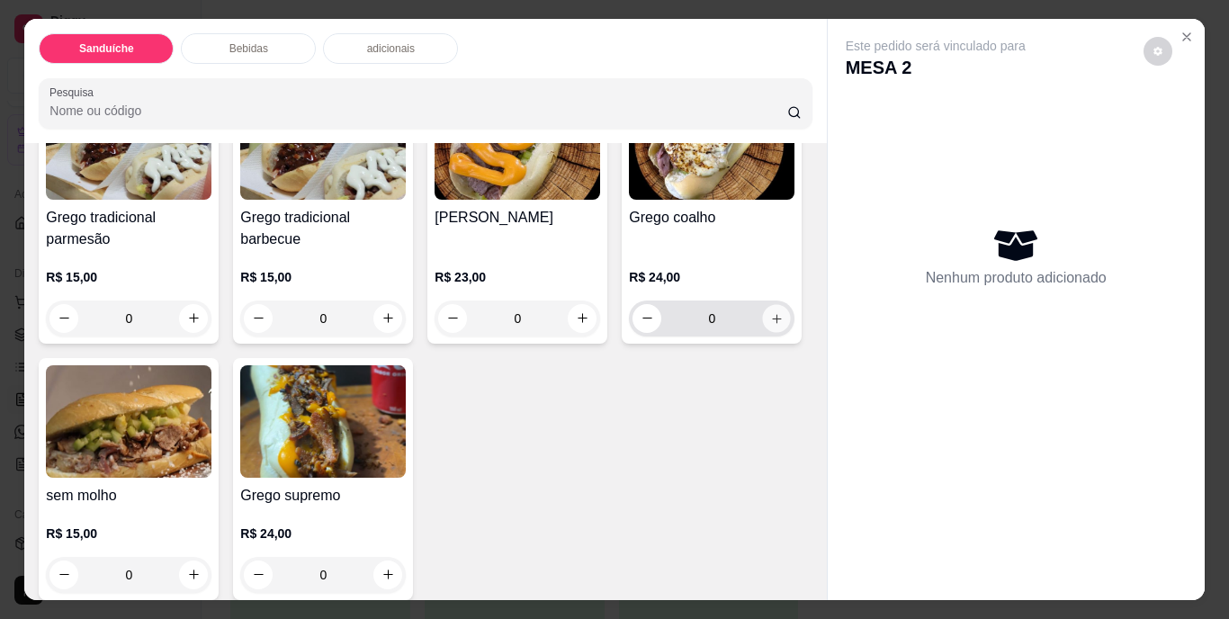
click at [770, 325] on icon "increase-product-quantity" at bounding box center [777, 318] width 14 height 14
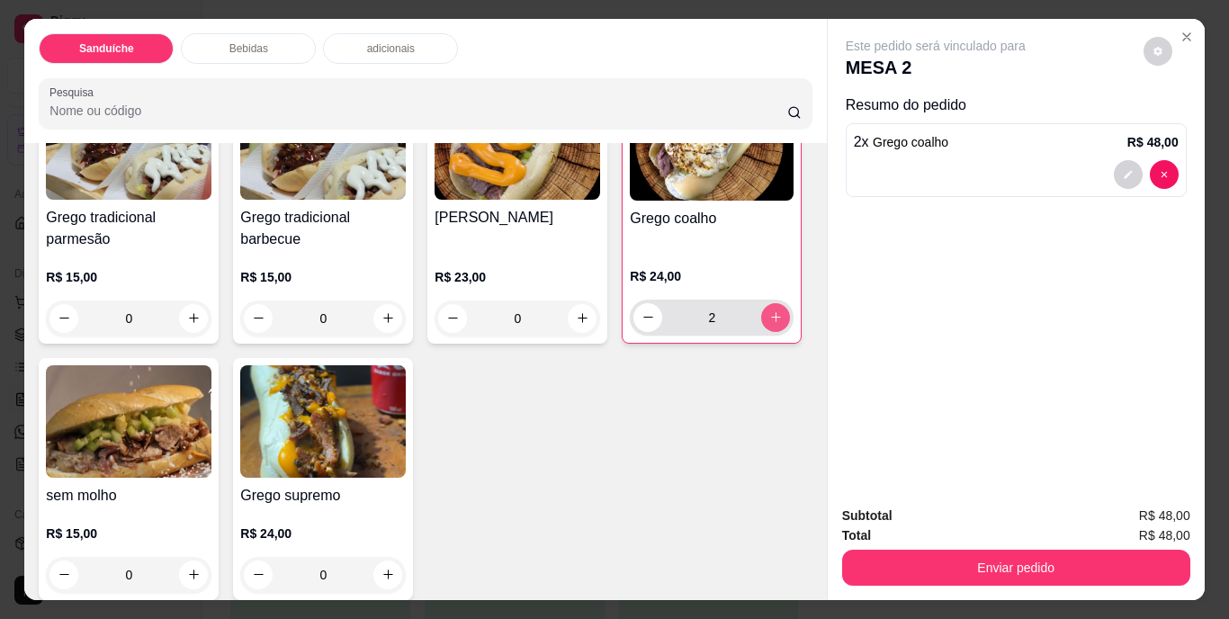
type input "2"
click at [395, 568] on icon "increase-product-quantity" at bounding box center [389, 575] width 14 height 14
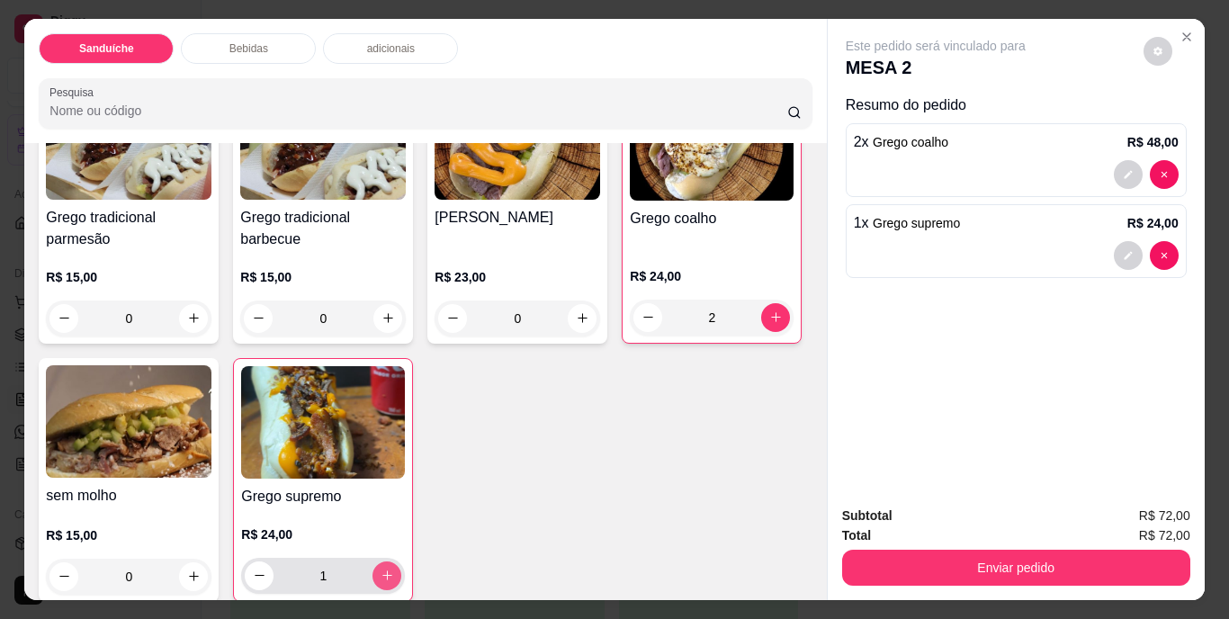
type input "1"
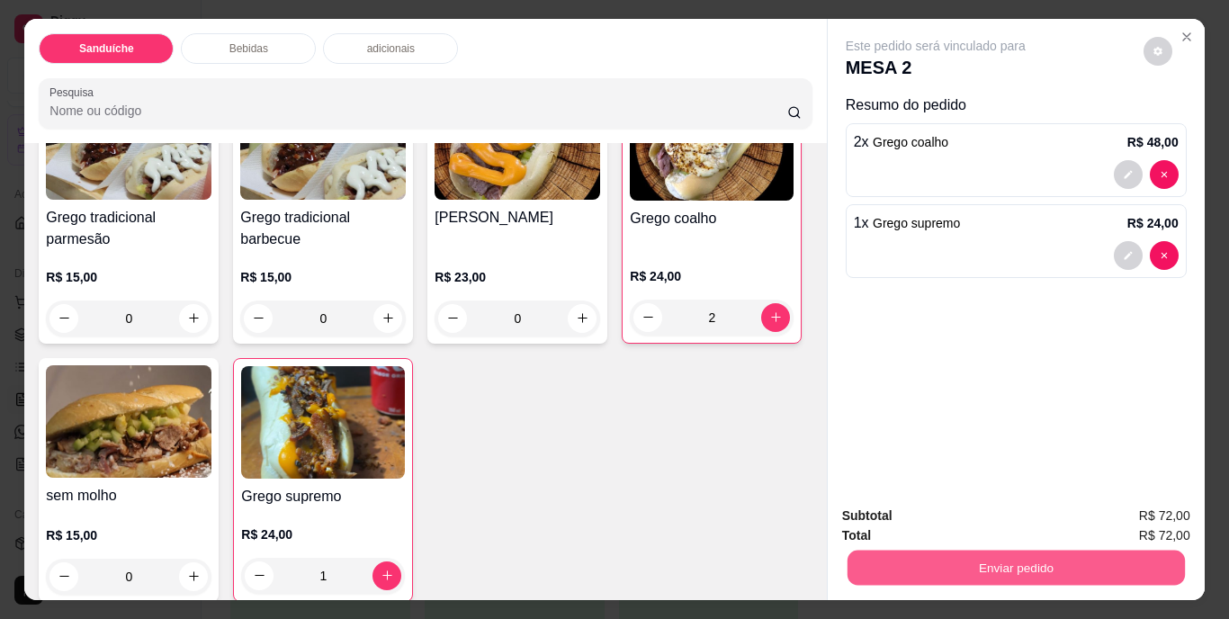
click at [980, 560] on button "Enviar pedido" at bounding box center [1016, 568] width 338 height 35
click at [932, 517] on button "Não registrar e enviar pedido" at bounding box center [956, 517] width 187 height 34
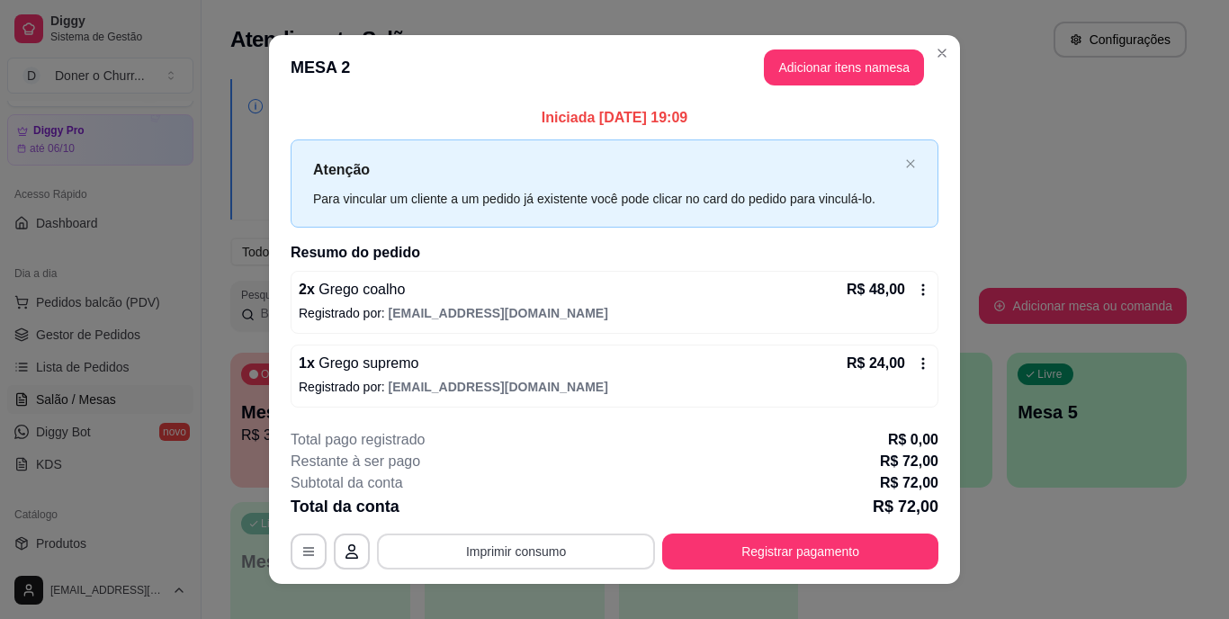
click at [499, 551] on button "Imprimir consumo" at bounding box center [516, 552] width 278 height 36
click at [491, 508] on button "IMPRESSORA" at bounding box center [515, 510] width 131 height 29
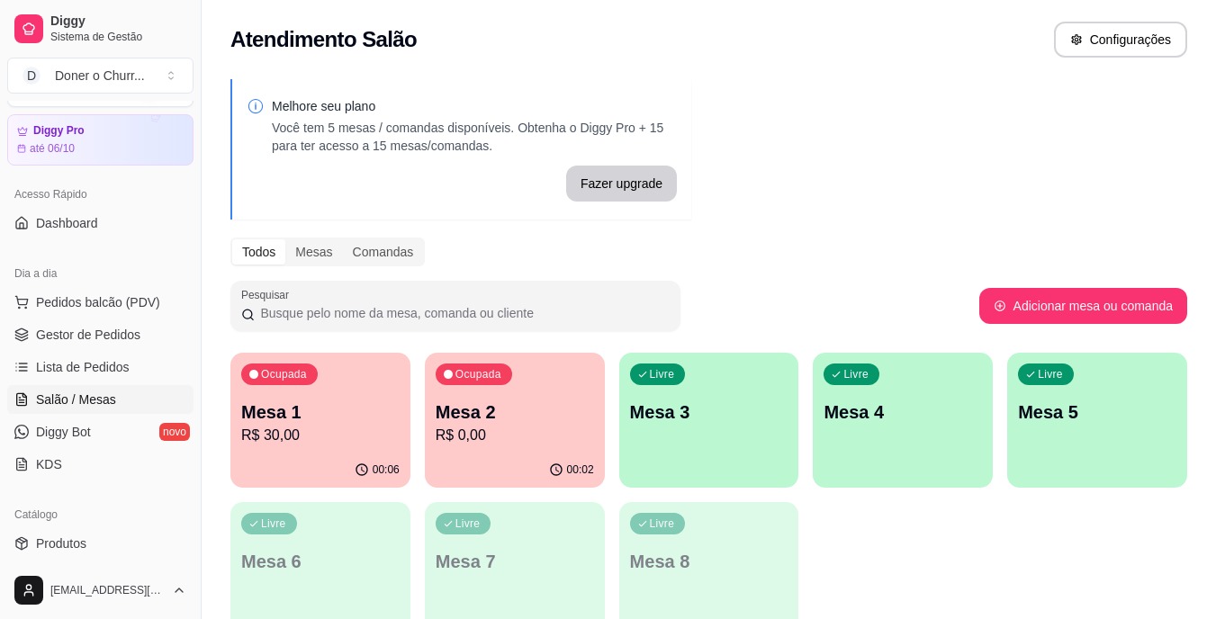
click at [685, 405] on p "Mesa 3" at bounding box center [709, 412] width 158 height 25
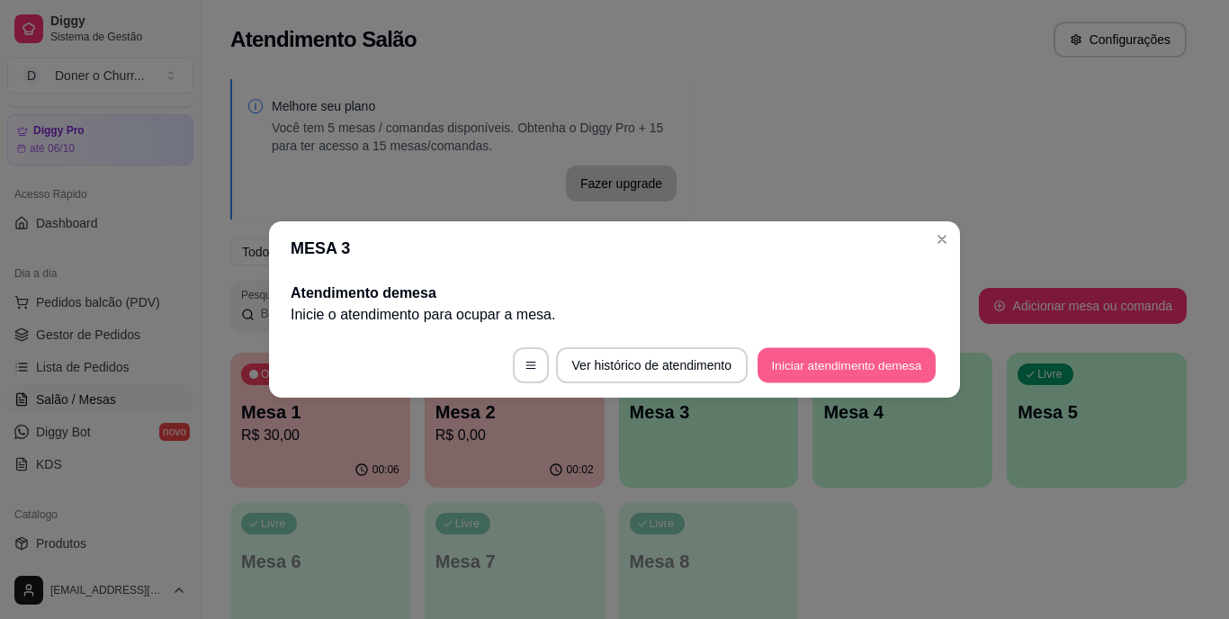
click at [796, 362] on button "Iniciar atendimento de mesa" at bounding box center [847, 365] width 178 height 35
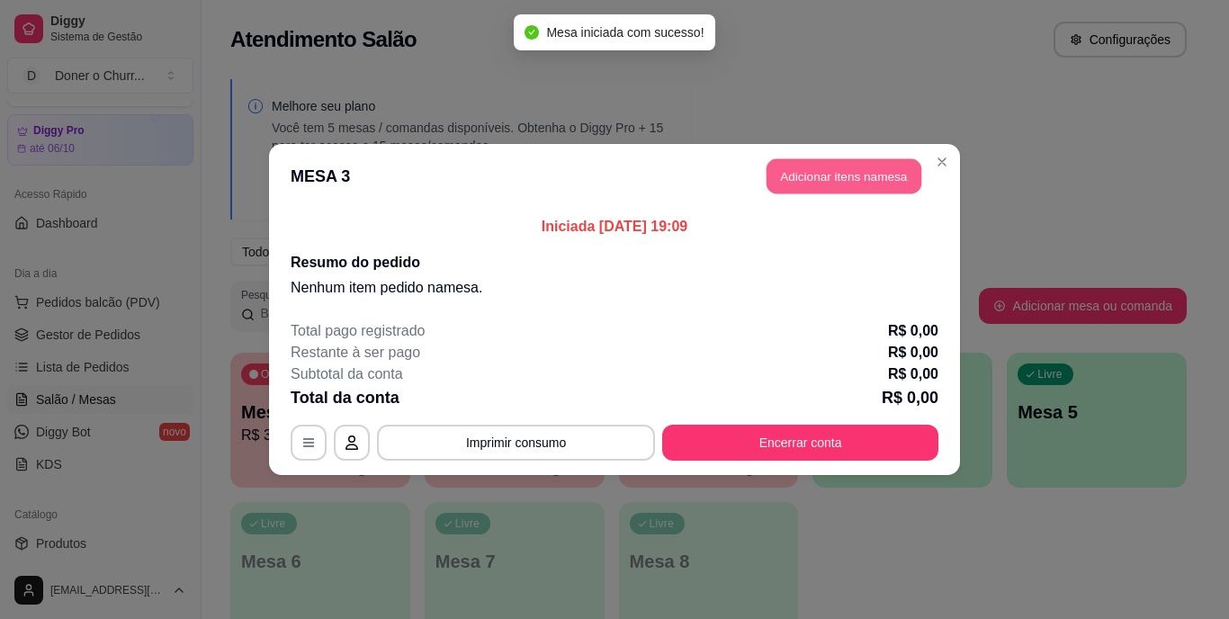
click at [852, 170] on button "Adicionar itens na mesa" at bounding box center [844, 176] width 155 height 35
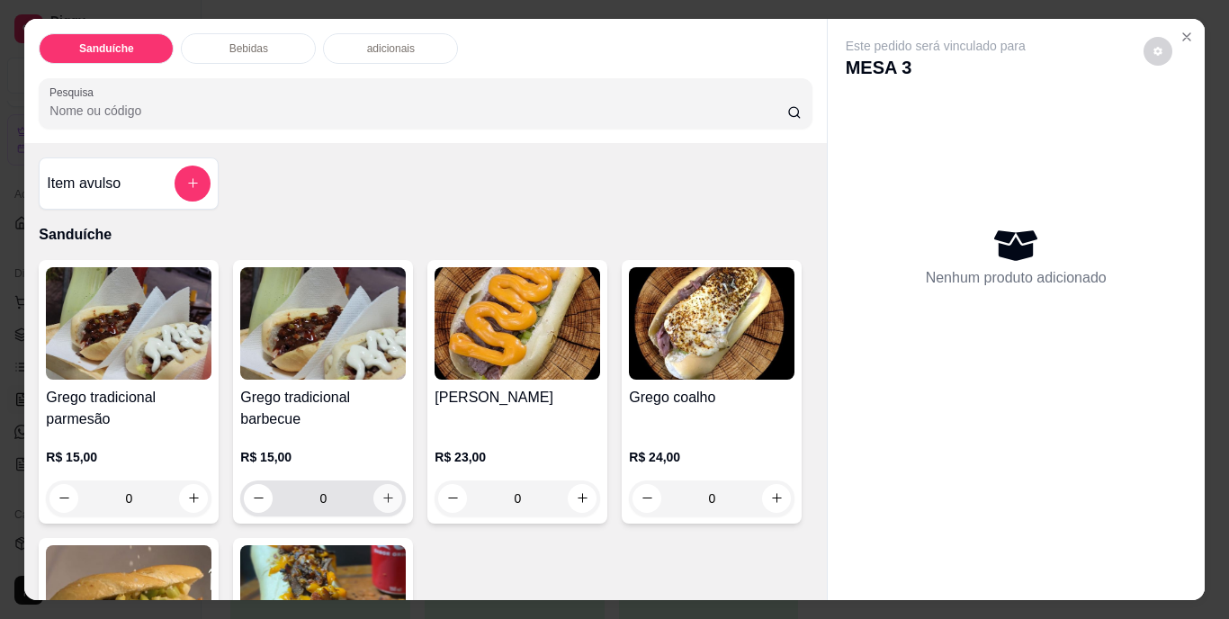
click at [382, 491] on icon "increase-product-quantity" at bounding box center [389, 498] width 14 height 14
type input "1"
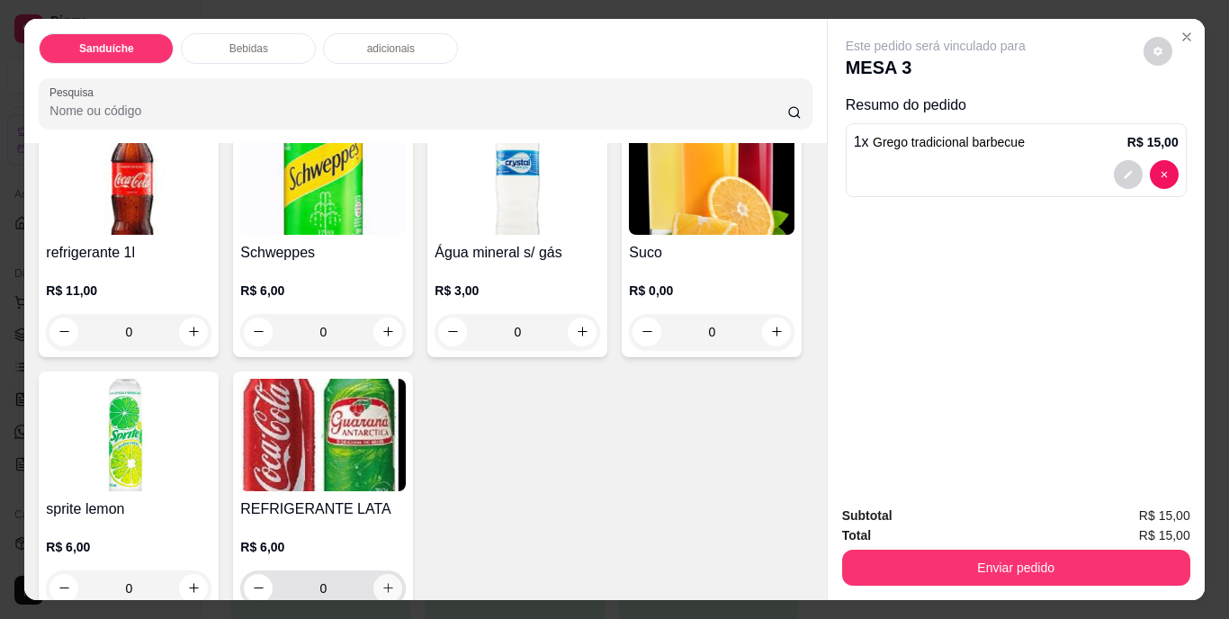
scroll to position [810, 0]
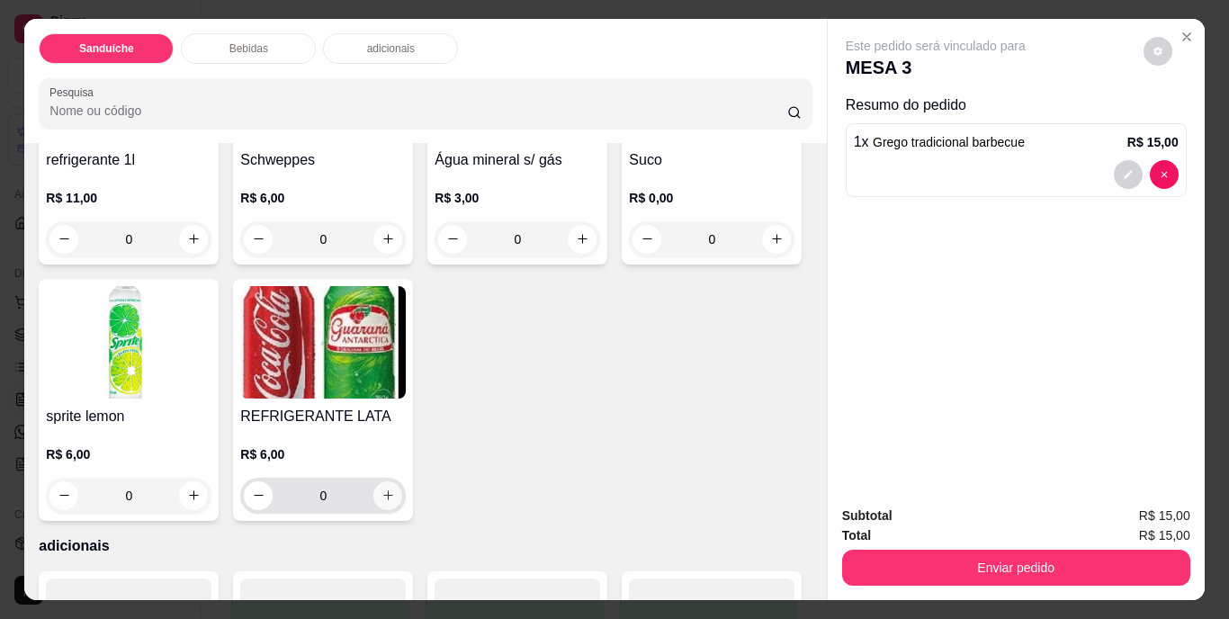
click at [395, 491] on icon "increase-product-quantity" at bounding box center [389, 496] width 14 height 14
type input "1"
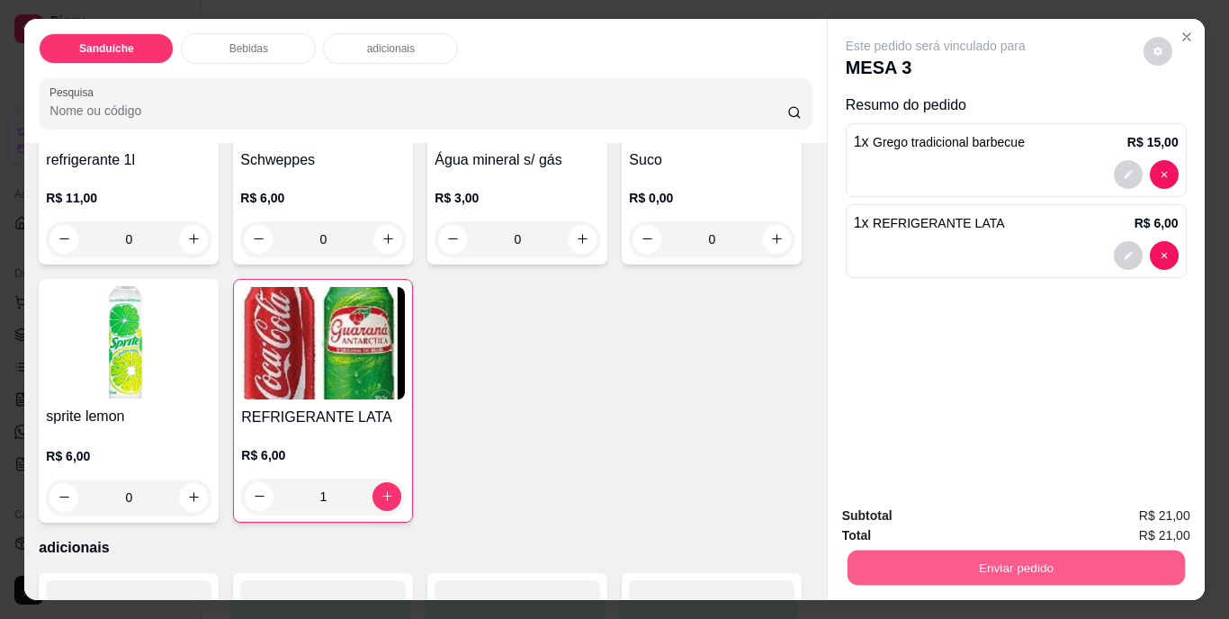
click at [1016, 564] on button "Enviar pedido" at bounding box center [1016, 568] width 338 height 35
click at [977, 511] on button "Não registrar e enviar pedido" at bounding box center [956, 517] width 187 height 34
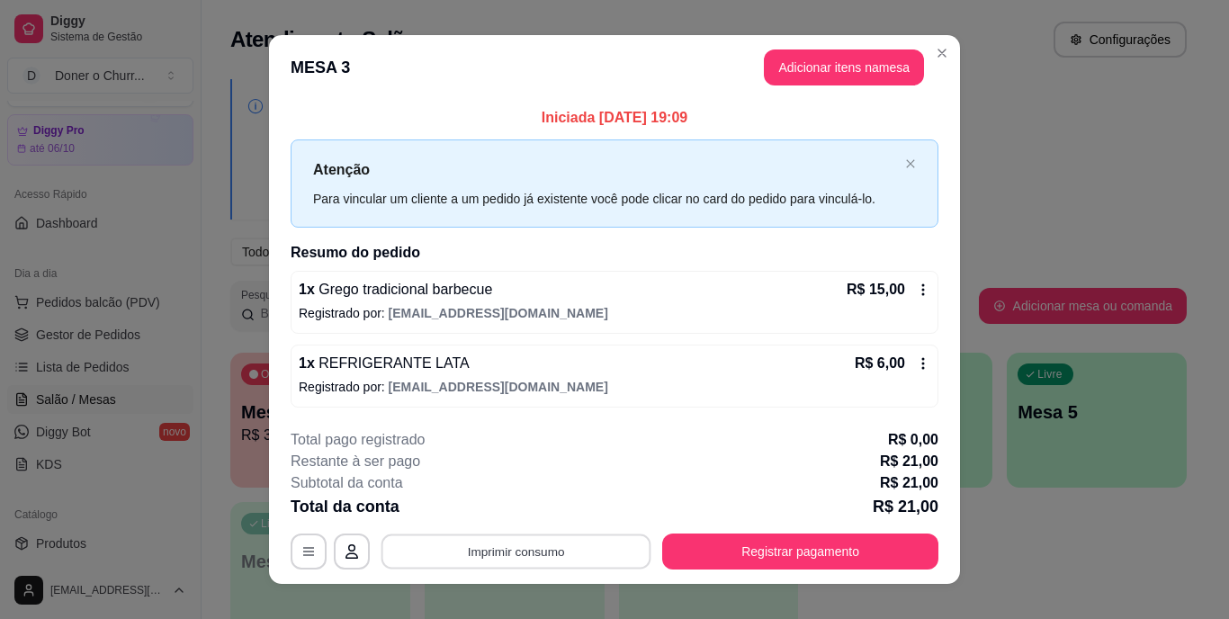
click at [495, 552] on button "Imprimir consumo" at bounding box center [517, 551] width 270 height 35
click at [531, 508] on button "IMPRESSORA" at bounding box center [515, 510] width 126 height 28
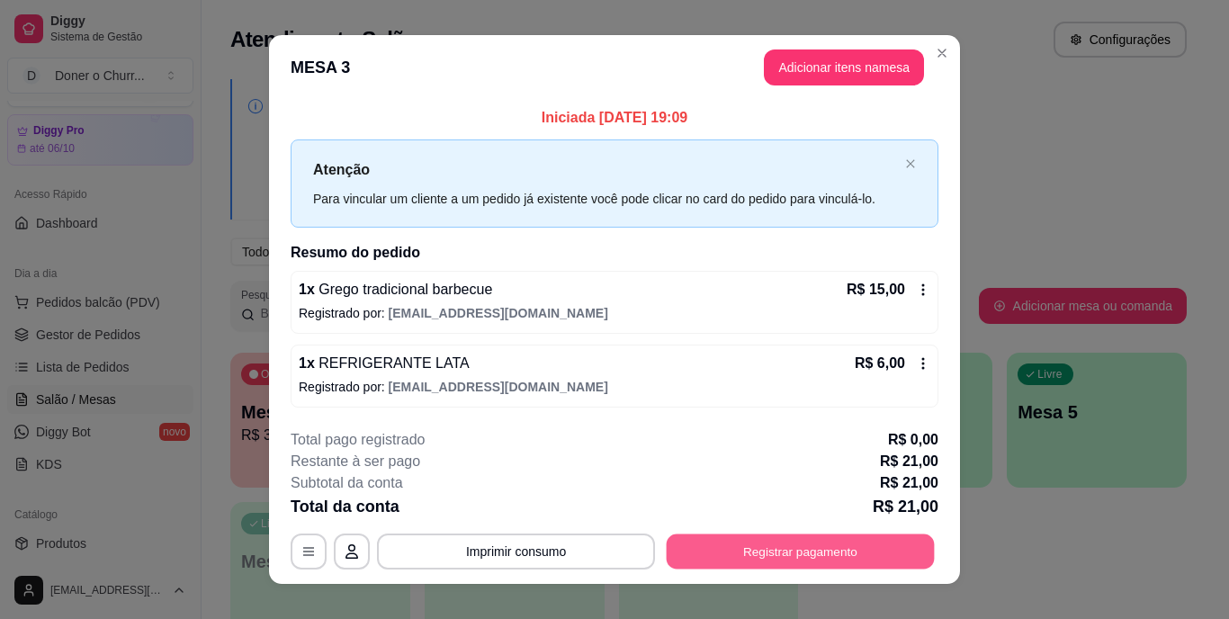
click at [754, 545] on button "Registrar pagamento" at bounding box center [801, 551] width 268 height 35
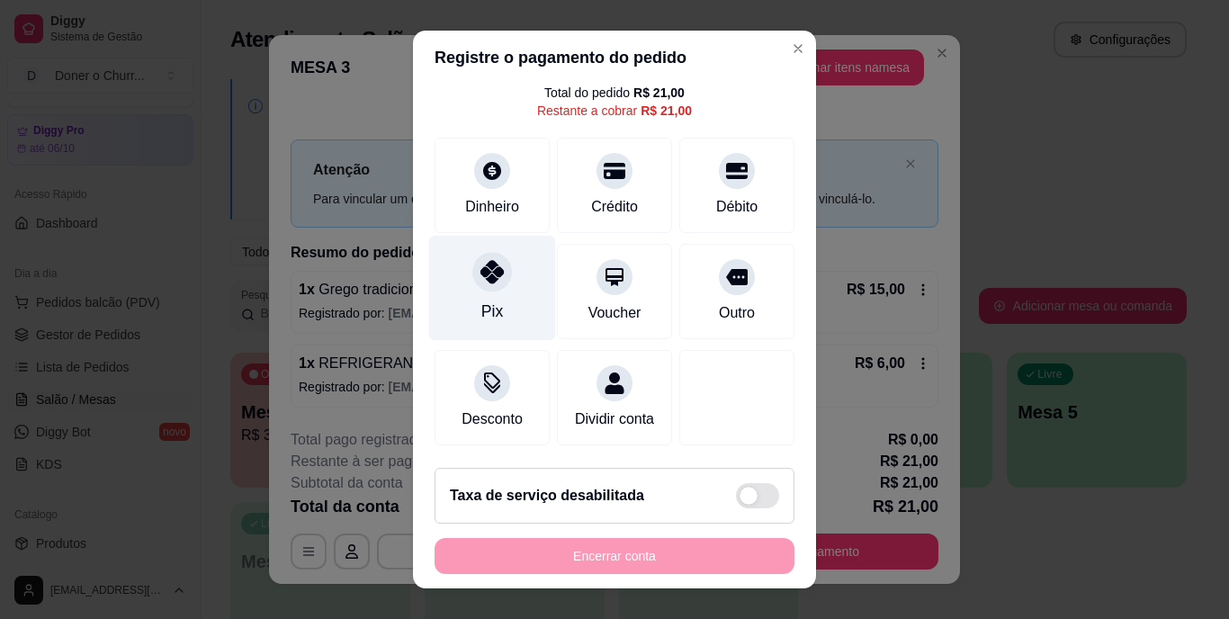
scroll to position [27, 0]
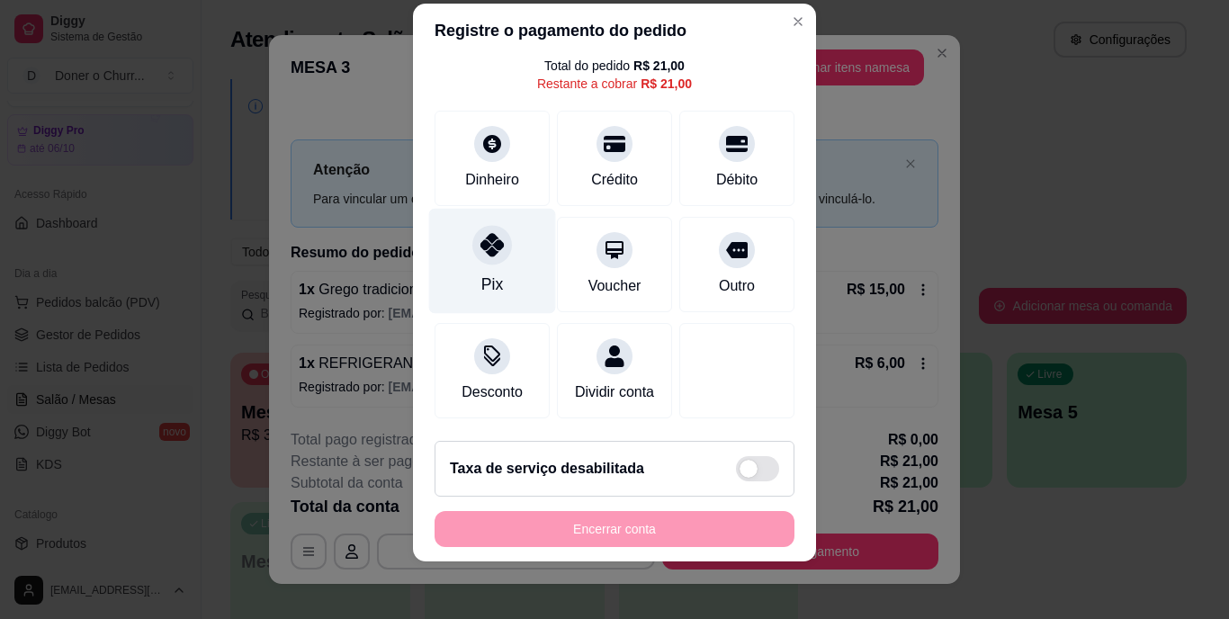
click at [495, 226] on div at bounding box center [493, 246] width 40 height 40
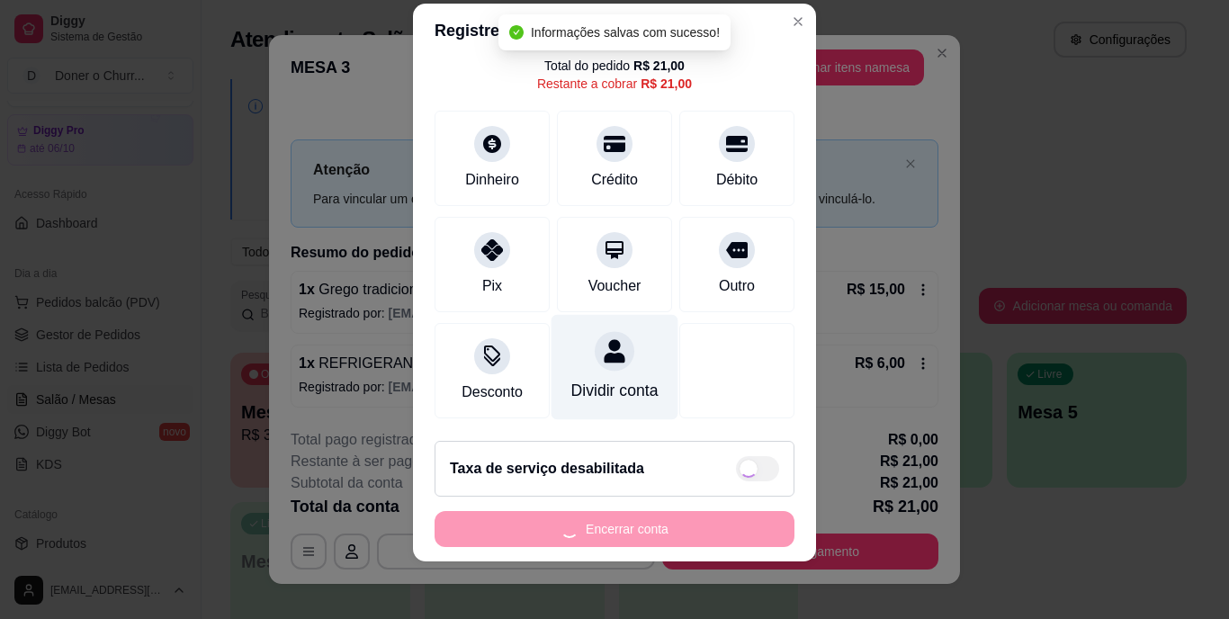
type input "R$ 0,00"
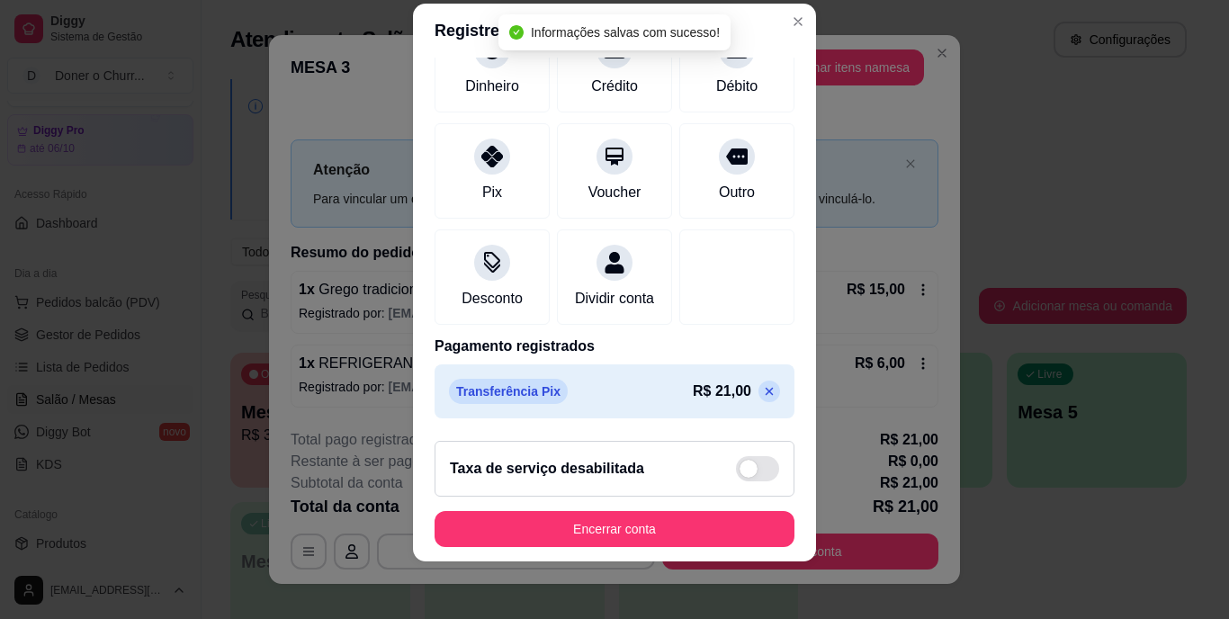
scroll to position [169, 0]
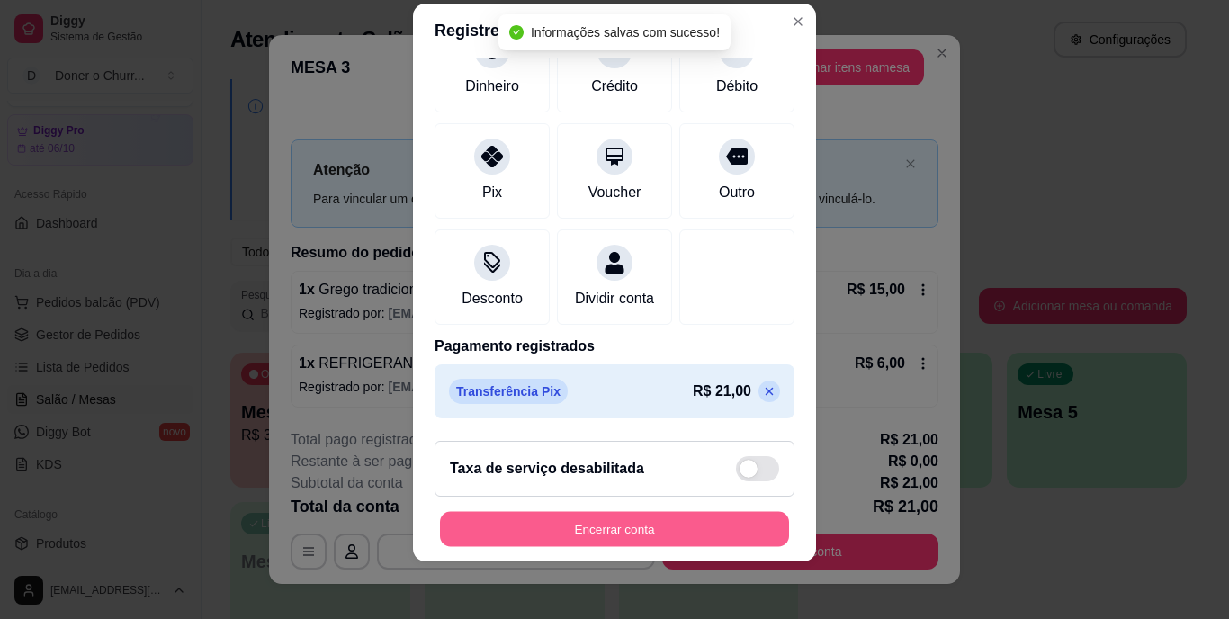
click at [644, 513] on button "Encerrar conta" at bounding box center [614, 528] width 349 height 35
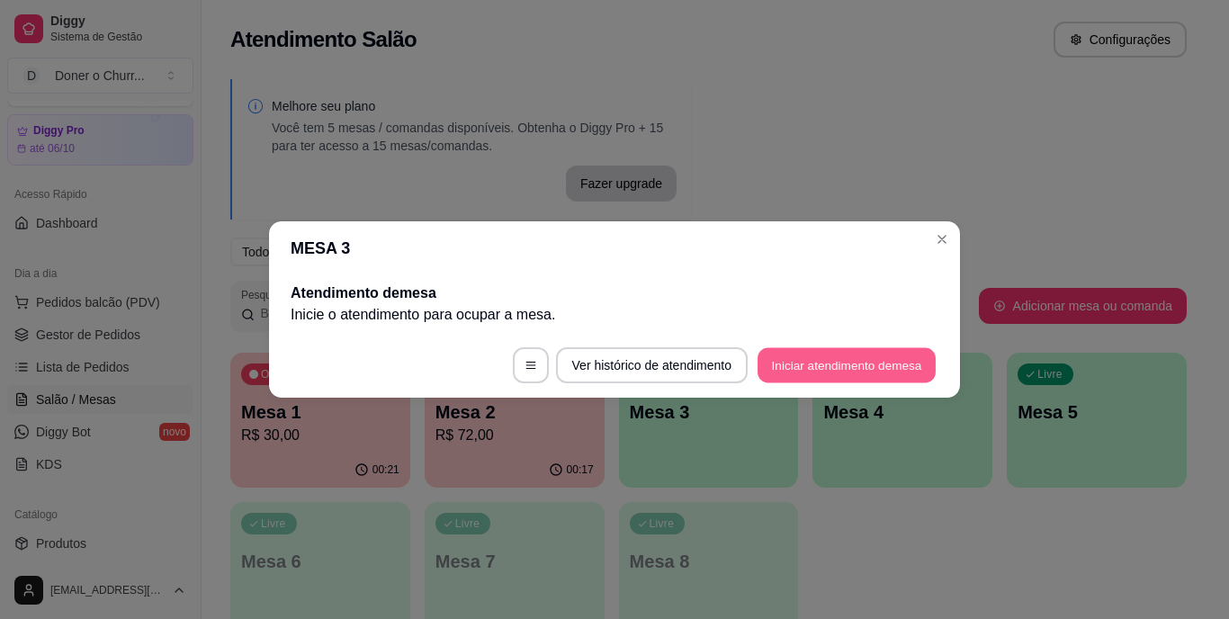
click at [822, 367] on button "Iniciar atendimento de mesa" at bounding box center [847, 365] width 178 height 35
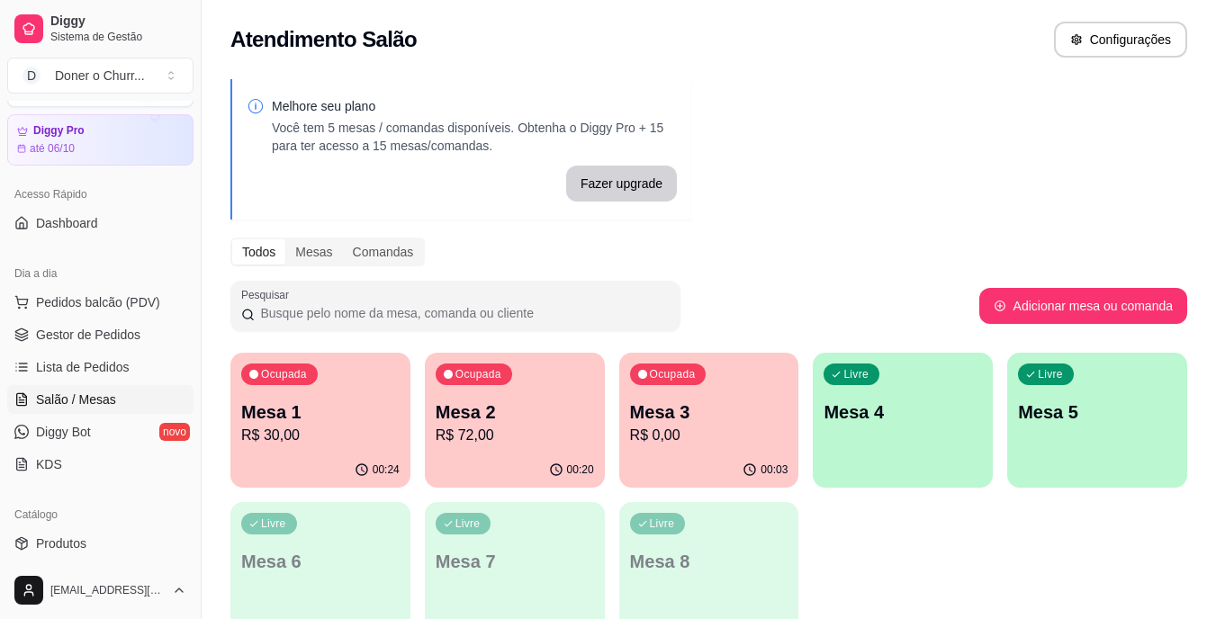
click at [894, 427] on div "Livre Mesa 4" at bounding box center [903, 409] width 180 height 113
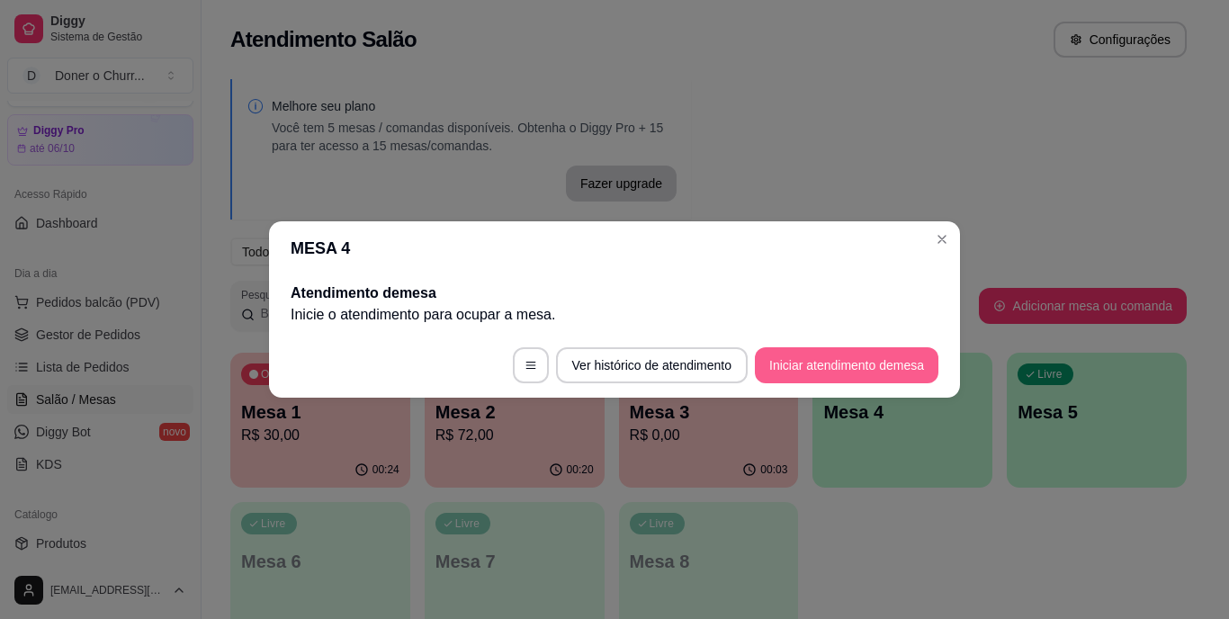
click at [847, 368] on button "Iniciar atendimento de mesa" at bounding box center [847, 365] width 184 height 36
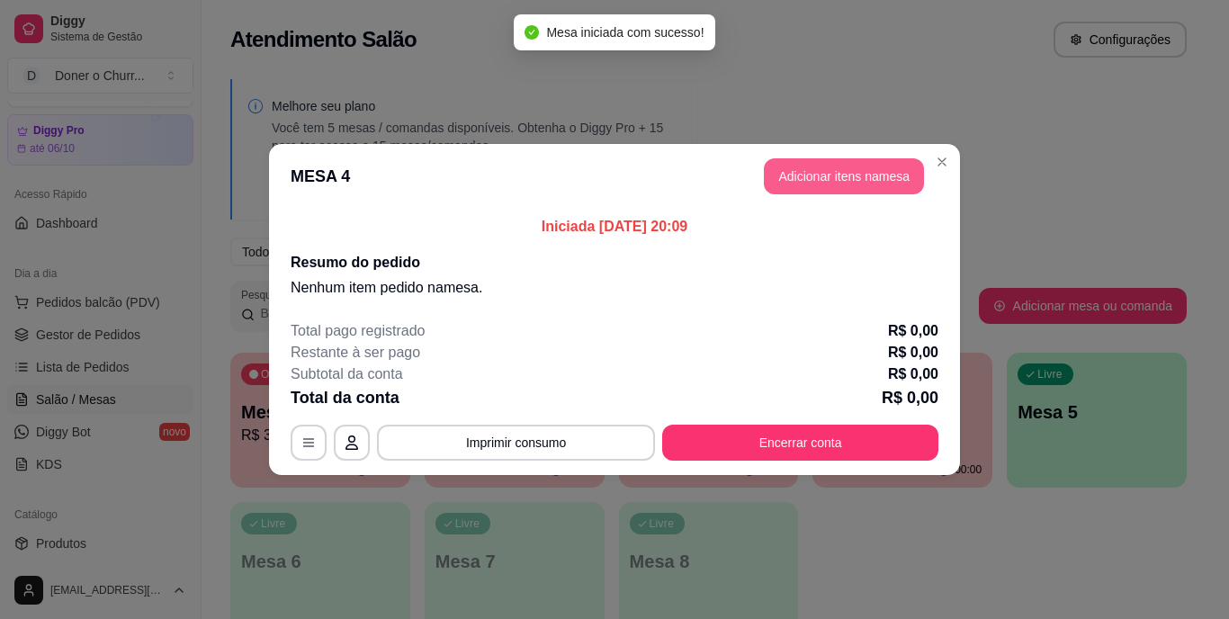
click at [849, 170] on button "Adicionar itens na mesa" at bounding box center [844, 176] width 160 height 36
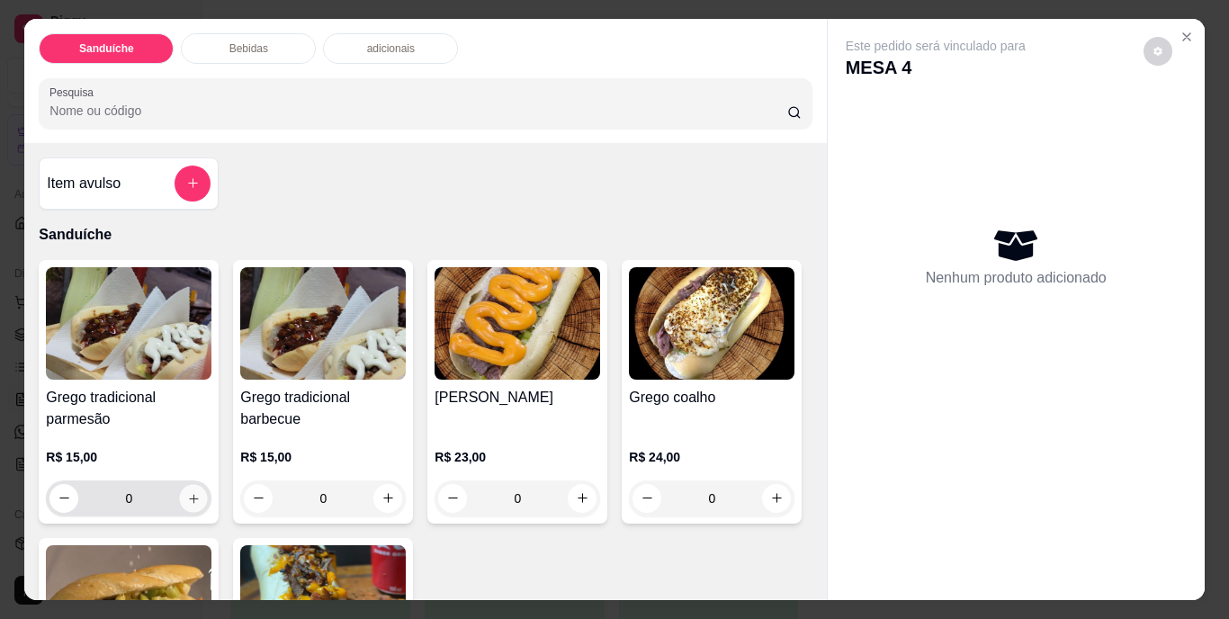
click at [187, 491] on icon "increase-product-quantity" at bounding box center [194, 498] width 14 height 14
type input "1"
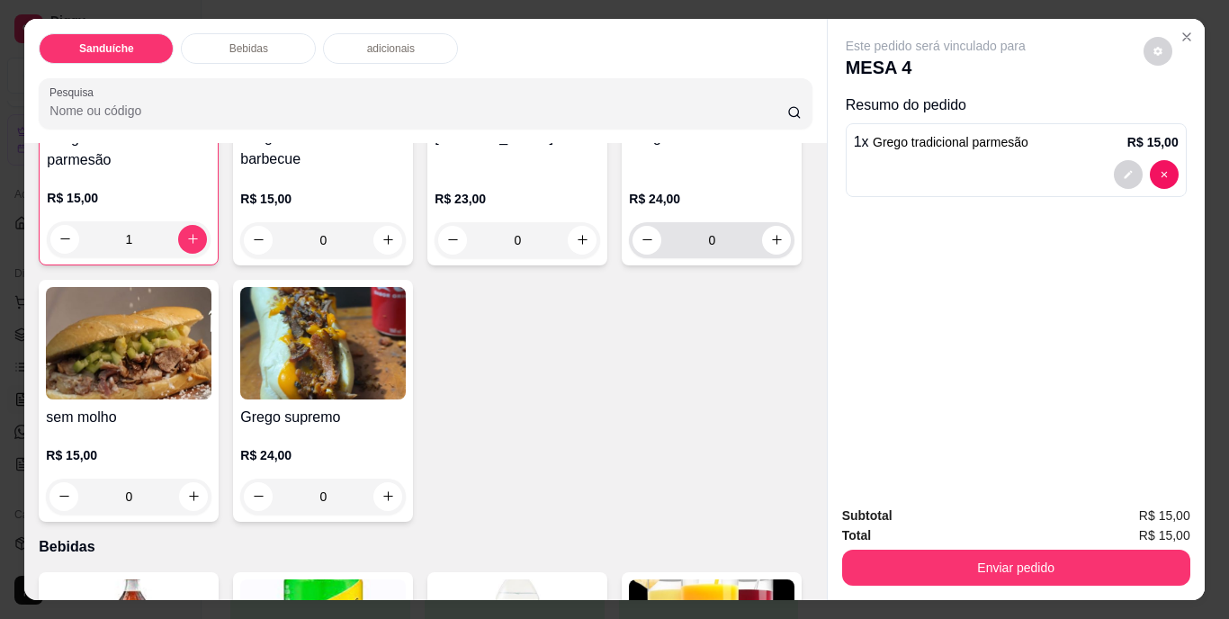
scroll to position [230, 0]
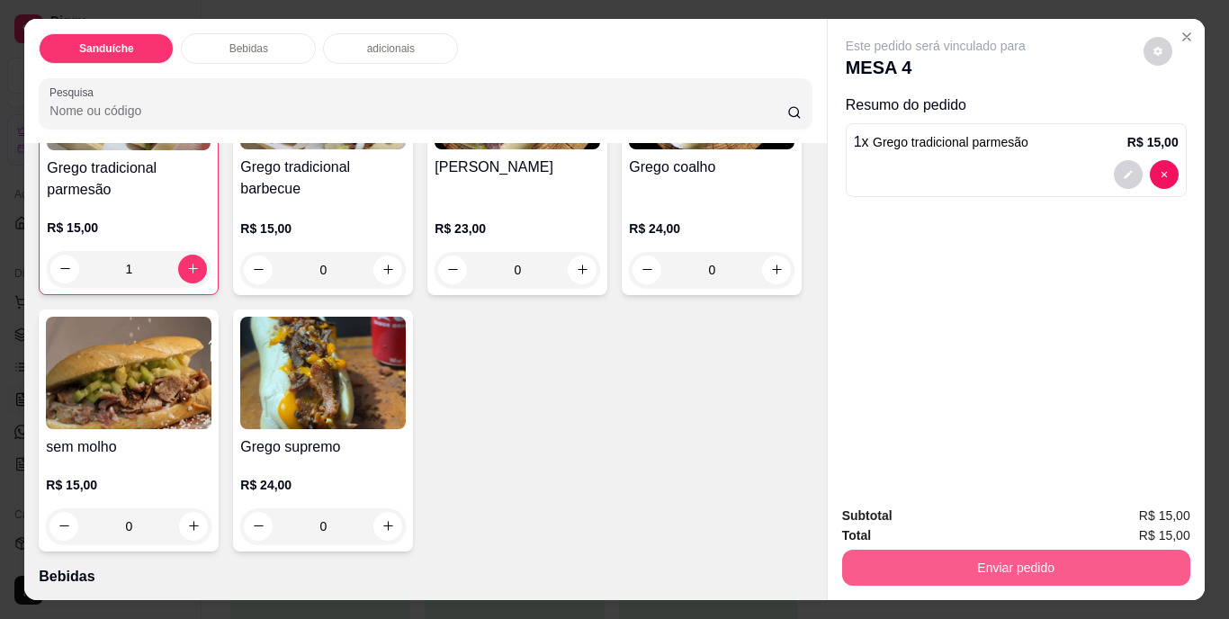
click at [1029, 559] on button "Enviar pedido" at bounding box center [1016, 568] width 348 height 36
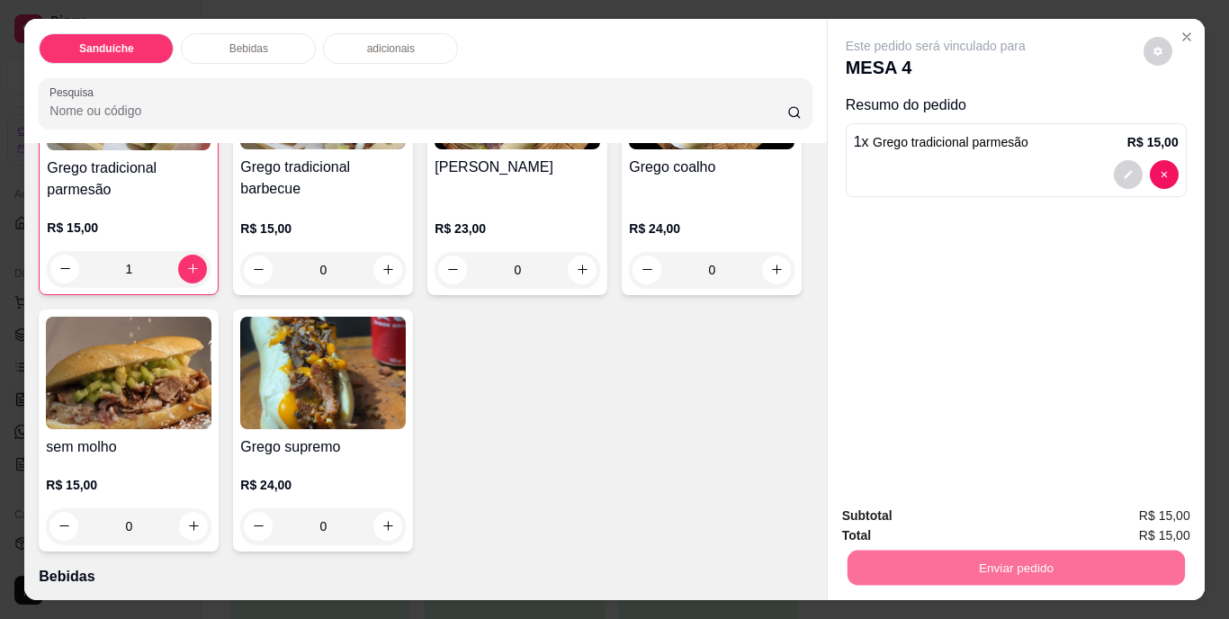
click at [971, 510] on button "Não registrar e enviar pedido" at bounding box center [956, 517] width 187 height 34
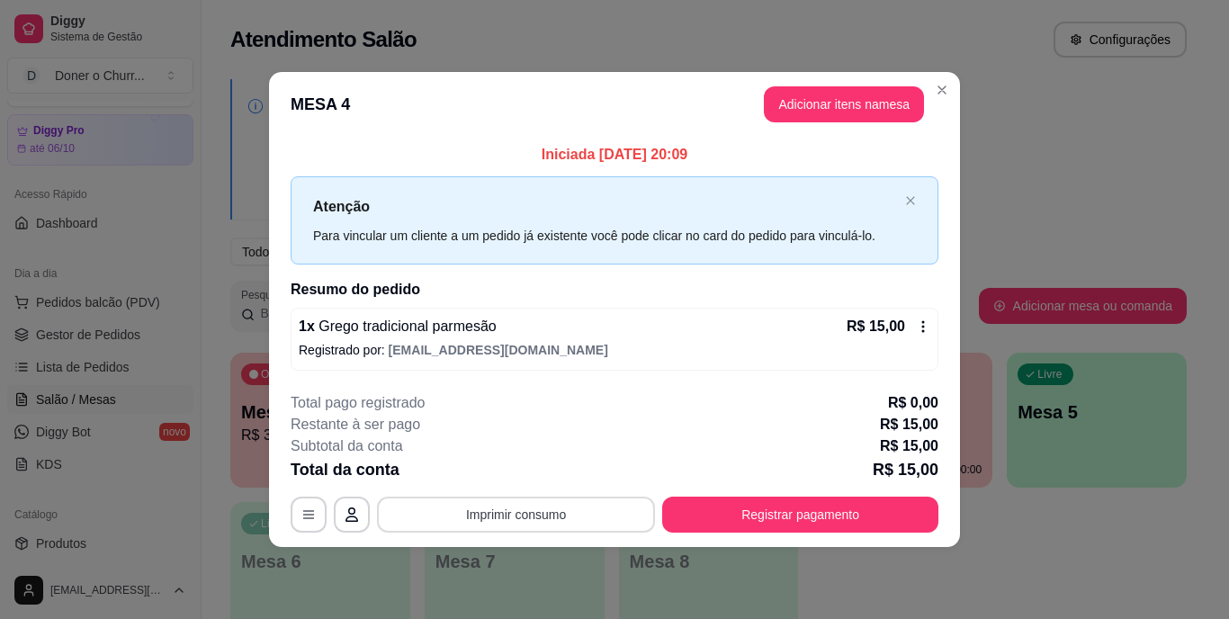
click at [550, 517] on button "Imprimir consumo" at bounding box center [516, 515] width 278 height 36
click at [527, 472] on button "IMPRESSORA" at bounding box center [521, 472] width 131 height 29
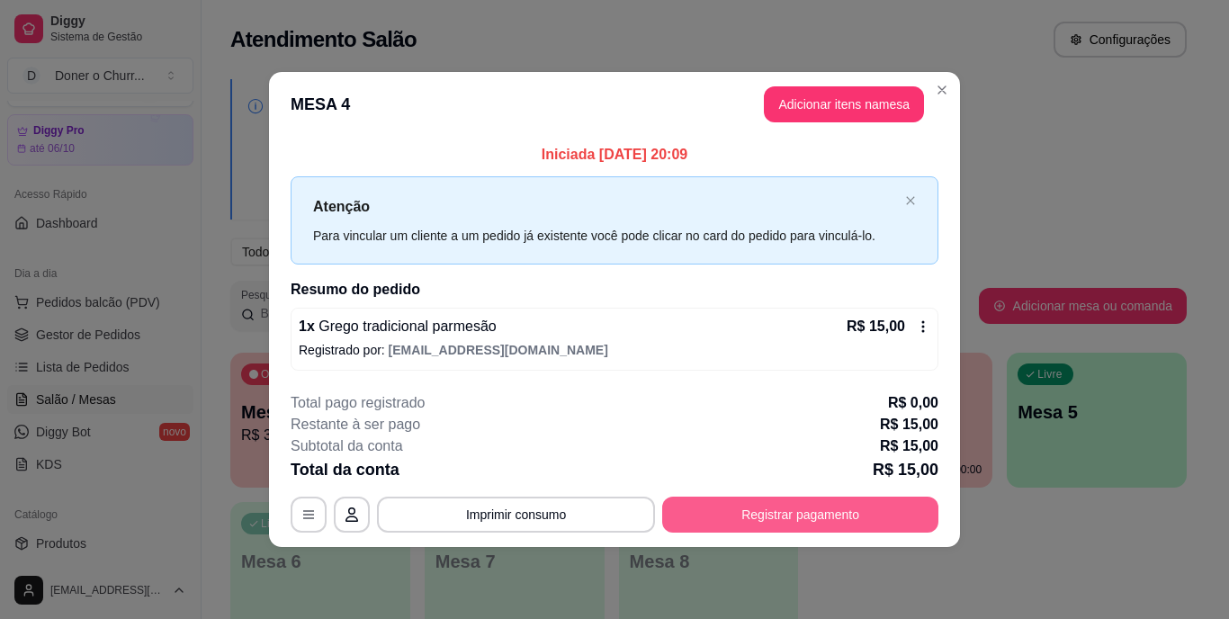
click at [795, 523] on button "Registrar pagamento" at bounding box center [800, 515] width 276 height 36
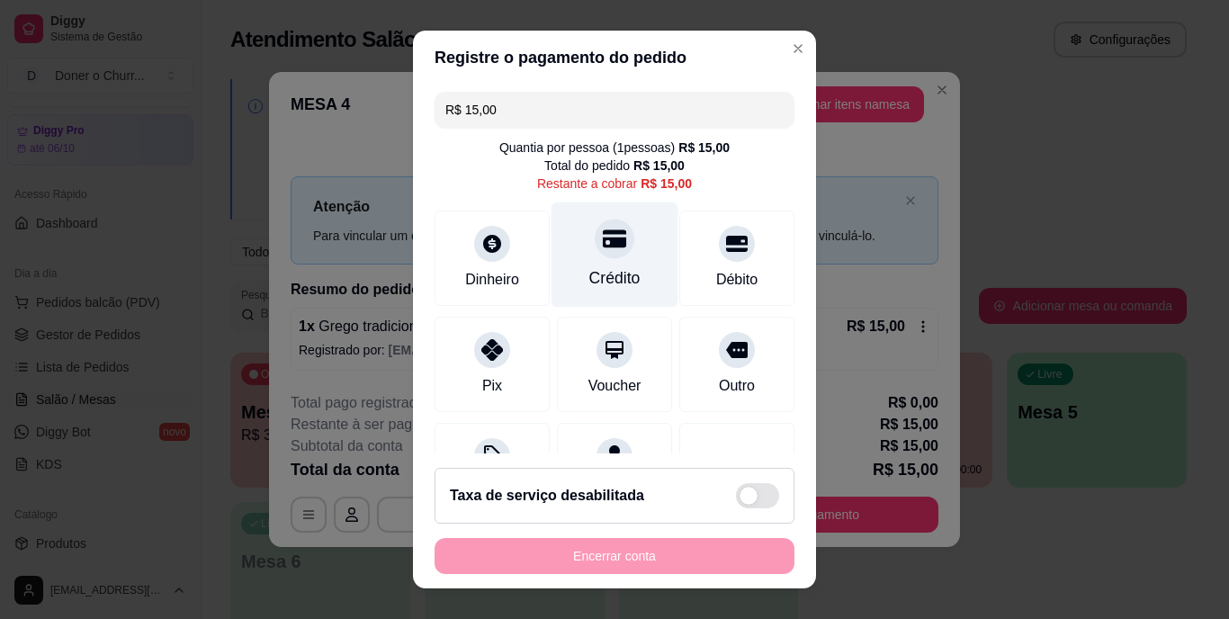
click at [599, 251] on div at bounding box center [615, 240] width 40 height 40
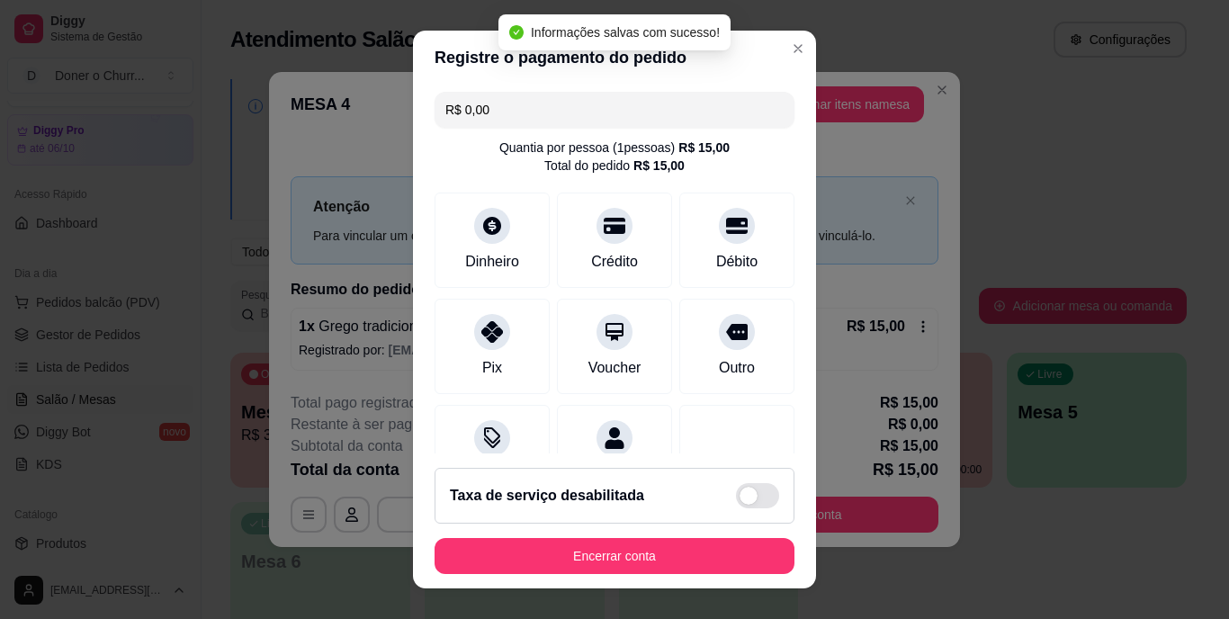
type input "R$ 0,00"
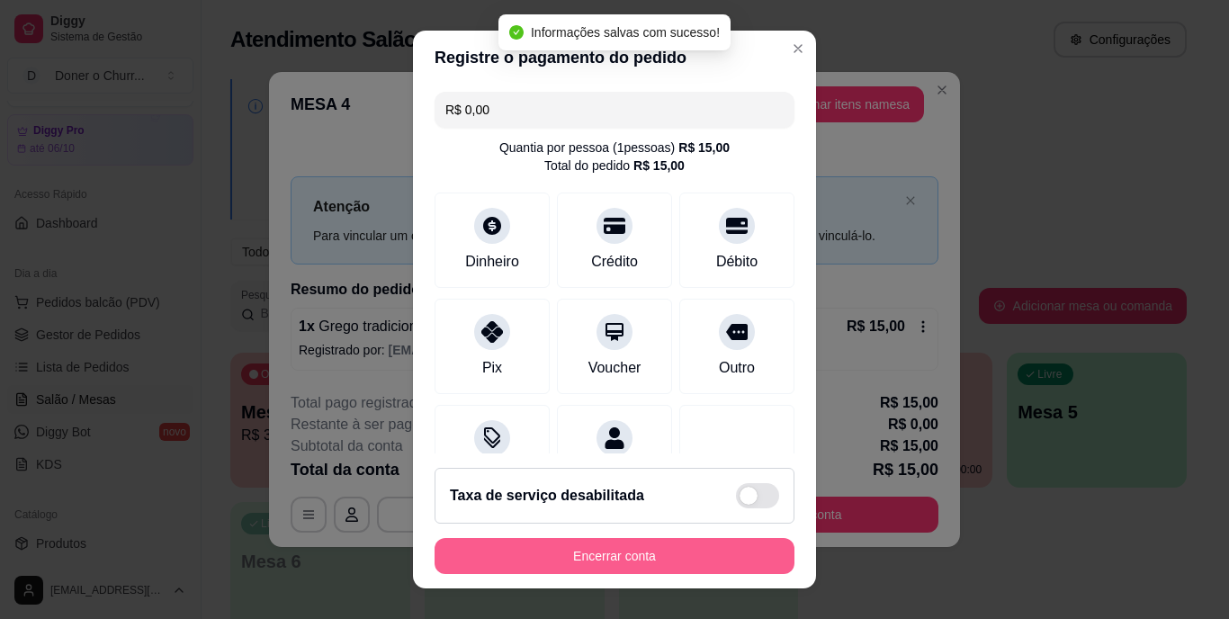
click at [603, 559] on button "Encerrar conta" at bounding box center [615, 556] width 360 height 36
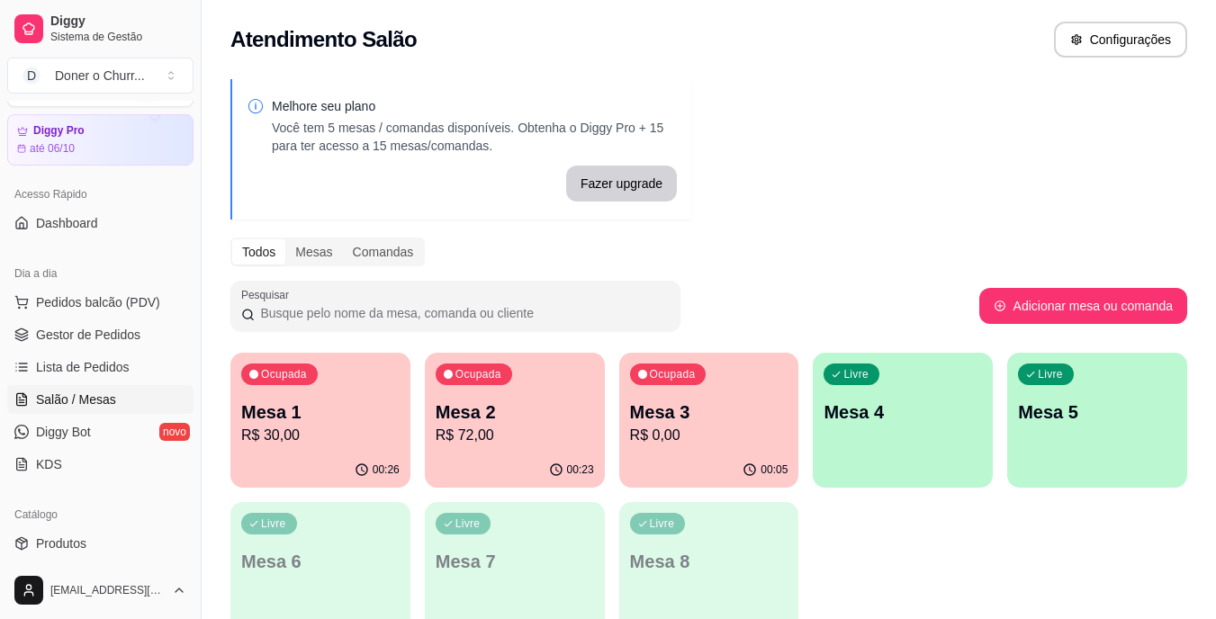
click at [329, 435] on p "R$ 30,00" at bounding box center [320, 436] width 158 height 22
click at [698, 432] on p "R$ 0,00" at bounding box center [709, 435] width 154 height 21
click at [533, 390] on div "Ocupada Mesa 2 R$ 72,00" at bounding box center [515, 403] width 175 height 97
click at [552, 429] on p "R$ 72,00" at bounding box center [515, 436] width 158 height 22
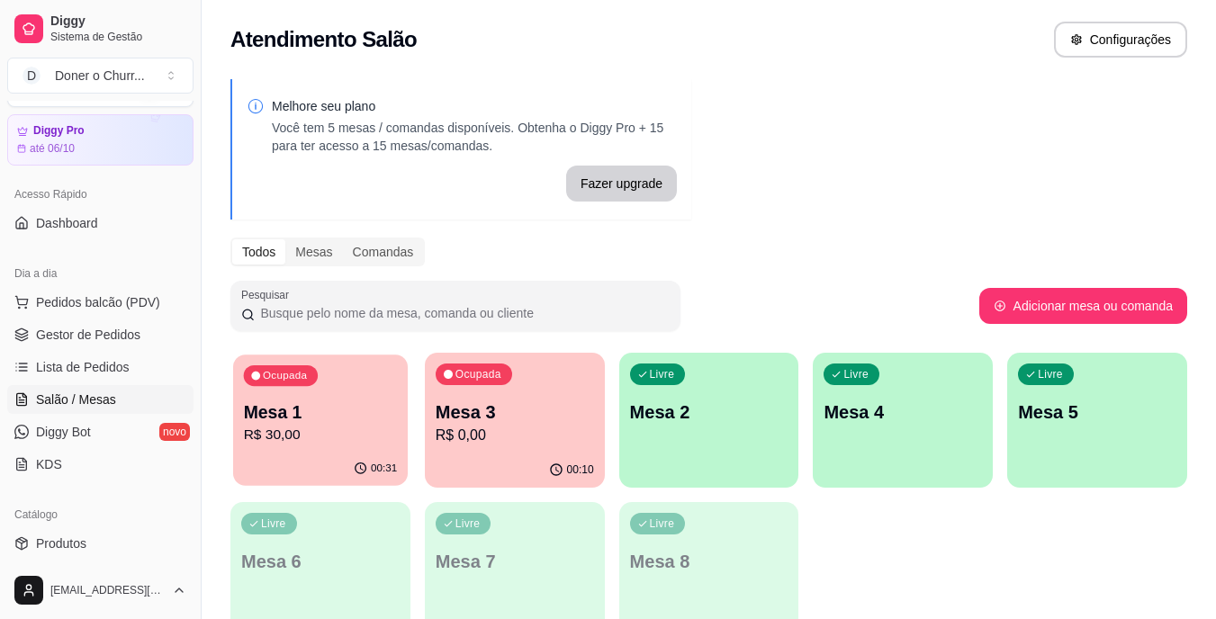
click at [301, 424] on div "Mesa 1 R$ 30,00" at bounding box center [321, 423] width 154 height 45
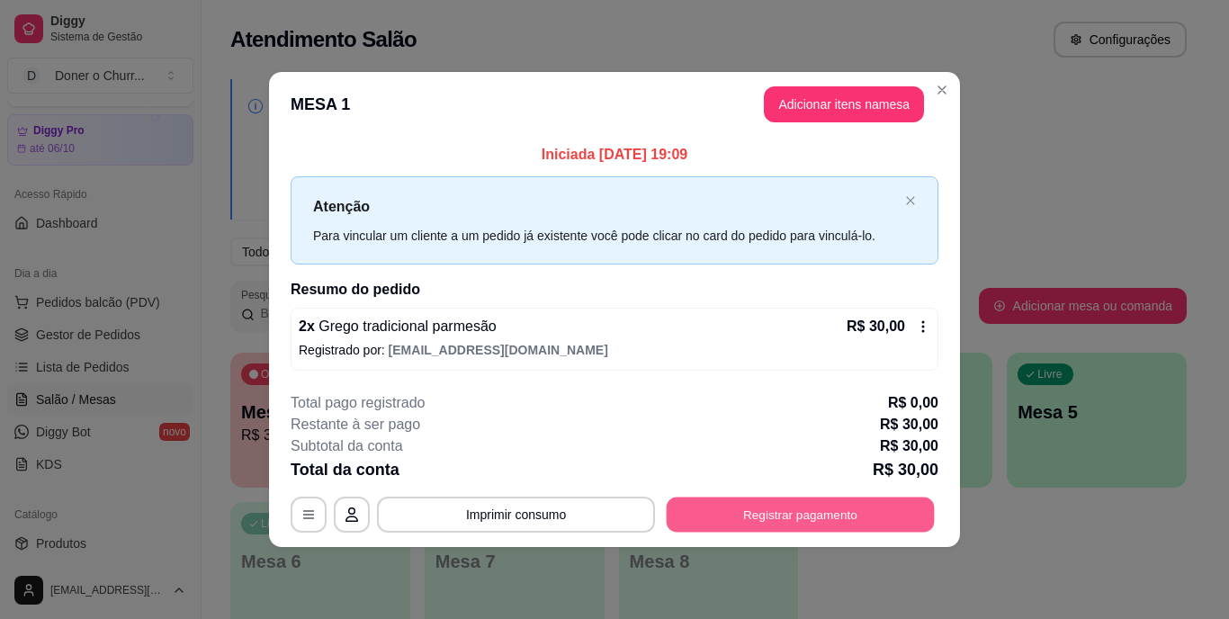
click at [822, 509] on button "Registrar pagamento" at bounding box center [801, 514] width 268 height 35
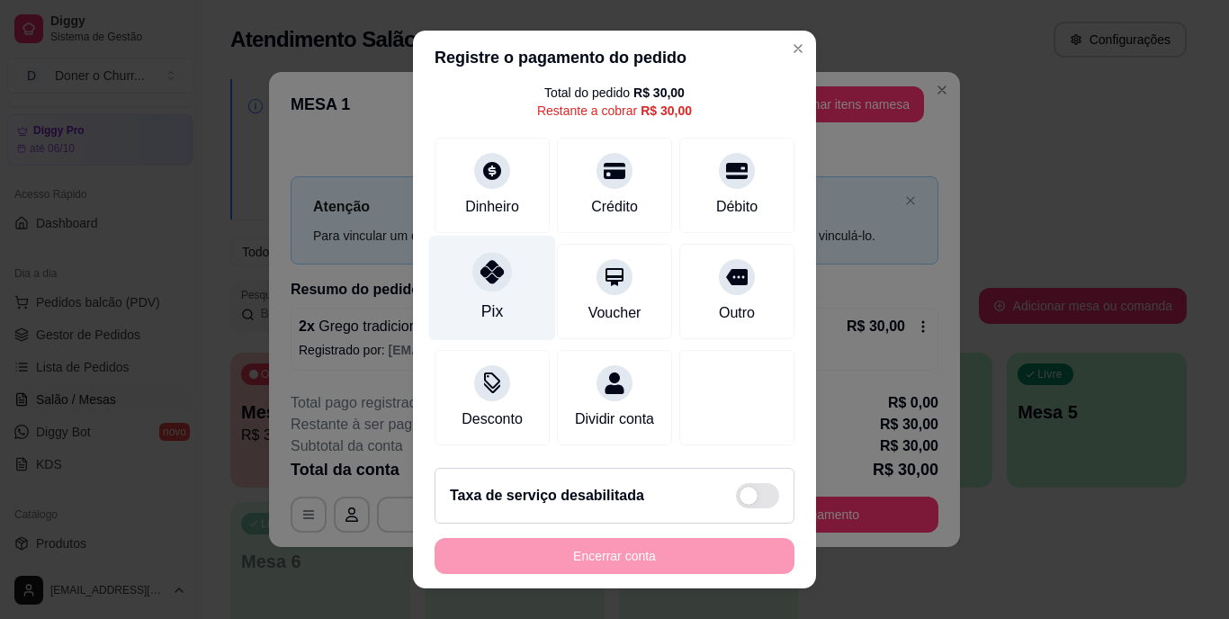
scroll to position [94, 0]
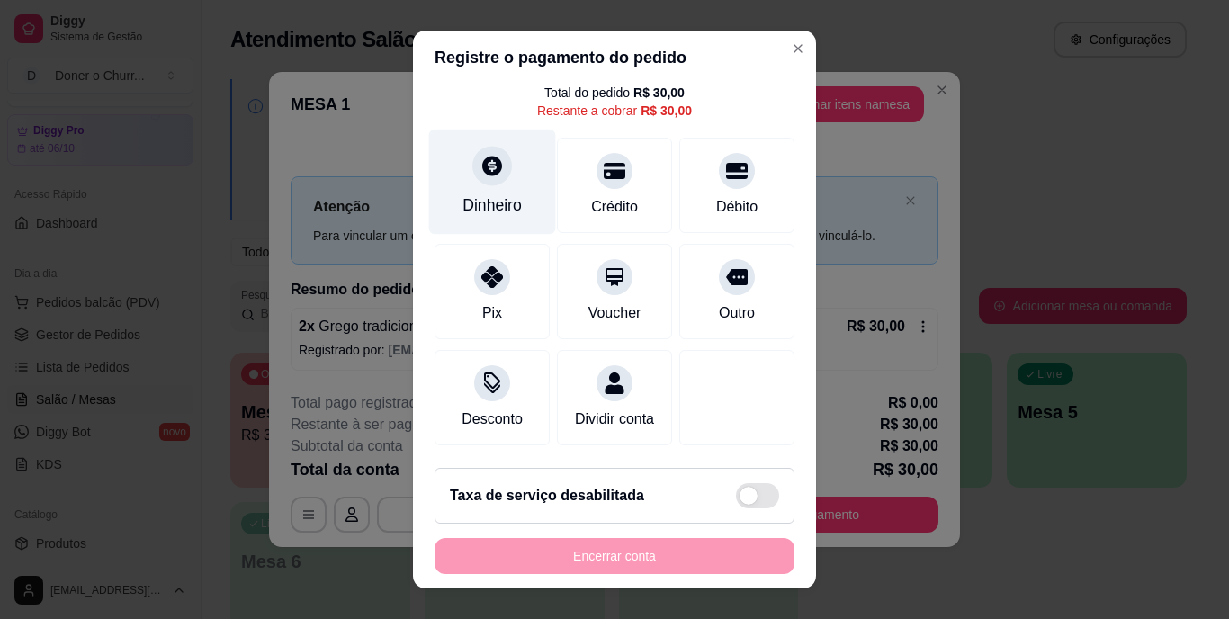
click at [485, 194] on div "Dinheiro" at bounding box center [492, 205] width 59 height 23
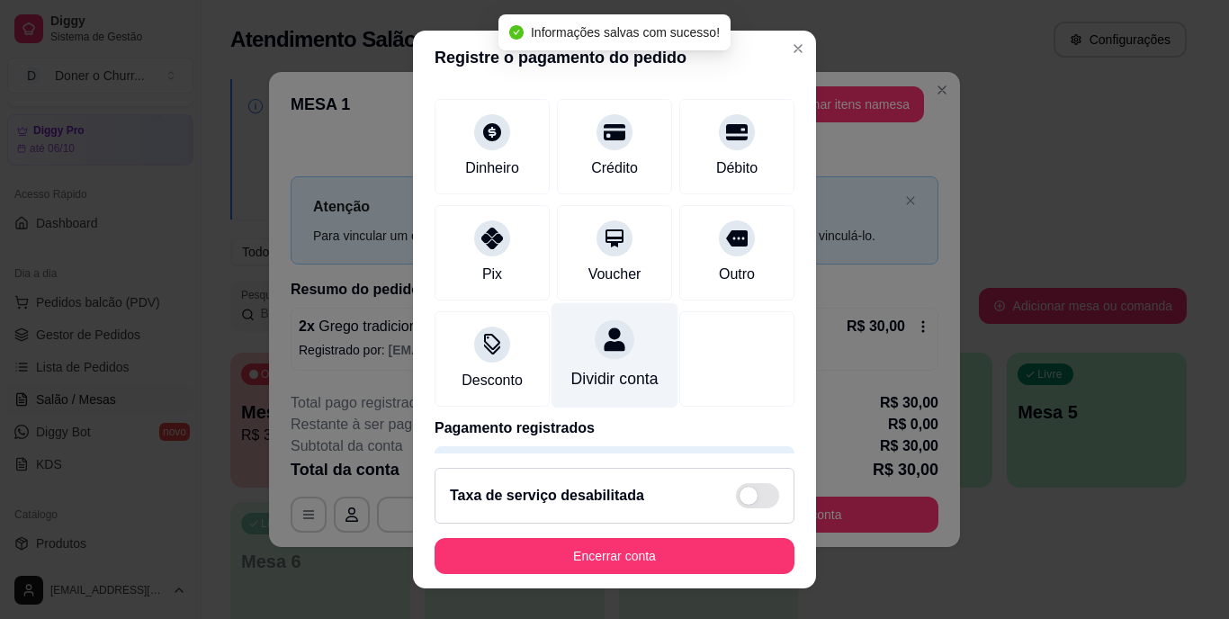
type input "R$ 0,00"
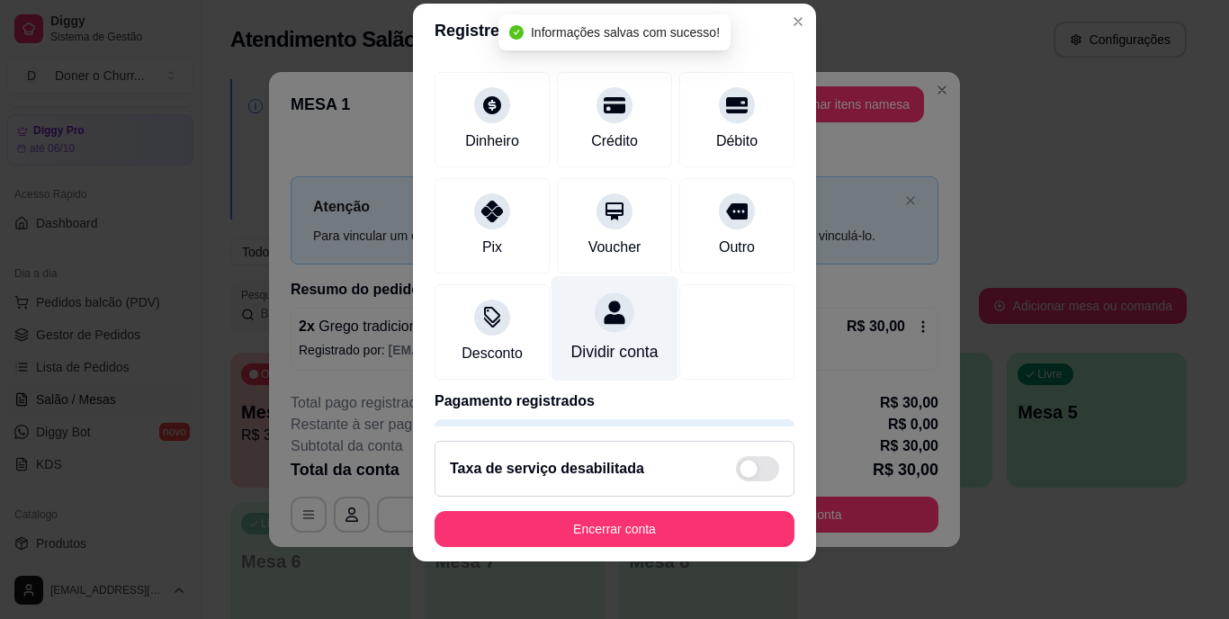
scroll to position [169, 0]
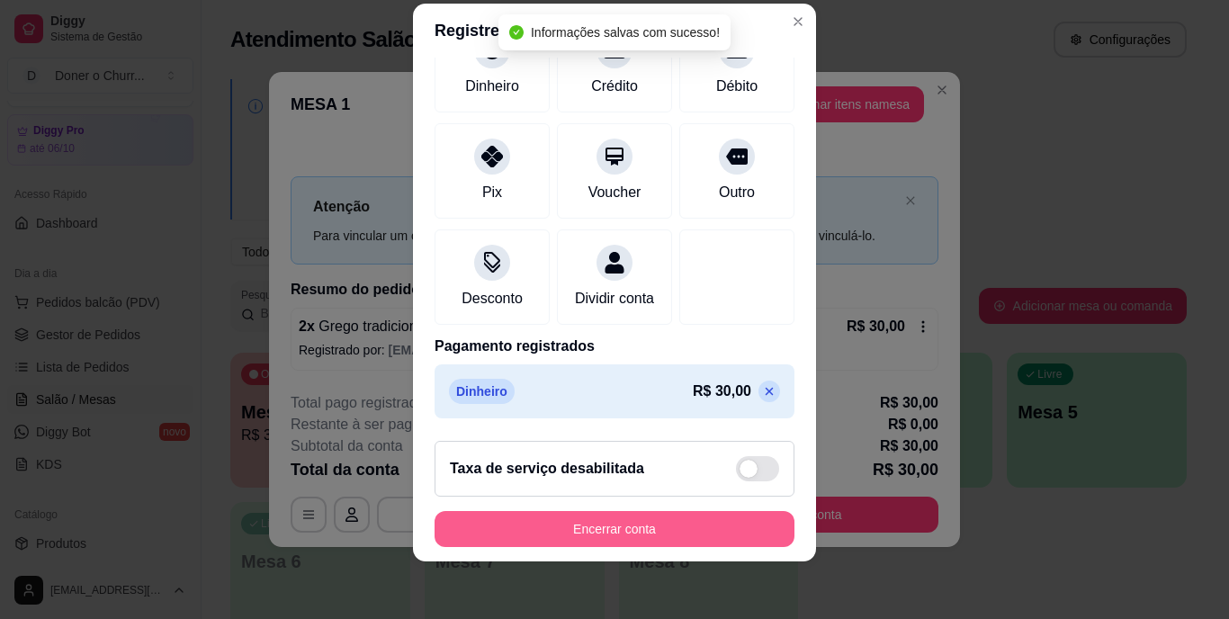
click at [586, 527] on button "Encerrar conta" at bounding box center [615, 529] width 360 height 36
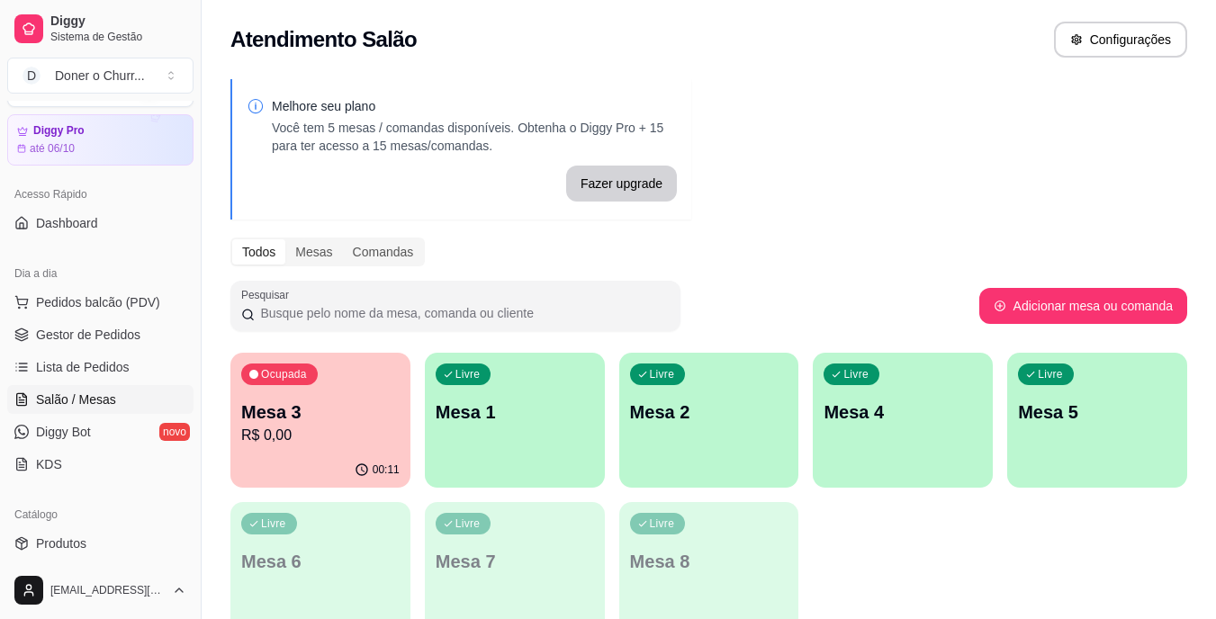
click at [284, 392] on div "Ocupada Mesa 3 R$ 0,00" at bounding box center [320, 403] width 180 height 100
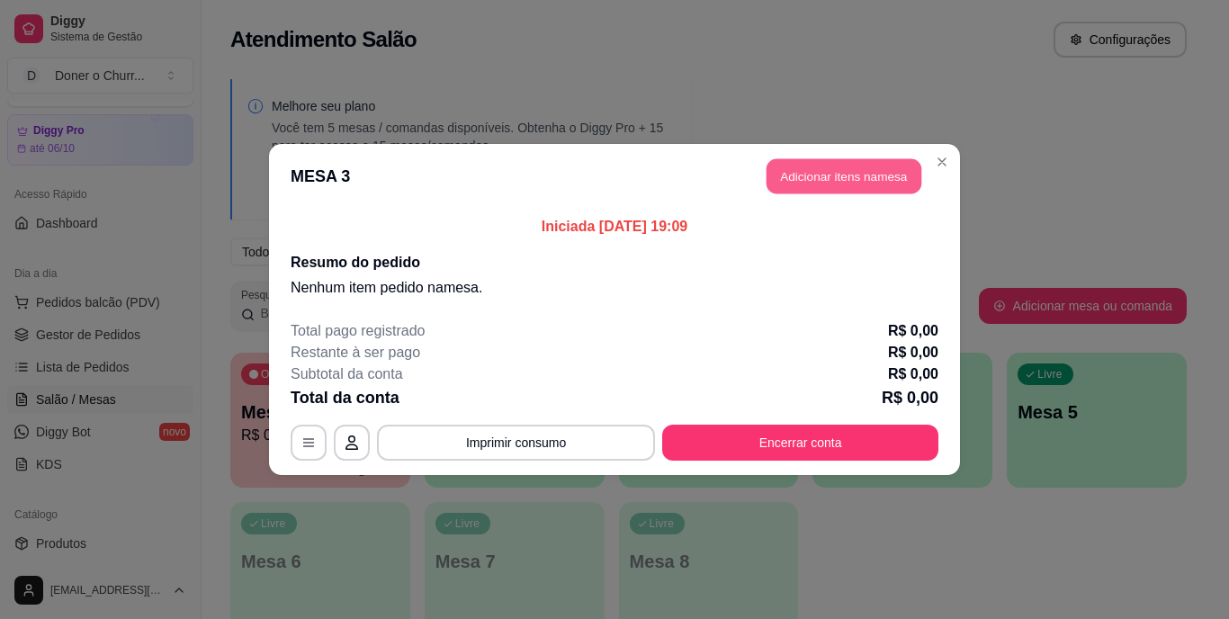
click at [857, 180] on button "Adicionar itens na mesa" at bounding box center [844, 176] width 155 height 35
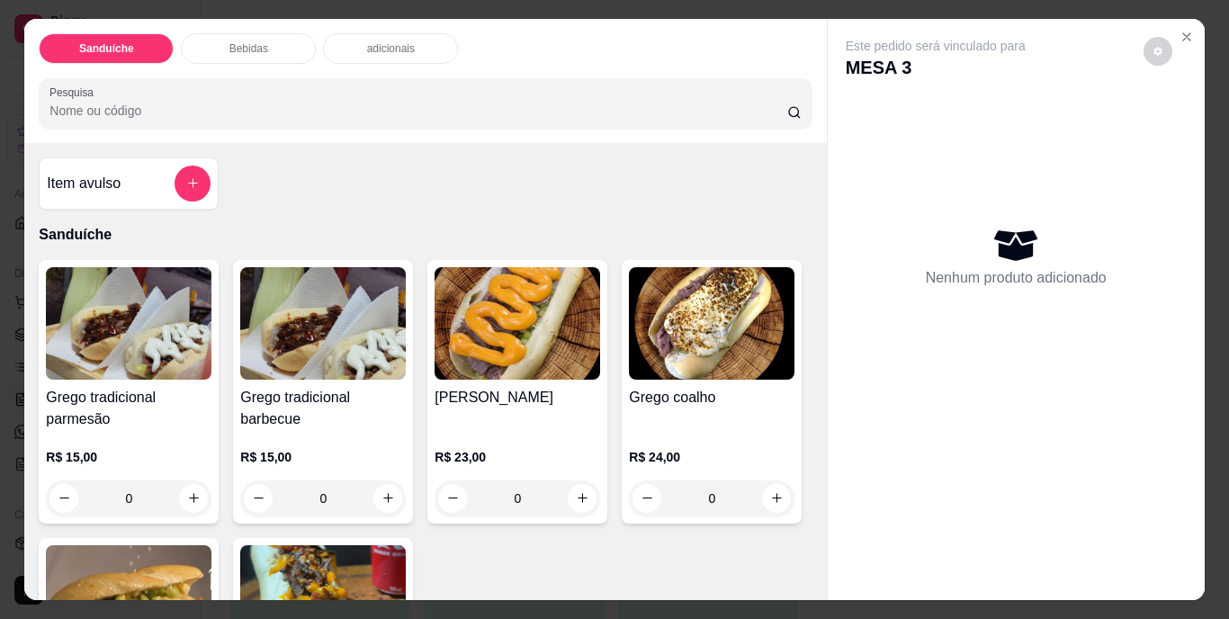
scroll to position [360, 0]
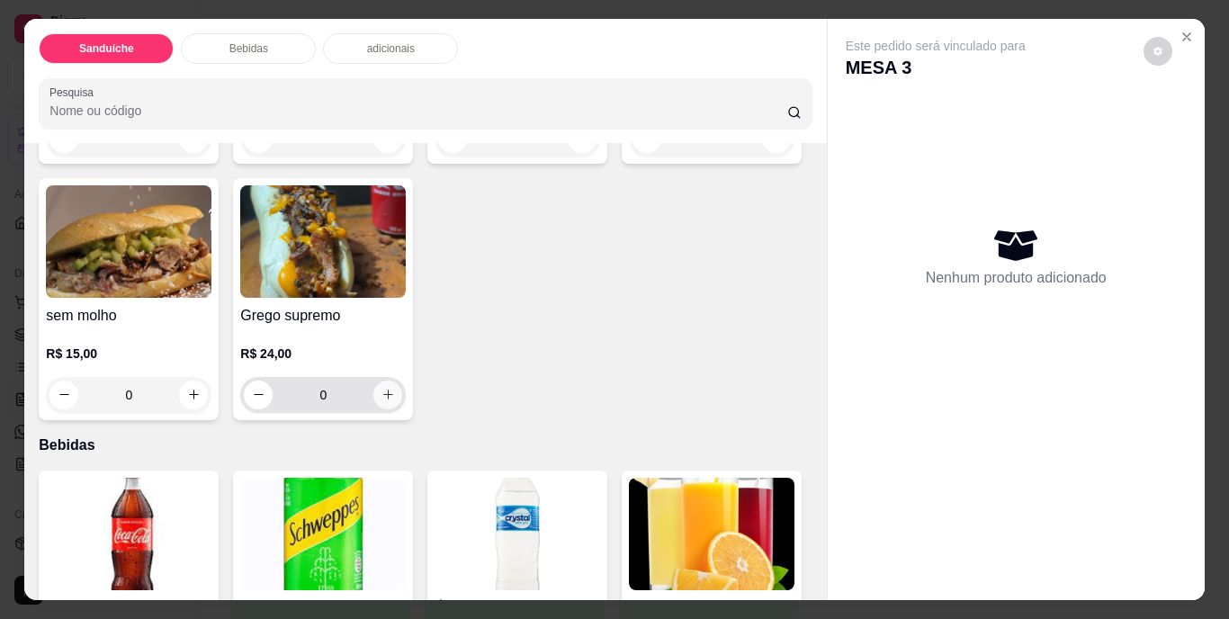
click at [395, 388] on icon "increase-product-quantity" at bounding box center [389, 395] width 14 height 14
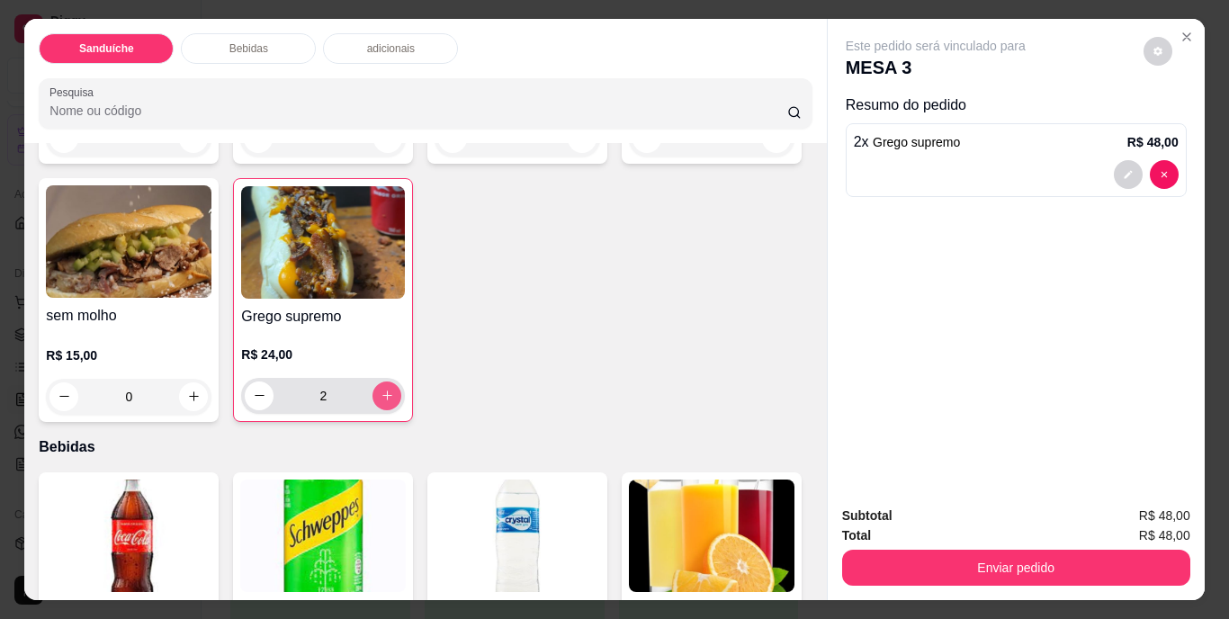
type input "2"
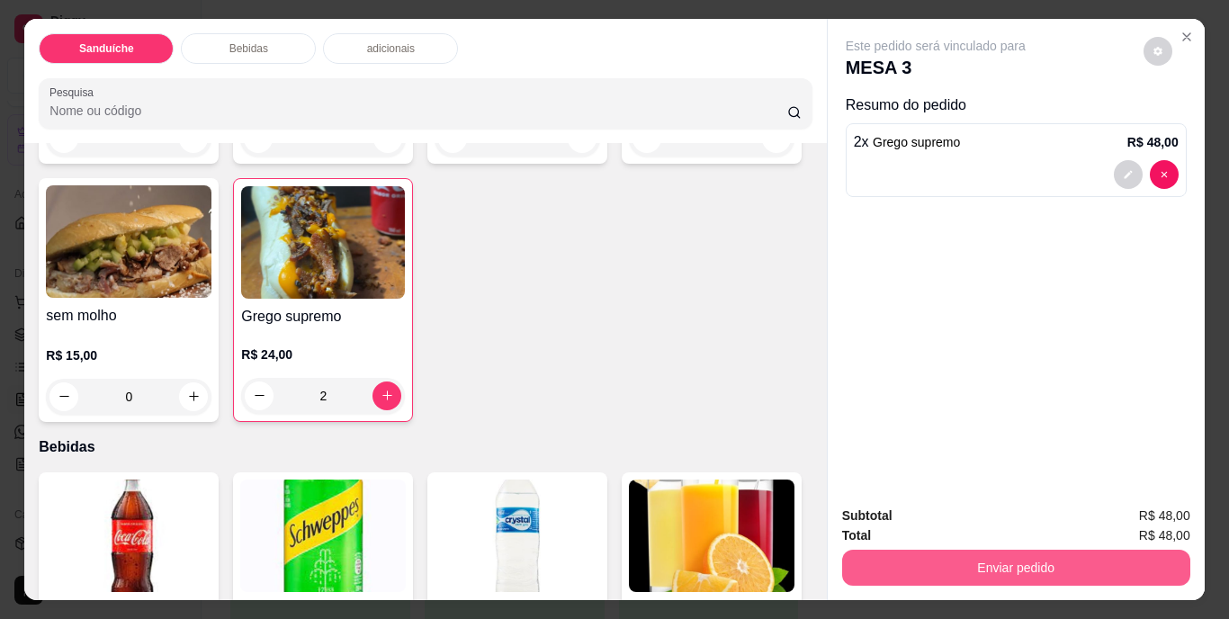
click at [946, 566] on button "Enviar pedido" at bounding box center [1016, 568] width 348 height 36
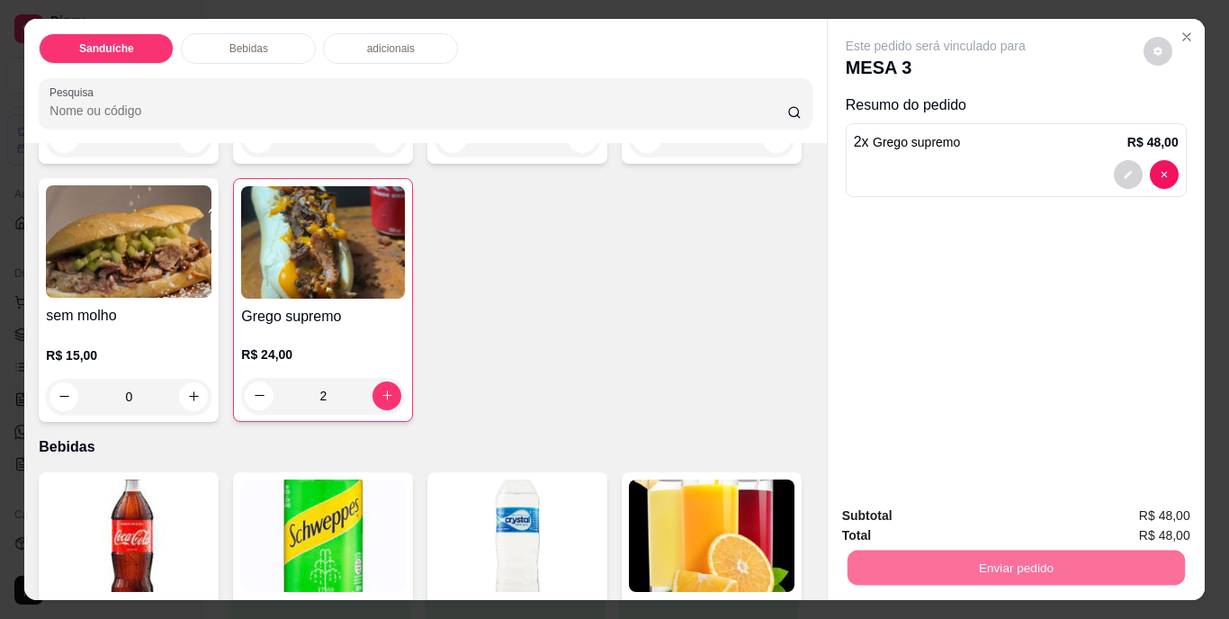
click at [959, 522] on button "Não registrar e enviar pedido" at bounding box center [957, 516] width 182 height 33
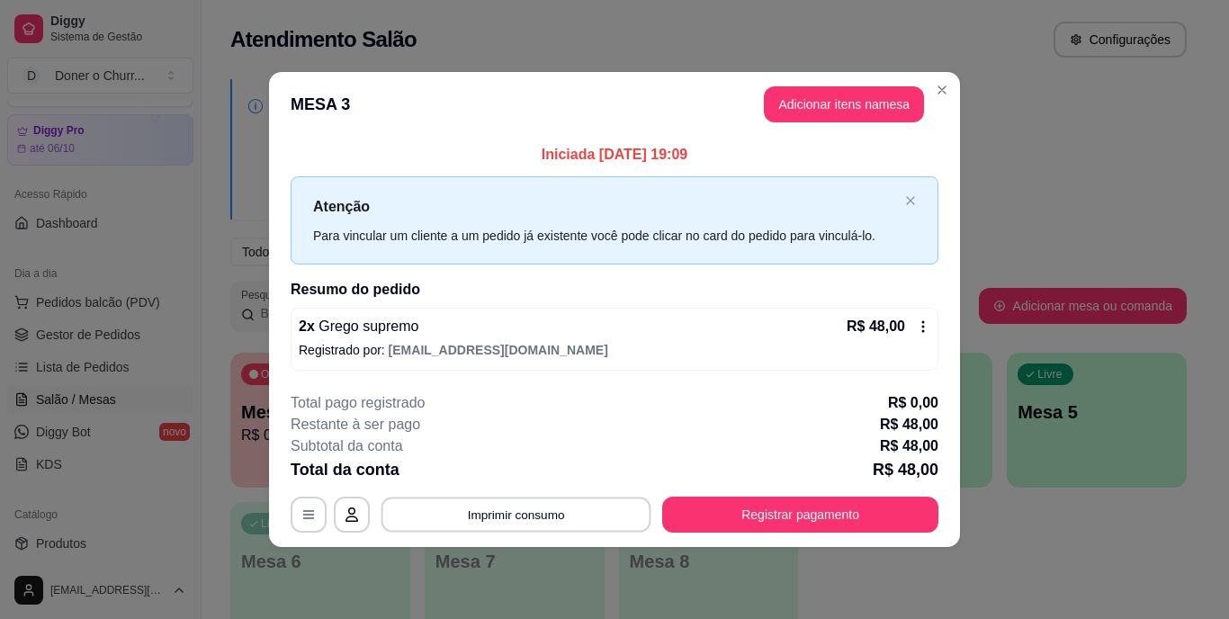
click at [540, 526] on button "Imprimir consumo" at bounding box center [517, 514] width 270 height 35
click at [504, 525] on button "Imprimir consumo" at bounding box center [517, 514] width 270 height 35
click at [532, 506] on button "Imprimir consumo" at bounding box center [516, 515] width 278 height 36
click at [536, 477] on button "IMPRESSORA" at bounding box center [522, 473] width 126 height 28
click at [1016, 551] on div "Ocupada Mesa 3 R$ 0,00 00:11 Livre Mesa 1 Livre Mesa 2 Livre Mesa 4 Livre Mesa …" at bounding box center [708, 495] width 957 height 284
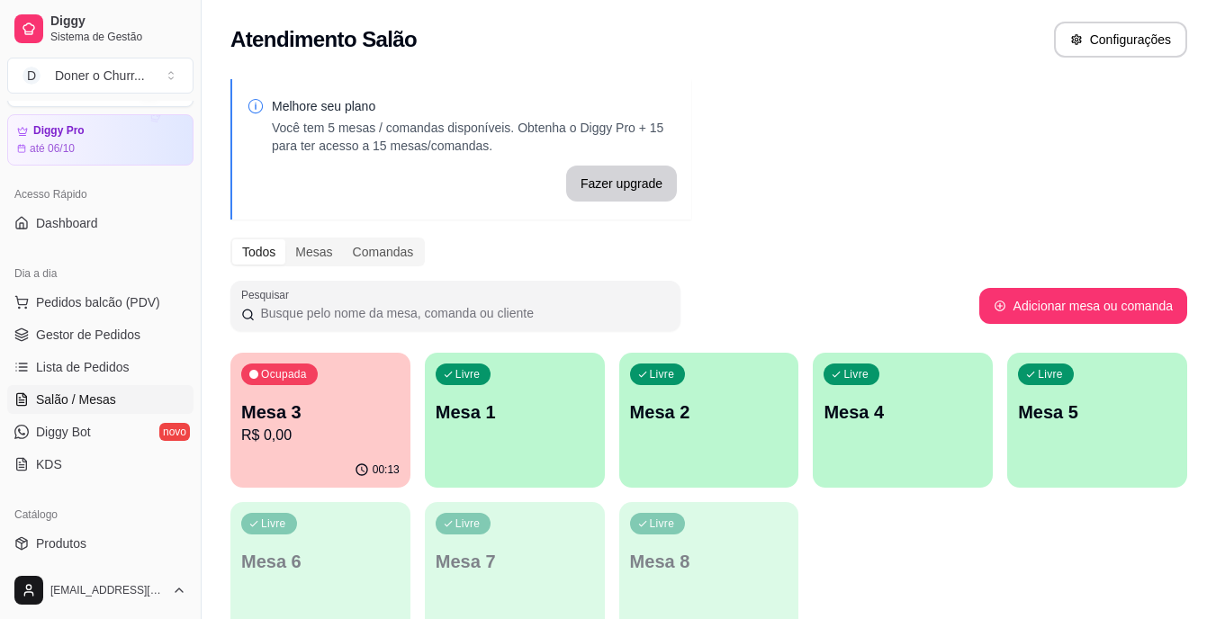
click at [1007, 566] on div "Ocupada Mesa 3 R$ 0,00 00:13 Livre Mesa 1 Livre Mesa 2 Livre Mesa 4 Livre Mesa …" at bounding box center [708, 495] width 957 height 284
click at [519, 440] on div "Livre Mesa 1" at bounding box center [515, 410] width 175 height 110
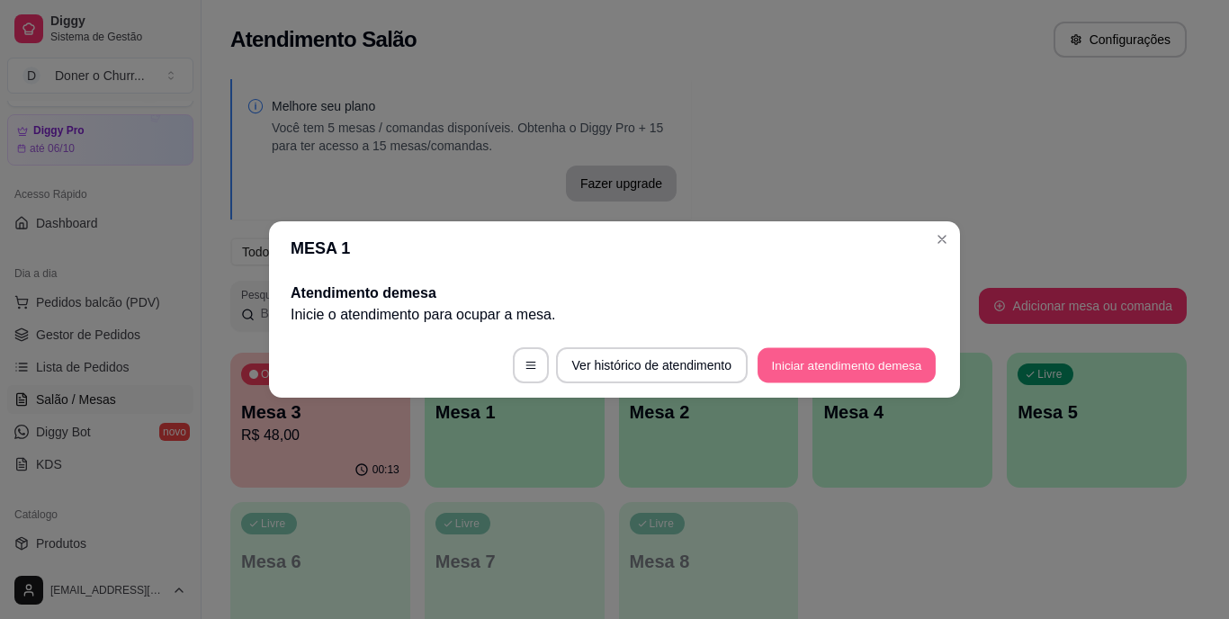
click at [815, 362] on button "Iniciar atendimento de mesa" at bounding box center [847, 365] width 178 height 35
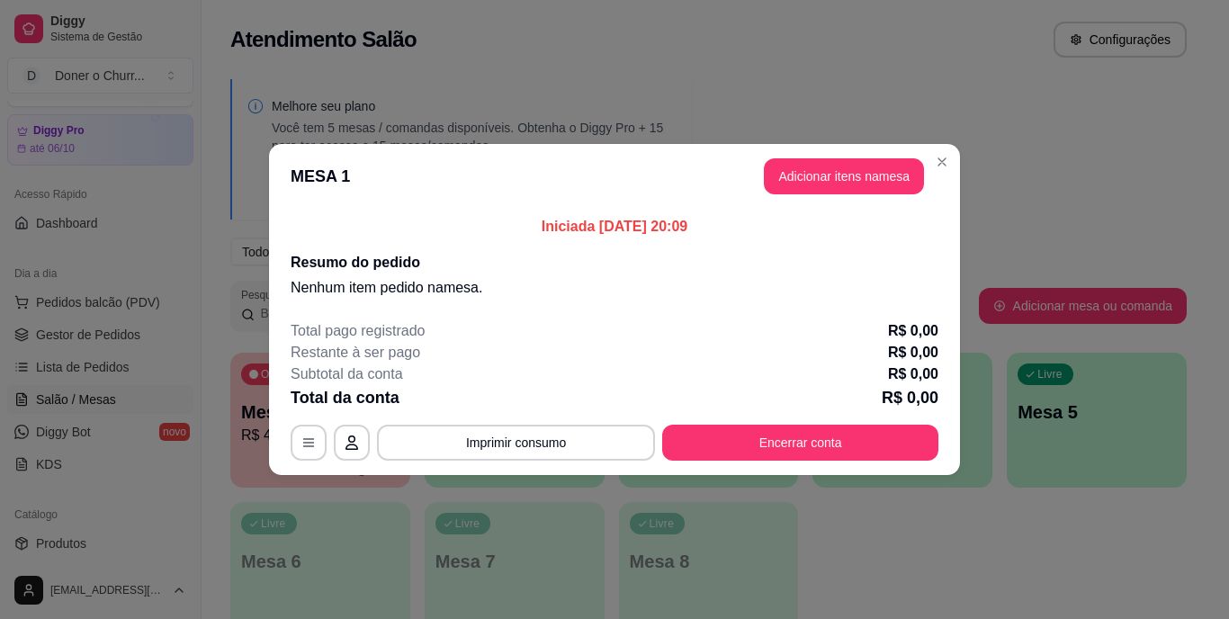
click at [860, 179] on button "Adicionar itens na mesa" at bounding box center [844, 176] width 160 height 36
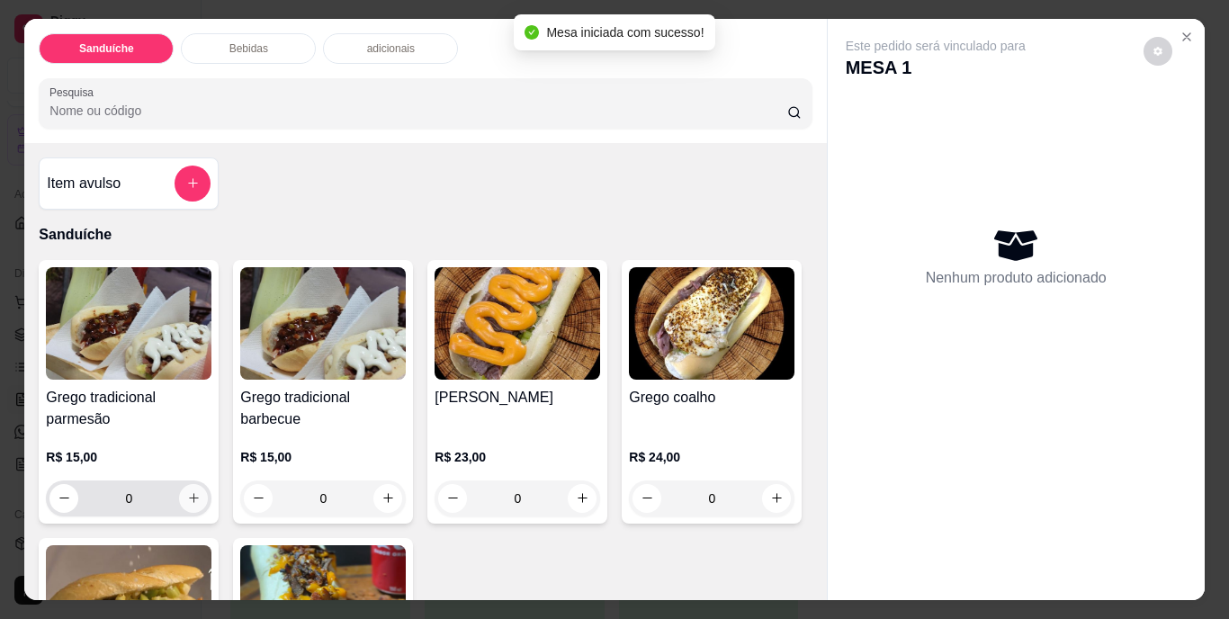
click at [187, 491] on icon "increase-product-quantity" at bounding box center [194, 498] width 14 height 14
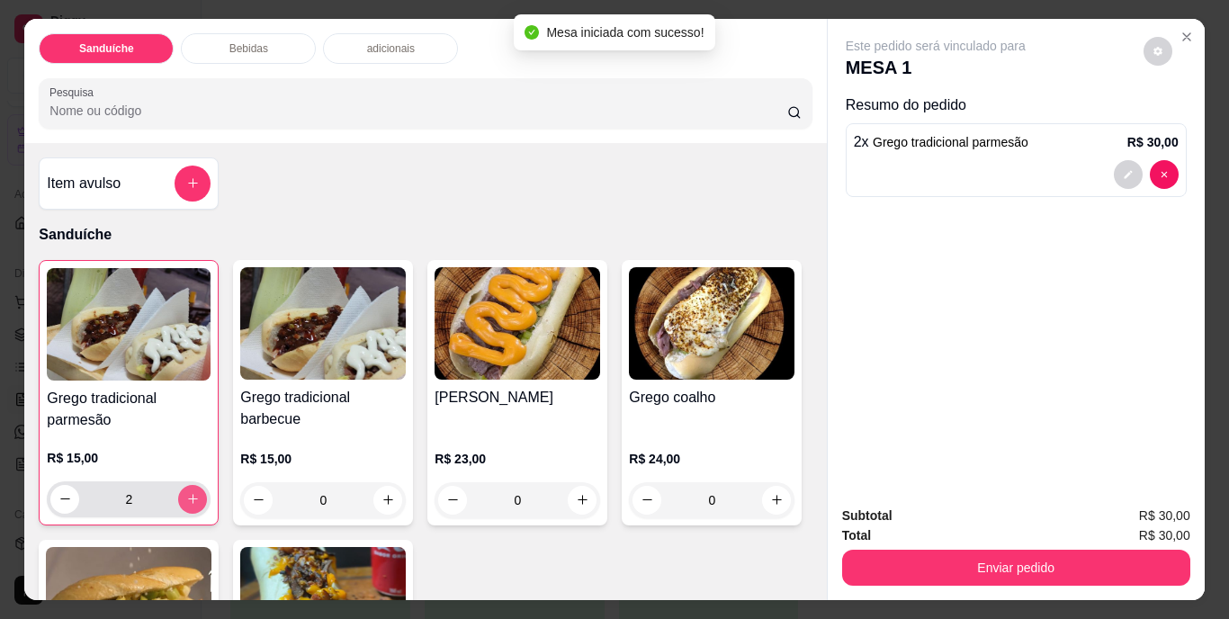
type input "2"
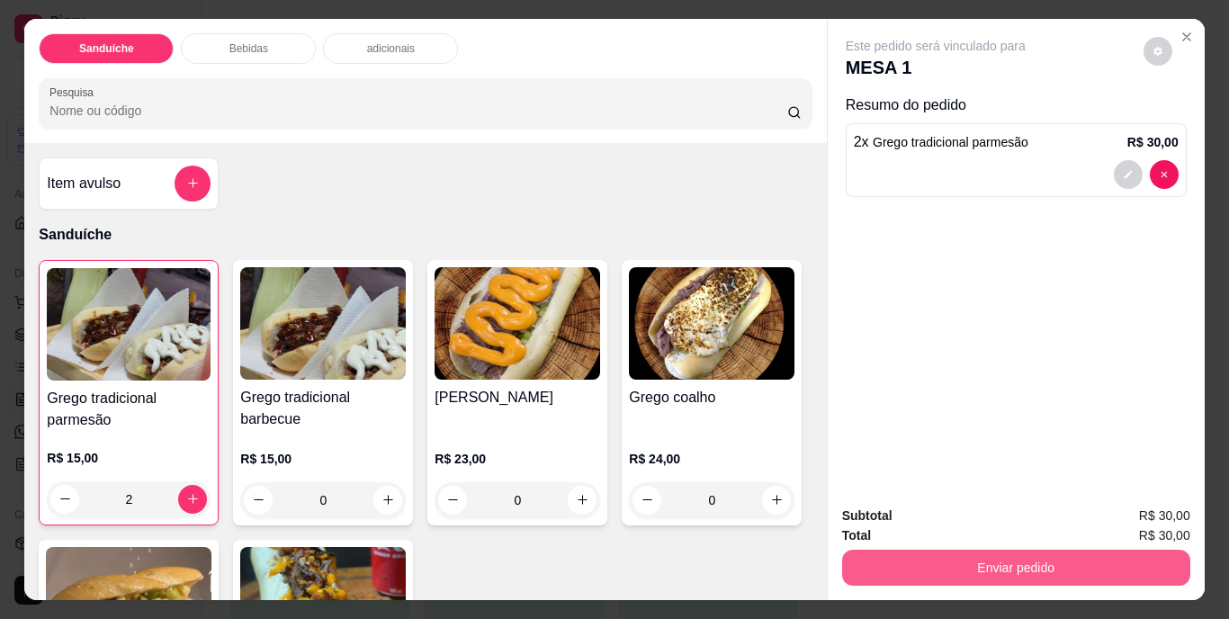
click at [982, 551] on button "Enviar pedido" at bounding box center [1016, 568] width 348 height 36
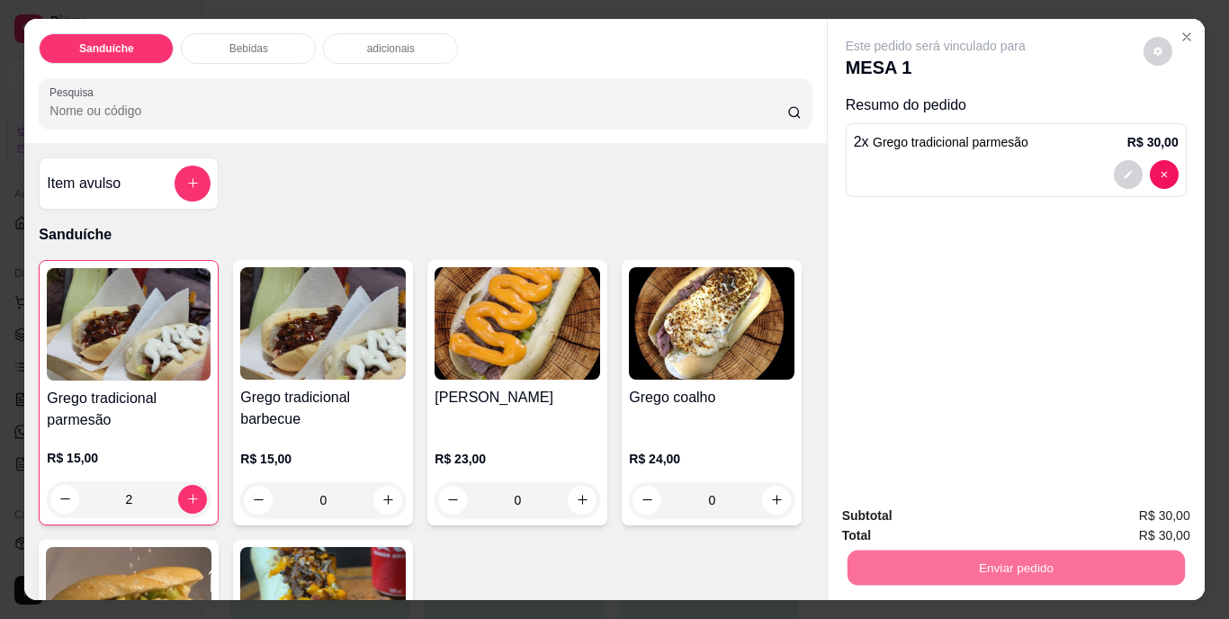
click at [962, 506] on button "Não registrar e enviar pedido" at bounding box center [957, 516] width 182 height 33
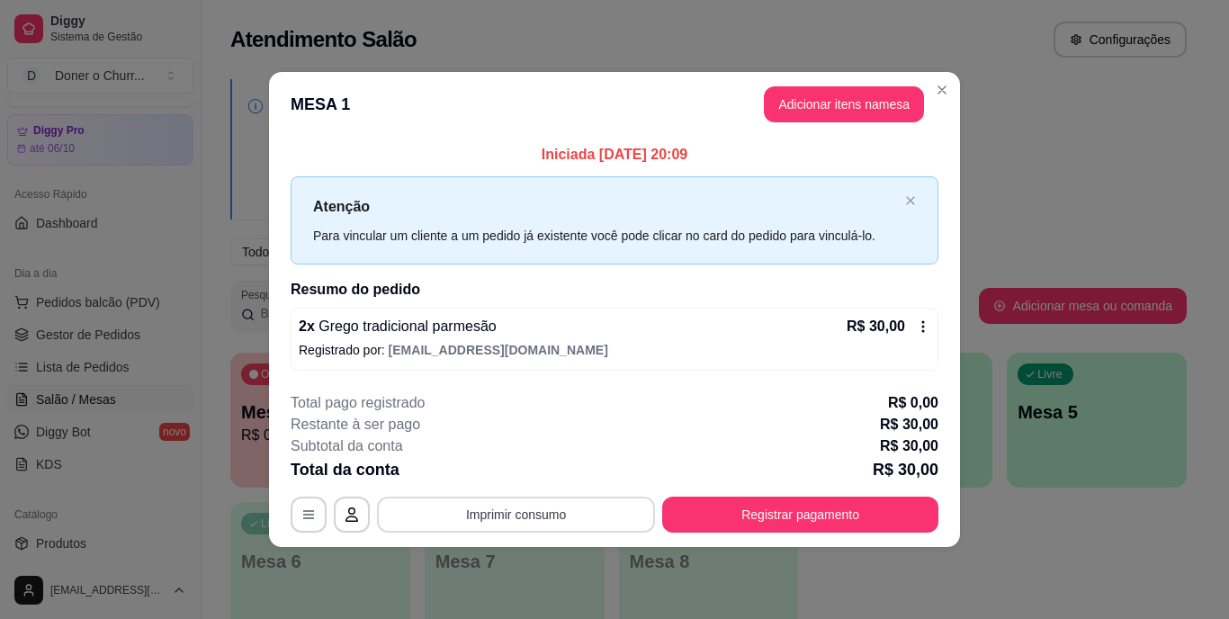
click at [555, 517] on button "Imprimir consumo" at bounding box center [516, 515] width 278 height 36
click at [528, 468] on button "IMPRESSORA" at bounding box center [522, 473] width 126 height 28
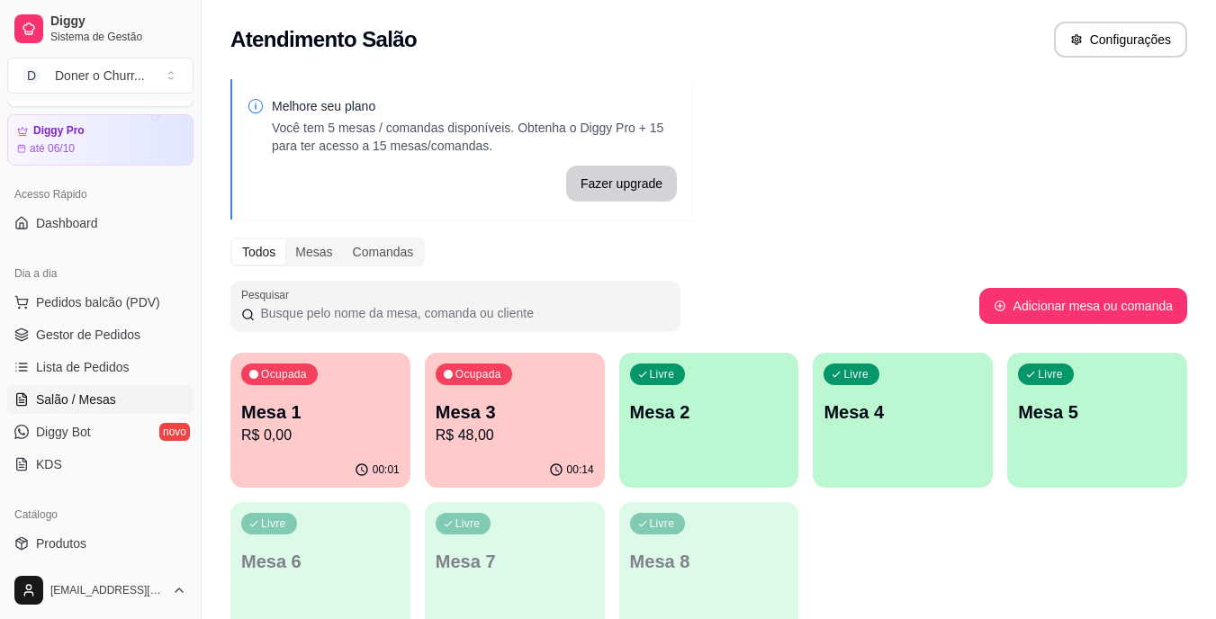
click at [1040, 566] on div "Ocupada Mesa 1 R$ 0,00 00:01 Ocupada Mesa 3 R$ 48,00 00:14 Livre Mesa 2 Livre M…" at bounding box center [708, 495] width 957 height 284
click at [710, 413] on p "Mesa 2" at bounding box center [709, 412] width 158 height 25
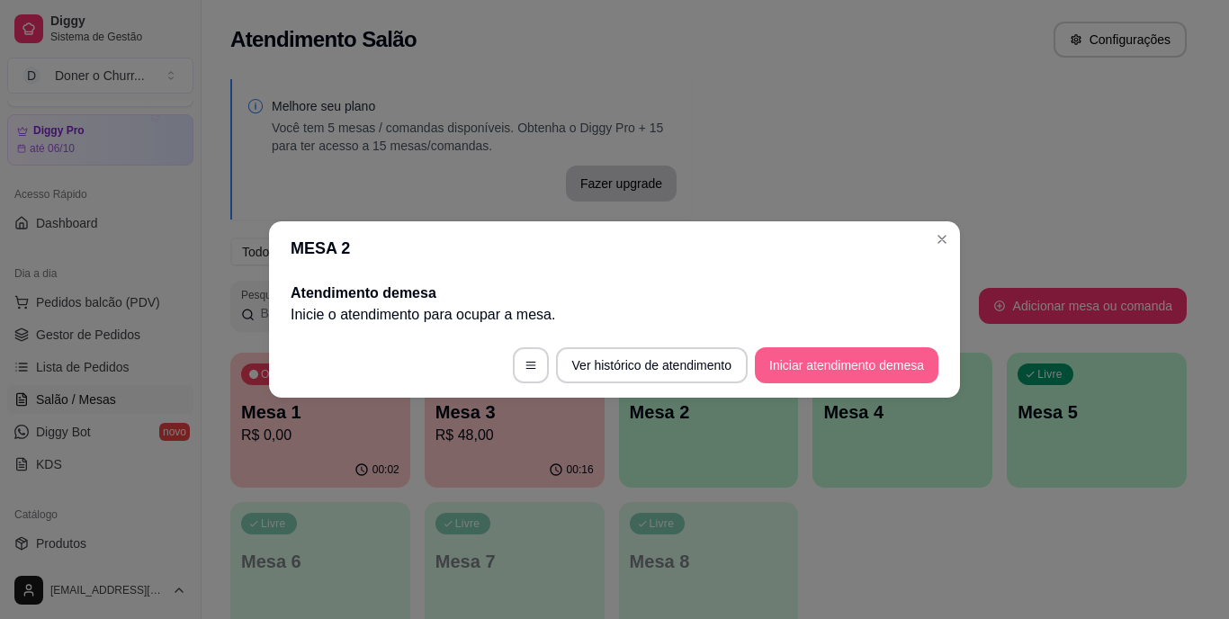
click at [834, 353] on button "Iniciar atendimento de mesa" at bounding box center [847, 365] width 184 height 36
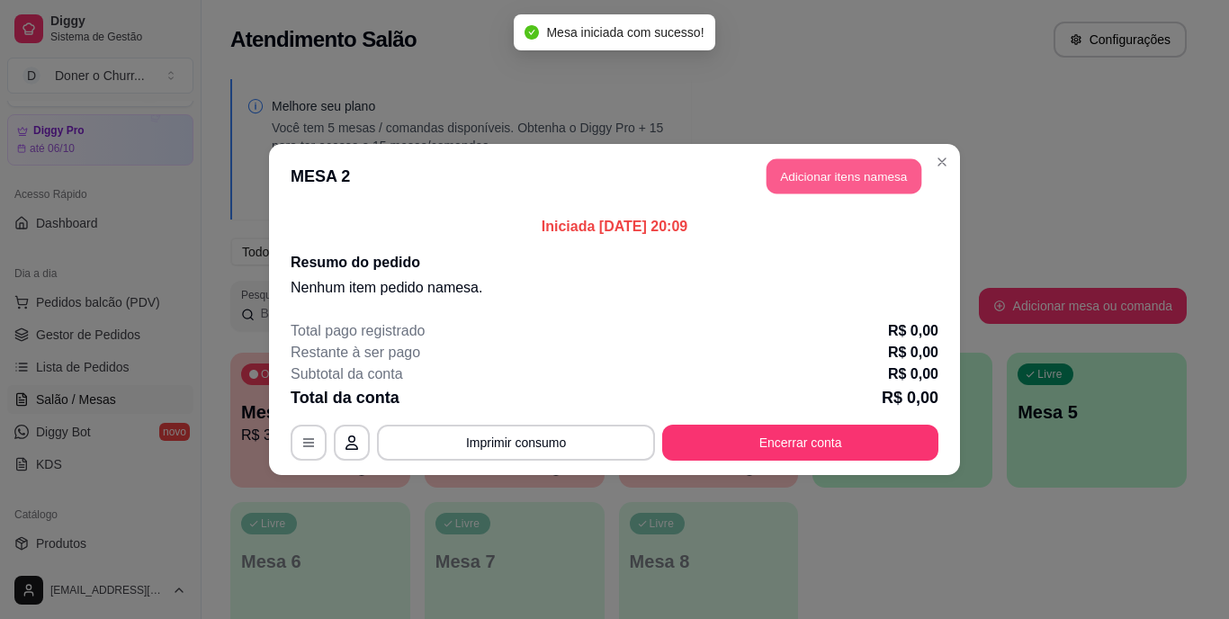
click at [858, 185] on button "Adicionar itens na mesa" at bounding box center [844, 176] width 155 height 35
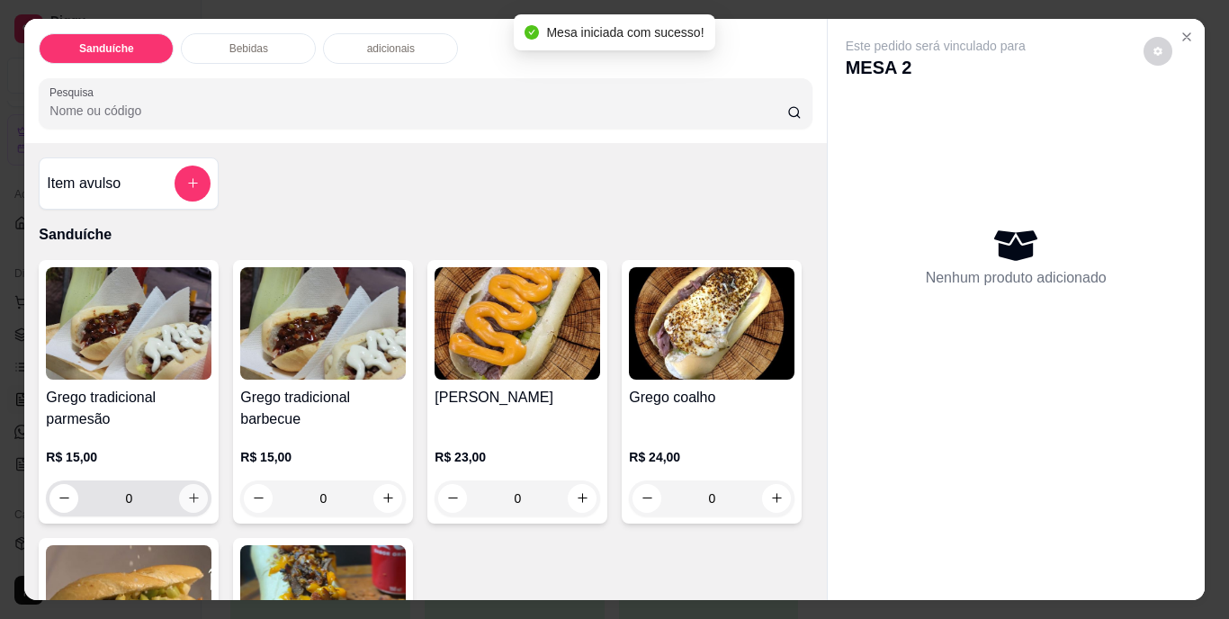
click at [191, 491] on icon "increase-product-quantity" at bounding box center [194, 498] width 14 height 14
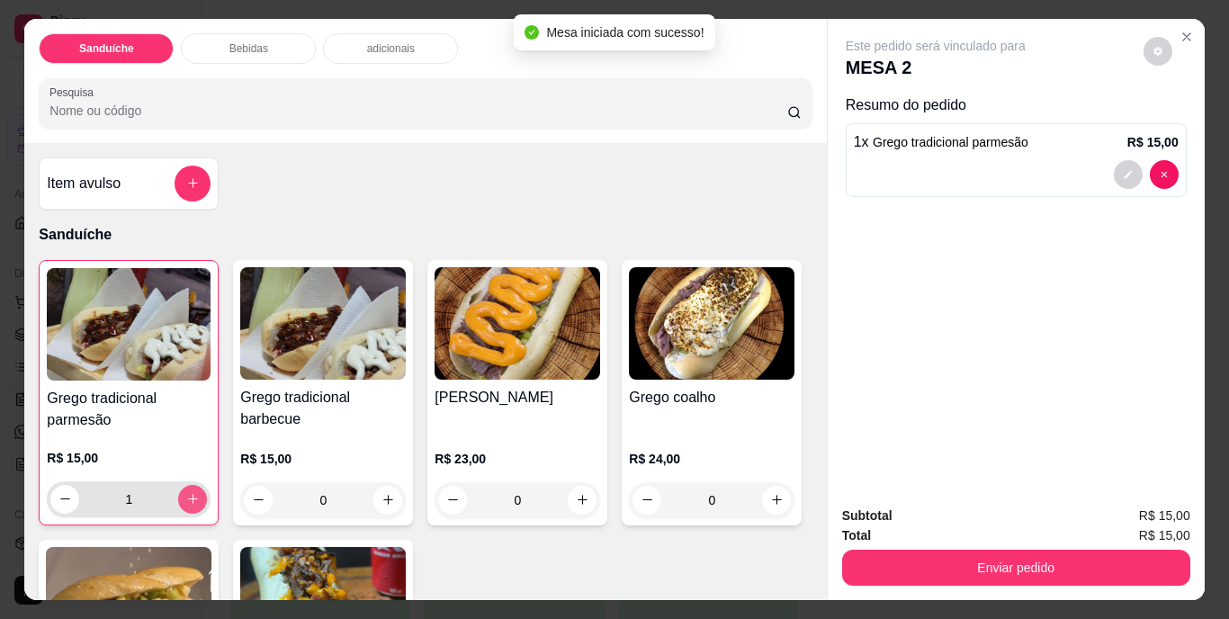
click at [191, 492] on icon "increase-product-quantity" at bounding box center [193, 499] width 14 height 14
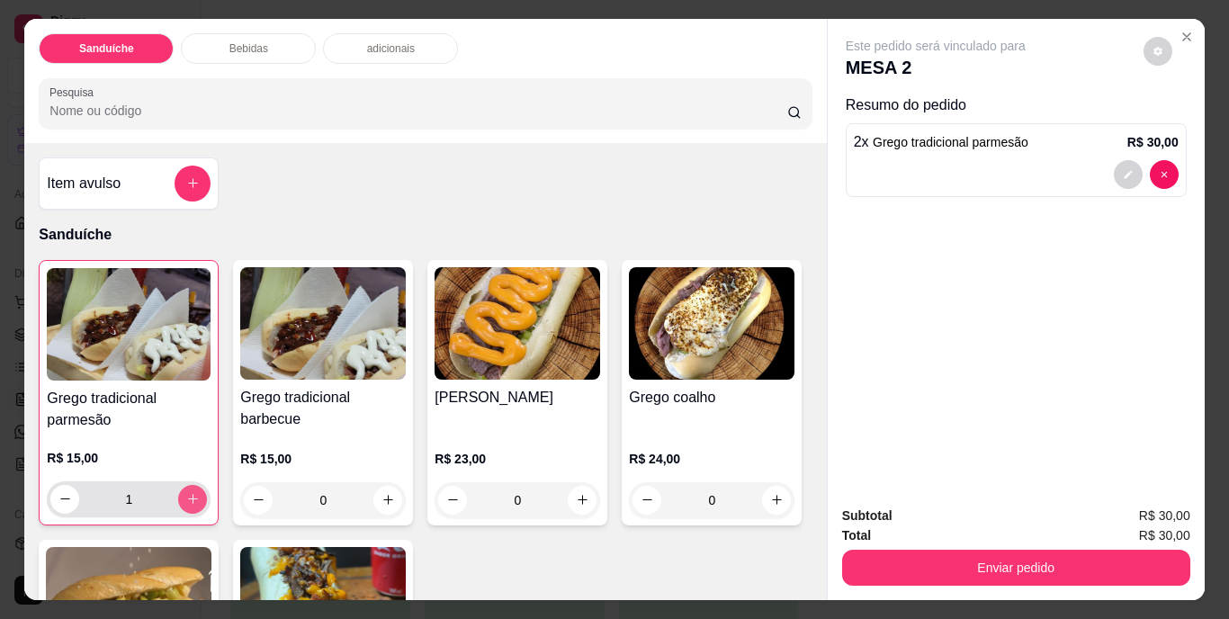
type input "2"
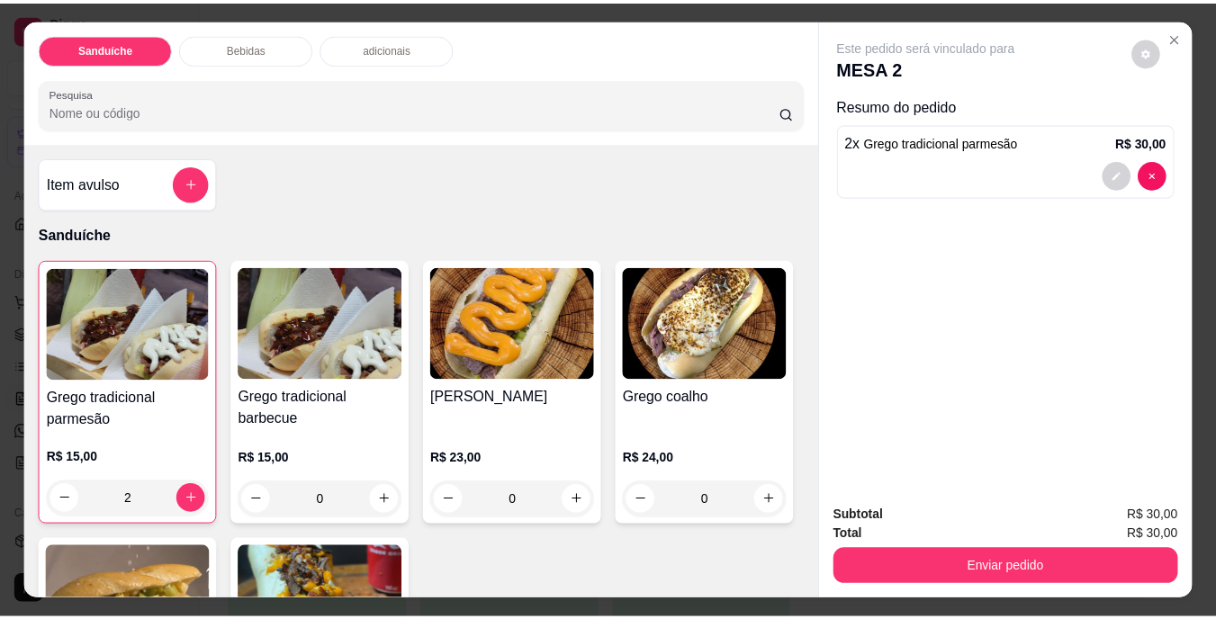
scroll to position [90, 0]
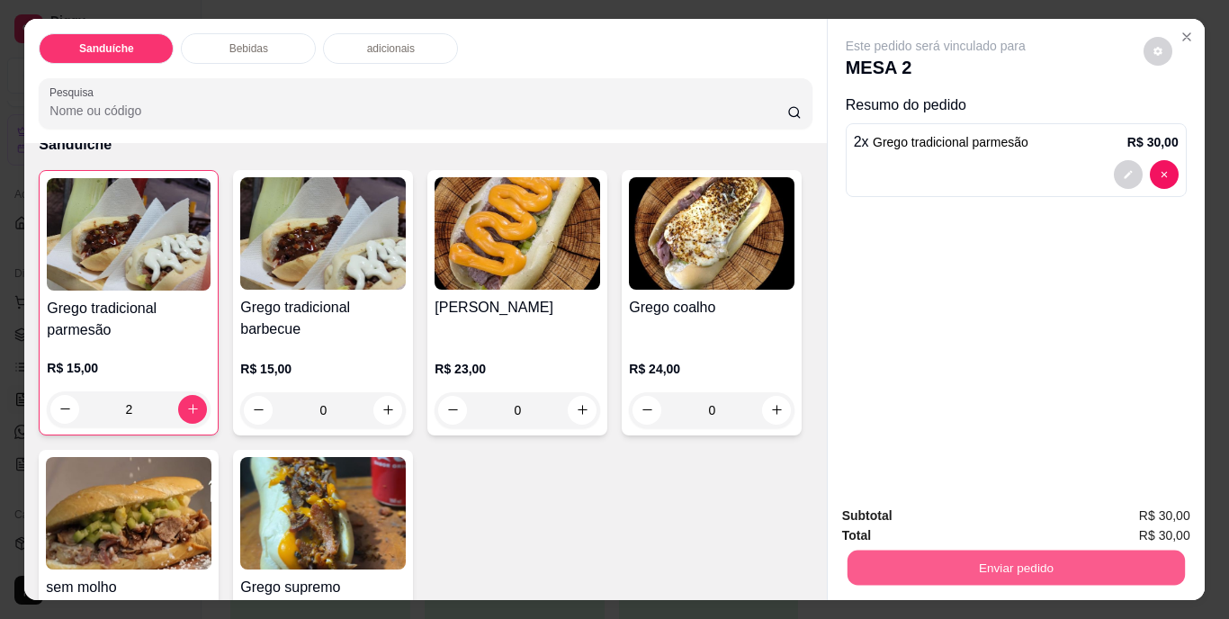
click at [967, 571] on button "Enviar pedido" at bounding box center [1016, 568] width 338 height 35
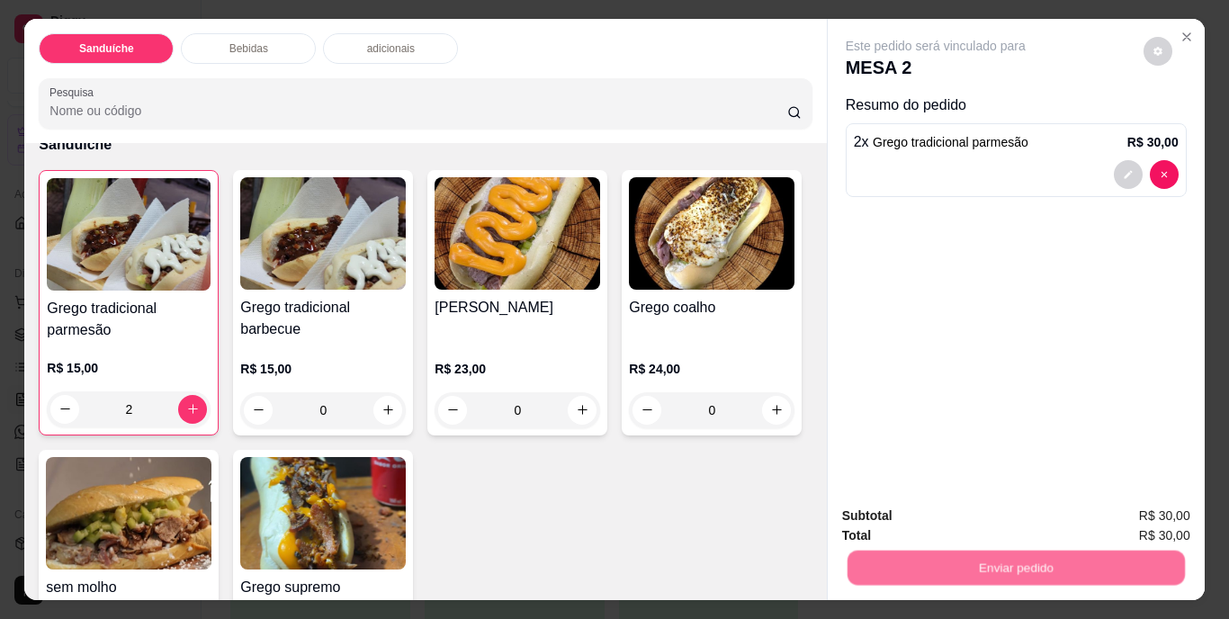
click at [968, 521] on button "Não registrar e enviar pedido" at bounding box center [956, 517] width 187 height 34
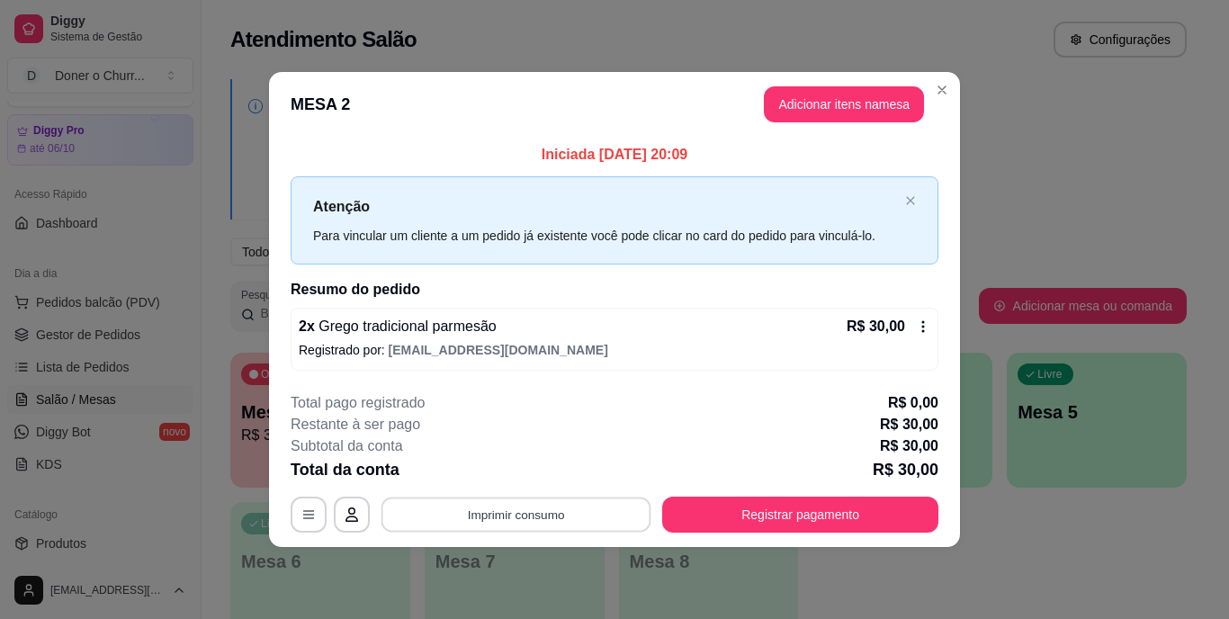
click at [552, 518] on button "Imprimir consumo" at bounding box center [517, 514] width 270 height 35
click at [522, 479] on button "IMPRESSORA" at bounding box center [522, 473] width 126 height 28
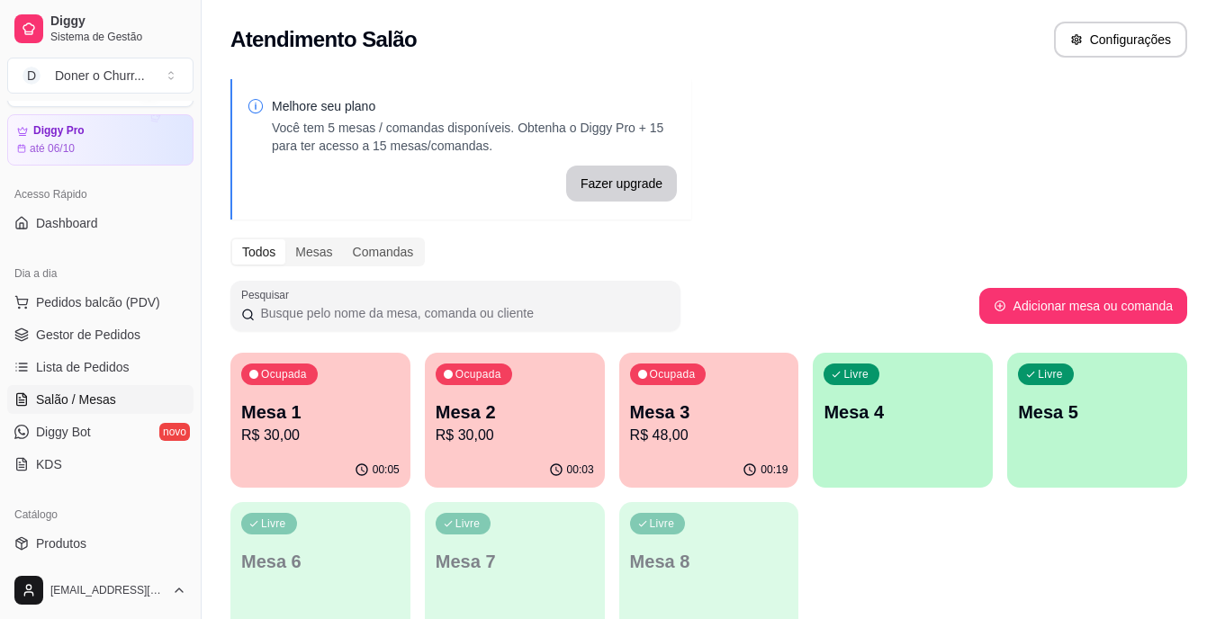
scroll to position [0, 0]
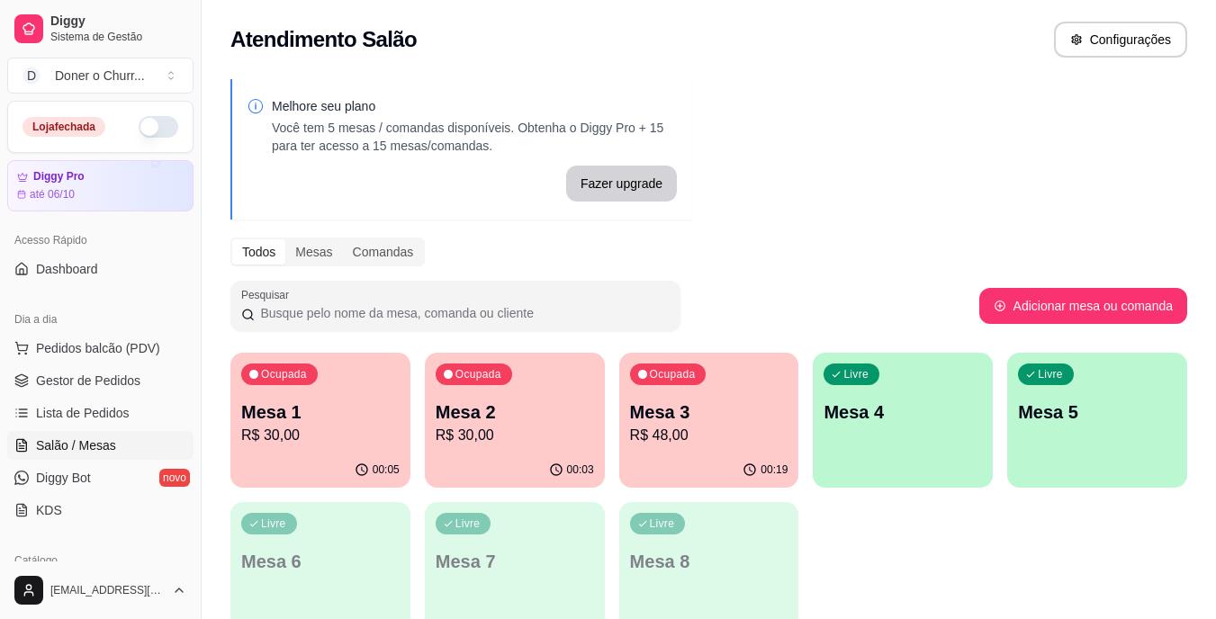
click at [146, 122] on button "button" at bounding box center [159, 127] width 40 height 22
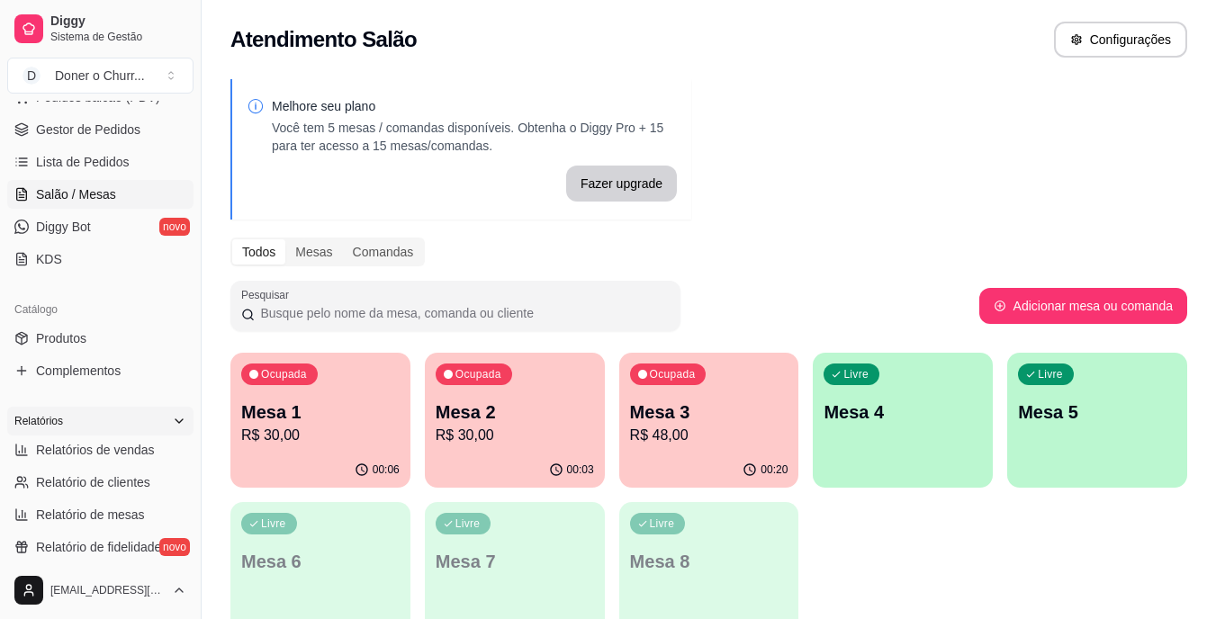
scroll to position [270, 0]
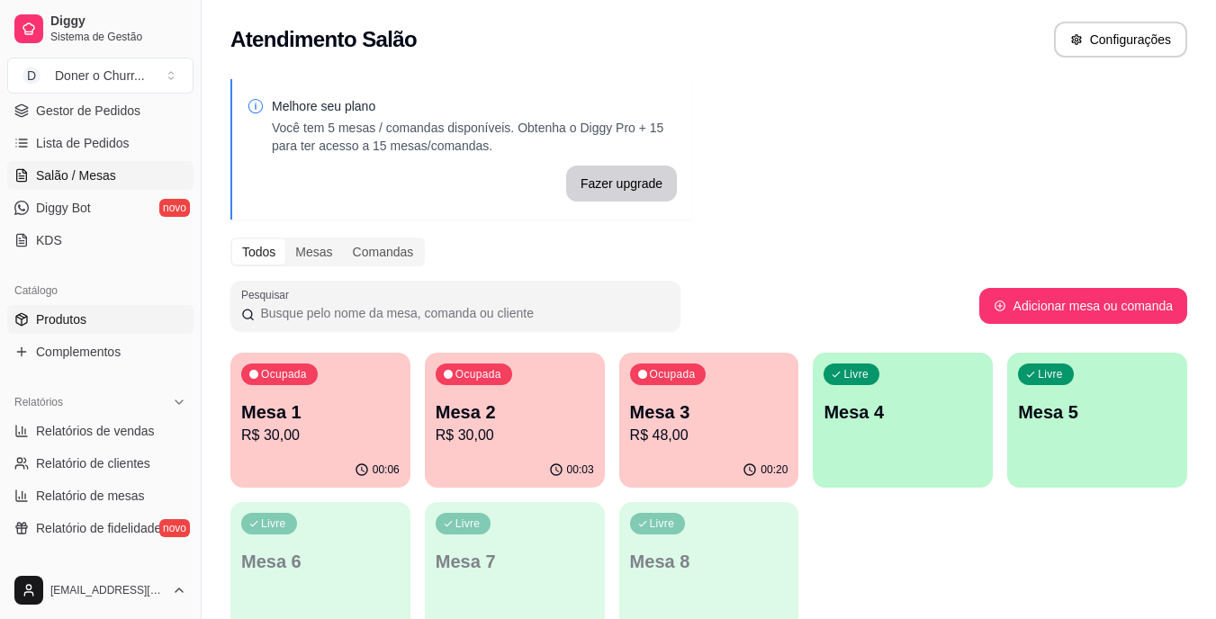
click at [88, 311] on link "Produtos" at bounding box center [100, 319] width 186 height 29
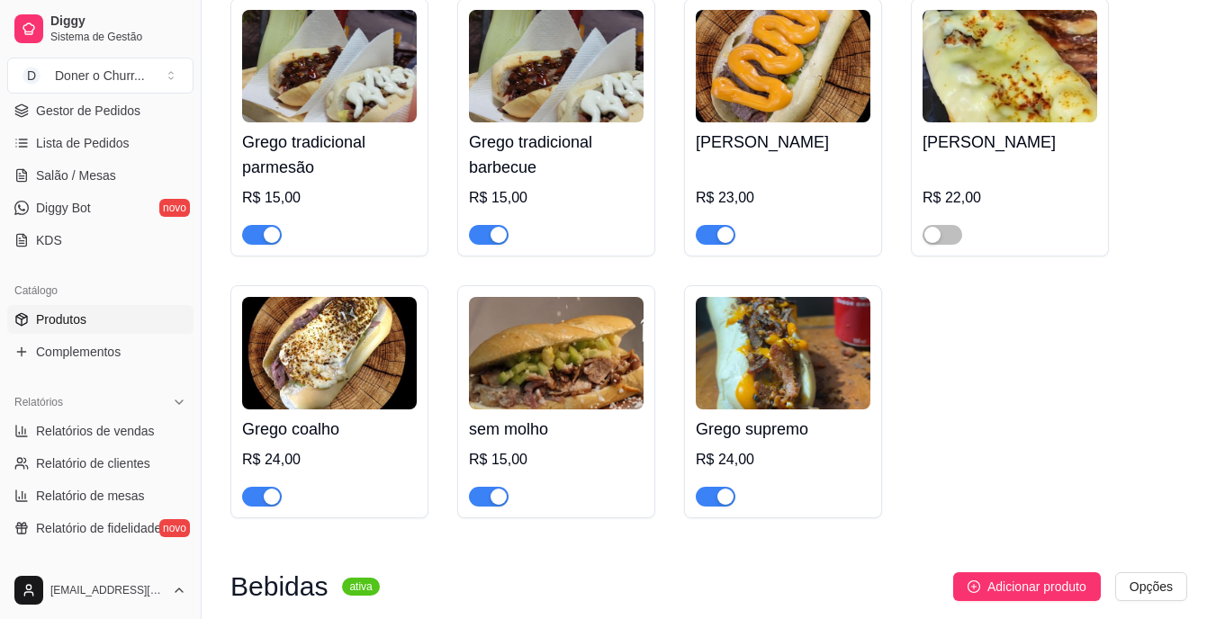
scroll to position [270, 0]
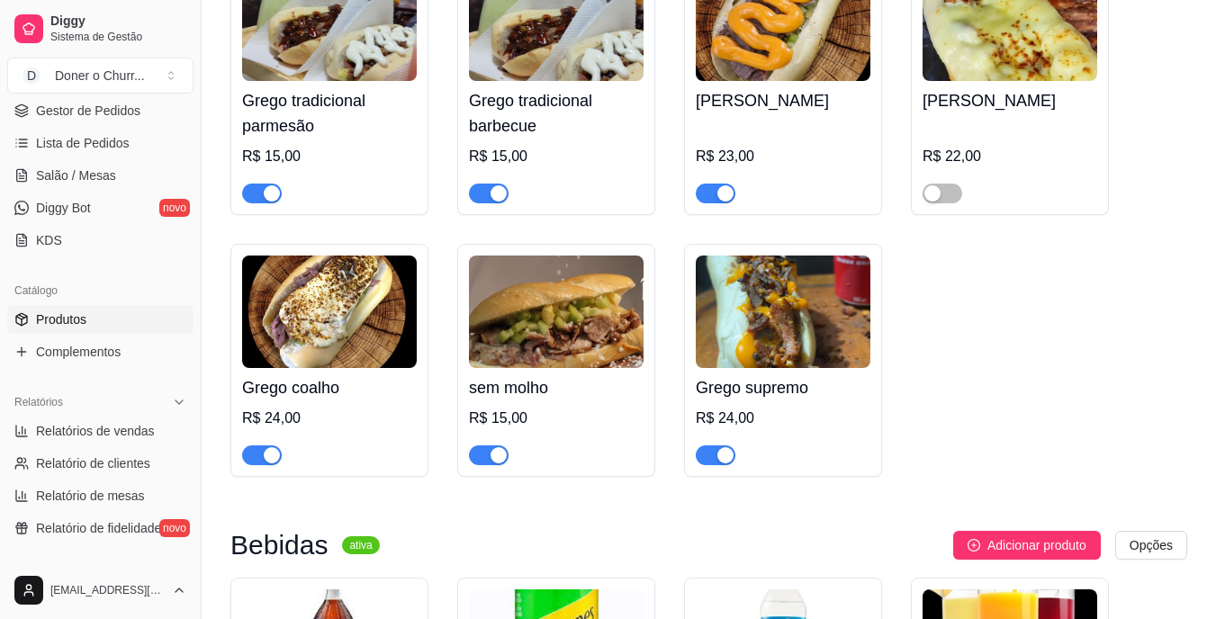
click at [255, 464] on span "button" at bounding box center [262, 456] width 40 height 20
click at [79, 181] on span "Salão / Mesas" at bounding box center [76, 176] width 80 height 18
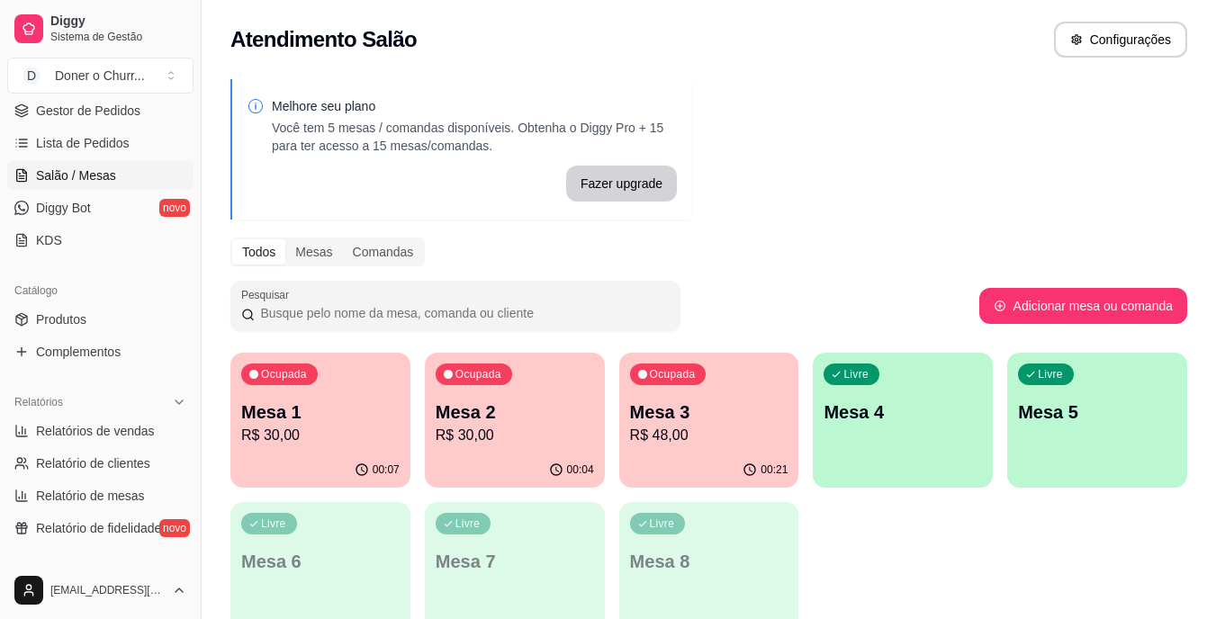
click at [706, 413] on p "Mesa 3" at bounding box center [709, 412] width 158 height 25
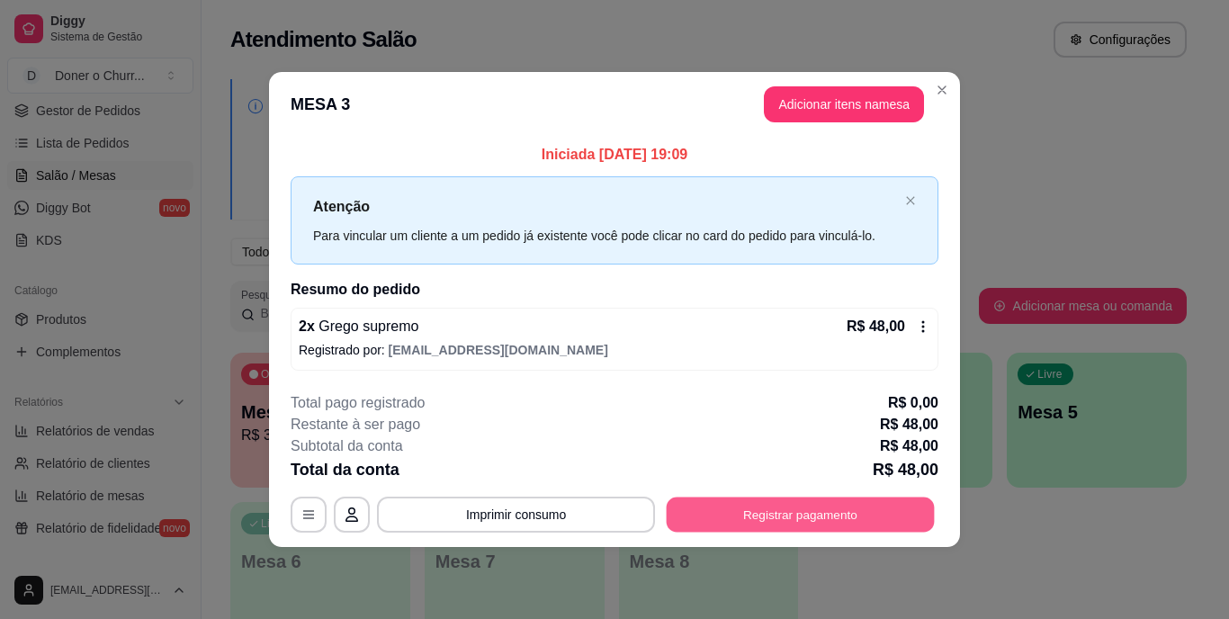
click at [774, 513] on button "Registrar pagamento" at bounding box center [801, 514] width 268 height 35
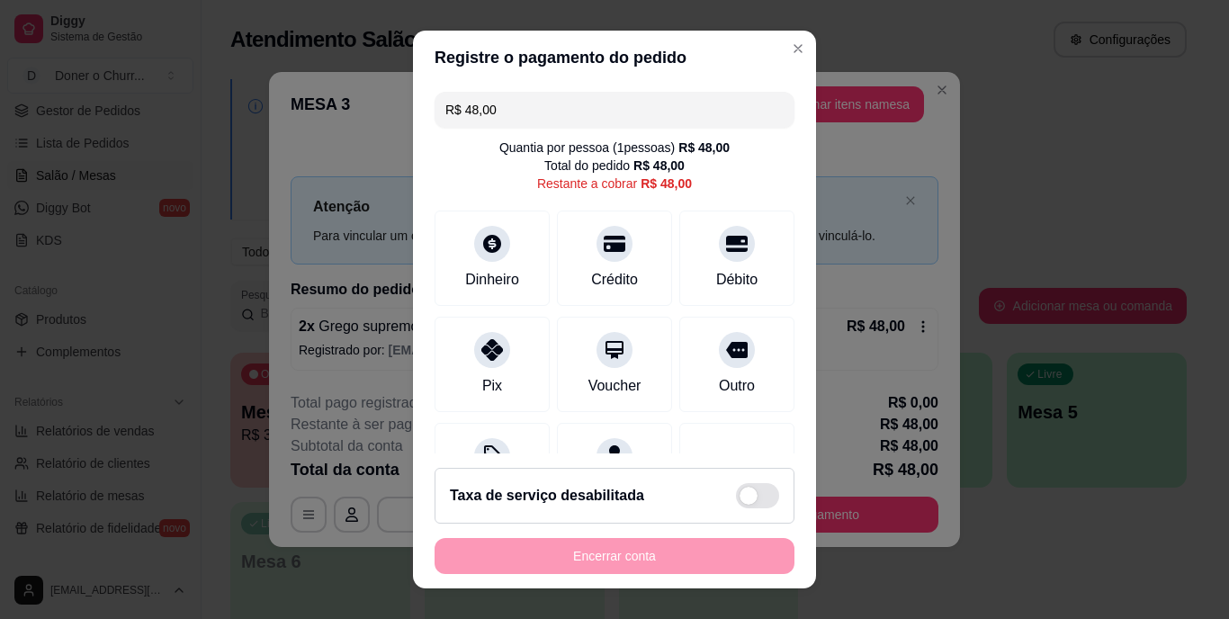
scroll to position [94, 0]
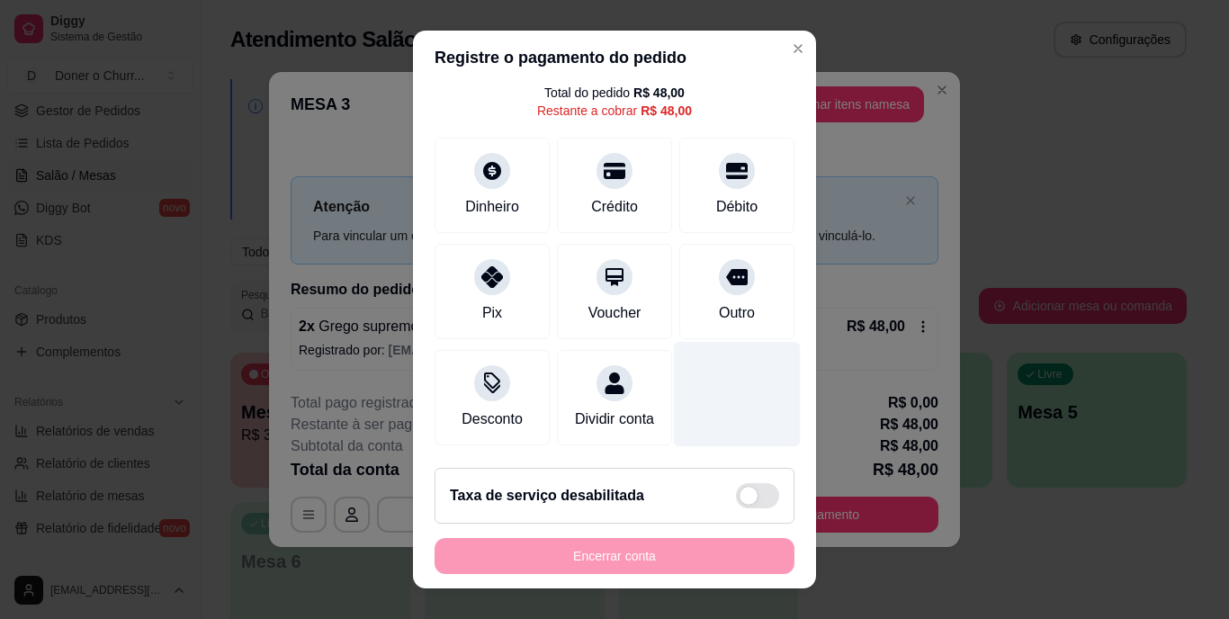
click at [709, 347] on div at bounding box center [737, 394] width 127 height 105
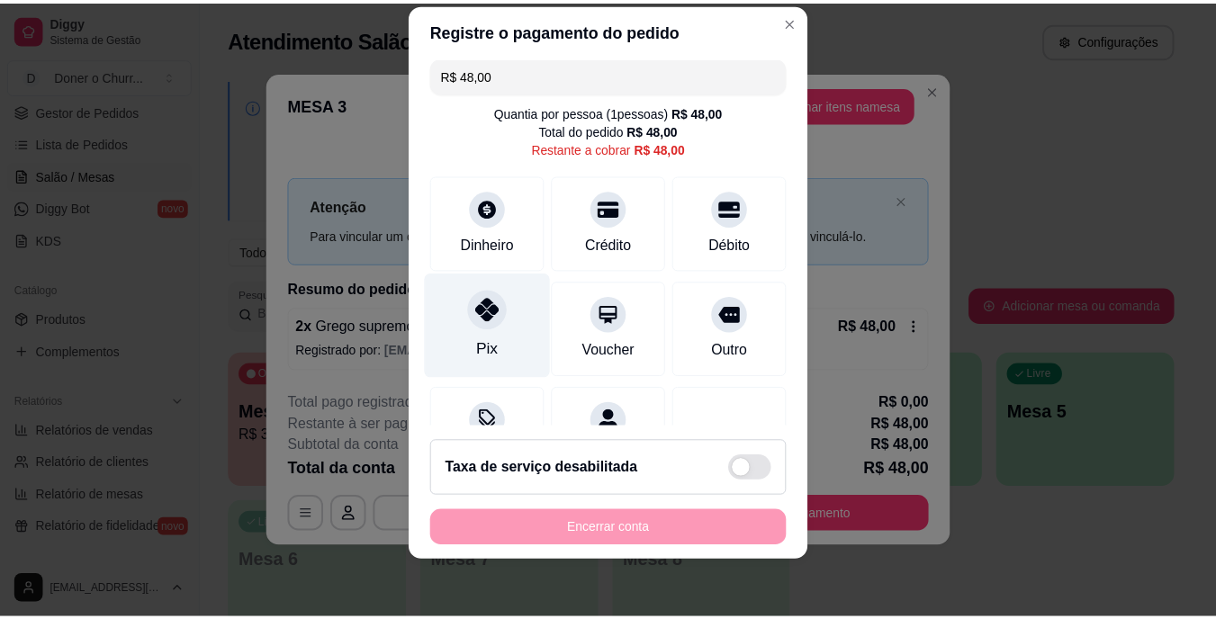
scroll to position [0, 0]
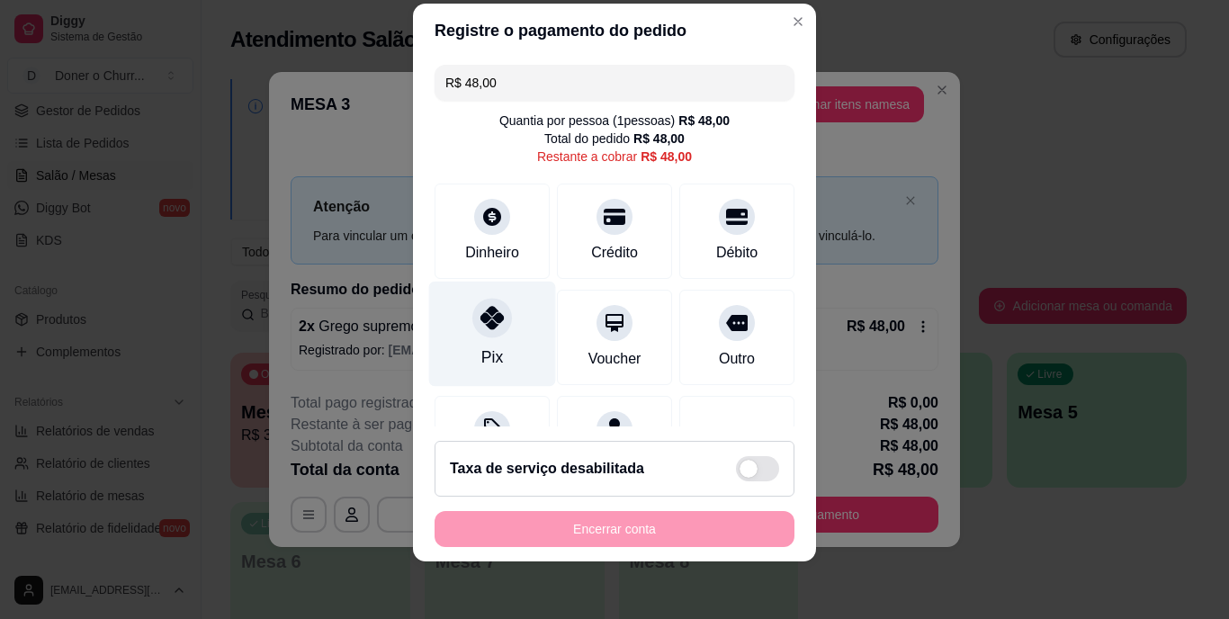
click at [494, 331] on div at bounding box center [493, 319] width 40 height 40
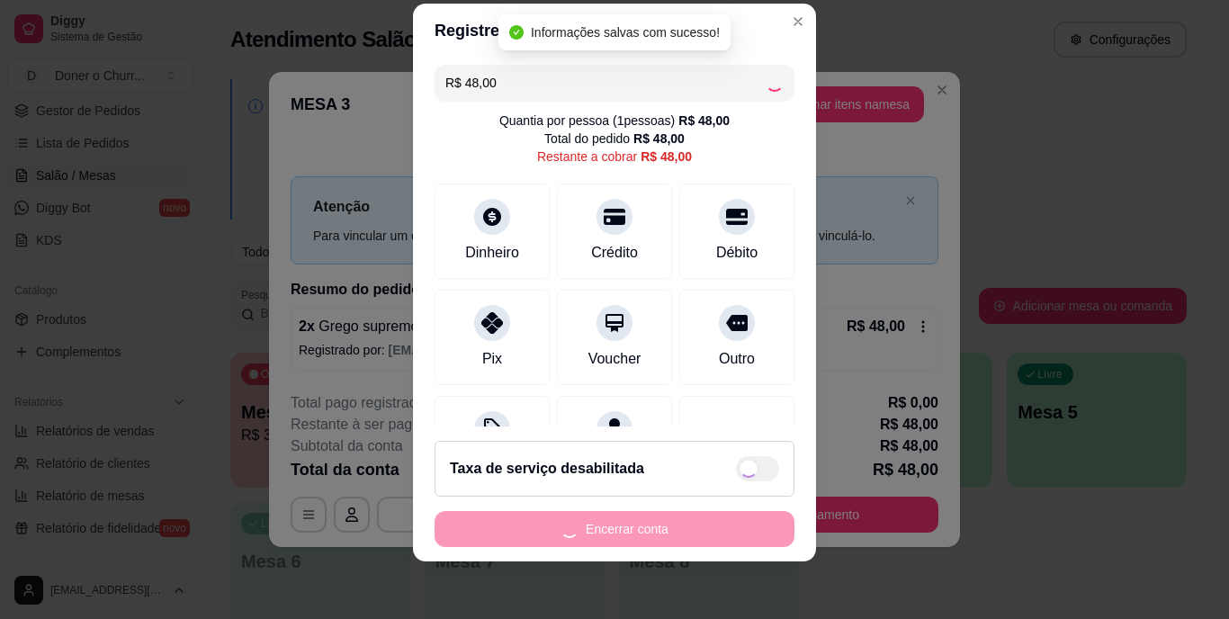
type input "R$ 0,00"
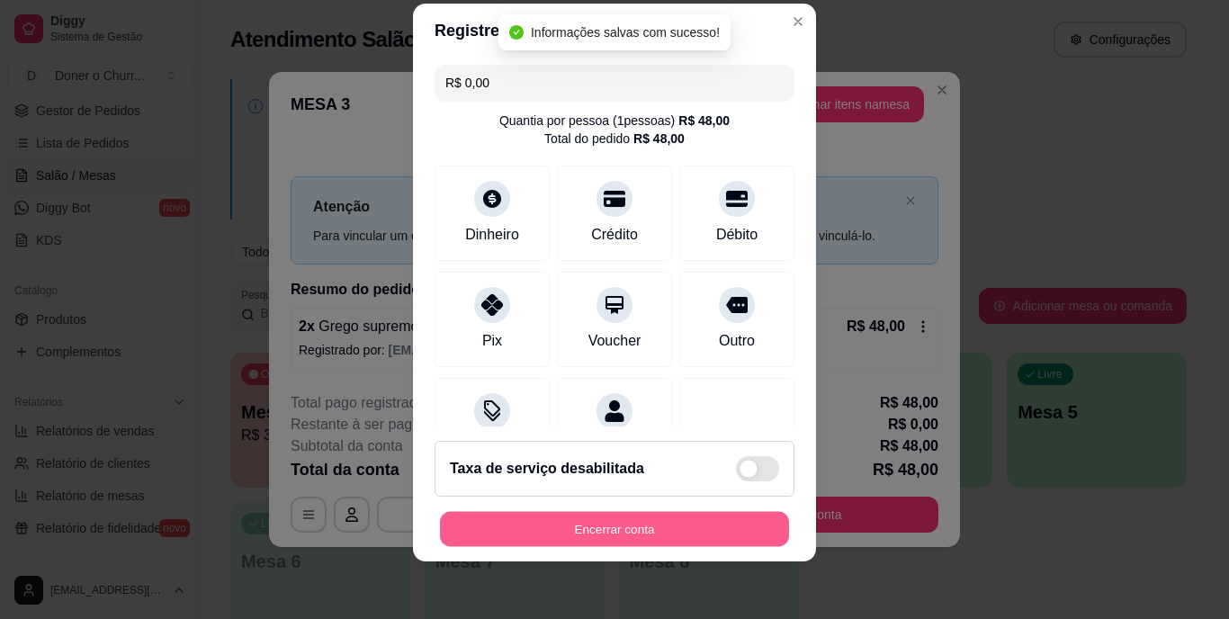
click at [608, 527] on button "Encerrar conta" at bounding box center [614, 528] width 349 height 35
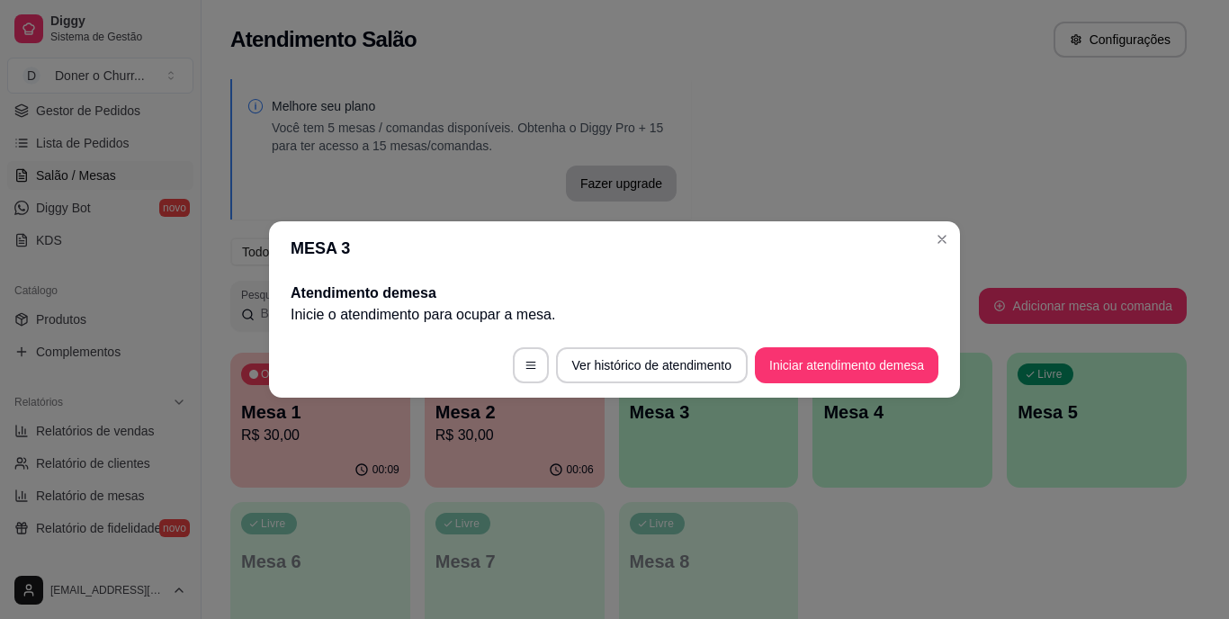
click at [851, 370] on button "Iniciar atendimento de mesa" at bounding box center [847, 365] width 184 height 36
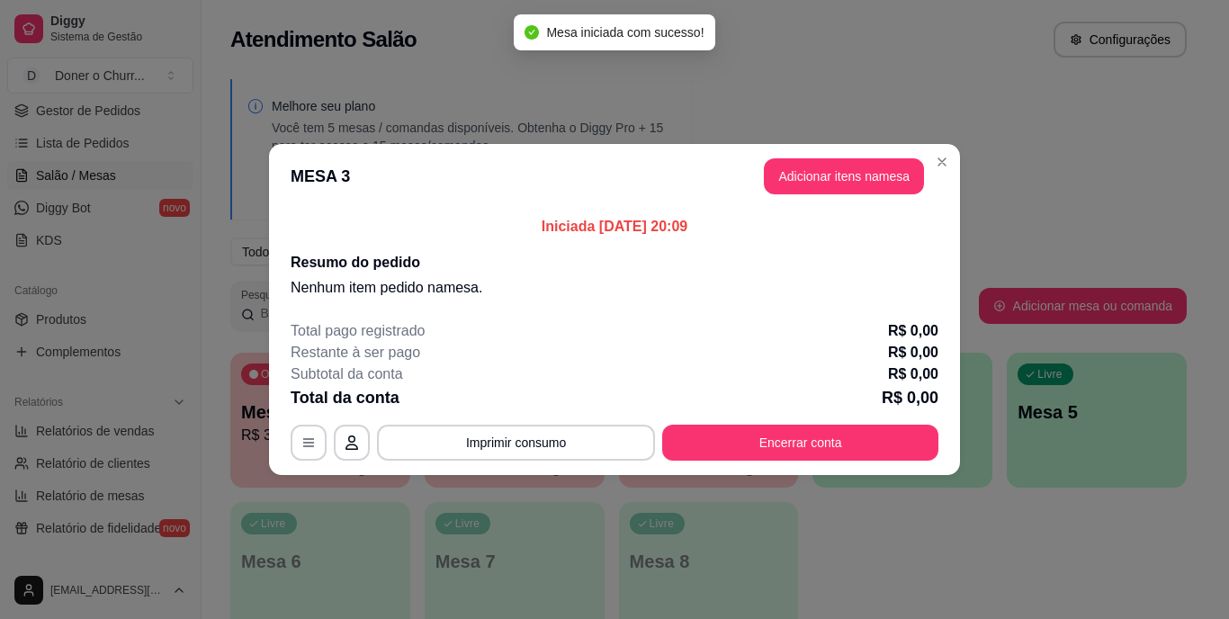
click at [838, 179] on button "Adicionar itens na mesa" at bounding box center [844, 176] width 160 height 36
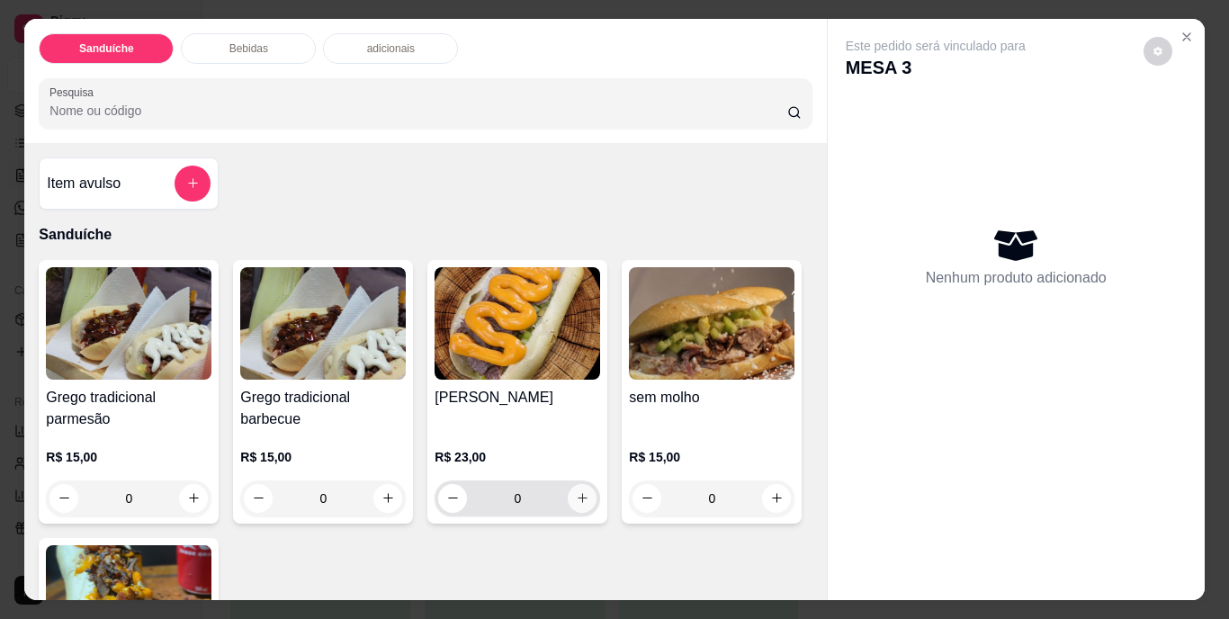
click at [576, 491] on icon "increase-product-quantity" at bounding box center [583, 498] width 14 height 14
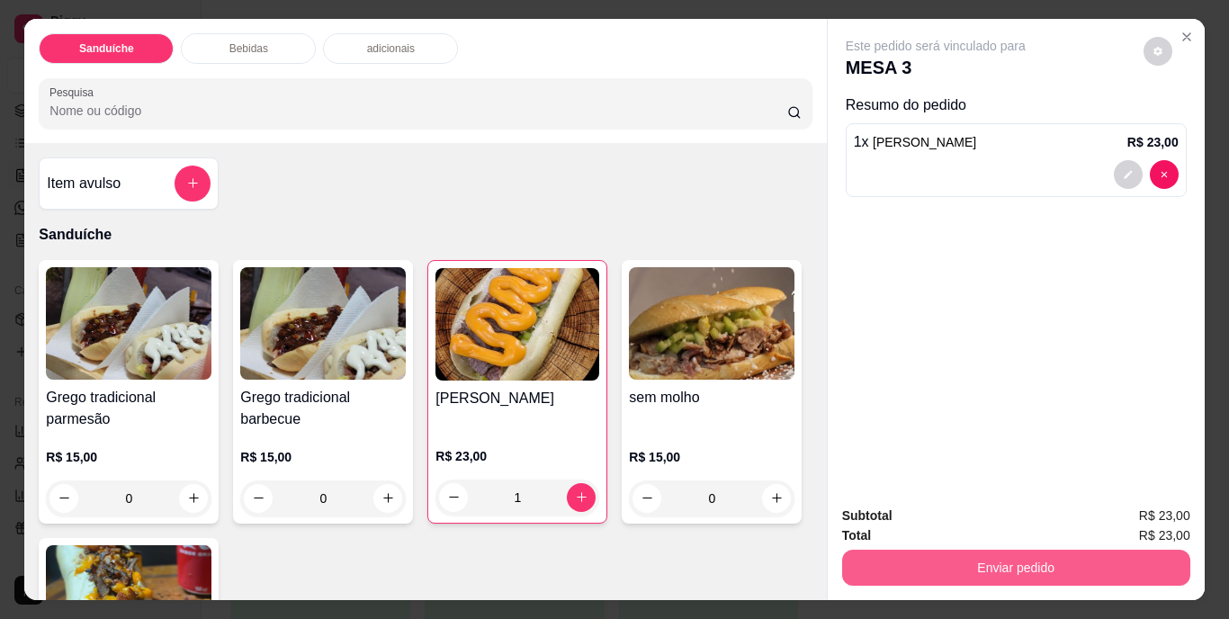
type input "1"
click at [986, 563] on button "Enviar pedido" at bounding box center [1016, 568] width 338 height 35
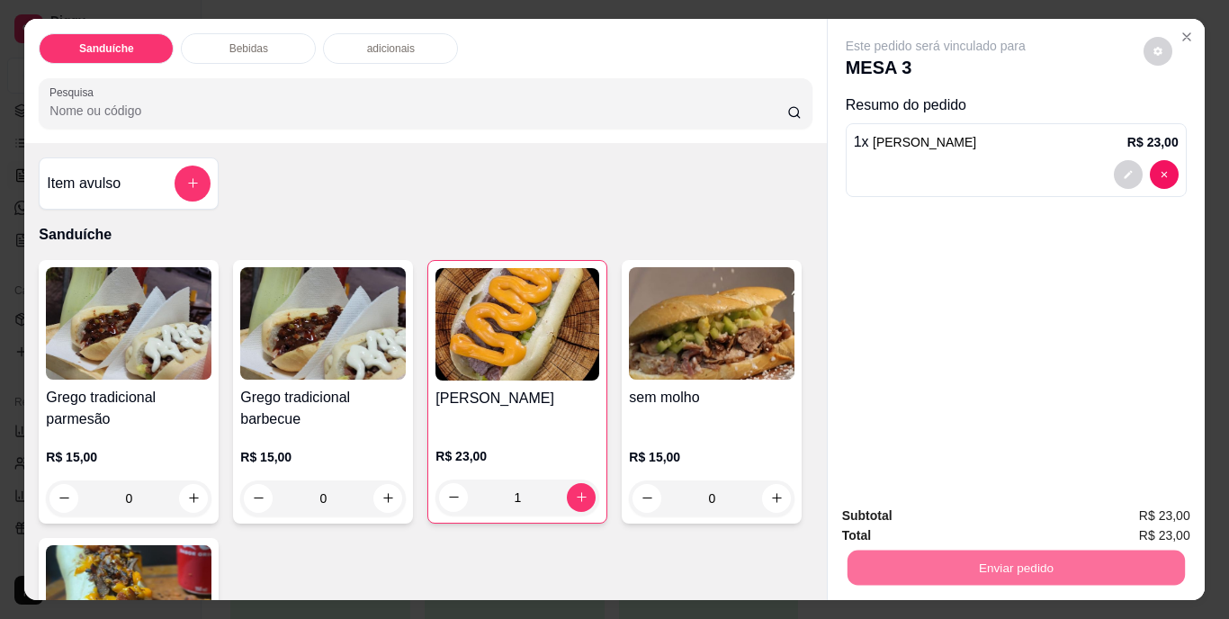
click at [963, 512] on button "Não registrar e enviar pedido" at bounding box center [957, 516] width 182 height 33
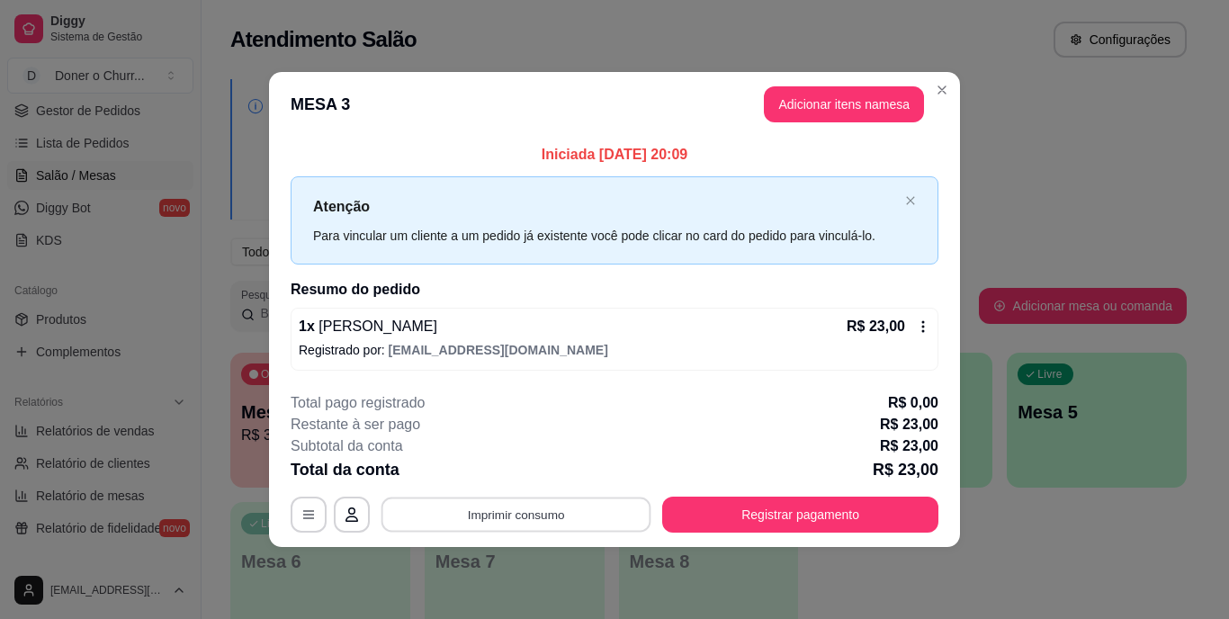
click at [508, 519] on button "Imprimir consumo" at bounding box center [517, 514] width 270 height 35
click at [530, 474] on button "IMPRESSORA" at bounding box center [522, 473] width 126 height 28
click at [938, 544] on footer "**********" at bounding box center [614, 462] width 691 height 169
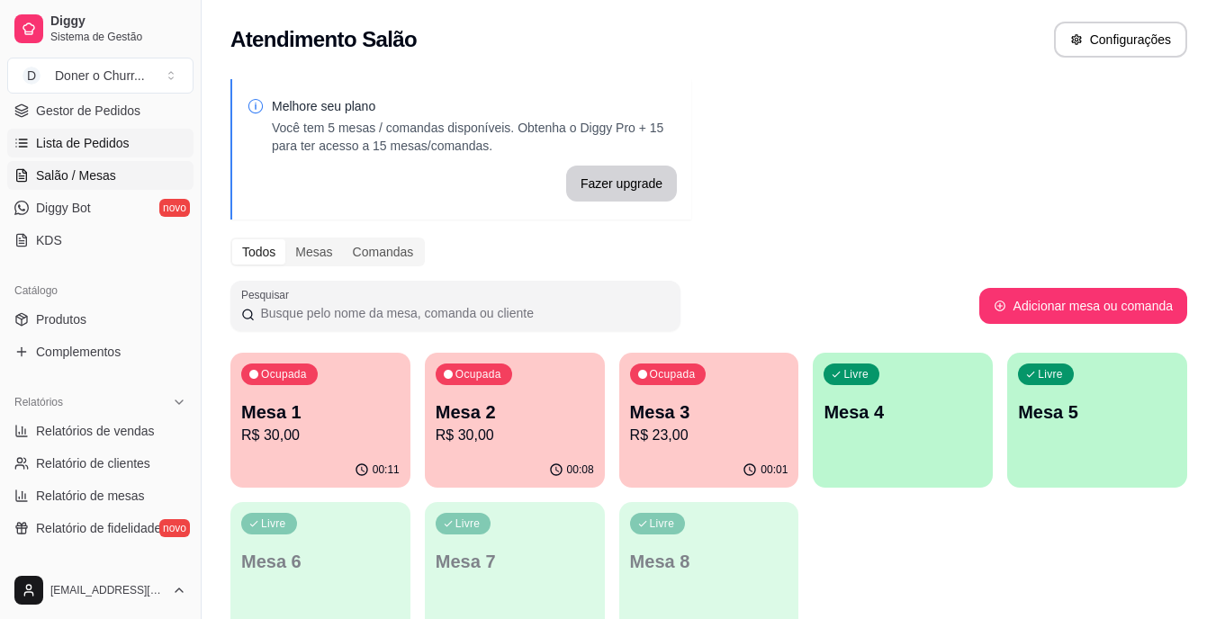
click at [107, 150] on span "Lista de Pedidos" at bounding box center [83, 143] width 94 height 18
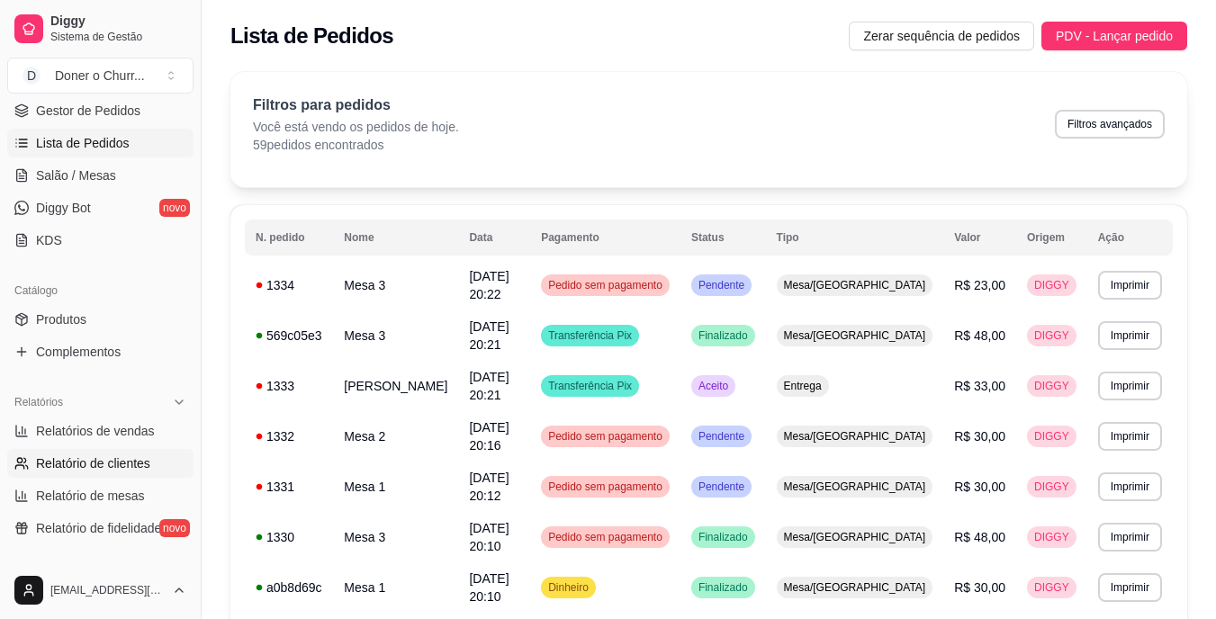
click at [117, 466] on span "Relatório de clientes" at bounding box center [93, 464] width 114 height 18
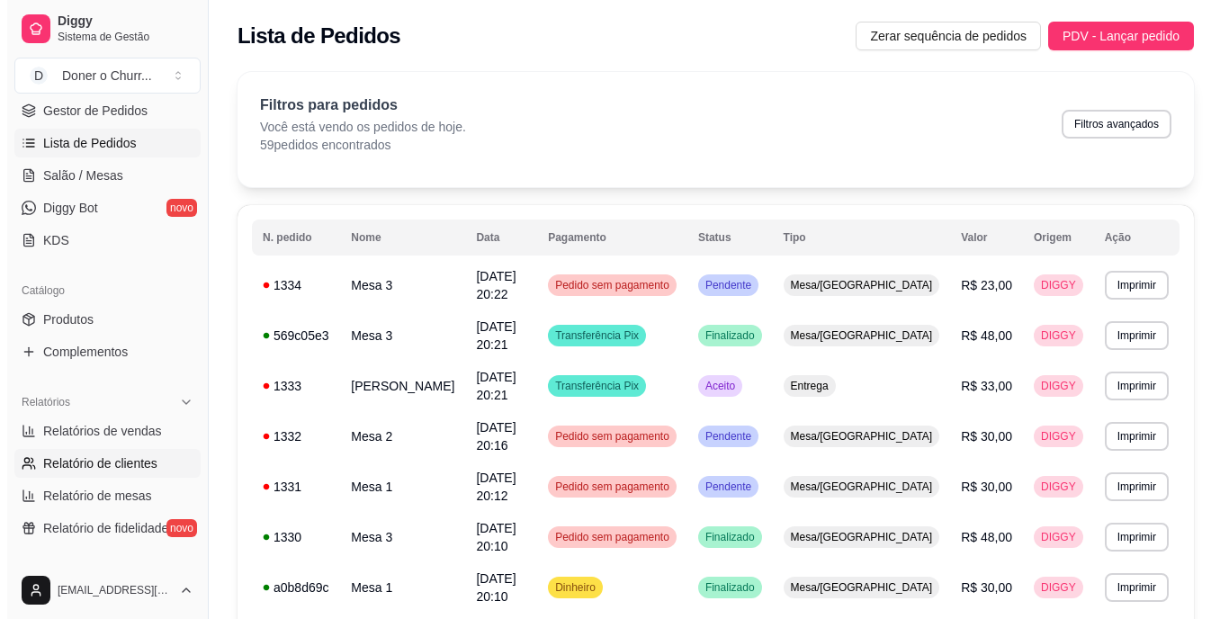
scroll to position [450, 0]
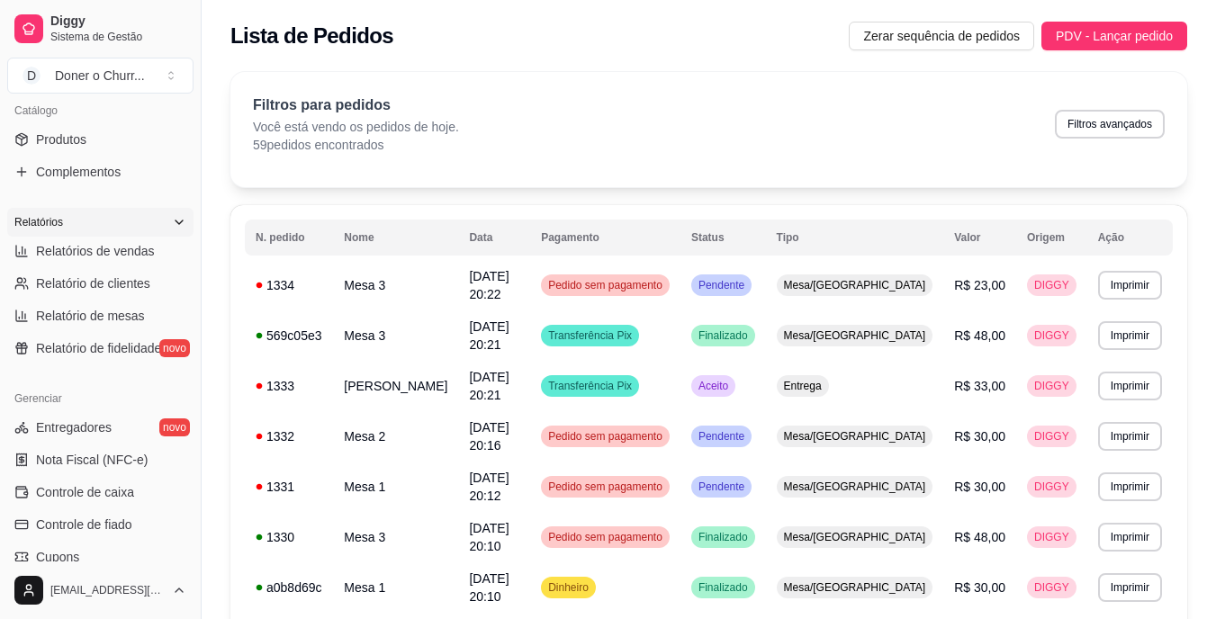
select select "30"
select select "HIGHEST_TOTAL_SPENT_WITH_ORDERS"
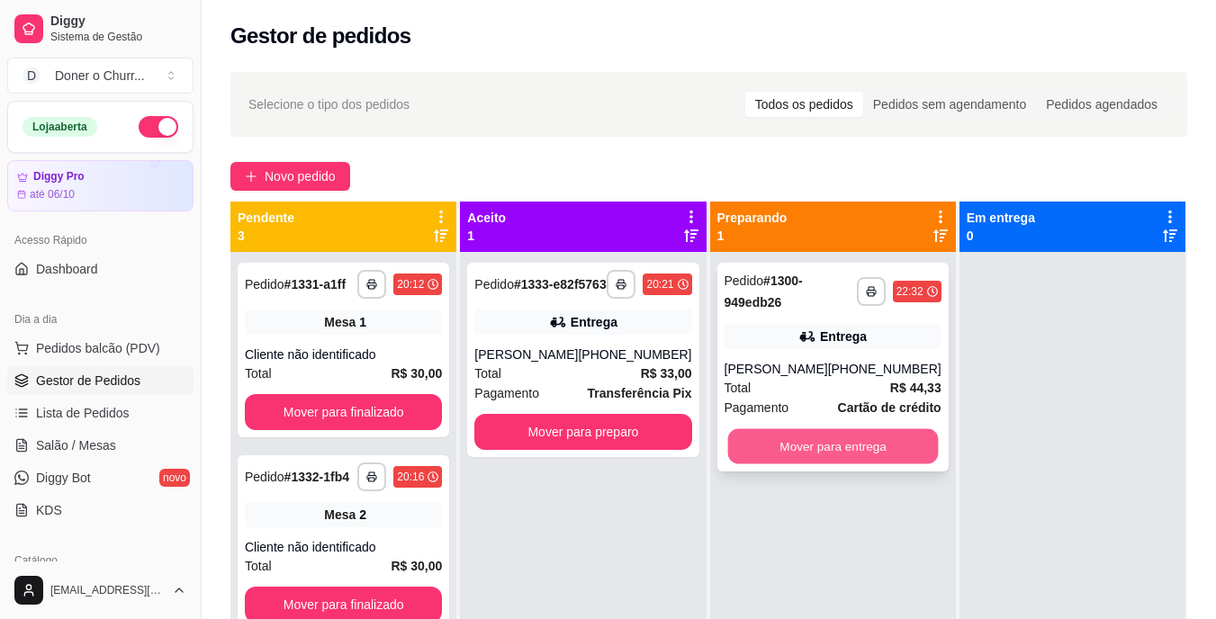
click at [819, 432] on button "Mover para entrega" at bounding box center [832, 446] width 211 height 35
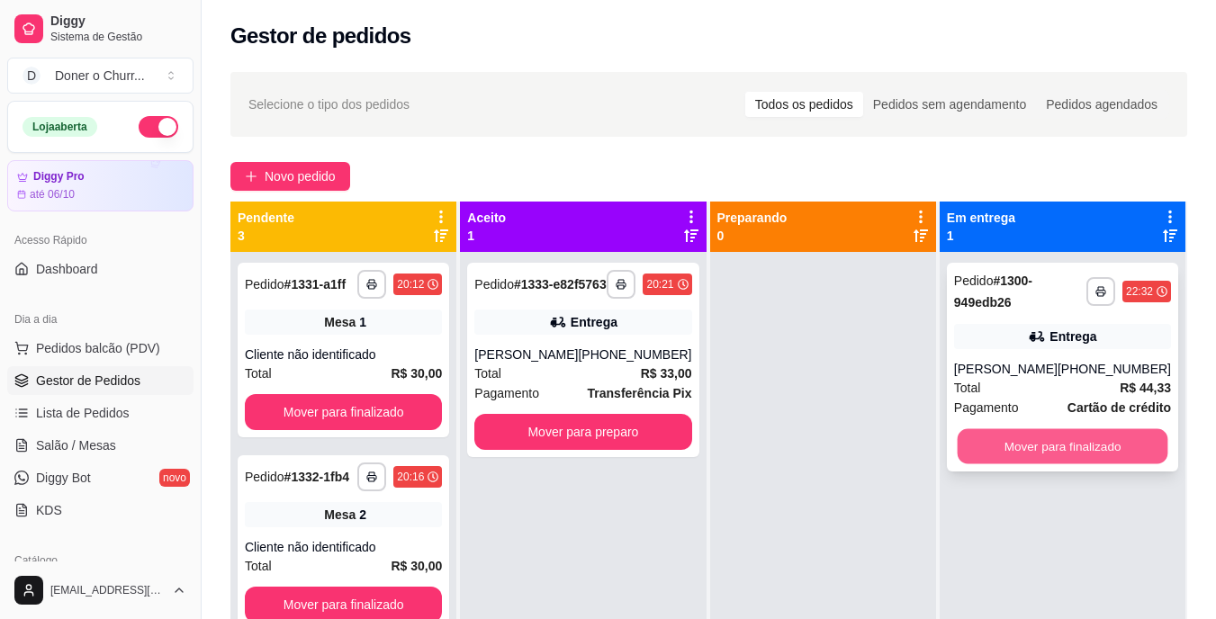
click at [1112, 445] on button "Mover para finalizado" at bounding box center [1062, 446] width 211 height 35
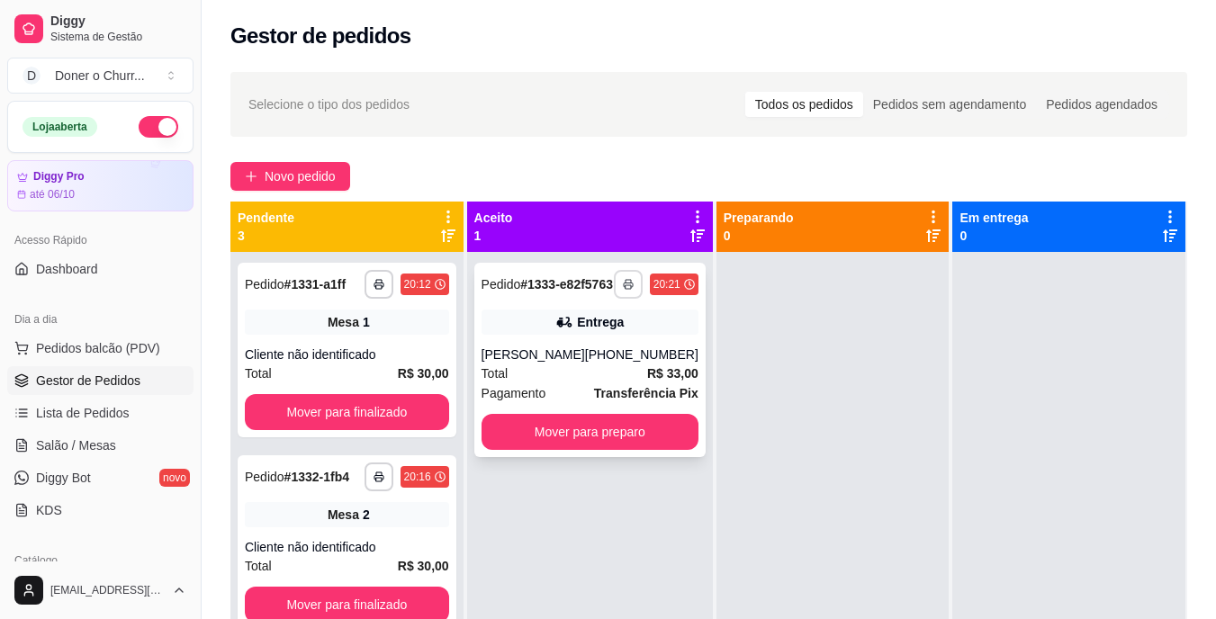
click at [623, 285] on button "button" at bounding box center [628, 284] width 29 height 29
click at [565, 362] on button "IMPRESSORA" at bounding box center [567, 354] width 131 height 29
click at [551, 450] on button "Mover para preparo" at bounding box center [590, 432] width 217 height 36
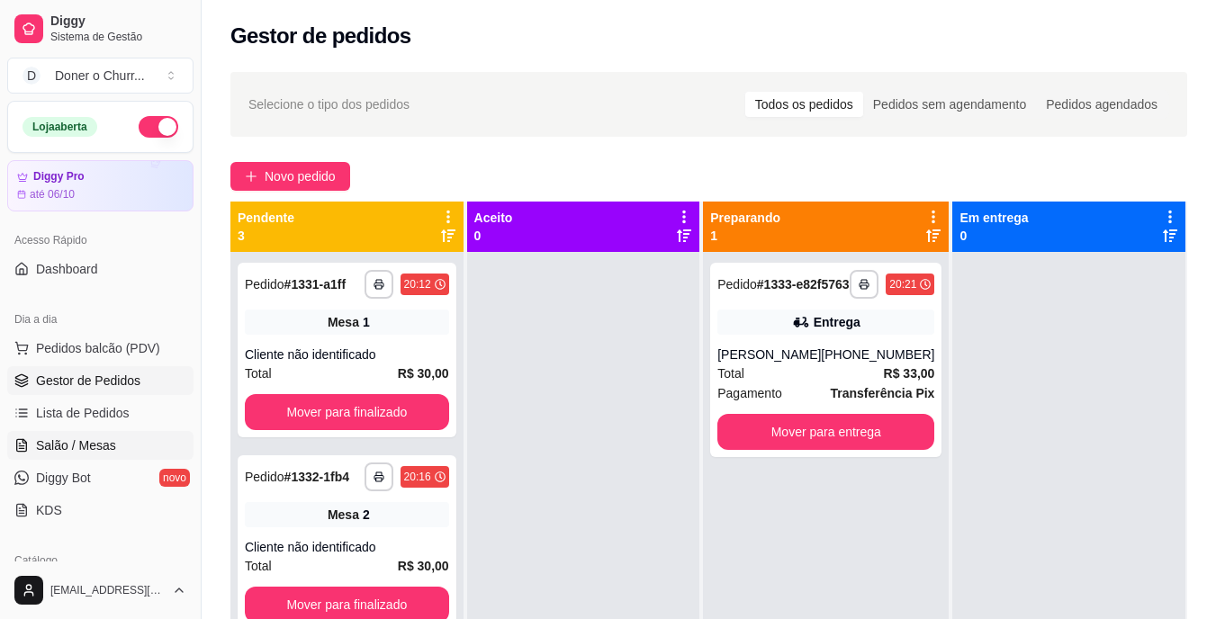
click at [99, 446] on span "Salão / Mesas" at bounding box center [76, 446] width 80 height 18
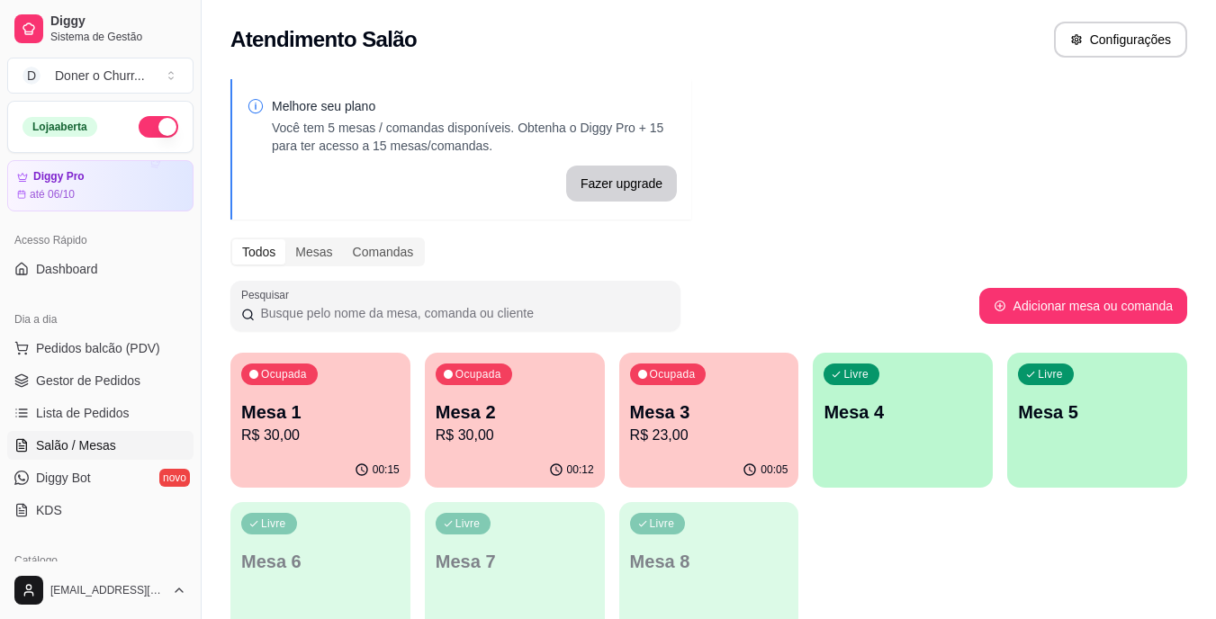
click at [372, 416] on p "Mesa 1" at bounding box center [320, 412] width 158 height 25
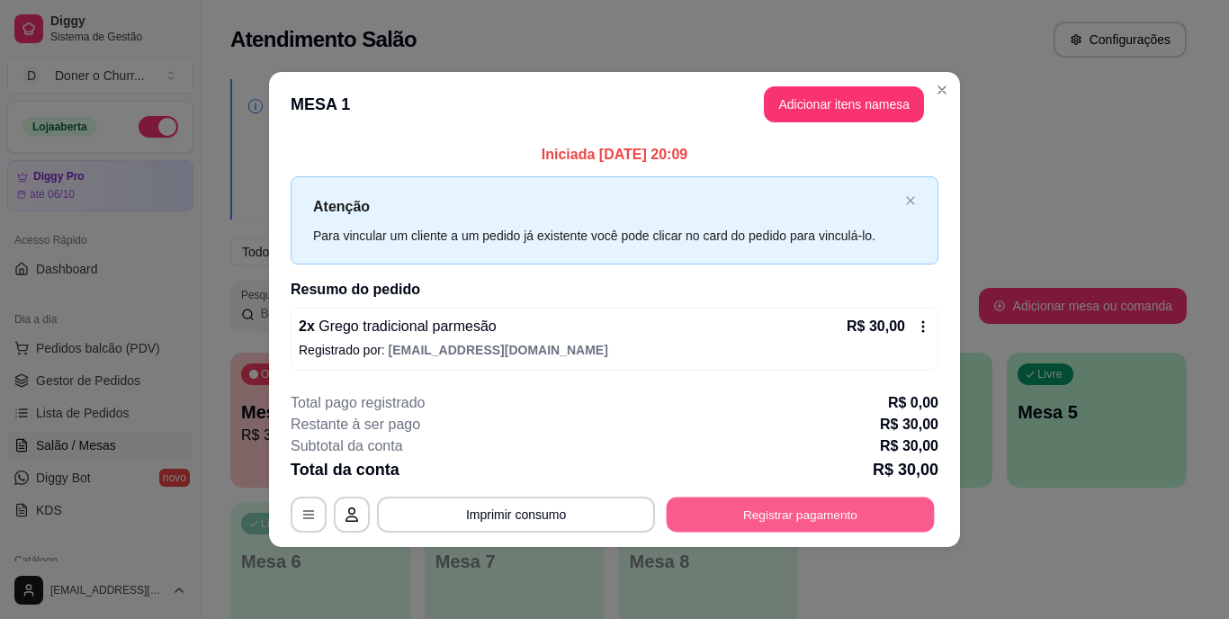
click at [750, 504] on button "Registrar pagamento" at bounding box center [801, 514] width 268 height 35
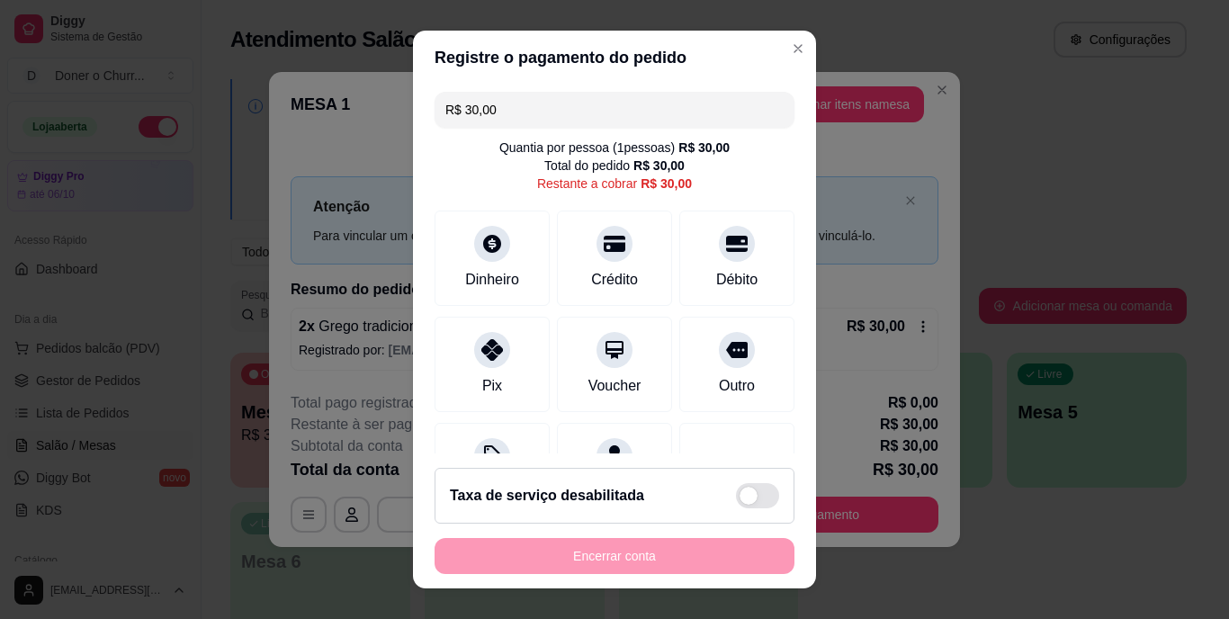
click at [707, 264] on div "Débito" at bounding box center [737, 258] width 115 height 95
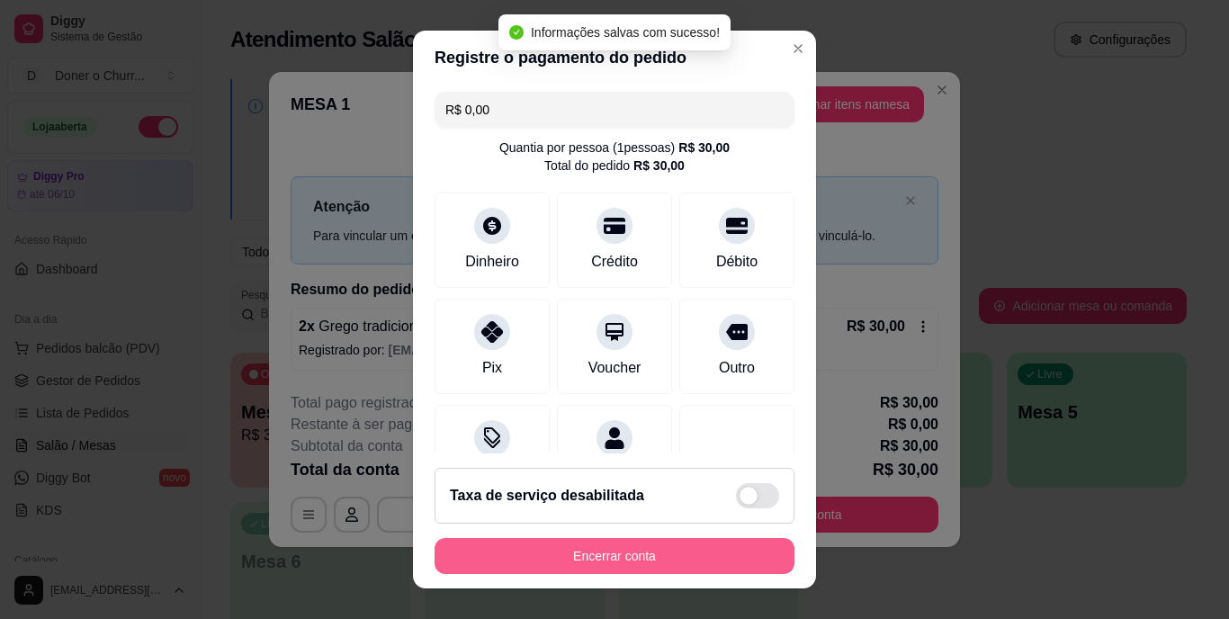
type input "R$ 0,00"
click at [636, 552] on button "Encerrar conta" at bounding box center [615, 556] width 360 height 36
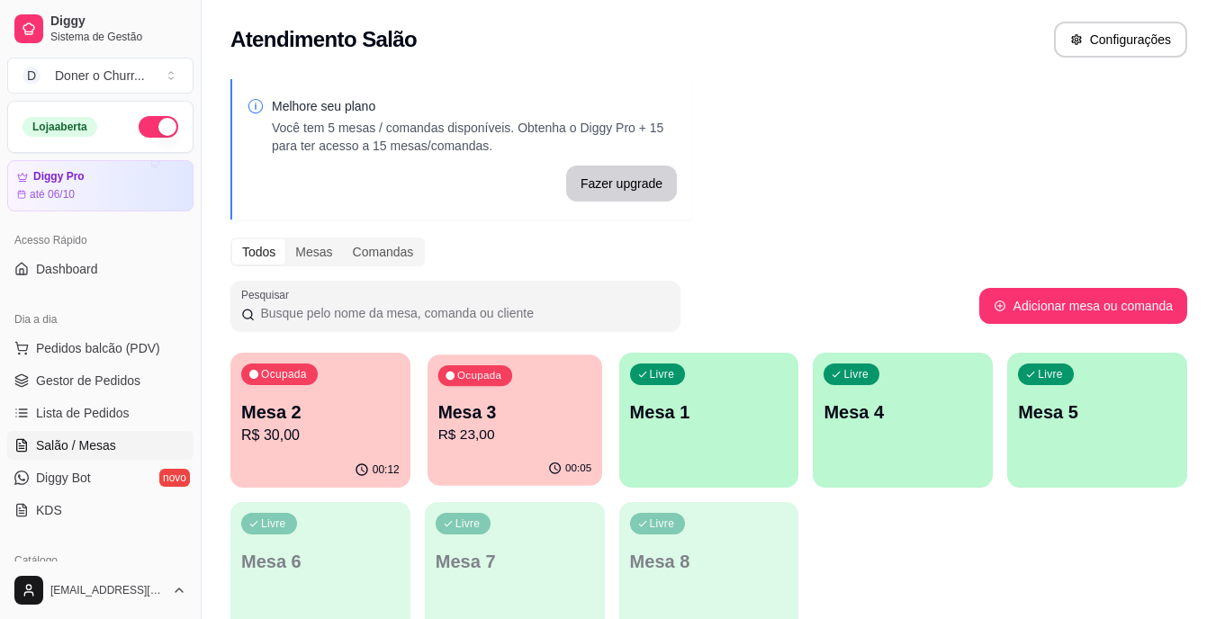
click at [504, 435] on p "R$ 23,00" at bounding box center [514, 435] width 154 height 21
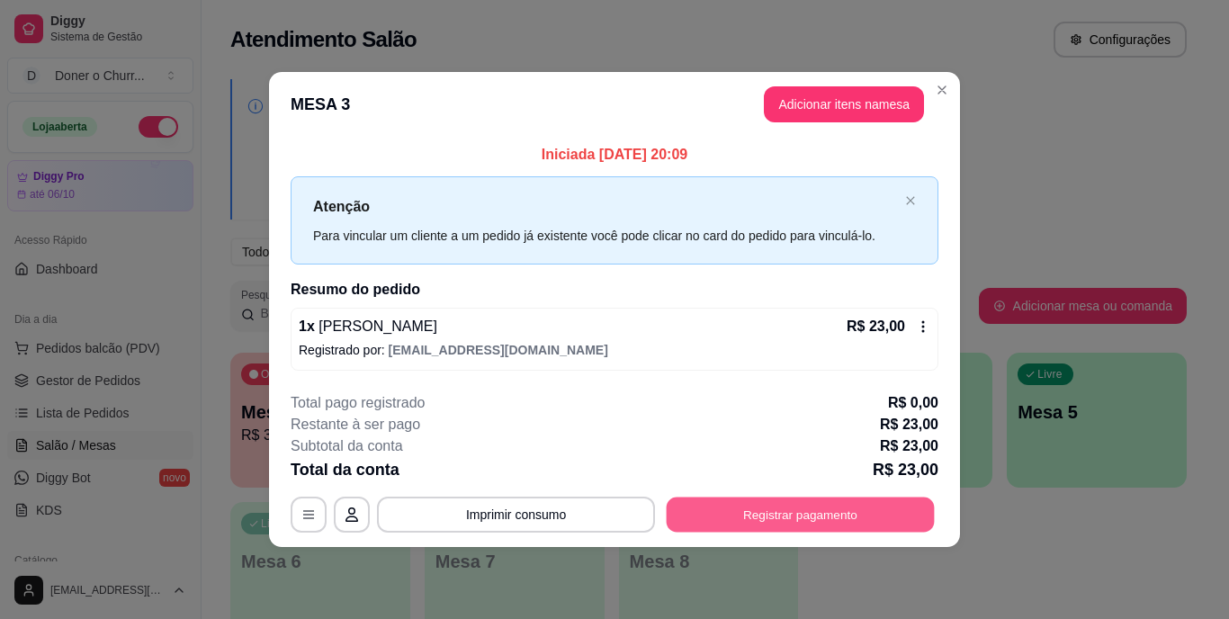
click at [828, 509] on button "Registrar pagamento" at bounding box center [801, 514] width 268 height 35
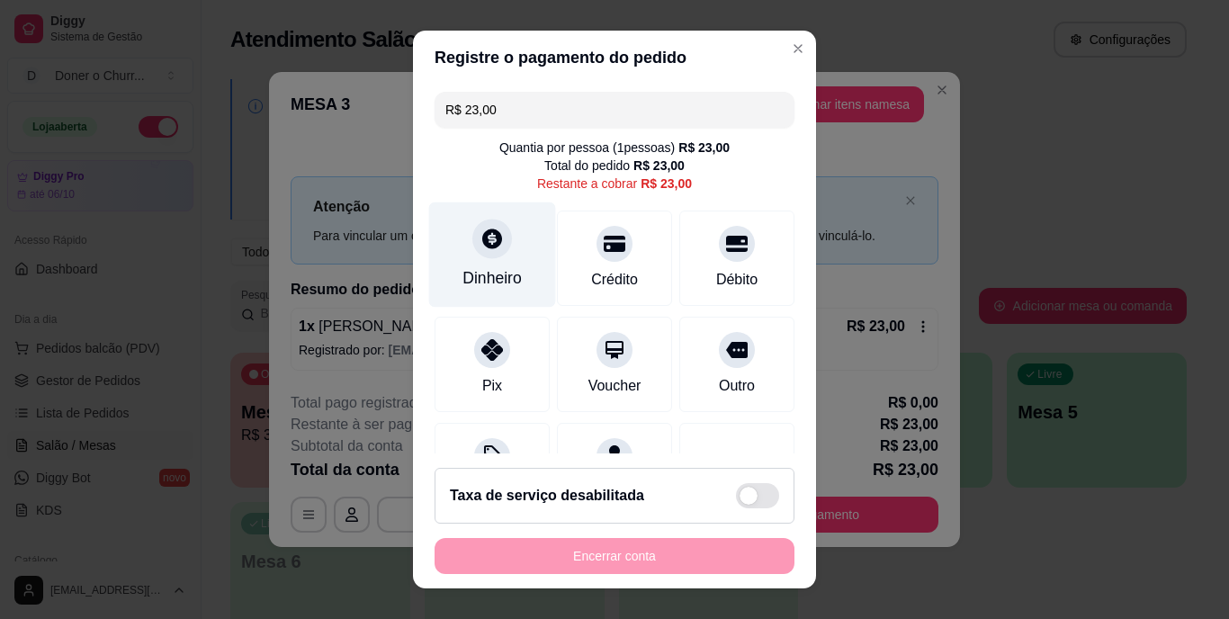
click at [496, 260] on div "Dinheiro" at bounding box center [492, 255] width 127 height 105
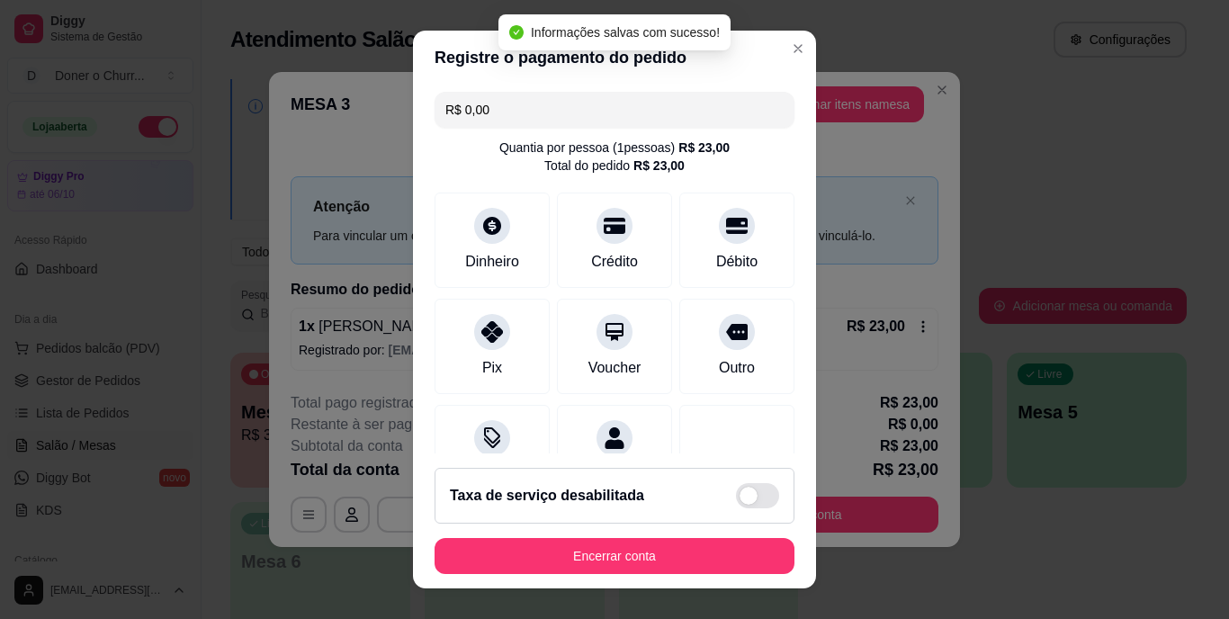
type input "R$ 0,00"
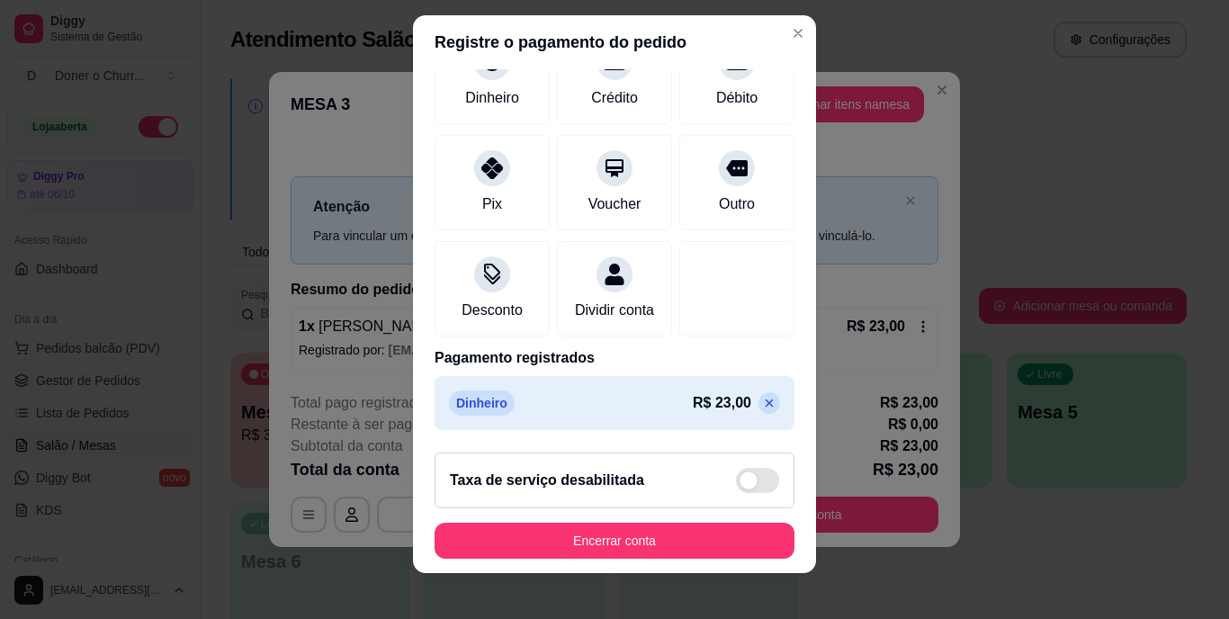
scroll to position [27, 0]
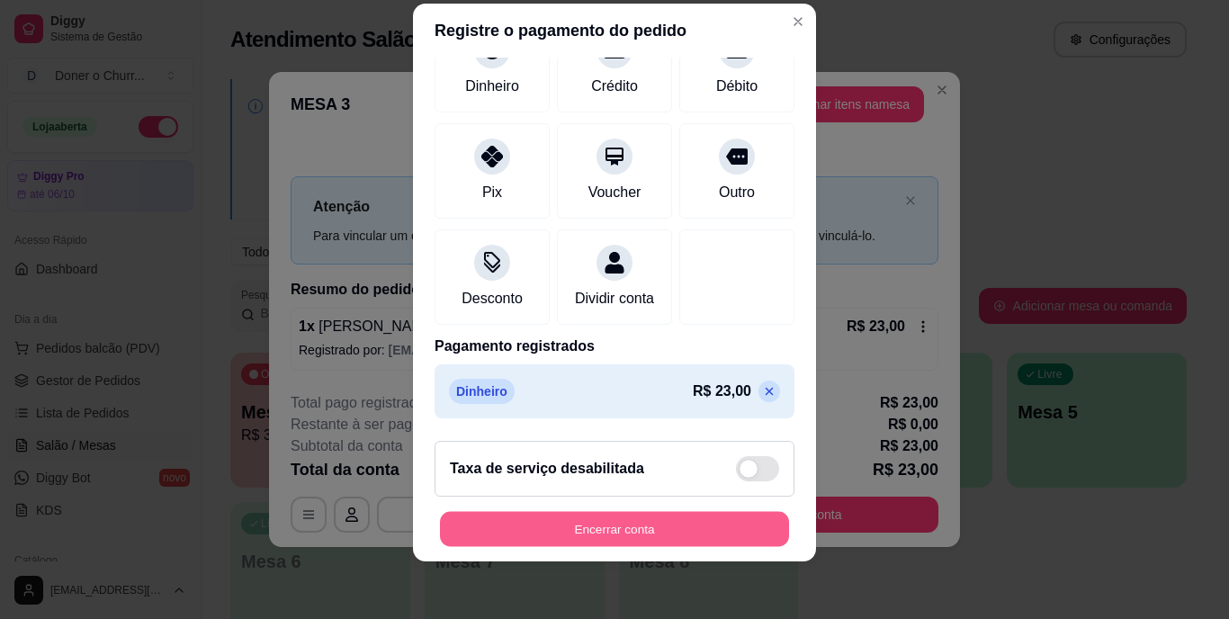
click at [597, 525] on button "Encerrar conta" at bounding box center [614, 528] width 349 height 35
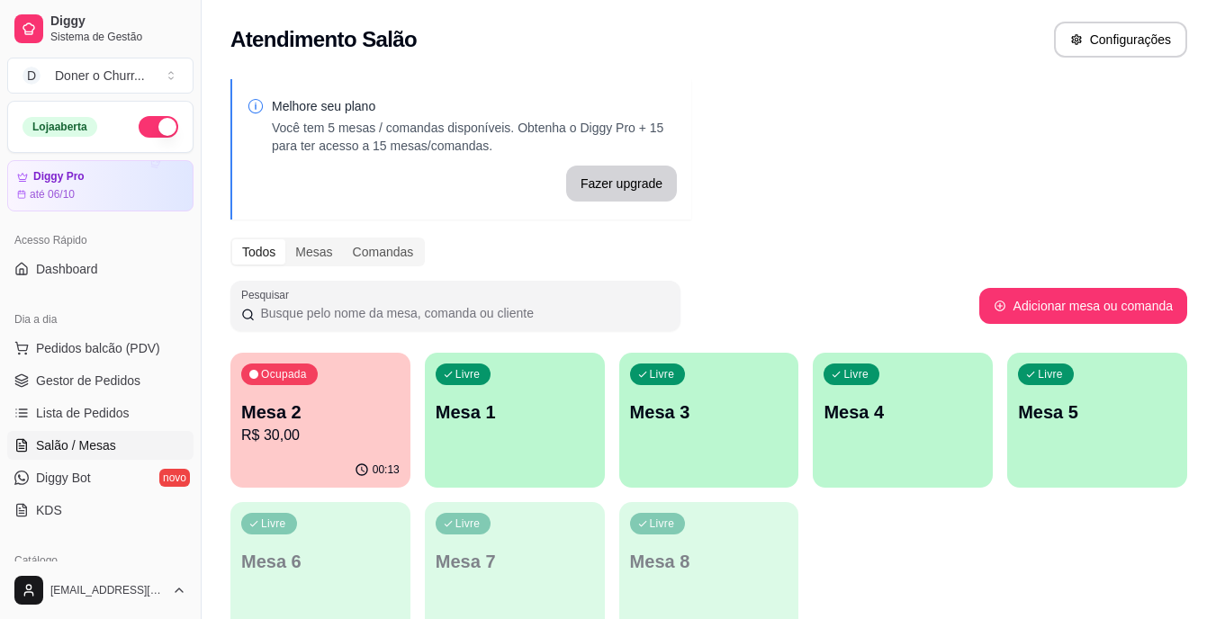
click at [326, 404] on p "Mesa 2" at bounding box center [320, 412] width 158 height 25
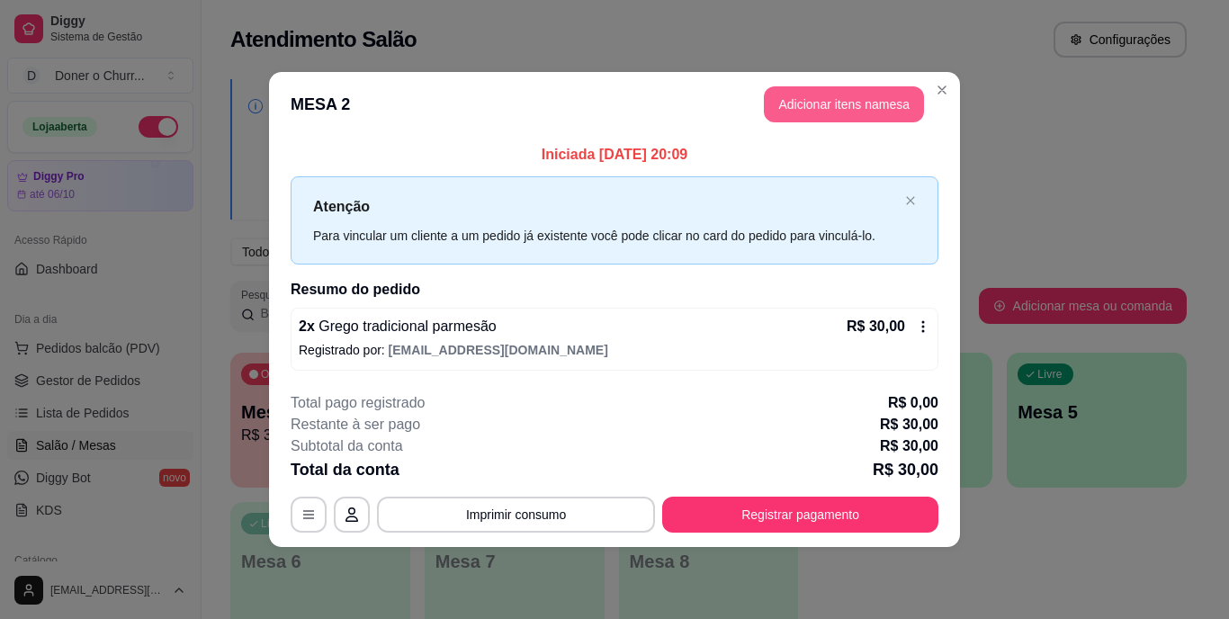
click at [823, 108] on button "Adicionar itens na mesa" at bounding box center [844, 104] width 160 height 36
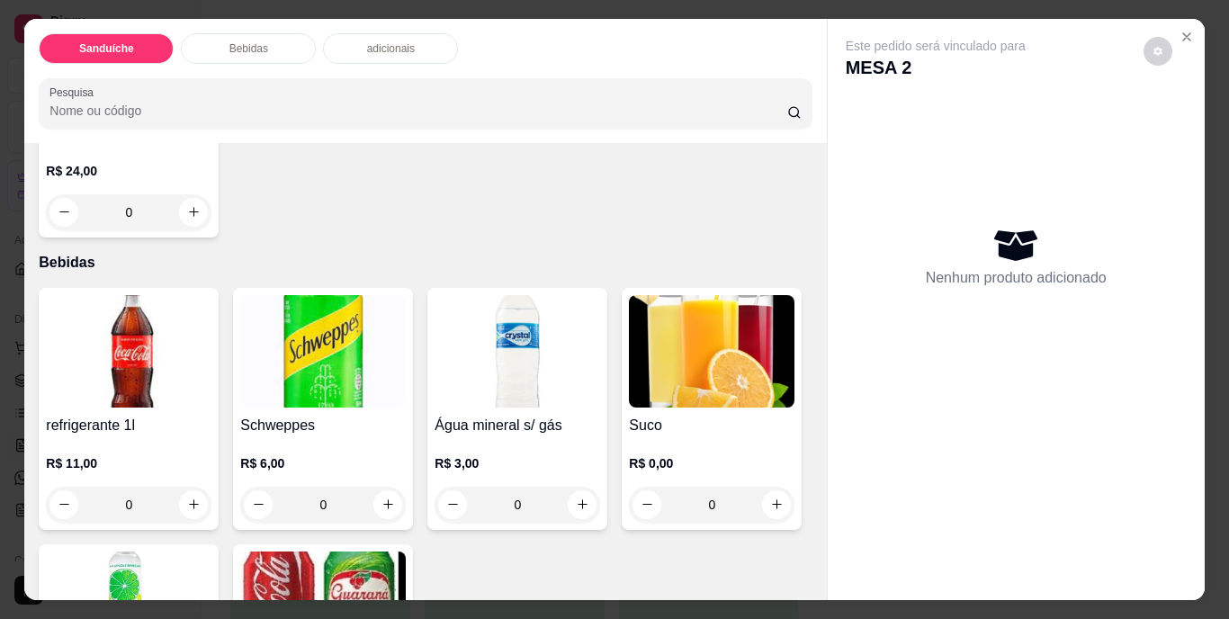
scroll to position [810, 0]
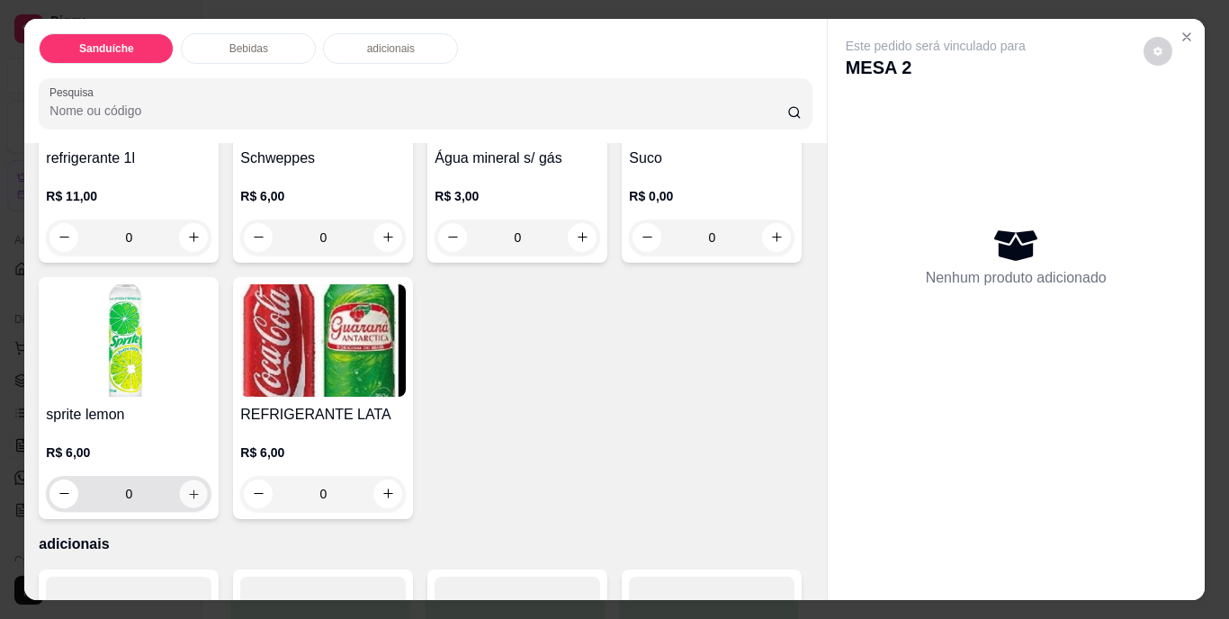
click at [201, 487] on icon "increase-product-quantity" at bounding box center [194, 494] width 14 height 14
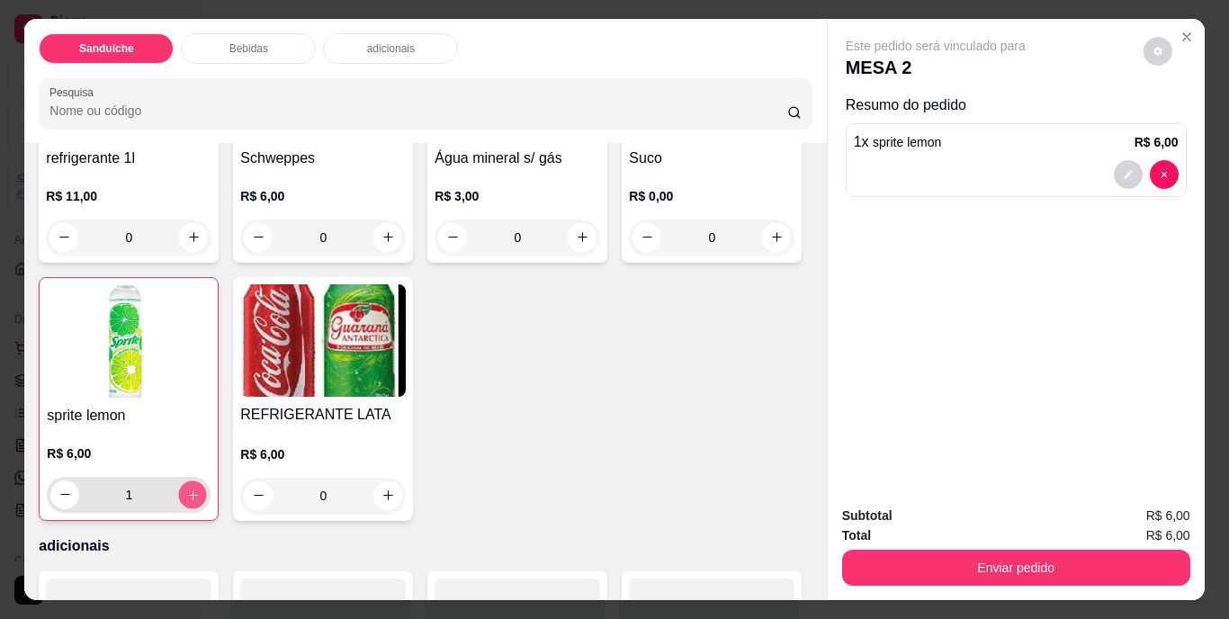
click at [200, 488] on icon "increase-product-quantity" at bounding box center [193, 495] width 14 height 14
type input "2"
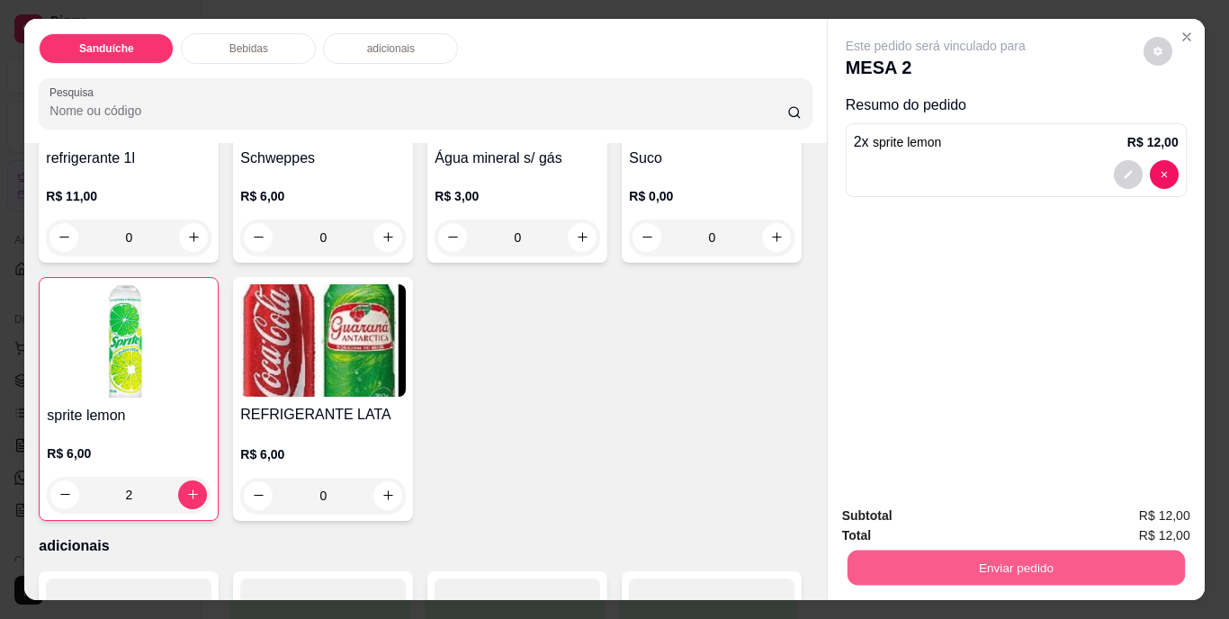
click at [965, 551] on button "Enviar pedido" at bounding box center [1016, 568] width 338 height 35
click at [973, 517] on button "Não registrar e enviar pedido" at bounding box center [956, 517] width 187 height 34
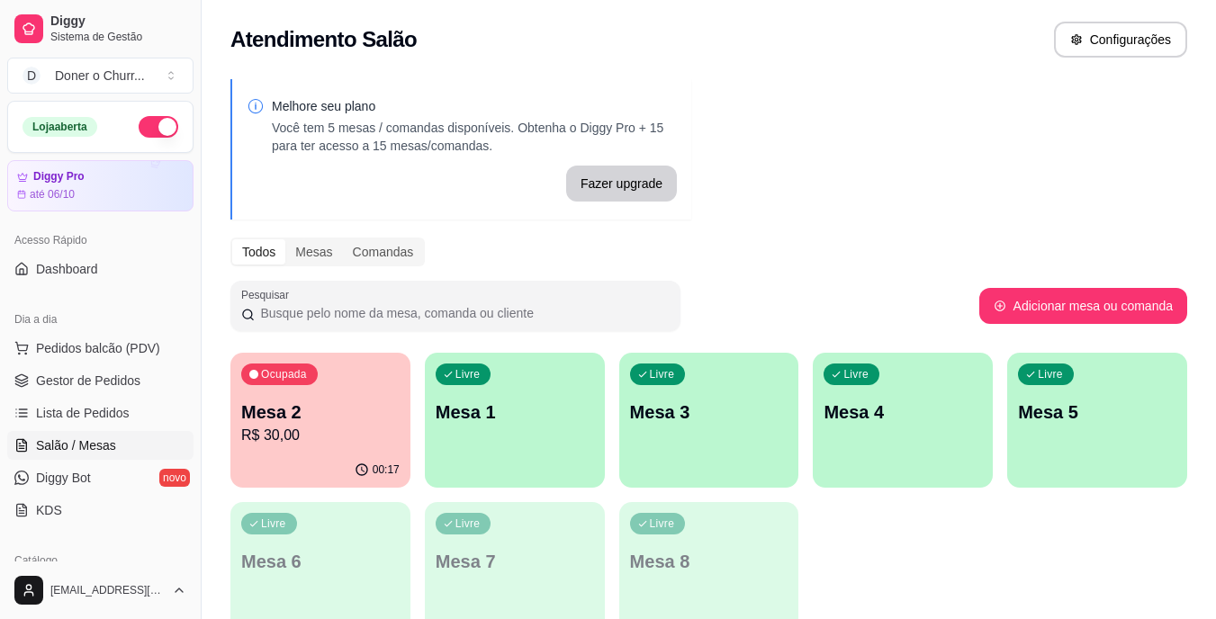
click at [976, 518] on div "Ocupada Mesa 2 R$ 30,00 00:17 Livre Mesa 1 Livre Mesa 3 Livre Mesa 4 Livre Mesa…" at bounding box center [708, 495] width 957 height 284
click at [360, 428] on p "R$ 30,00" at bounding box center [320, 436] width 158 height 22
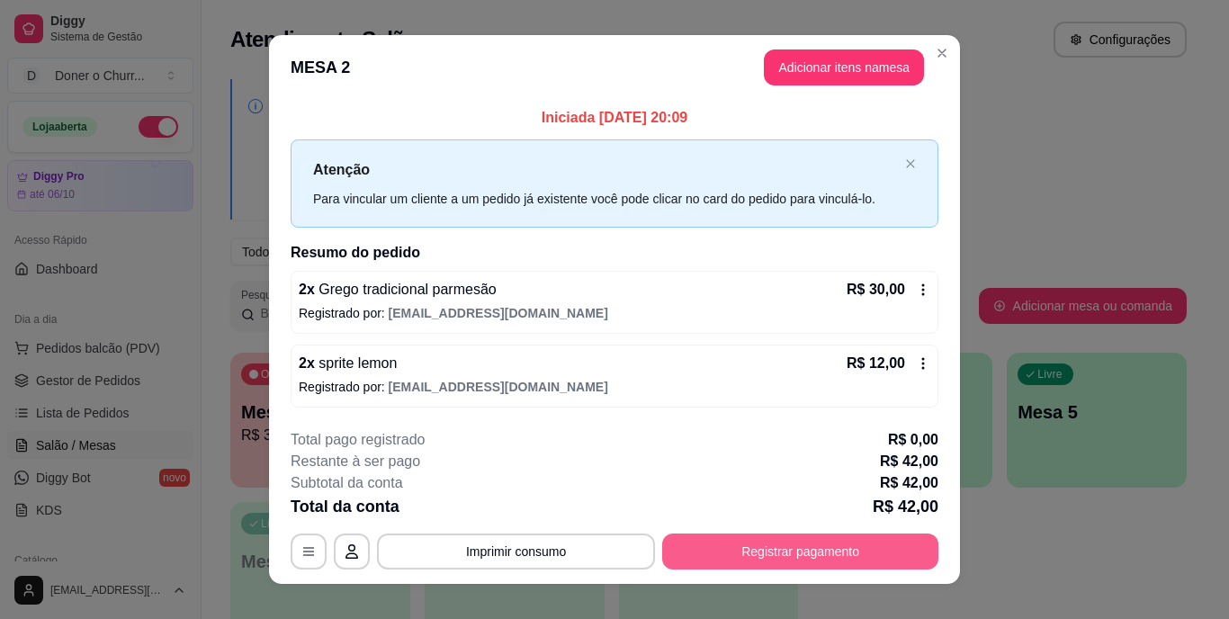
click at [745, 554] on button "Registrar pagamento" at bounding box center [800, 552] width 276 height 36
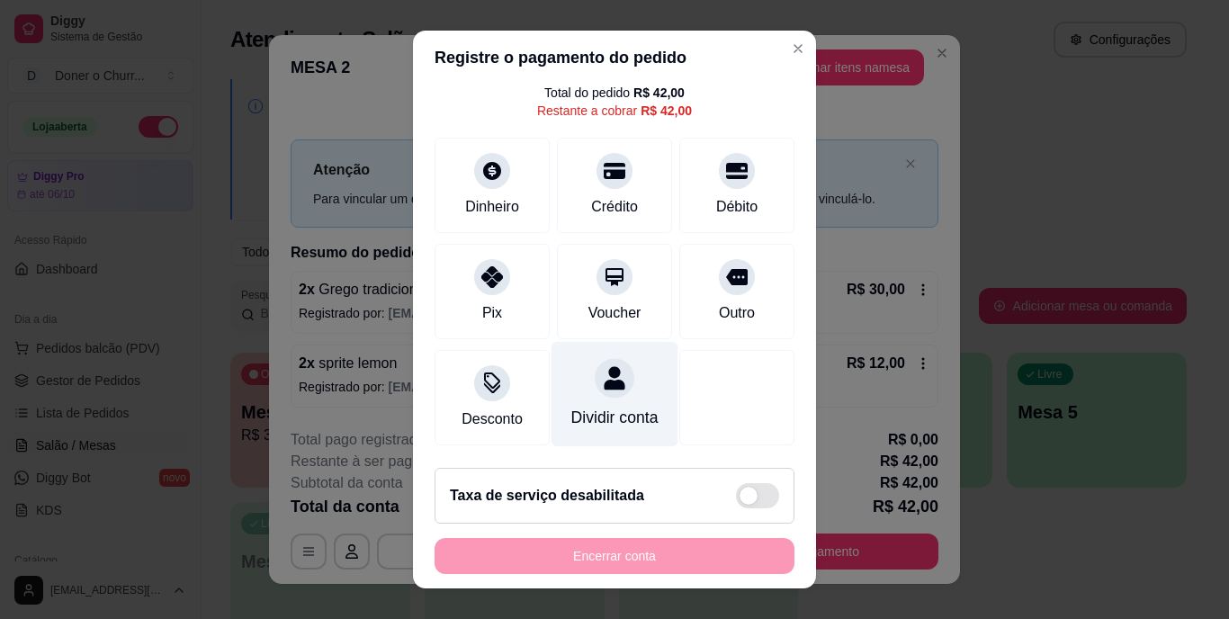
scroll to position [27, 0]
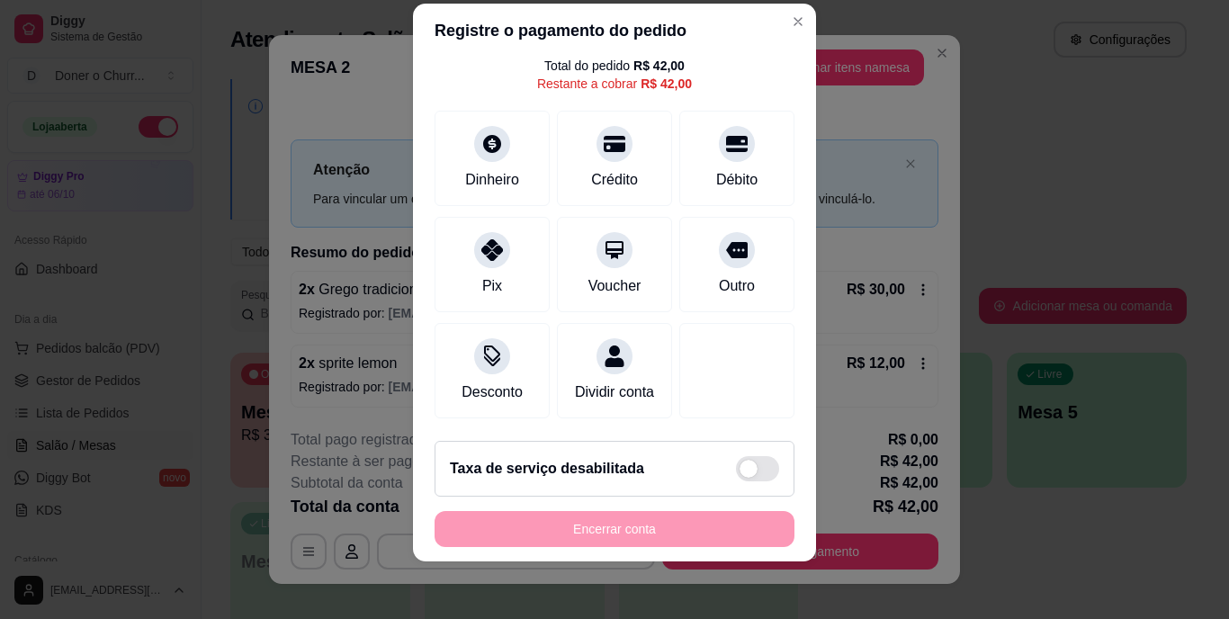
click at [589, 527] on div "Encerrar conta" at bounding box center [615, 529] width 360 height 36
click at [598, 530] on div "Encerrar conta" at bounding box center [615, 529] width 360 height 36
click at [614, 529] on div "Encerrar conta" at bounding box center [615, 529] width 360 height 36
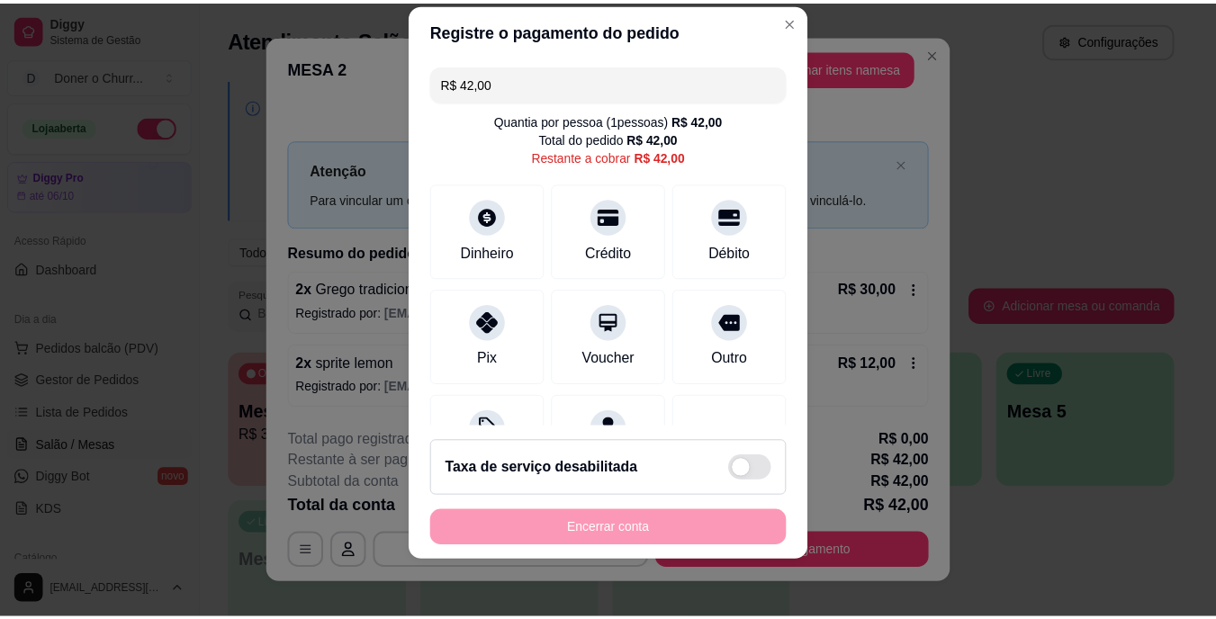
scroll to position [94, 0]
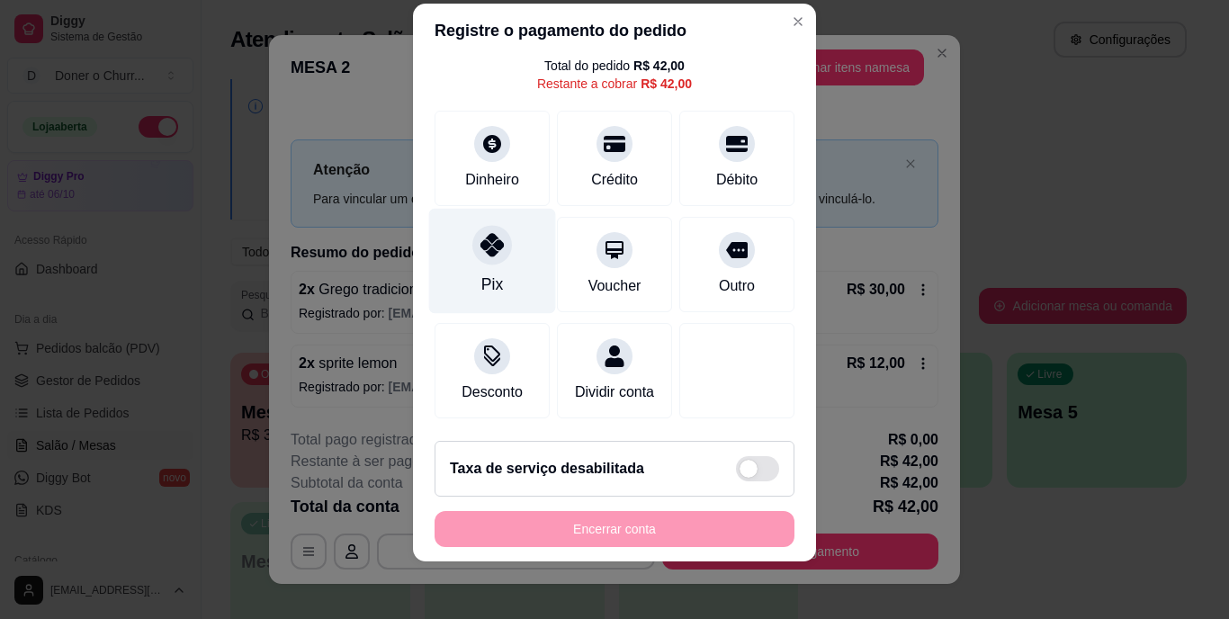
click at [505, 239] on div "Pix" at bounding box center [492, 261] width 127 height 105
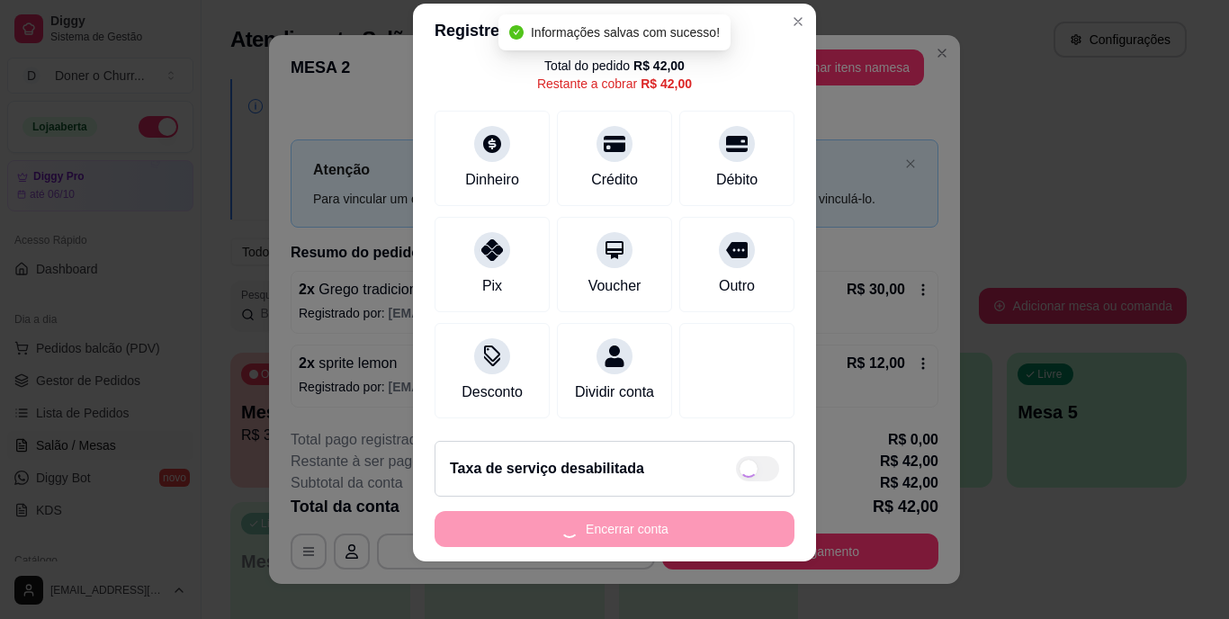
type input "R$ 0,00"
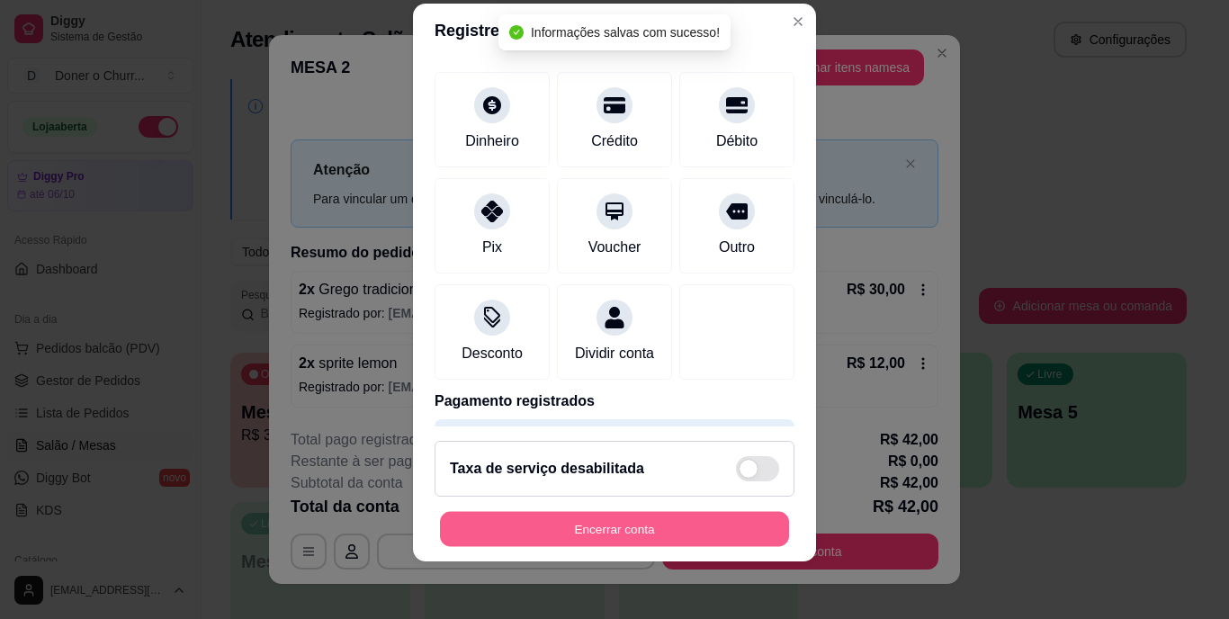
click at [617, 527] on button "Encerrar conta" at bounding box center [614, 528] width 349 height 35
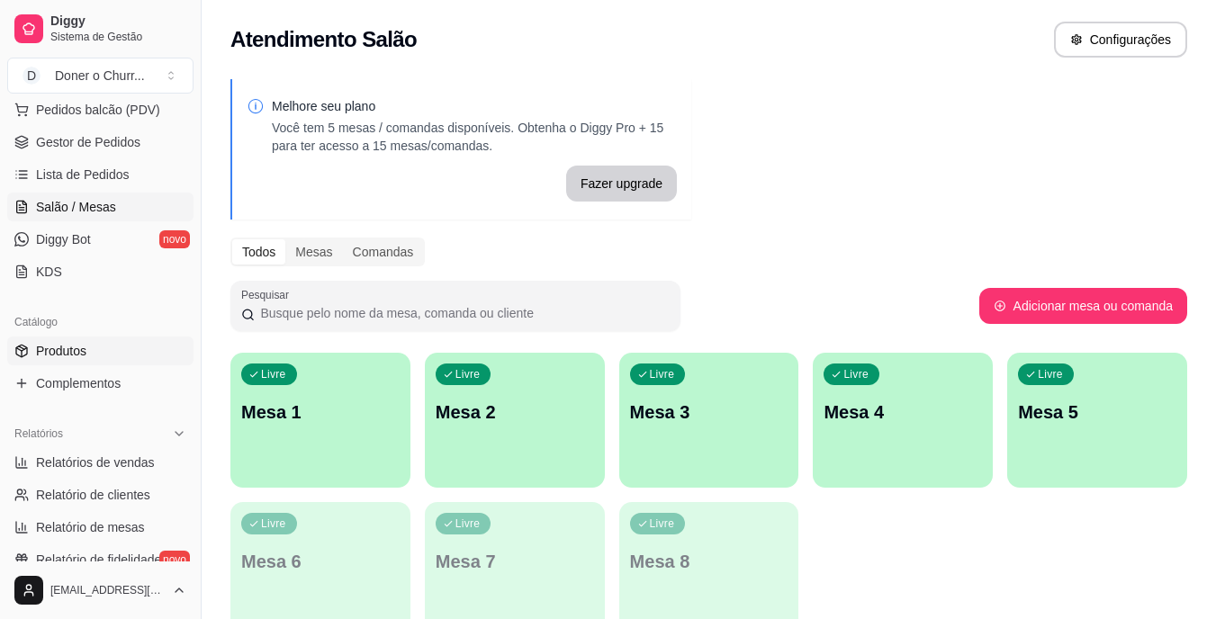
scroll to position [270, 0]
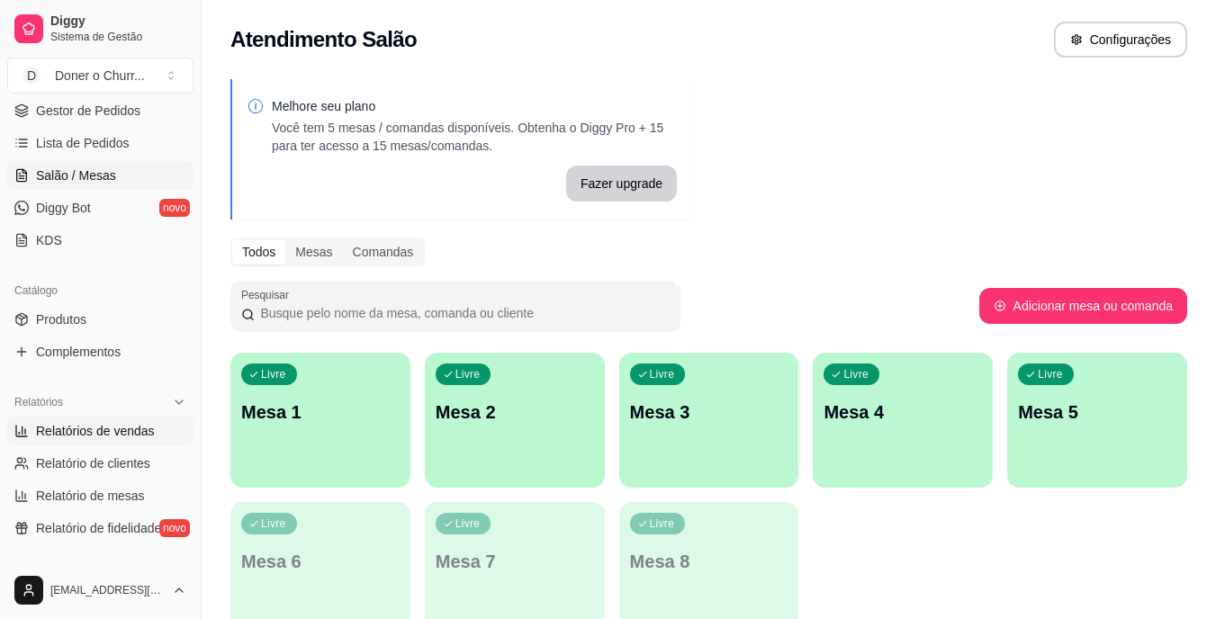
click at [81, 428] on span "Relatórios de vendas" at bounding box center [95, 431] width 119 height 18
select select "ALL"
select select "0"
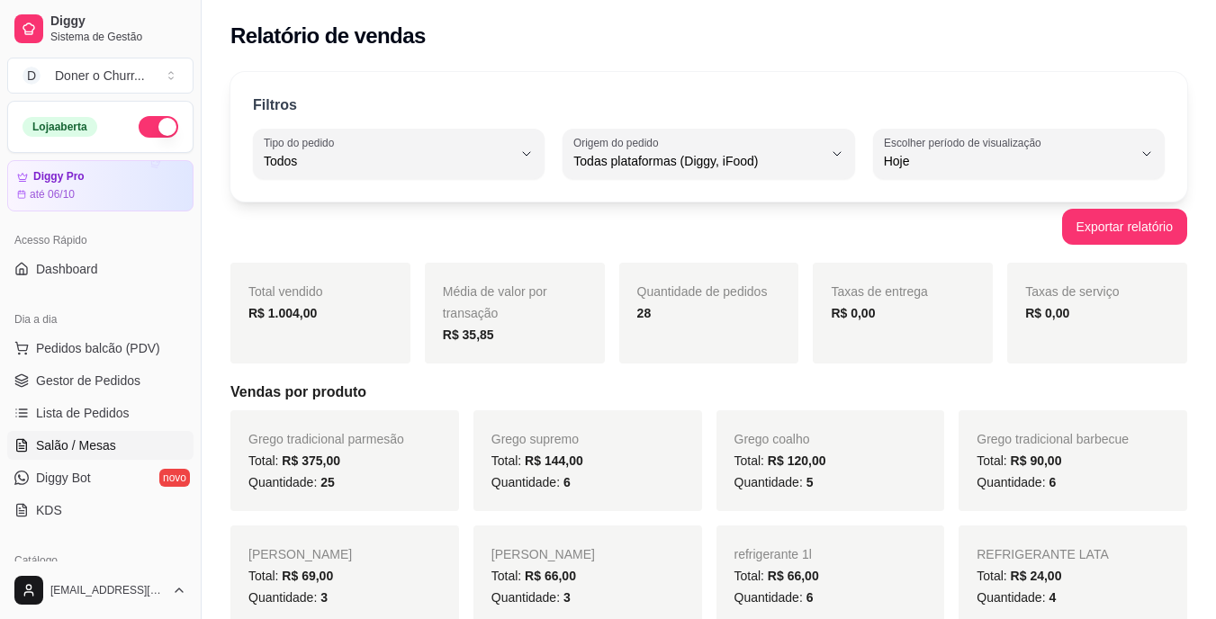
click at [86, 447] on span "Salão / Mesas" at bounding box center [76, 446] width 80 height 18
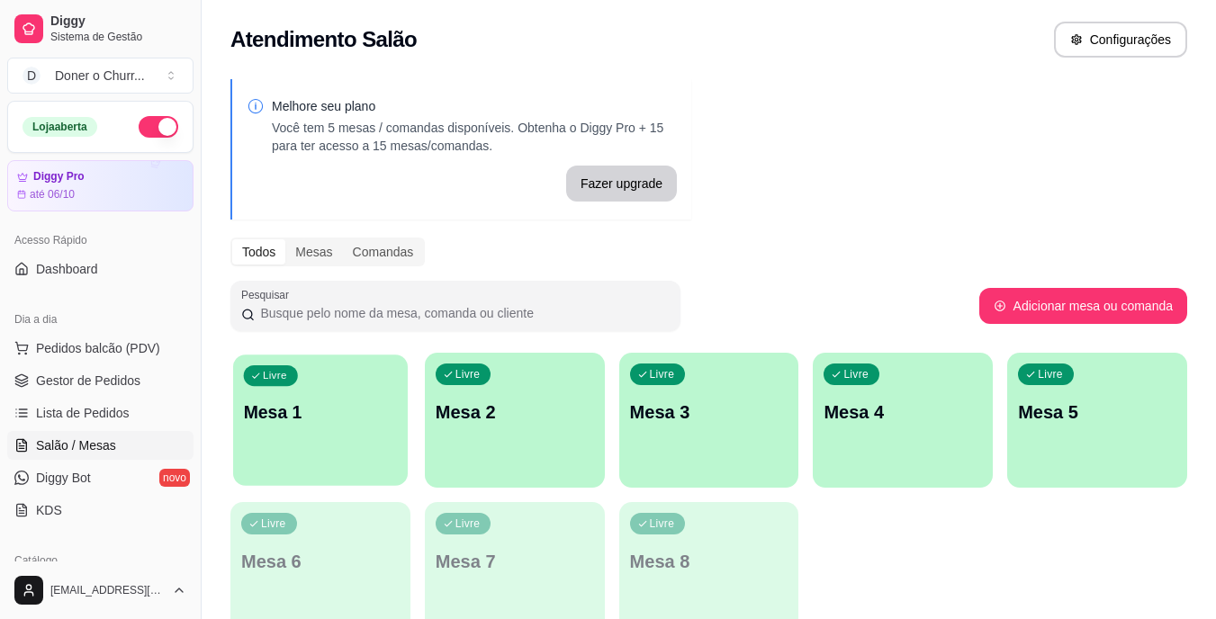
click at [341, 411] on p "Mesa 1" at bounding box center [321, 413] width 154 height 24
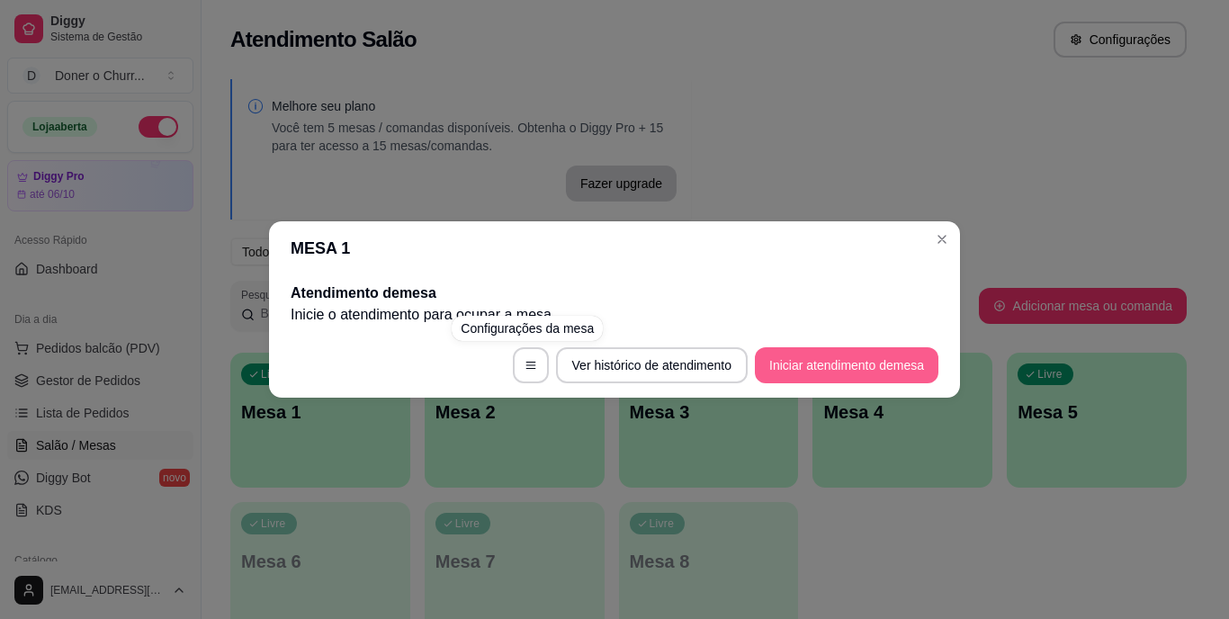
click at [848, 364] on button "Iniciar atendimento de mesa" at bounding box center [847, 365] width 184 height 36
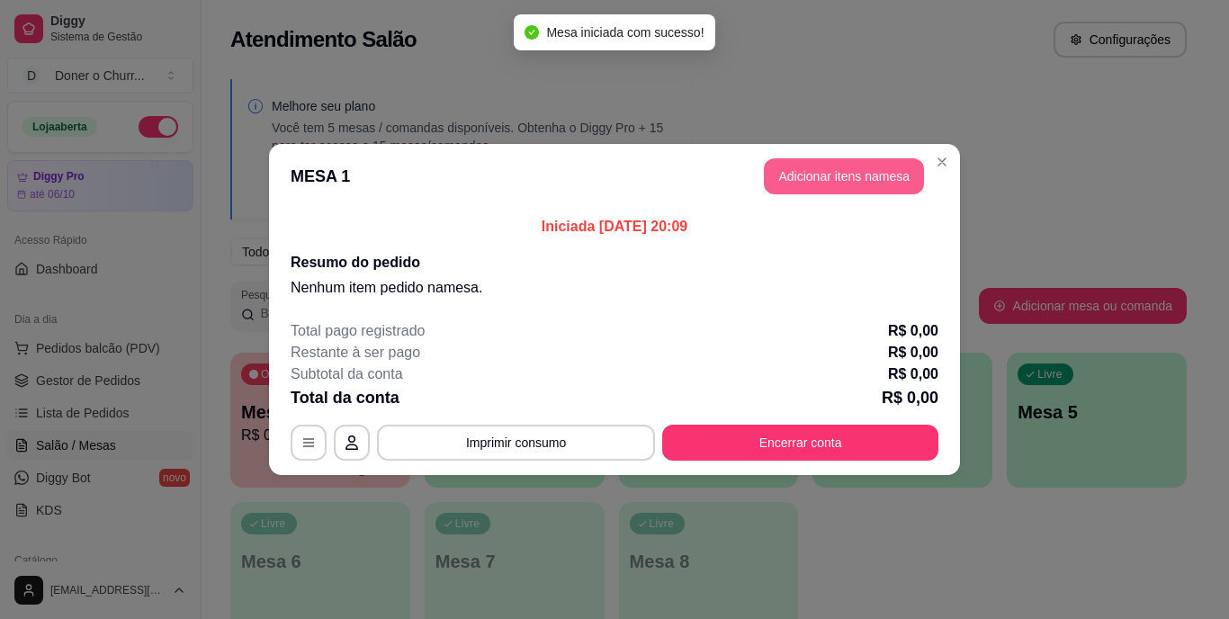
click at [845, 174] on button "Adicionar itens na mesa" at bounding box center [844, 176] width 160 height 36
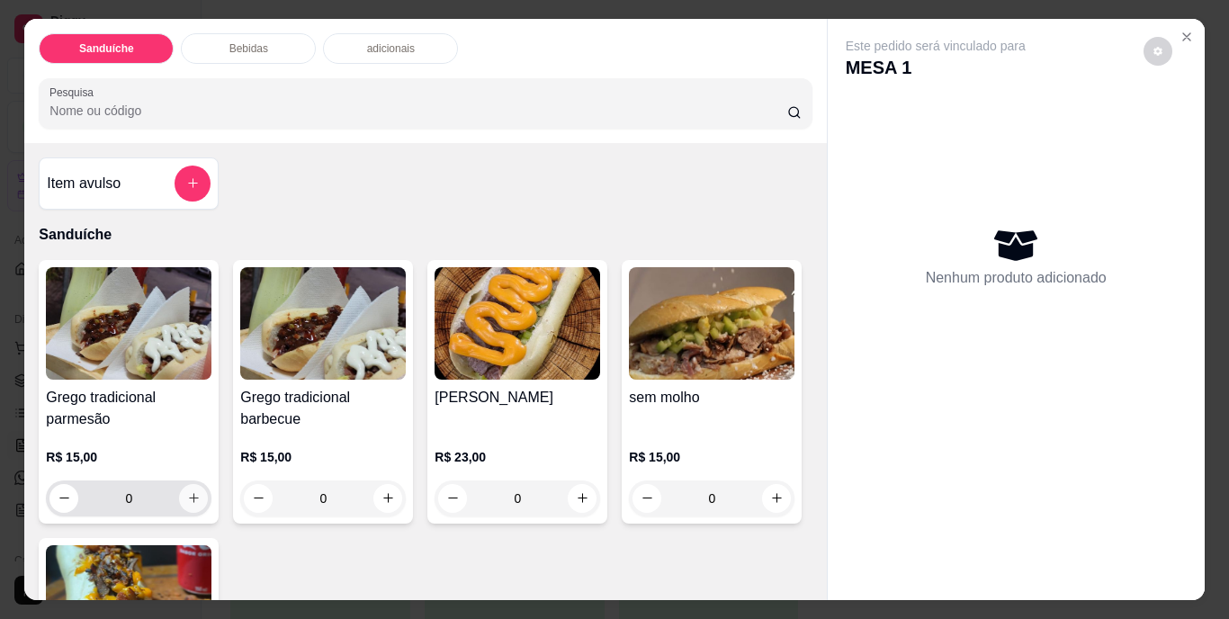
click at [192, 493] on icon "increase-product-quantity" at bounding box center [194, 498] width 14 height 14
type input "1"
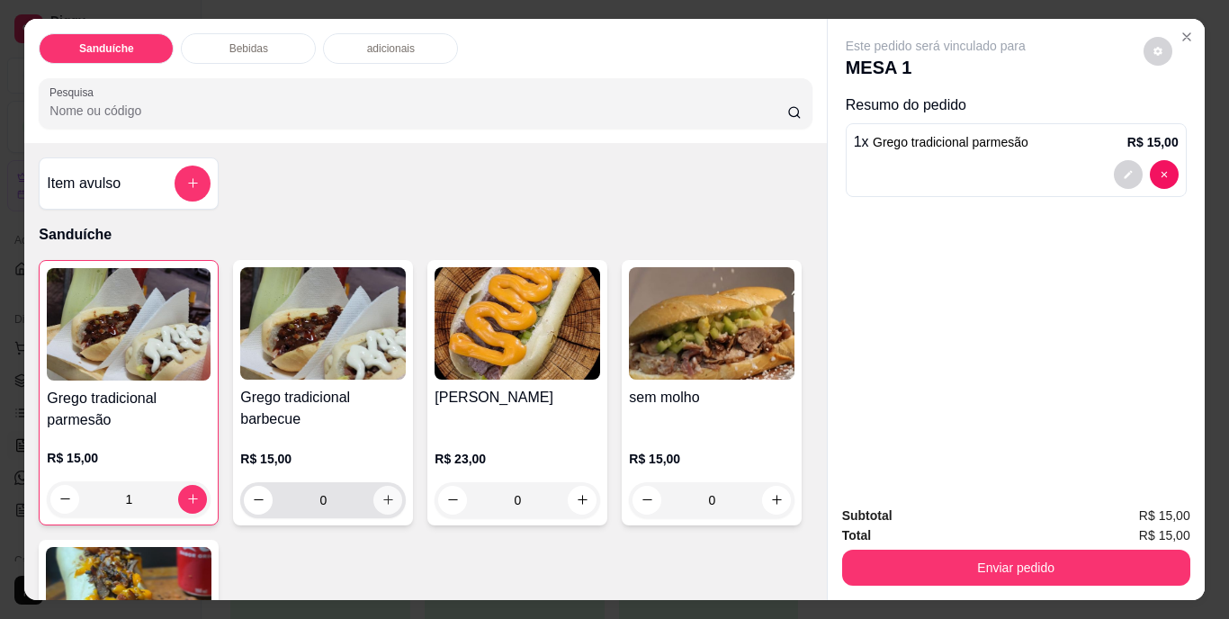
click at [382, 493] on icon "increase-product-quantity" at bounding box center [389, 500] width 14 height 14
type input "1"
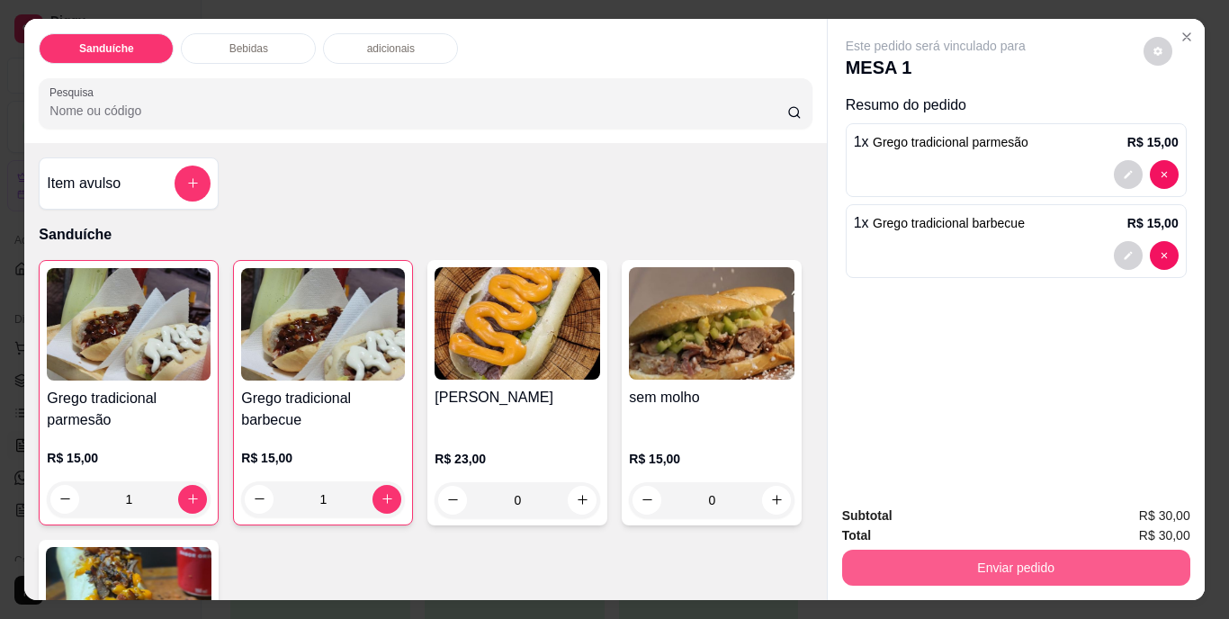
click at [1009, 550] on button "Enviar pedido" at bounding box center [1016, 568] width 348 height 36
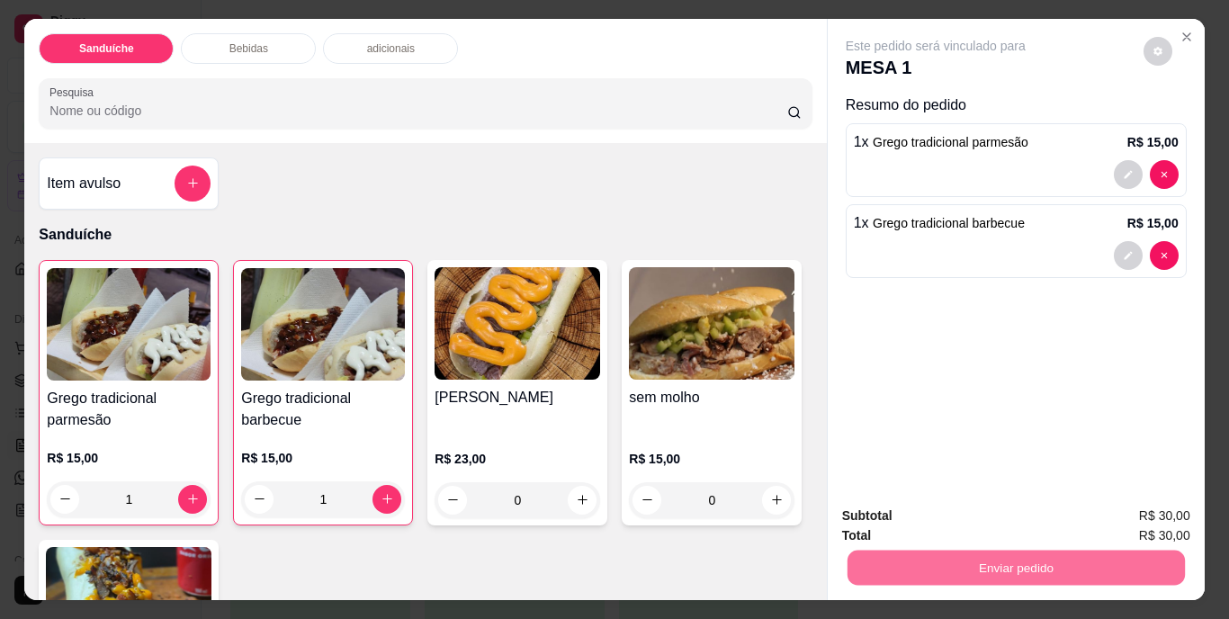
click at [1015, 515] on button "Não registrar e enviar pedido" at bounding box center [957, 516] width 182 height 33
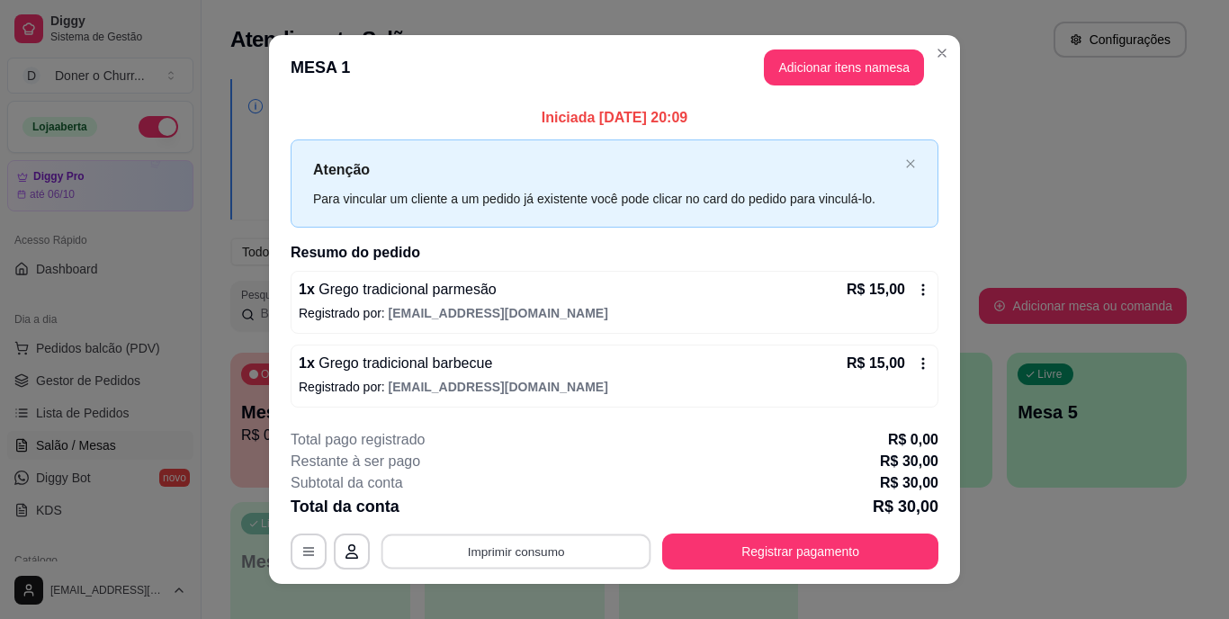
click at [517, 553] on button "Imprimir consumo" at bounding box center [517, 551] width 270 height 35
click at [500, 511] on button "IMPRESSORA" at bounding box center [515, 510] width 126 height 28
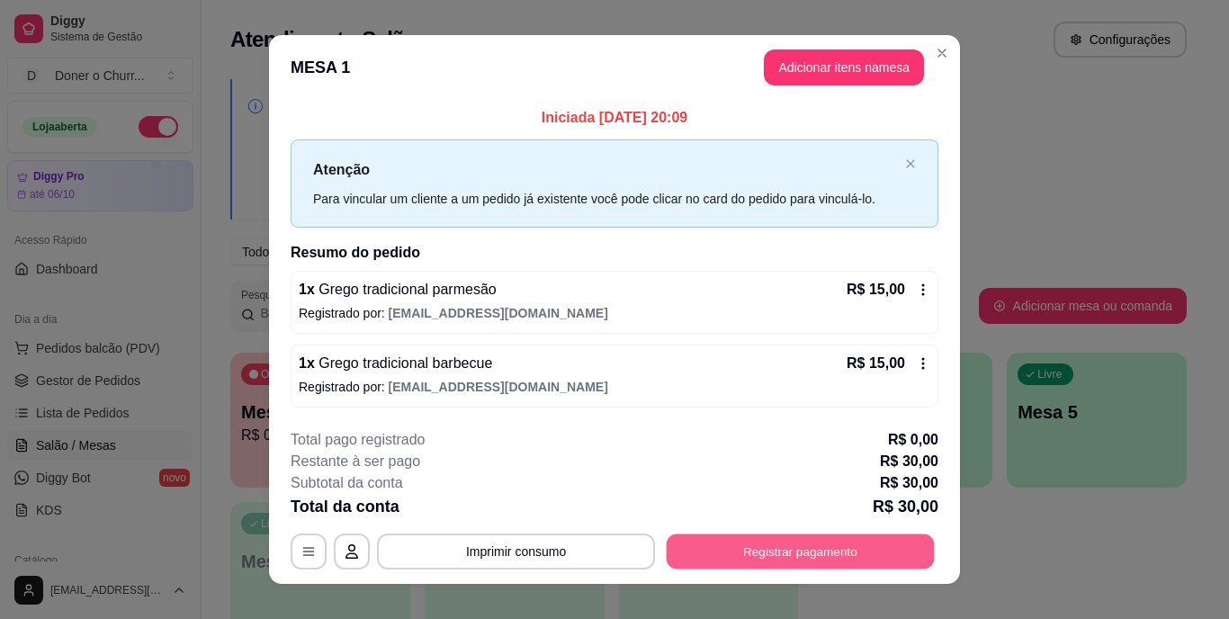
click at [810, 551] on button "Registrar pagamento" at bounding box center [801, 551] width 268 height 35
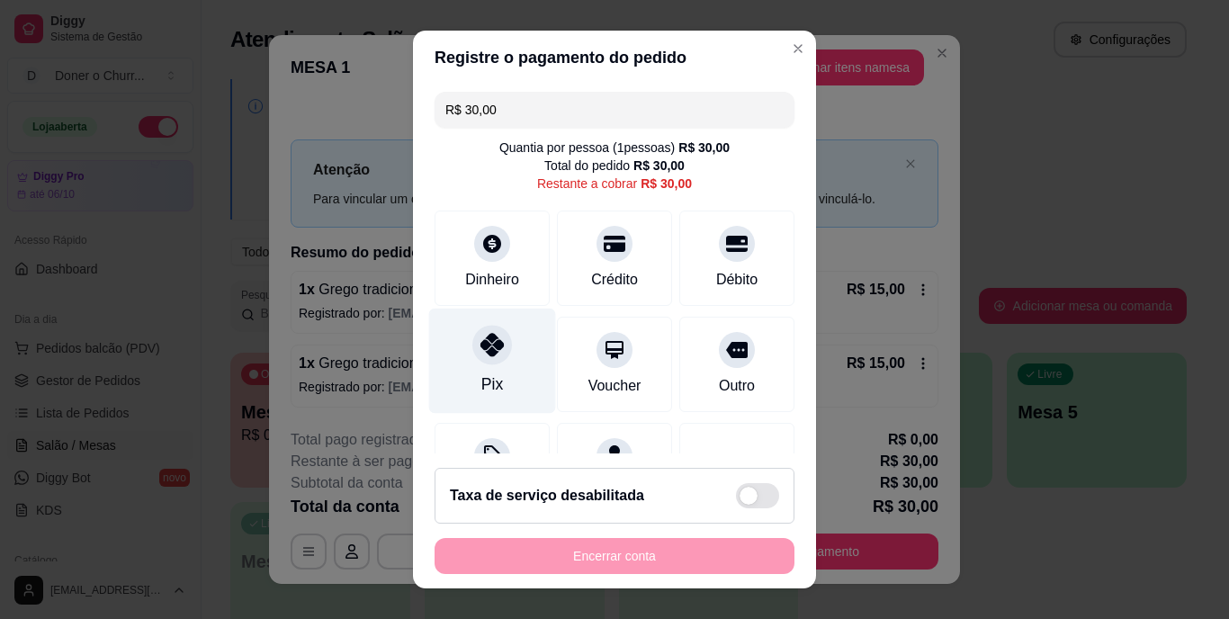
click at [497, 356] on div at bounding box center [493, 346] width 40 height 40
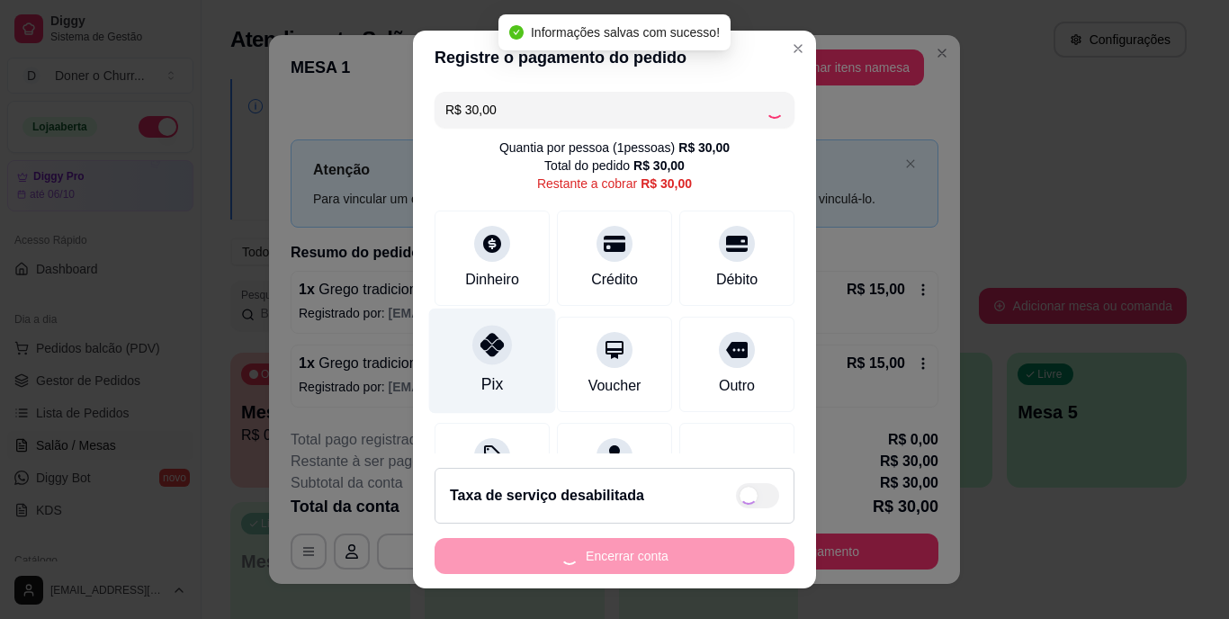
type input "R$ 0,00"
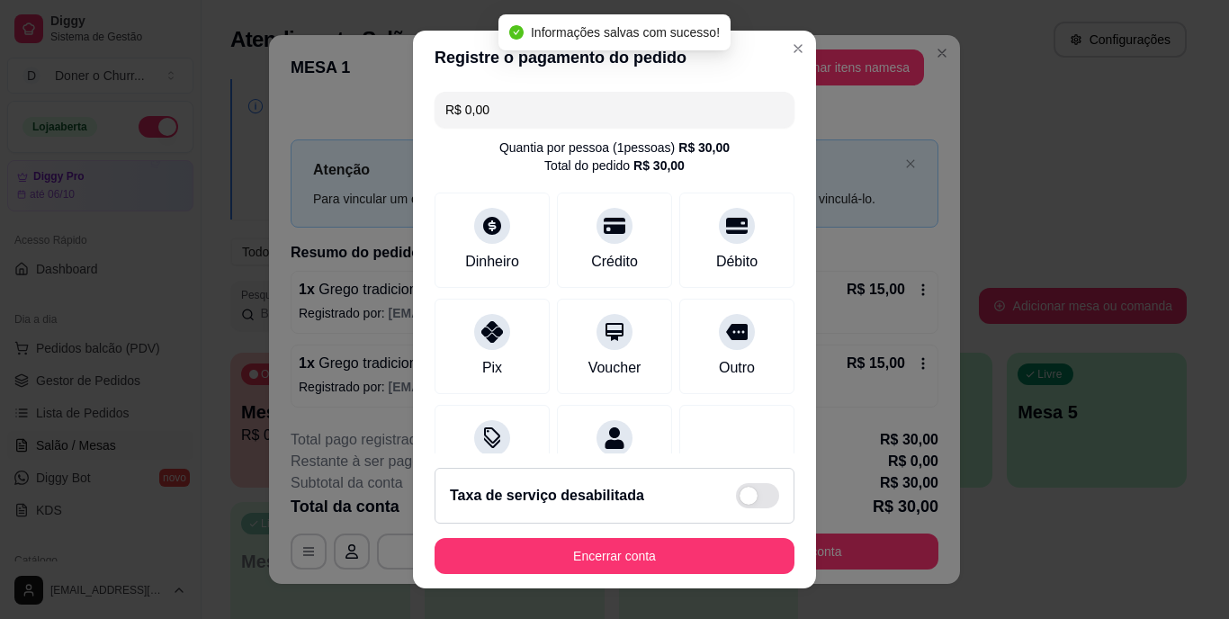
scroll to position [169, 0]
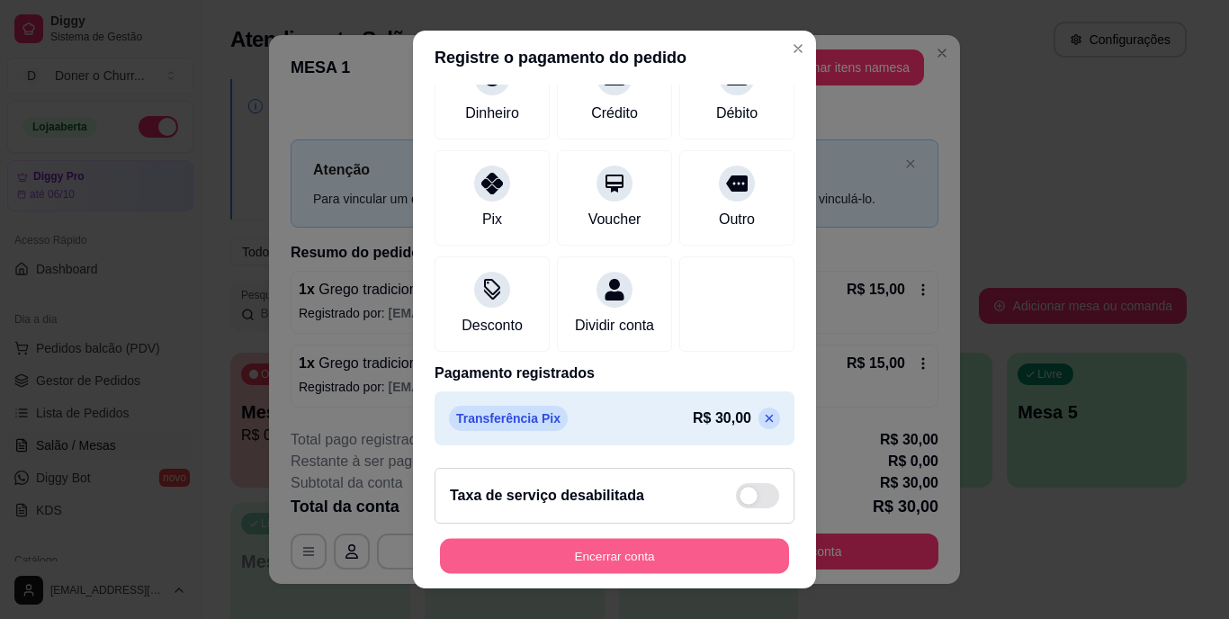
click at [623, 545] on button "Encerrar conta" at bounding box center [614, 555] width 349 height 35
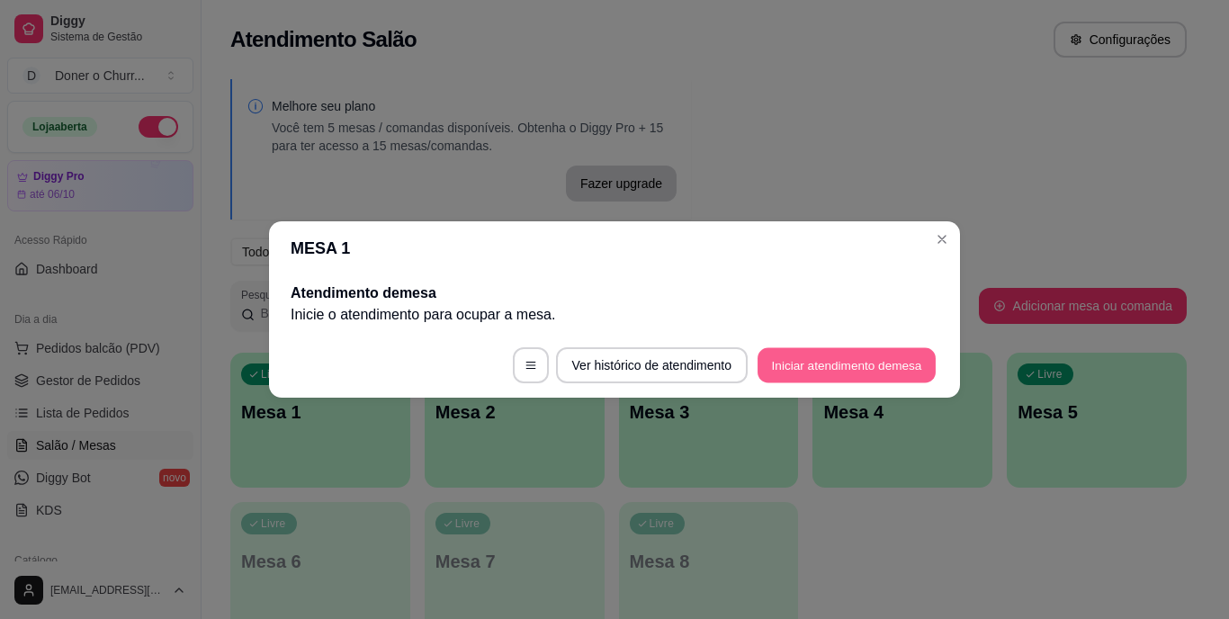
click at [824, 365] on button "Iniciar atendimento de mesa" at bounding box center [847, 365] width 178 height 35
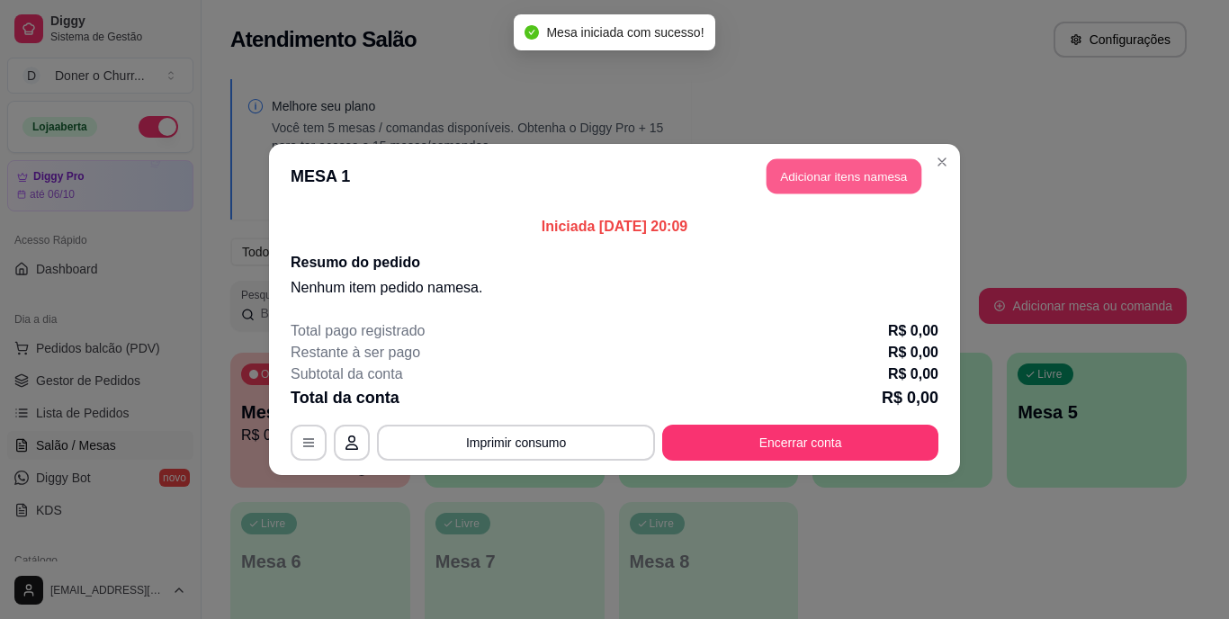
click at [842, 174] on button "Adicionar itens na mesa" at bounding box center [844, 176] width 155 height 35
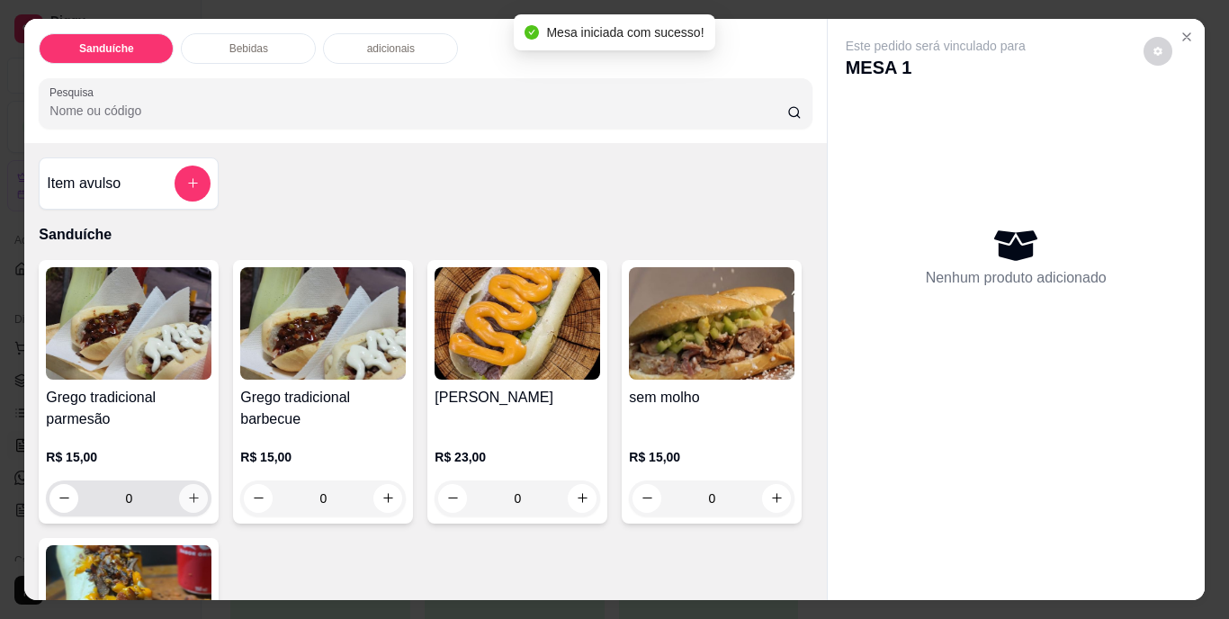
click at [179, 491] on button "increase-product-quantity" at bounding box center [193, 498] width 29 height 29
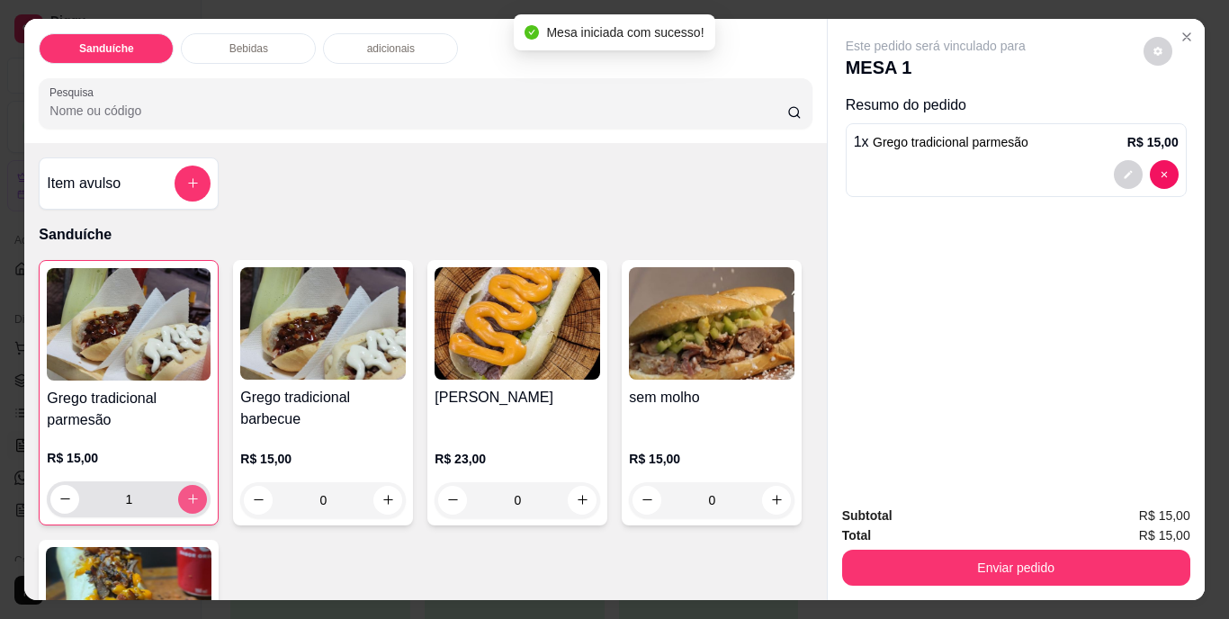
type input "1"
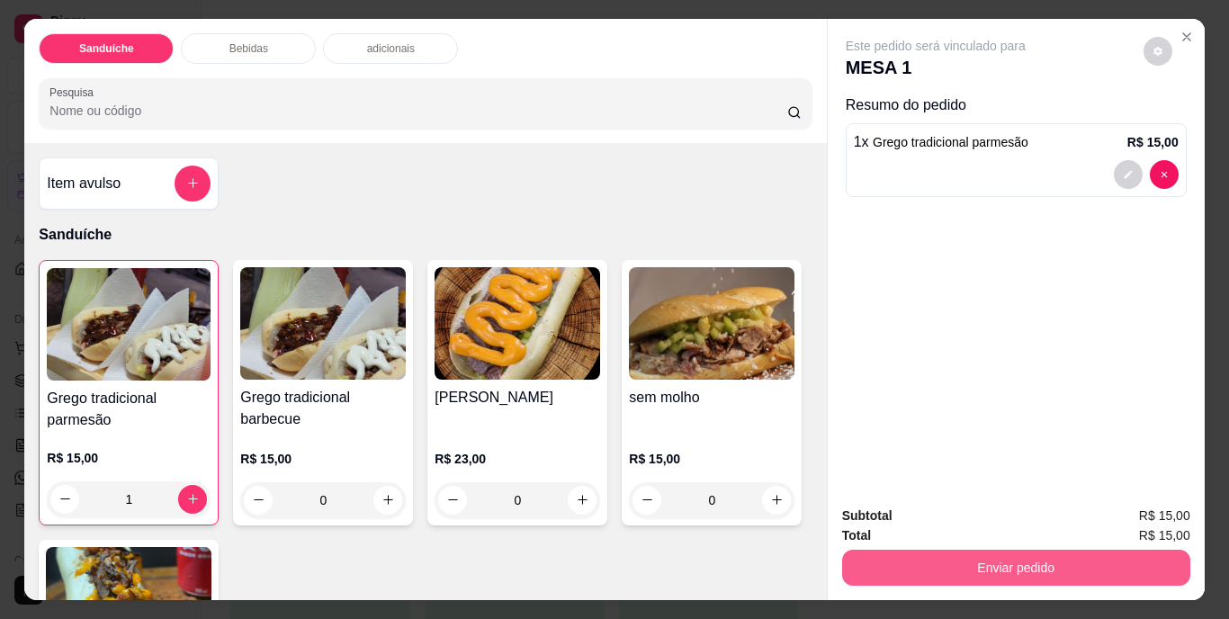
click at [1047, 562] on button "Enviar pedido" at bounding box center [1016, 568] width 348 height 36
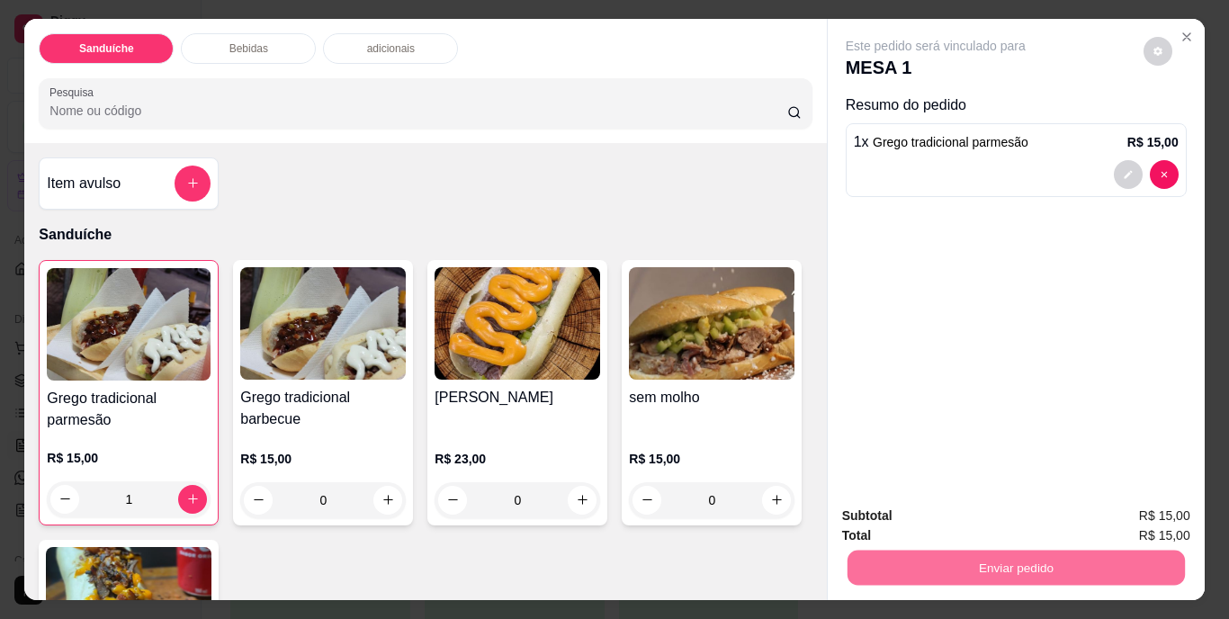
click at [977, 518] on button "Não registrar e enviar pedido" at bounding box center [956, 517] width 187 height 34
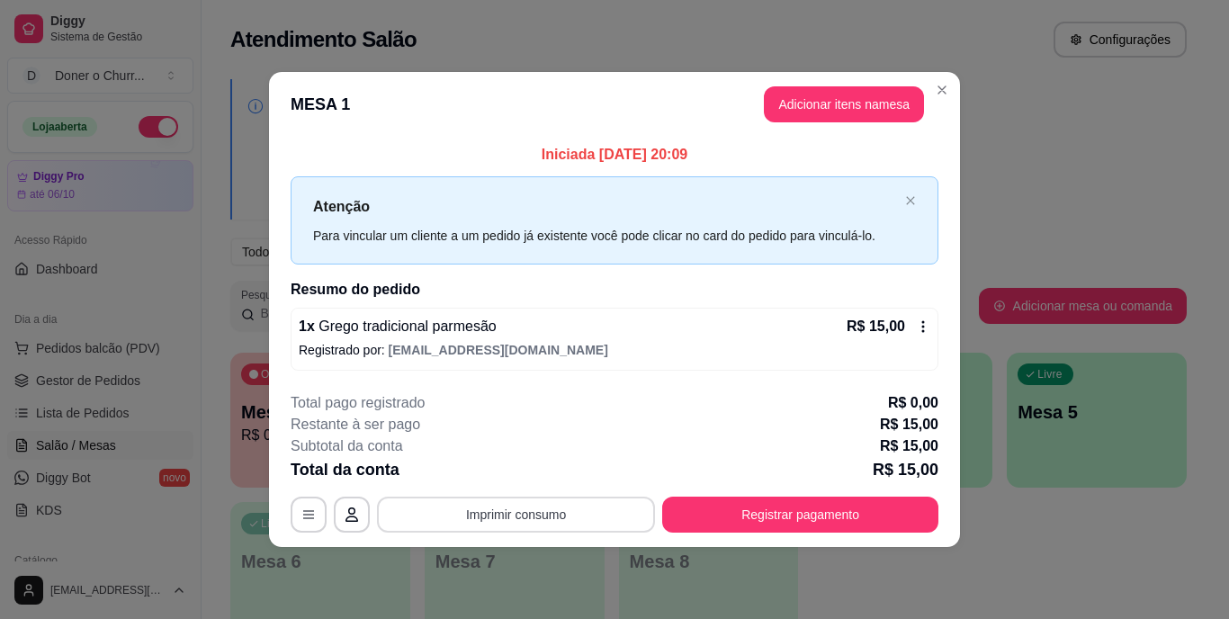
click at [536, 501] on button "Imprimir consumo" at bounding box center [516, 515] width 278 height 36
click at [518, 465] on button "IMPRESSORA" at bounding box center [522, 473] width 126 height 28
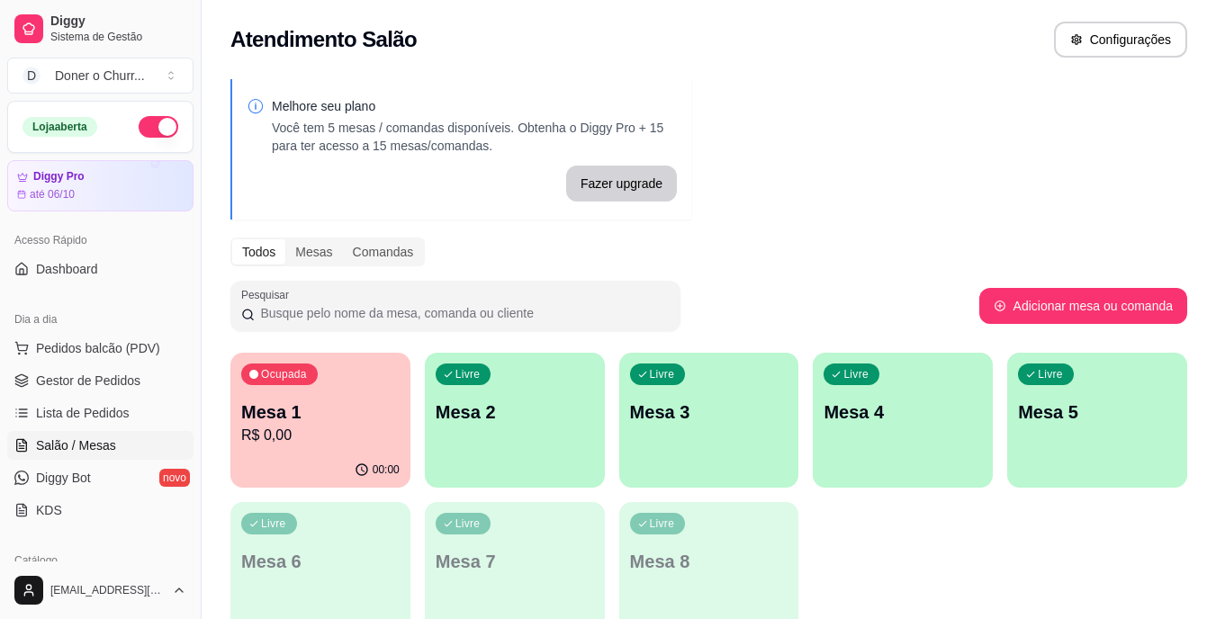
click at [429, 458] on div "Livre Mesa 2" at bounding box center [515, 409] width 180 height 113
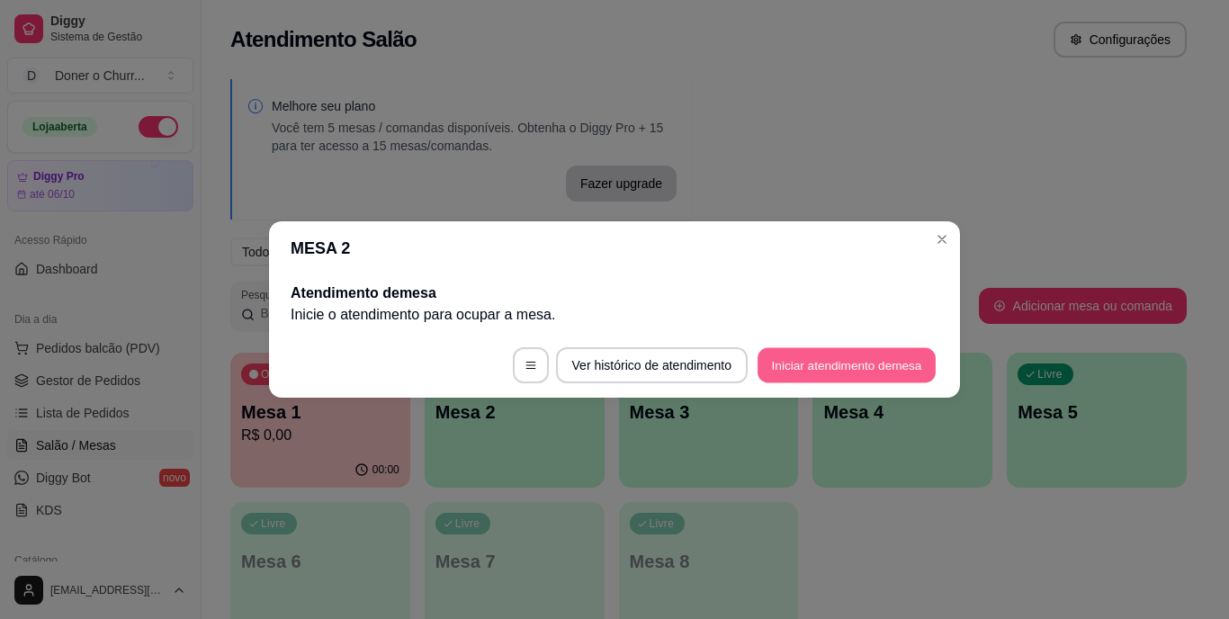
click at [846, 360] on button "Iniciar atendimento de mesa" at bounding box center [847, 365] width 178 height 35
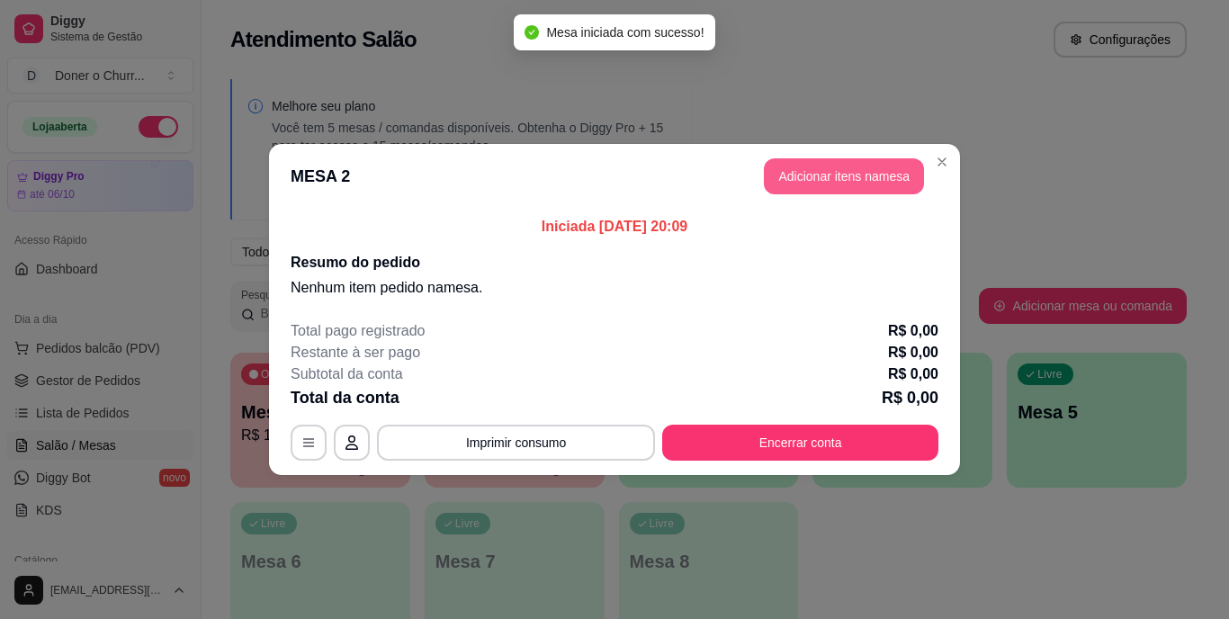
click at [860, 179] on button "Adicionar itens na mesa" at bounding box center [844, 176] width 160 height 36
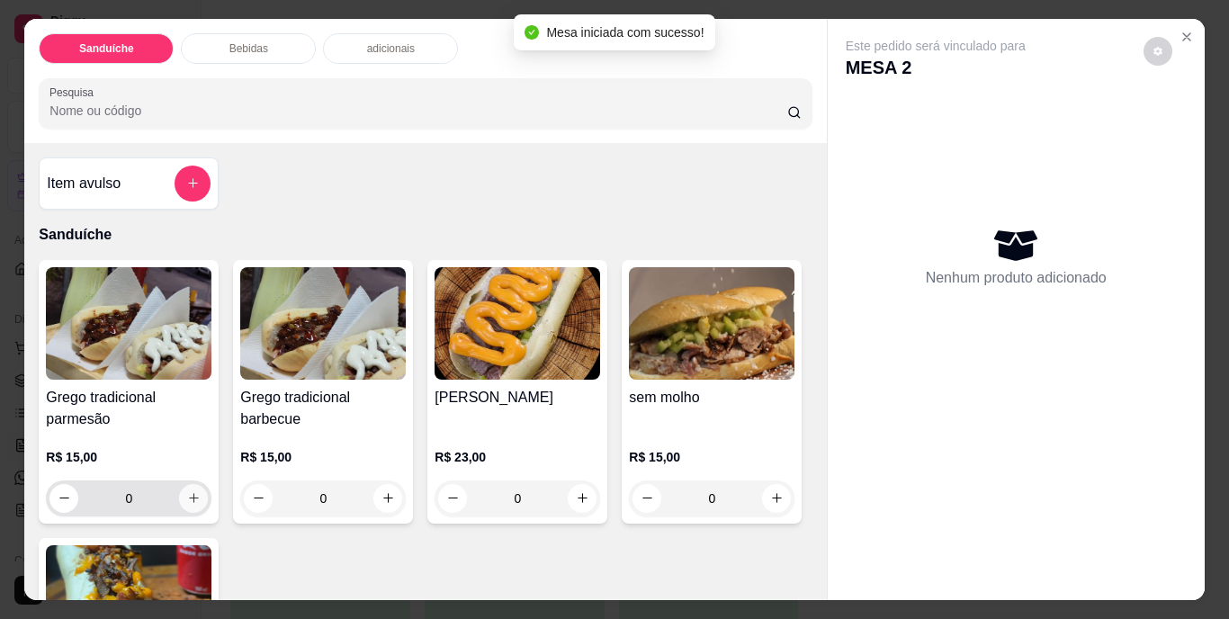
click at [184, 484] on button "increase-product-quantity" at bounding box center [193, 498] width 29 height 29
type input "1"
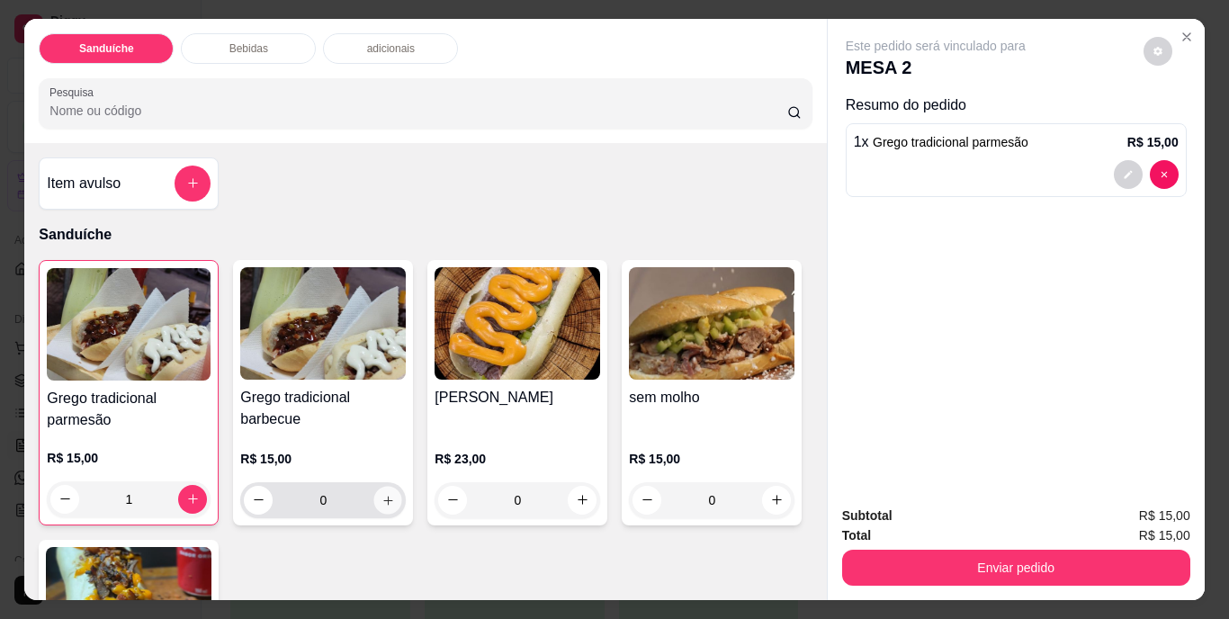
click at [383, 493] on icon "increase-product-quantity" at bounding box center [389, 500] width 14 height 14
type input "1"
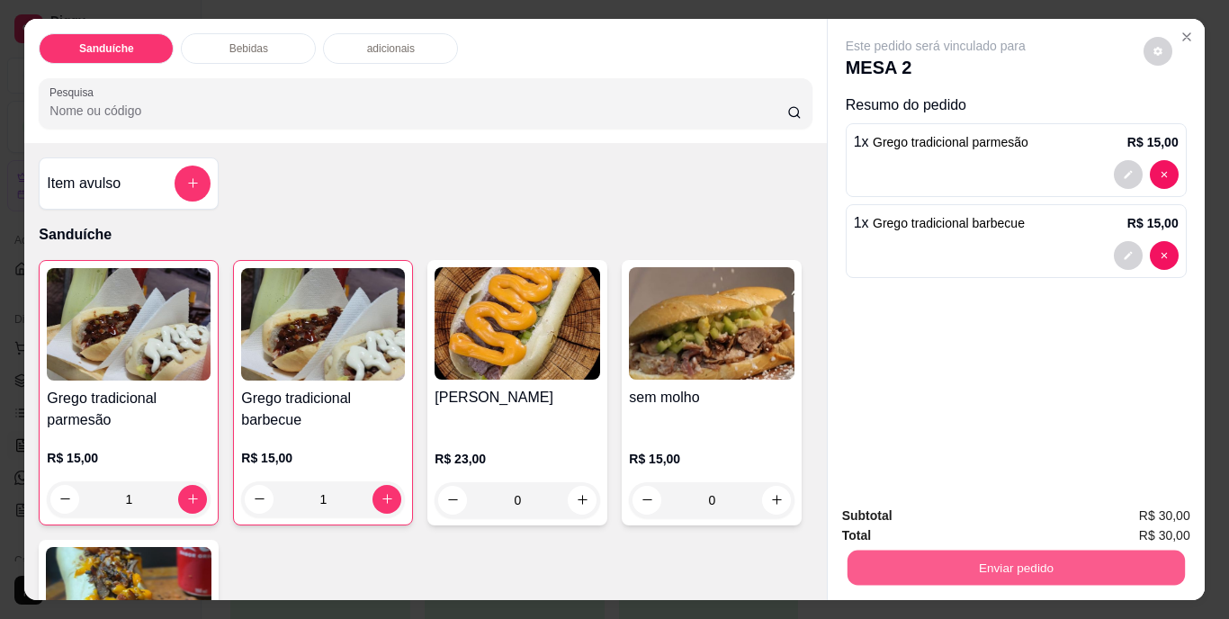
click at [1056, 572] on button "Enviar pedido" at bounding box center [1016, 568] width 338 height 35
click at [940, 517] on button "Não registrar e enviar pedido" at bounding box center [956, 517] width 187 height 34
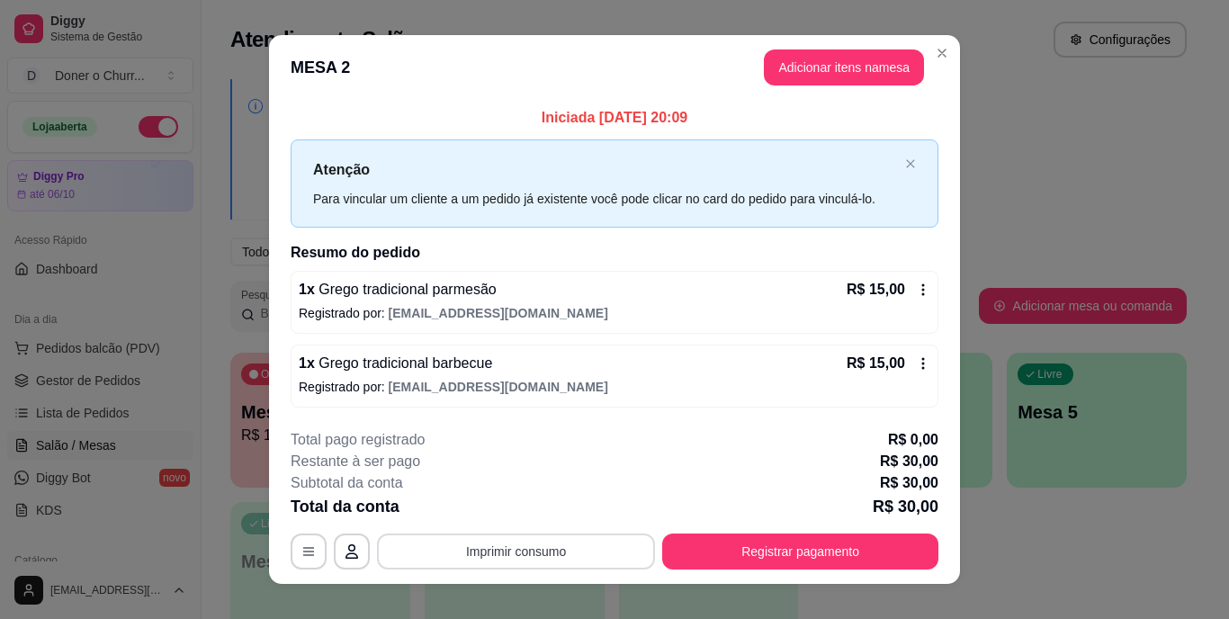
click at [524, 550] on button "Imprimir consumo" at bounding box center [516, 552] width 278 height 36
click at [491, 504] on button "IMPRESSORA" at bounding box center [515, 510] width 126 height 28
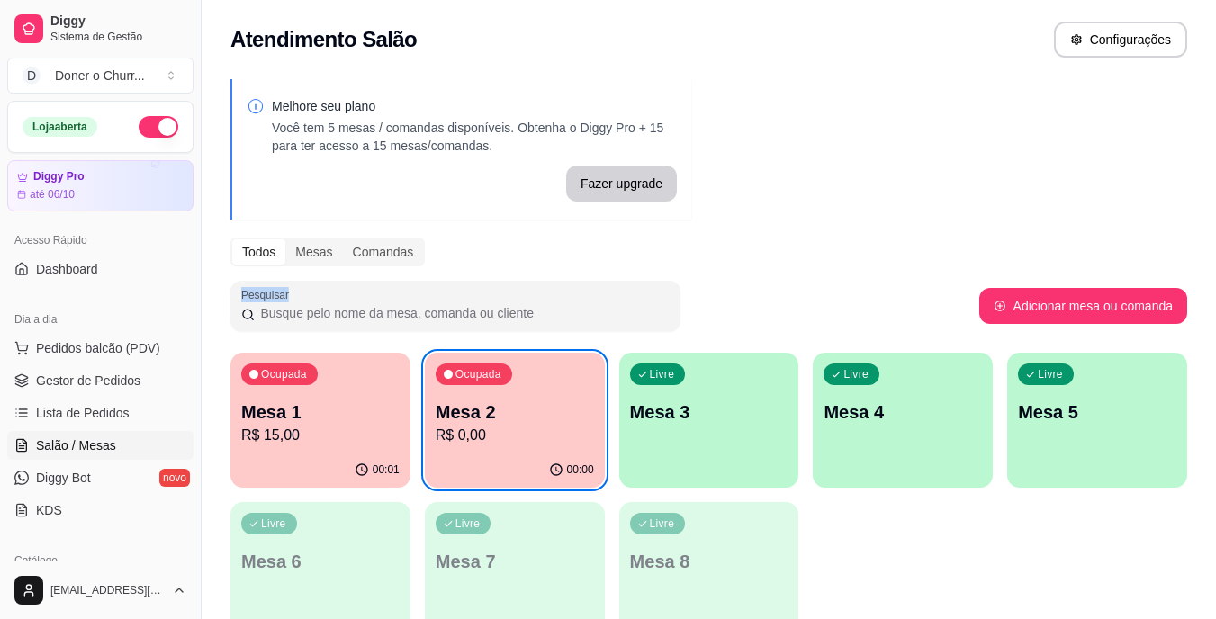
drag, startPoint x: 0, startPoint y: 101, endPoint x: 538, endPoint y: 271, distance: 564.5
click at [538, 271] on div "Melhore seu plano Você tem 5 mesas / comandas disponíveis. Obtenha o Diggy Pro …" at bounding box center [709, 363] width 1014 height 590
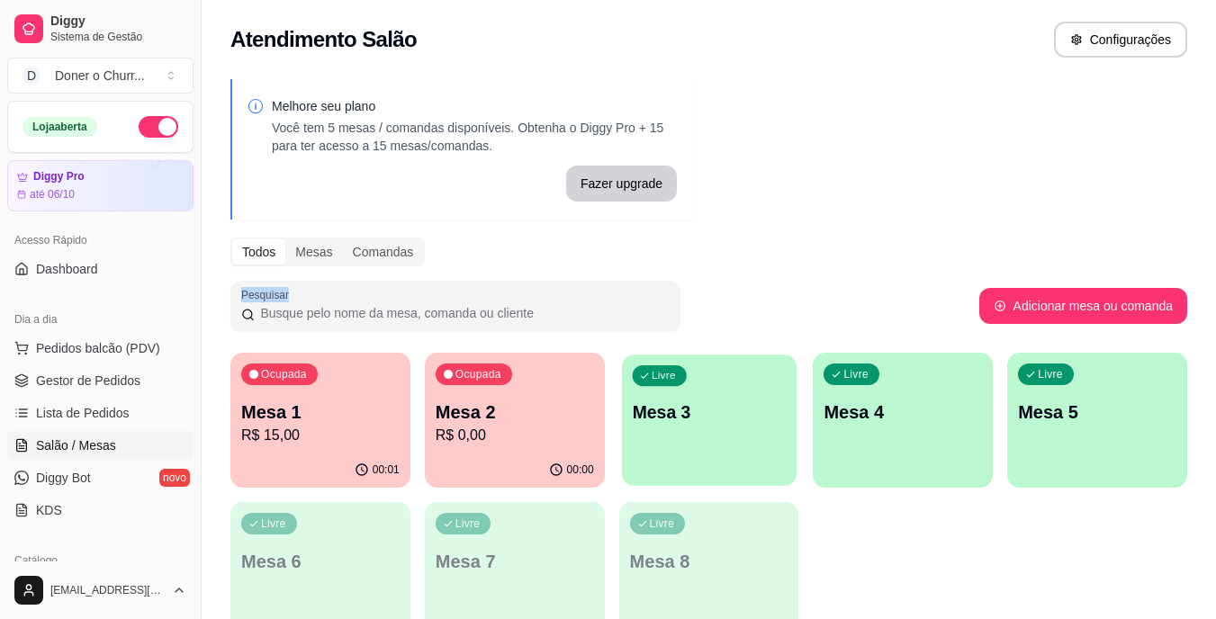
click at [659, 416] on p "Mesa 3" at bounding box center [709, 413] width 154 height 24
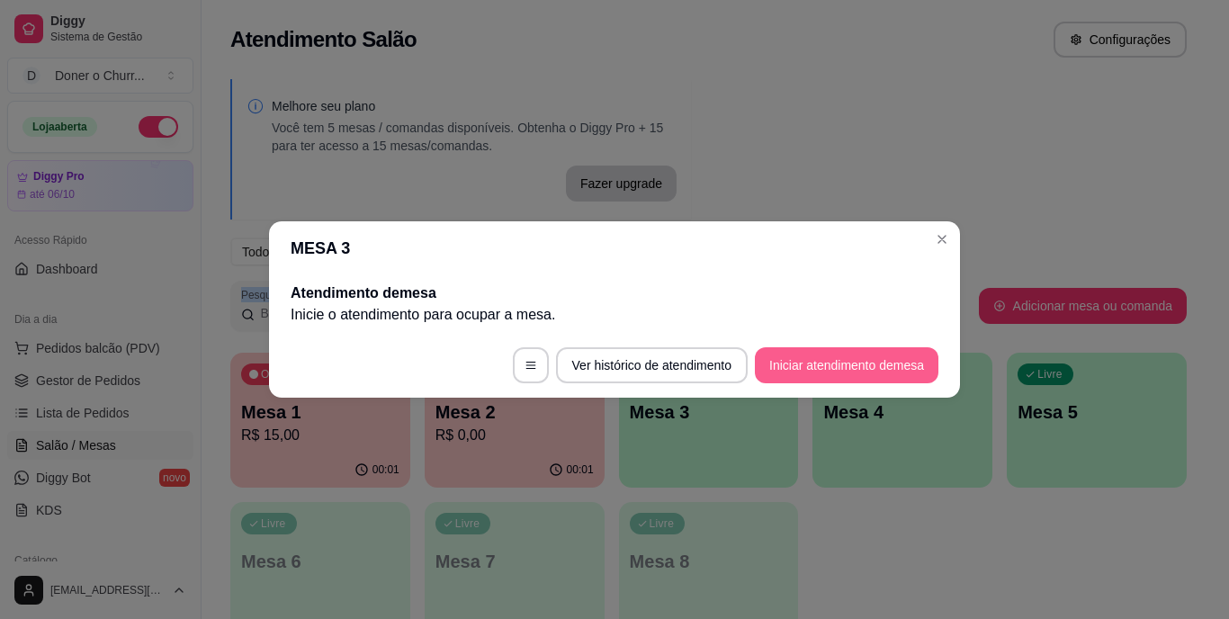
click at [867, 358] on button "Iniciar atendimento de mesa" at bounding box center [847, 365] width 184 height 36
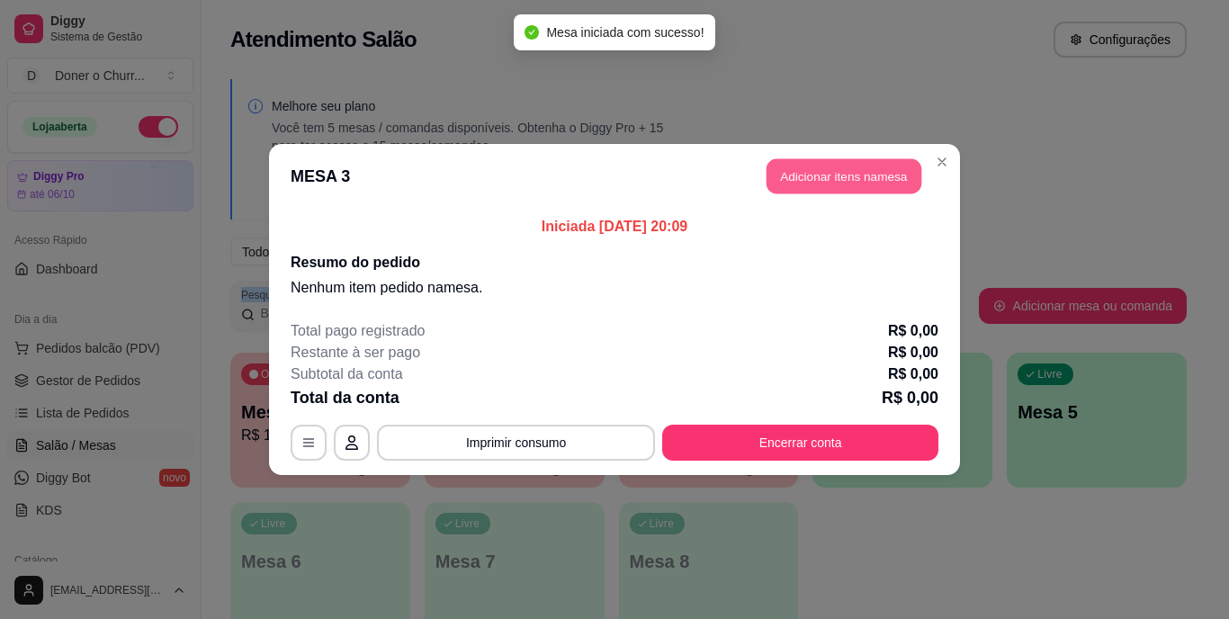
click at [843, 182] on button "Adicionar itens na mesa" at bounding box center [844, 176] width 155 height 35
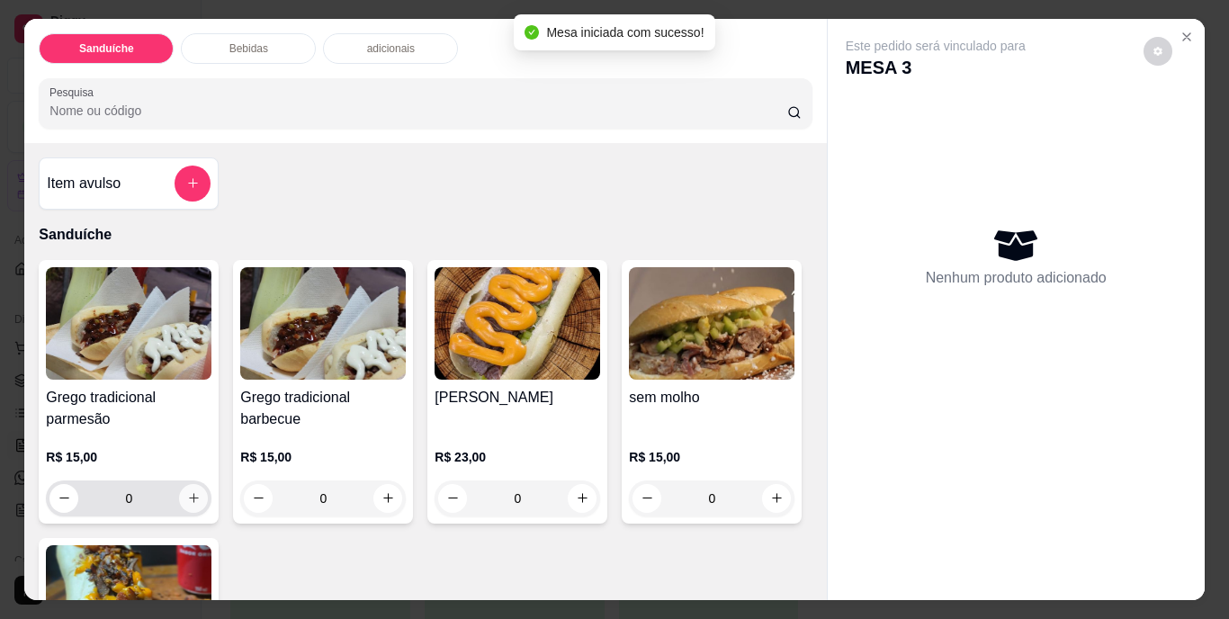
click at [187, 493] on icon "increase-product-quantity" at bounding box center [194, 498] width 14 height 14
type input "1"
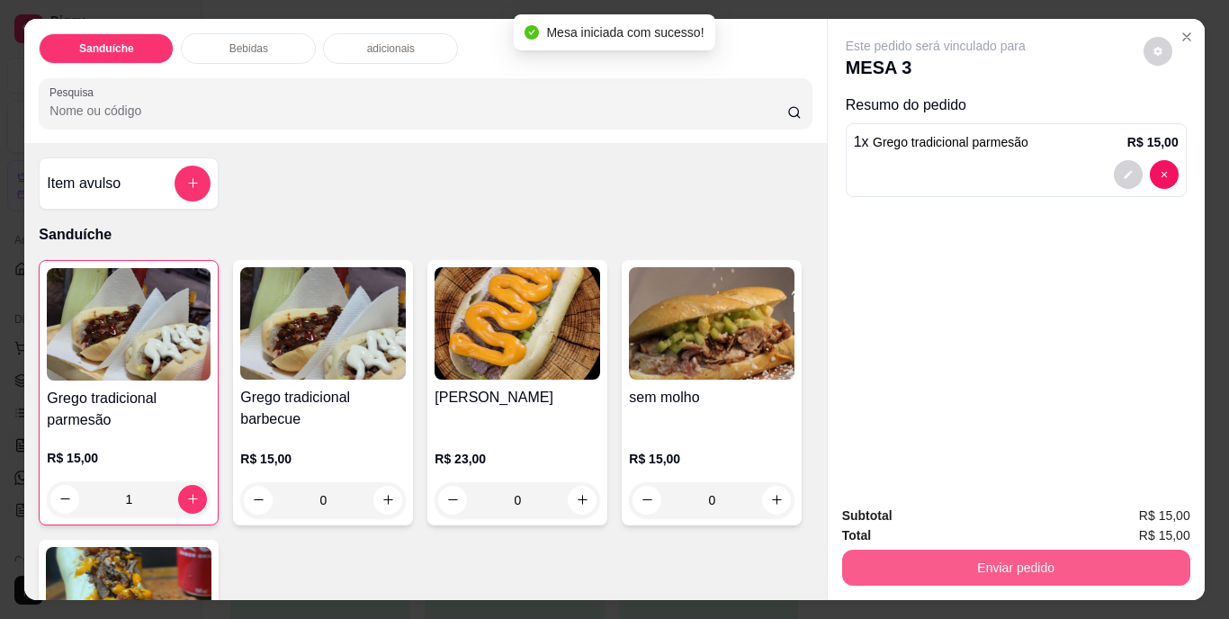
click at [956, 563] on button "Enviar pedido" at bounding box center [1016, 568] width 348 height 36
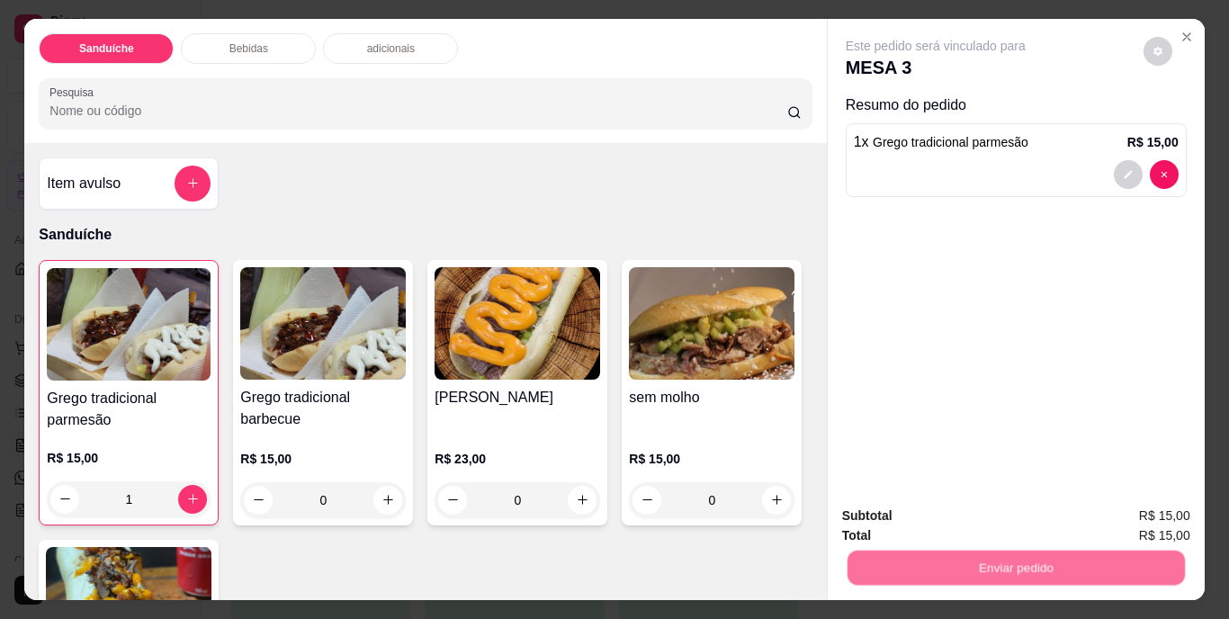
click at [979, 503] on button "Não registrar e enviar pedido" at bounding box center [956, 517] width 187 height 34
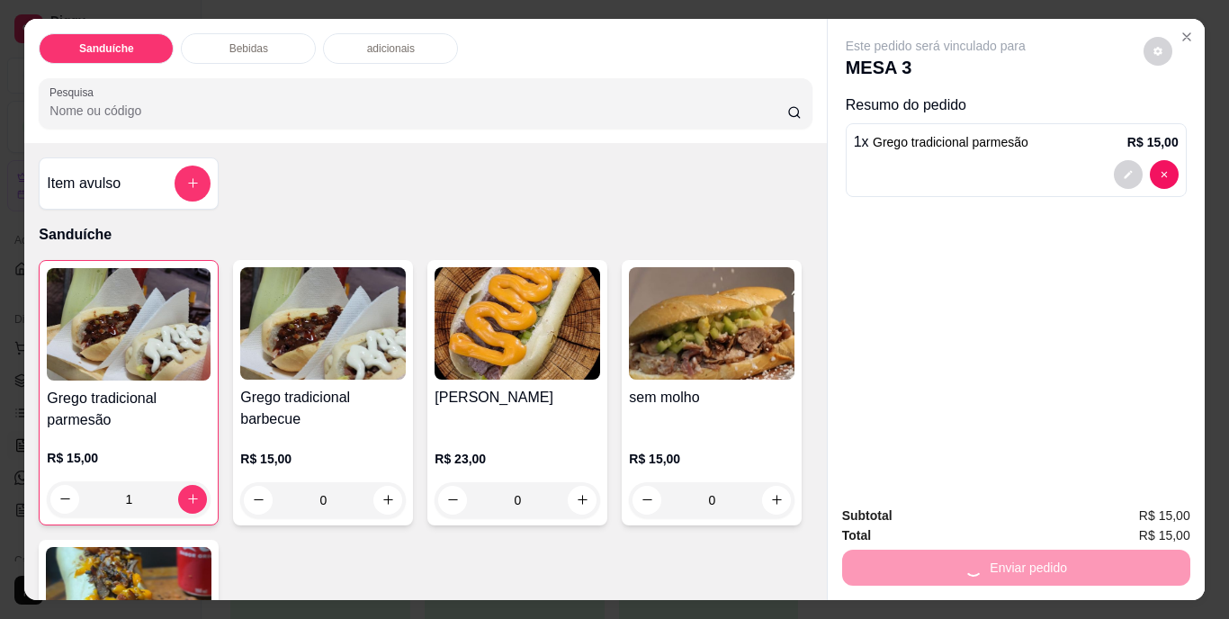
click at [972, 512] on div "Subtotal R$ 15,00" at bounding box center [1016, 516] width 348 height 20
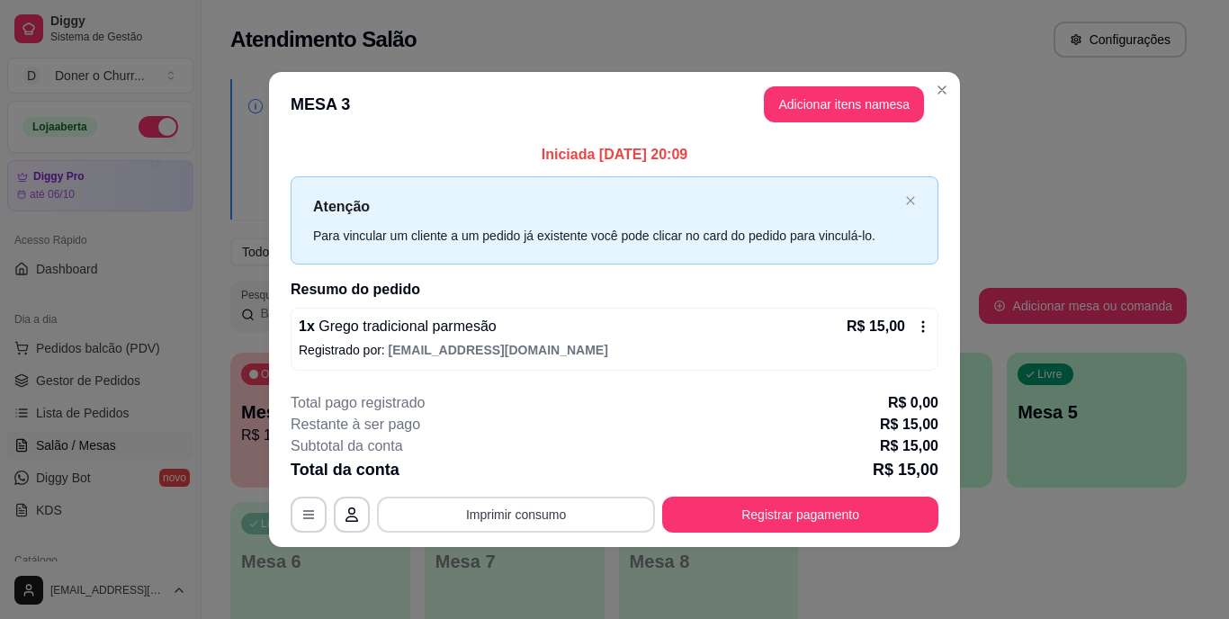
click at [511, 509] on button "Imprimir consumo" at bounding box center [516, 515] width 278 height 36
click at [521, 478] on button "IMPRESSORA" at bounding box center [522, 473] width 126 height 28
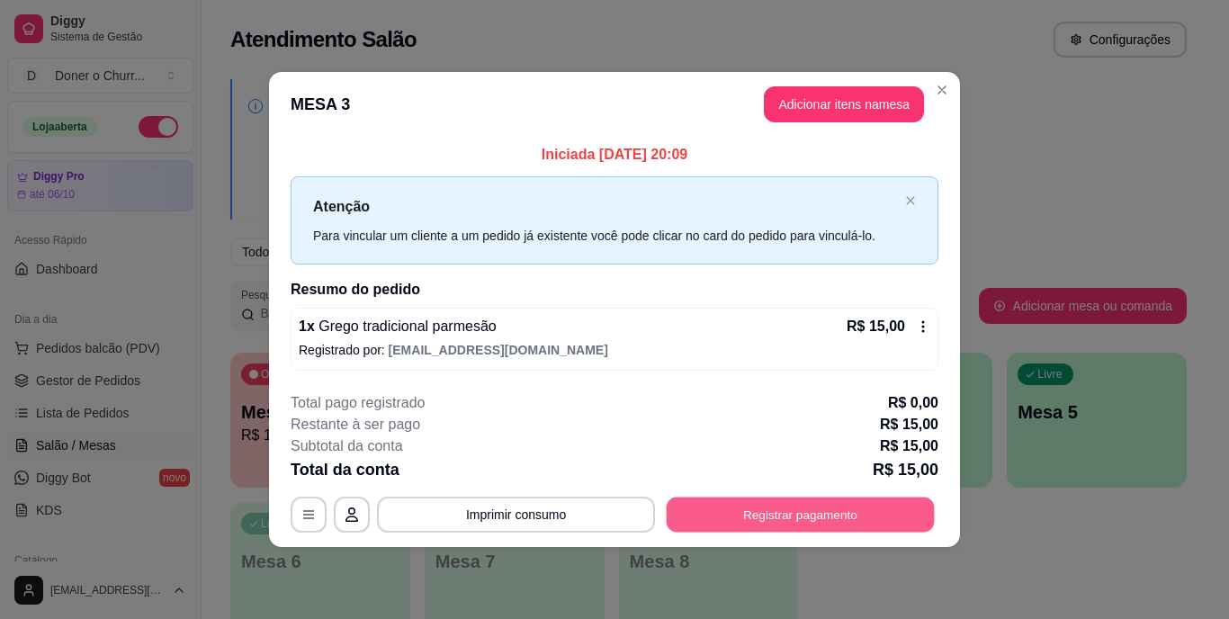
click at [779, 517] on button "Registrar pagamento" at bounding box center [801, 514] width 268 height 35
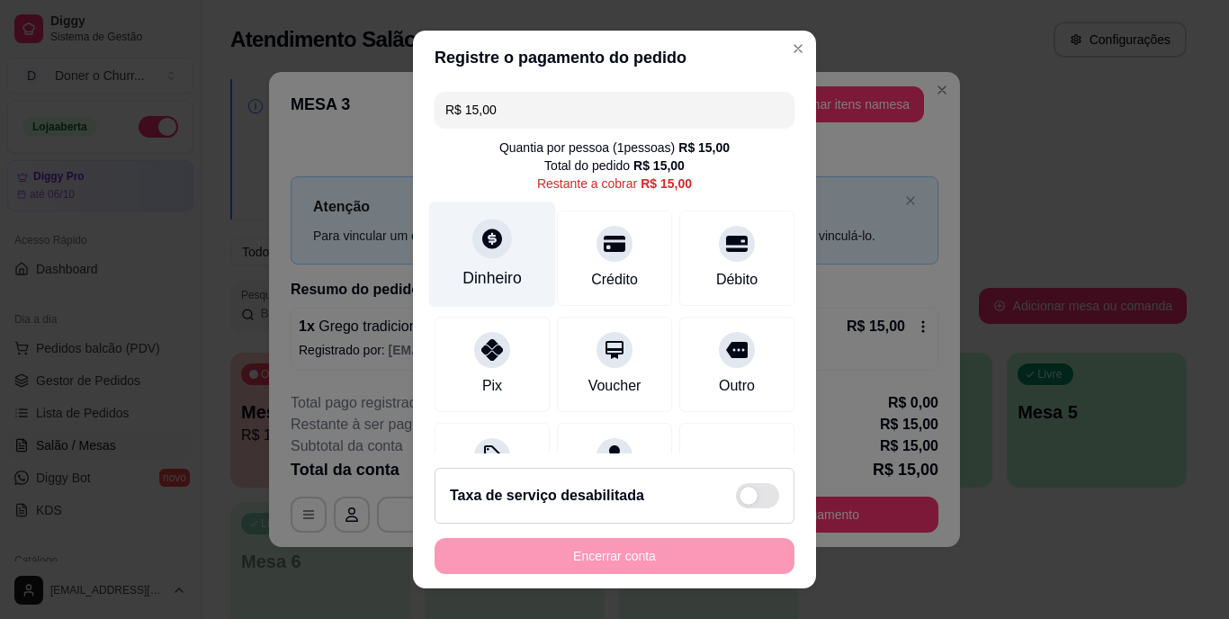
click at [491, 258] on div "Dinheiro" at bounding box center [492, 255] width 127 height 105
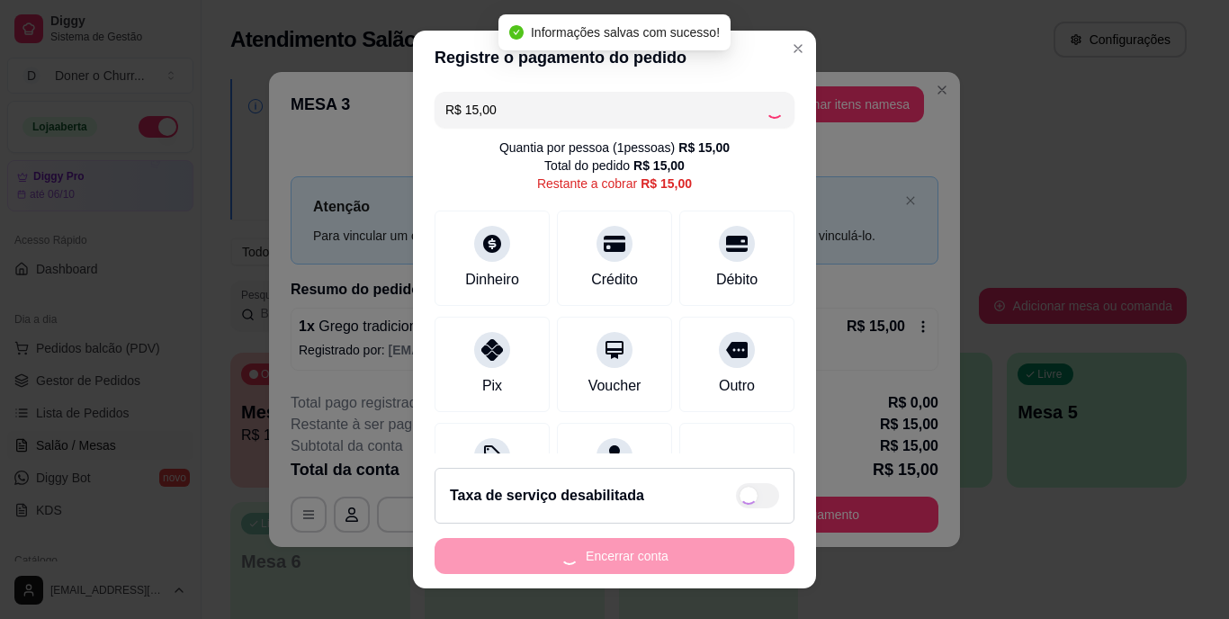
type input "R$ 0,00"
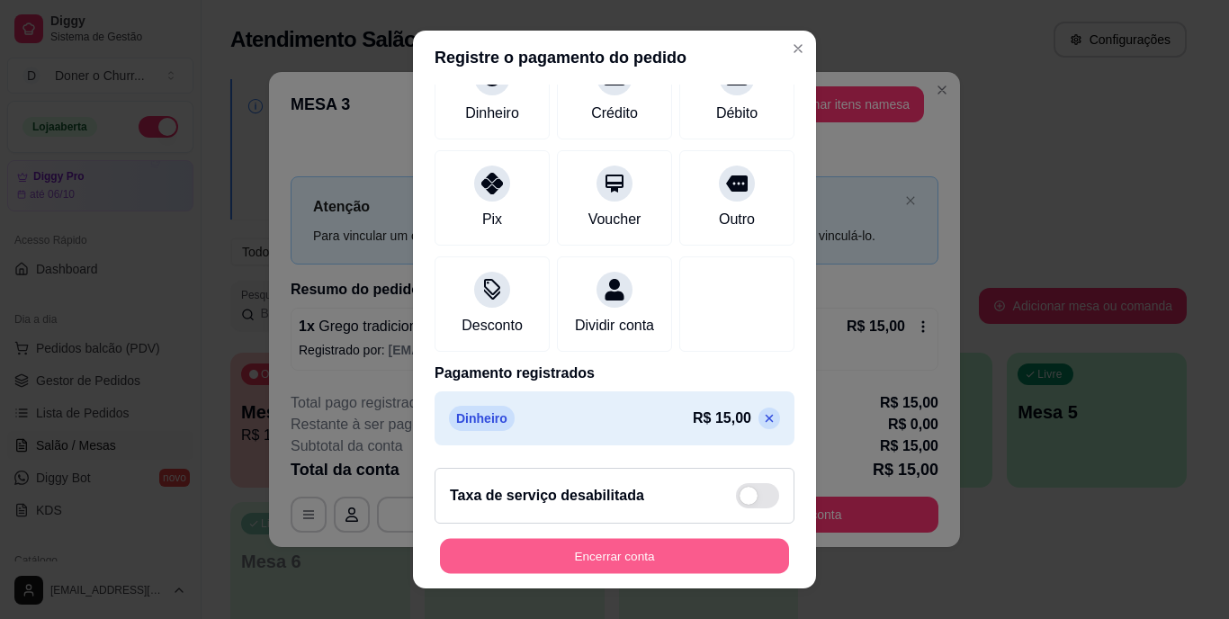
click at [596, 554] on button "Encerrar conta" at bounding box center [614, 555] width 349 height 35
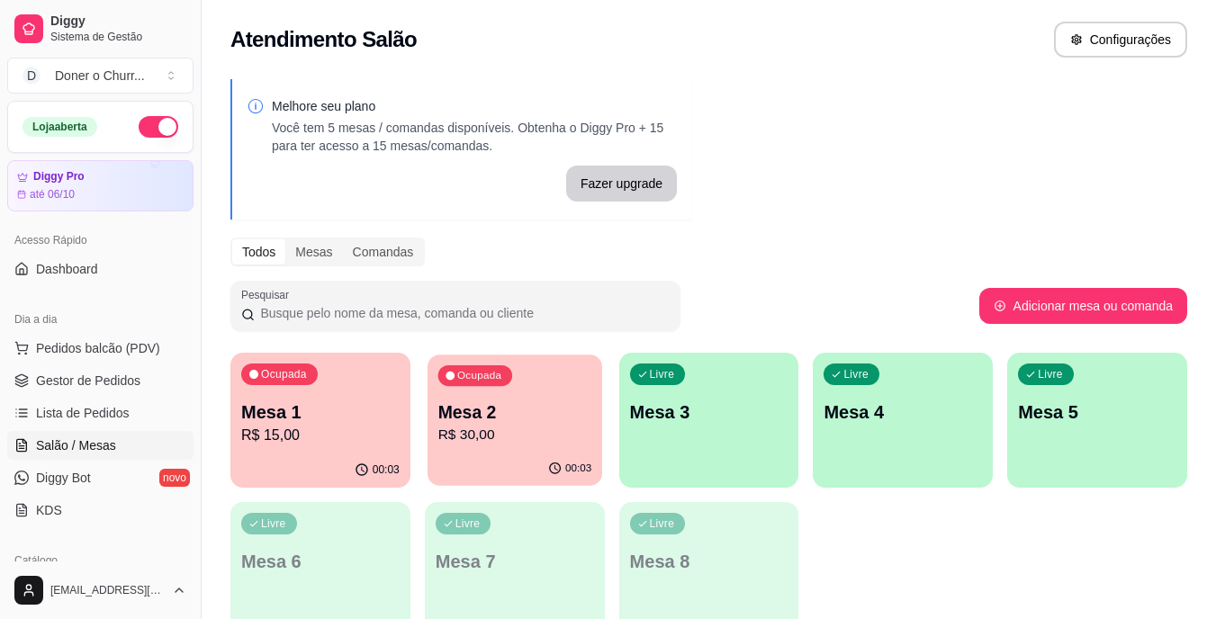
click at [521, 437] on p "R$ 30,00" at bounding box center [514, 435] width 154 height 21
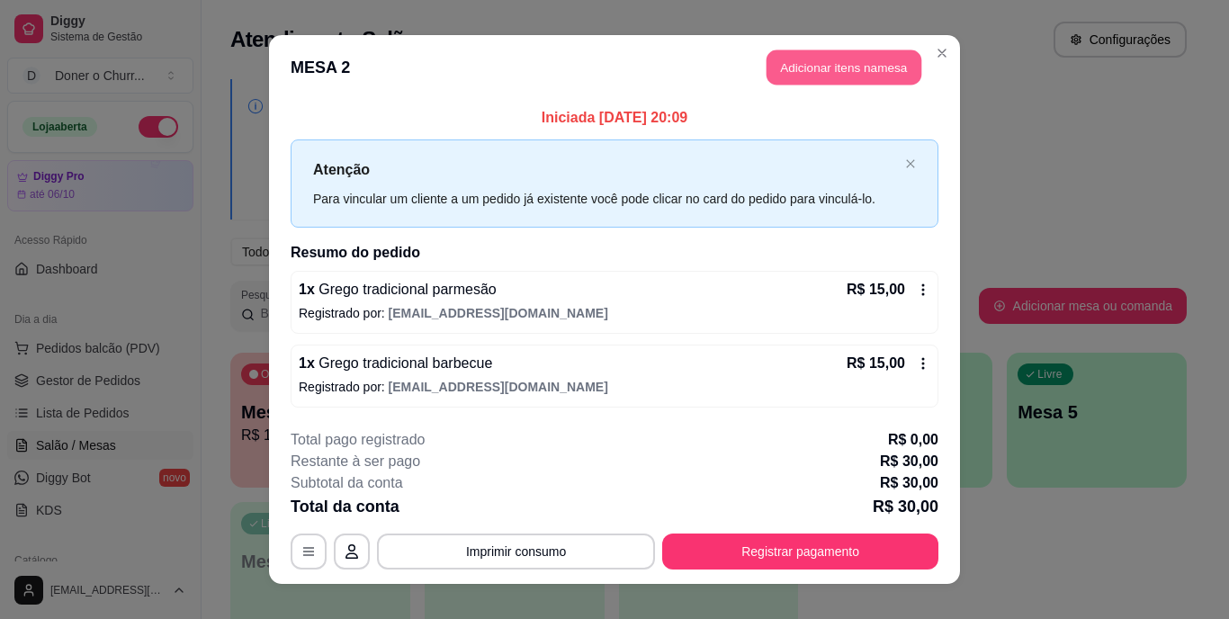
click at [816, 67] on button "Adicionar itens na mesa" at bounding box center [844, 67] width 155 height 35
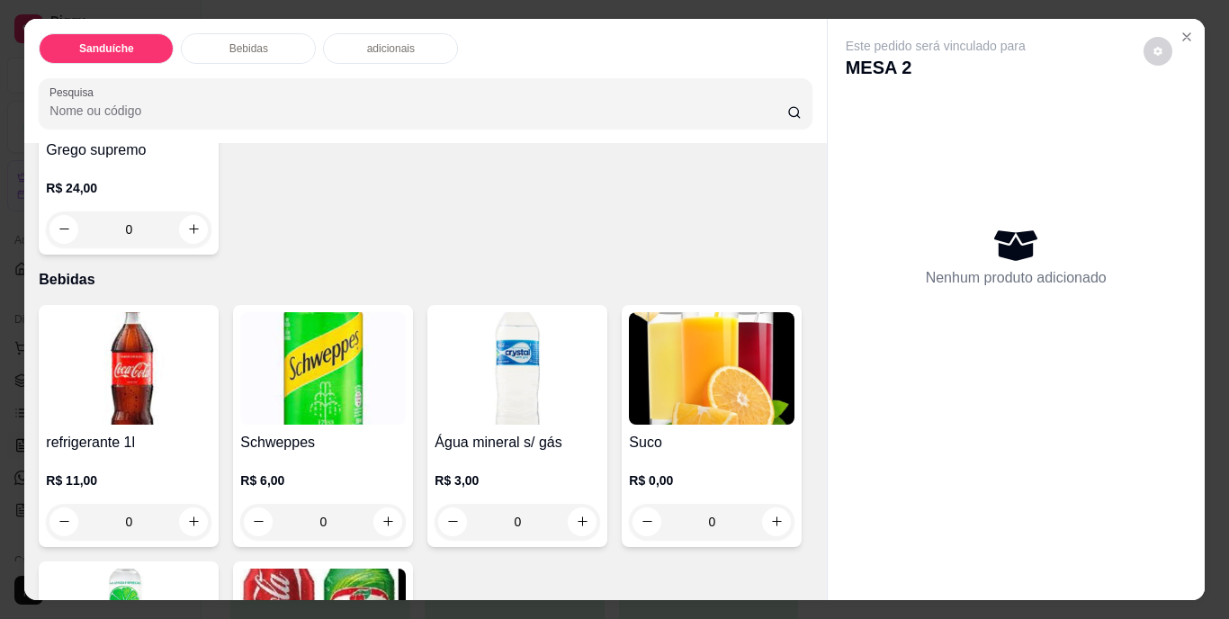
scroll to position [540, 0]
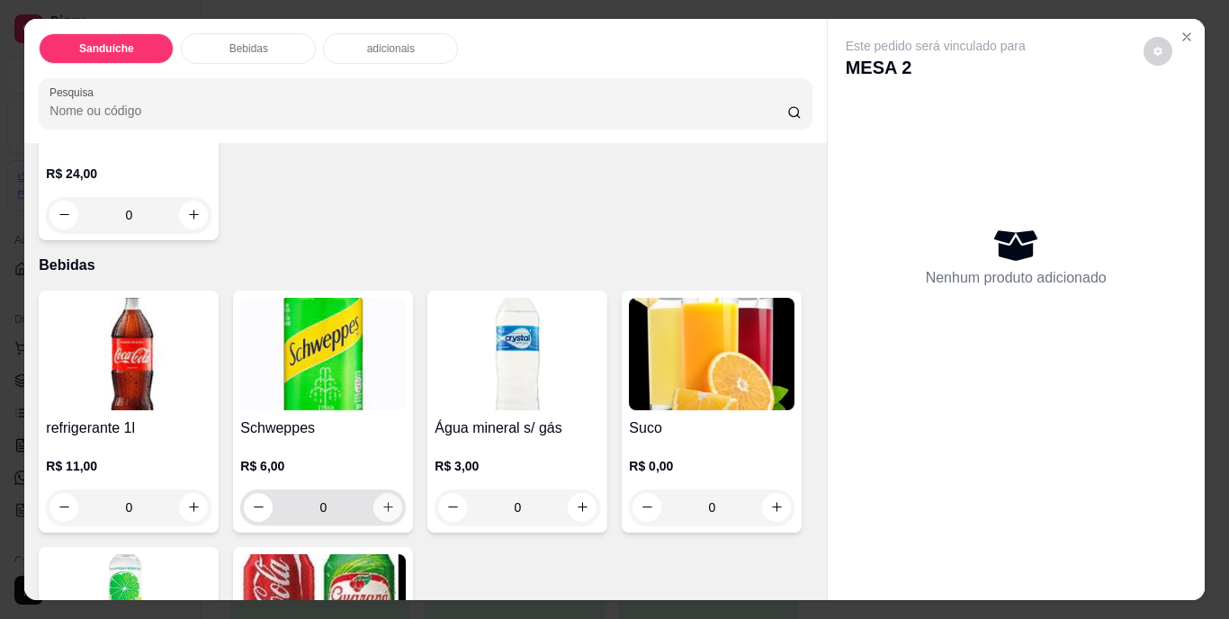
click at [383, 503] on icon "increase-product-quantity" at bounding box center [389, 507] width 14 height 14
type input "1"
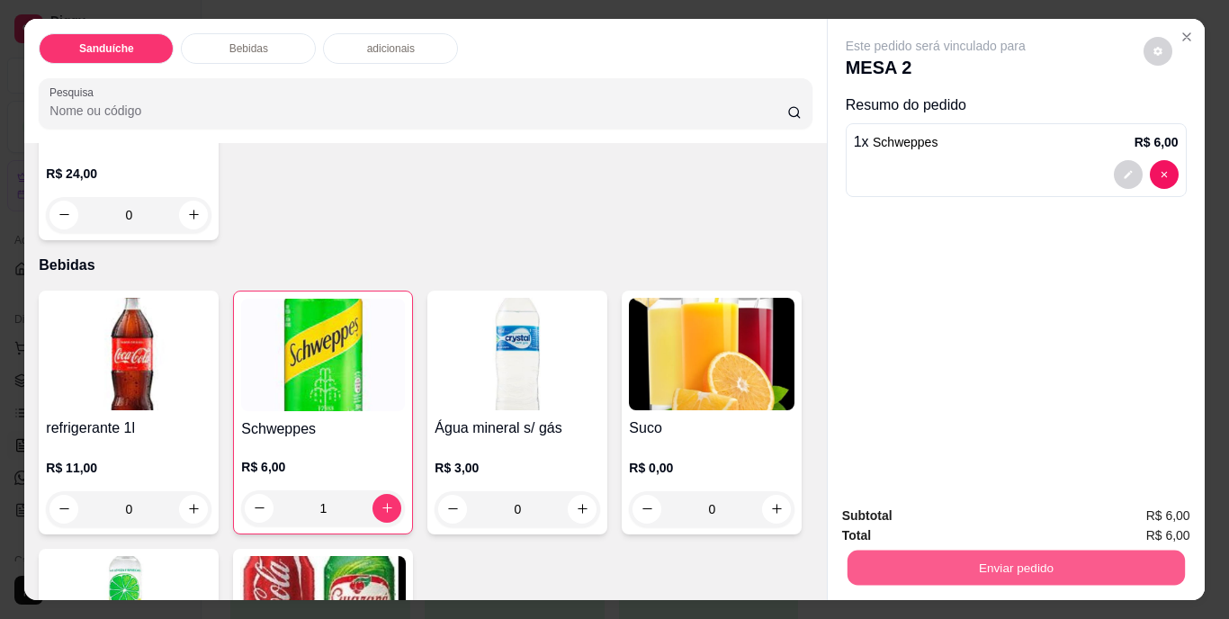
click at [966, 554] on button "Enviar pedido" at bounding box center [1016, 568] width 338 height 35
click at [965, 520] on button "Não registrar e enviar pedido" at bounding box center [957, 516] width 182 height 33
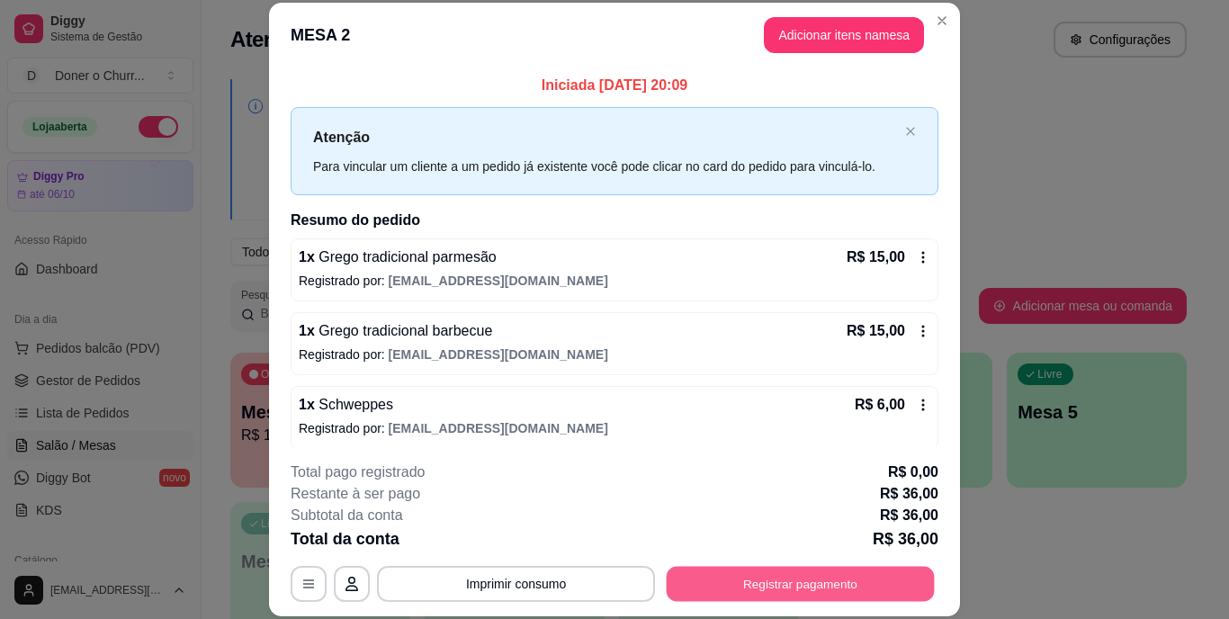
click at [783, 574] on button "Registrar pagamento" at bounding box center [801, 583] width 268 height 35
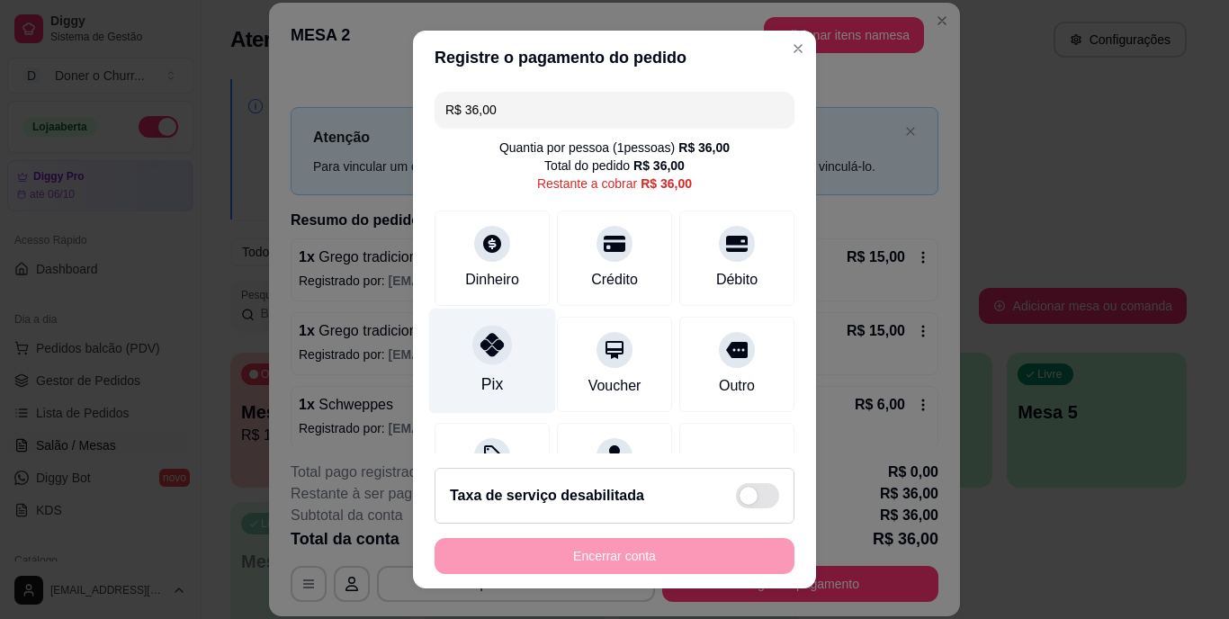
click at [482, 348] on icon at bounding box center [492, 345] width 23 height 23
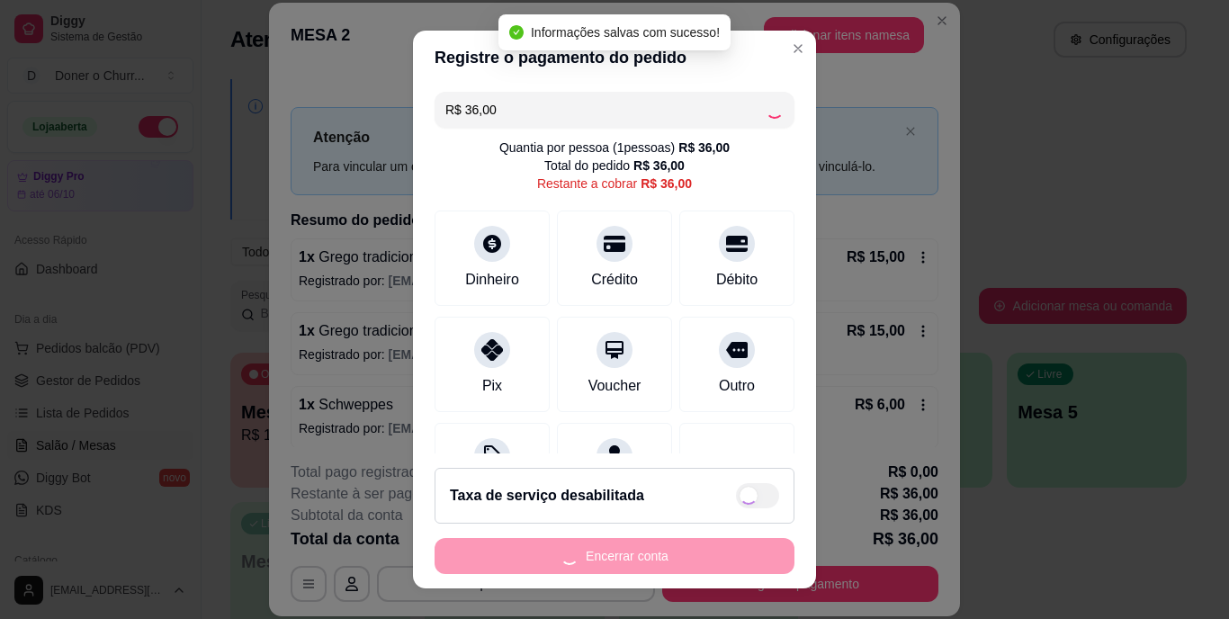
type input "R$ 0,00"
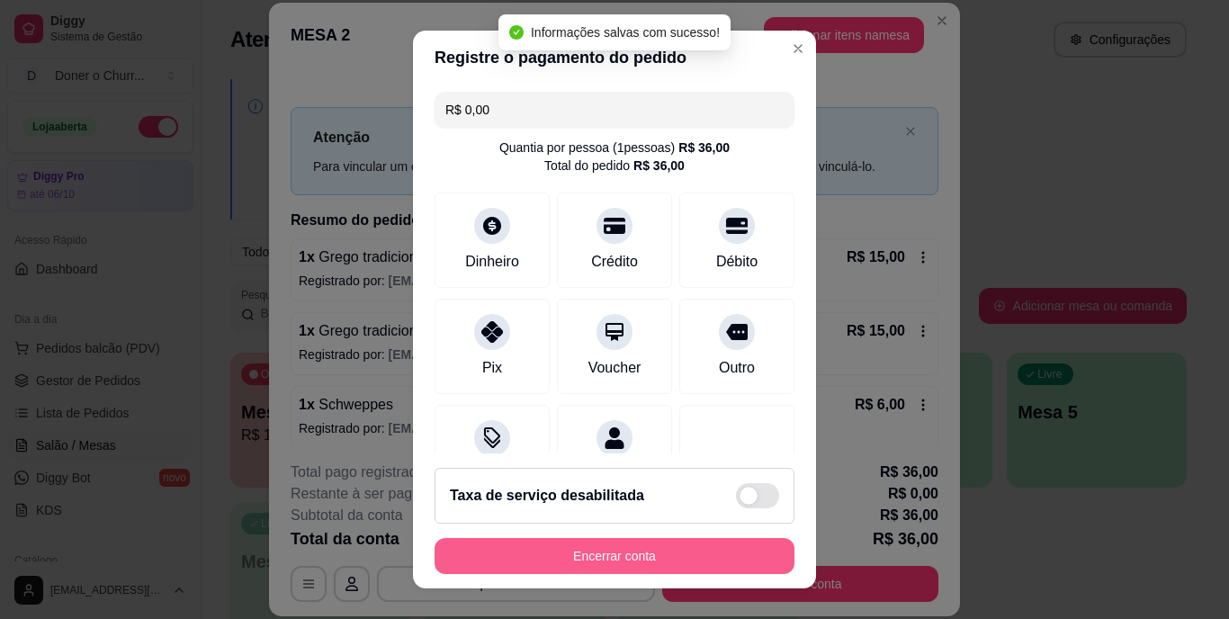
click at [661, 549] on button "Encerrar conta" at bounding box center [615, 556] width 360 height 36
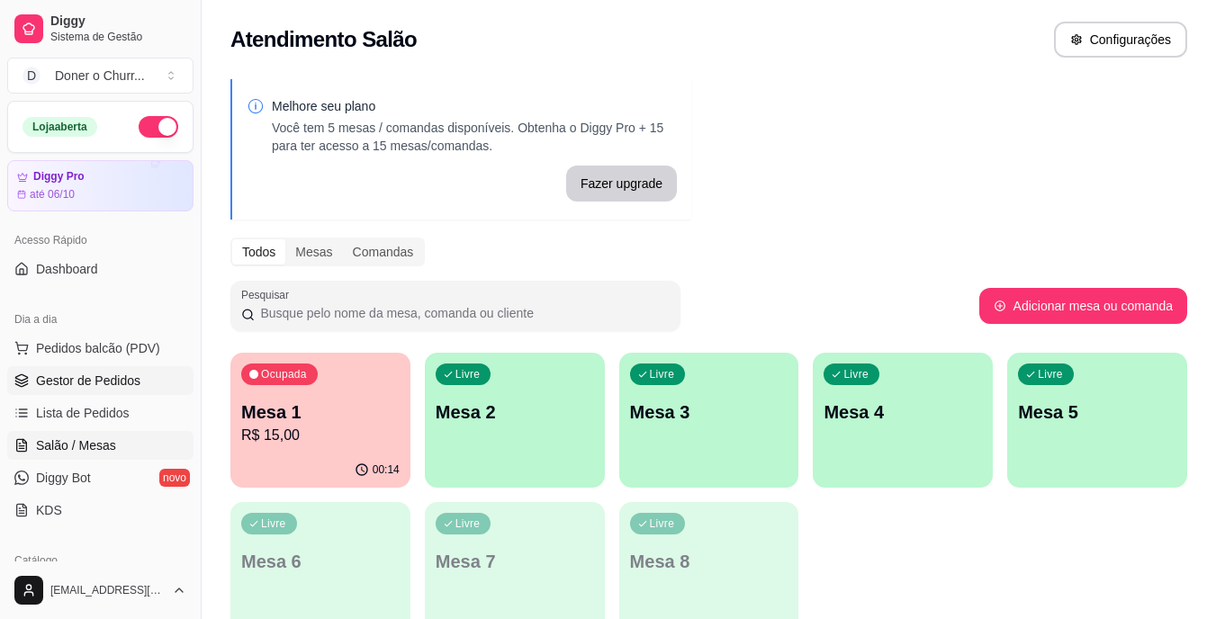
click at [131, 379] on span "Gestor de Pedidos" at bounding box center [88, 381] width 104 height 18
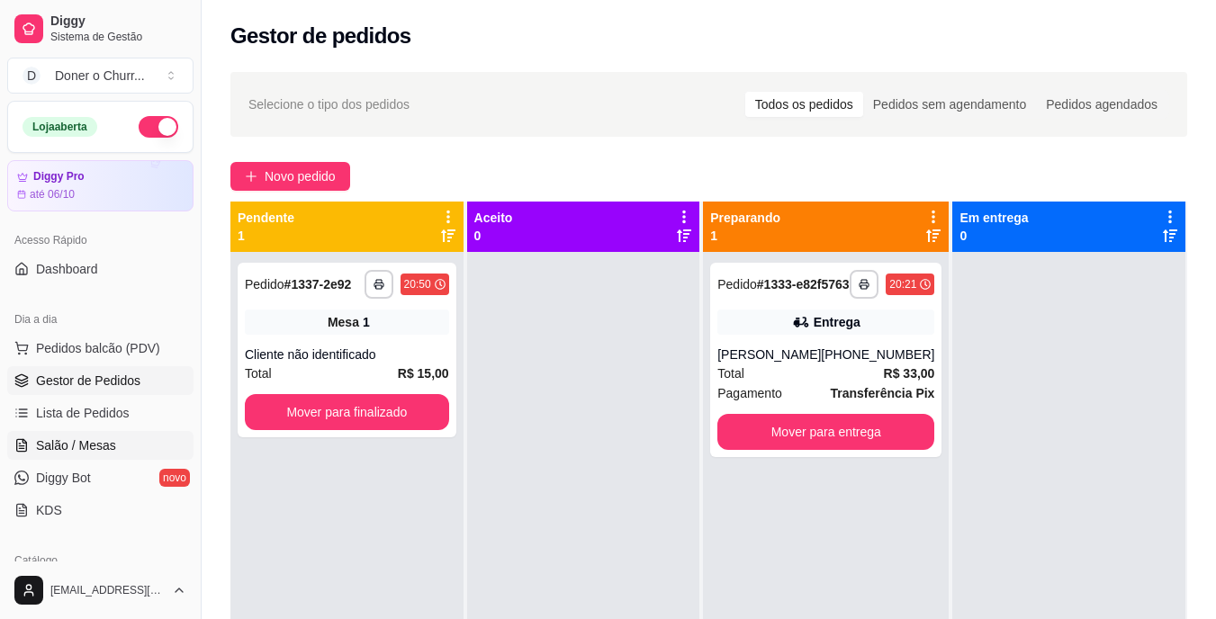
click at [123, 455] on link "Salão / Mesas" at bounding box center [100, 445] width 186 height 29
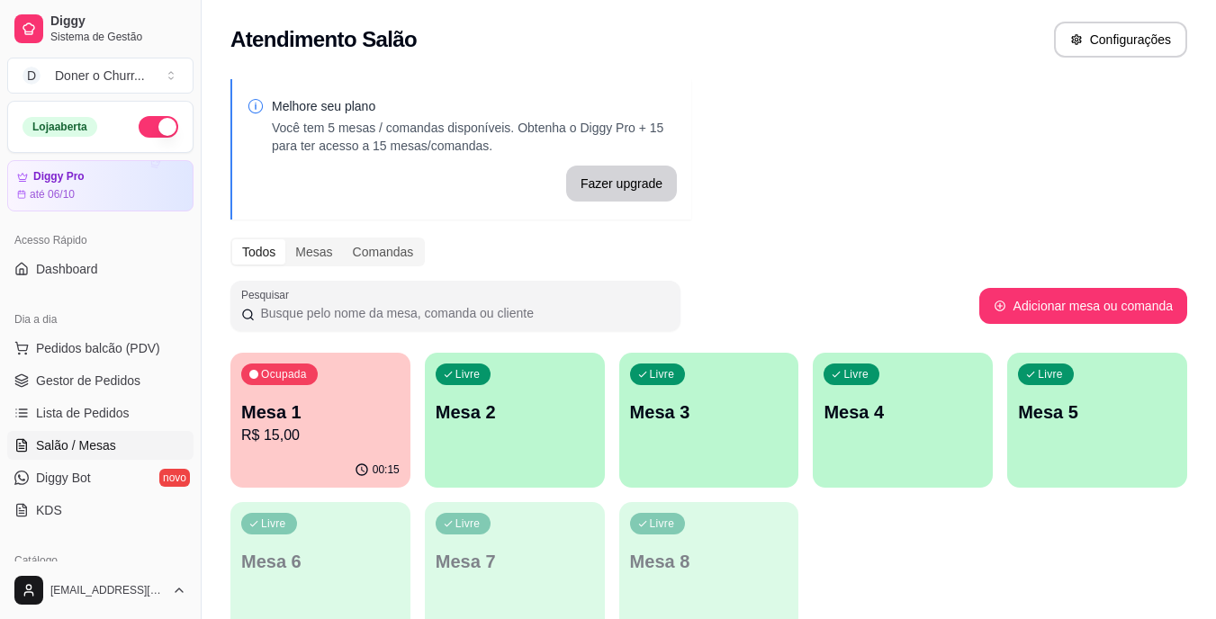
click at [306, 430] on p "R$ 15,00" at bounding box center [320, 436] width 158 height 22
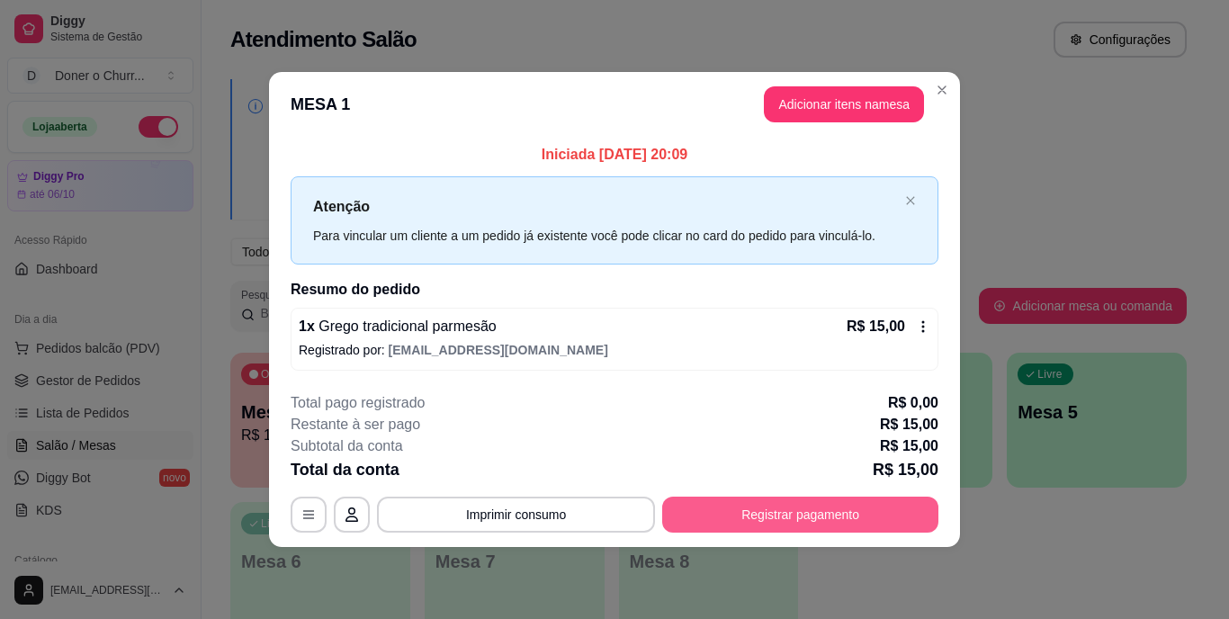
click at [783, 507] on button "Registrar pagamento" at bounding box center [800, 515] width 276 height 36
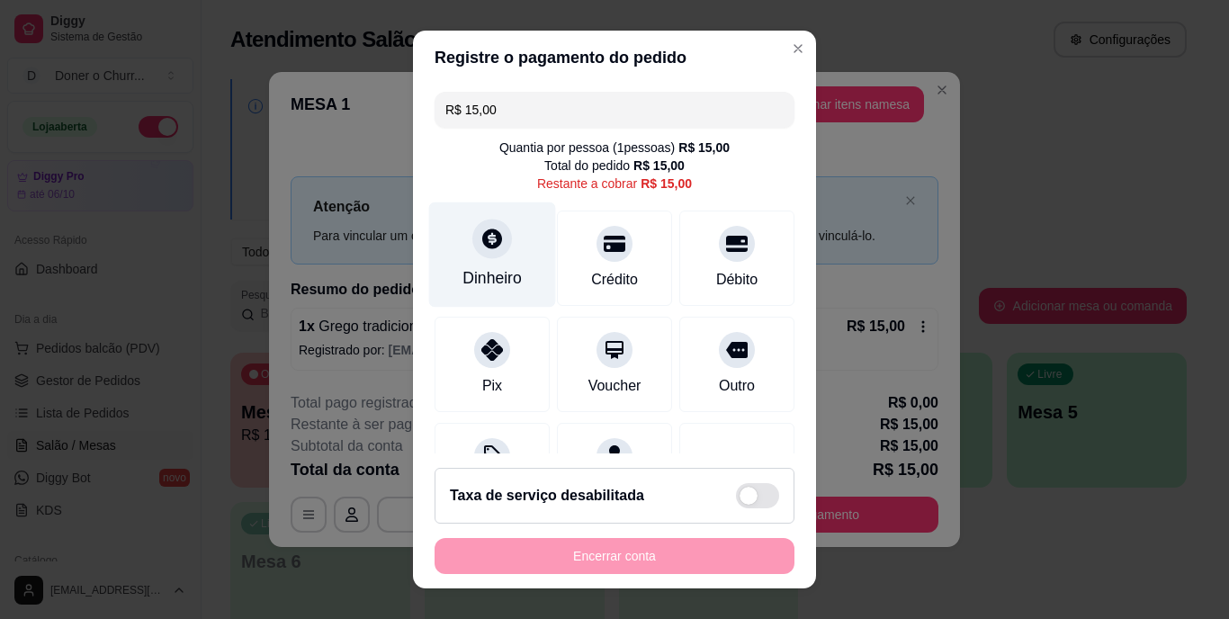
click at [485, 272] on div "Dinheiro" at bounding box center [492, 278] width 59 height 23
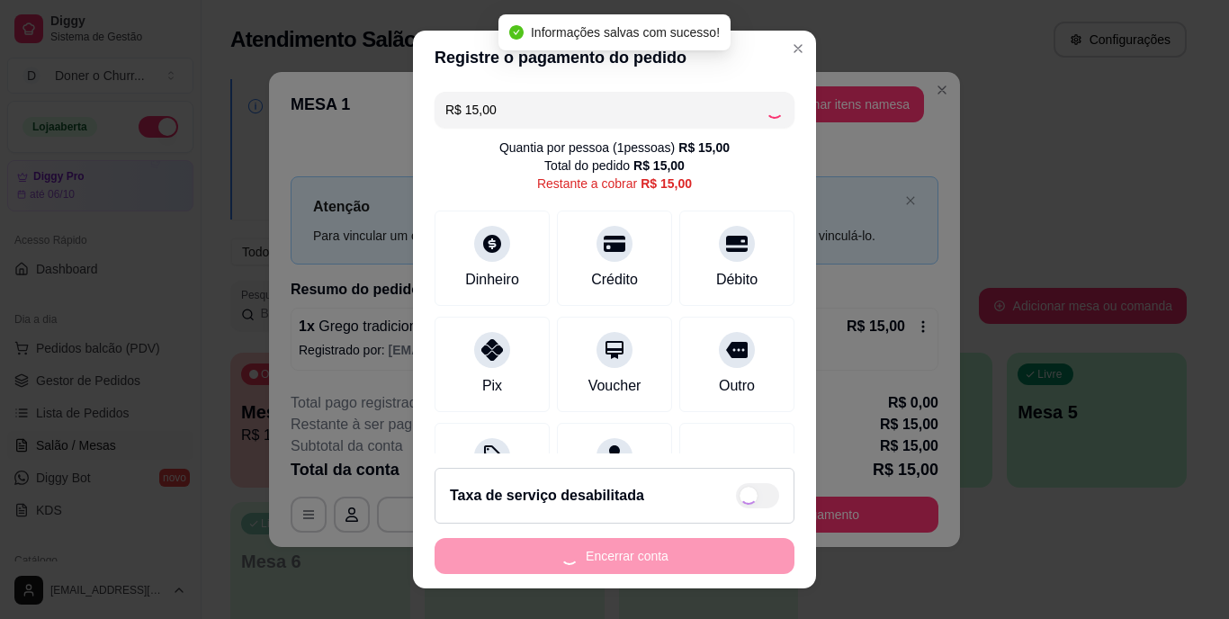
type input "R$ 0,00"
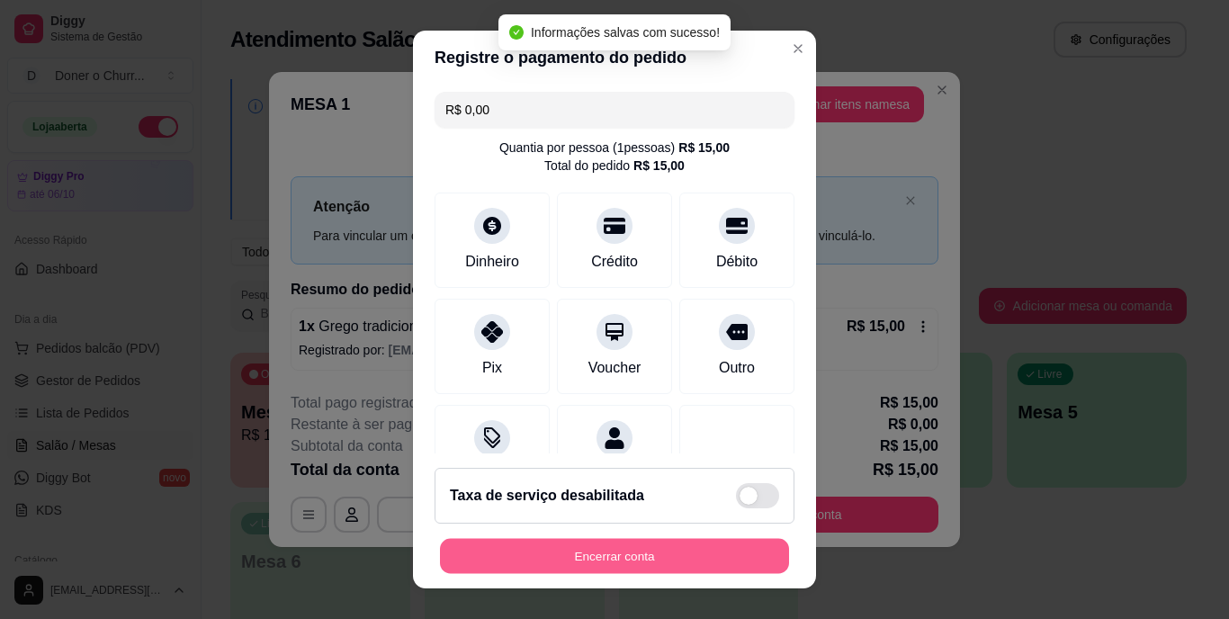
click at [527, 554] on button "Encerrar conta" at bounding box center [614, 555] width 349 height 35
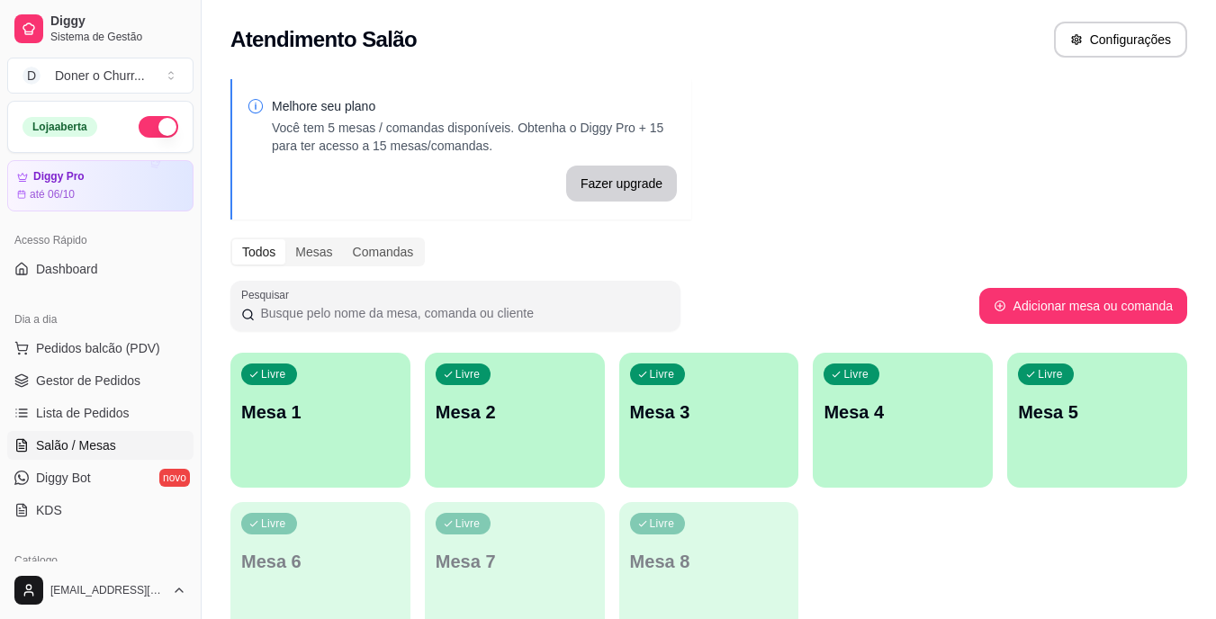
click at [622, 121] on div "Melhore seu plano Você tem 5 mesas / comandas disponíveis. Obtenha o Diggy Pro …" at bounding box center [474, 126] width 405 height 58
click at [620, 123] on p "Você tem 5 mesas / comandas disponíveis. Obtenha o Diggy Pro + 15 para ter aces…" at bounding box center [474, 137] width 405 height 36
click at [620, 124] on p "Você tem 5 mesas / comandas disponíveis. Obtenha o Diggy Pro + 15 para ter aces…" at bounding box center [474, 137] width 405 height 36
click at [619, 125] on p "Você tem 5 mesas / comandas disponíveis. Obtenha o Diggy Pro + 15 para ter aces…" at bounding box center [474, 137] width 405 height 36
drag, startPoint x: 619, startPoint y: 125, endPoint x: 630, endPoint y: 136, distance: 15.3
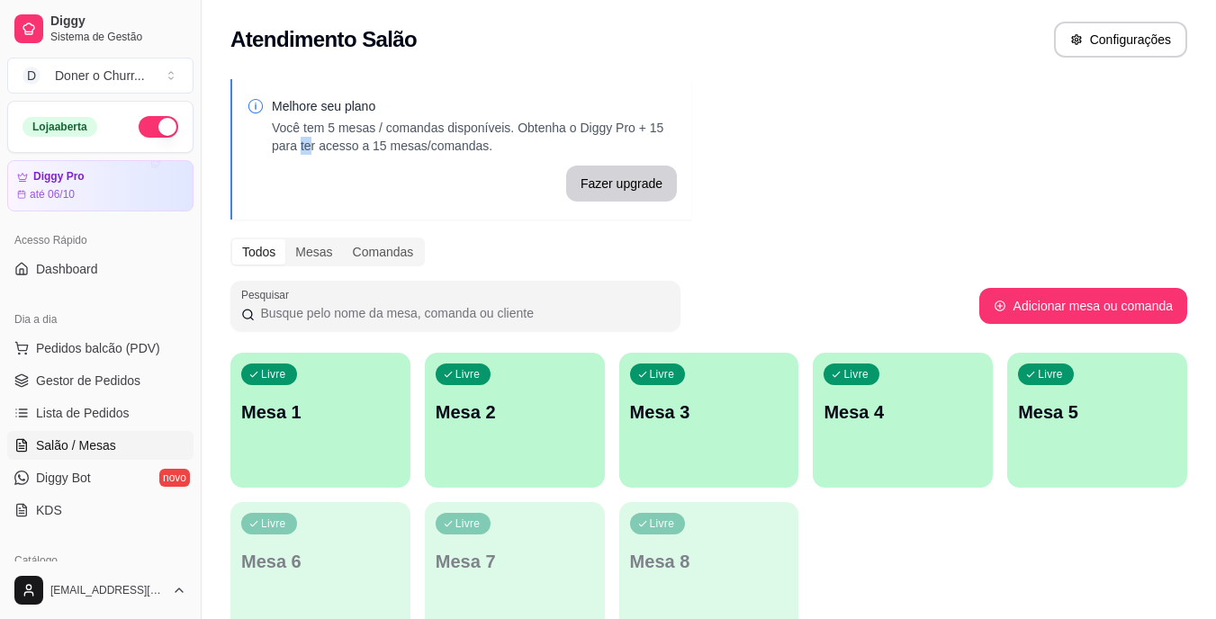
click at [630, 136] on p "Você tem 5 mesas / comandas disponíveis. Obtenha o Diggy Pro + 15 para ter aces…" at bounding box center [474, 137] width 405 height 36
drag, startPoint x: 1088, startPoint y: 161, endPoint x: 1079, endPoint y: 167, distance: 11.0
click at [139, 128] on button "button" at bounding box center [159, 127] width 40 height 22
click at [328, 401] on p "Mesa 1" at bounding box center [320, 412] width 158 height 25
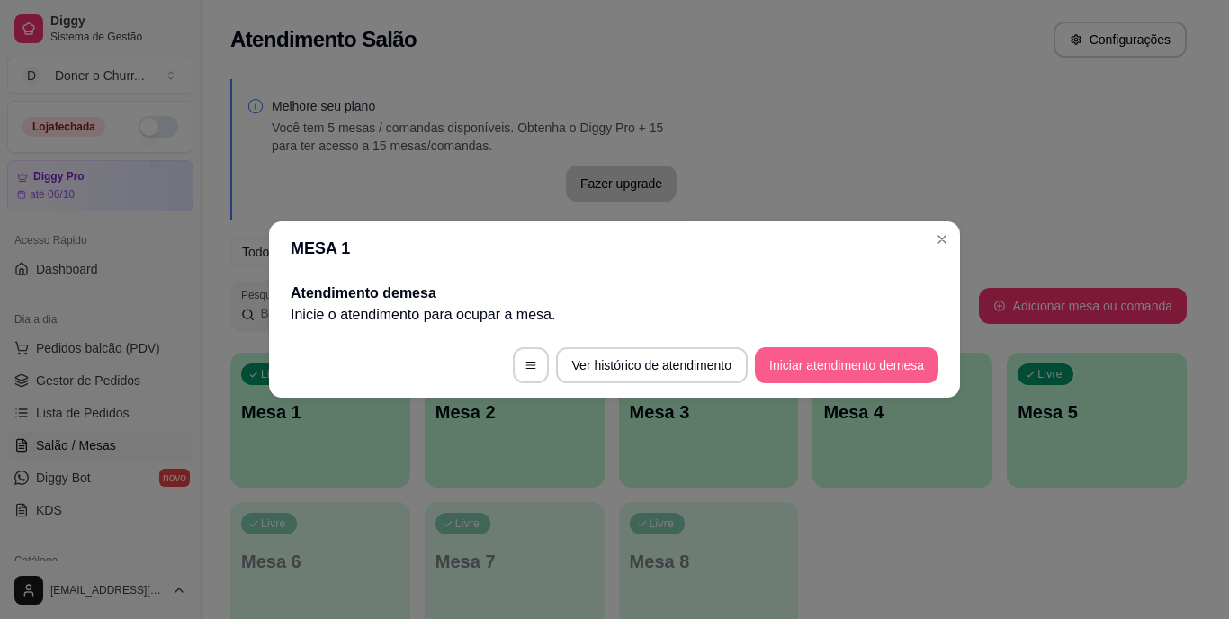
click at [785, 356] on button "Iniciar atendimento de mesa" at bounding box center [847, 365] width 184 height 36
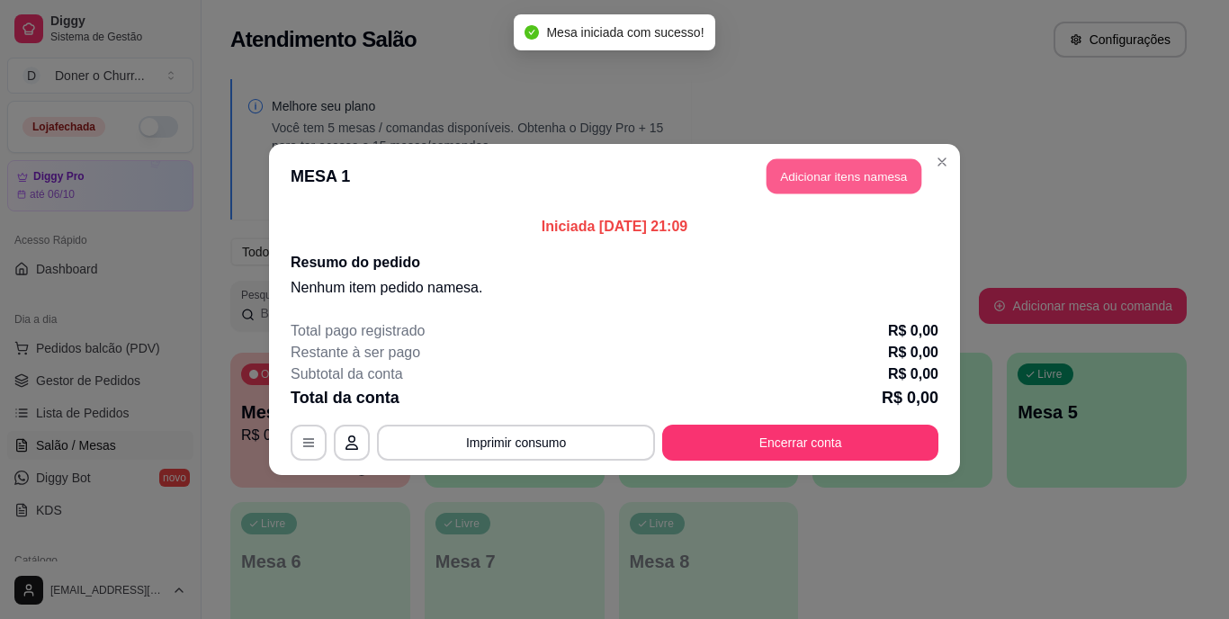
click at [800, 183] on button "Adicionar itens na mesa" at bounding box center [844, 176] width 155 height 35
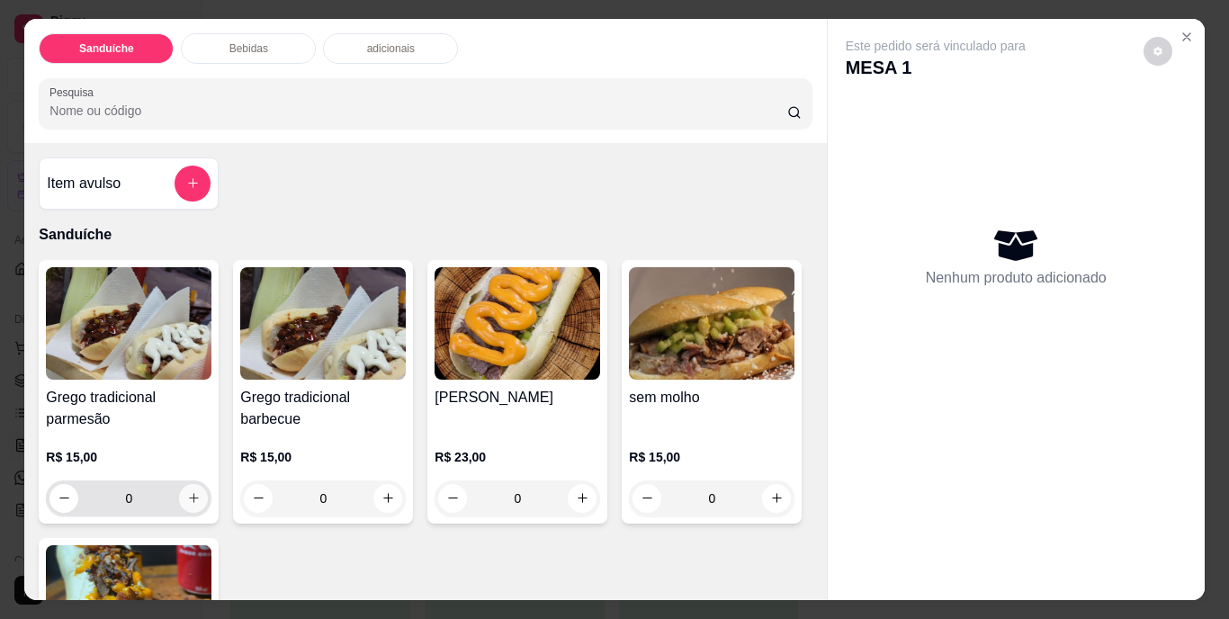
click at [189, 491] on icon "increase-product-quantity" at bounding box center [194, 498] width 14 height 14
click at [191, 491] on icon "increase-product-quantity" at bounding box center [194, 498] width 14 height 14
type input "2"
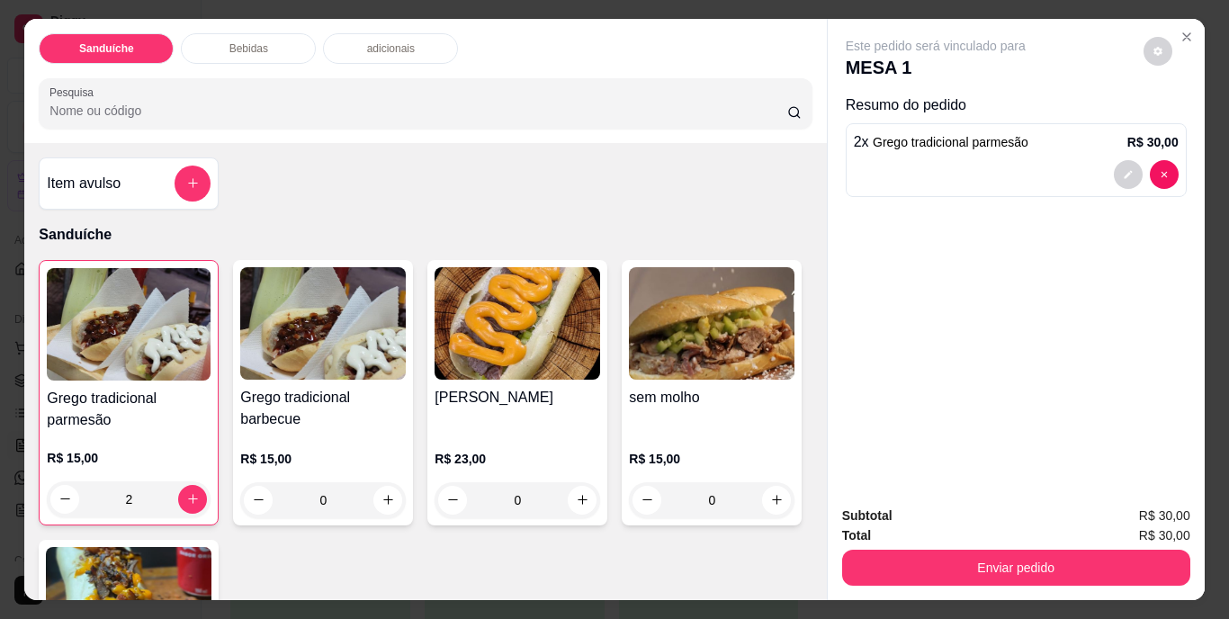
click at [995, 545] on div "Enviar pedido" at bounding box center [1016, 565] width 348 height 41
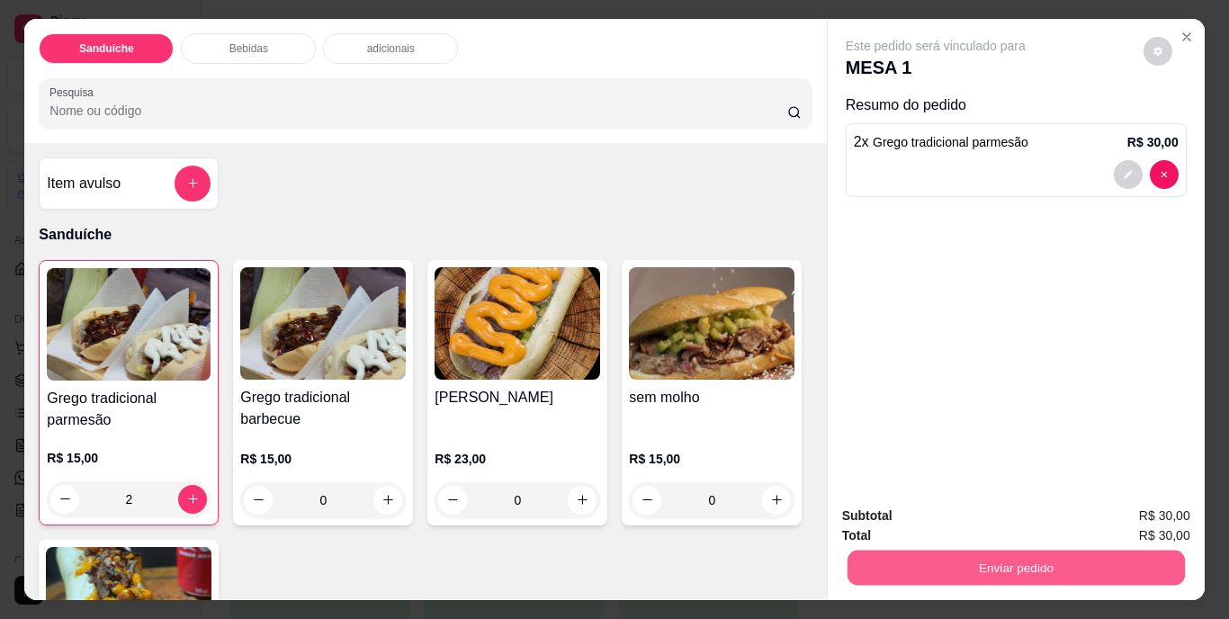
click at [992, 569] on button "Enviar pedido" at bounding box center [1016, 568] width 338 height 35
click at [1025, 511] on button "Não registrar e enviar pedido" at bounding box center [956, 517] width 187 height 34
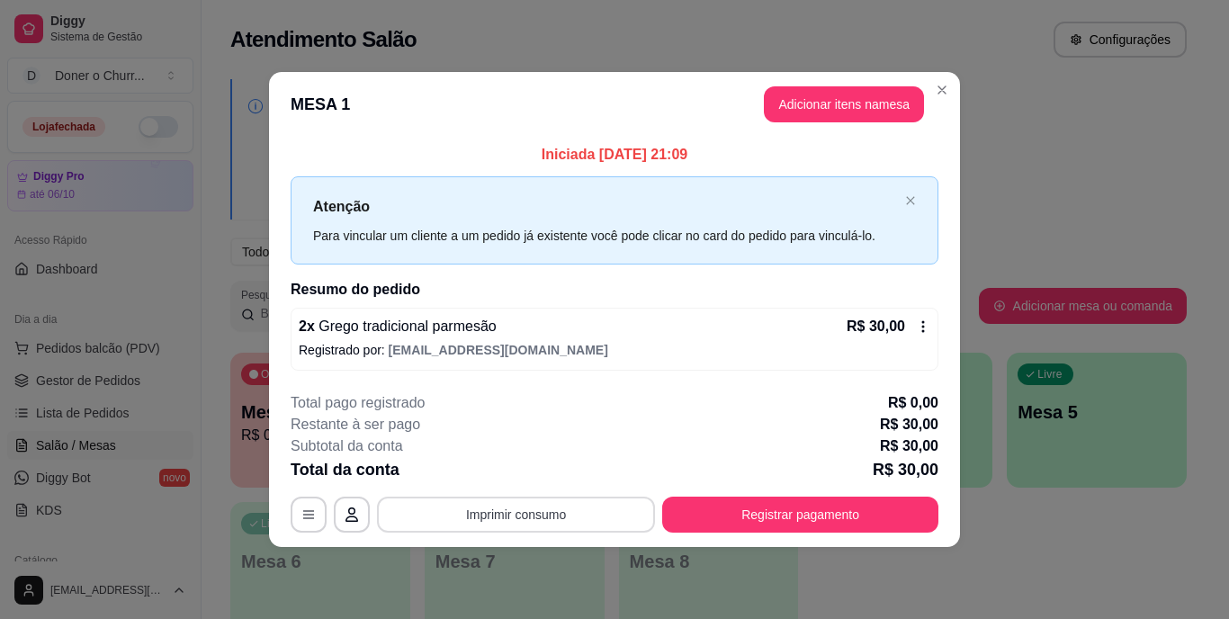
click at [511, 519] on button "Imprimir consumo" at bounding box center [516, 515] width 278 height 36
click at [523, 476] on button "IMPRESSORA" at bounding box center [521, 473] width 131 height 29
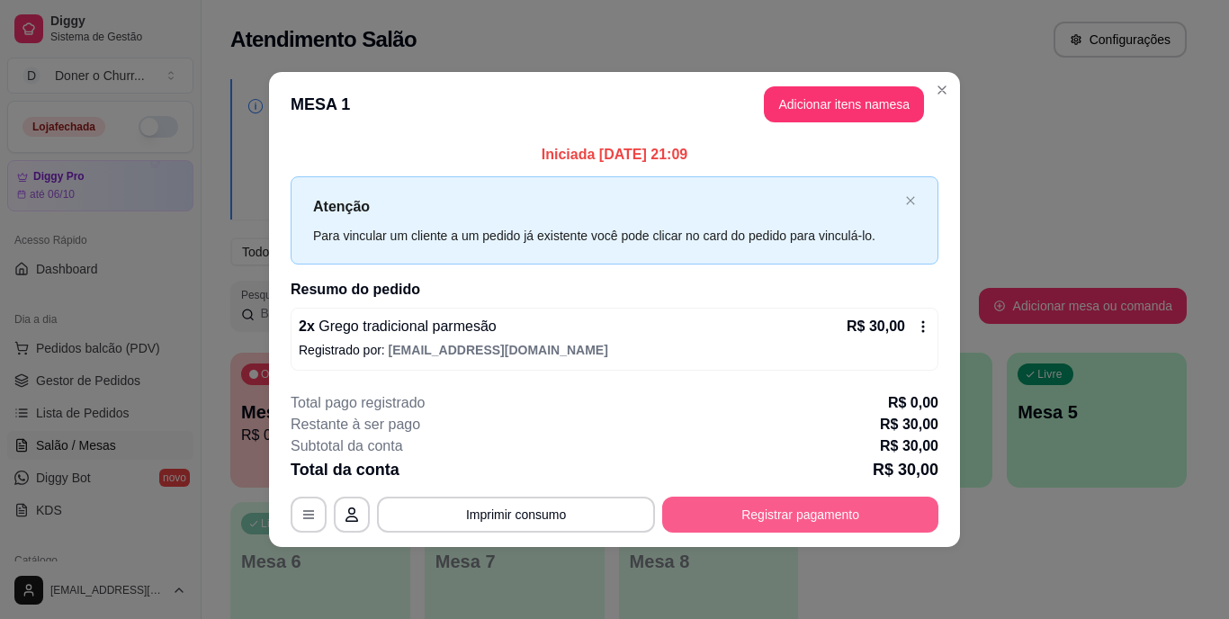
click at [776, 505] on button "Registrar pagamento" at bounding box center [800, 515] width 276 height 36
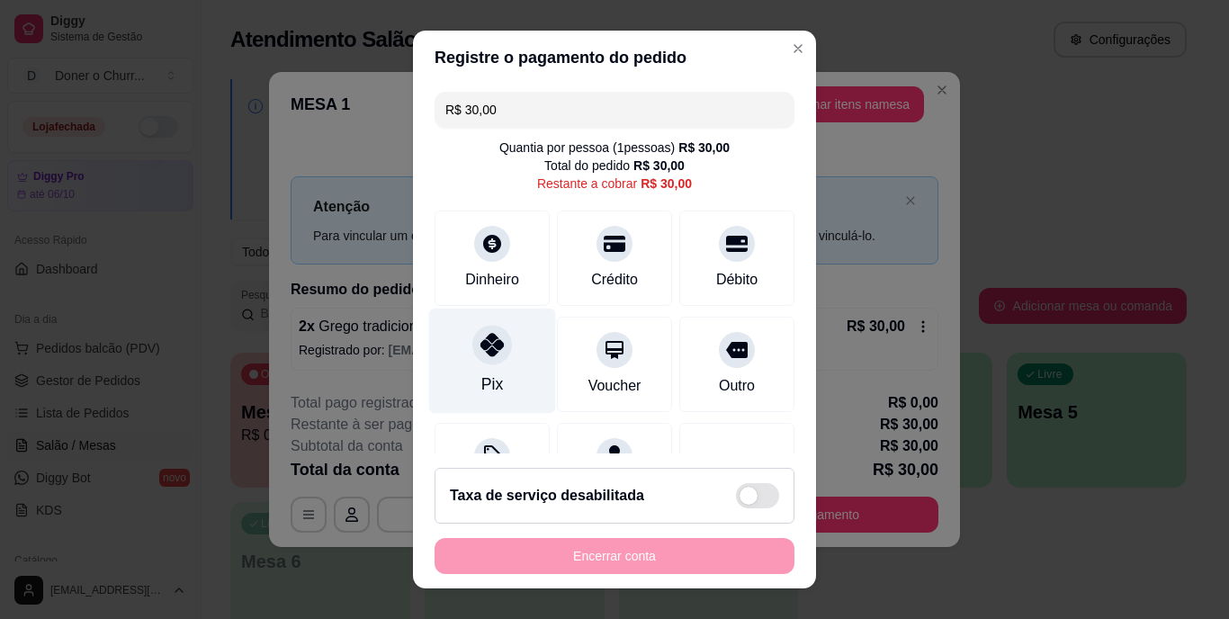
click at [481, 352] on icon at bounding box center [492, 345] width 23 height 23
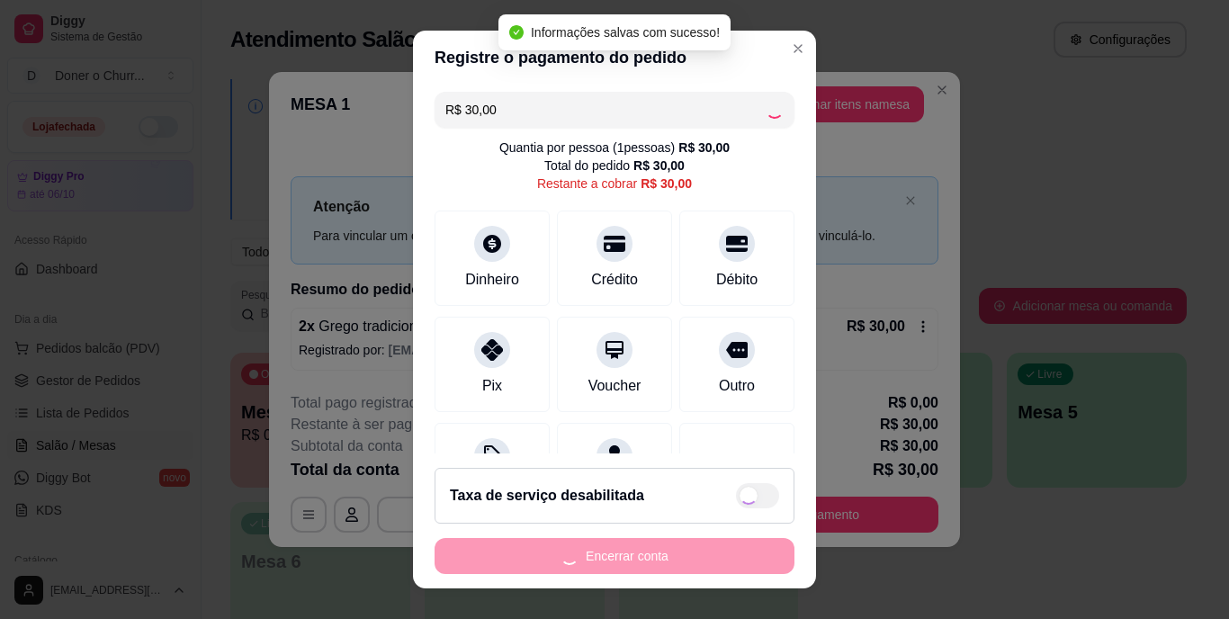
type input "R$ 0,00"
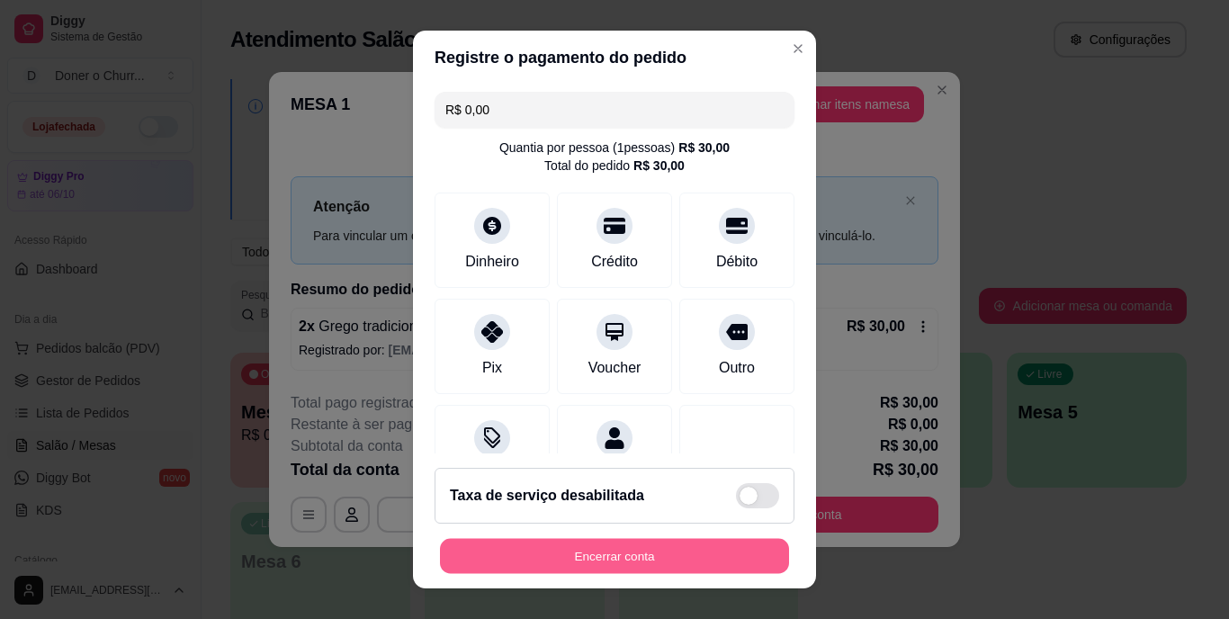
click at [596, 557] on button "Encerrar conta" at bounding box center [614, 555] width 349 height 35
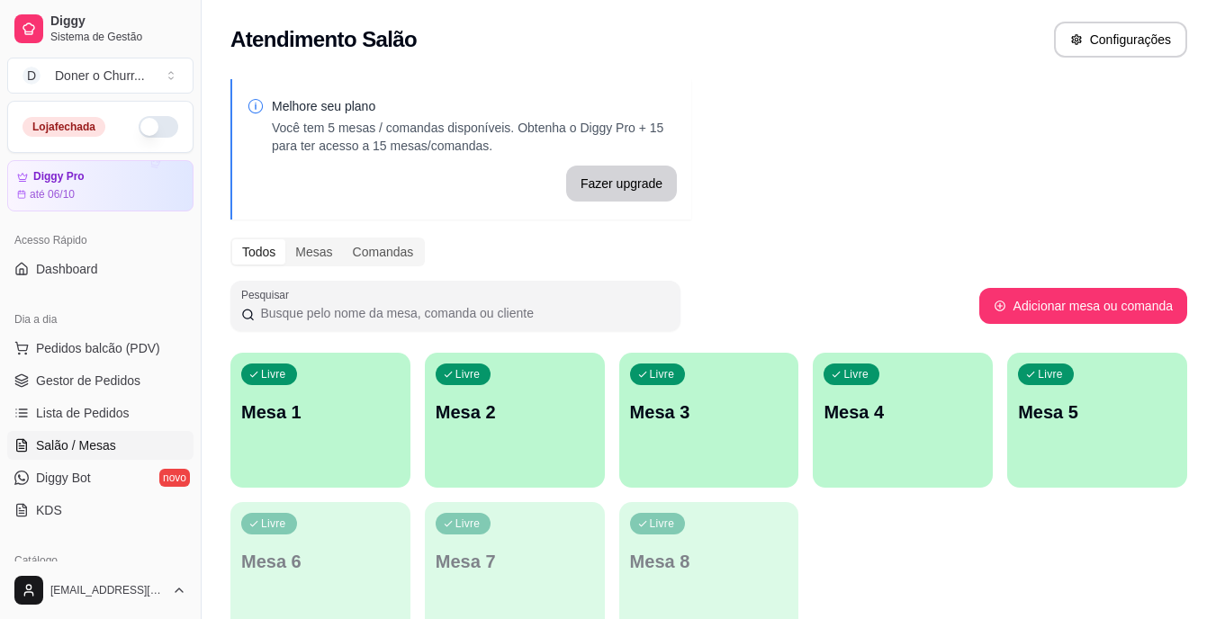
click at [329, 419] on p "Mesa 1" at bounding box center [320, 412] width 158 height 25
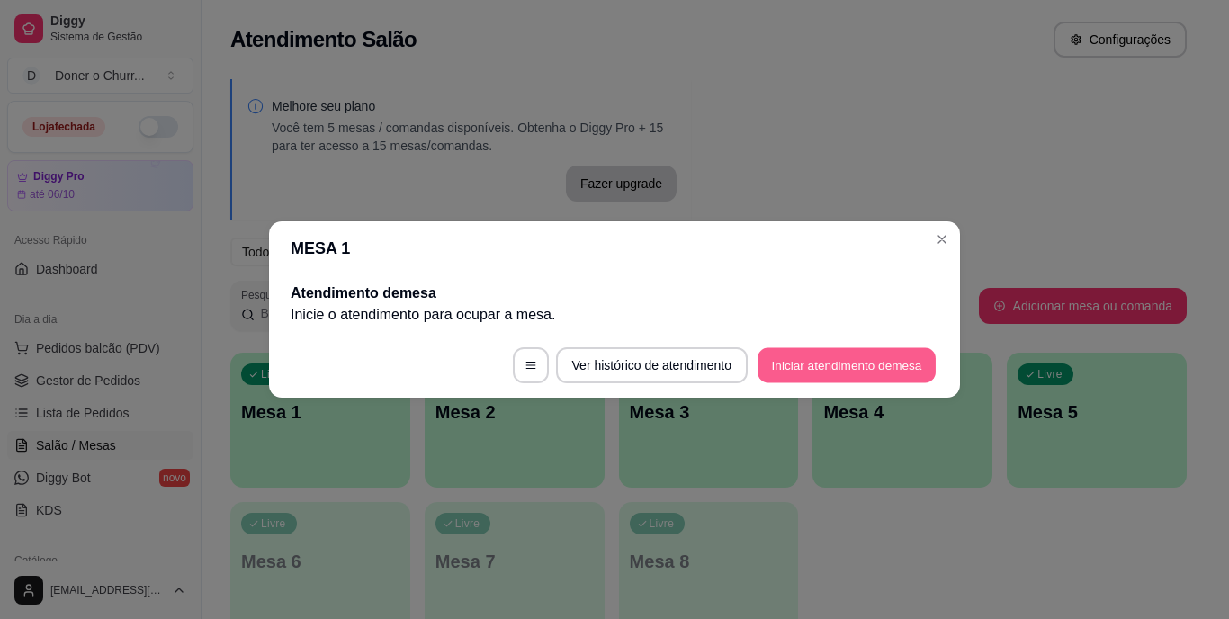
click at [854, 365] on button "Iniciar atendimento de mesa" at bounding box center [847, 365] width 178 height 35
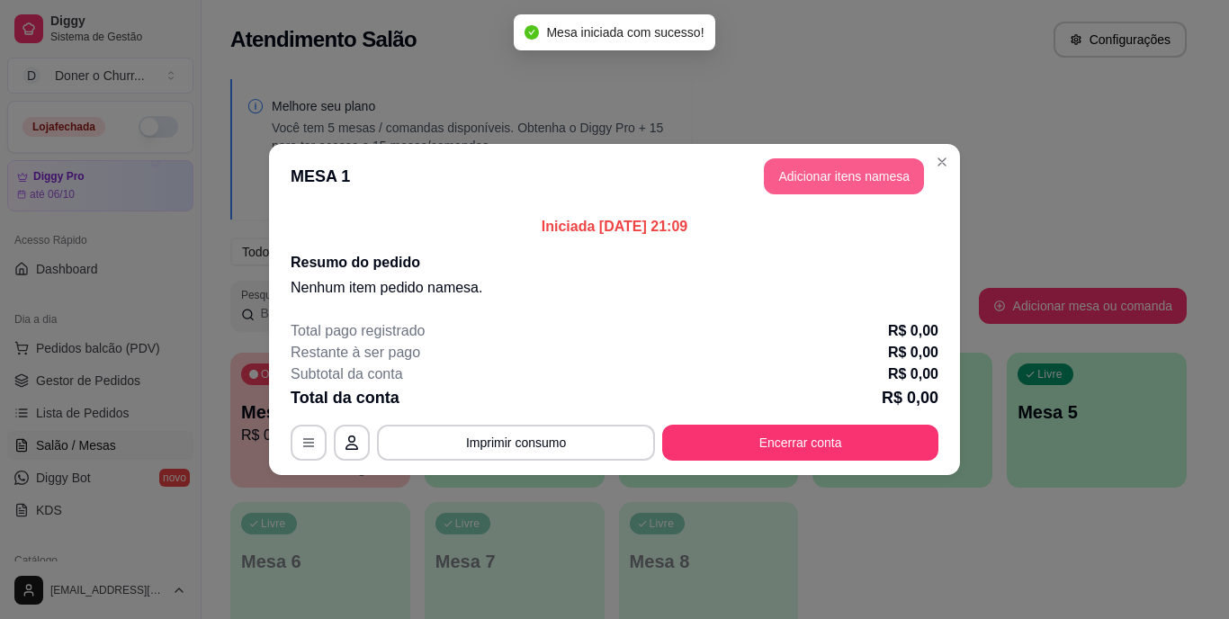
click at [808, 176] on button "Adicionar itens na mesa" at bounding box center [844, 176] width 160 height 36
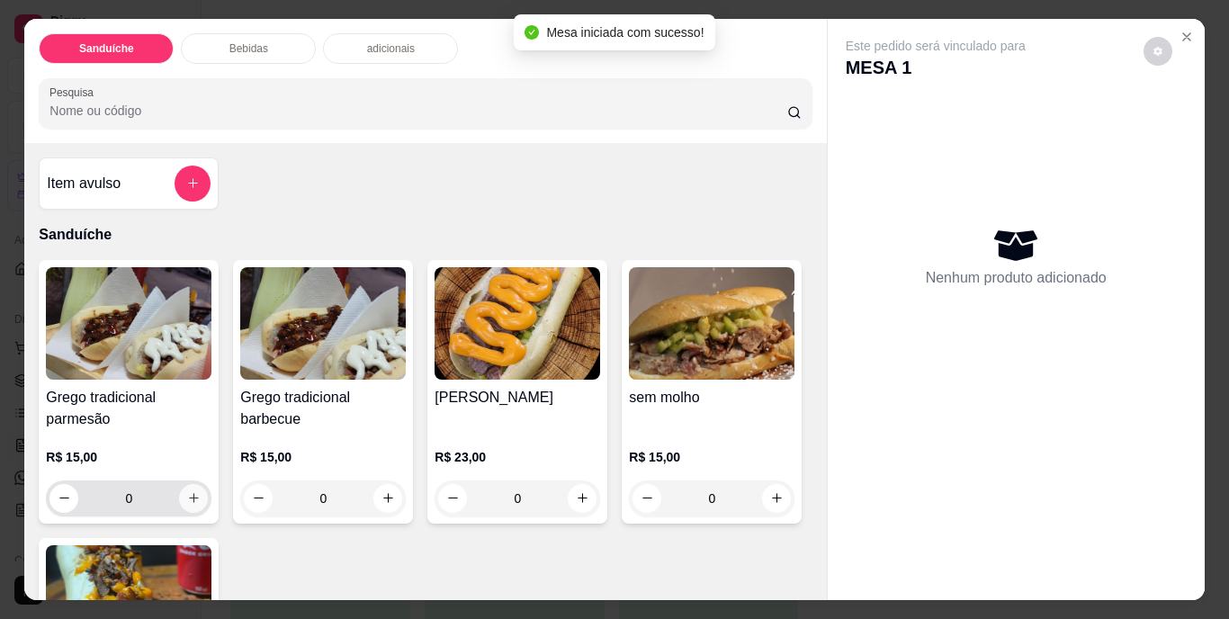
click at [187, 495] on icon "increase-product-quantity" at bounding box center [194, 498] width 14 height 14
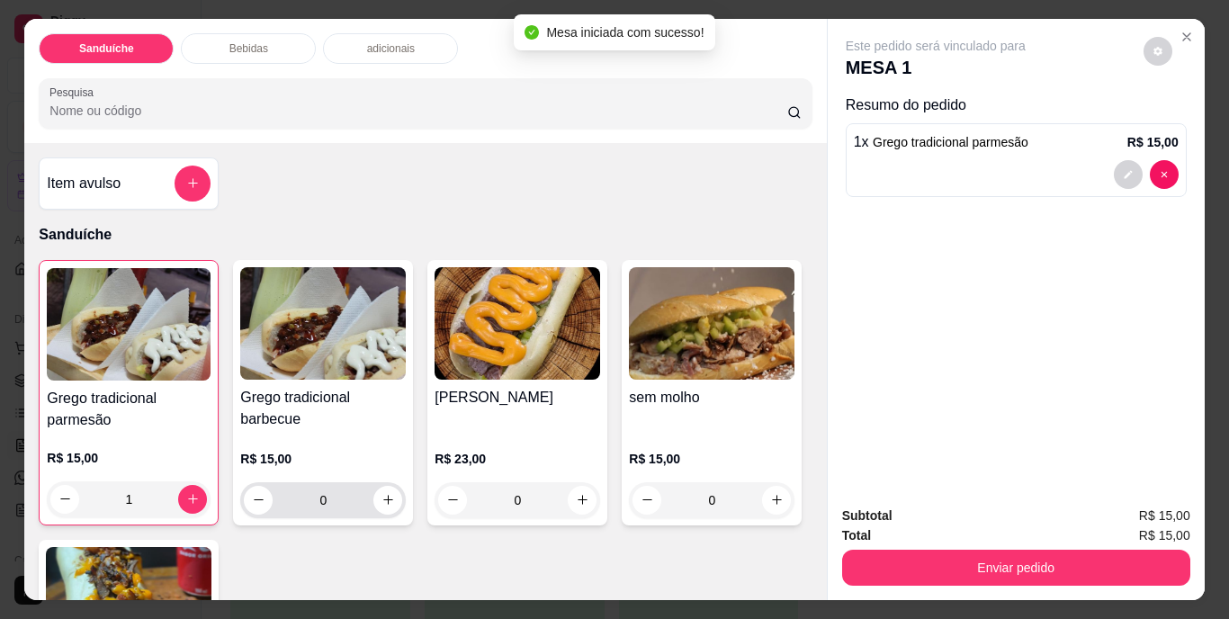
type input "1"
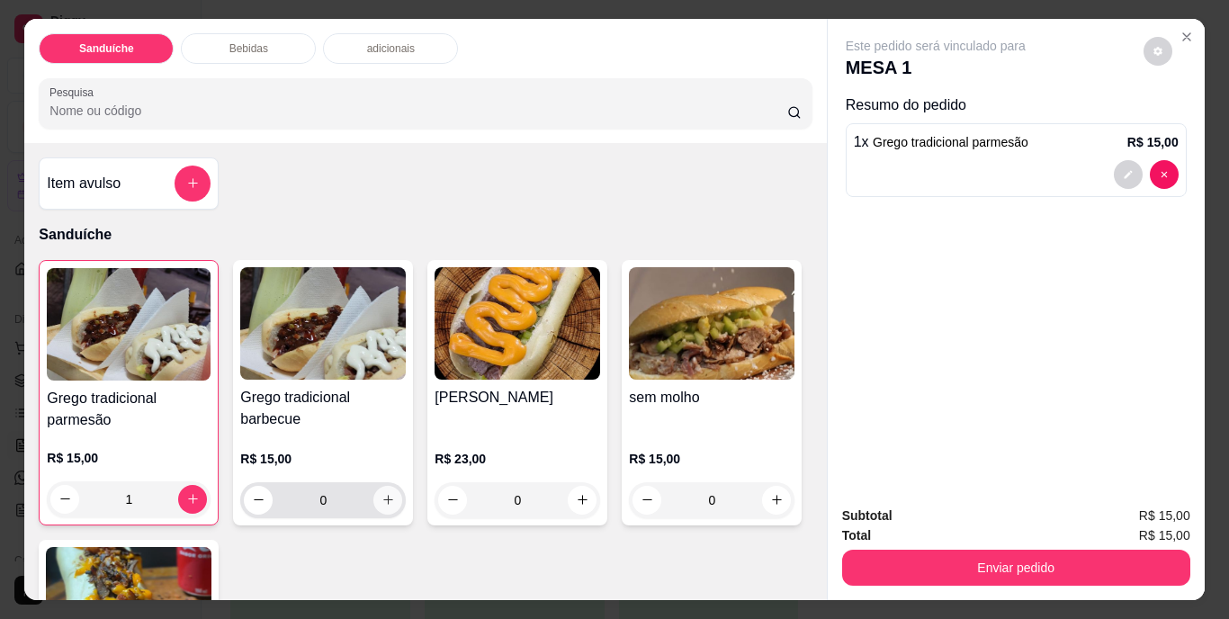
click at [382, 493] on icon "increase-product-quantity" at bounding box center [389, 500] width 14 height 14
type input "1"
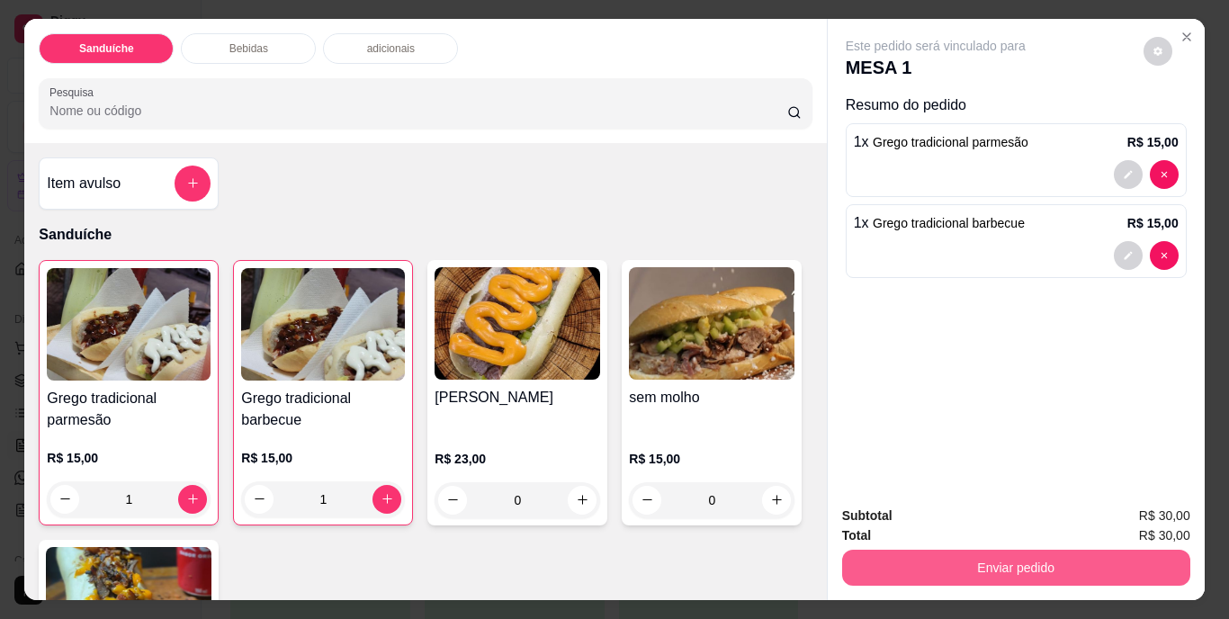
click at [1046, 561] on button "Enviar pedido" at bounding box center [1016, 568] width 348 height 36
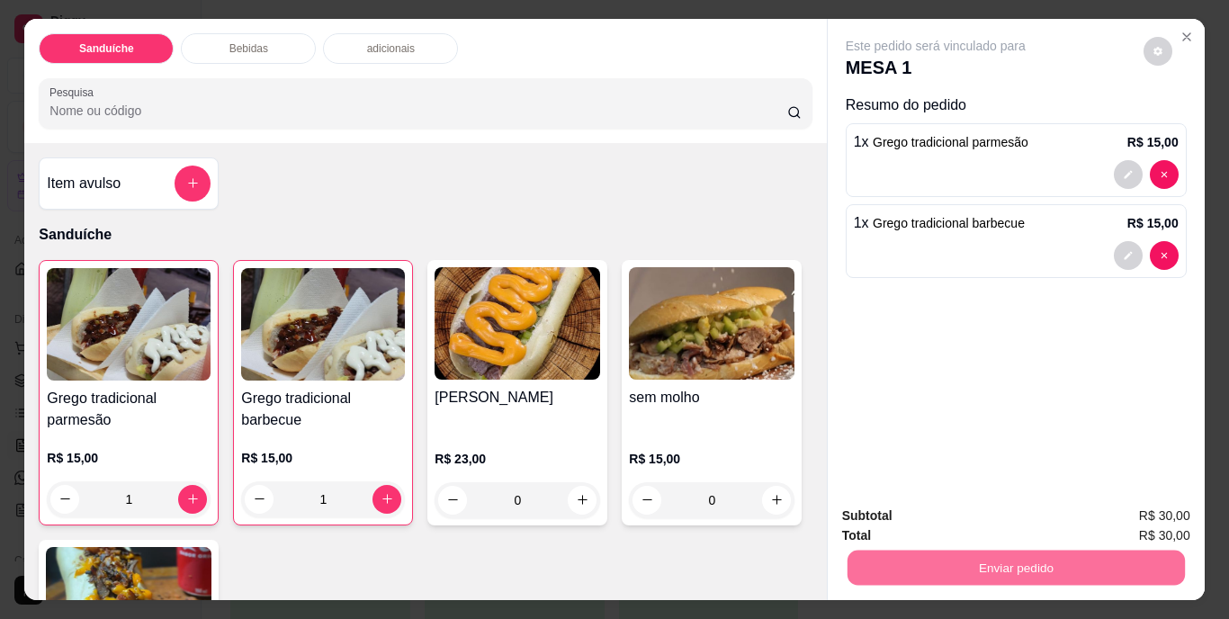
click at [960, 515] on button "Não registrar e enviar pedido" at bounding box center [957, 516] width 182 height 33
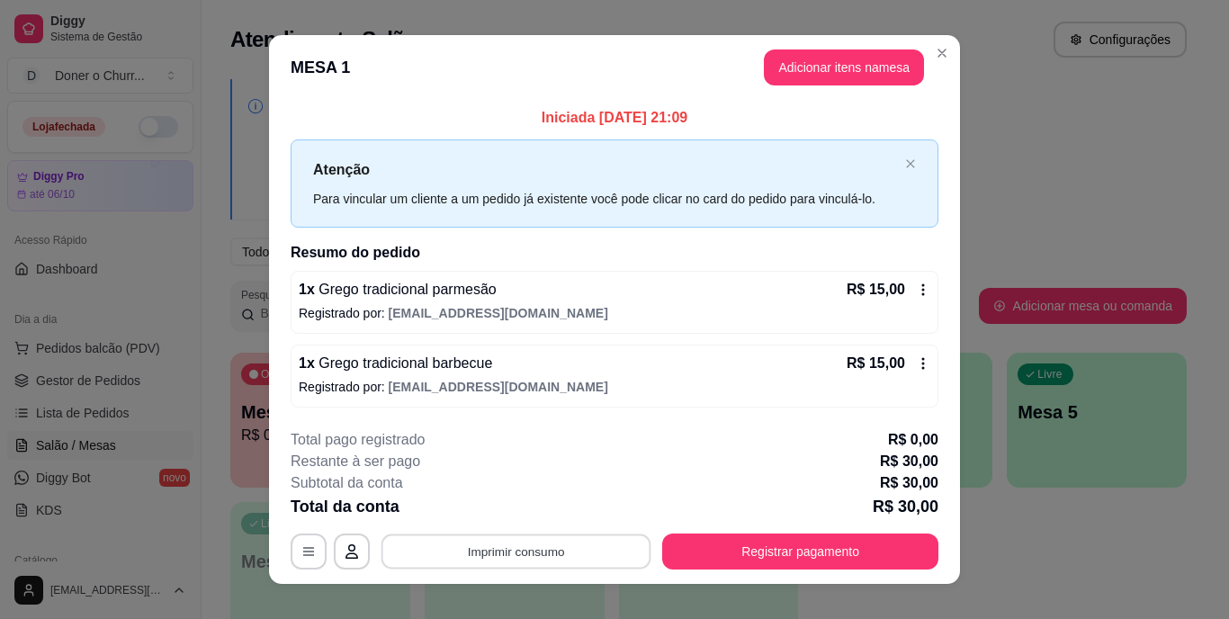
click at [518, 541] on button "Imprimir consumo" at bounding box center [517, 551] width 270 height 35
click at [545, 505] on button "IMPRESSORA" at bounding box center [515, 510] width 131 height 29
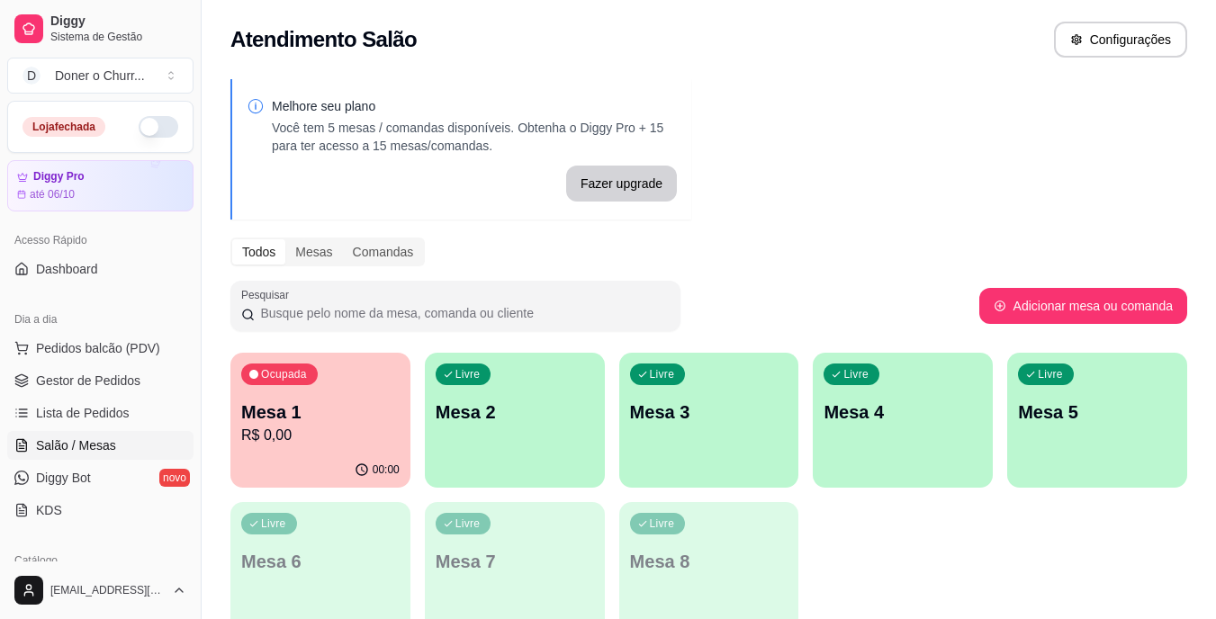
click at [524, 422] on p "Mesa 2" at bounding box center [515, 412] width 158 height 25
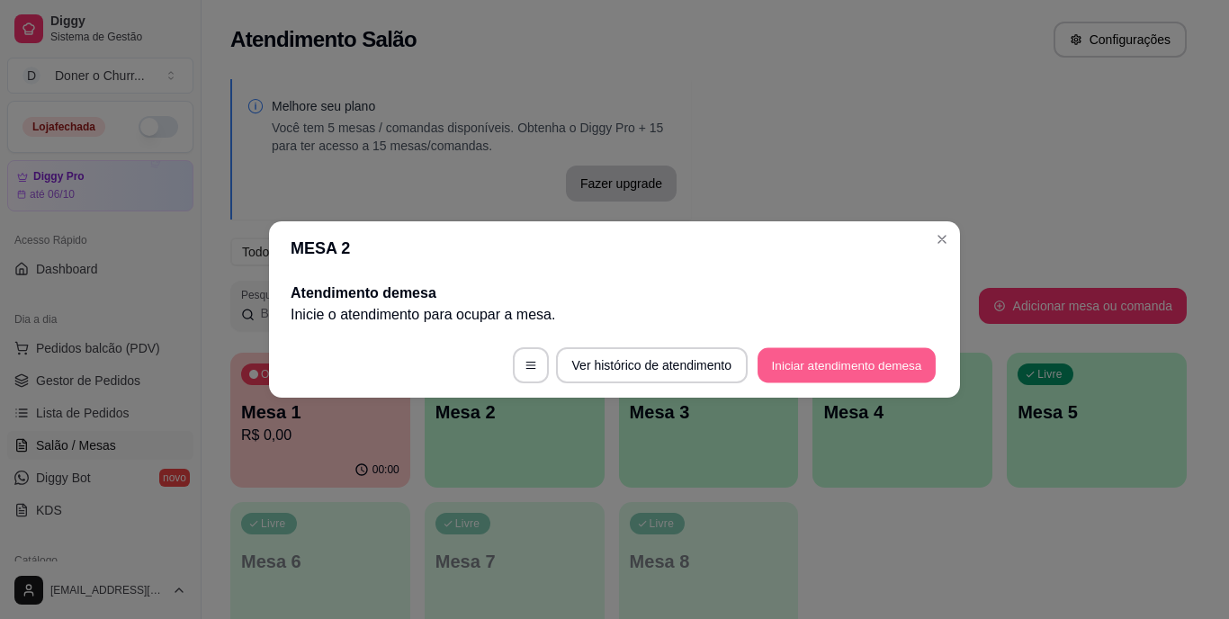
click at [826, 366] on button "Iniciar atendimento de mesa" at bounding box center [847, 365] width 178 height 35
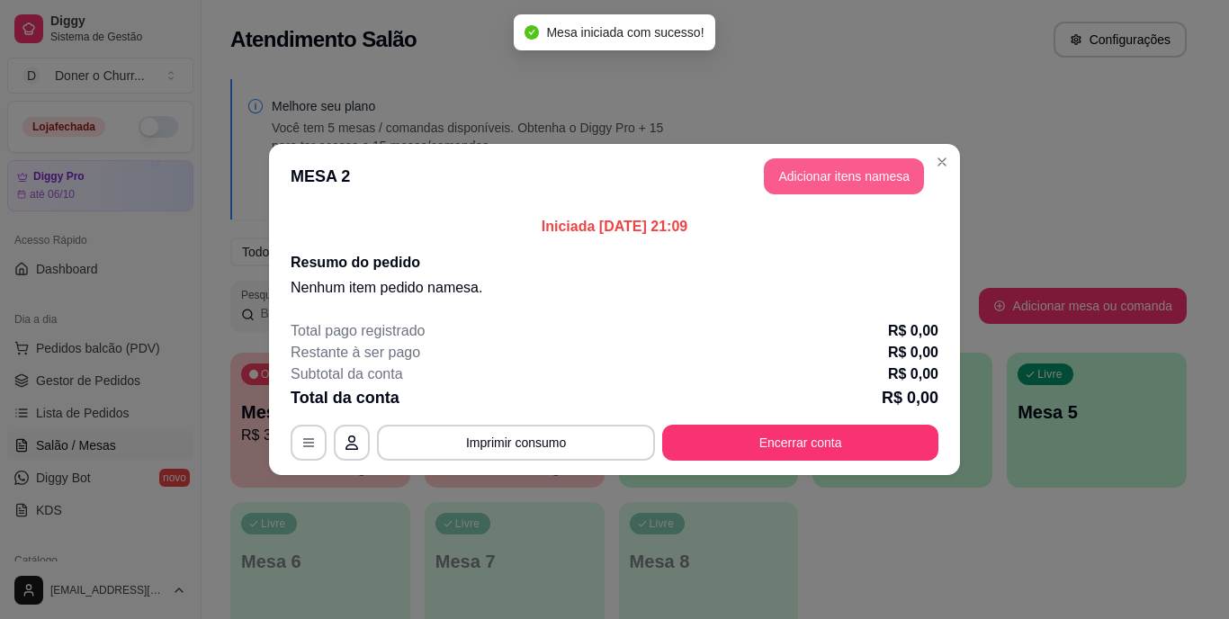
click at [878, 169] on button "Adicionar itens na mesa" at bounding box center [844, 176] width 160 height 36
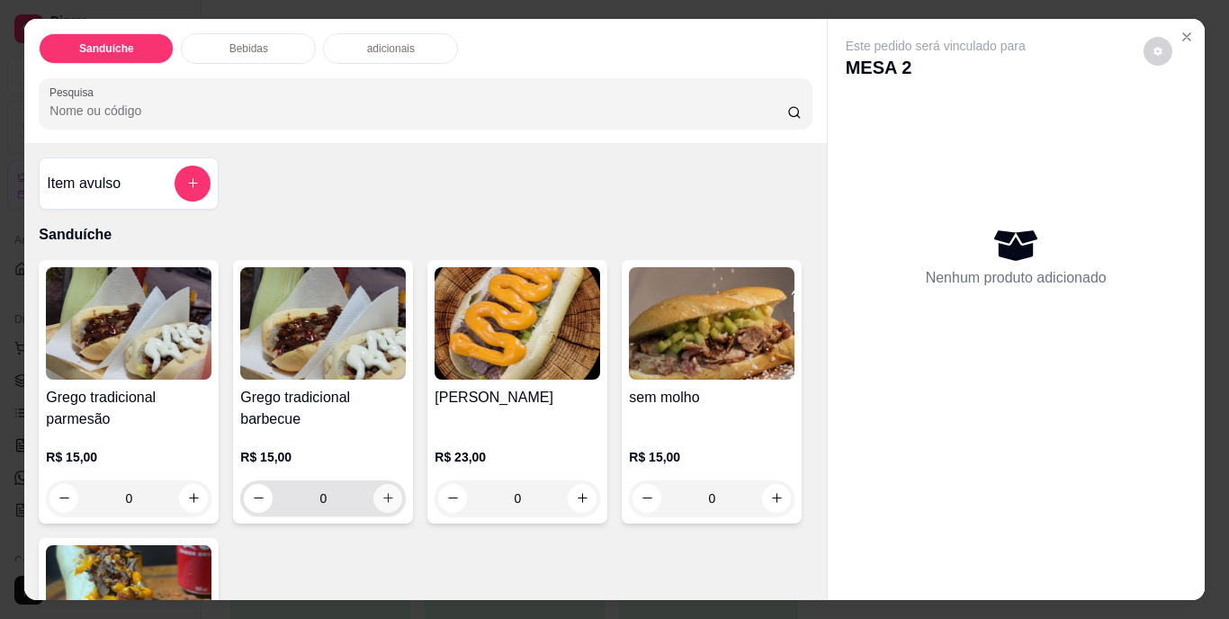
click at [382, 491] on icon "increase-product-quantity" at bounding box center [389, 498] width 14 height 14
type input "1"
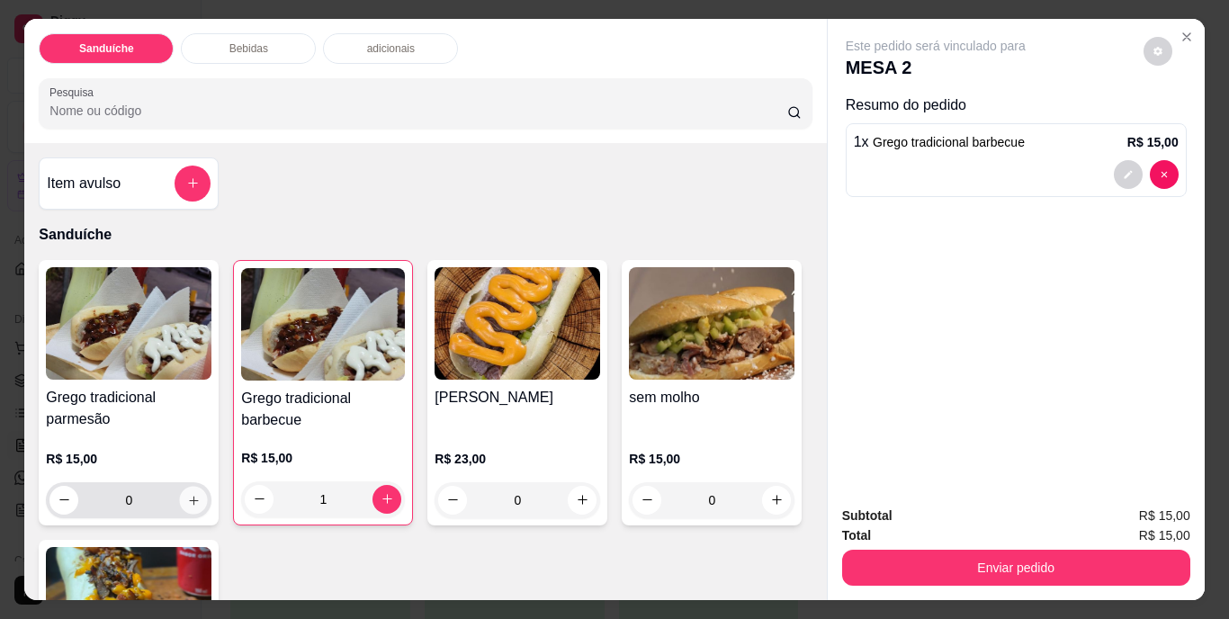
click at [187, 497] on icon "increase-product-quantity" at bounding box center [194, 500] width 14 height 14
type input "1"
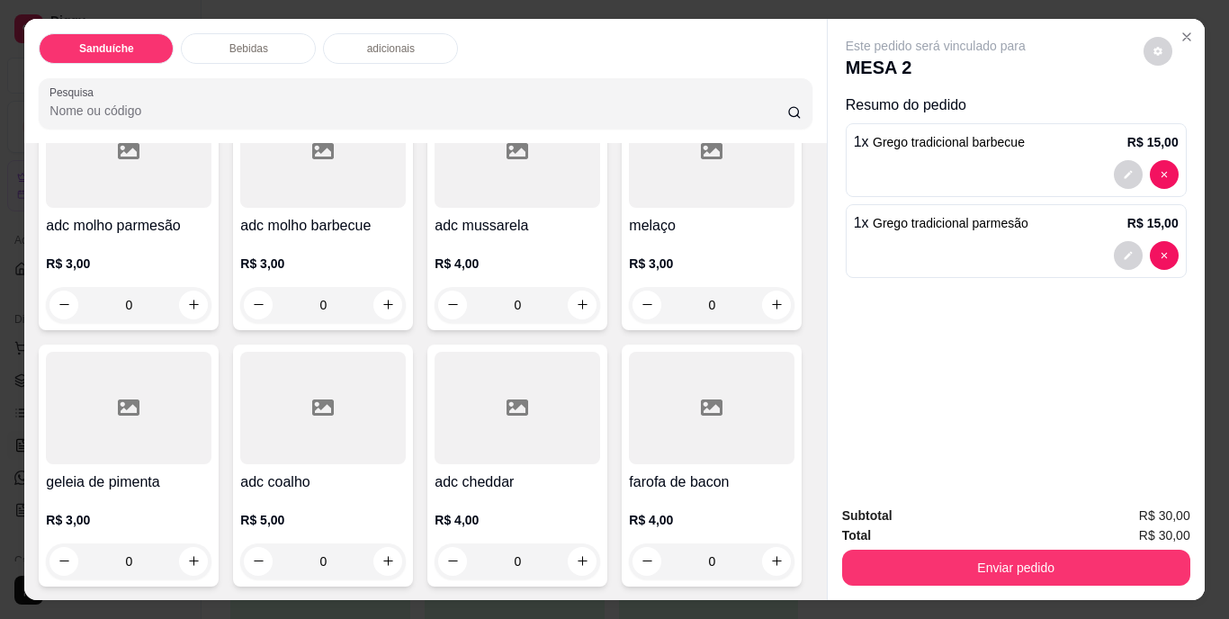
scroll to position [1440, 0]
click at [201, 554] on icon "increase-product-quantity" at bounding box center [194, 561] width 14 height 14
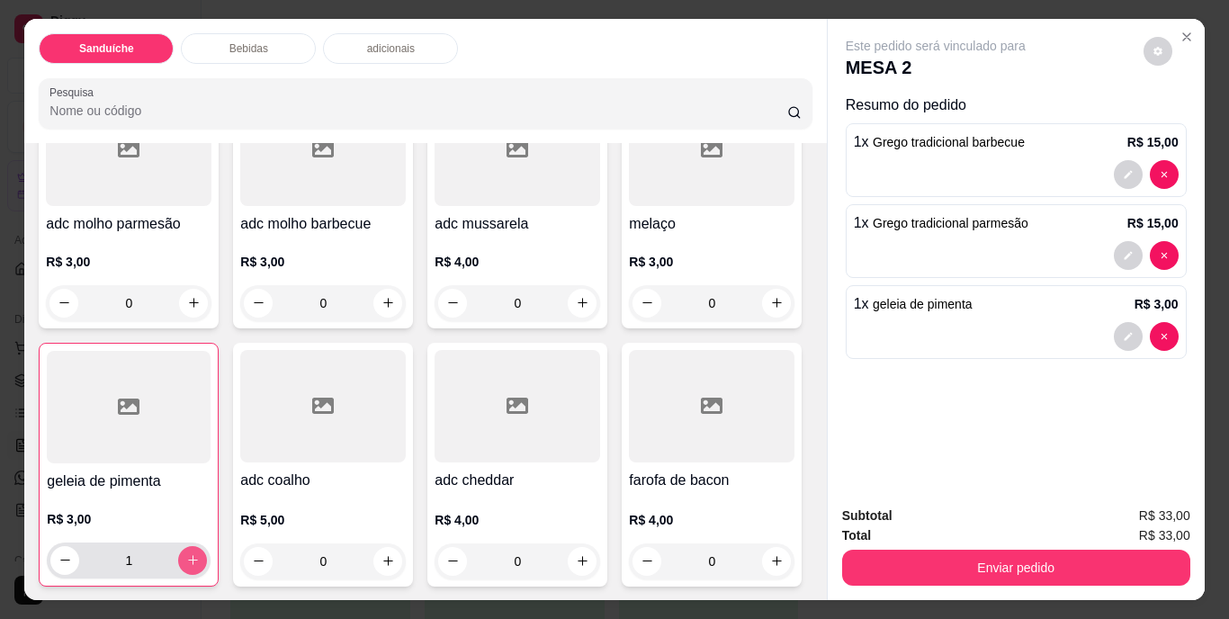
type input "1"
click at [770, 310] on icon "increase-product-quantity" at bounding box center [777, 303] width 14 height 14
type input "1"
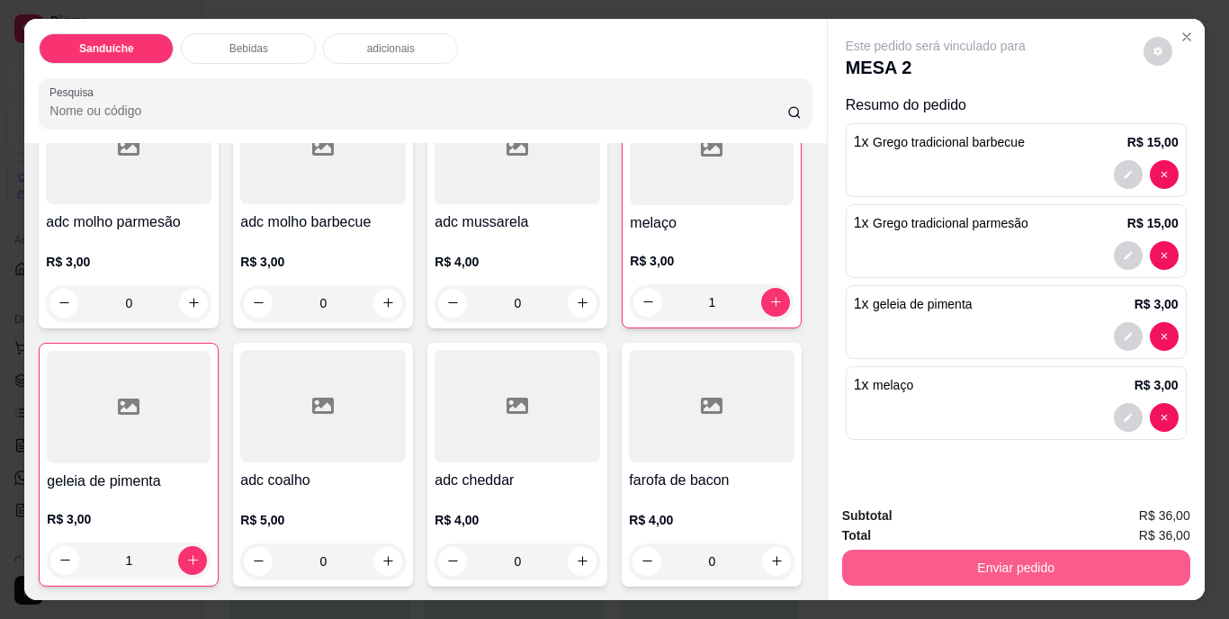
click at [976, 556] on button "Enviar pedido" at bounding box center [1016, 568] width 348 height 36
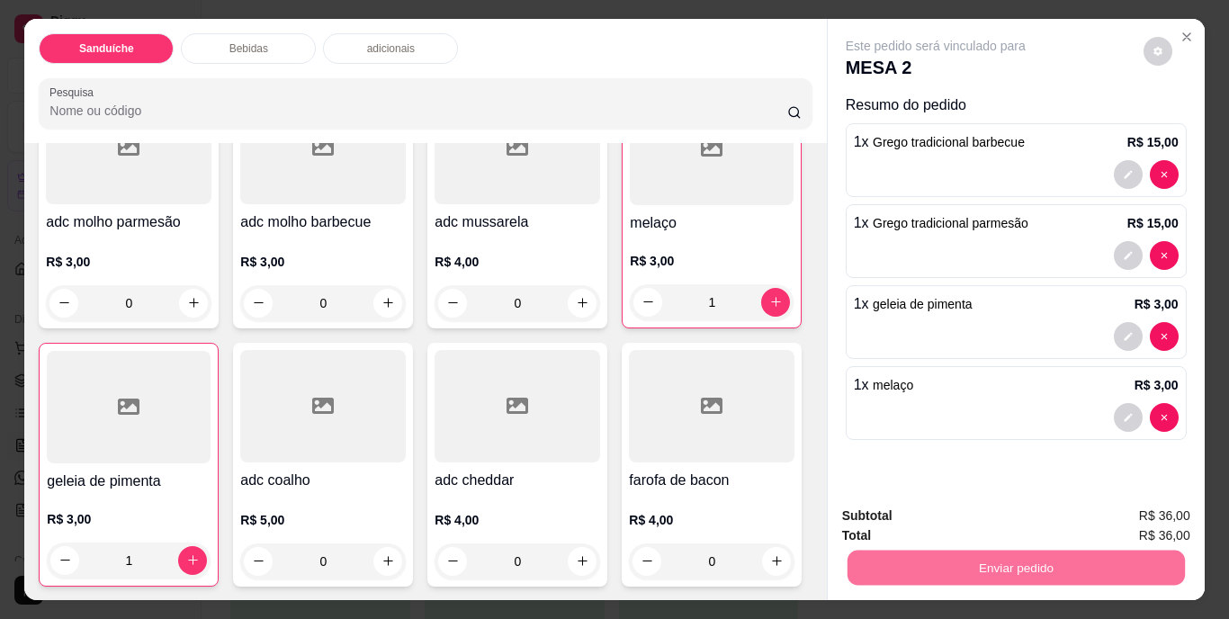
click at [959, 521] on button "Não registrar e enviar pedido" at bounding box center [956, 517] width 187 height 34
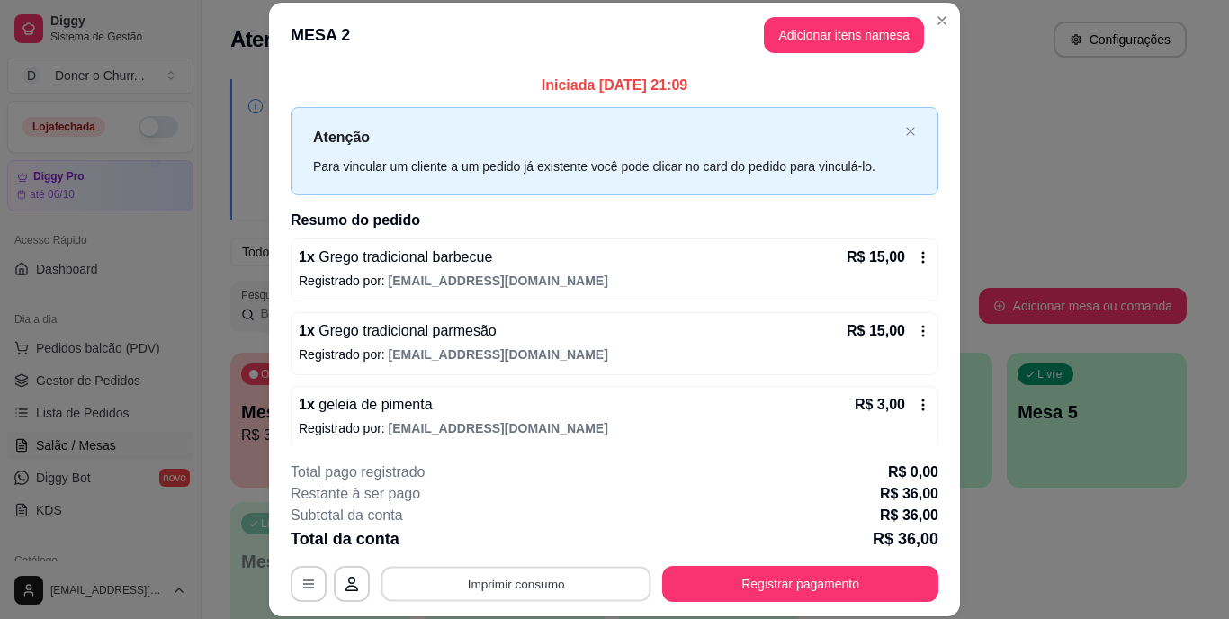
click at [483, 581] on button "Imprimir consumo" at bounding box center [517, 583] width 270 height 35
click at [525, 542] on button "IMPRESSORA" at bounding box center [515, 542] width 131 height 29
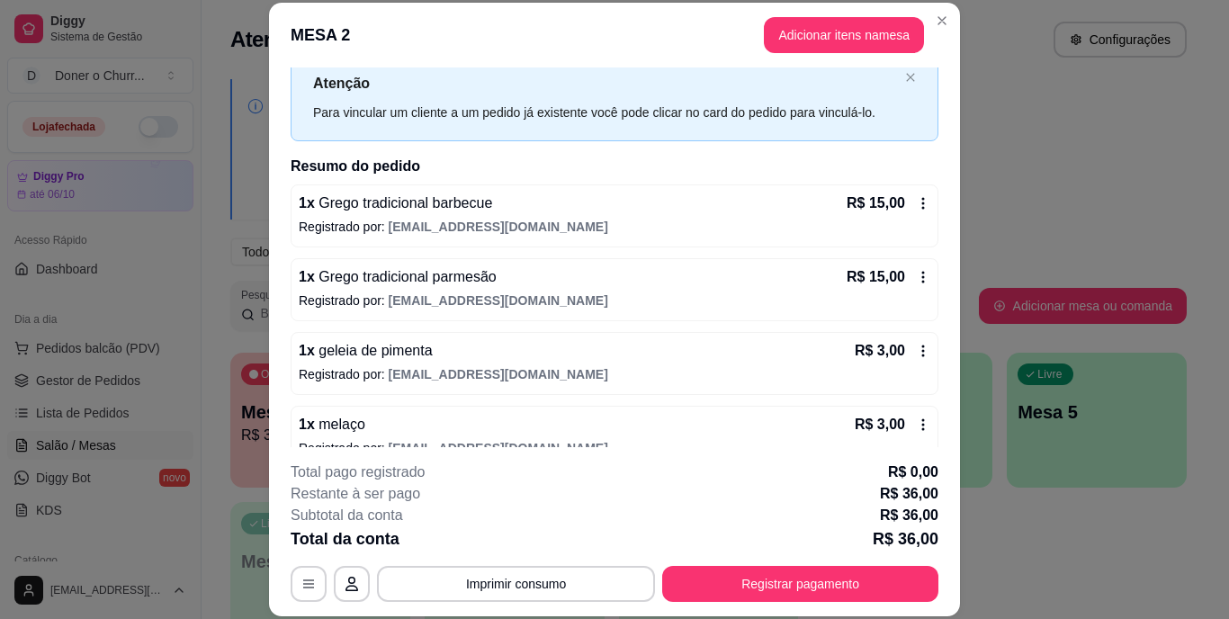
scroll to position [83, 0]
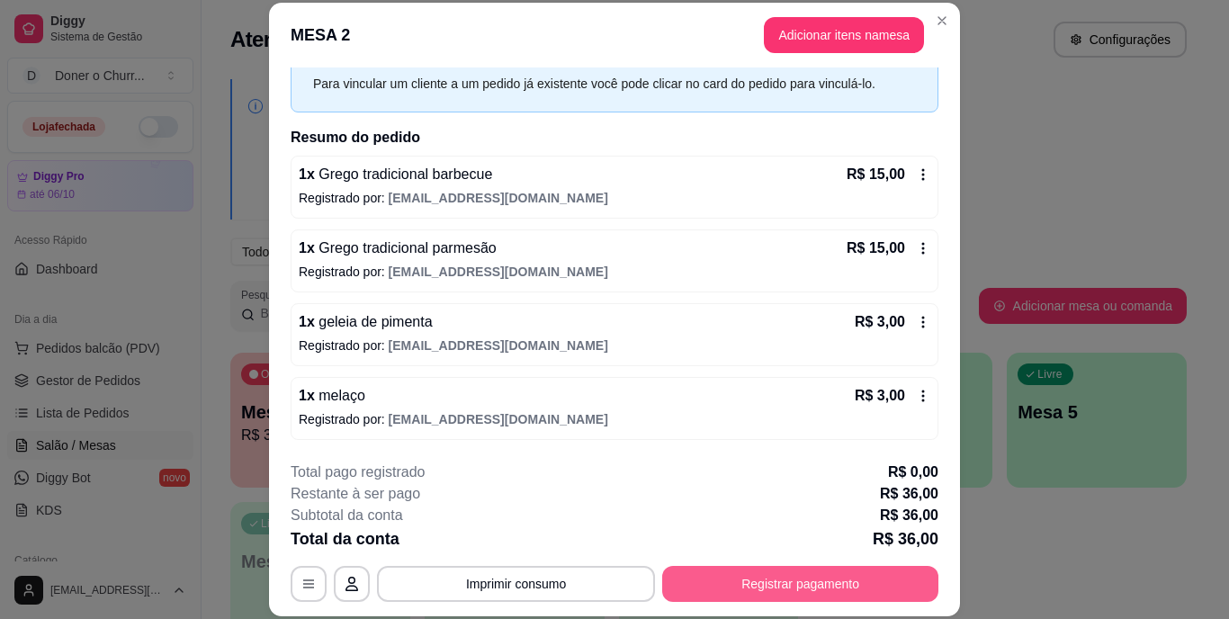
click at [766, 584] on button "Registrar pagamento" at bounding box center [800, 584] width 276 height 36
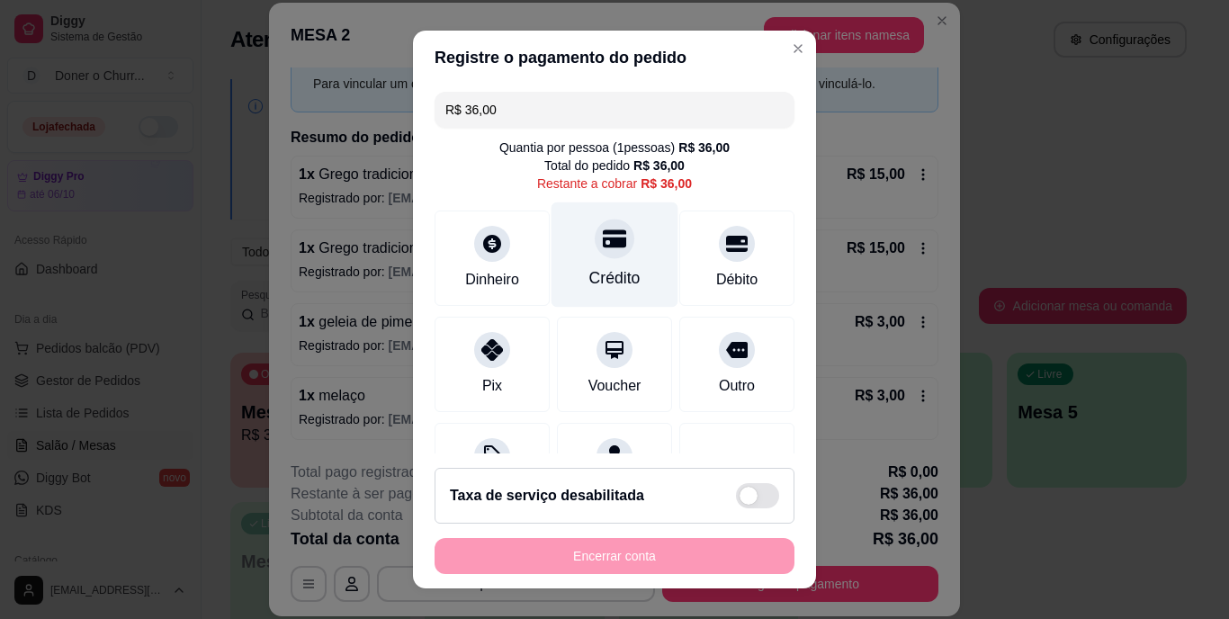
click at [584, 265] on div "Crédito" at bounding box center [615, 255] width 127 height 105
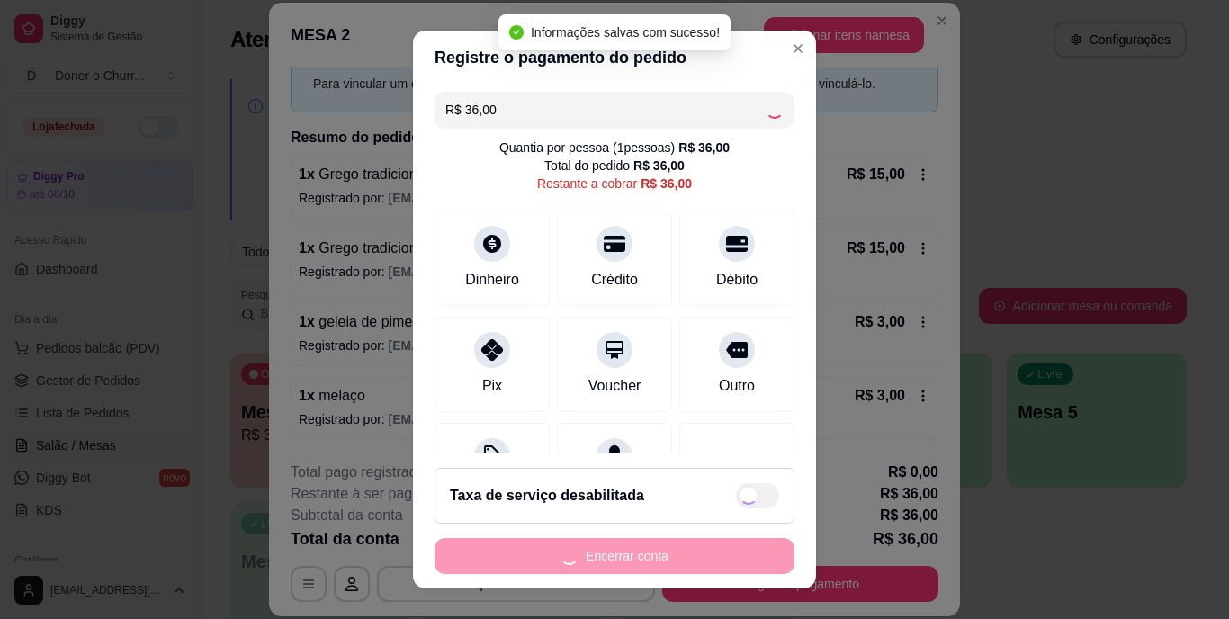
type input "R$ 0,00"
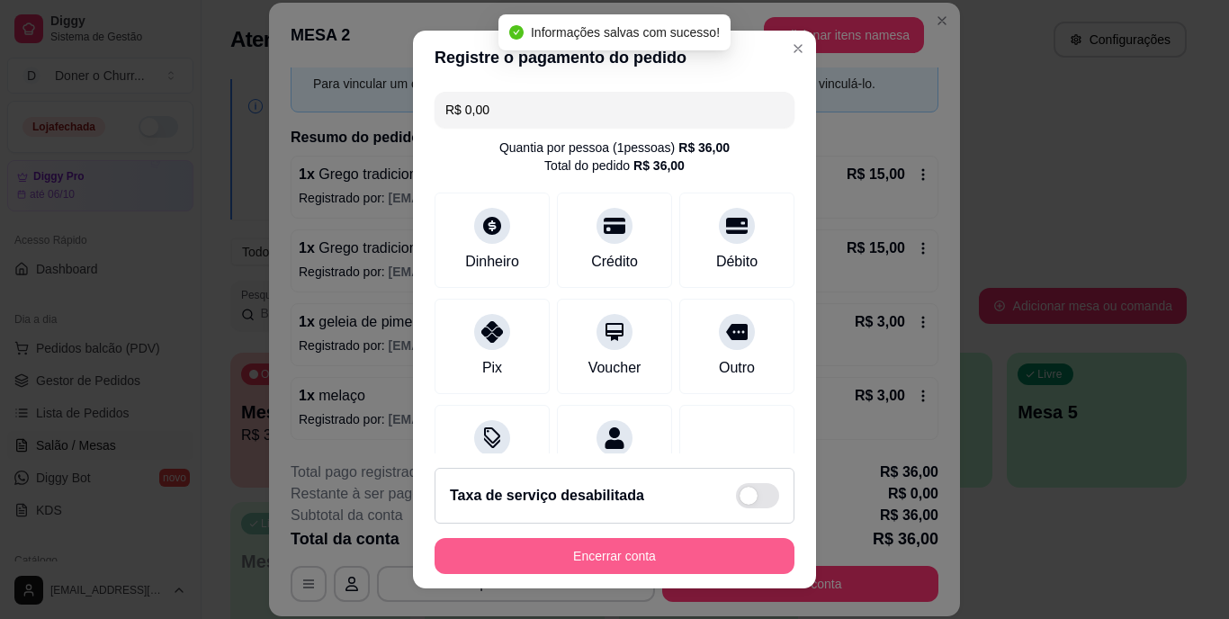
click at [655, 546] on button "Encerrar conta" at bounding box center [615, 556] width 360 height 36
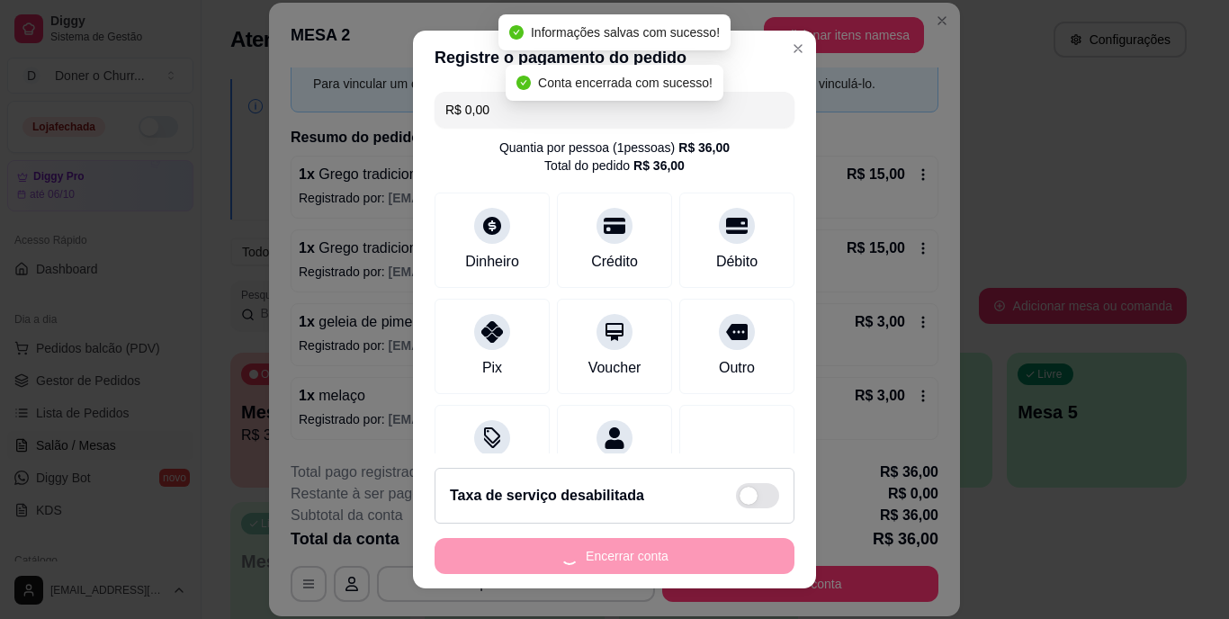
scroll to position [0, 0]
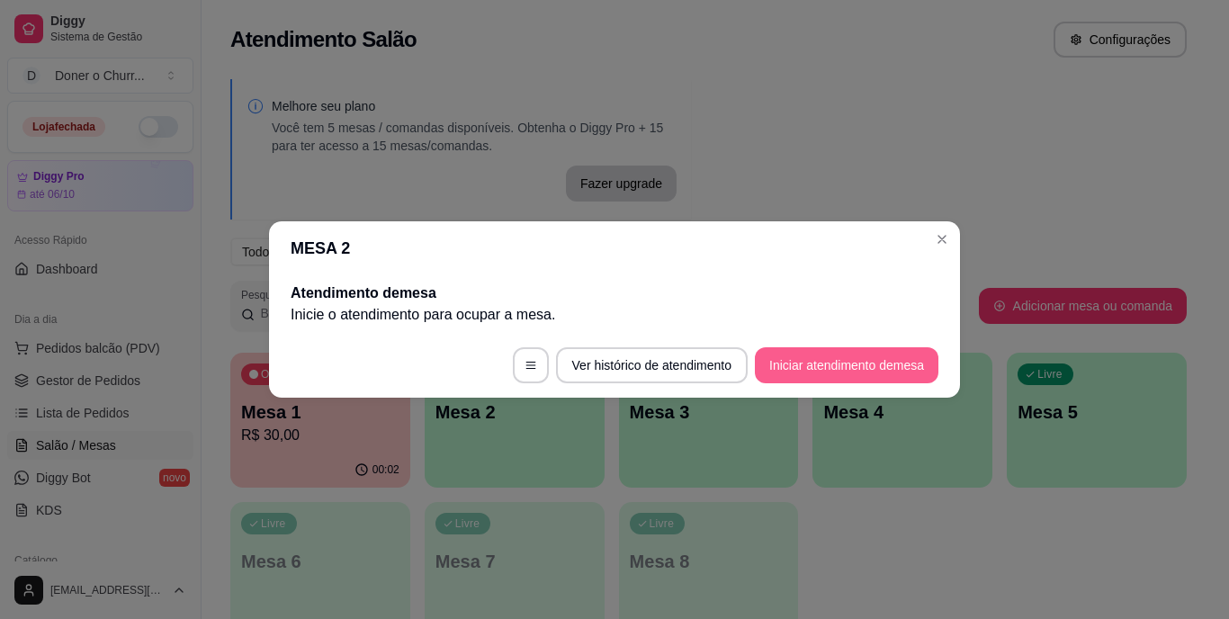
click at [904, 369] on button "Iniciar atendimento de mesa" at bounding box center [847, 365] width 184 height 36
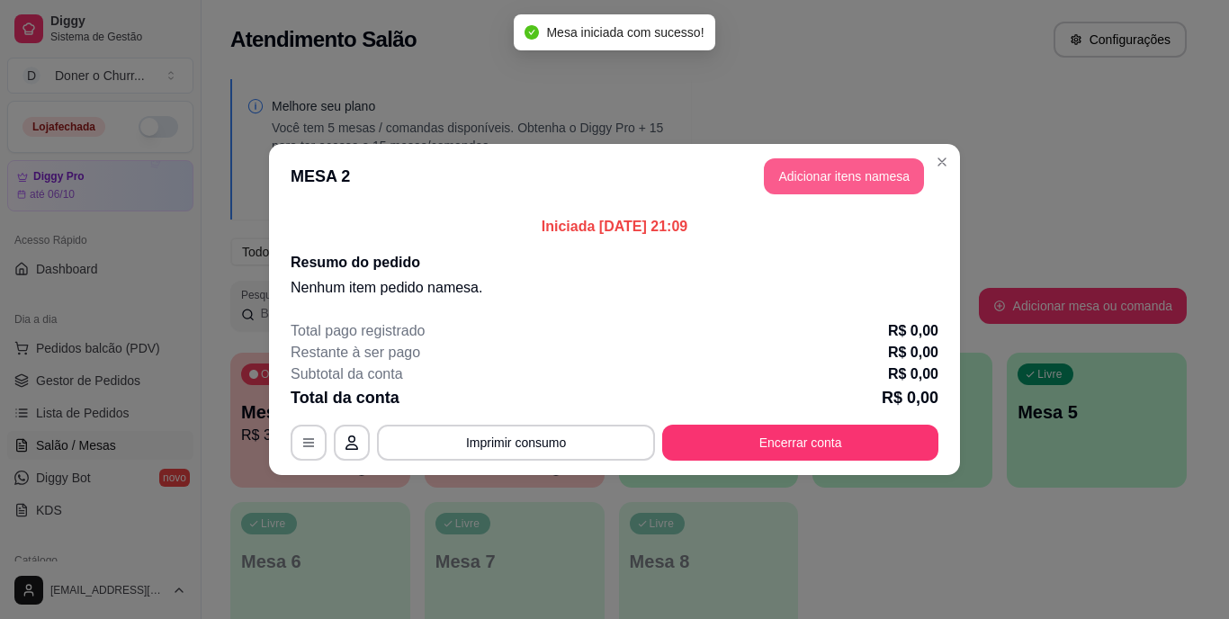
click at [838, 176] on button "Adicionar itens na mesa" at bounding box center [844, 176] width 160 height 36
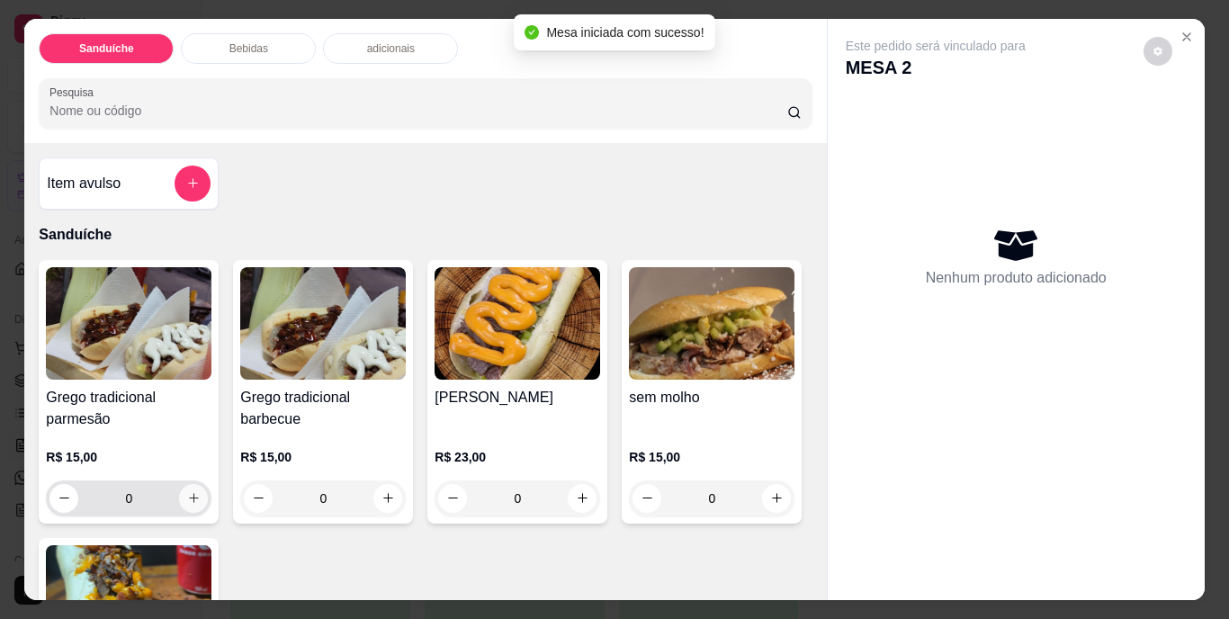
click at [191, 491] on icon "increase-product-quantity" at bounding box center [194, 498] width 14 height 14
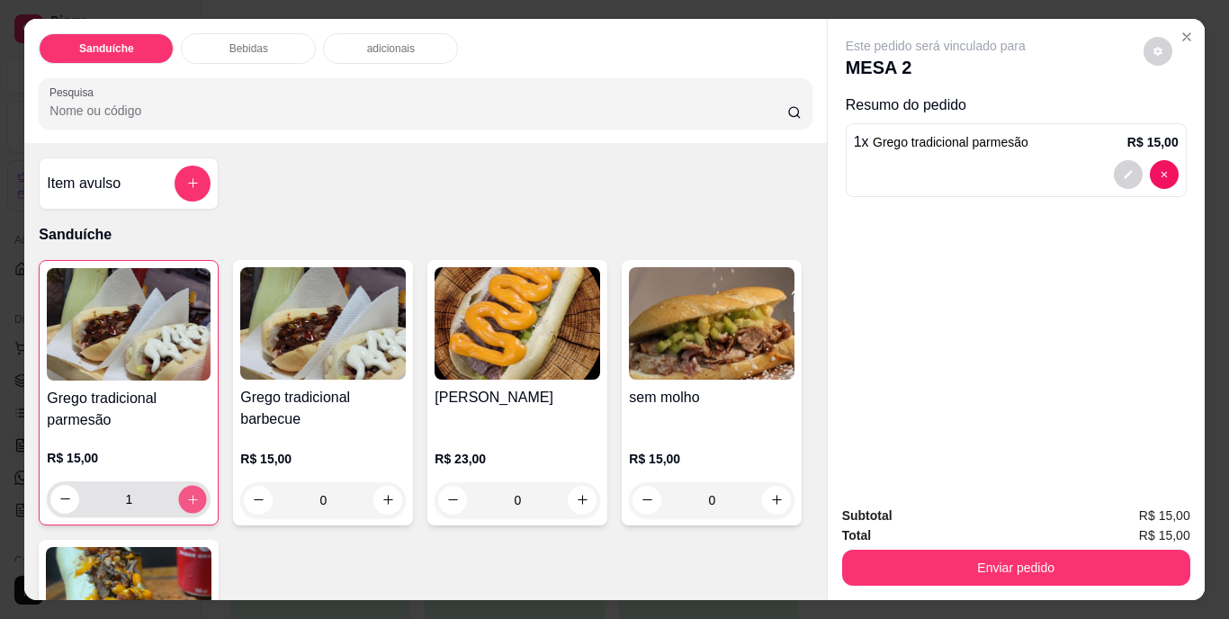
click at [190, 492] on icon "increase-product-quantity" at bounding box center [193, 499] width 14 height 14
type input "2"
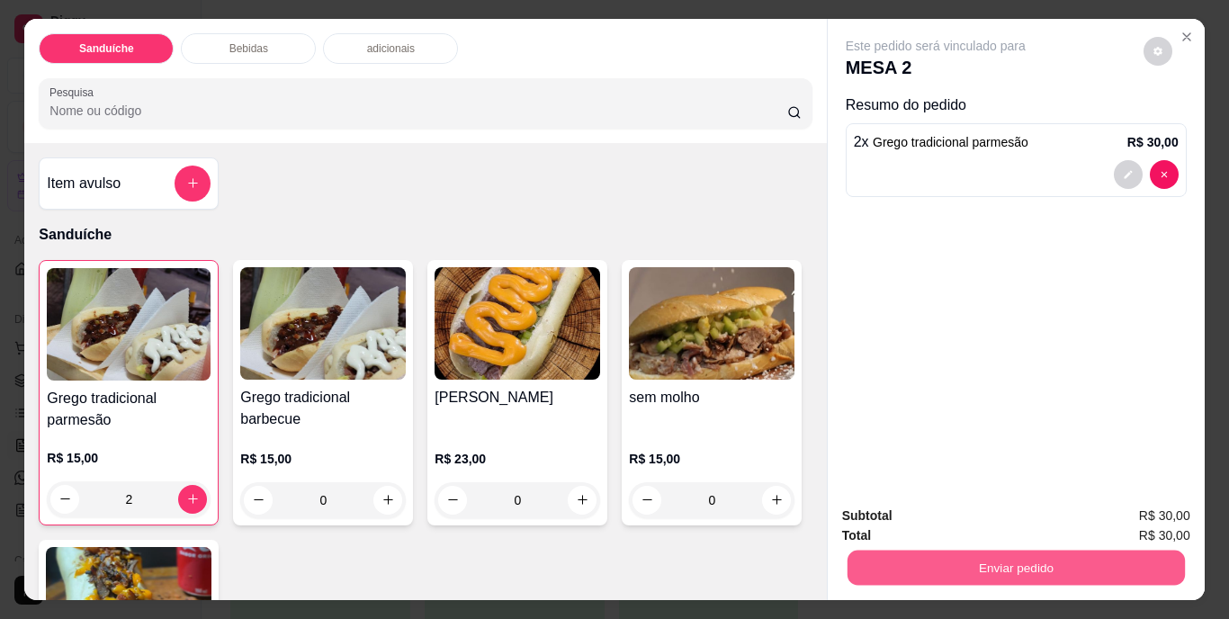
click at [995, 558] on button "Enviar pedido" at bounding box center [1016, 568] width 338 height 35
click at [962, 510] on button "Não registrar e enviar pedido" at bounding box center [956, 517] width 187 height 34
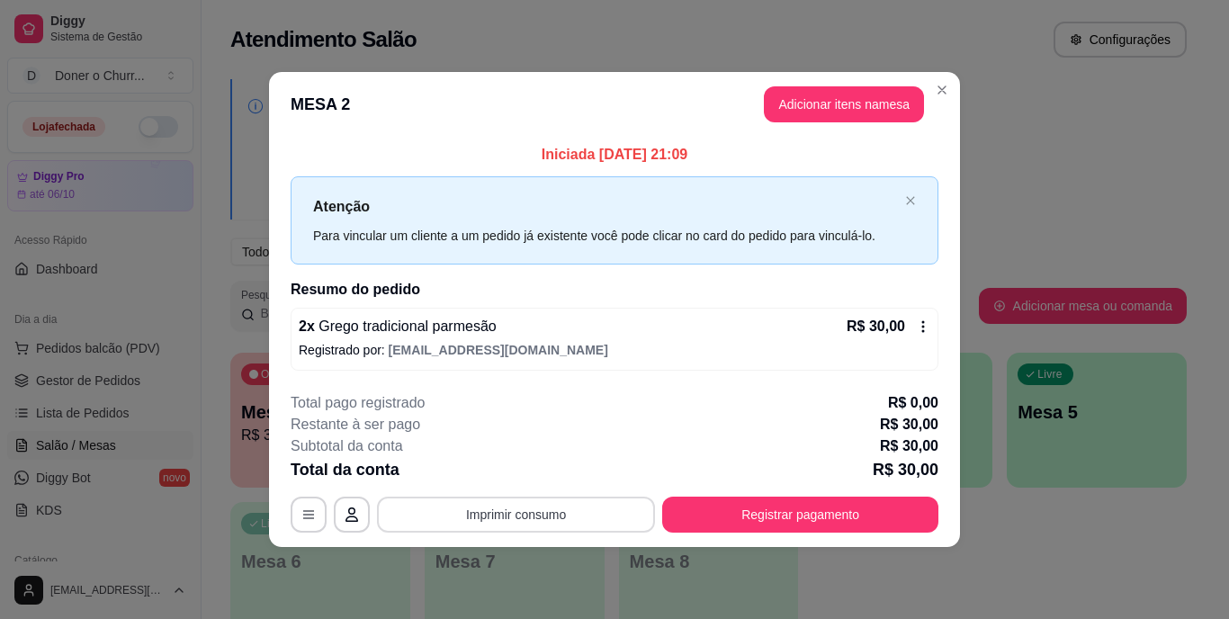
click at [544, 516] on button "Imprimir consumo" at bounding box center [516, 515] width 278 height 36
click at [555, 469] on button "IMPRESSORA" at bounding box center [521, 472] width 131 height 29
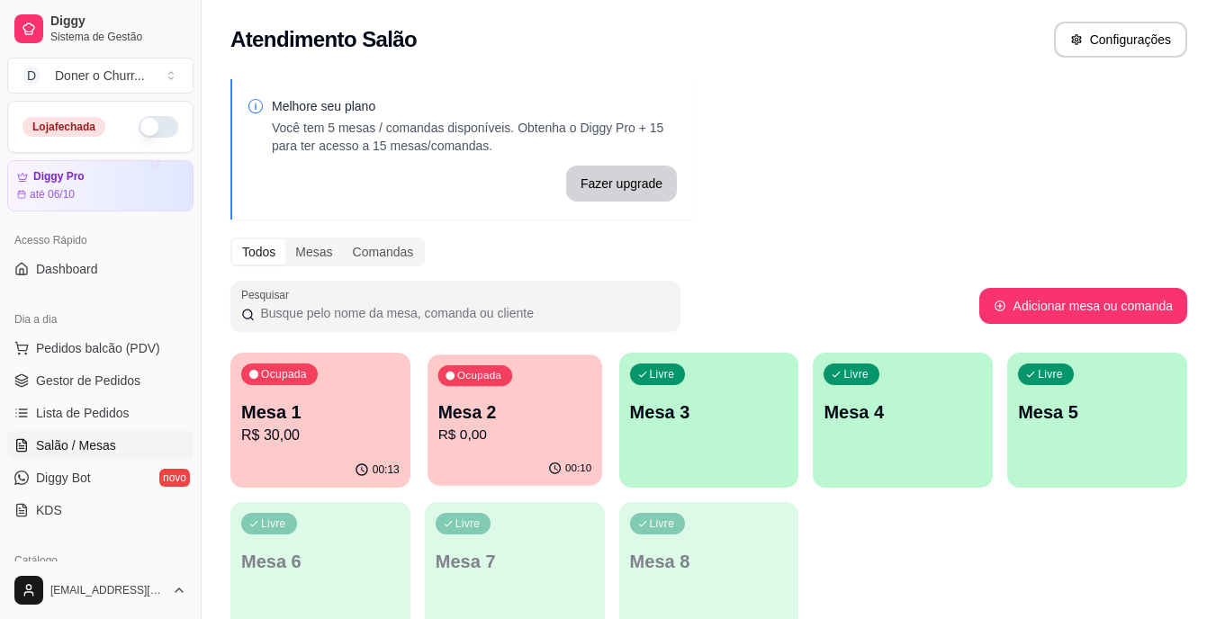
click at [450, 439] on p "R$ 0,00" at bounding box center [514, 435] width 154 height 21
click at [303, 415] on p "Mesa 1" at bounding box center [320, 412] width 158 height 25
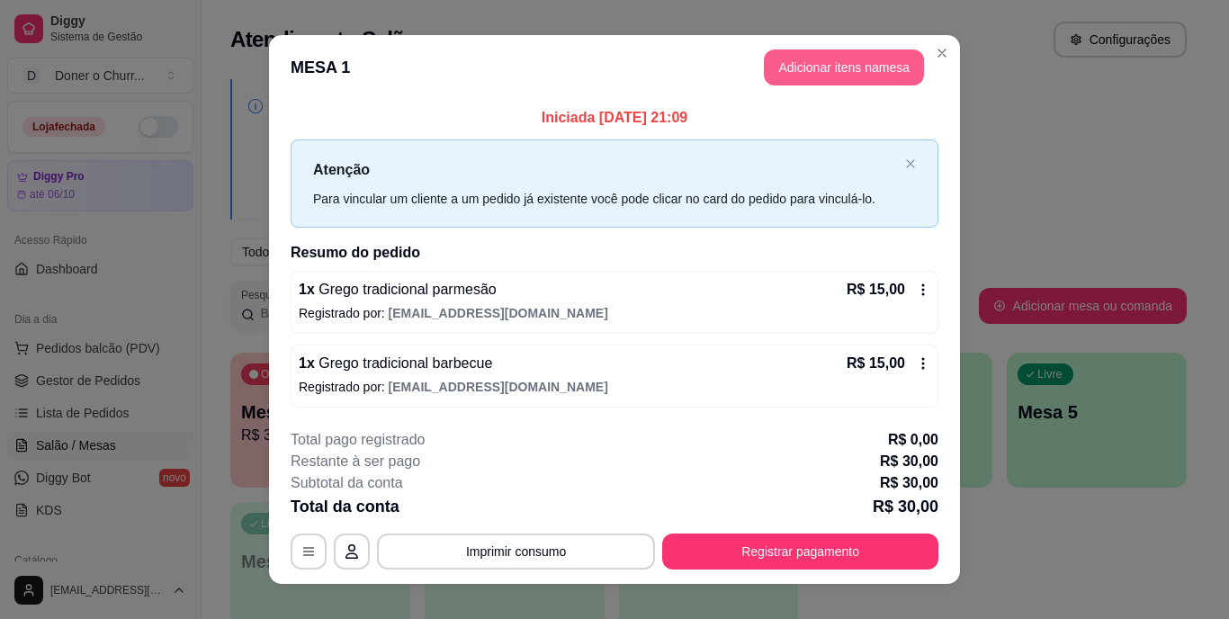
click at [847, 64] on button "Adicionar itens na mesa" at bounding box center [844, 68] width 160 height 36
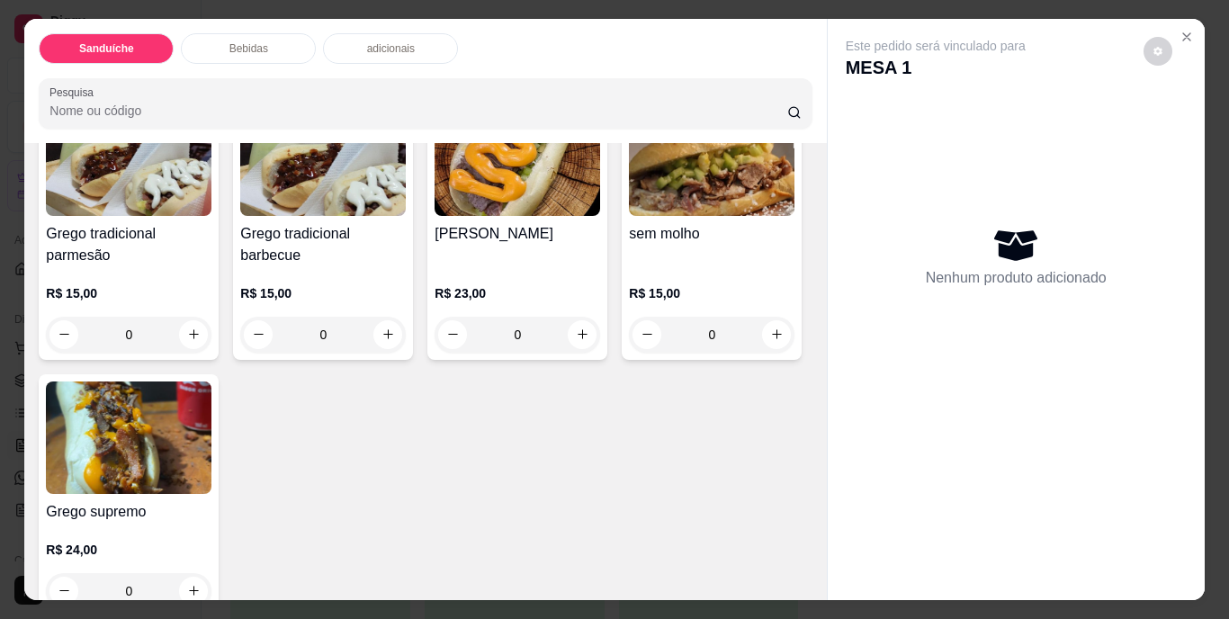
scroll to position [180, 0]
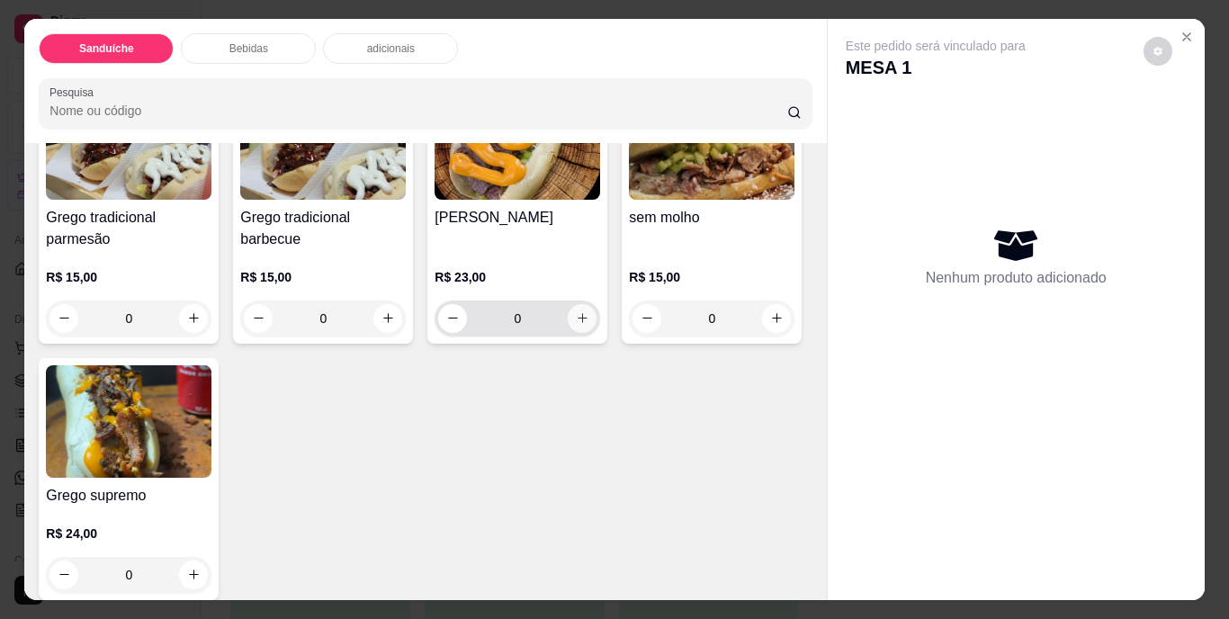
click at [581, 311] on icon "increase-product-quantity" at bounding box center [583, 318] width 14 height 14
type input "1"
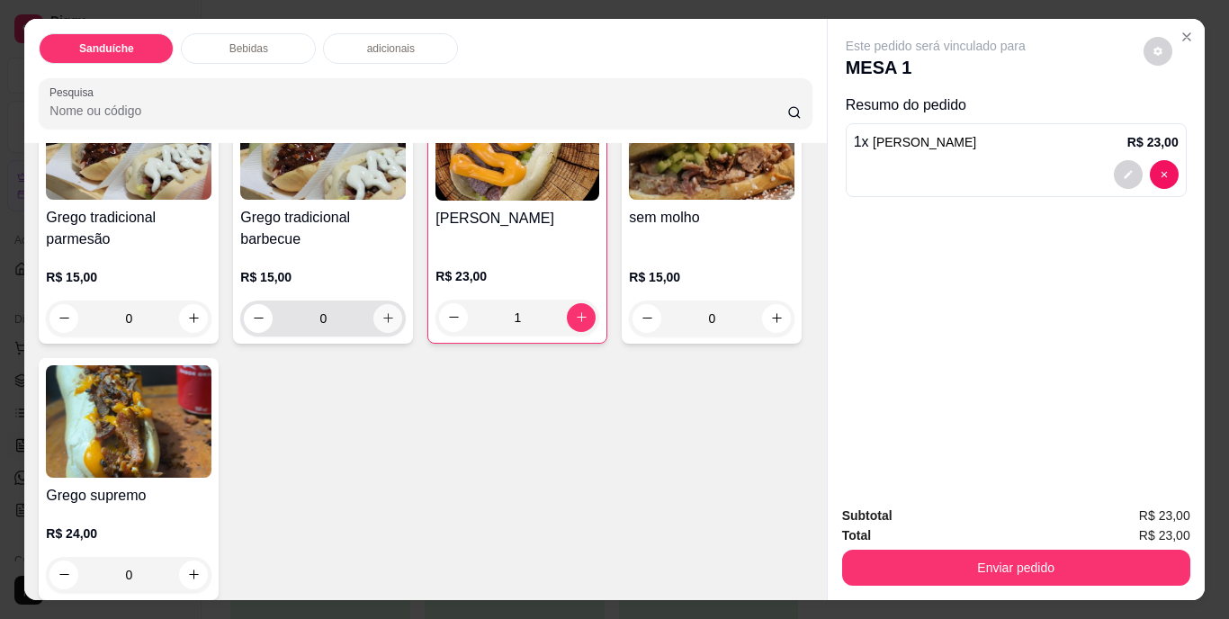
click at [387, 312] on icon "increase-product-quantity" at bounding box center [389, 318] width 14 height 14
type input "1"
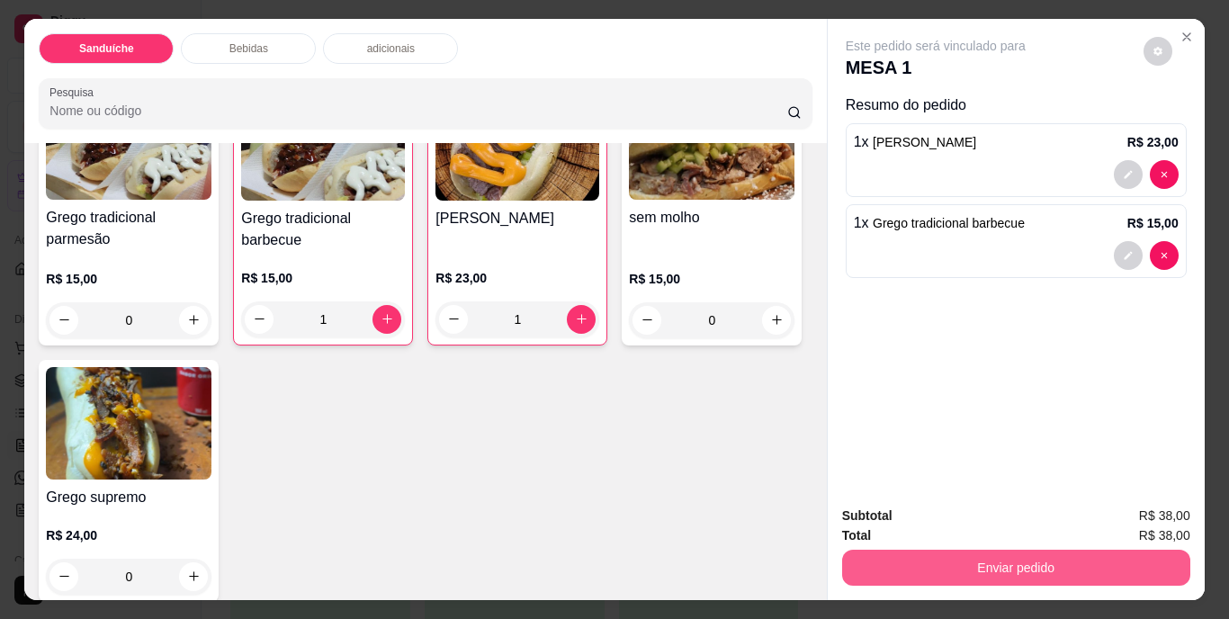
click at [1006, 561] on button "Enviar pedido" at bounding box center [1016, 568] width 348 height 36
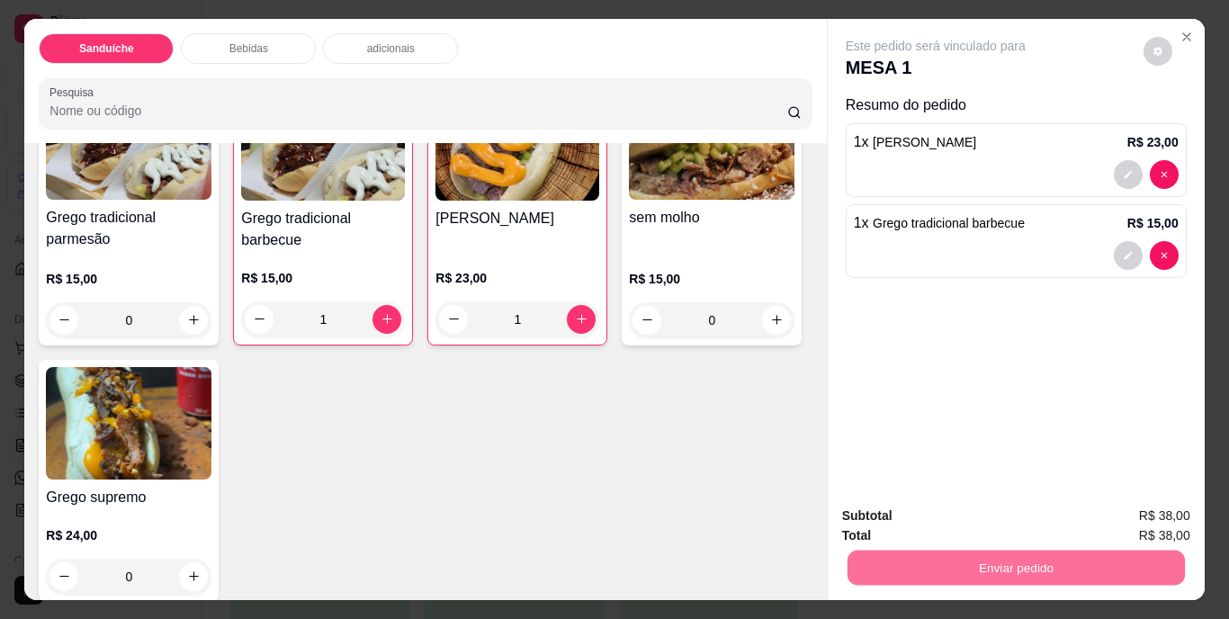
click at [967, 518] on button "Não registrar e enviar pedido" at bounding box center [956, 517] width 187 height 34
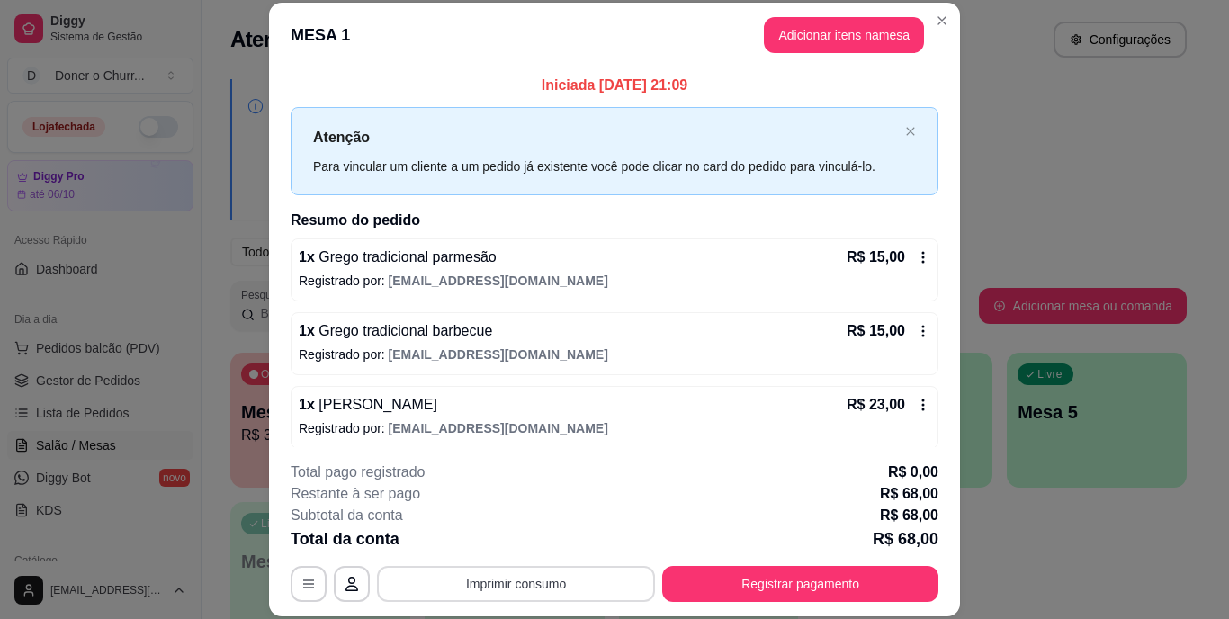
click at [509, 580] on button "Imprimir consumo" at bounding box center [516, 584] width 278 height 36
click at [532, 538] on button "IMPRESSORA" at bounding box center [515, 542] width 131 height 29
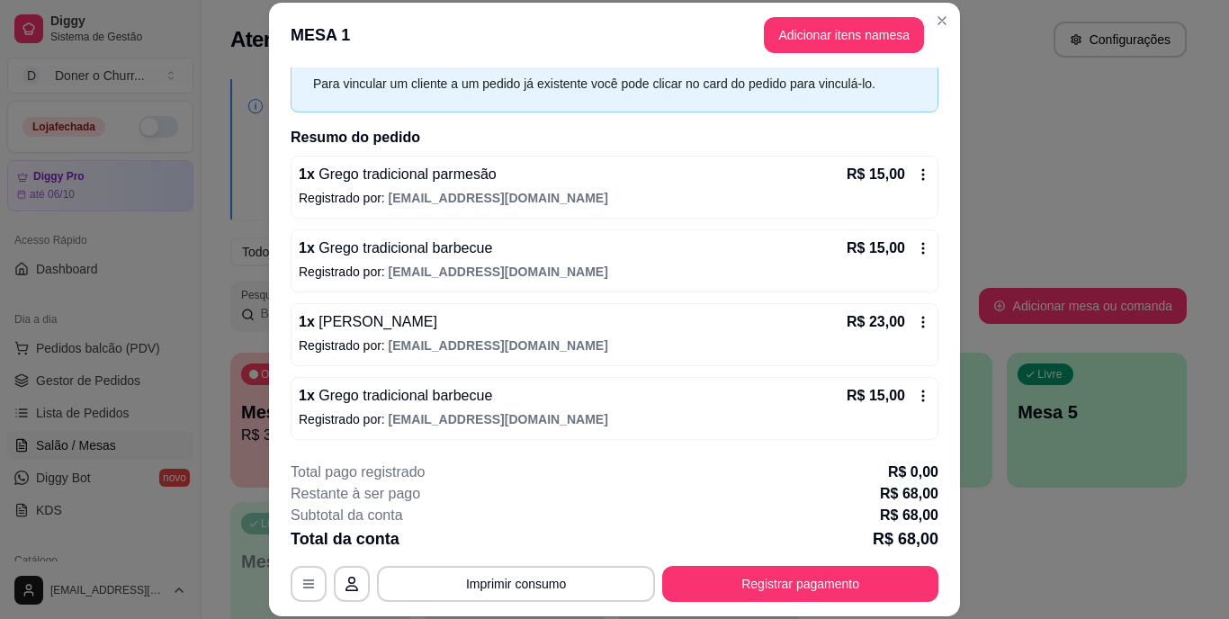
click at [916, 396] on icon at bounding box center [923, 396] width 14 height 14
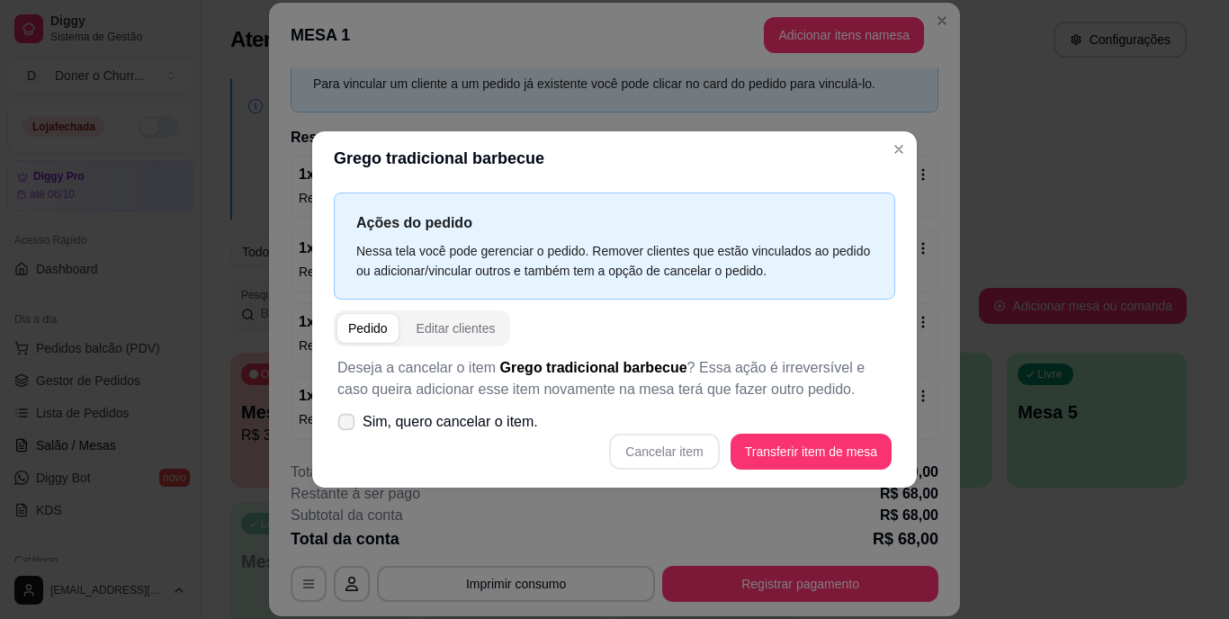
click at [355, 422] on span at bounding box center [346, 422] width 17 height 17
click at [348, 426] on input "Sim, quero cancelar o item." at bounding box center [343, 432] width 12 height 12
checkbox input "true"
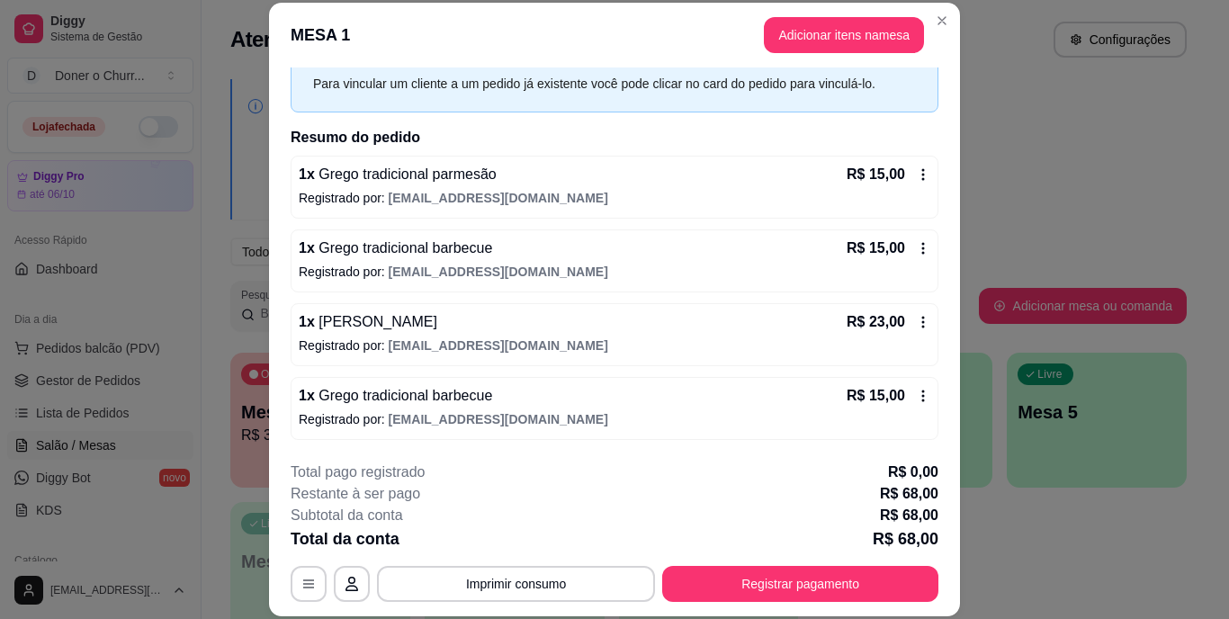
click at [907, 383] on div "1 x Grego tradicional barbecue R$ 15,00 Registrado por: [EMAIL_ADDRESS][DOMAIN_…" at bounding box center [615, 408] width 648 height 63
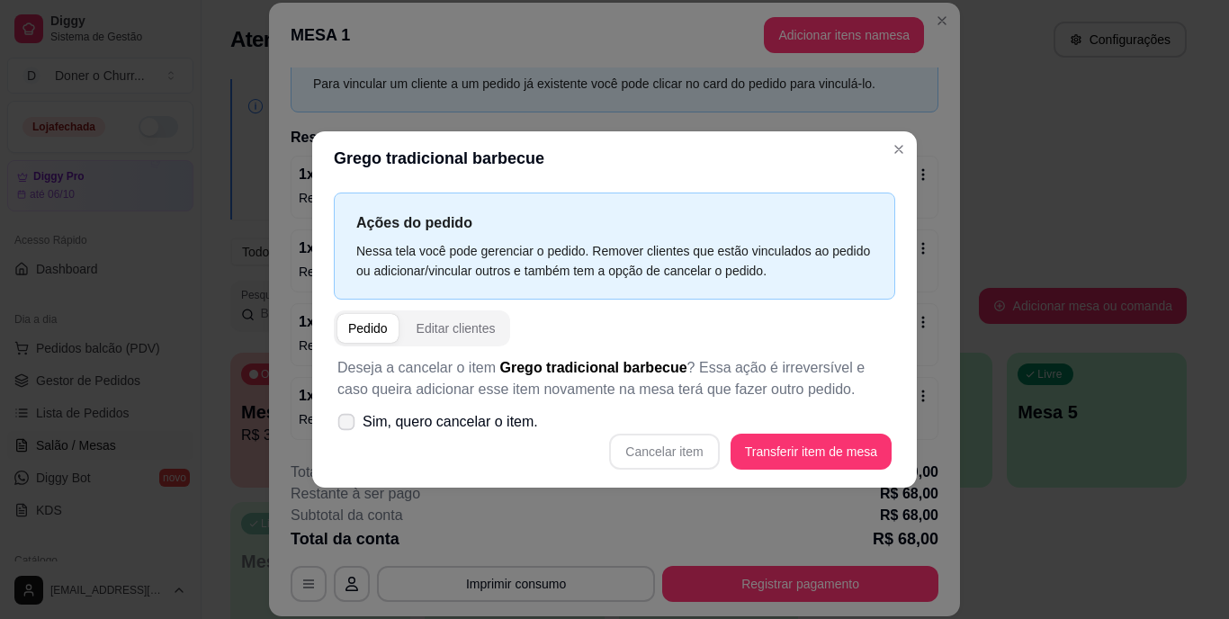
click at [338, 424] on span at bounding box center [346, 422] width 17 height 17
click at [338, 426] on input "Sim, quero cancelar o item." at bounding box center [343, 432] width 12 height 12
checkbox input "true"
click at [669, 452] on button "Cancelar item" at bounding box center [664, 452] width 110 height 36
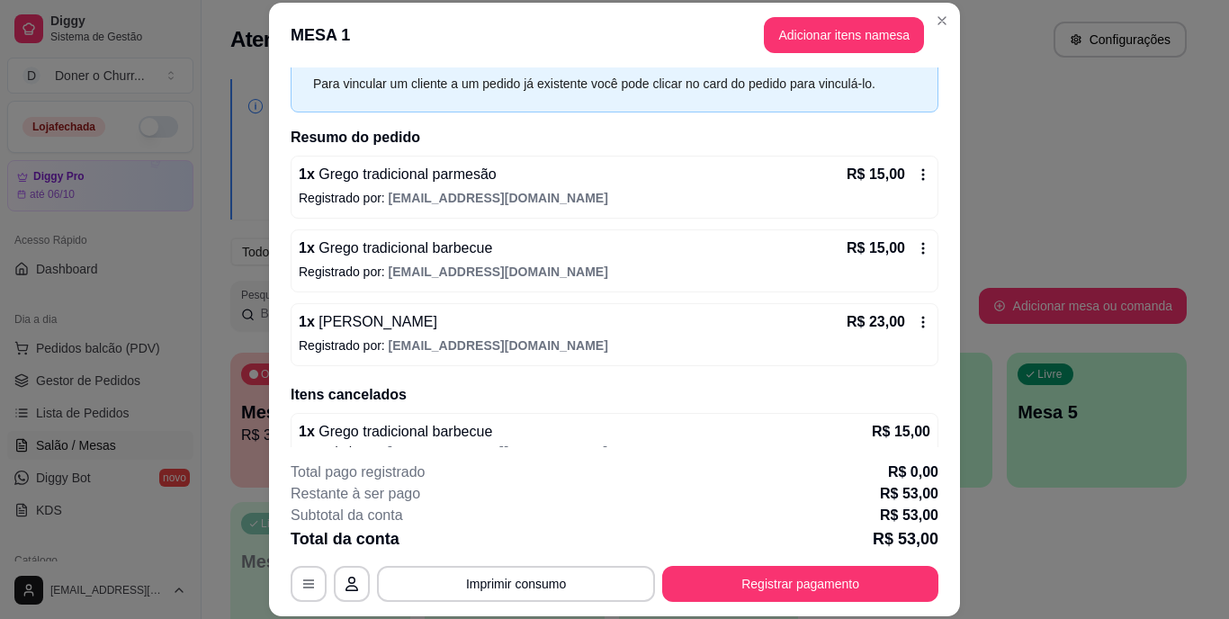
click at [916, 322] on icon at bounding box center [923, 322] width 14 height 14
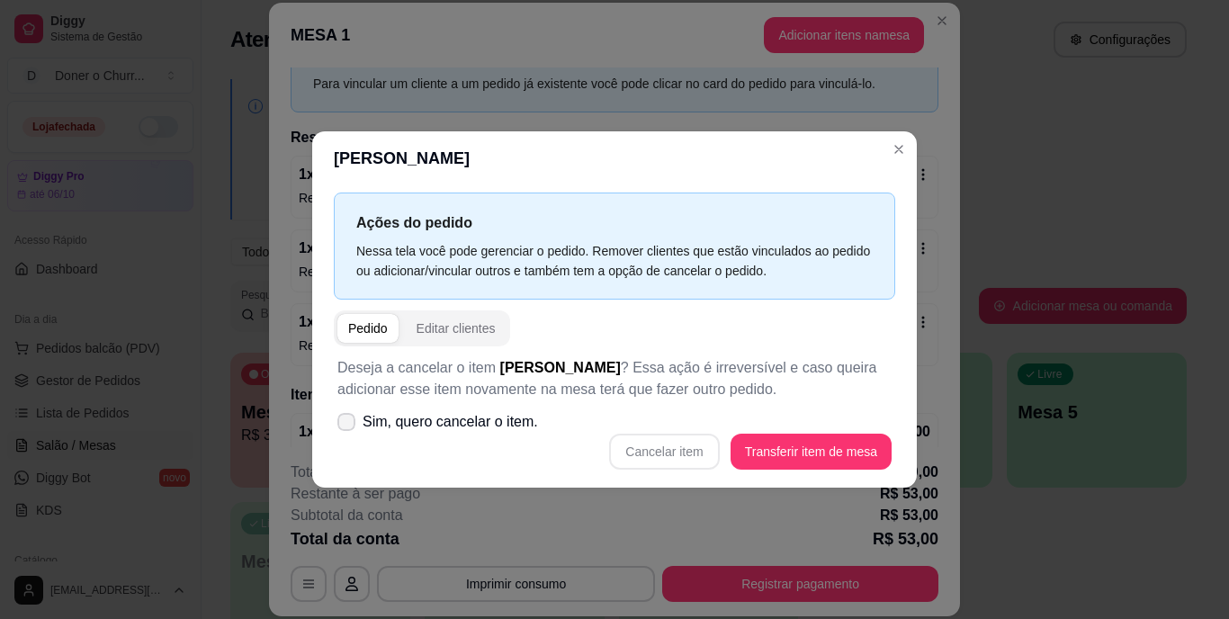
click at [342, 419] on icon at bounding box center [346, 422] width 14 height 11
click at [342, 426] on input "Sim, quero cancelar o item." at bounding box center [343, 432] width 12 height 12
checkbox input "true"
click at [689, 450] on button "Cancelar item" at bounding box center [664, 452] width 110 height 36
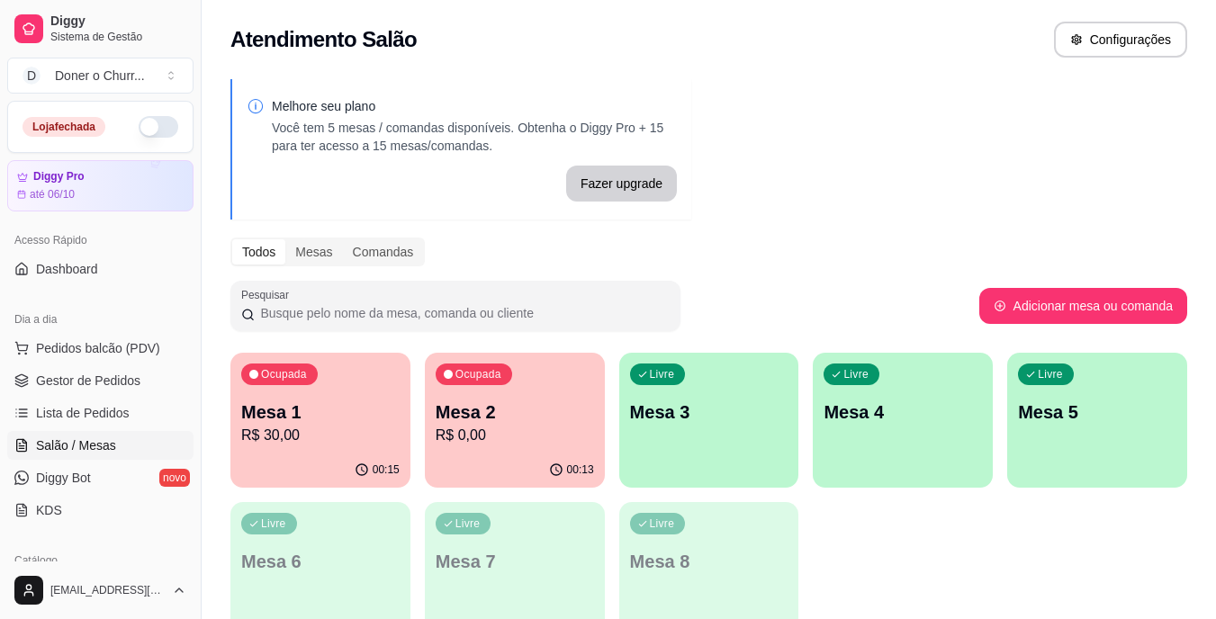
click at [710, 386] on div "Livre Mesa 3" at bounding box center [709, 409] width 180 height 113
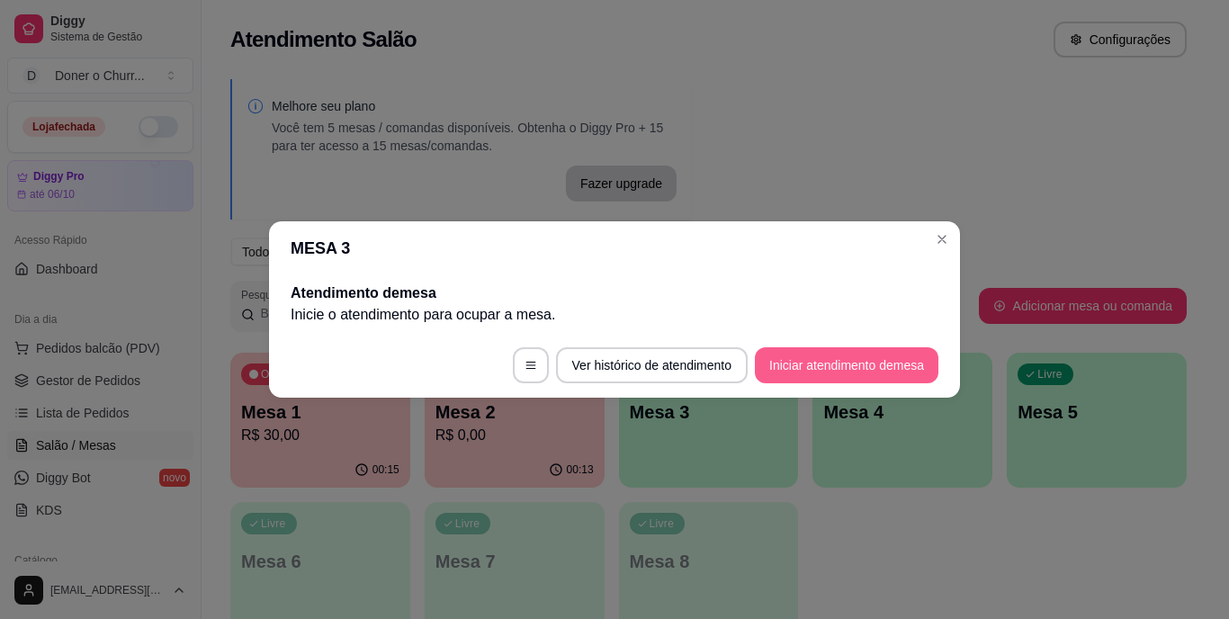
click at [821, 373] on button "Iniciar atendimento de mesa" at bounding box center [847, 365] width 184 height 36
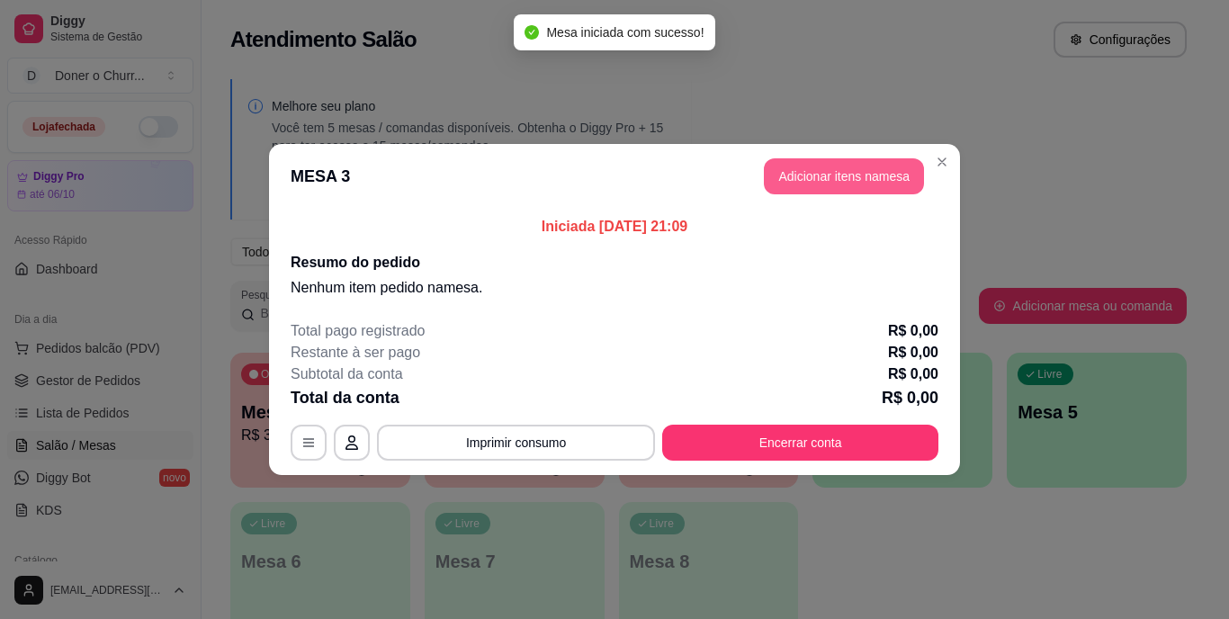
click at [847, 175] on button "Adicionar itens na mesa" at bounding box center [844, 176] width 160 height 36
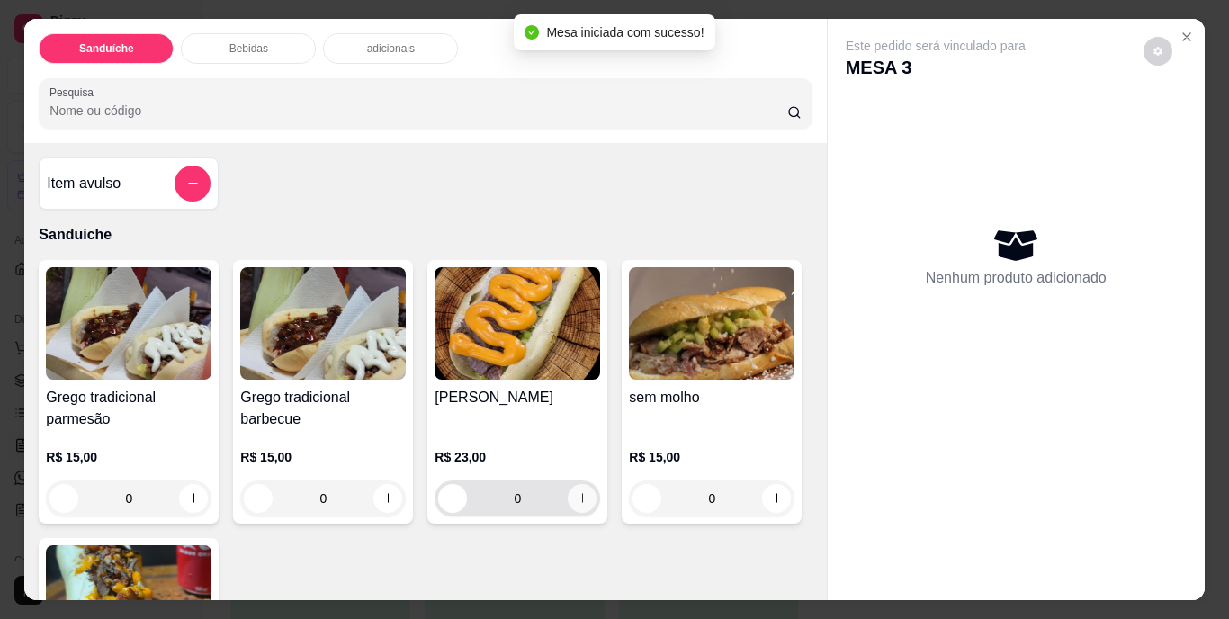
click at [577, 503] on button "increase-product-quantity" at bounding box center [582, 498] width 29 height 29
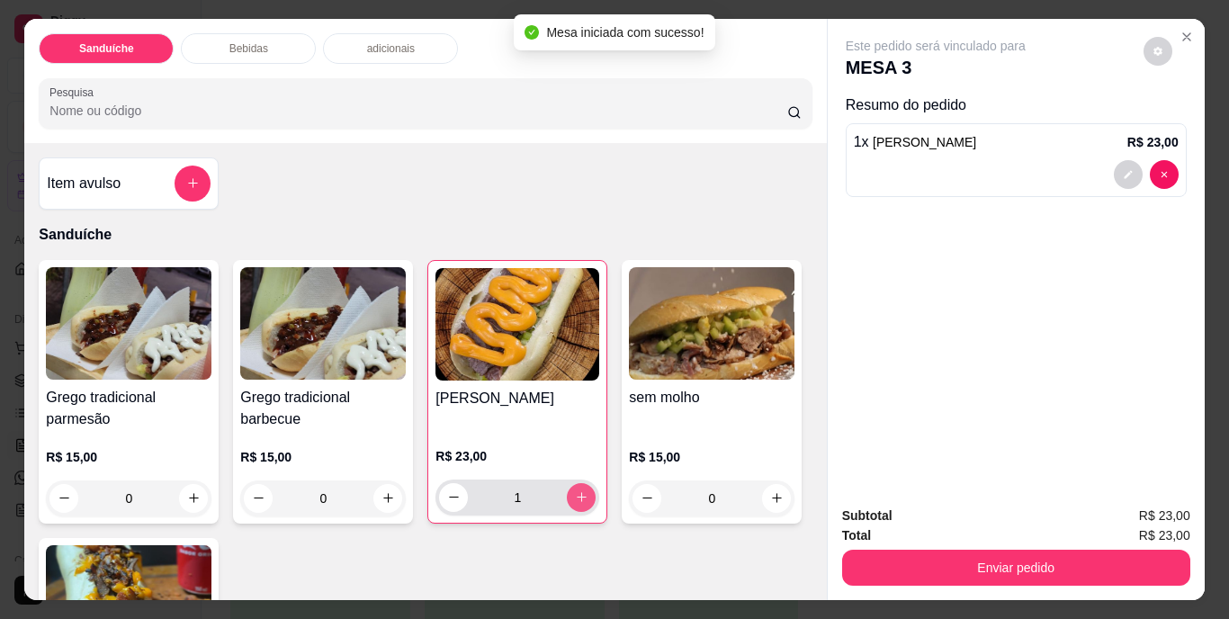
type input "1"
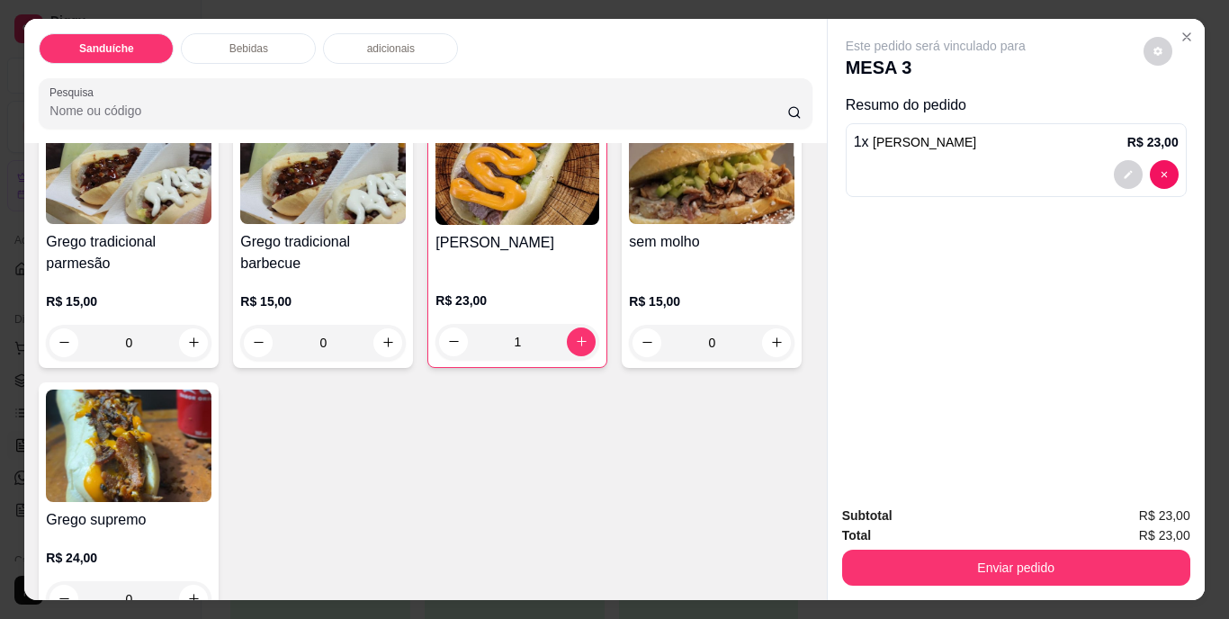
scroll to position [180, 0]
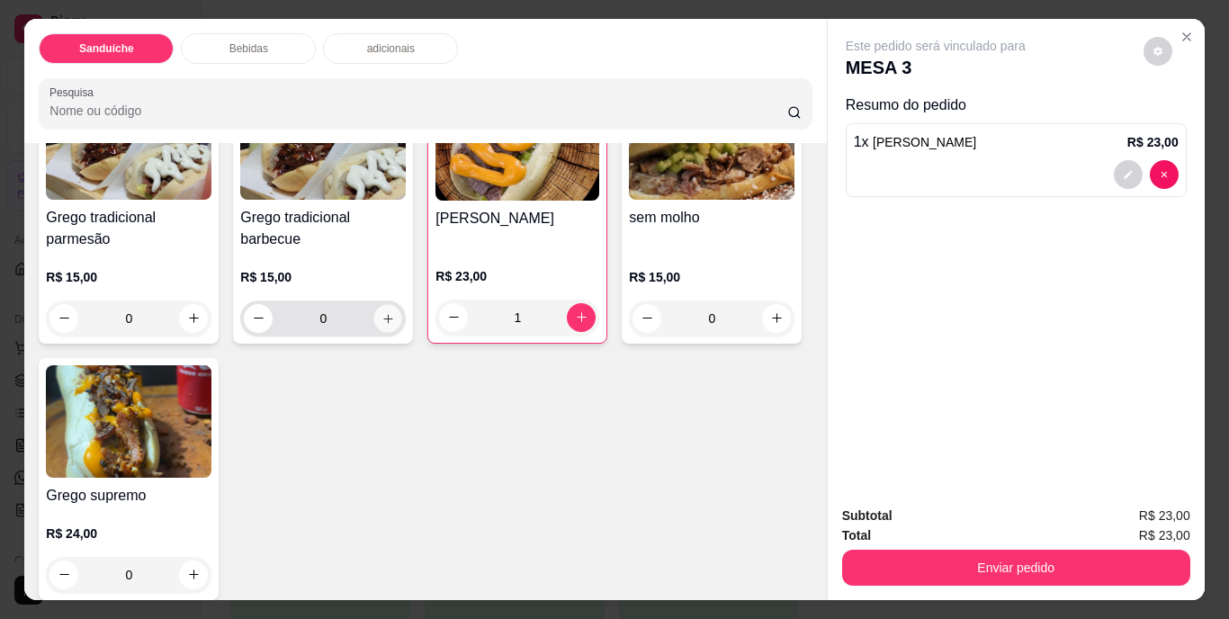
click at [374, 311] on button "increase-product-quantity" at bounding box center [388, 318] width 28 height 28
type input "1"
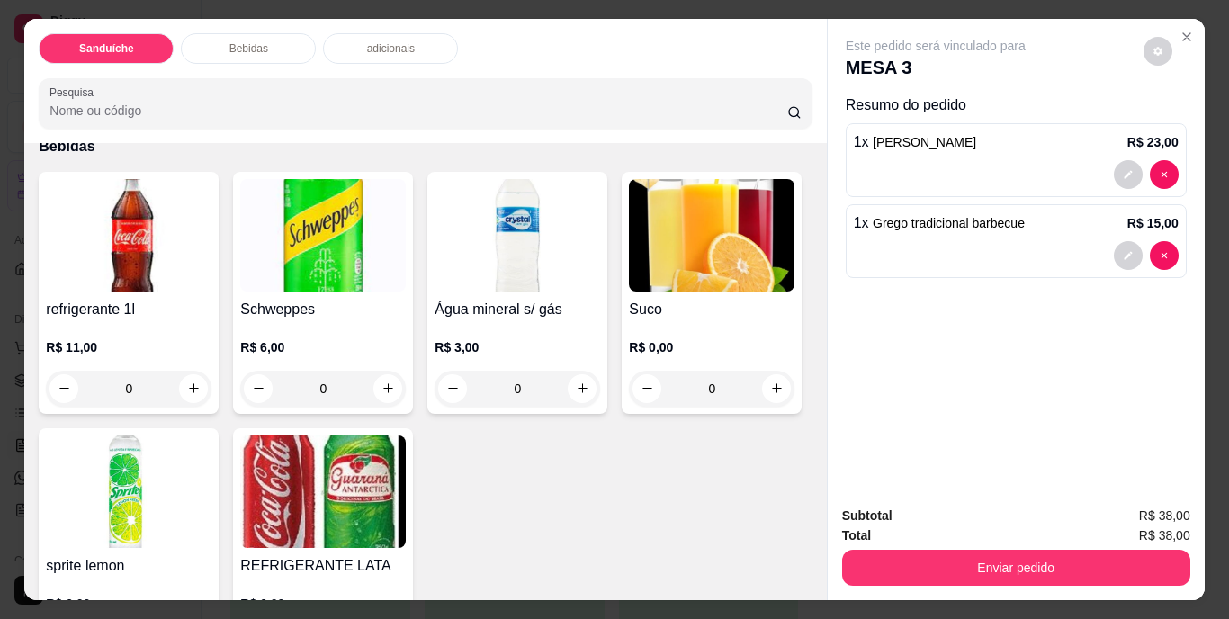
scroll to position [720, 0]
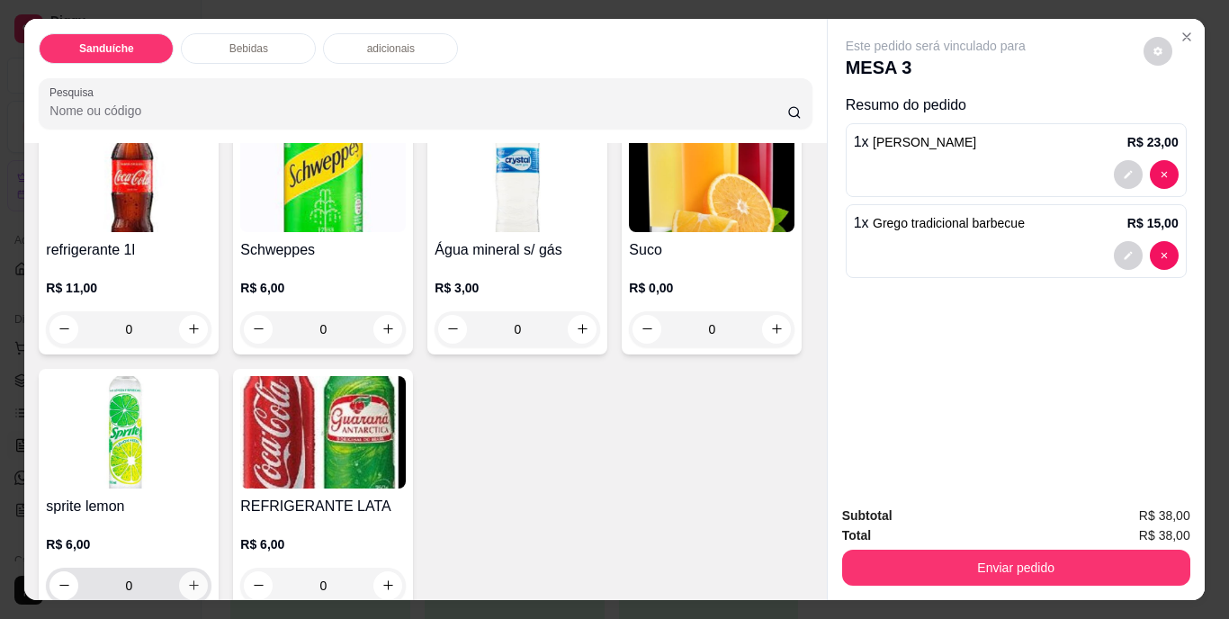
click at [201, 579] on icon "increase-product-quantity" at bounding box center [194, 586] width 14 height 14
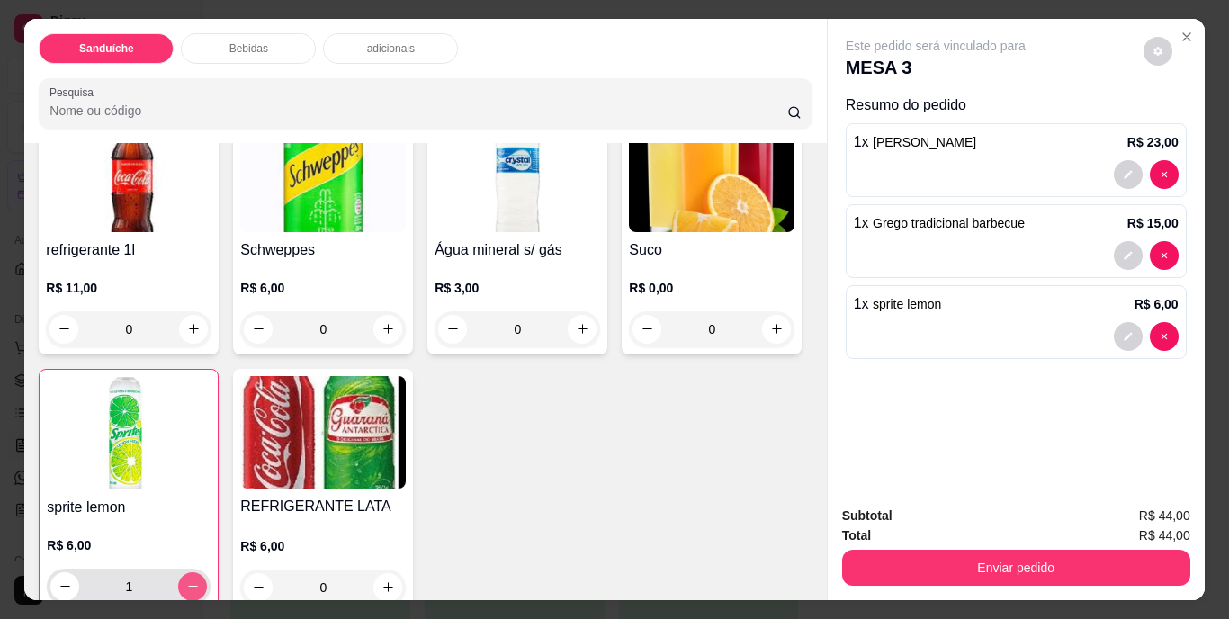
type input "1"
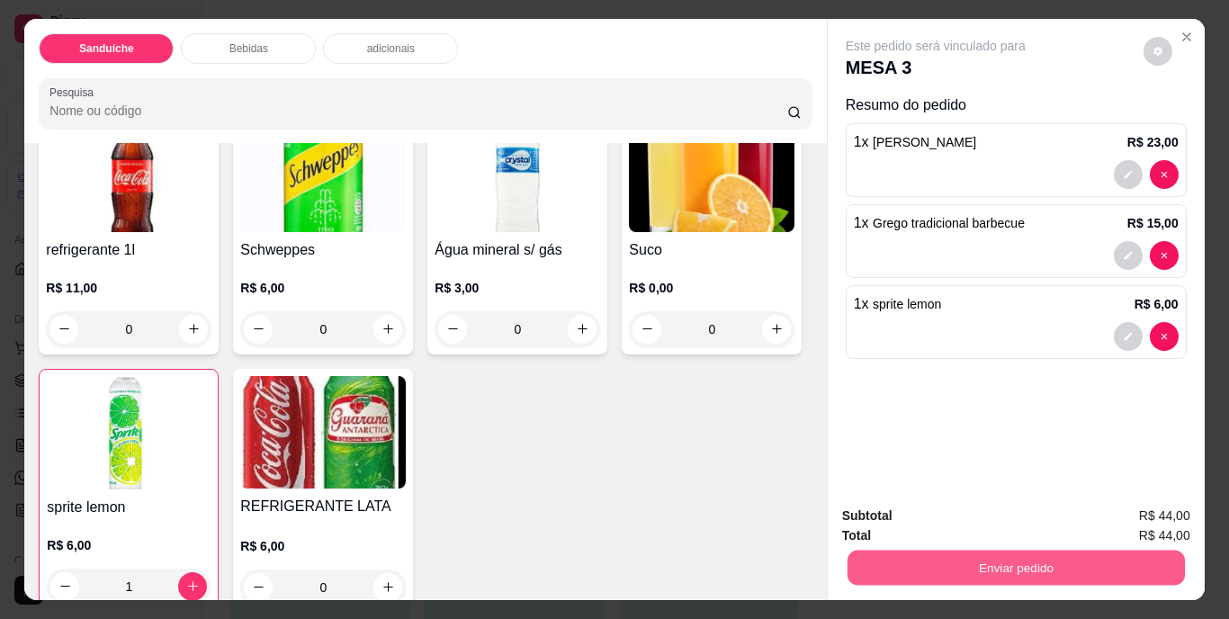
click at [1003, 556] on button "Enviar pedido" at bounding box center [1016, 568] width 338 height 35
click at [955, 518] on button "Não registrar e enviar pedido" at bounding box center [956, 517] width 187 height 34
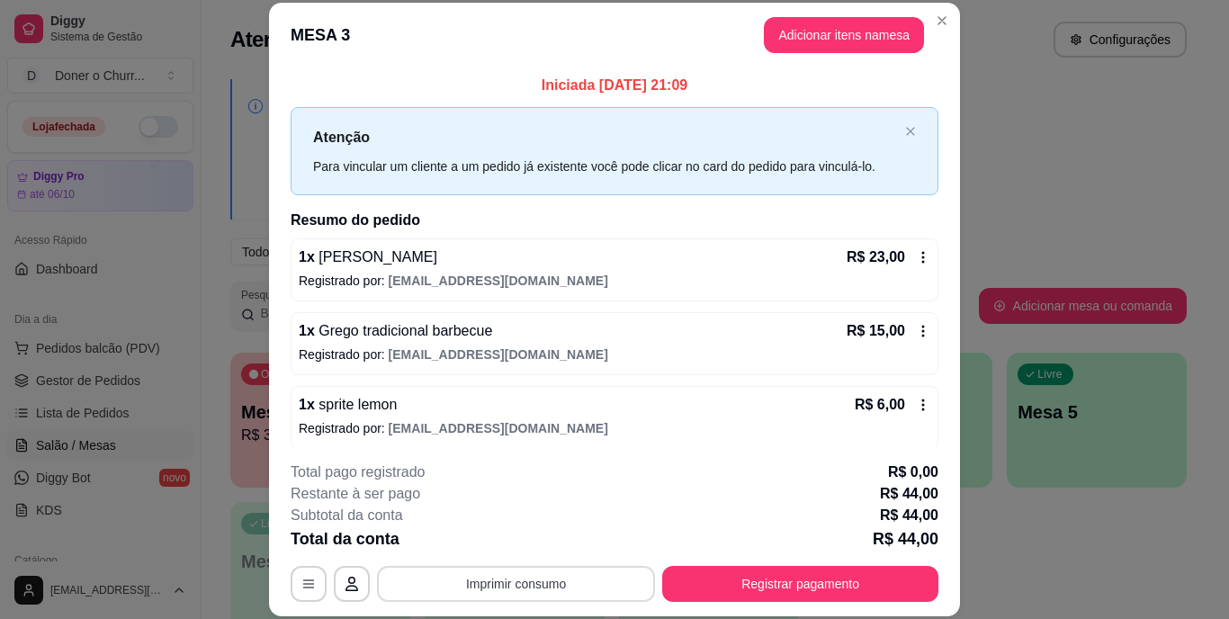
click at [540, 594] on button "Imprimir consumo" at bounding box center [516, 584] width 278 height 36
click at [508, 546] on button "IMPRESSORA" at bounding box center [515, 542] width 131 height 29
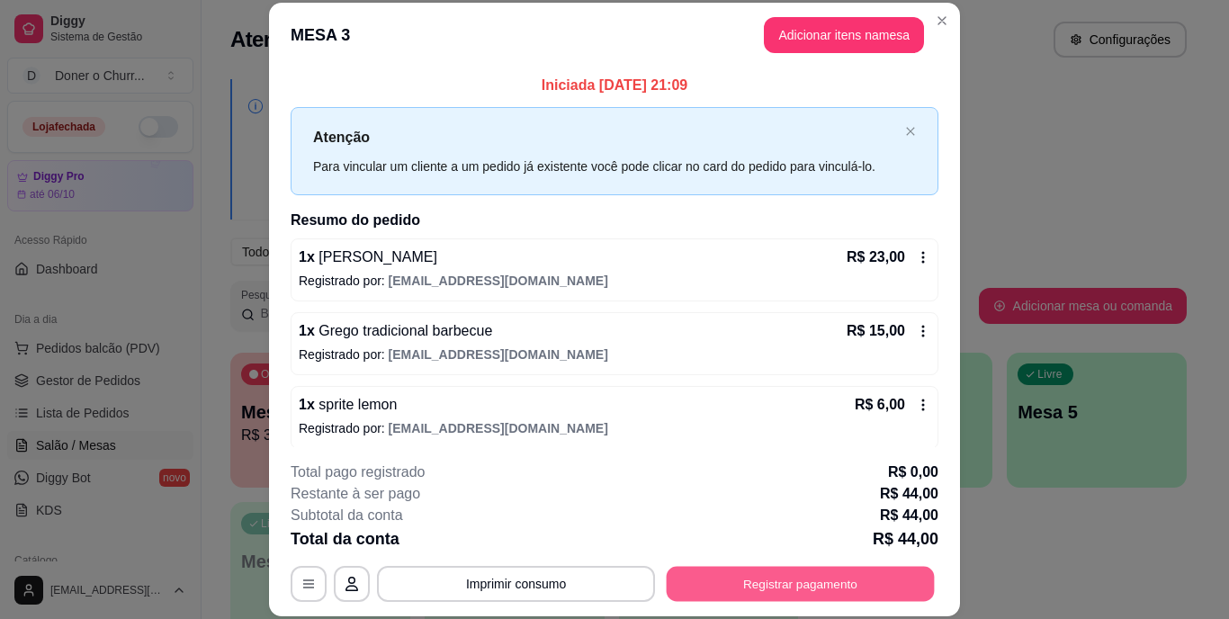
click at [775, 578] on button "Registrar pagamento" at bounding box center [801, 583] width 268 height 35
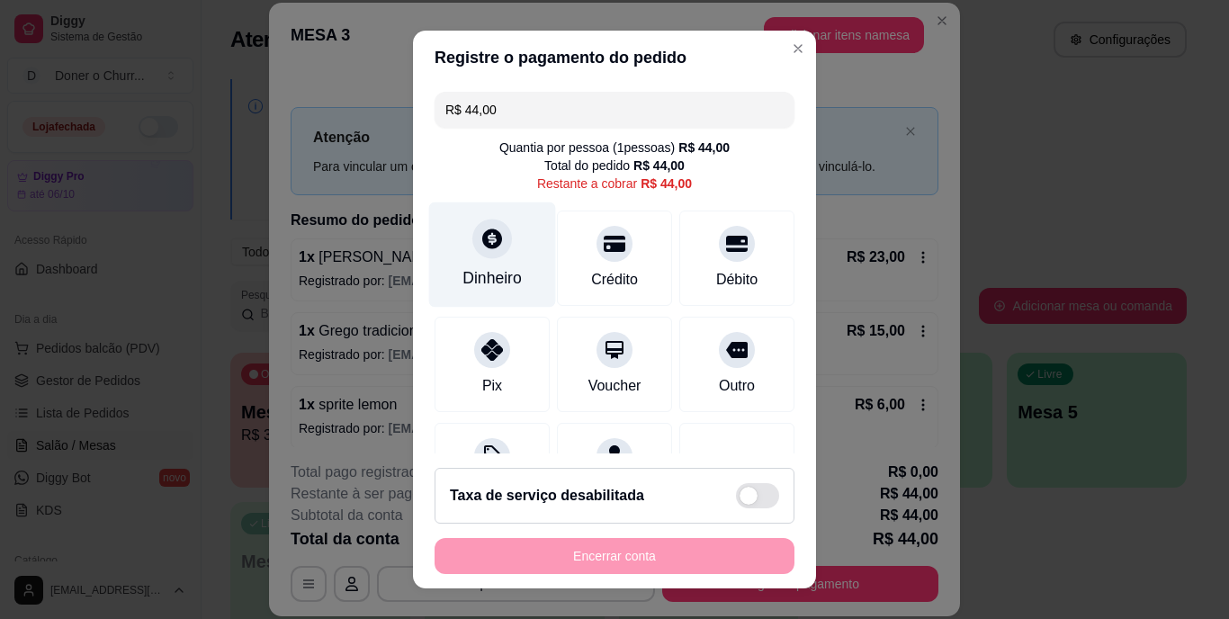
click at [491, 257] on div "Dinheiro" at bounding box center [492, 255] width 127 height 105
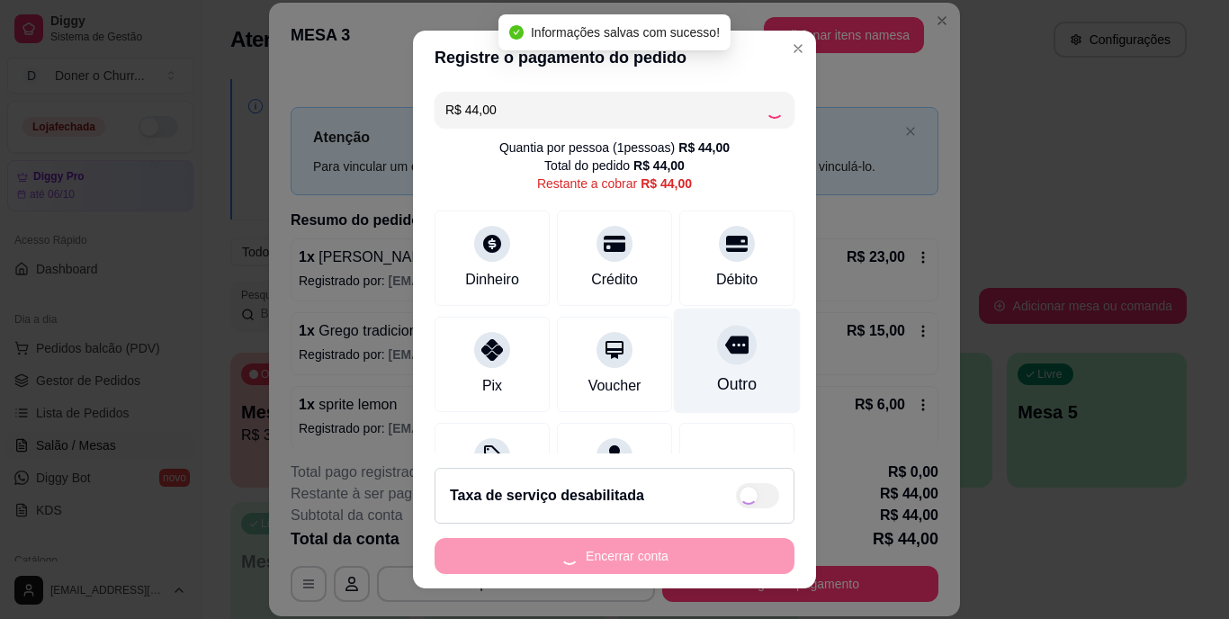
type input "R$ 0,00"
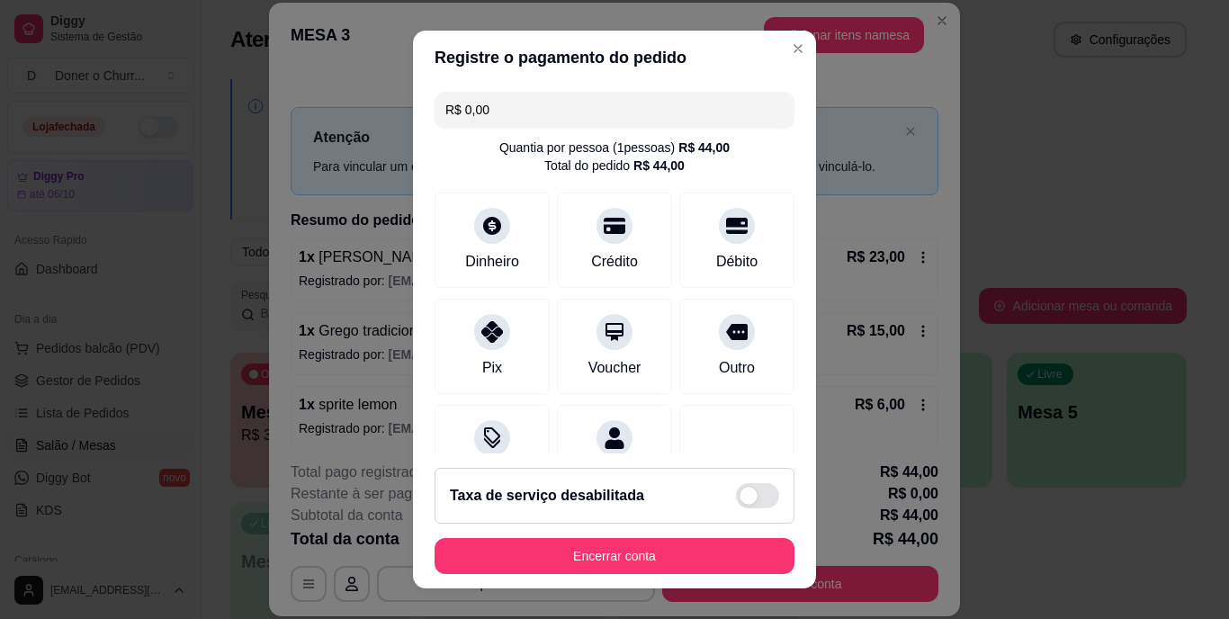
scroll to position [169, 0]
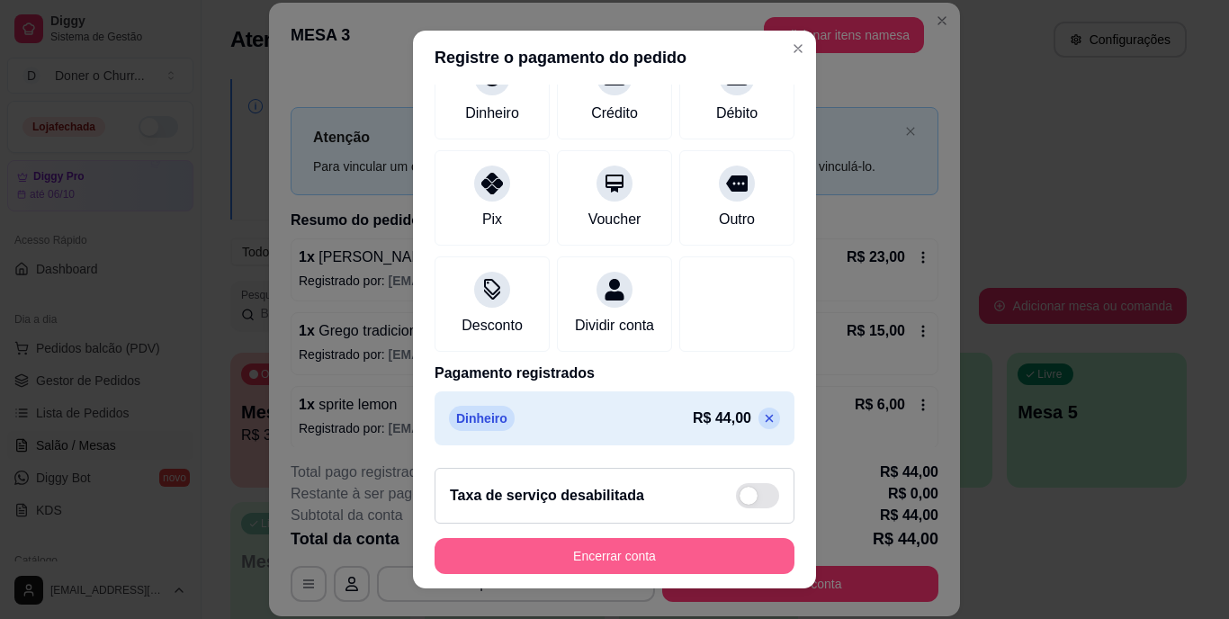
click at [590, 549] on button "Encerrar conta" at bounding box center [615, 556] width 360 height 36
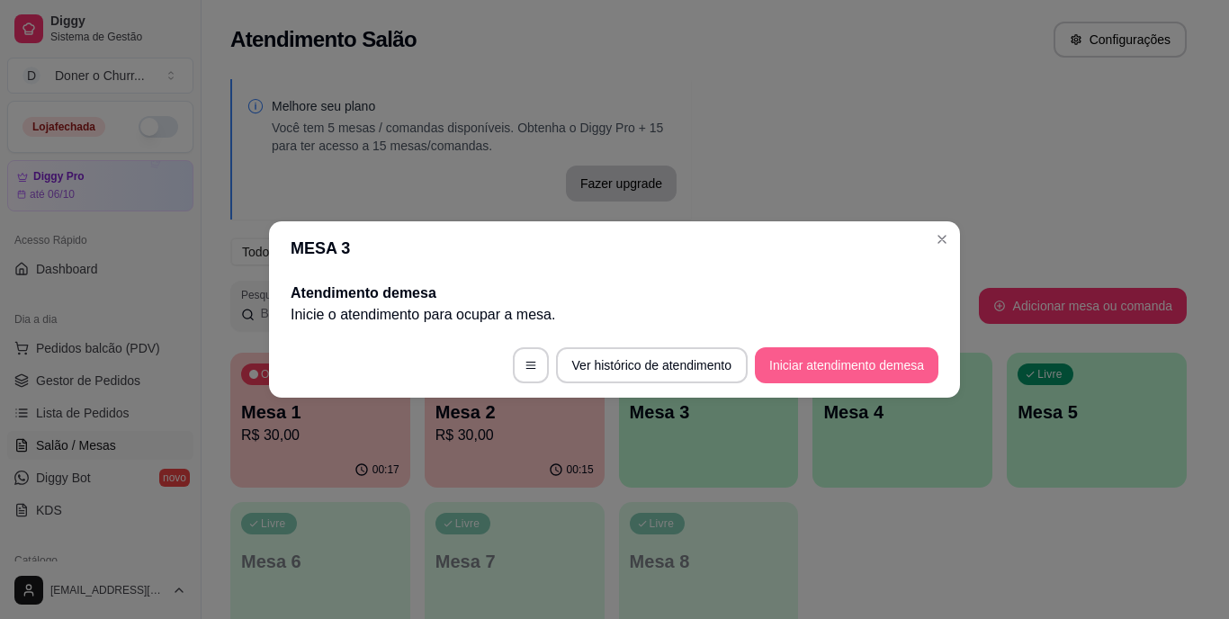
click at [841, 361] on button "Iniciar atendimento de mesa" at bounding box center [847, 365] width 184 height 36
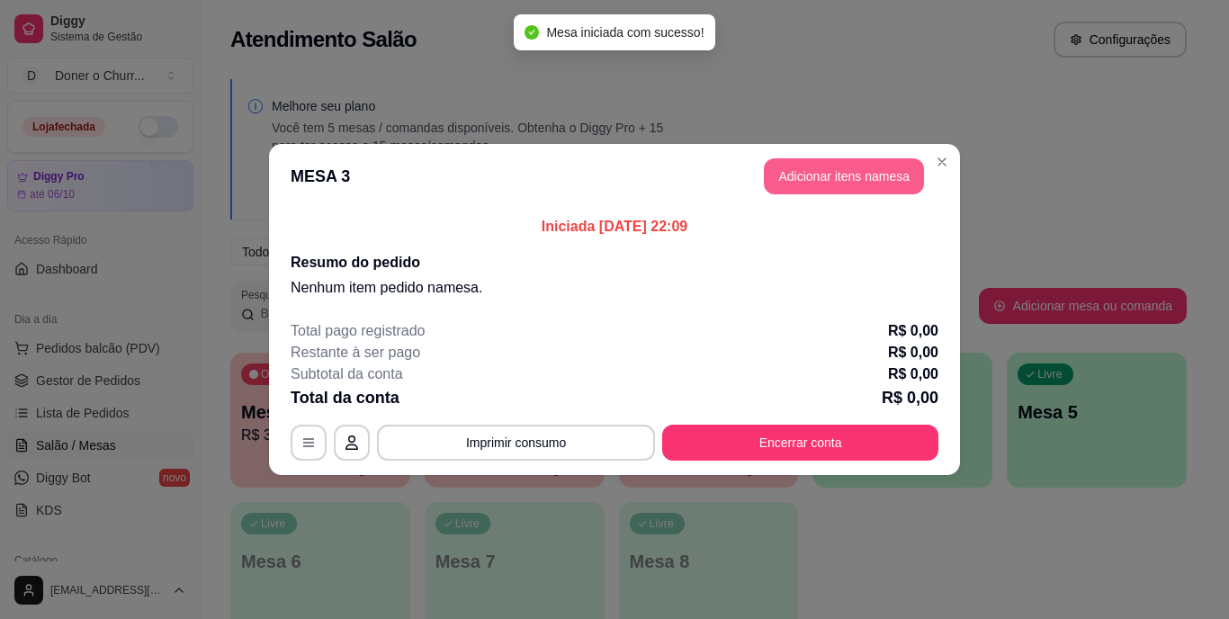
click at [839, 184] on button "Adicionar itens na mesa" at bounding box center [844, 176] width 160 height 36
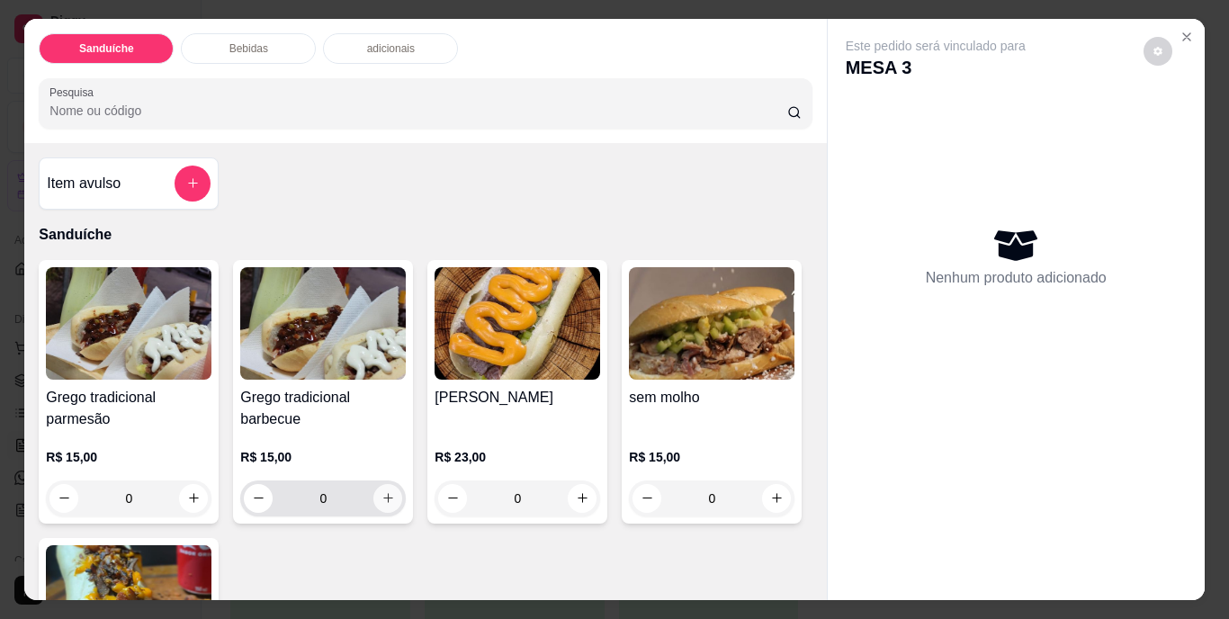
click at [383, 491] on icon "increase-product-quantity" at bounding box center [389, 498] width 14 height 14
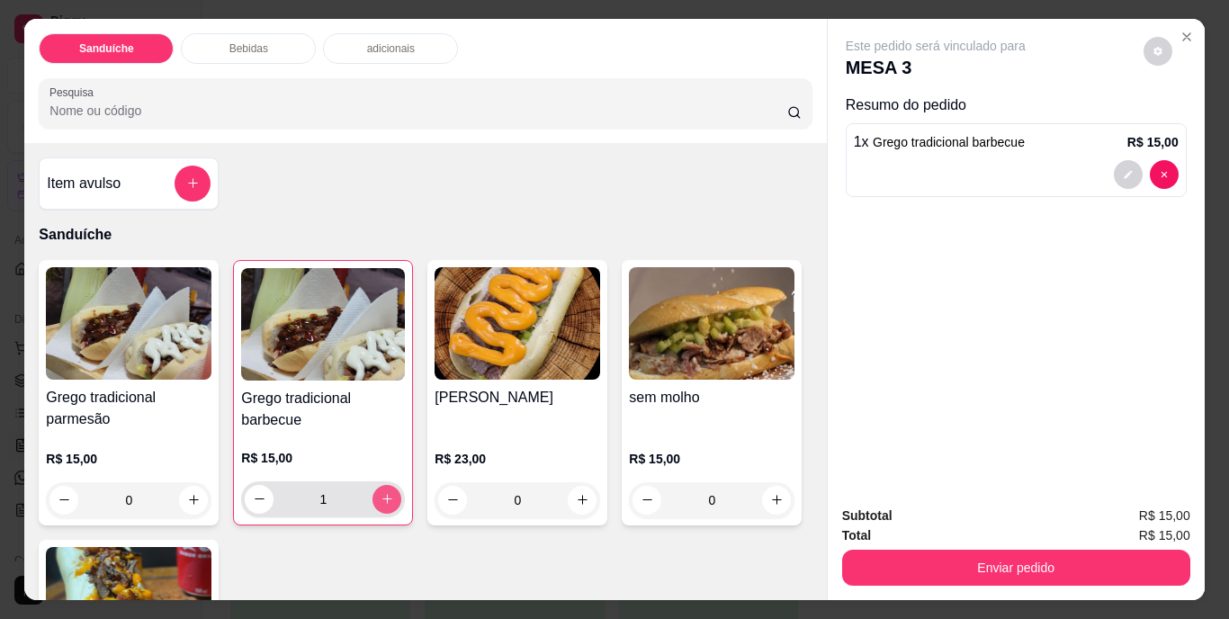
type input "1"
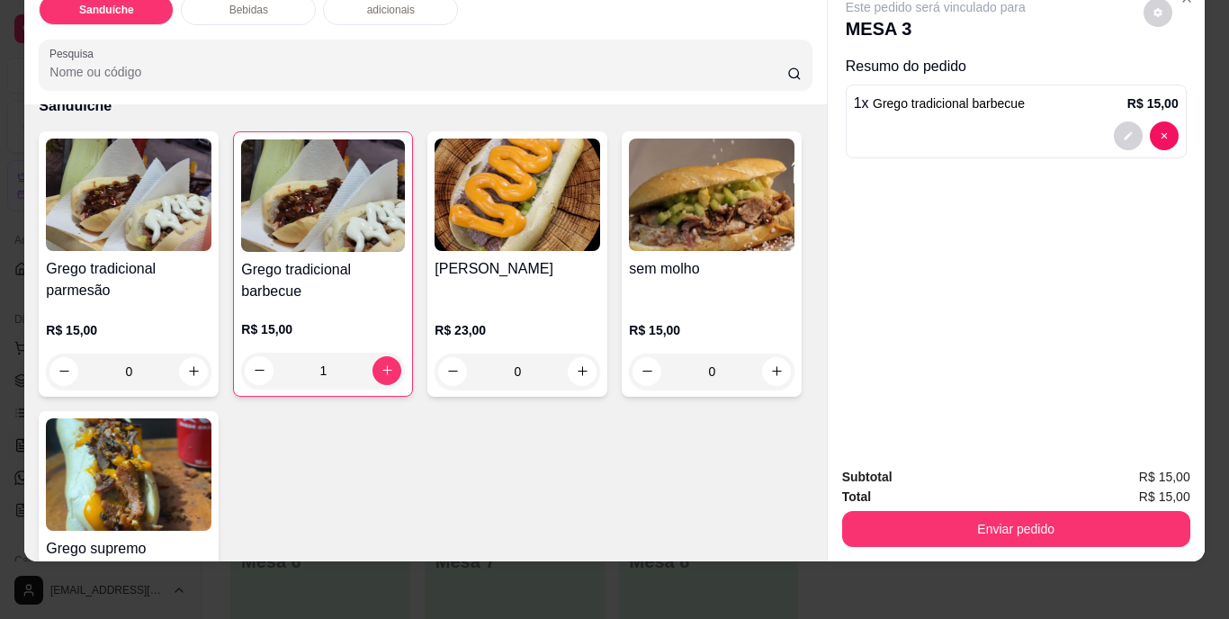
scroll to position [630, 0]
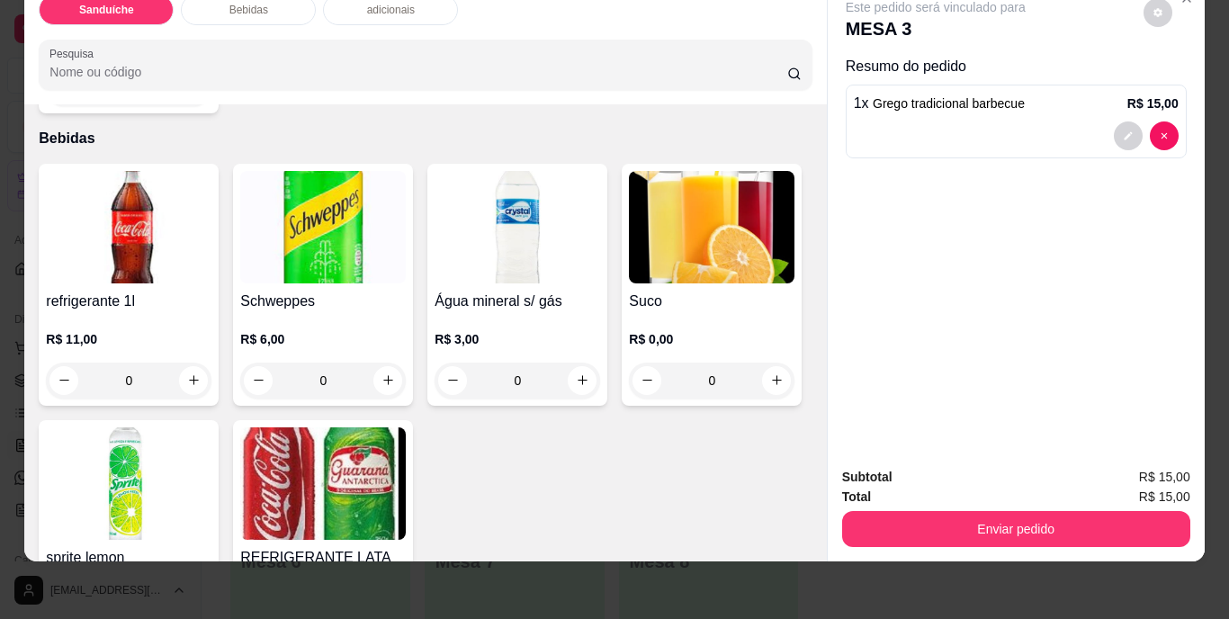
click at [187, 374] on icon "increase-product-quantity" at bounding box center [194, 381] width 14 height 14
type input "1"
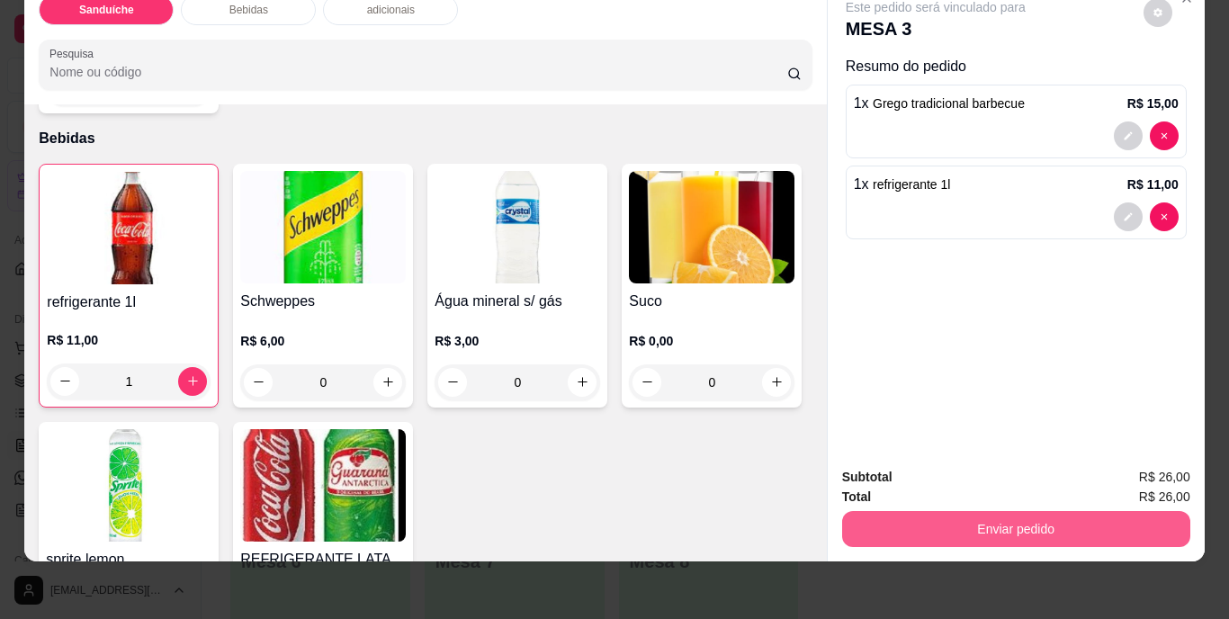
click at [958, 511] on button "Enviar pedido" at bounding box center [1016, 529] width 348 height 36
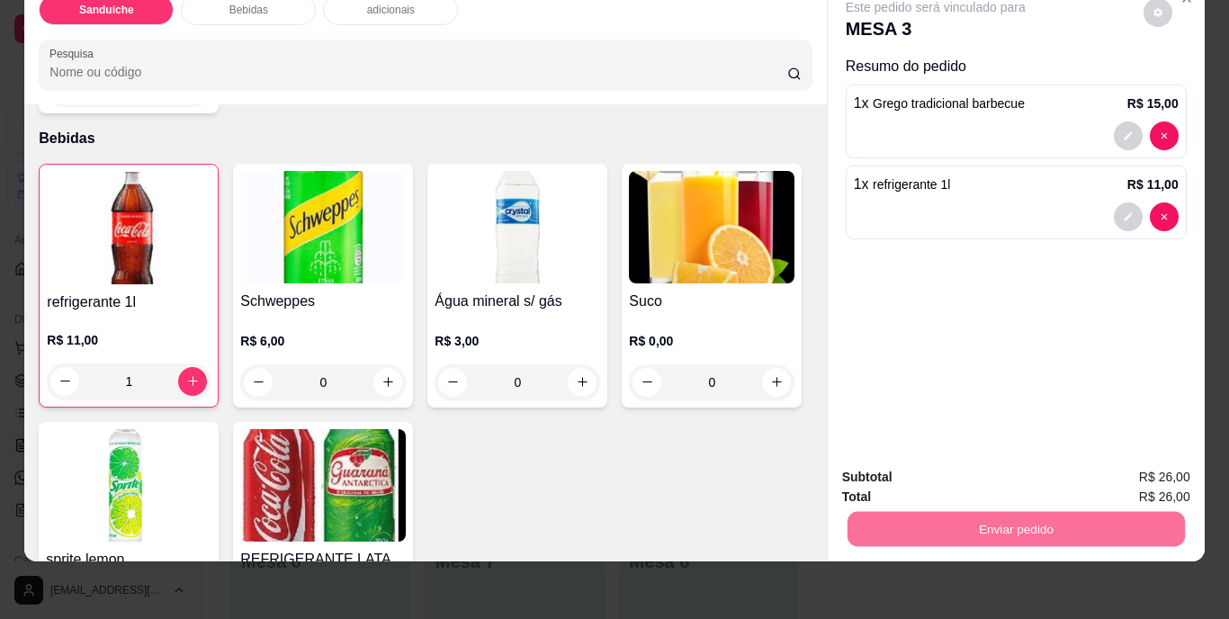
click at [996, 477] on button "Não registrar e enviar pedido" at bounding box center [957, 471] width 182 height 33
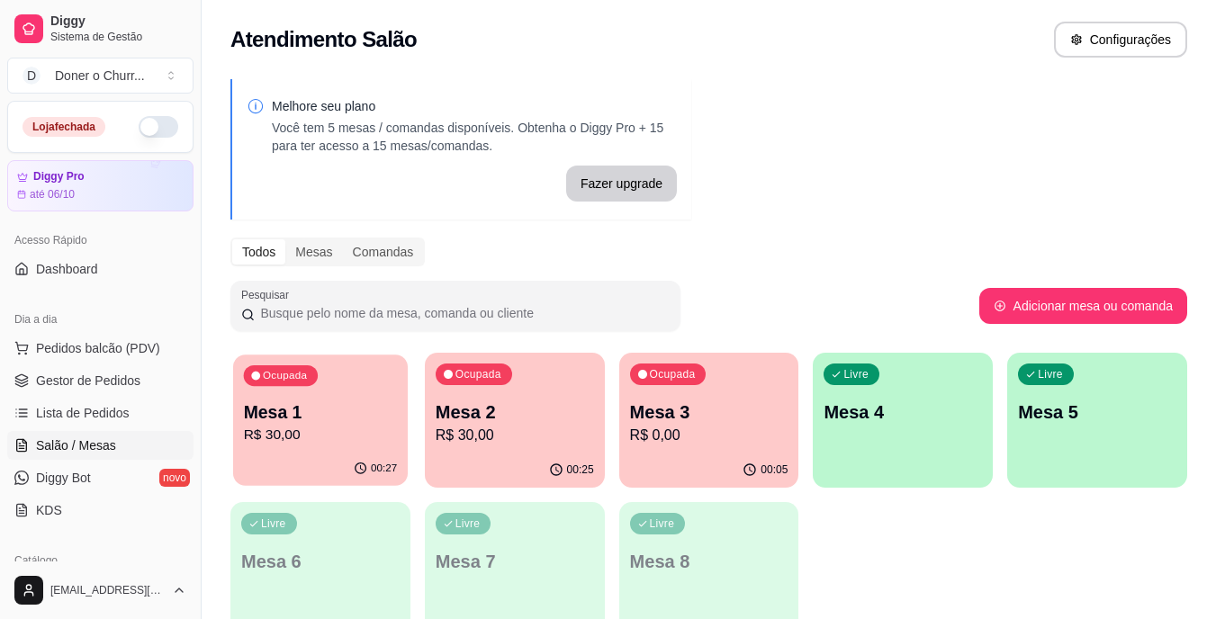
click at [365, 419] on p "Mesa 1" at bounding box center [321, 413] width 154 height 24
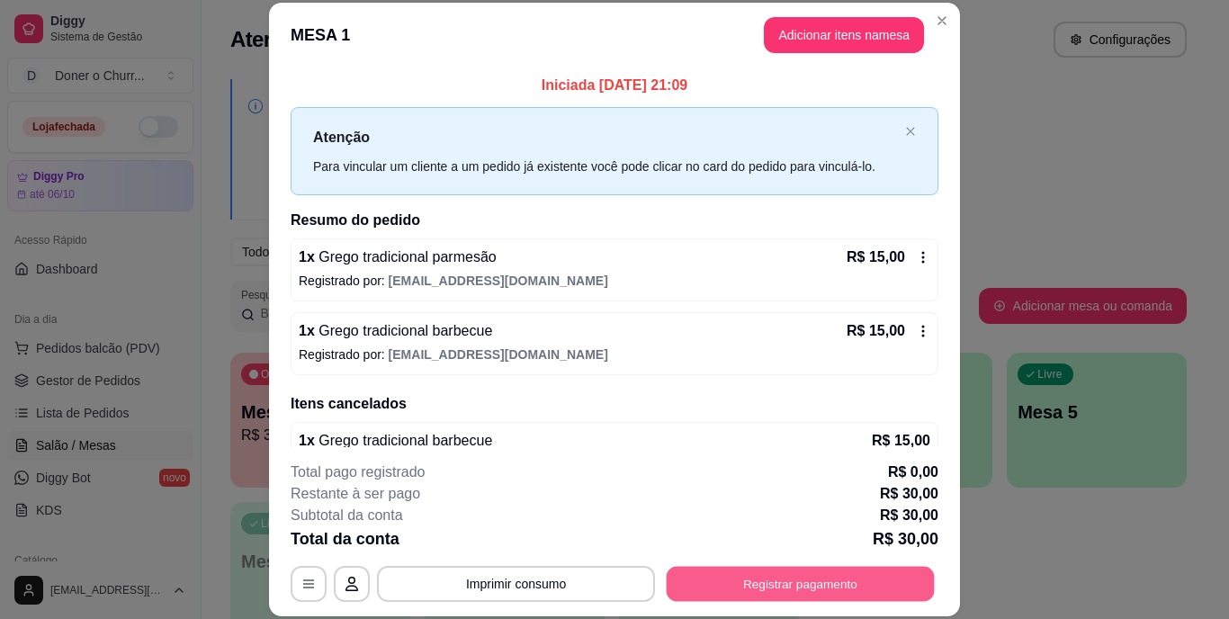
click at [758, 577] on button "Registrar pagamento" at bounding box center [801, 583] width 268 height 35
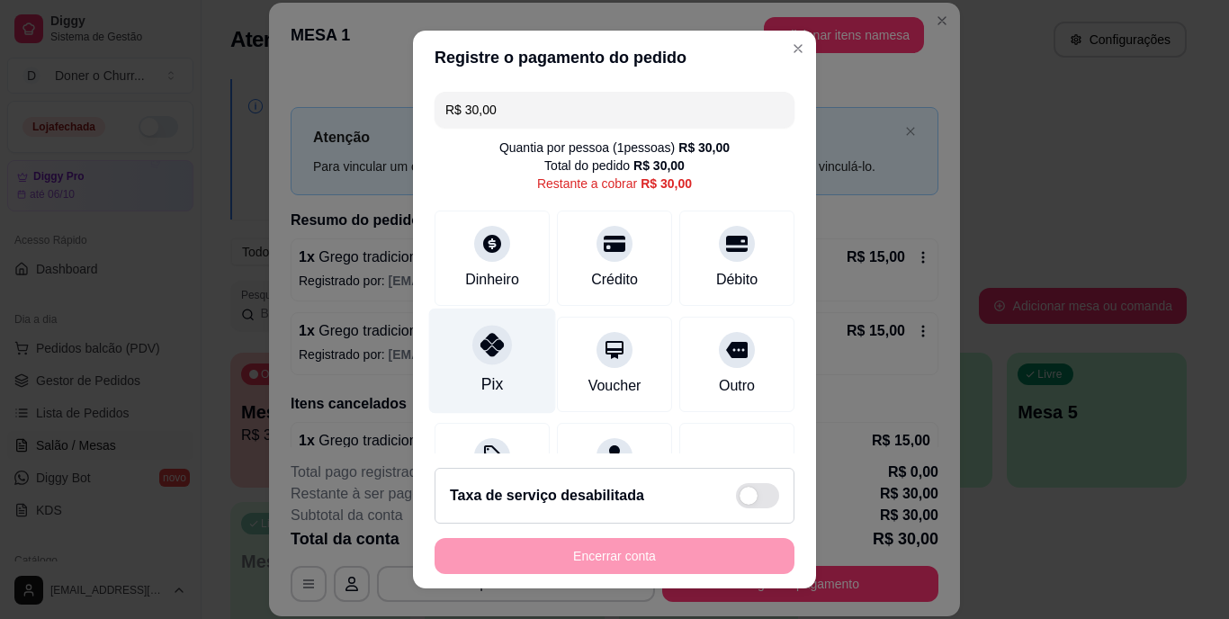
click at [491, 359] on div at bounding box center [493, 346] width 40 height 40
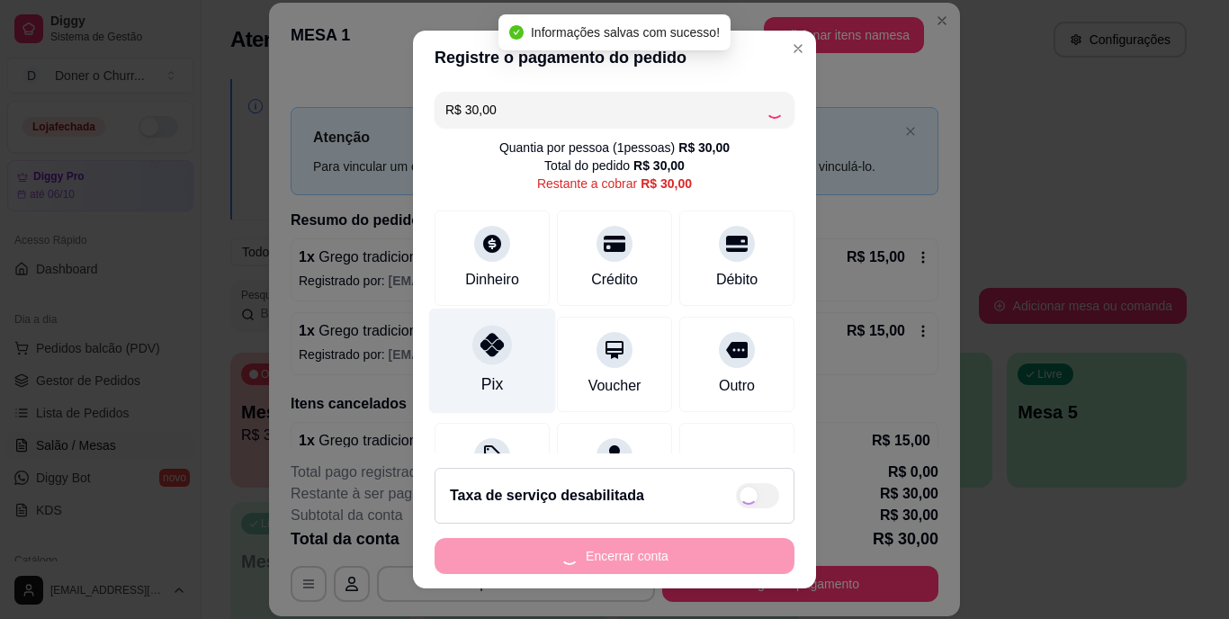
type input "R$ 0,00"
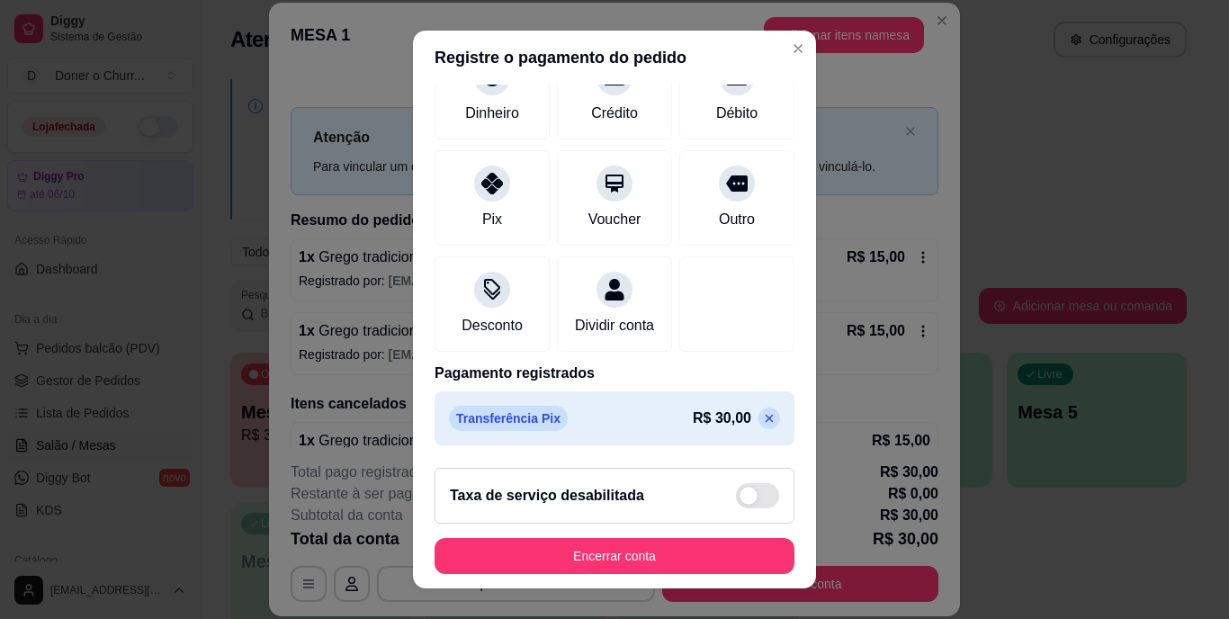
scroll to position [169, 0]
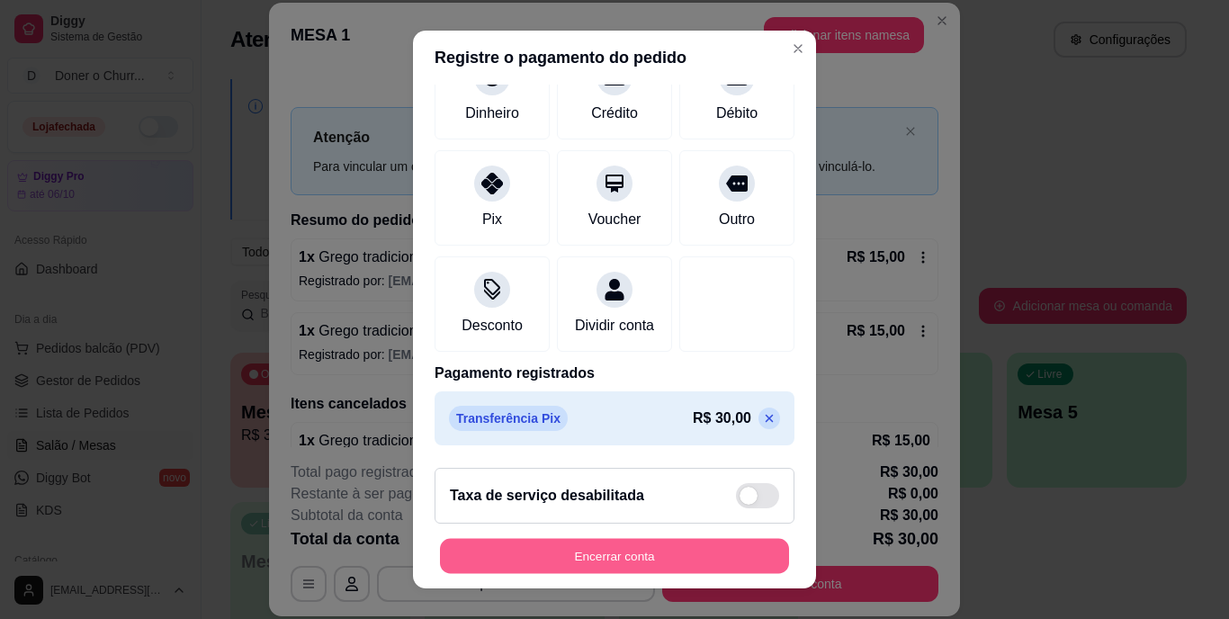
click at [577, 540] on button "Encerrar conta" at bounding box center [614, 555] width 349 height 35
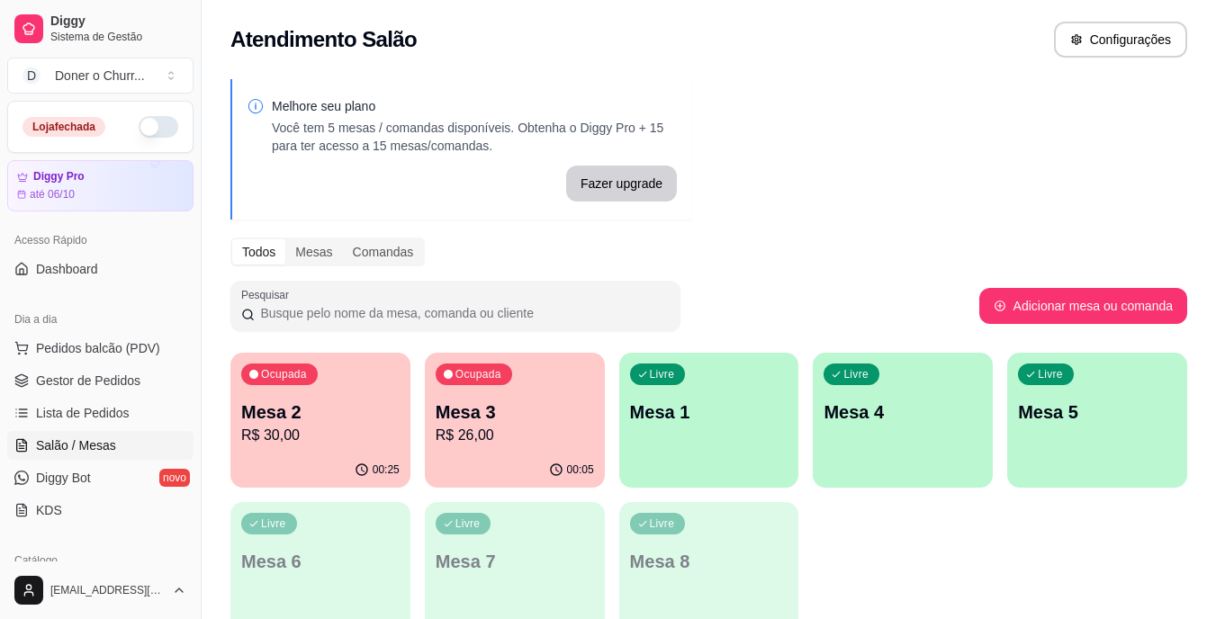
click at [479, 438] on p "R$ 26,00" at bounding box center [515, 436] width 158 height 22
click at [338, 398] on div "Ocupada Mesa 2 R$ 30,00" at bounding box center [320, 403] width 180 height 100
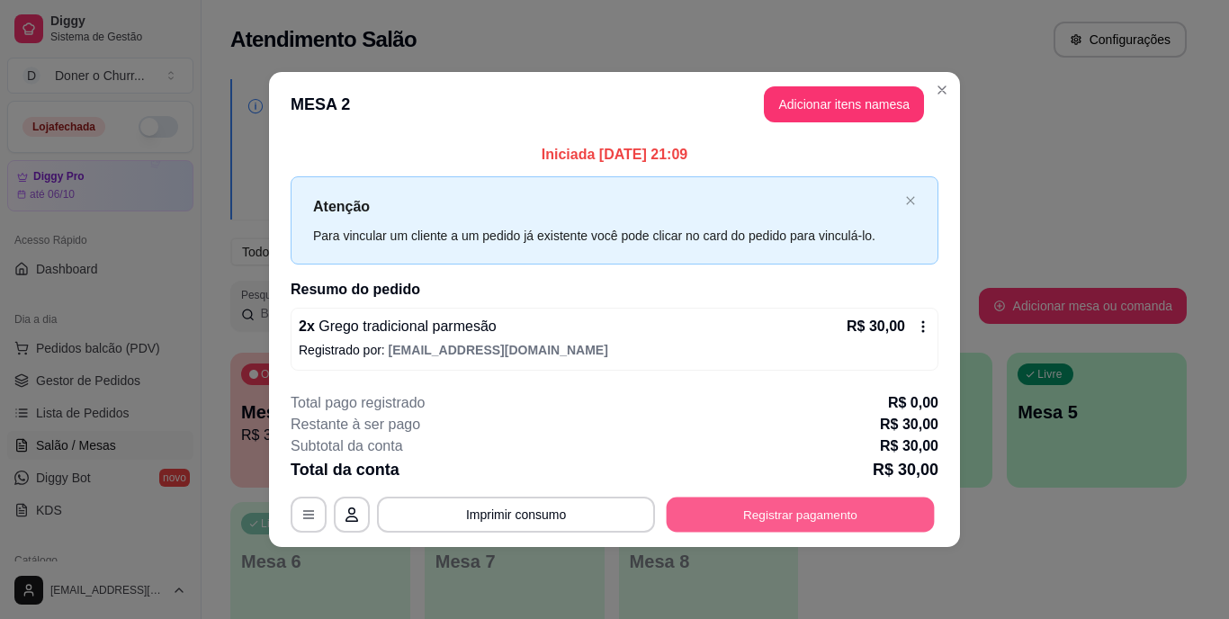
click at [761, 497] on button "Registrar pagamento" at bounding box center [801, 514] width 268 height 35
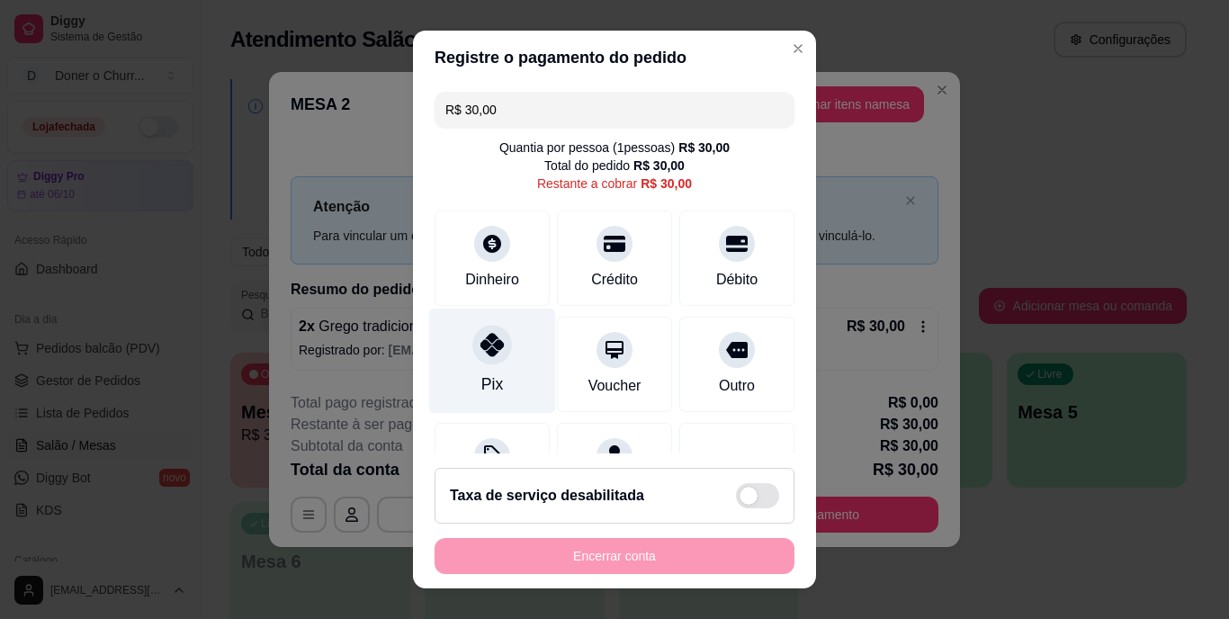
click at [481, 355] on icon at bounding box center [492, 345] width 23 height 23
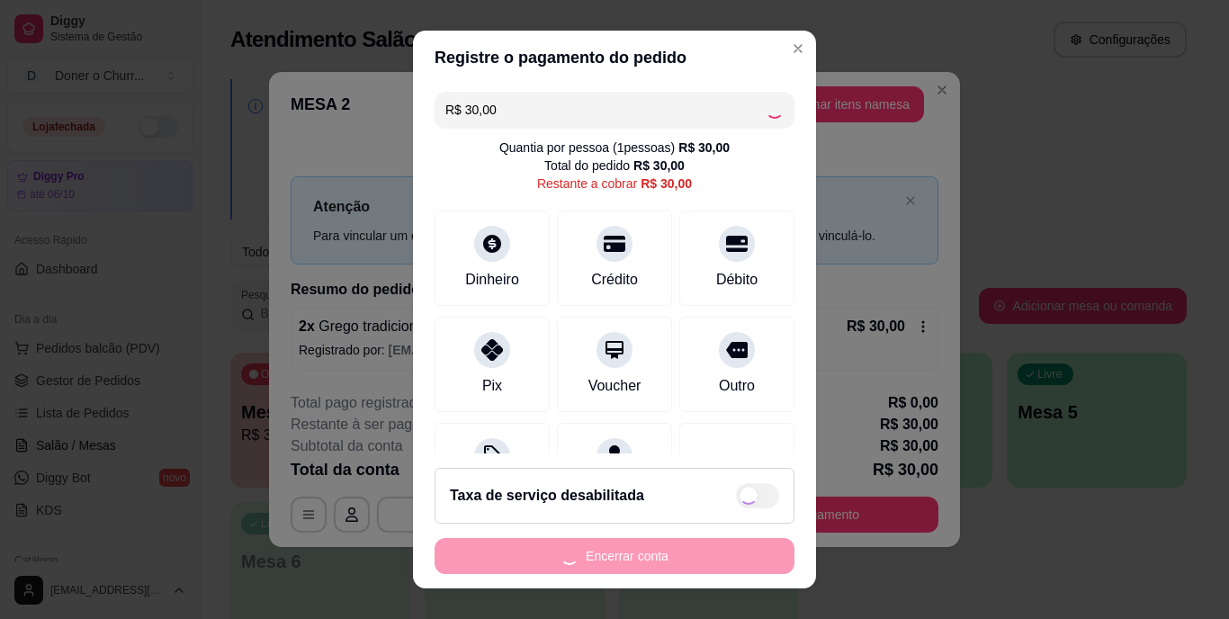
type input "R$ 0,00"
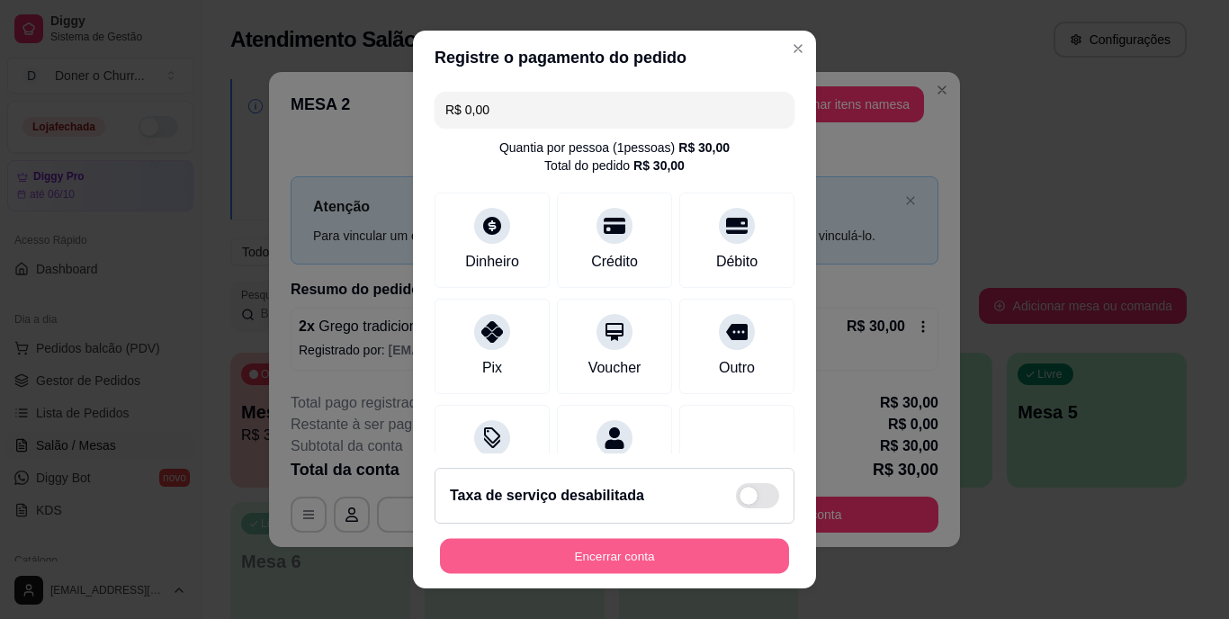
click at [635, 545] on button "Encerrar conta" at bounding box center [614, 555] width 349 height 35
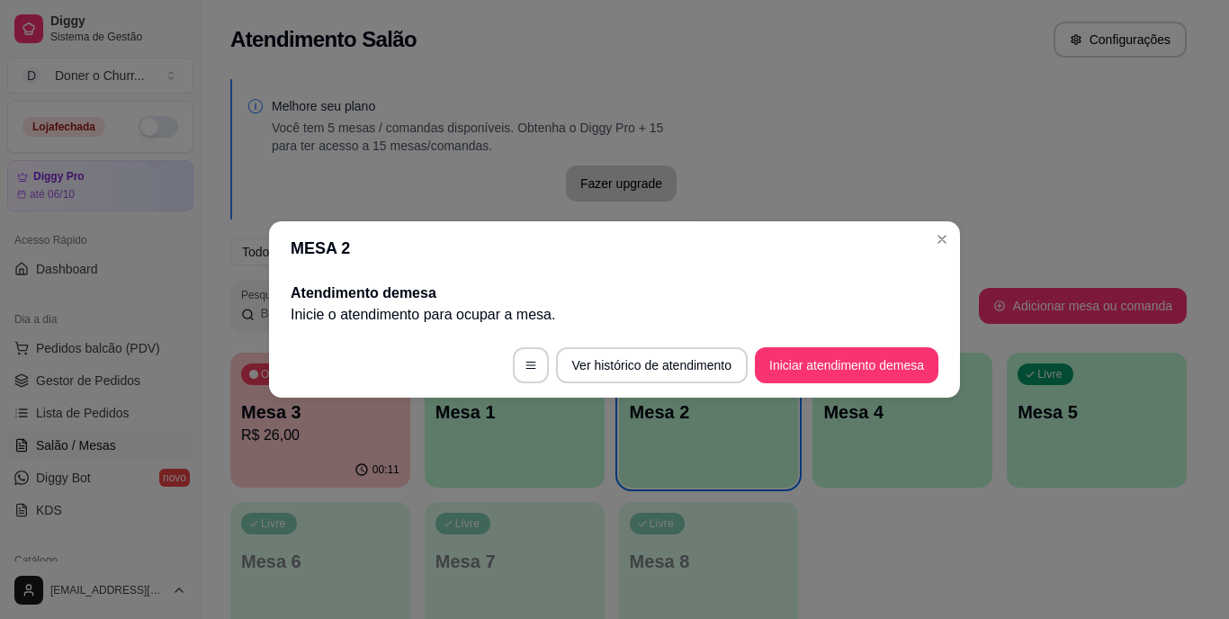
click at [341, 428] on p "R$ 26,00" at bounding box center [320, 436] width 158 height 22
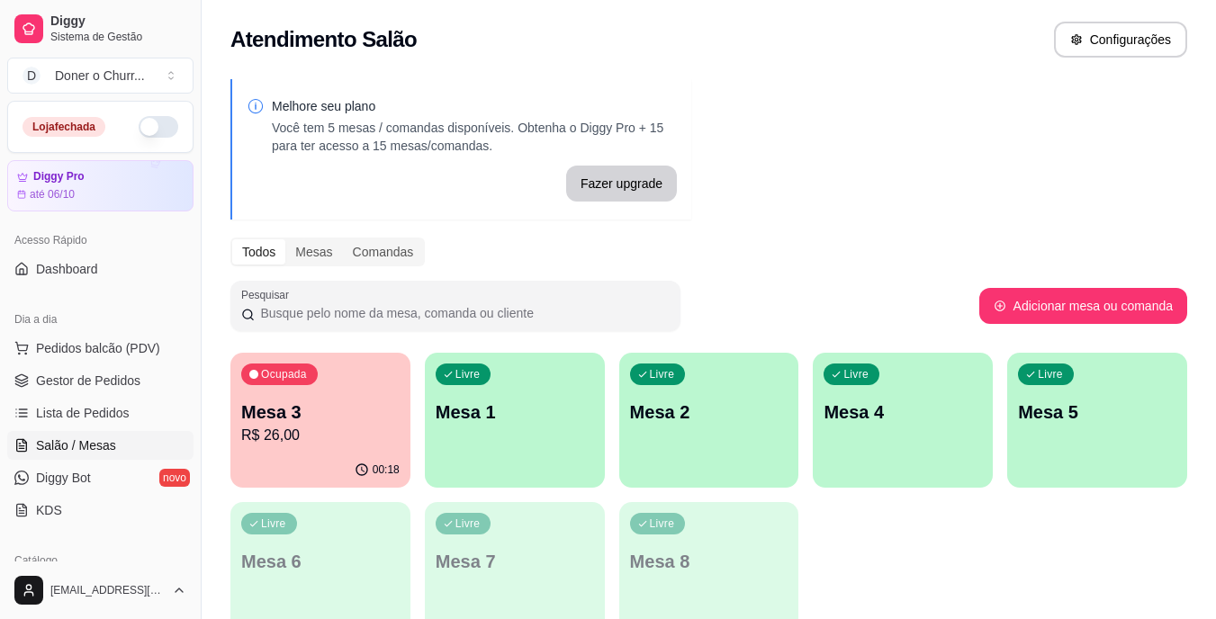
click at [327, 410] on p "Mesa 3" at bounding box center [320, 412] width 158 height 25
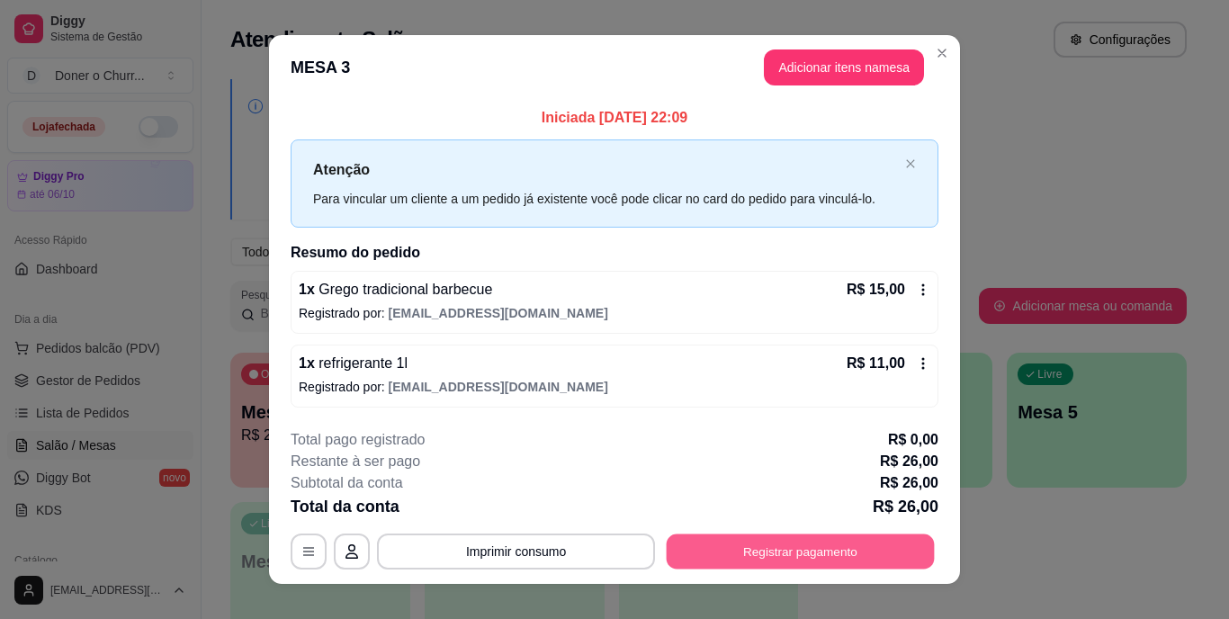
click at [772, 557] on button "Registrar pagamento" at bounding box center [801, 551] width 268 height 35
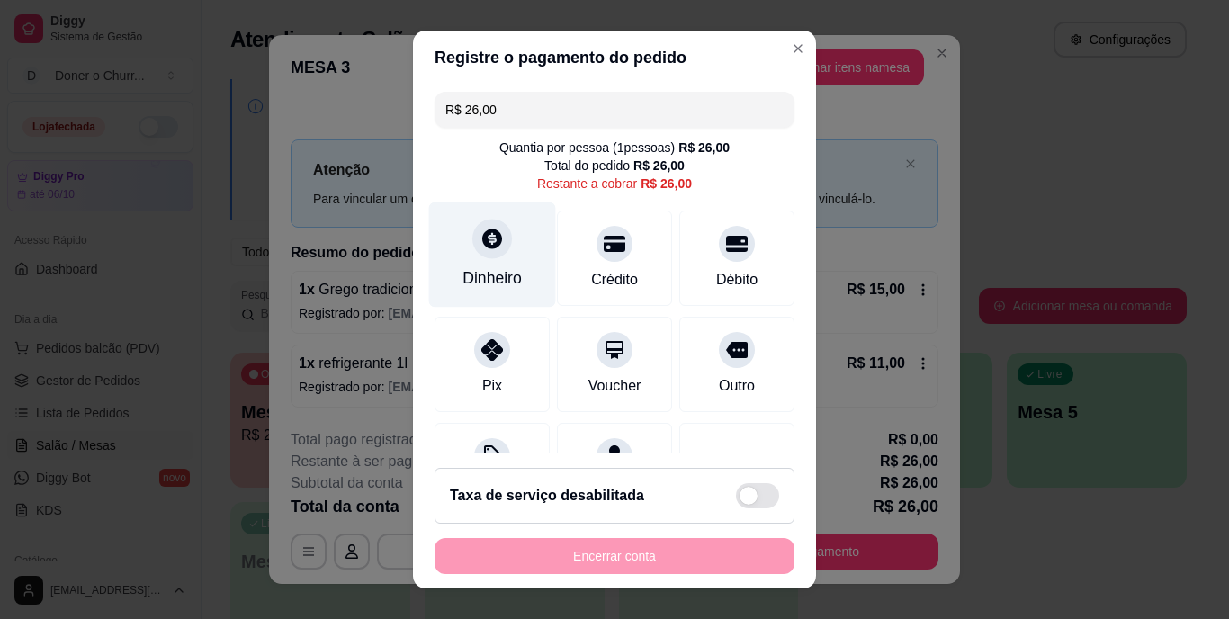
click at [500, 262] on div "Dinheiro" at bounding box center [492, 255] width 127 height 105
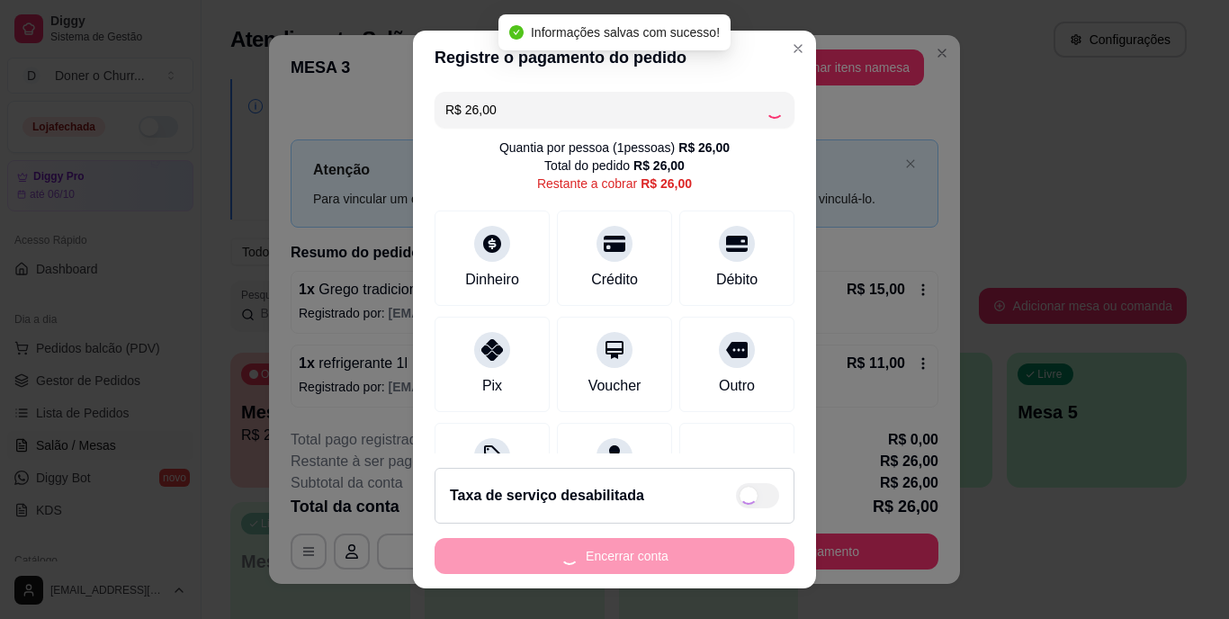
type input "R$ 0,00"
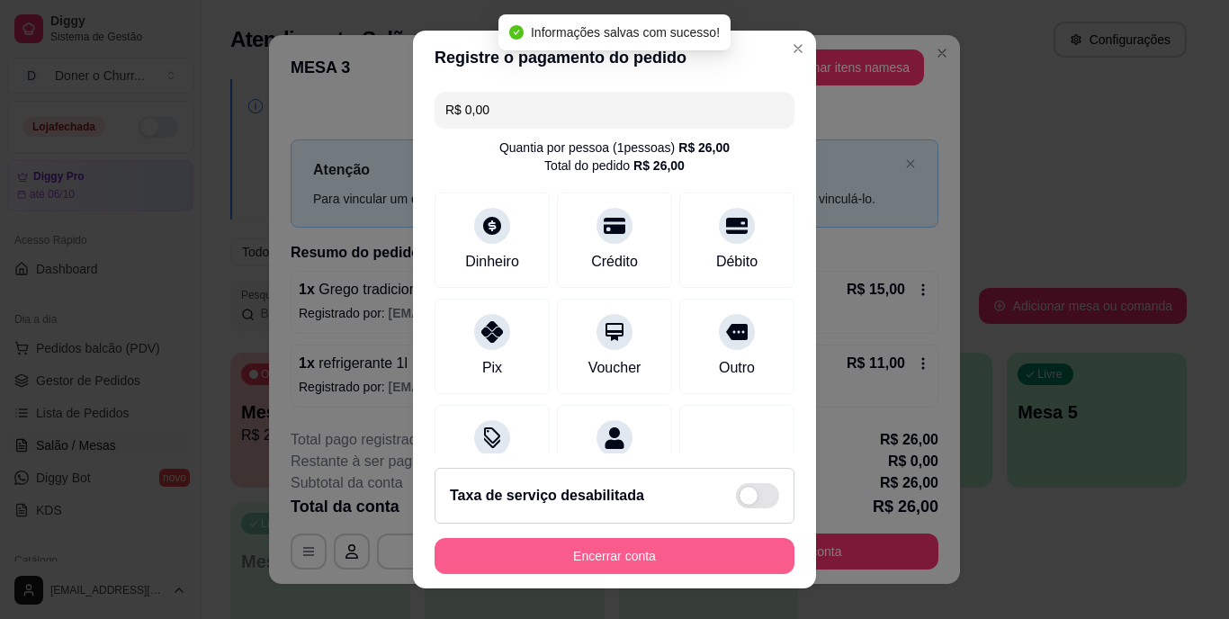
click at [621, 547] on button "Encerrar conta" at bounding box center [615, 556] width 360 height 36
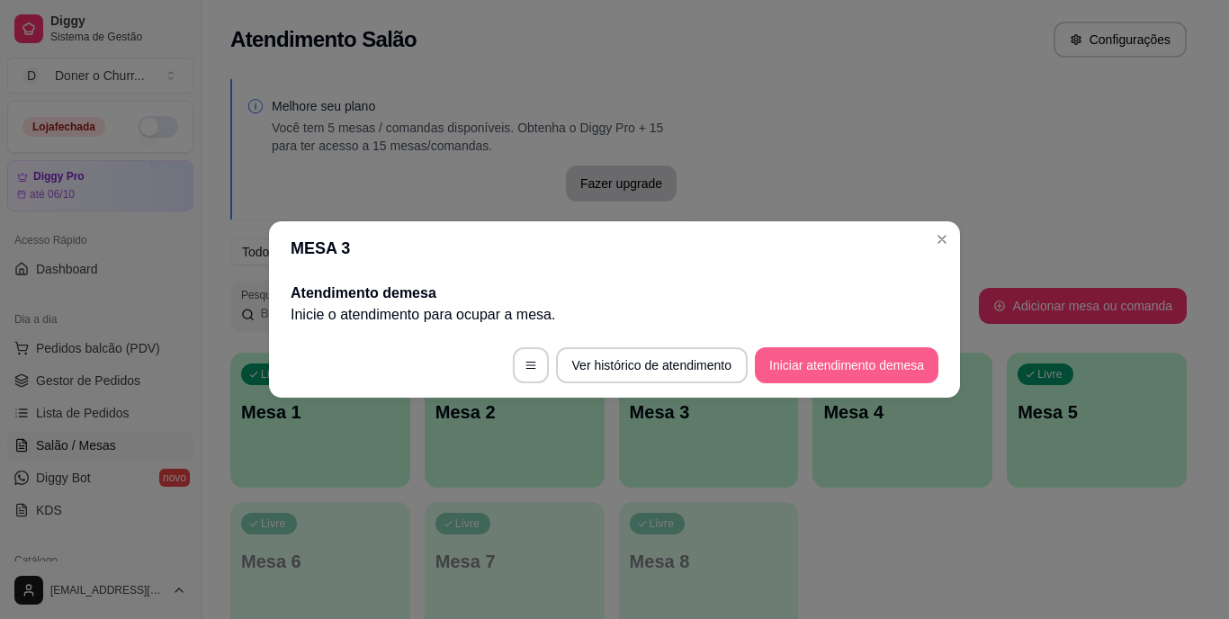
click at [869, 361] on button "Iniciar atendimento de mesa" at bounding box center [847, 365] width 184 height 36
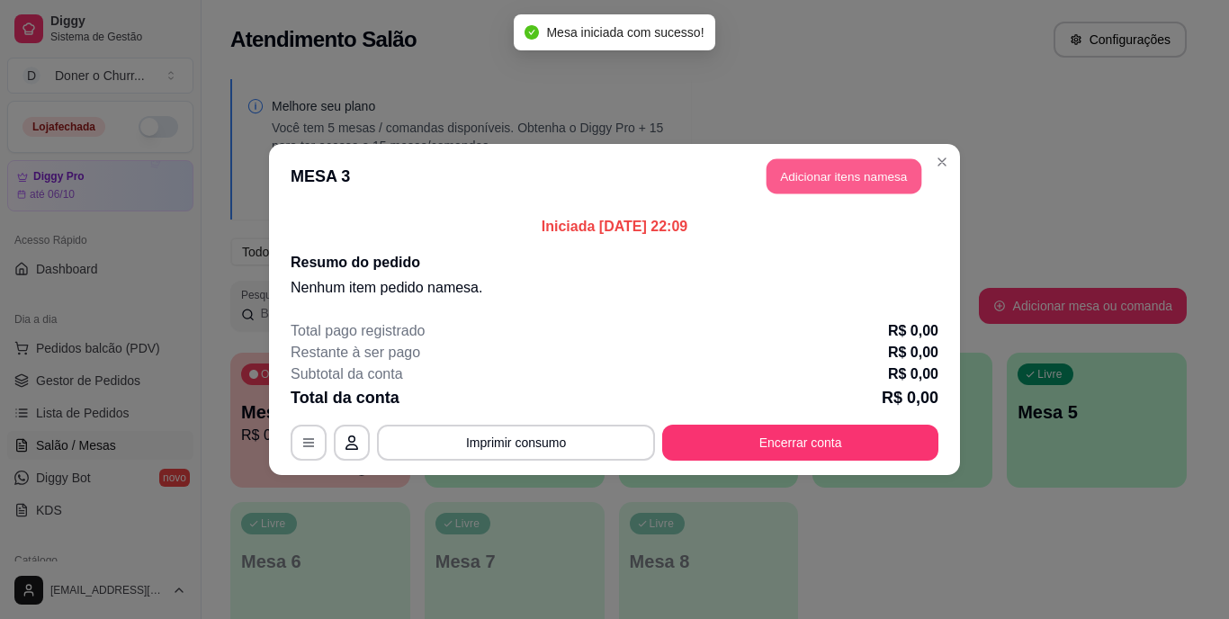
click at [859, 171] on button "Adicionar itens na mesa" at bounding box center [844, 176] width 155 height 35
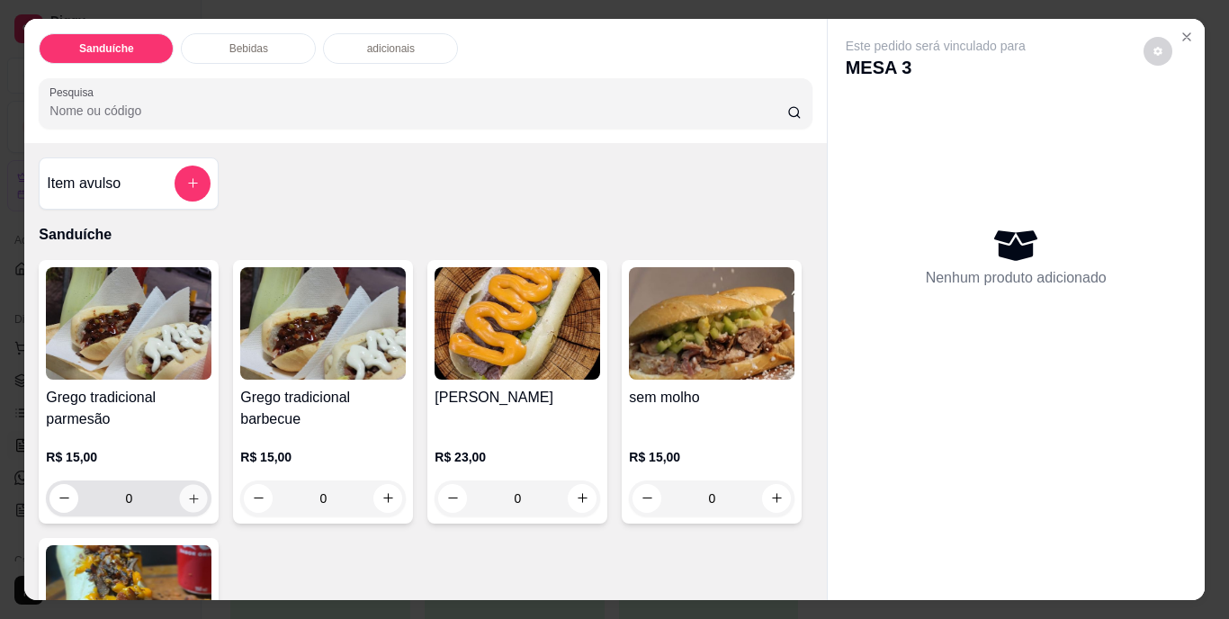
click at [187, 491] on icon "increase-product-quantity" at bounding box center [194, 498] width 14 height 14
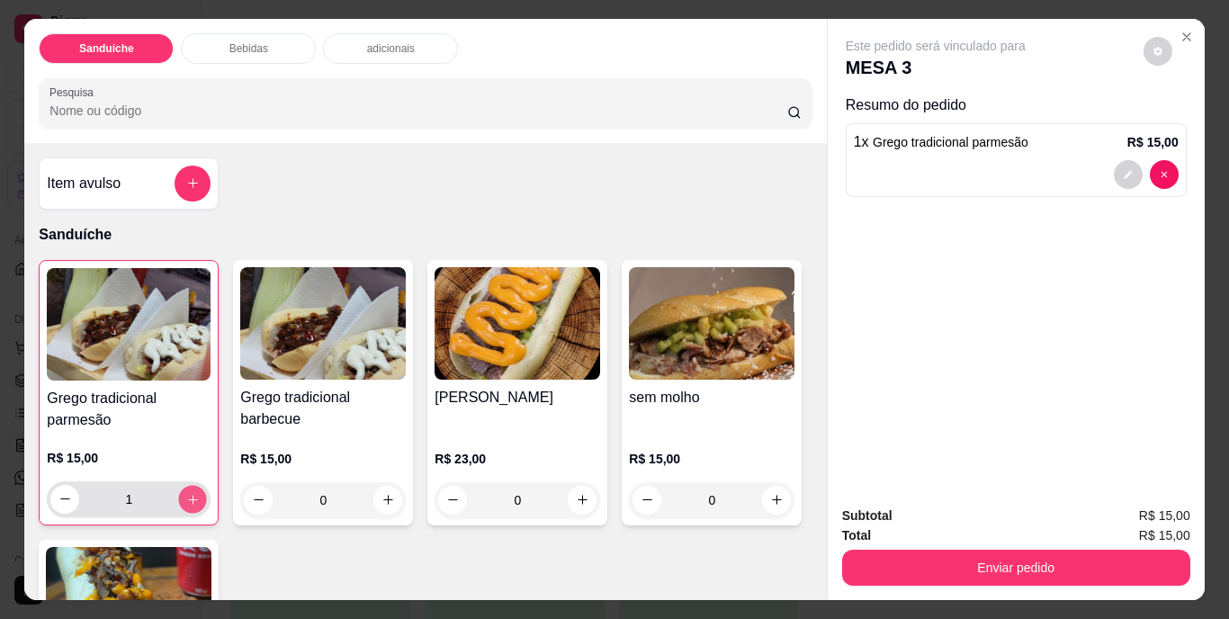
click at [186, 492] on icon "increase-product-quantity" at bounding box center [193, 499] width 14 height 14
type input "3"
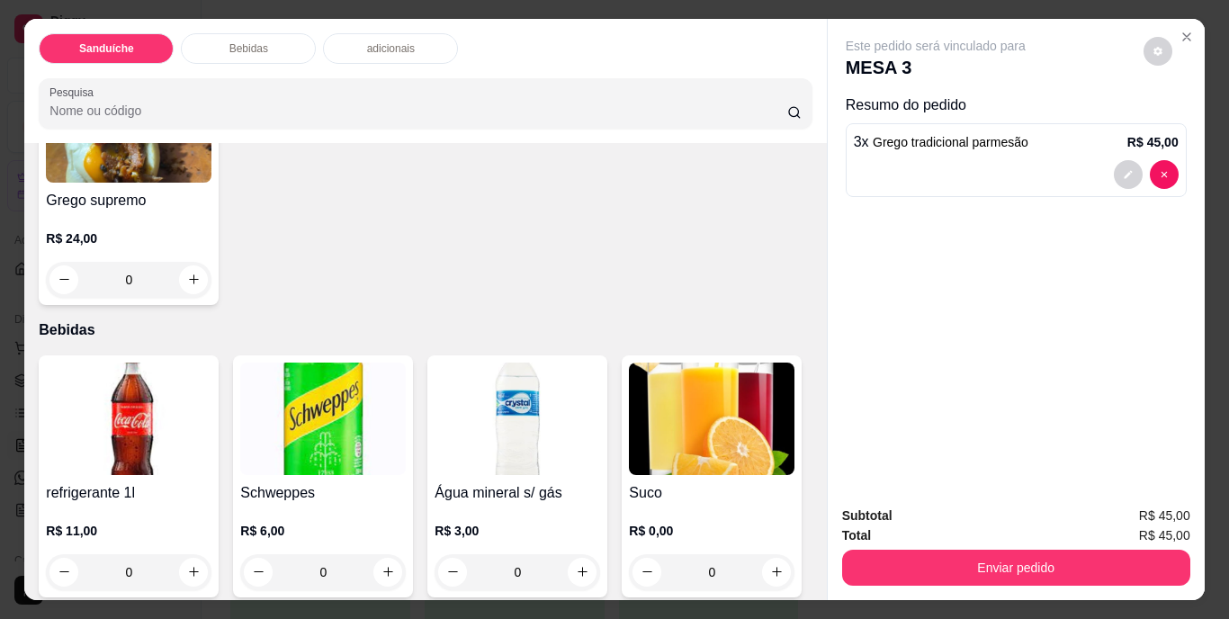
scroll to position [540, 0]
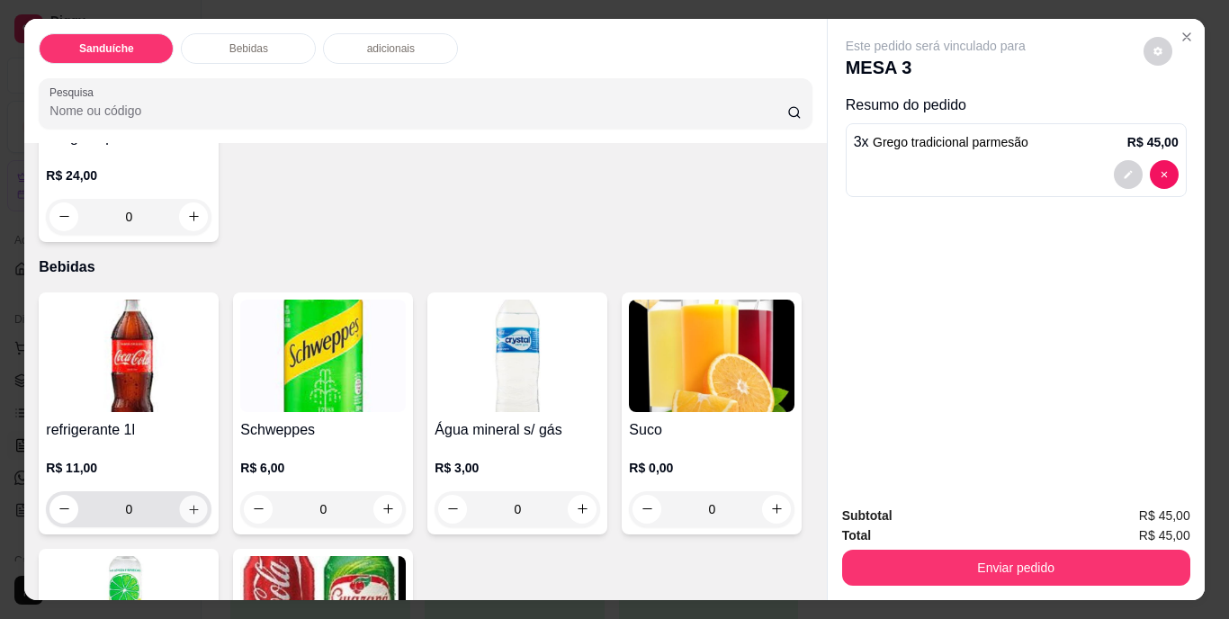
click at [191, 506] on icon "increase-product-quantity" at bounding box center [194, 509] width 14 height 14
type input "1"
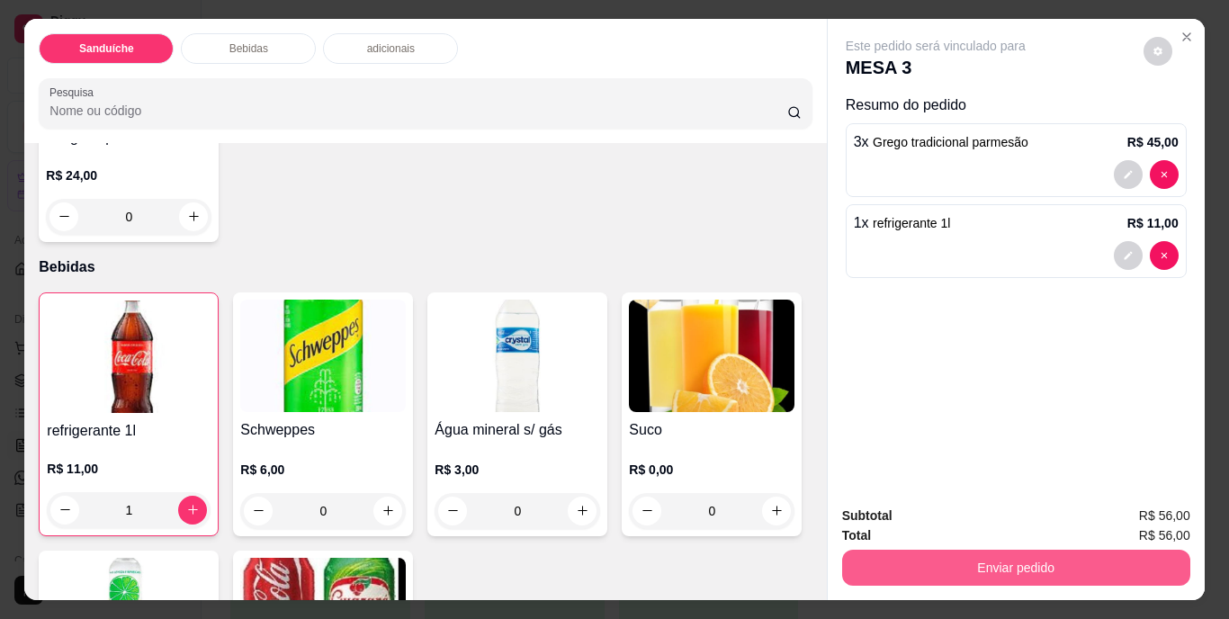
click at [996, 557] on button "Enviar pedido" at bounding box center [1016, 568] width 348 height 36
click at [950, 509] on button "Não registrar e enviar pedido" at bounding box center [957, 516] width 182 height 33
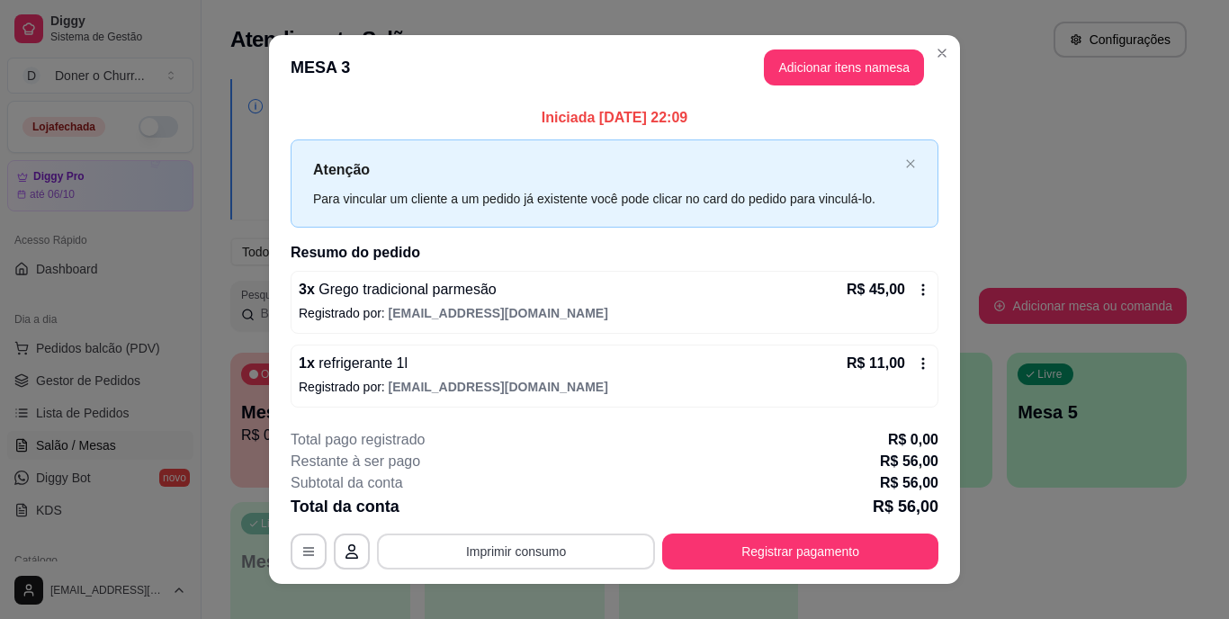
click at [467, 551] on button "Imprimir consumo" at bounding box center [516, 552] width 278 height 36
click at [532, 512] on button "IMPRESSORA" at bounding box center [515, 510] width 131 height 29
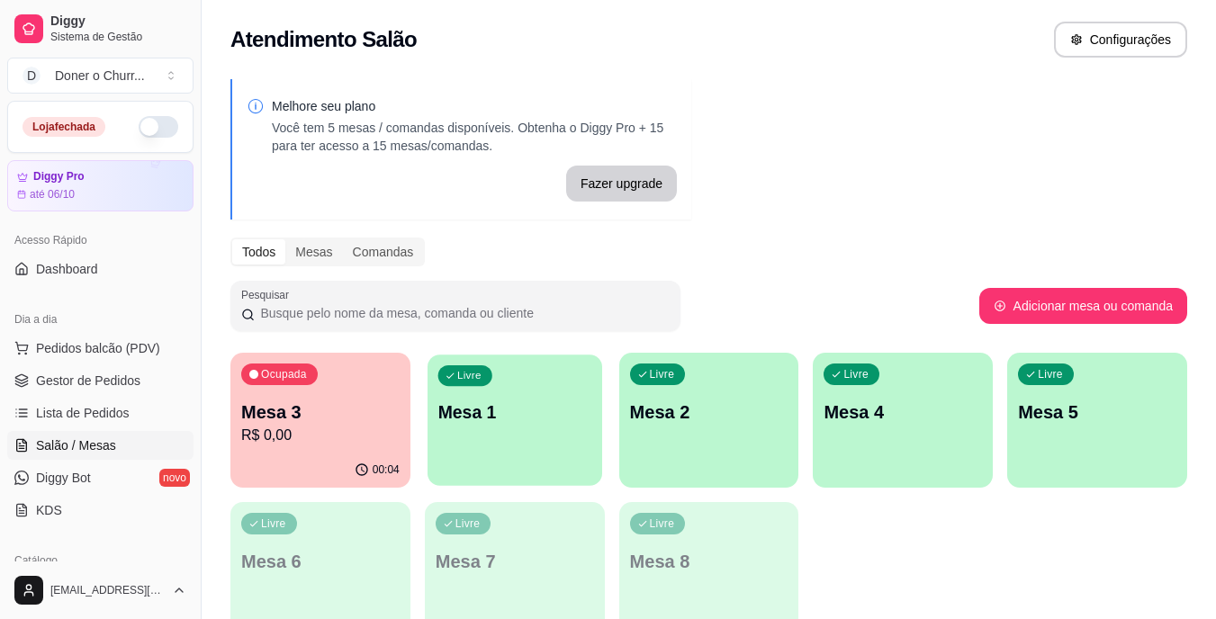
click at [496, 418] on p "Mesa 1" at bounding box center [514, 413] width 154 height 24
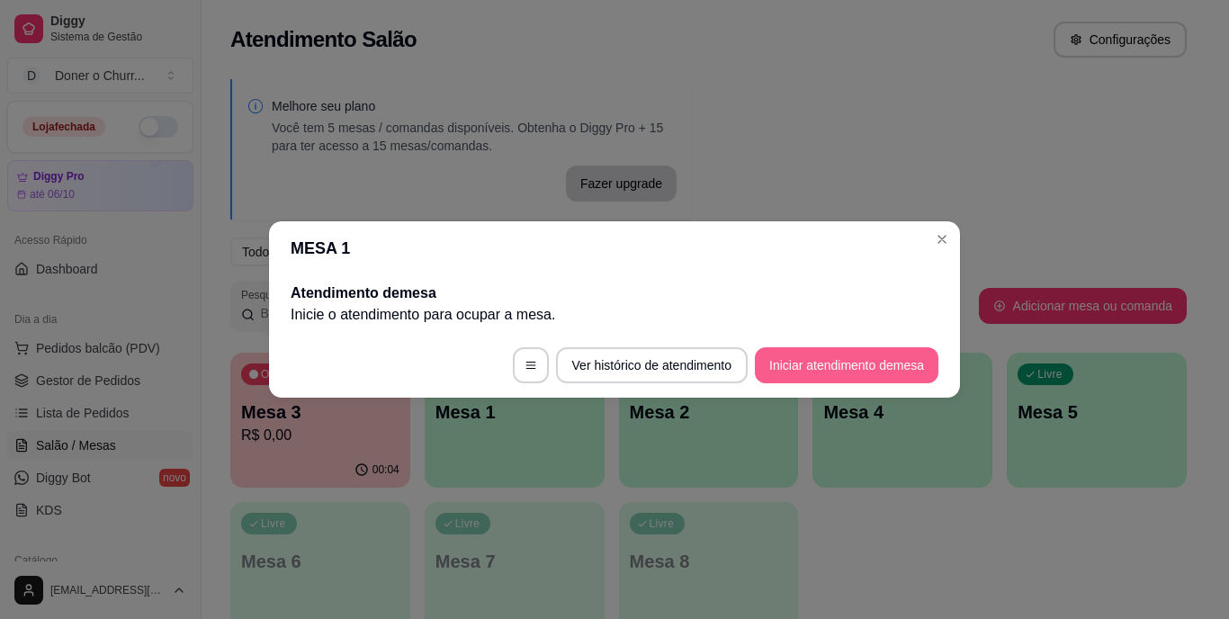
click at [863, 367] on button "Iniciar atendimento de mesa" at bounding box center [847, 365] width 184 height 36
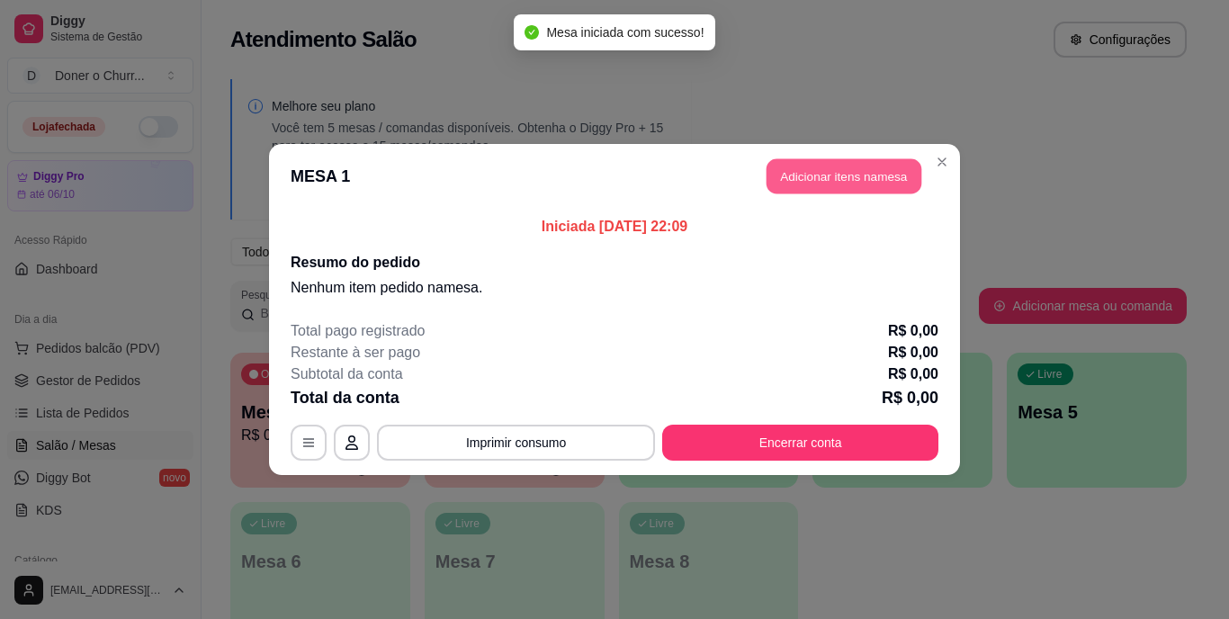
click at [835, 171] on button "Adicionar itens na mesa" at bounding box center [844, 176] width 155 height 35
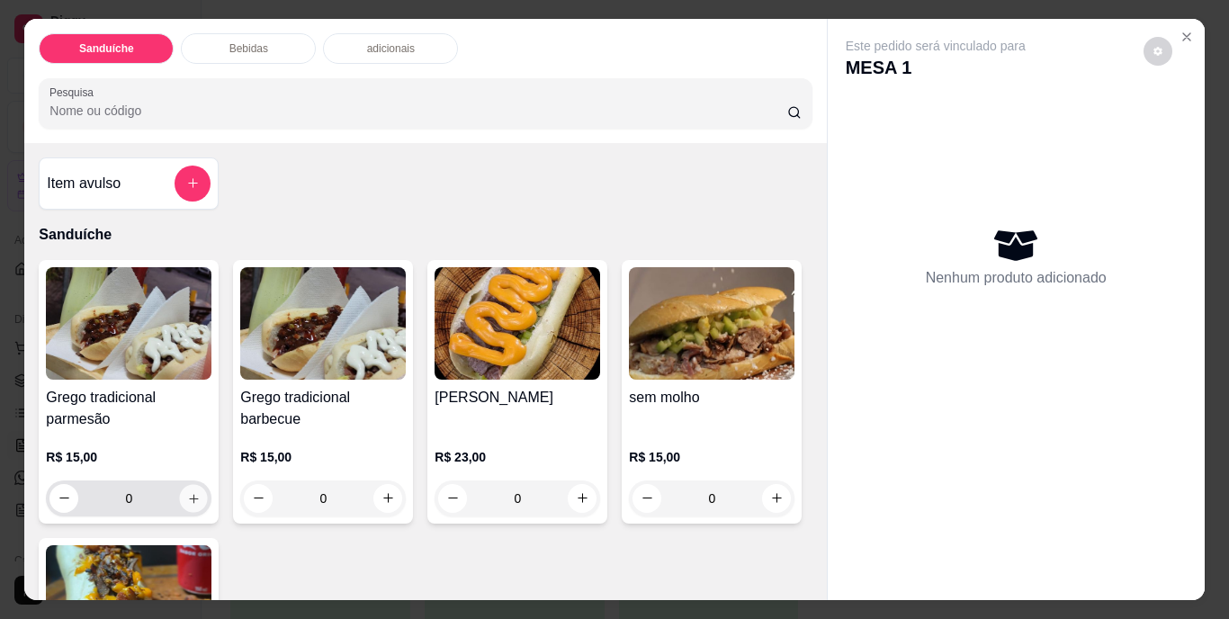
click at [189, 494] on icon "increase-product-quantity" at bounding box center [193, 498] width 9 height 9
type input "1"
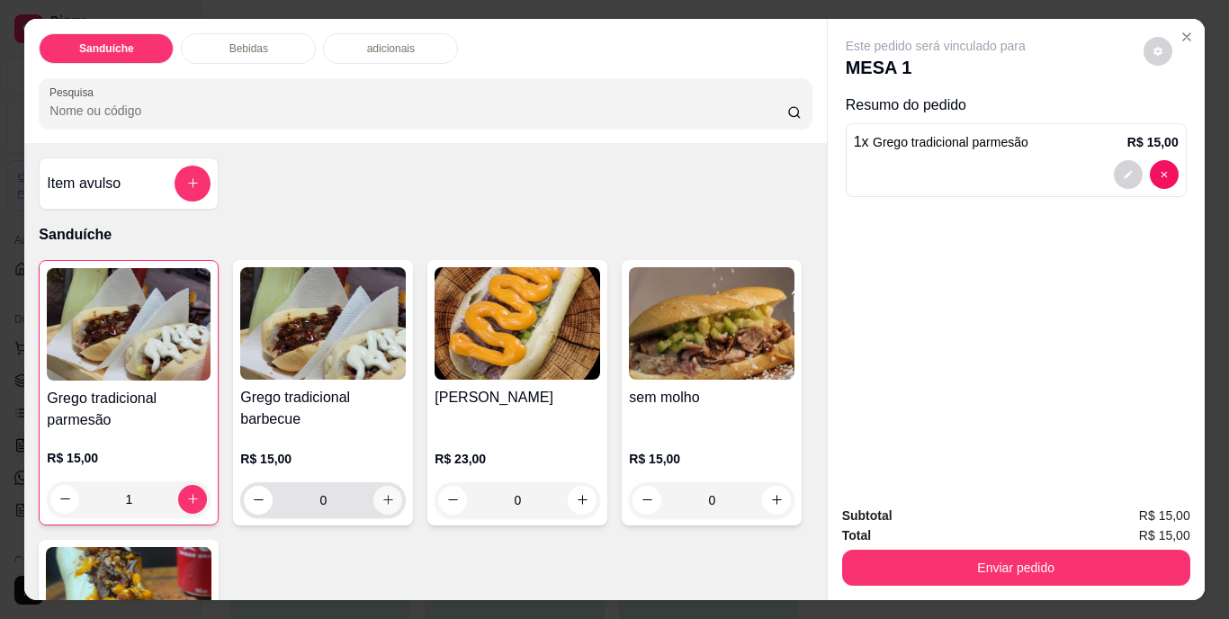
click at [382, 493] on icon "increase-product-quantity" at bounding box center [389, 500] width 14 height 14
type input "1"
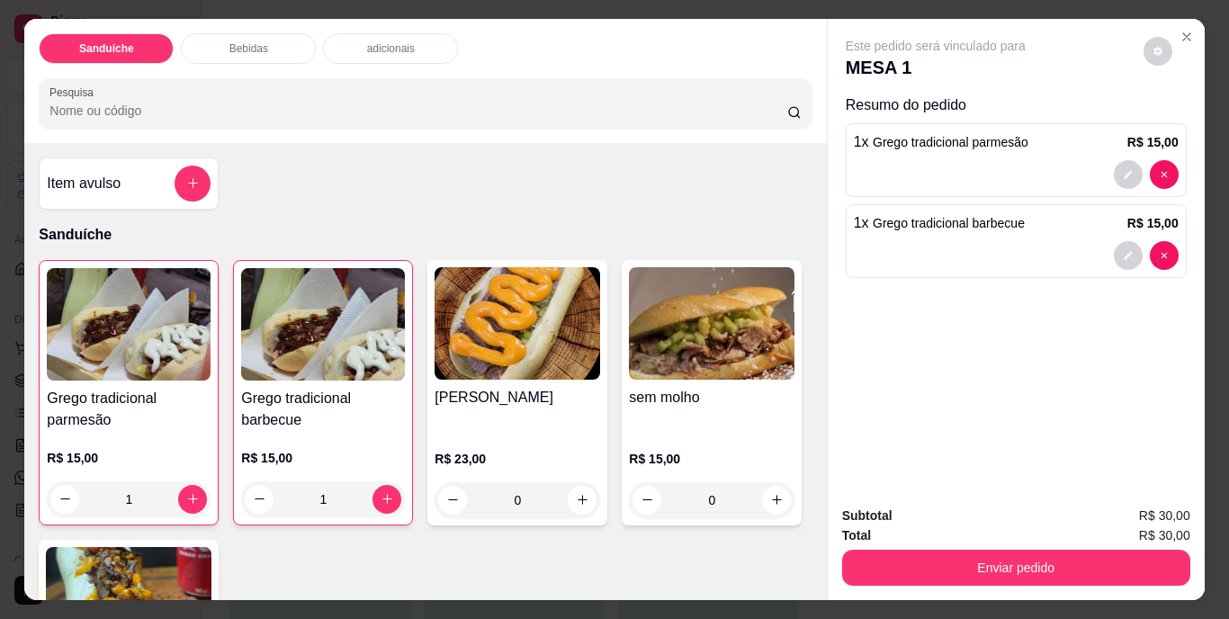
click at [987, 545] on div "Enviar pedido" at bounding box center [1016, 565] width 348 height 41
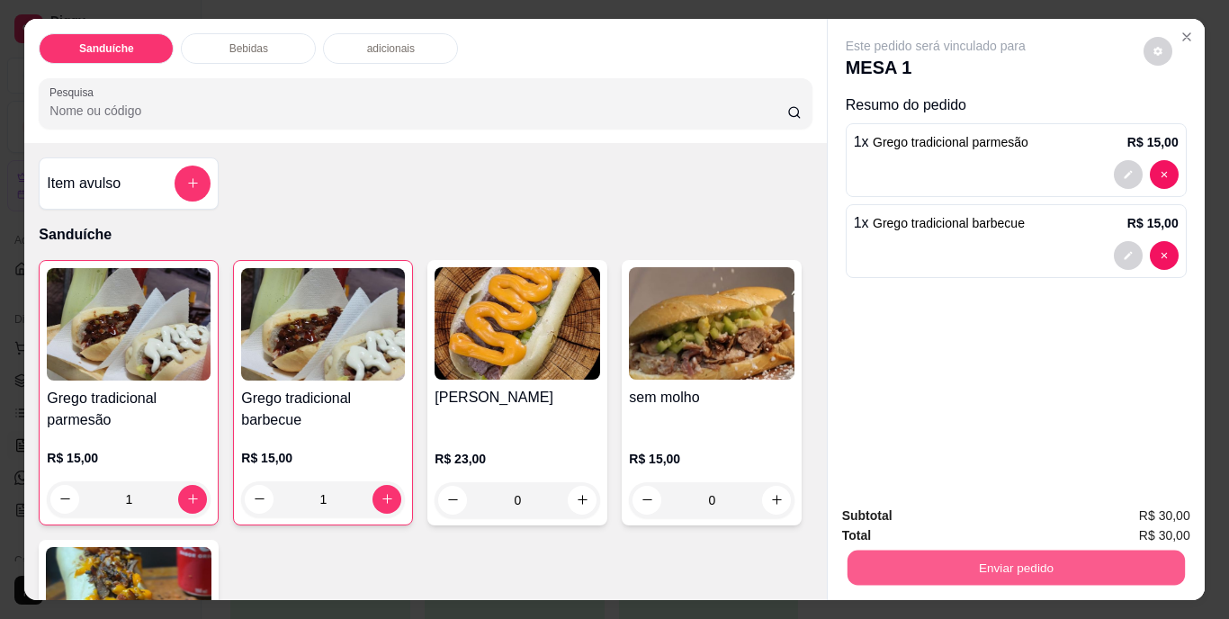
click at [964, 563] on button "Enviar pedido" at bounding box center [1016, 568] width 338 height 35
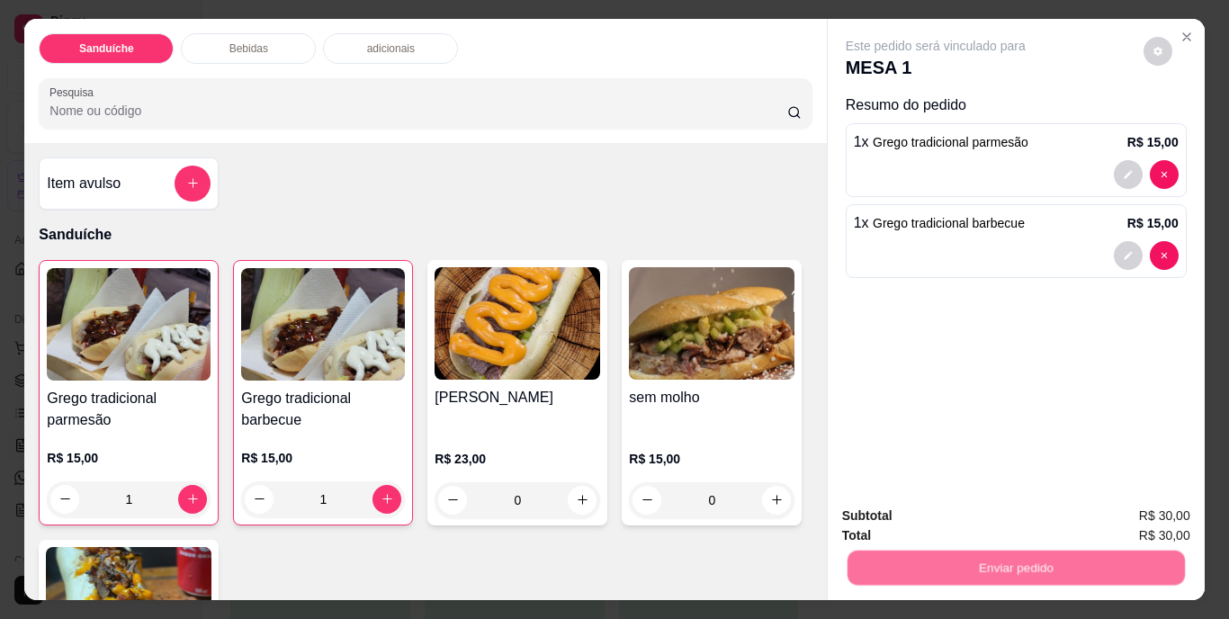
click at [1006, 511] on button "Não registrar e enviar pedido" at bounding box center [957, 516] width 182 height 33
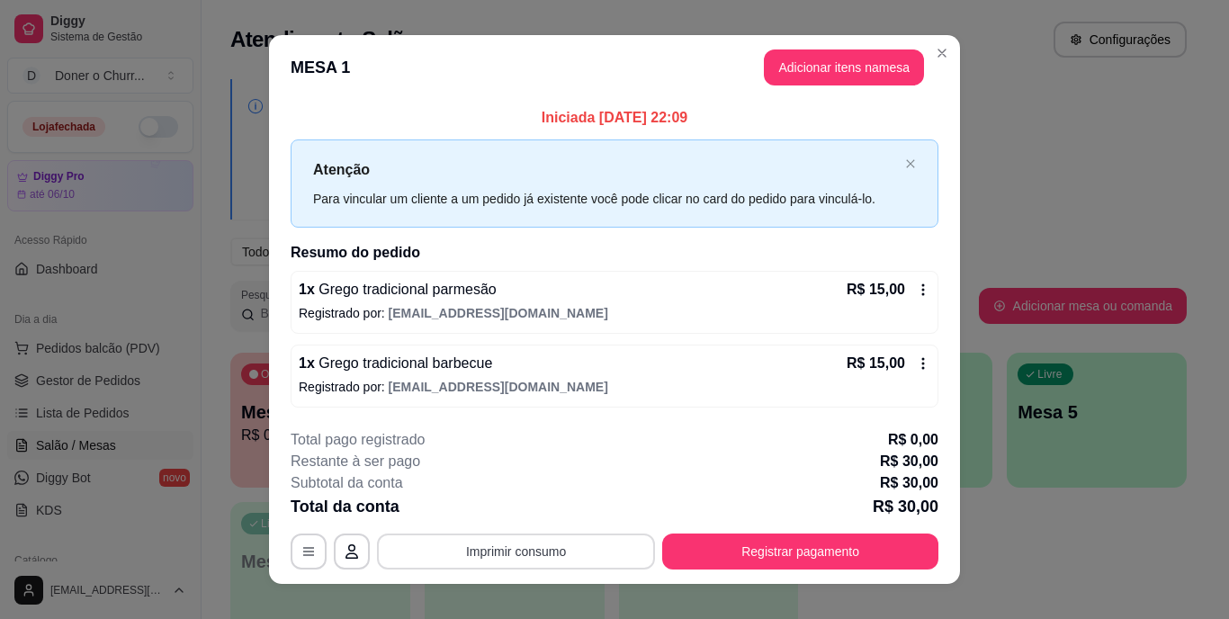
click at [506, 558] on button "Imprimir consumo" at bounding box center [516, 552] width 278 height 36
click at [512, 513] on button "IMPRESSORA" at bounding box center [515, 510] width 126 height 28
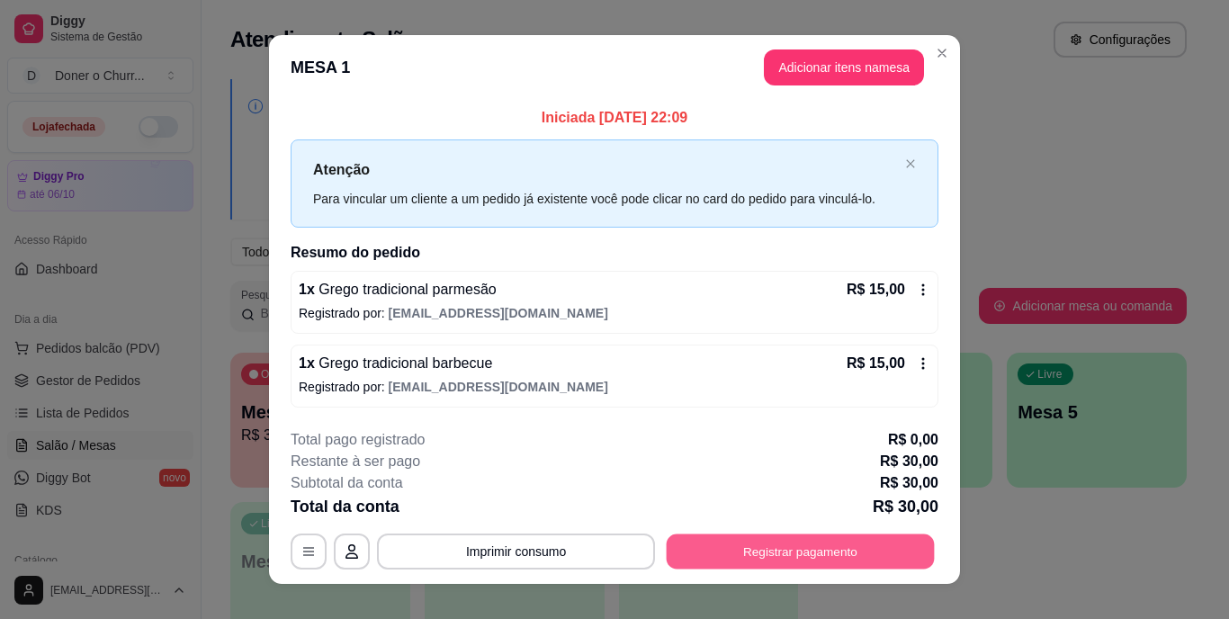
click at [812, 557] on button "Registrar pagamento" at bounding box center [801, 551] width 268 height 35
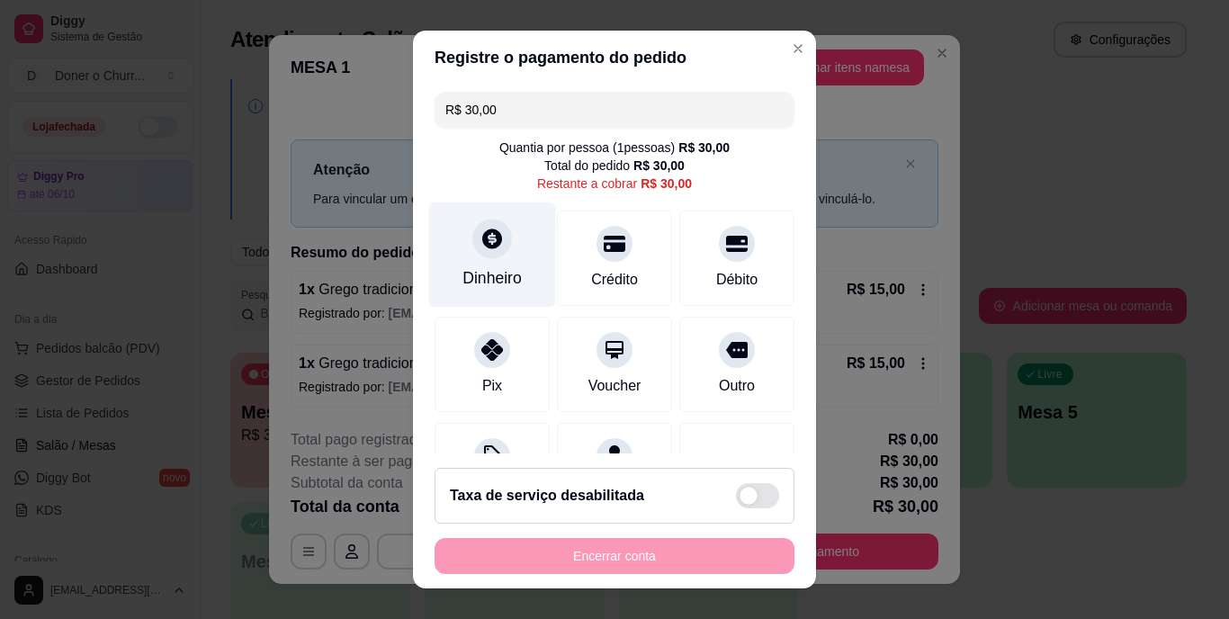
click at [473, 255] on div at bounding box center [493, 240] width 40 height 40
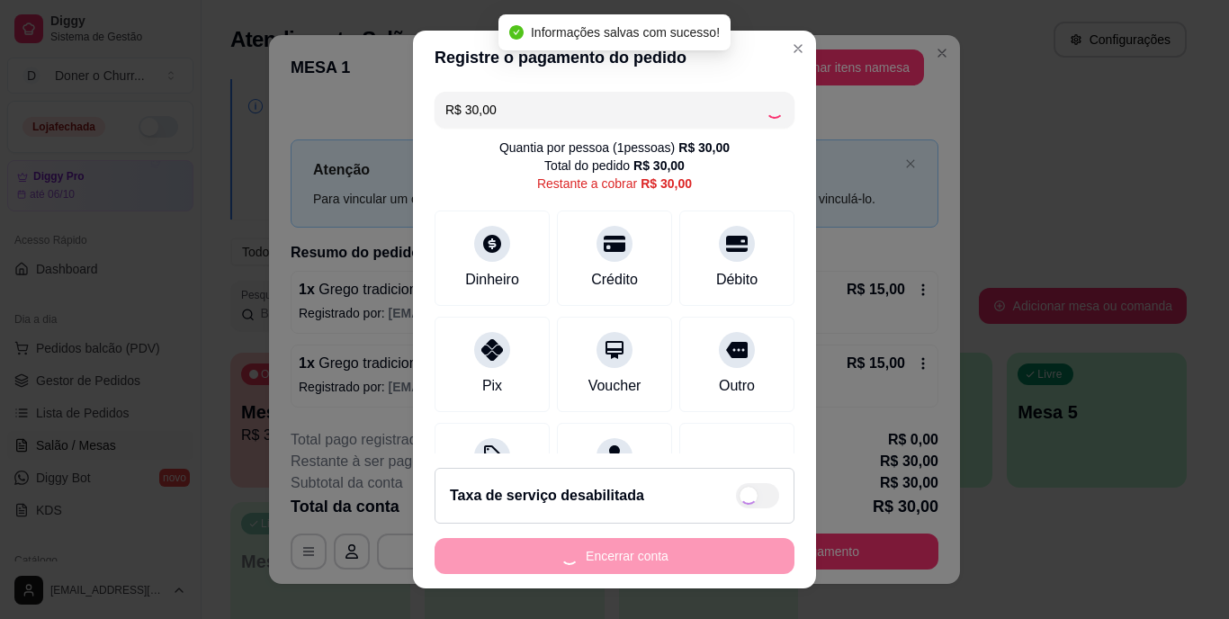
type input "R$ 0,00"
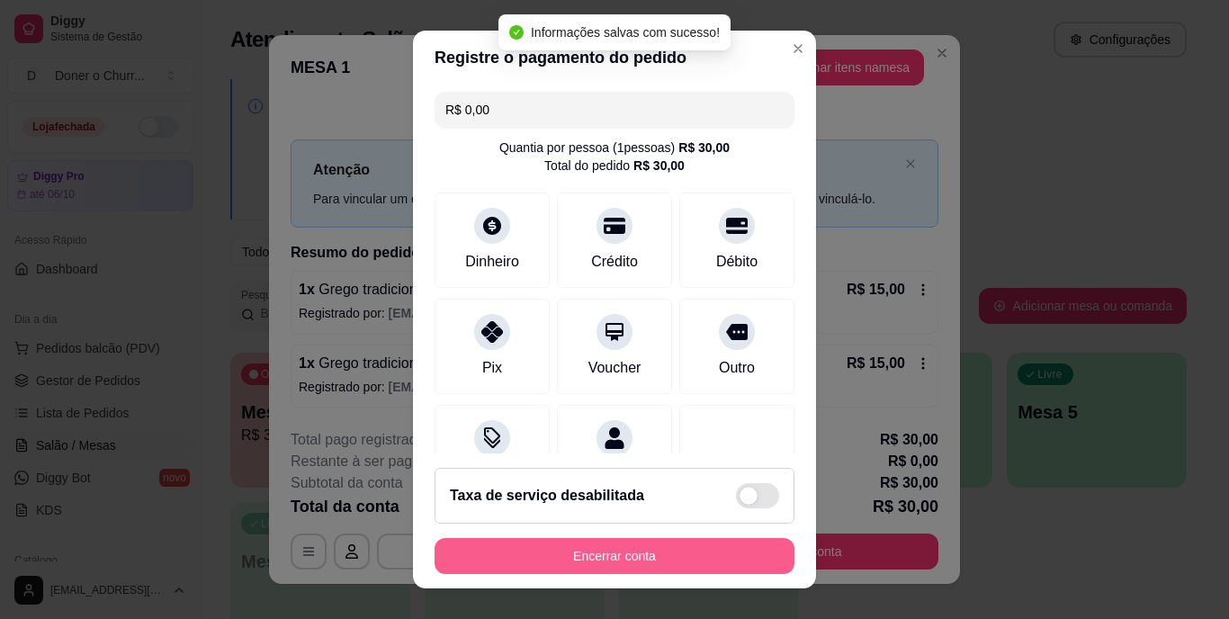
click at [635, 555] on button "Encerrar conta" at bounding box center [615, 556] width 360 height 36
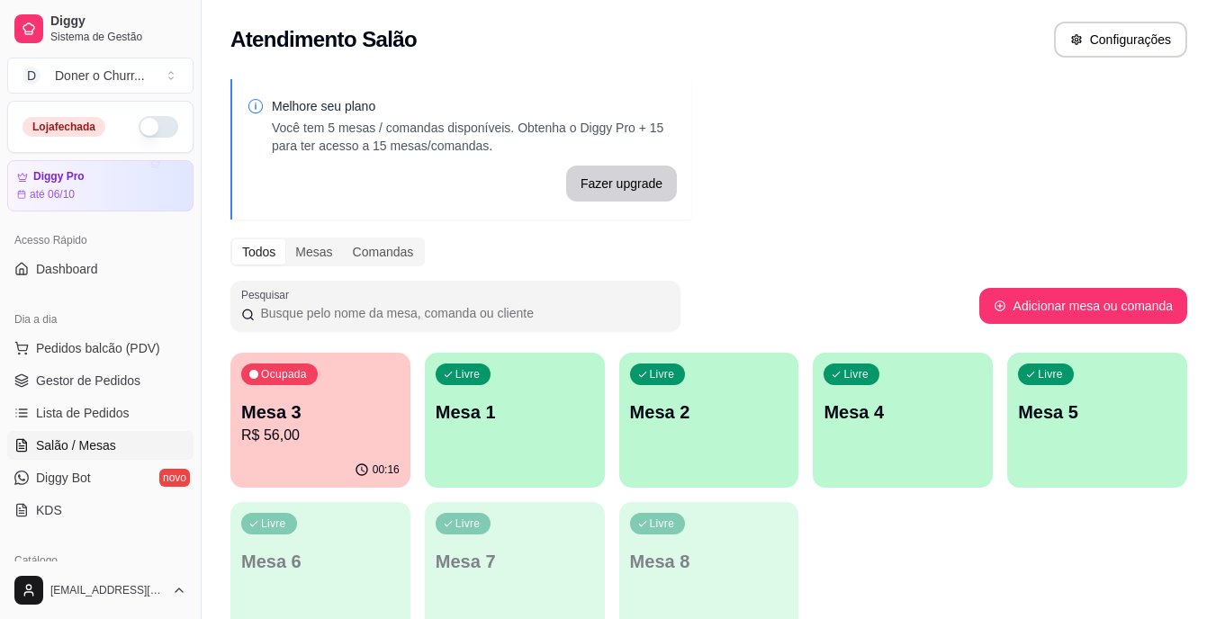
click at [307, 442] on p "R$ 56,00" at bounding box center [320, 436] width 158 height 22
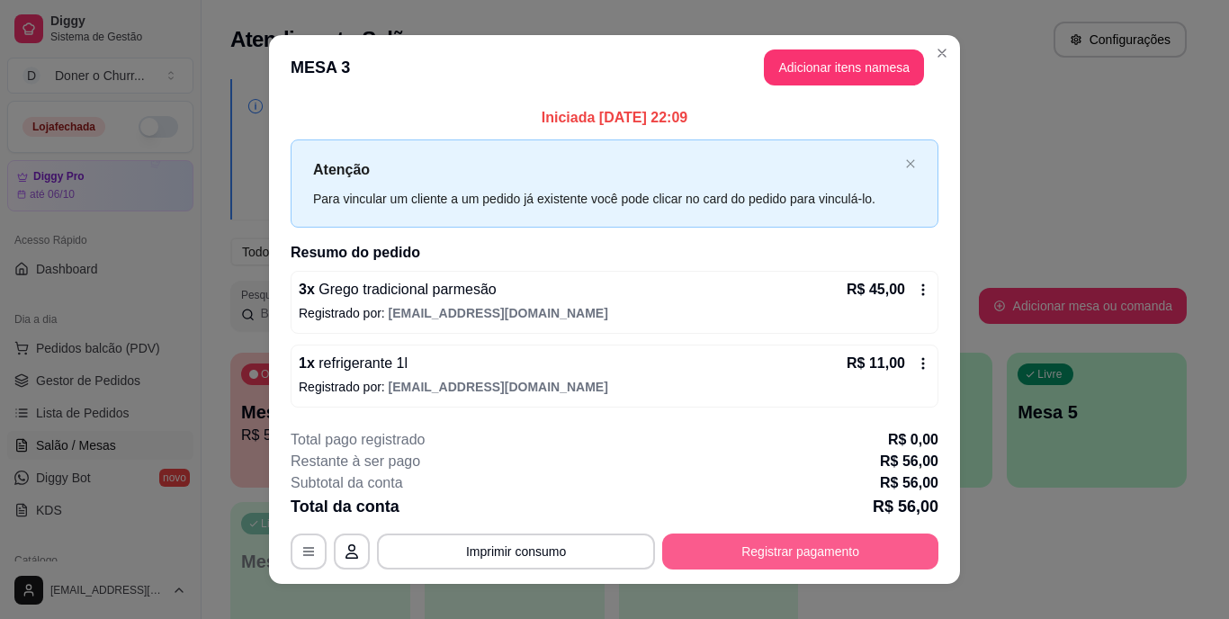
click at [786, 544] on button "Registrar pagamento" at bounding box center [800, 552] width 276 height 36
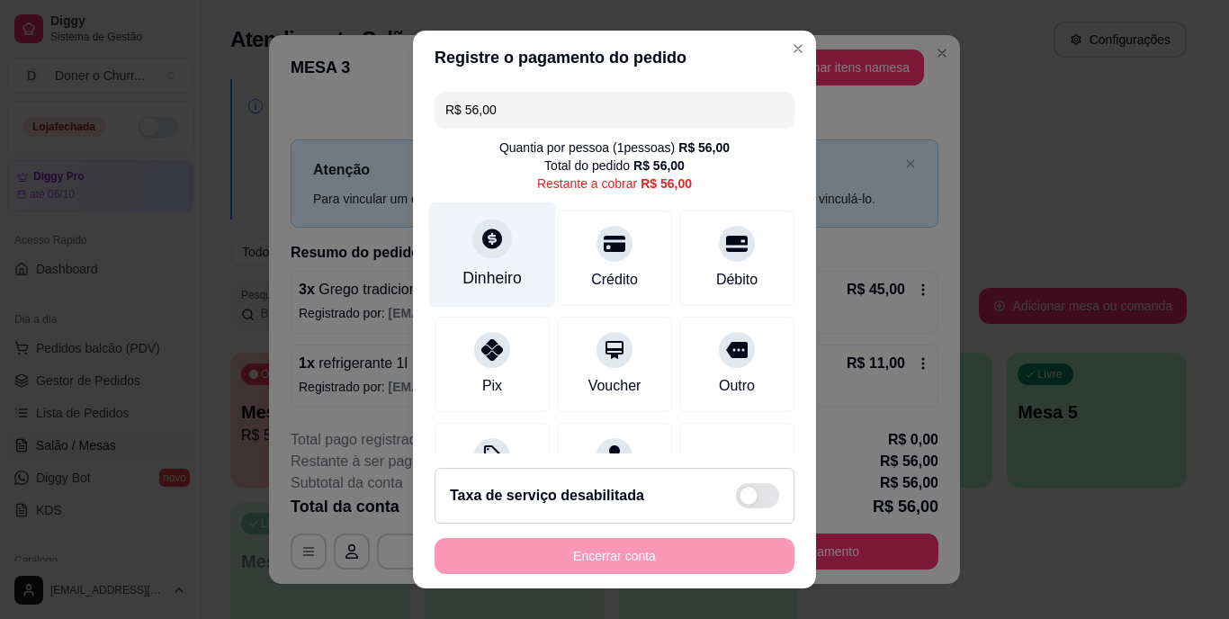
click at [440, 271] on div "Dinheiro" at bounding box center [492, 255] width 127 height 105
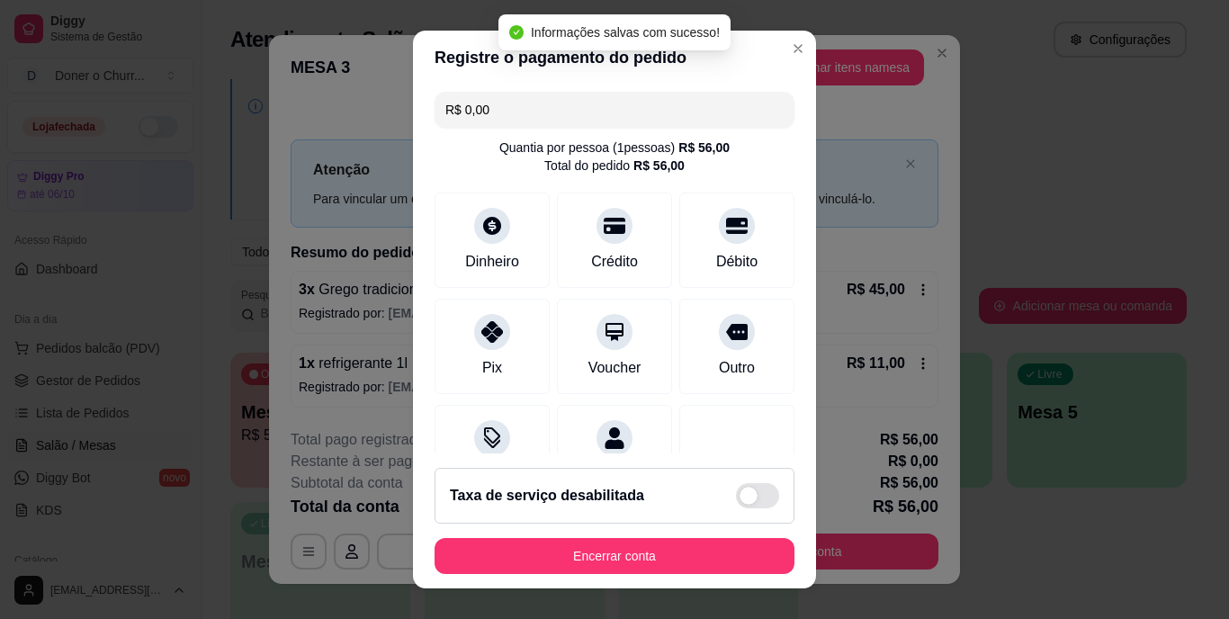
type input "R$ 0,00"
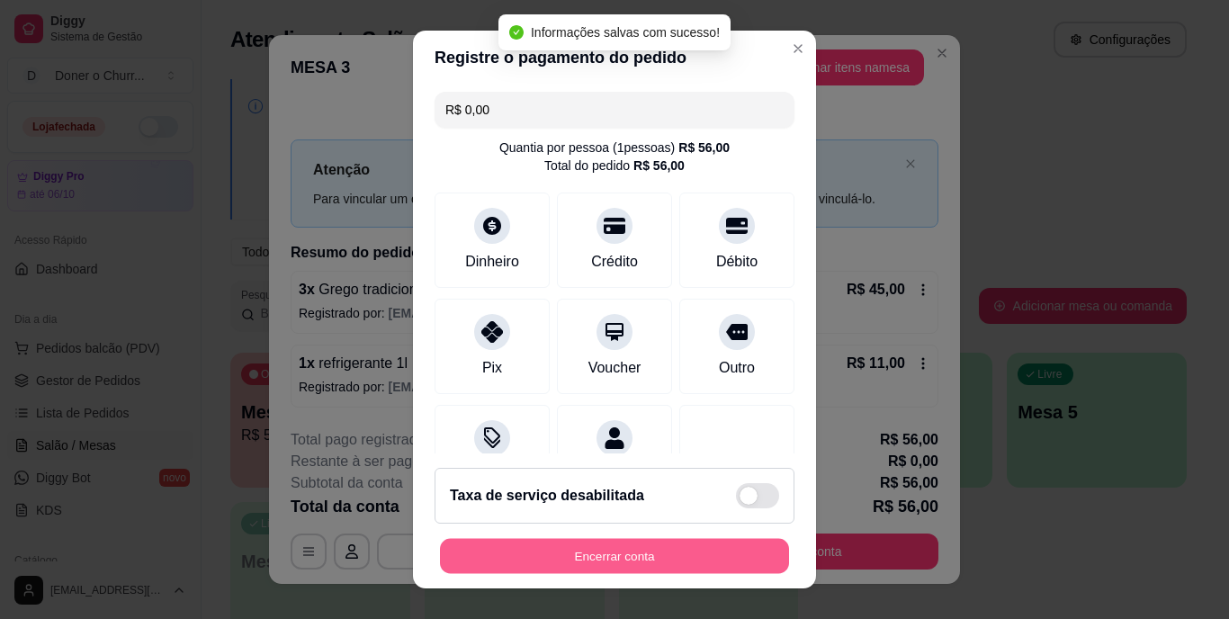
click at [590, 555] on button "Encerrar conta" at bounding box center [614, 555] width 349 height 35
